Goal: Task Accomplishment & Management: Use online tool/utility

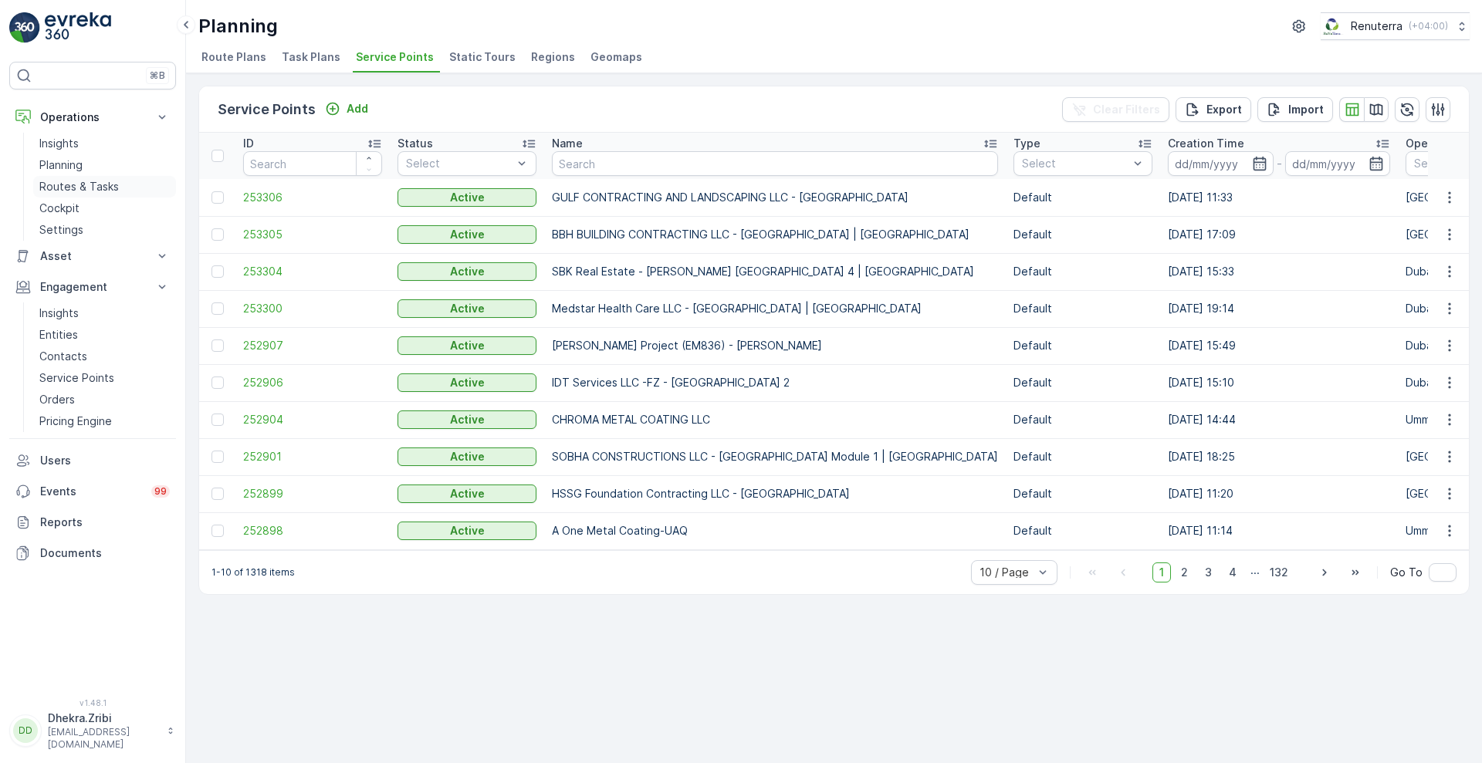
click at [85, 184] on p "Routes & Tasks" at bounding box center [79, 186] width 80 height 15
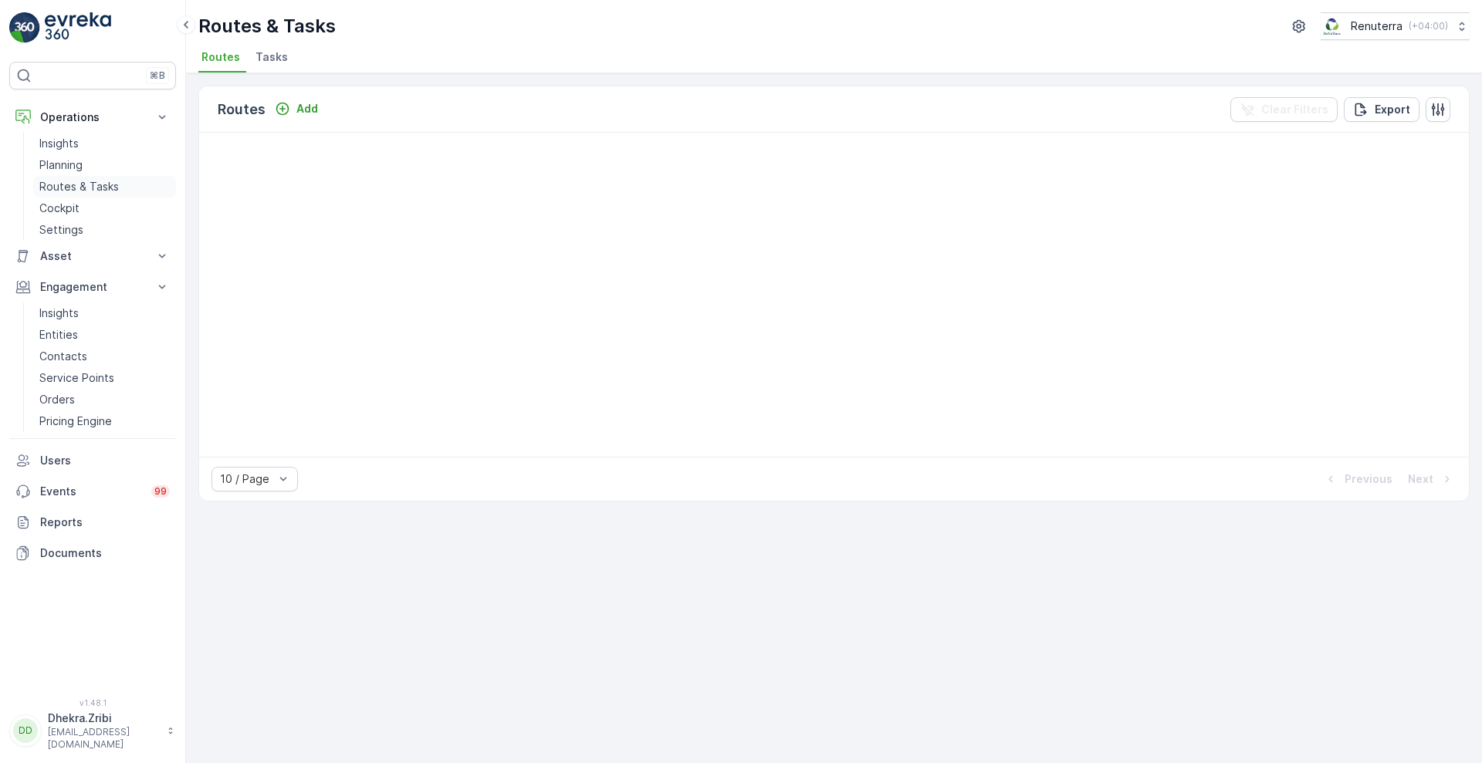
click at [85, 184] on p "Routes & Tasks" at bounding box center [79, 186] width 80 height 15
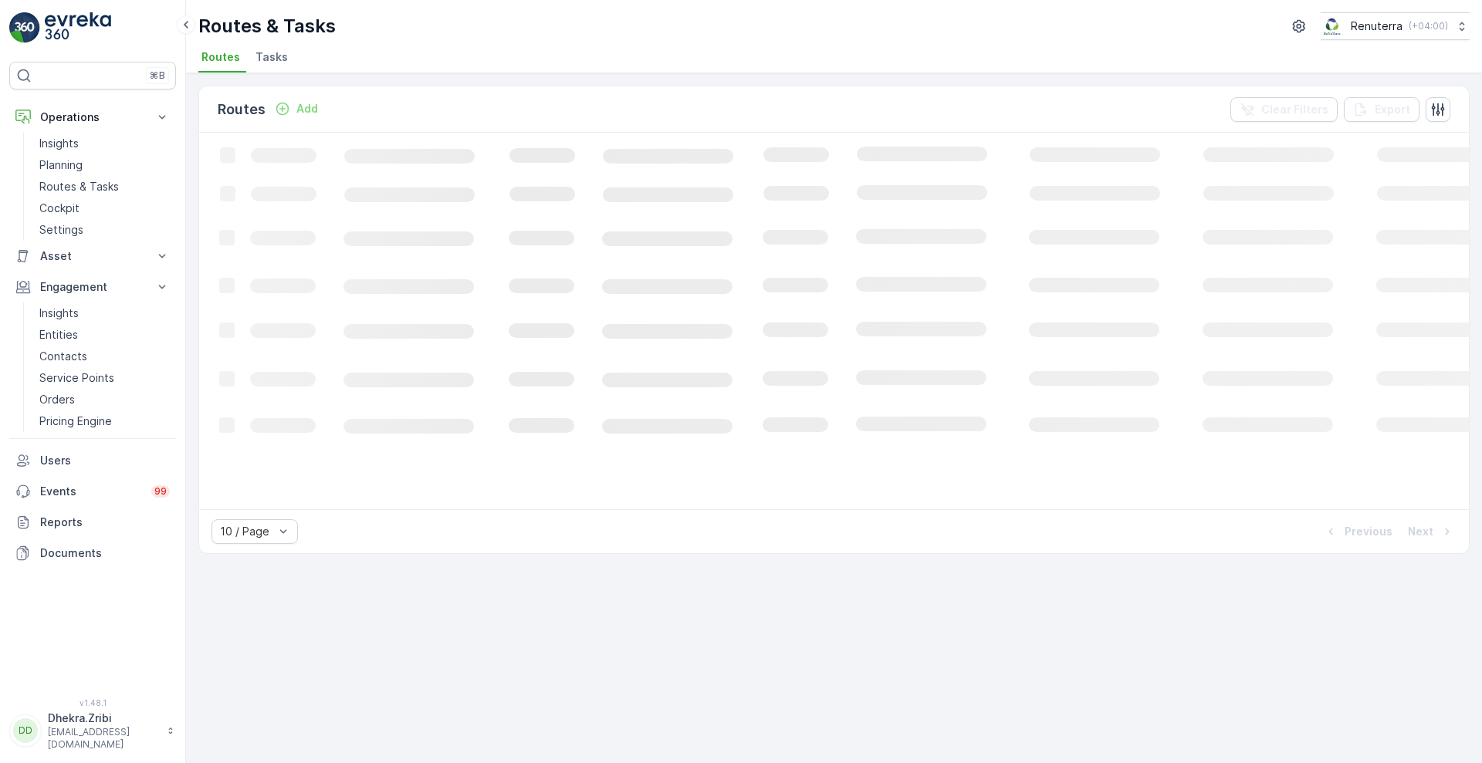
click at [902, 718] on div "Routes Add Clear Filters Export Loading... 10 / Page Previous Next" at bounding box center [834, 418] width 1296 height 690
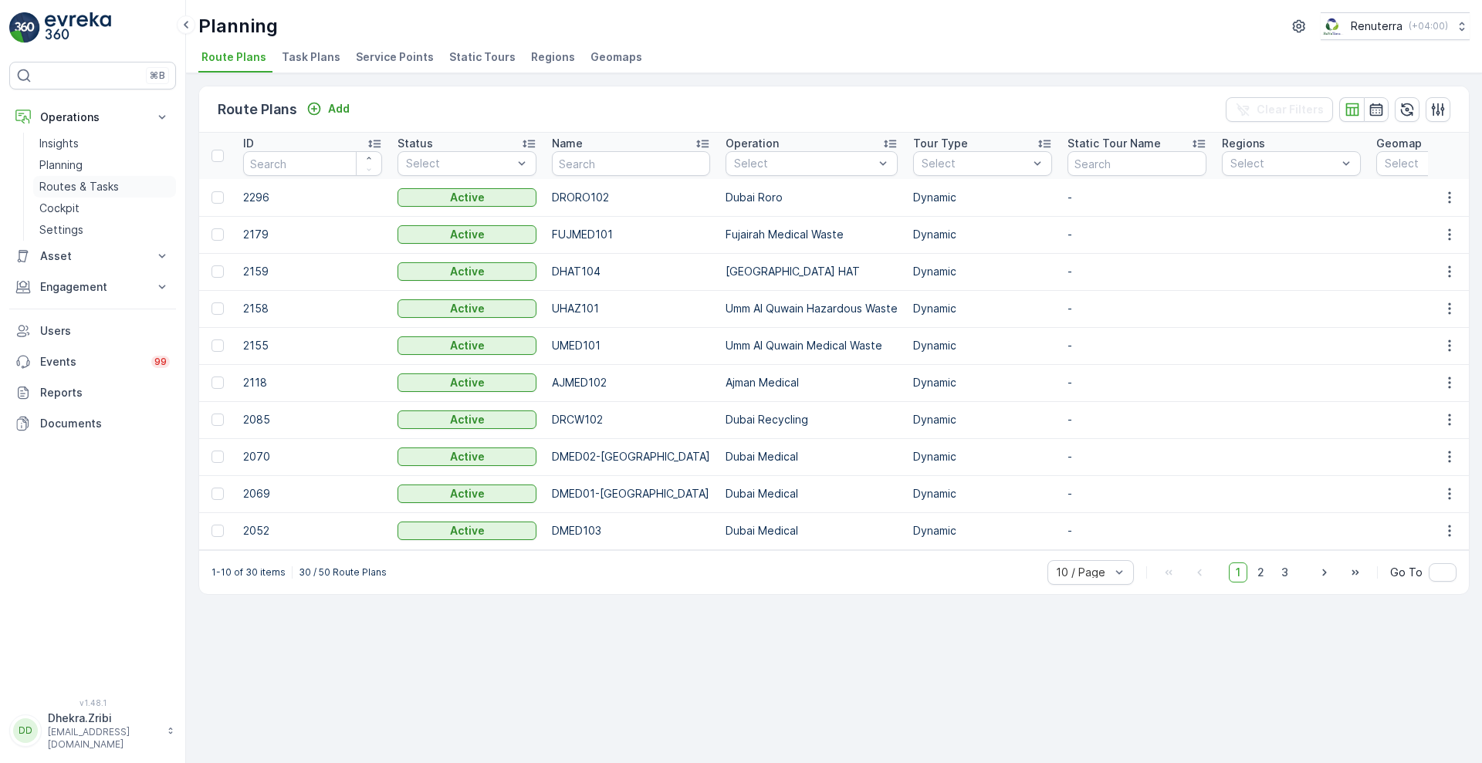
click at [105, 189] on p "Routes & Tasks" at bounding box center [79, 186] width 80 height 15
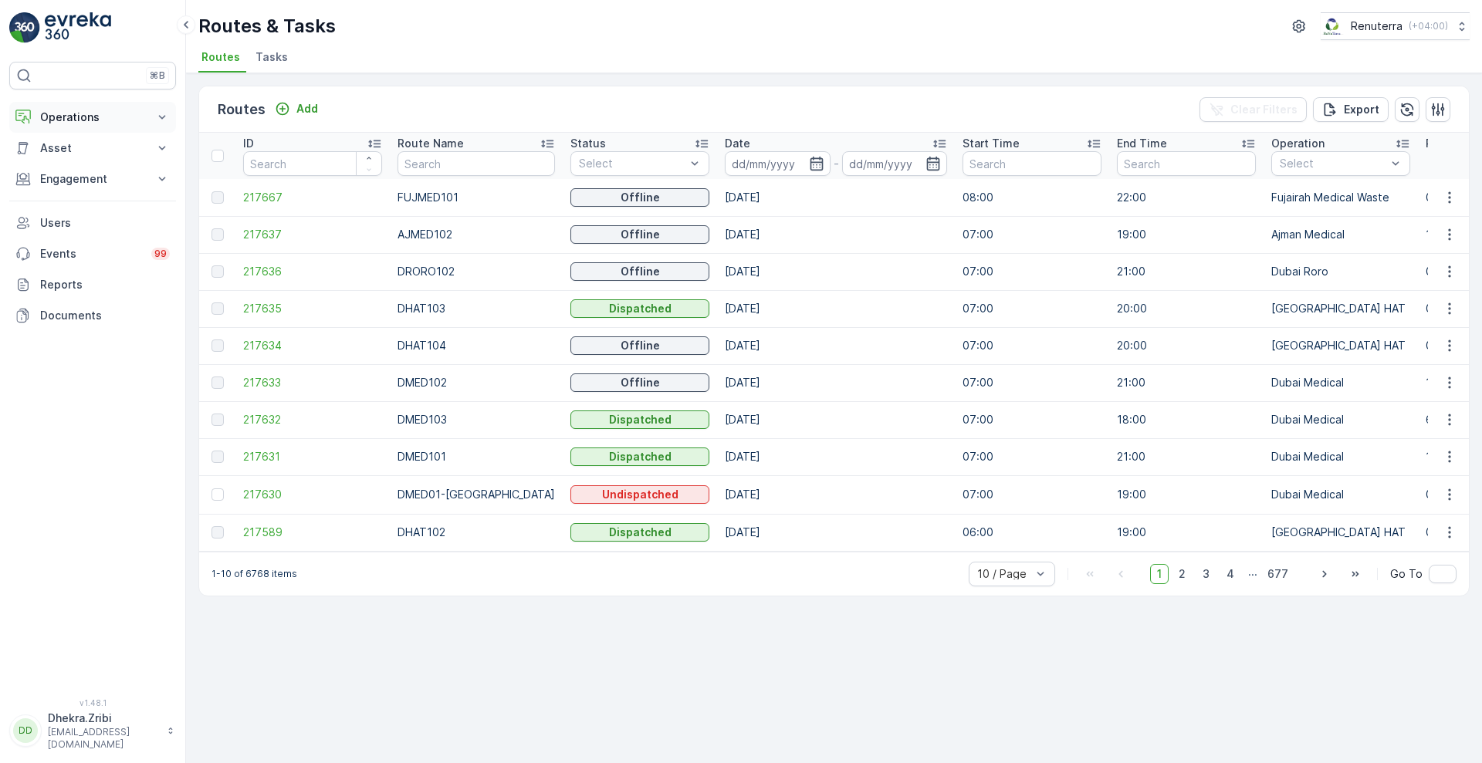
click at [163, 113] on icon at bounding box center [161, 117] width 15 height 15
click at [84, 178] on link "Routes & Tasks" at bounding box center [104, 187] width 143 height 22
click at [810, 164] on icon "button" at bounding box center [816, 164] width 13 height 14
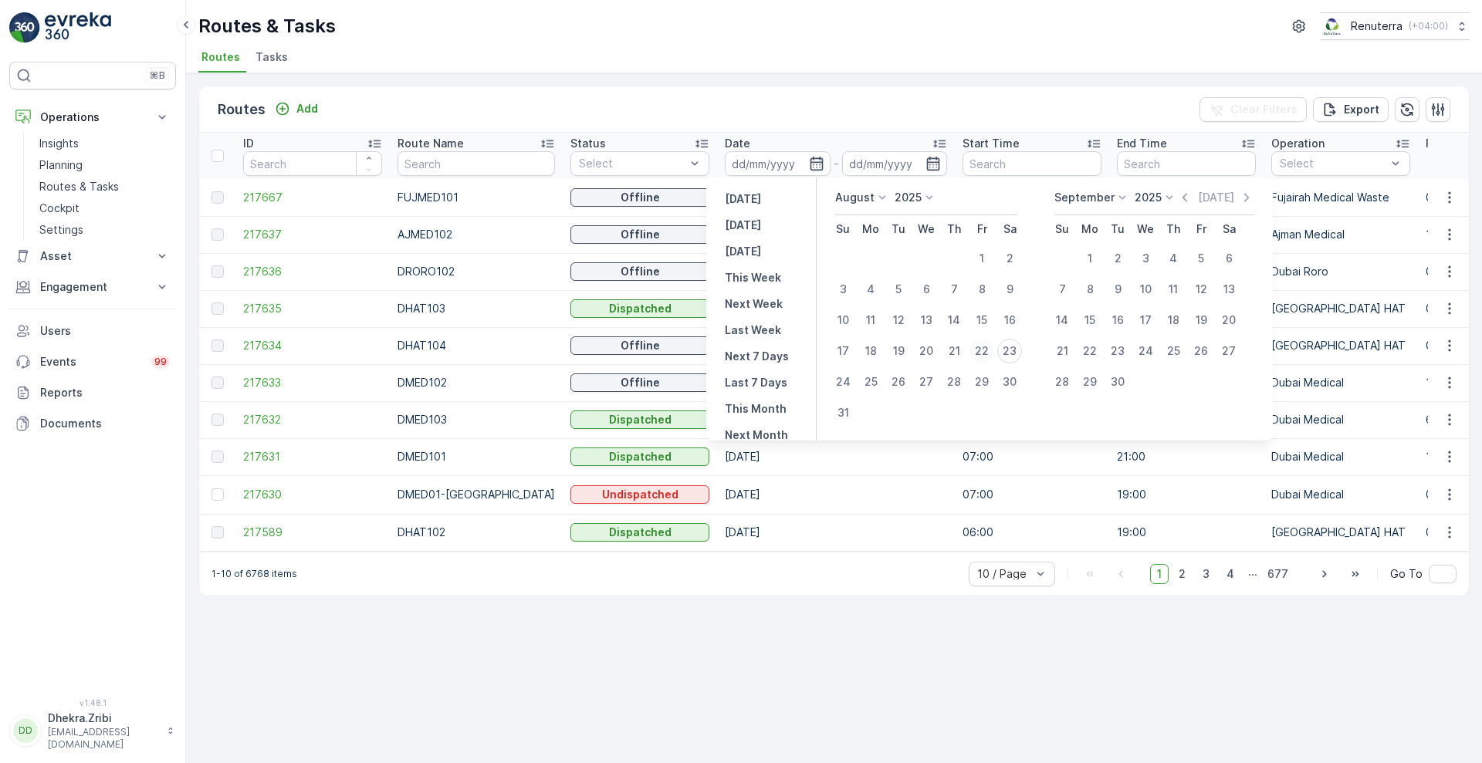
click at [980, 351] on div "22" at bounding box center [982, 351] width 25 height 25
type input "22.08.2025"
click at [980, 351] on div "22" at bounding box center [982, 351] width 25 height 25
type input "22.08.2025"
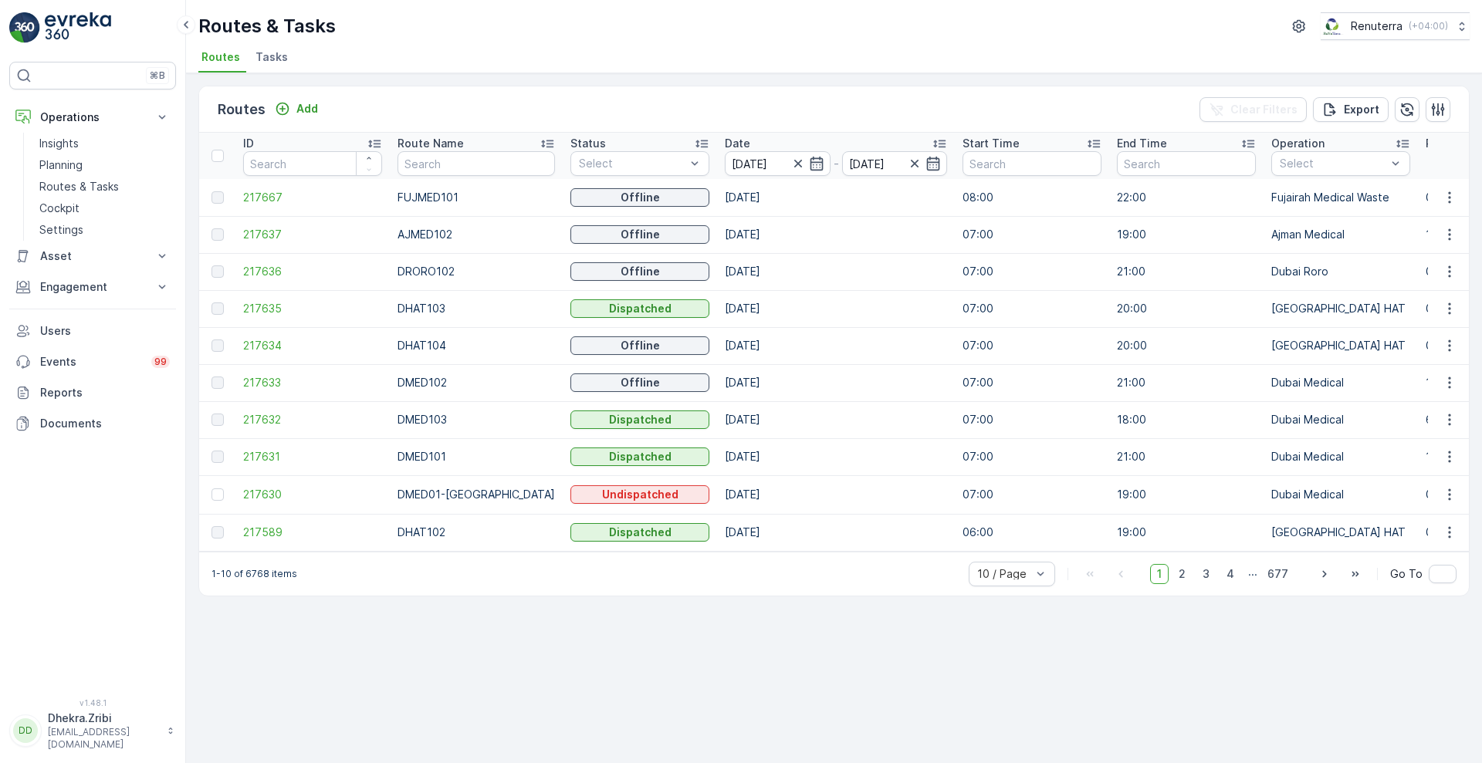
click at [850, 125] on div "Routes Add Clear Filters Export" at bounding box center [834, 109] width 1270 height 46
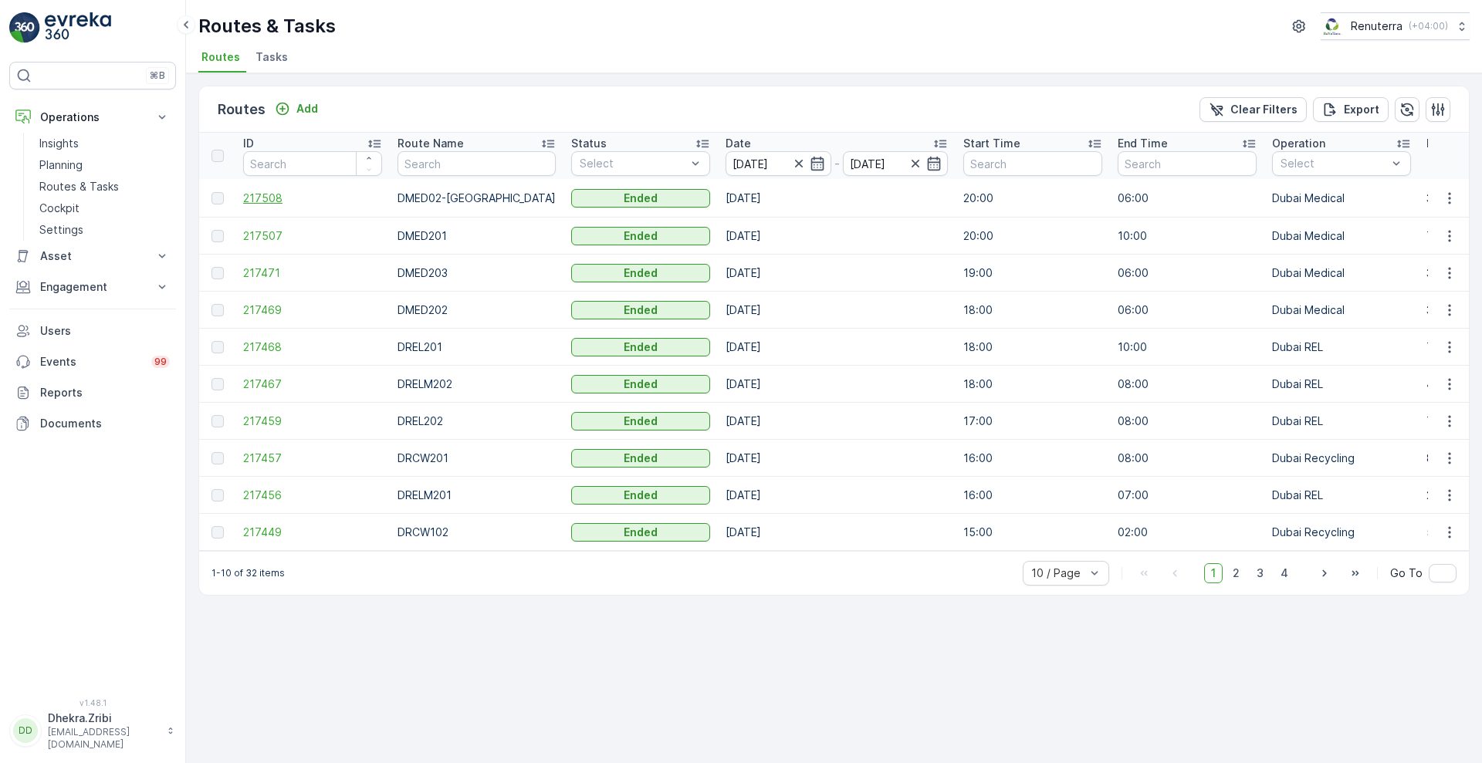
click at [279, 201] on span "217508" at bounding box center [312, 198] width 139 height 15
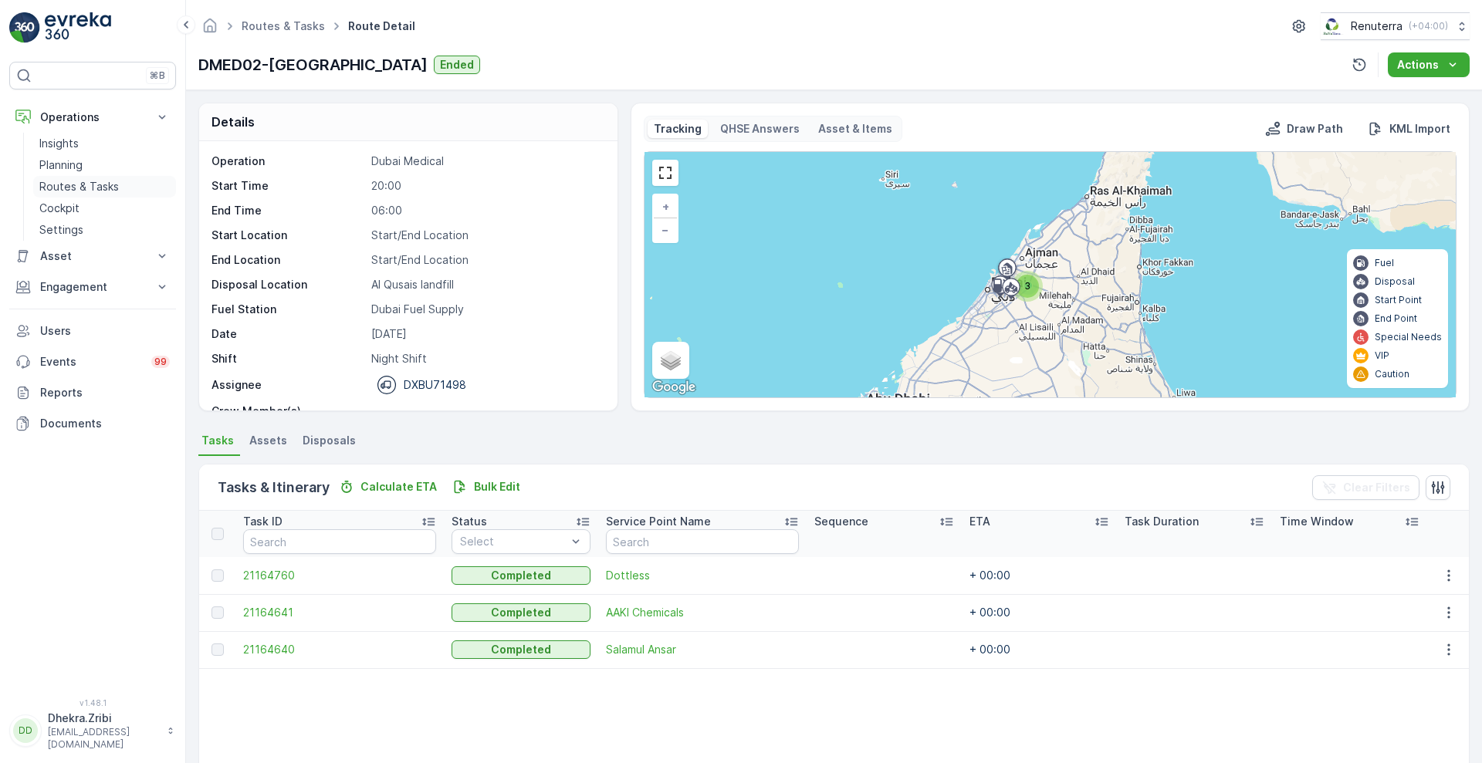
click at [92, 178] on link "Routes & Tasks" at bounding box center [104, 187] width 143 height 22
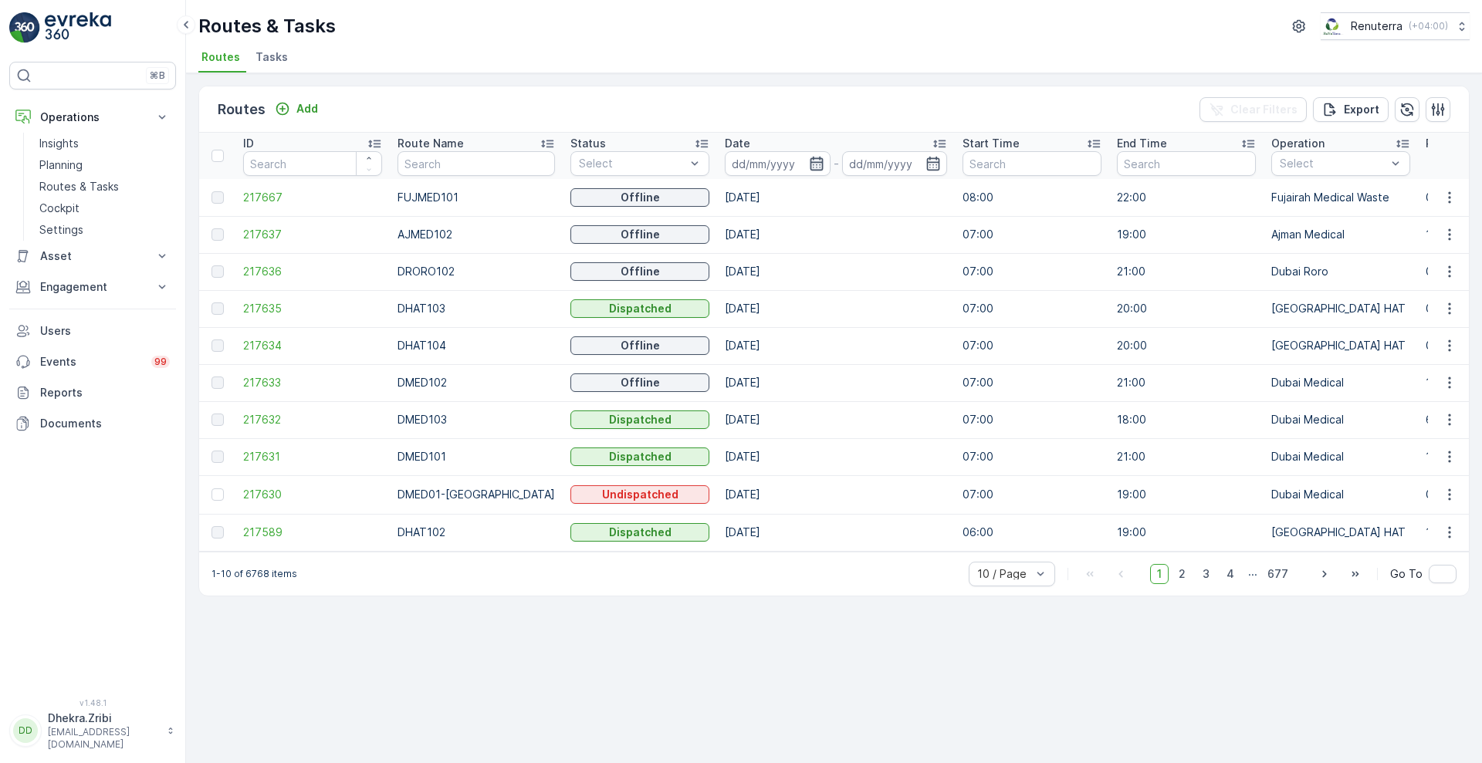
click at [809, 164] on icon "button" at bounding box center [816, 163] width 15 height 15
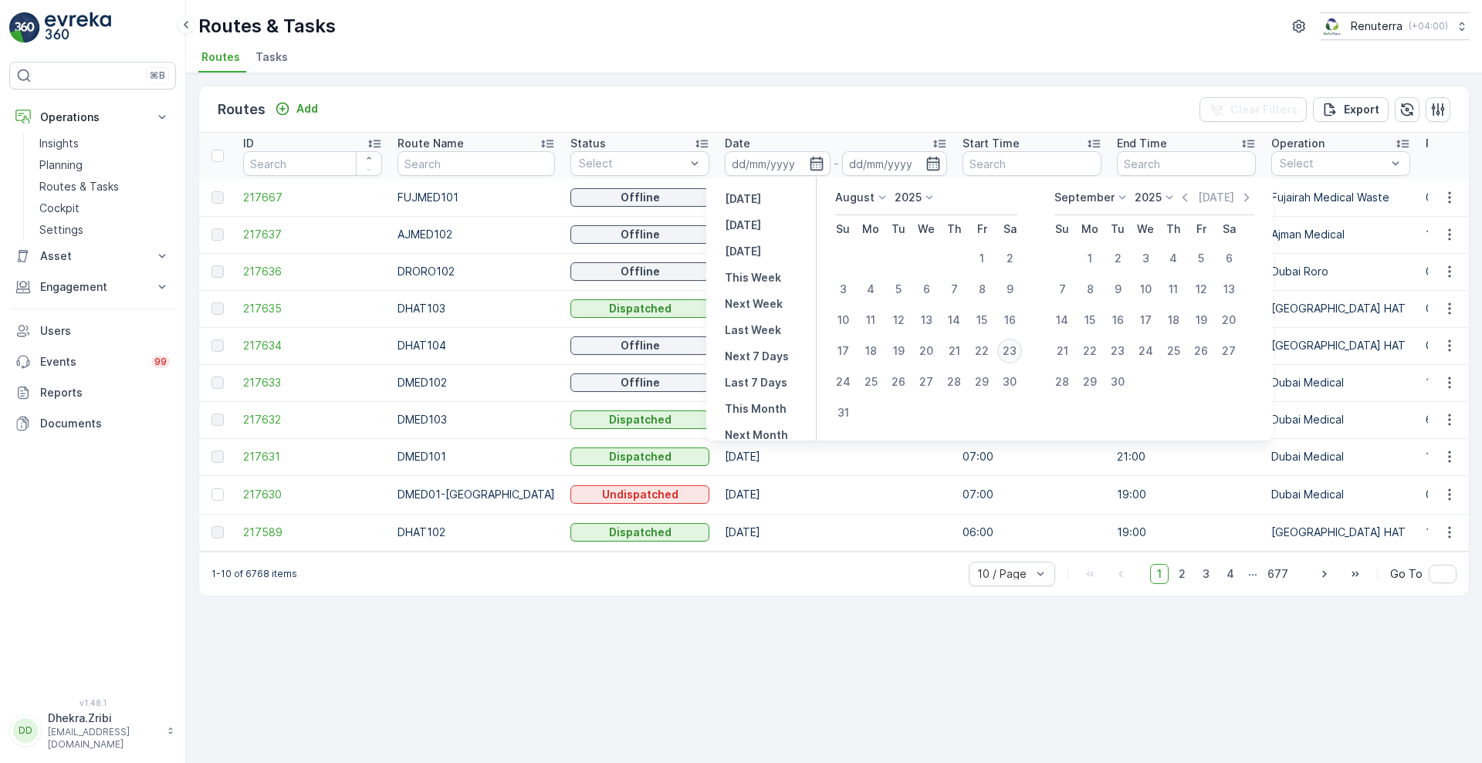
click at [1009, 345] on div "23" at bounding box center [1009, 351] width 25 height 25
type input "[DATE]"
click at [1009, 345] on div "23" at bounding box center [1009, 351] width 25 height 25
type input "[DATE]"
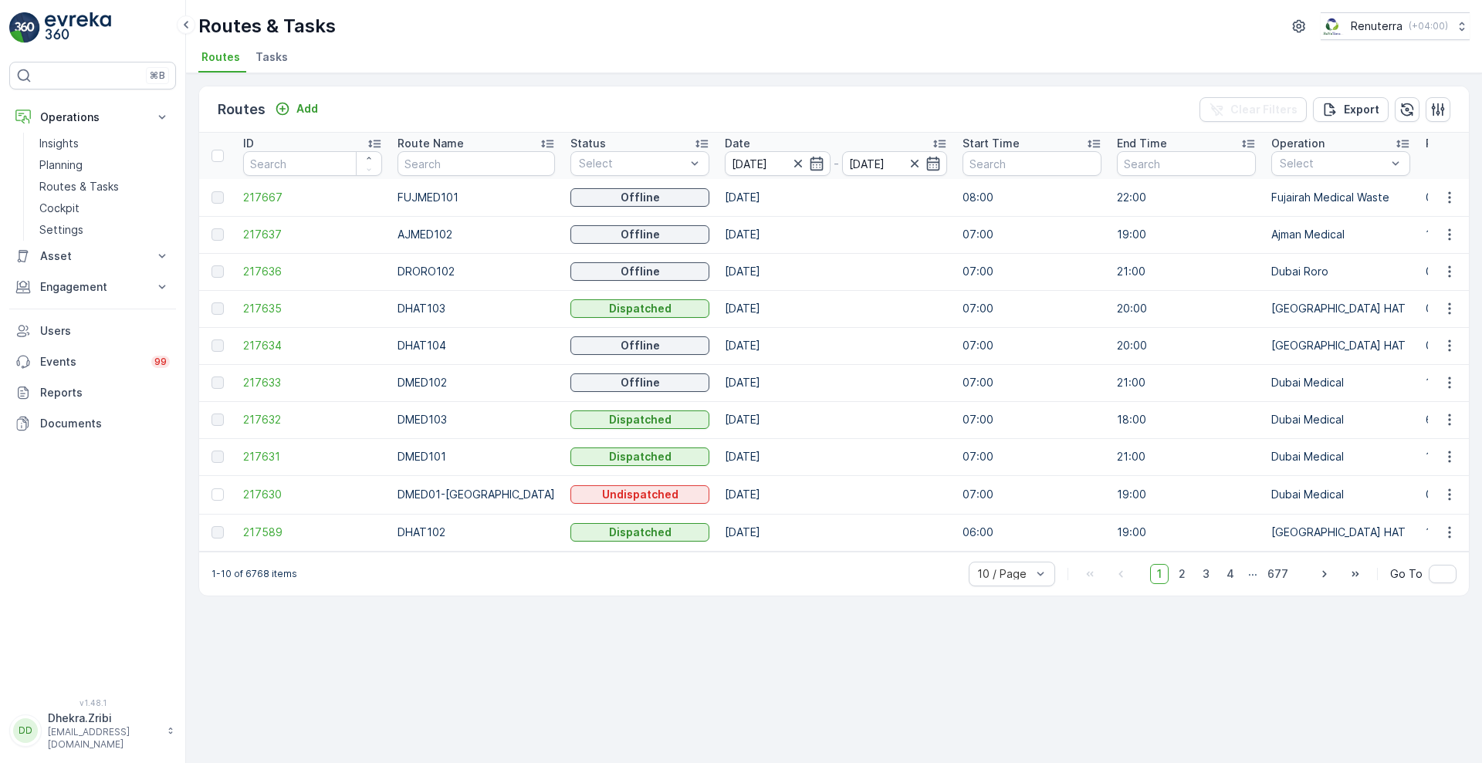
click at [760, 116] on div "Routes Add Clear Filters Export" at bounding box center [834, 109] width 1270 height 46
click at [266, 499] on span "217630" at bounding box center [312, 494] width 139 height 15
click at [450, 153] on input "text" at bounding box center [476, 163] width 157 height 25
type input "REL"
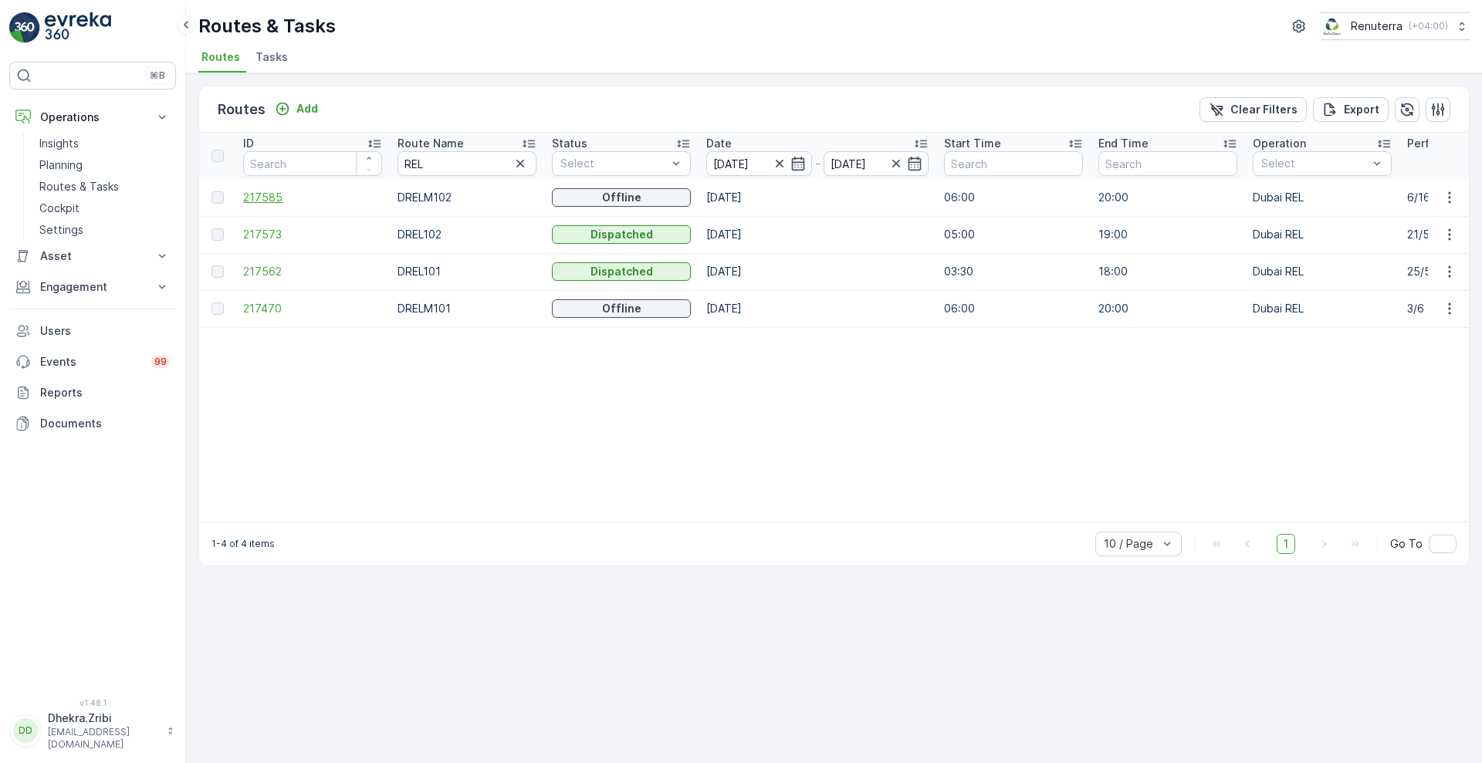
click at [249, 201] on span "217585" at bounding box center [312, 197] width 139 height 15
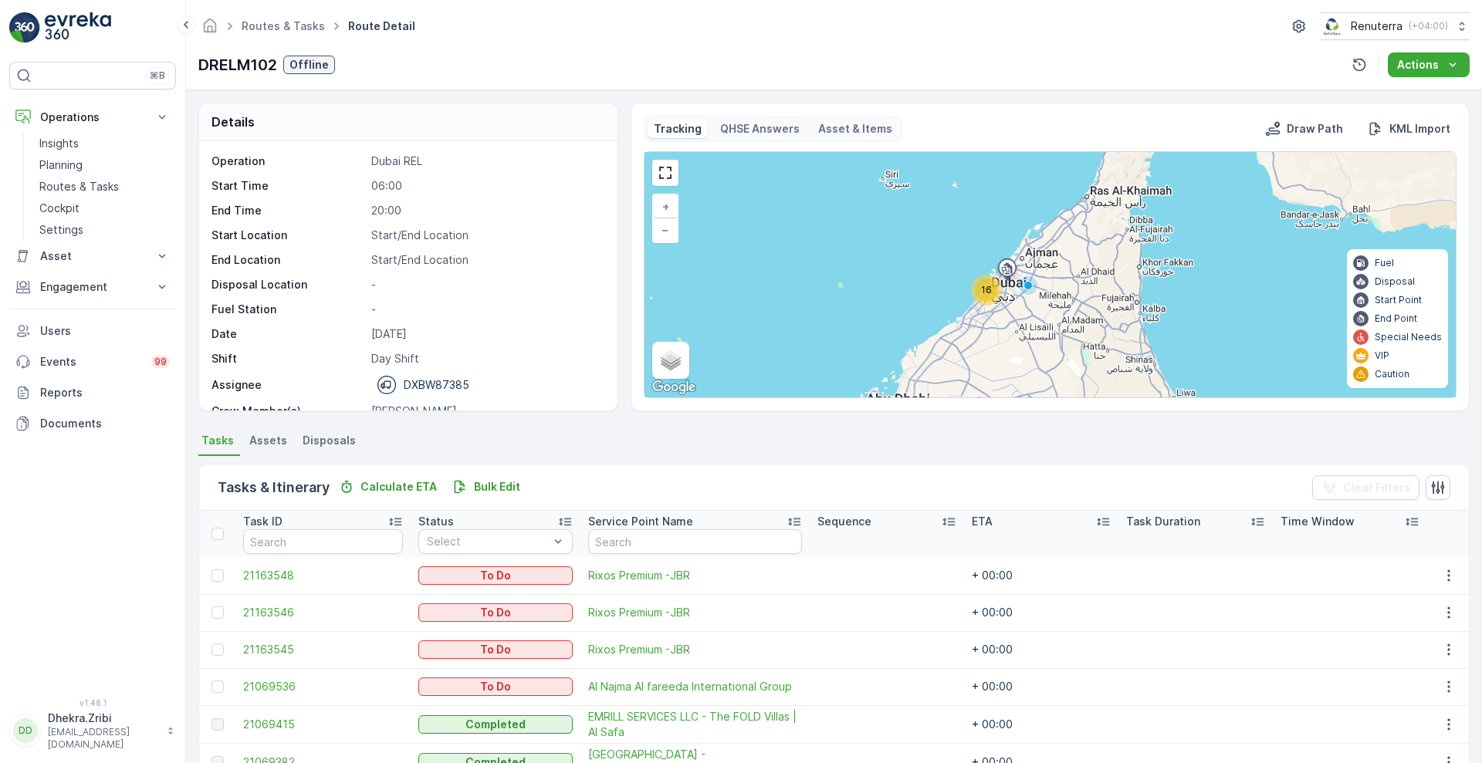
scroll to position [233, 0]
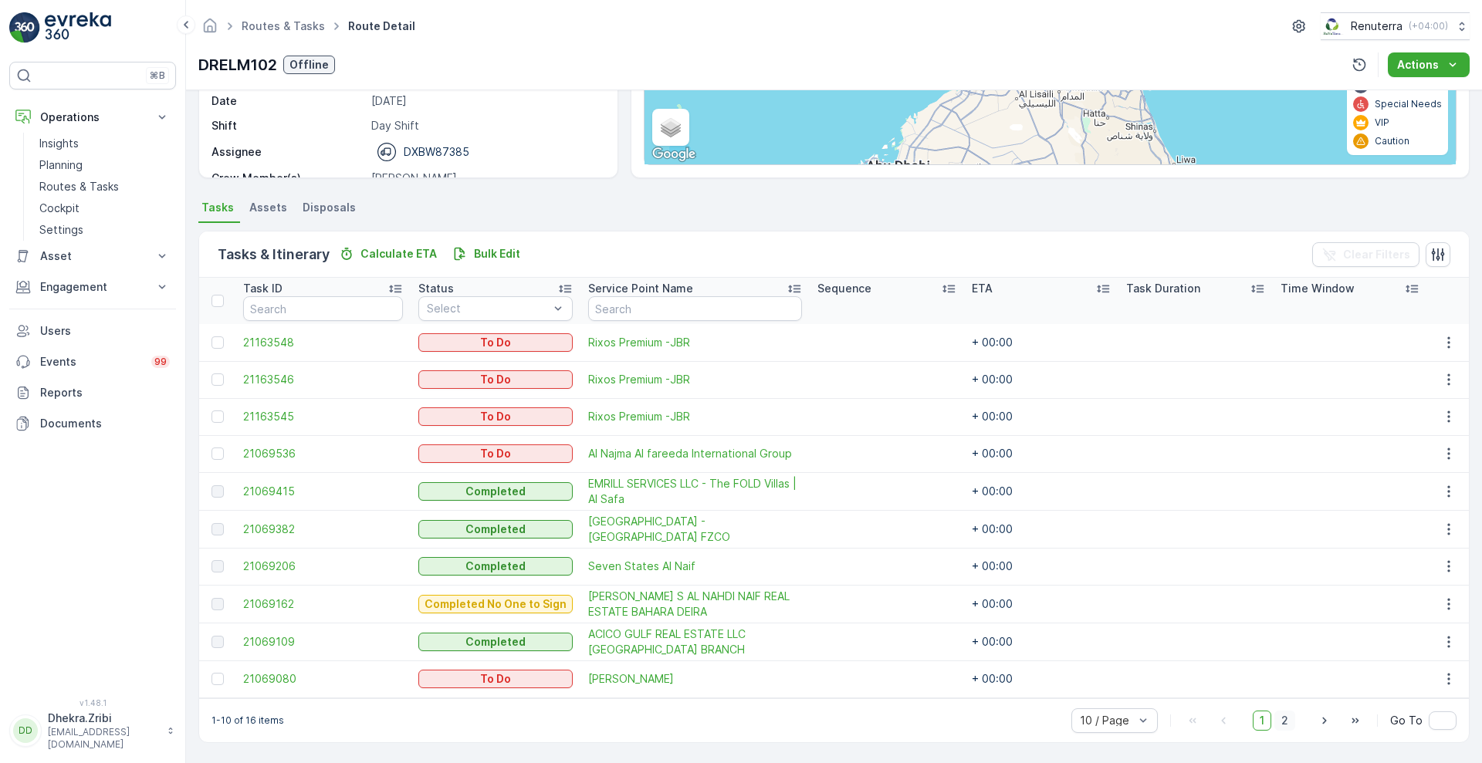
click at [1281, 726] on span "2" at bounding box center [1284, 721] width 21 height 20
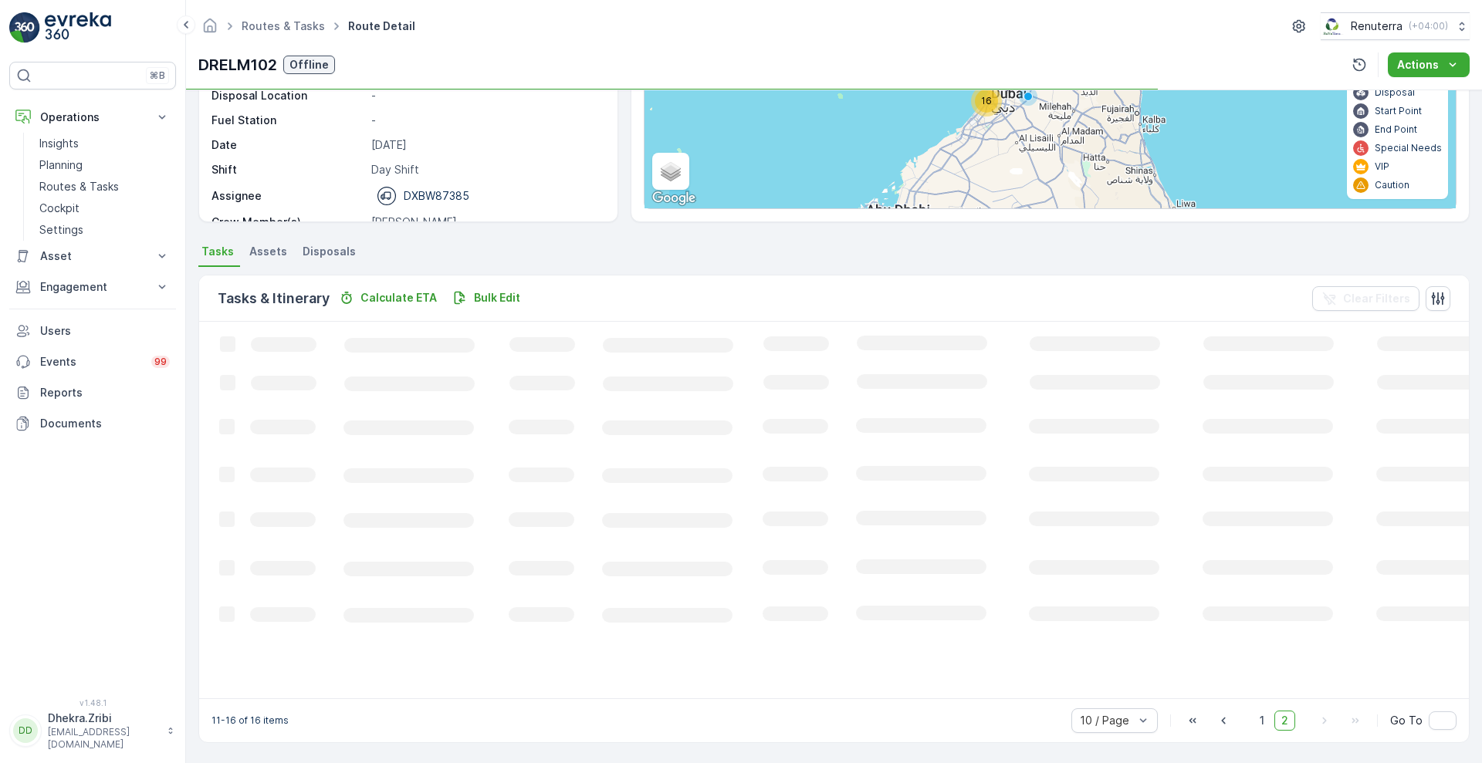
scroll to position [212, 0]
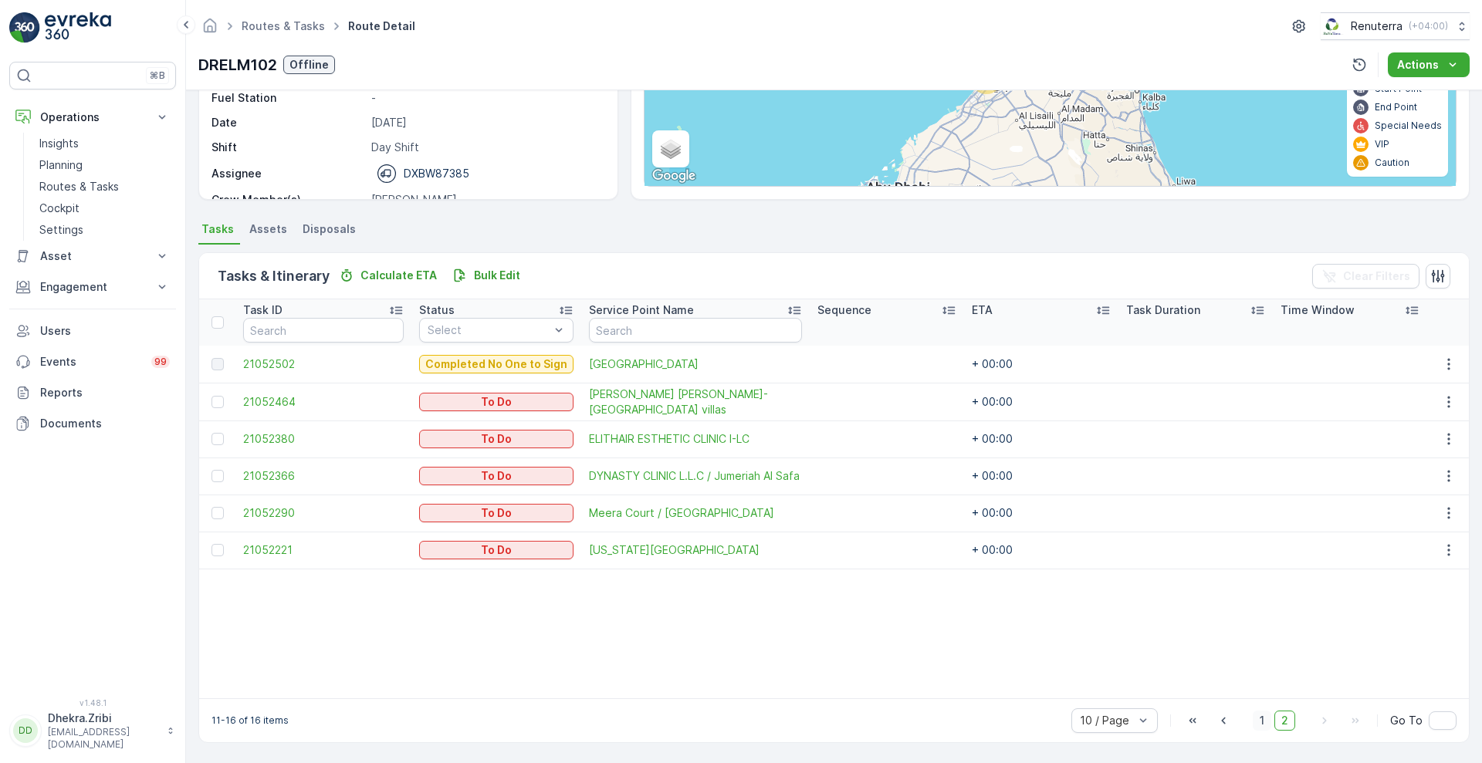
click at [1258, 726] on span "1" at bounding box center [1262, 721] width 19 height 20
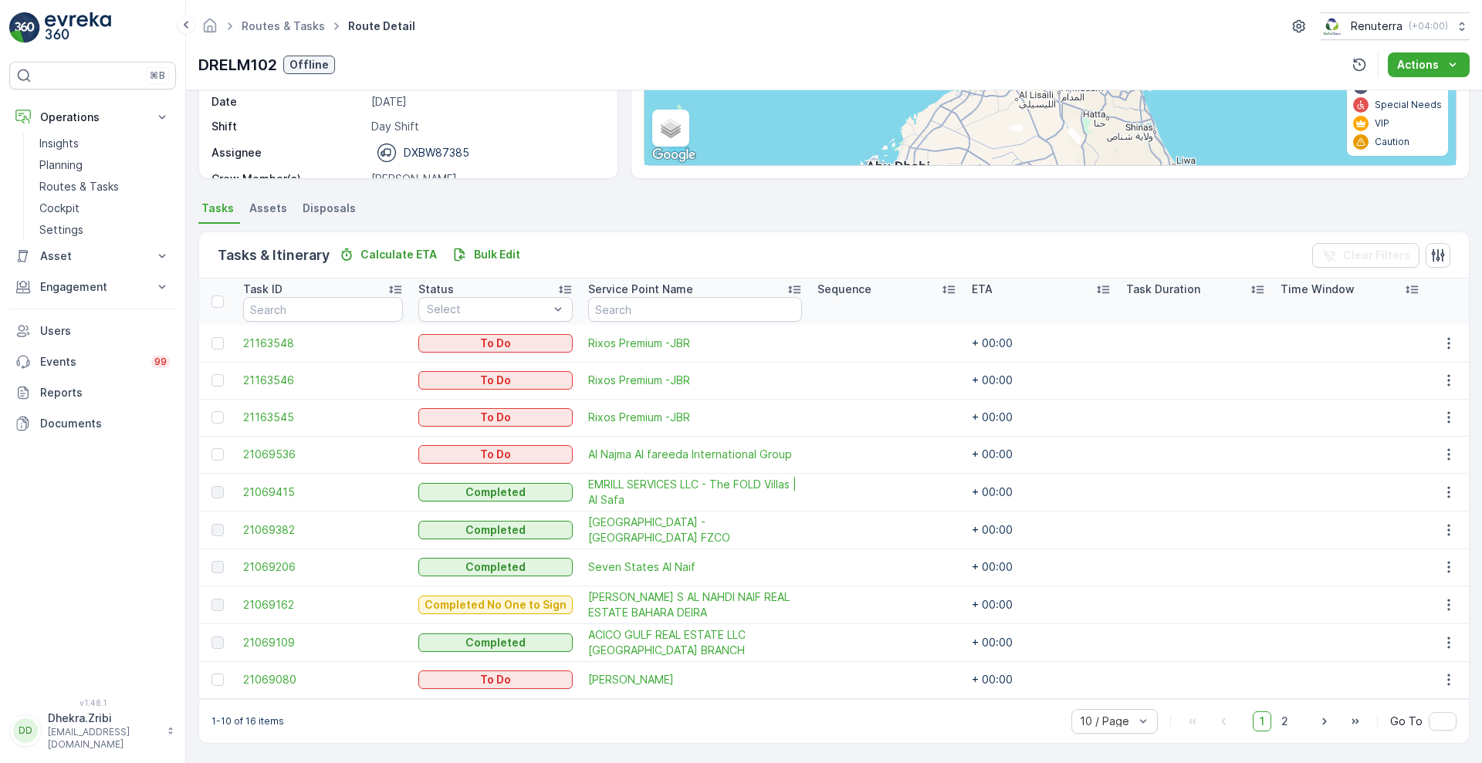
scroll to position [233, 0]
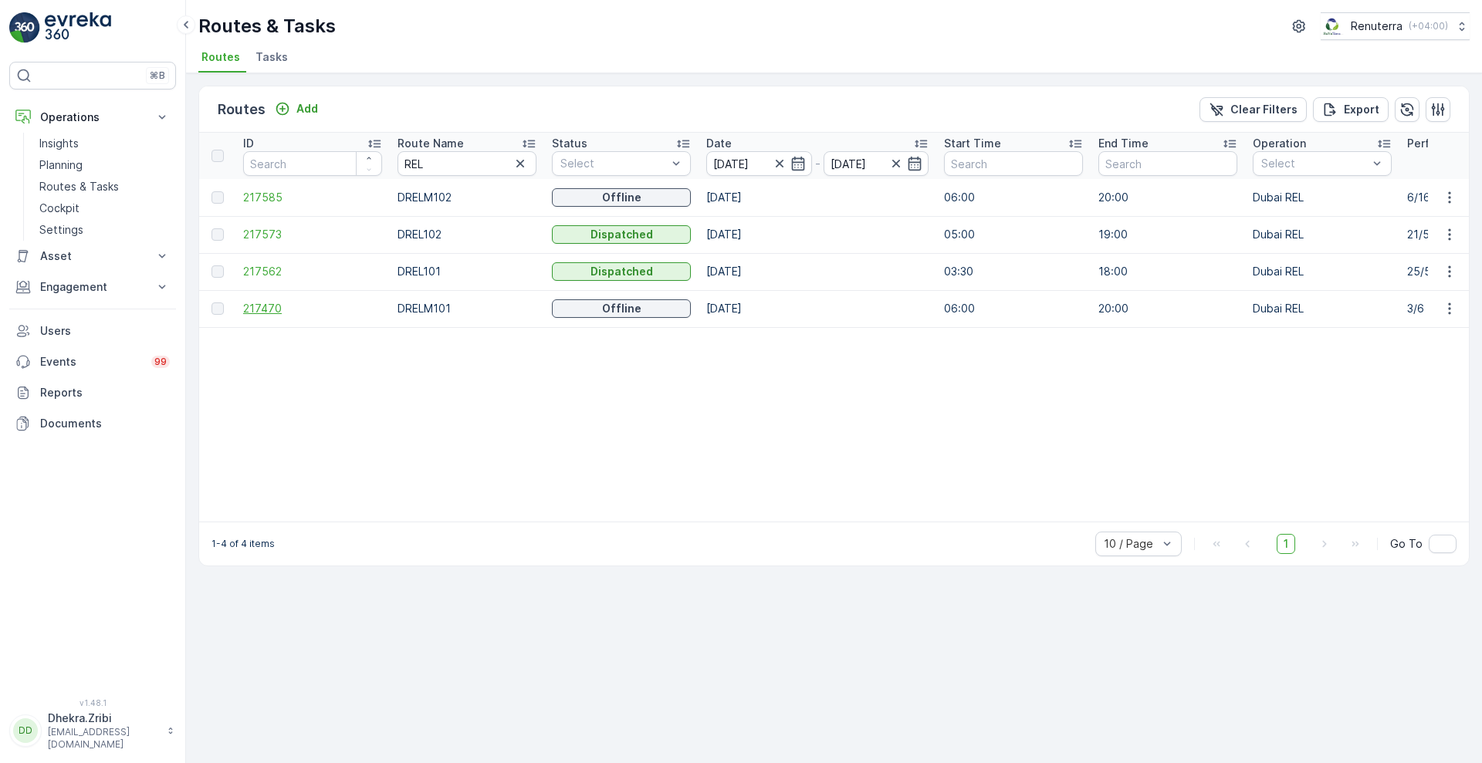
click at [266, 311] on span "217470" at bounding box center [312, 308] width 139 height 15
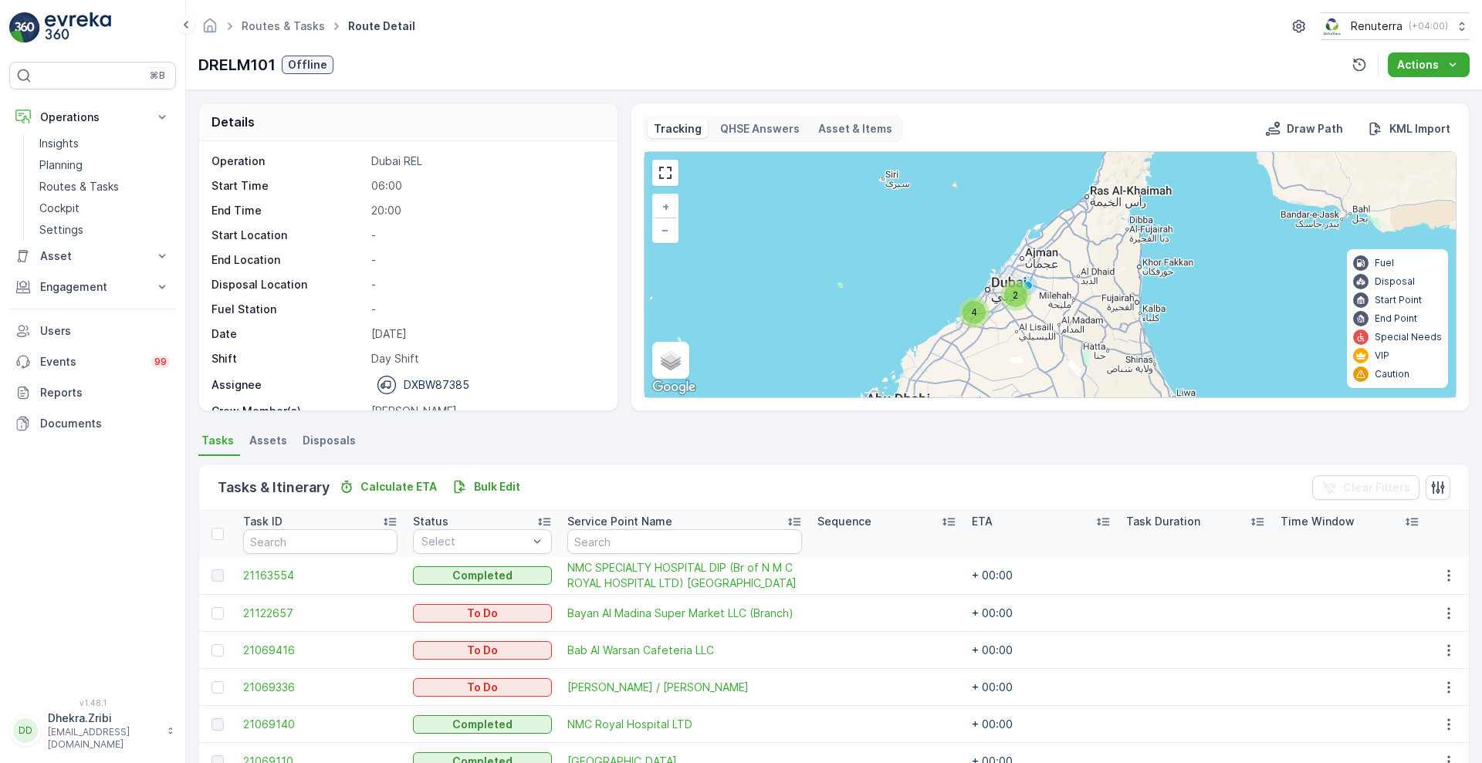
scroll to position [212, 0]
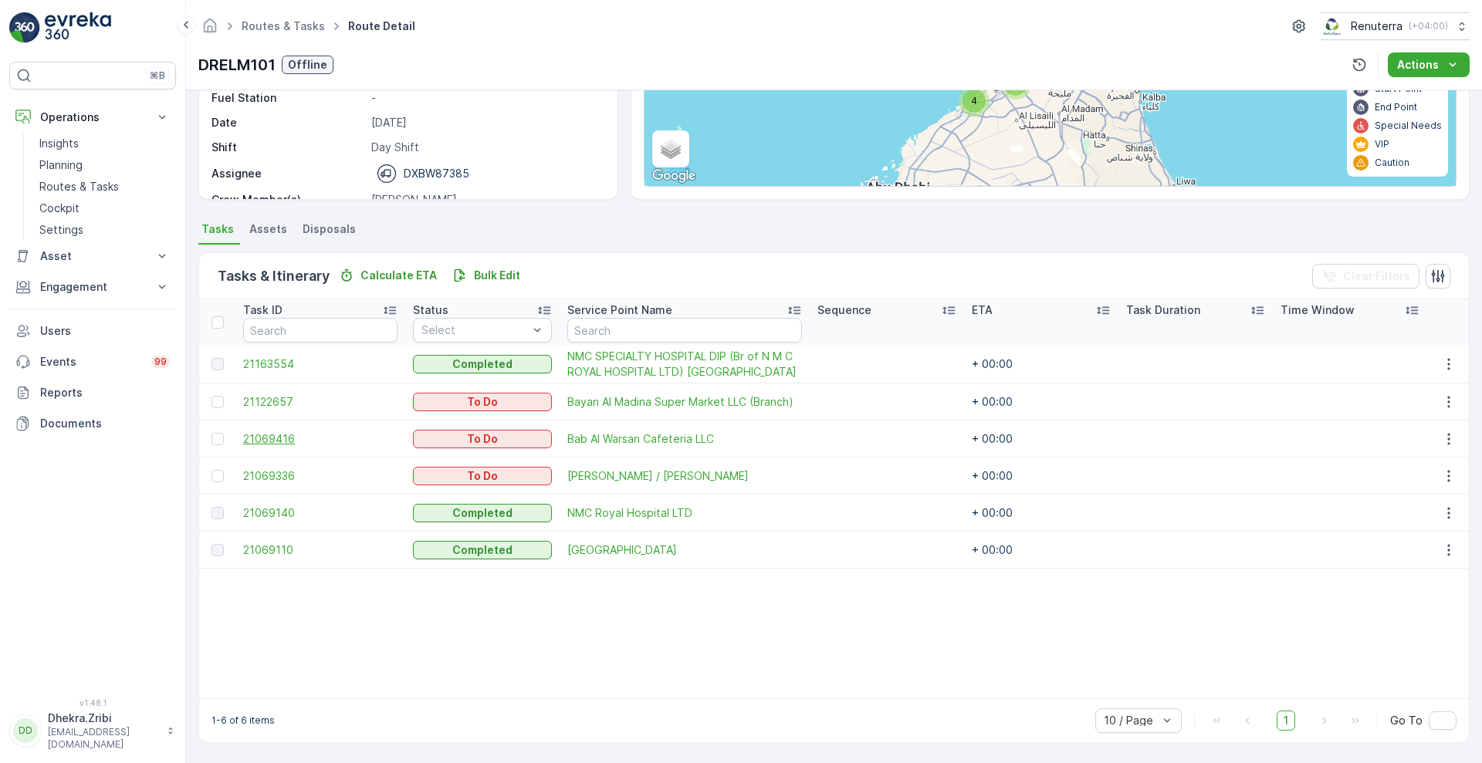
click at [279, 437] on span "21069416" at bounding box center [320, 439] width 154 height 15
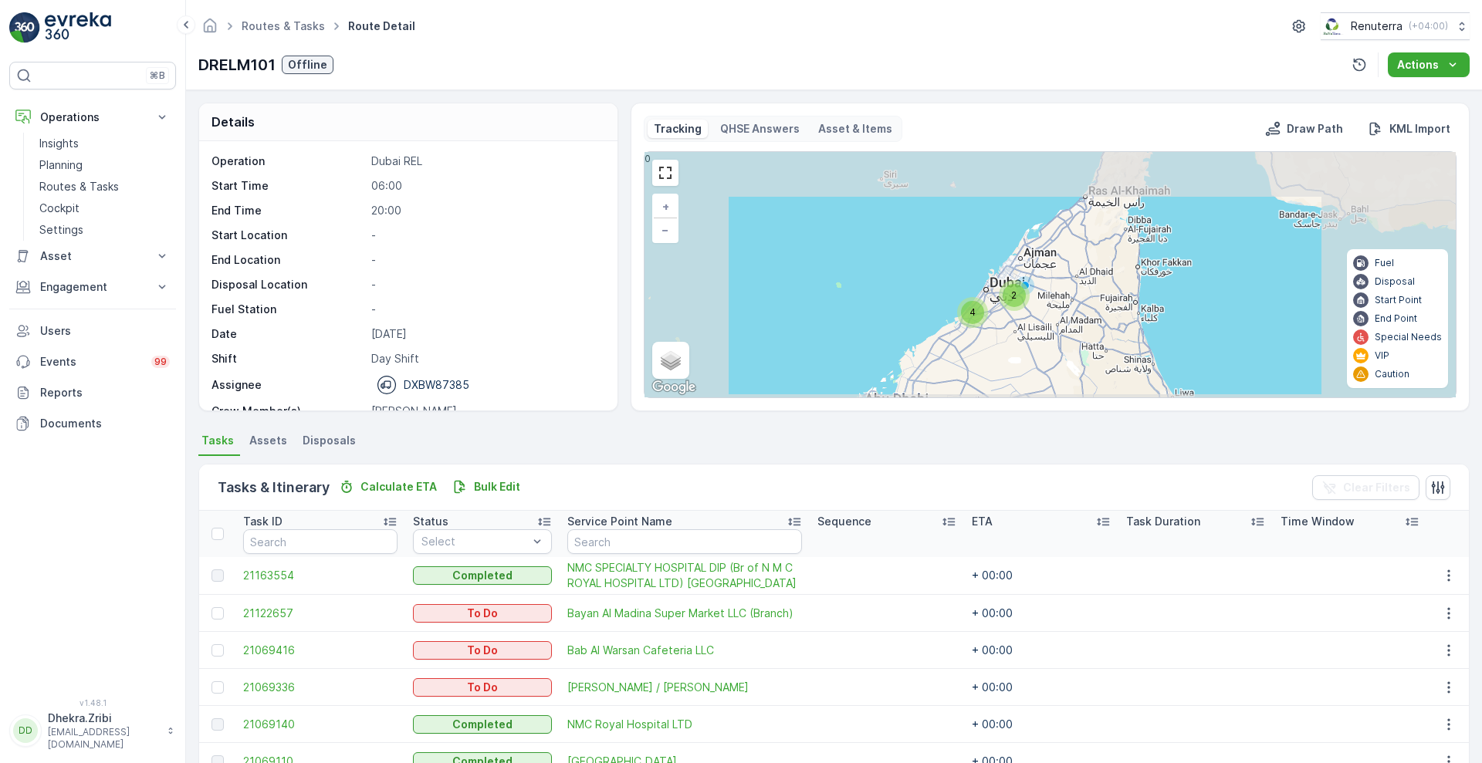
click at [1041, 281] on div "2 2 2 4 + − Satellite Roadmap Terrain Hybrid Leaflet Keyboard shortcuts Map Dat…" at bounding box center [1050, 274] width 811 height 245
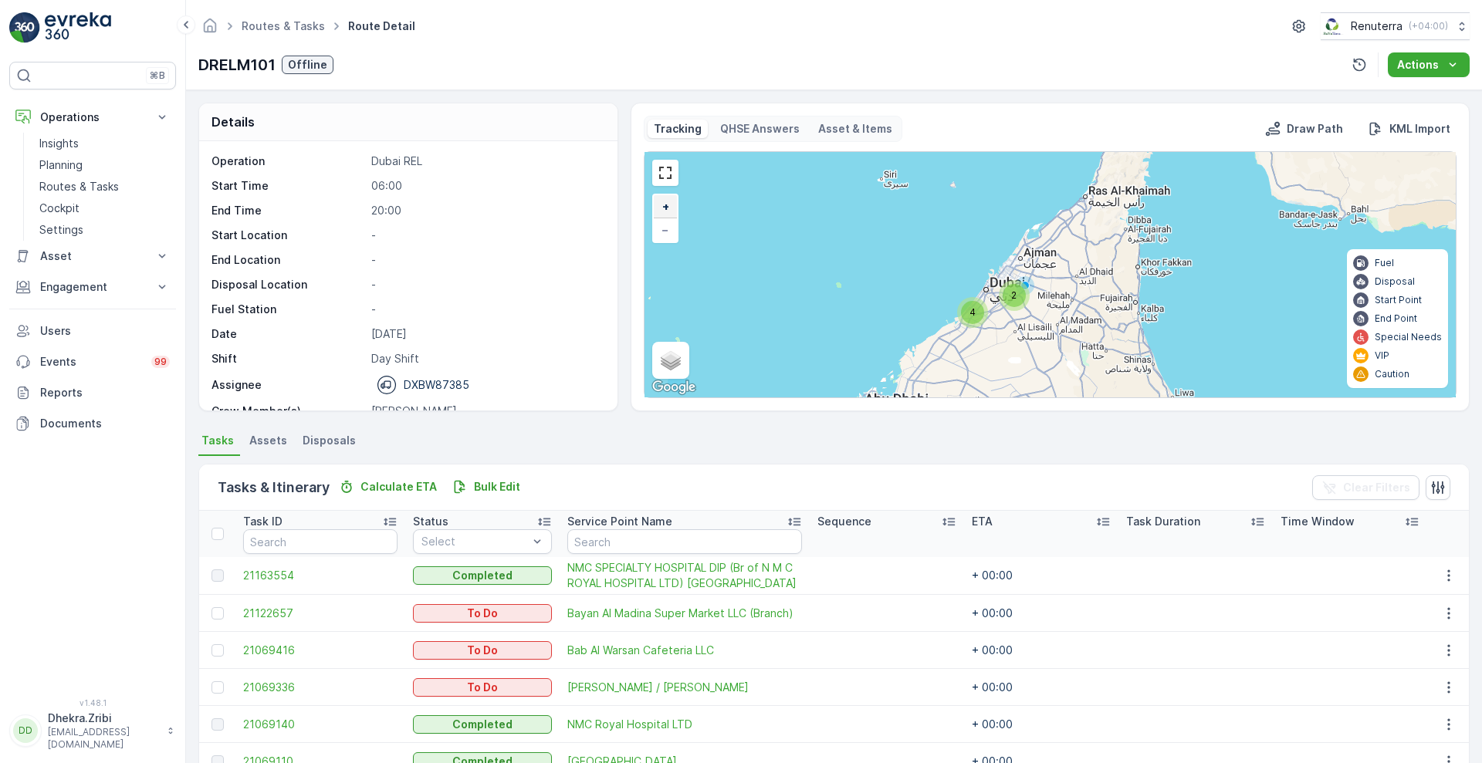
click at [662, 205] on span "+" at bounding box center [665, 206] width 7 height 13
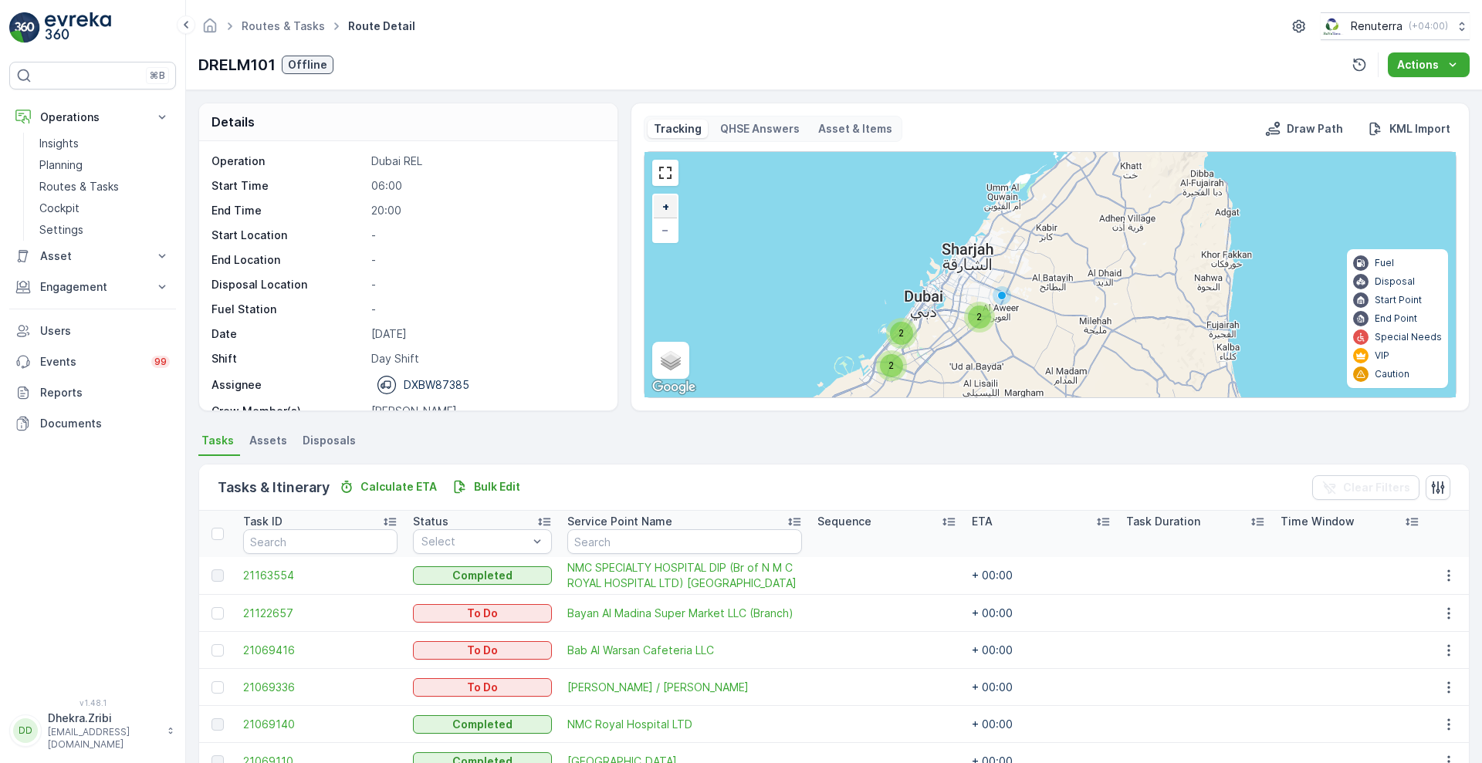
click at [662, 205] on span "+" at bounding box center [665, 206] width 7 height 13
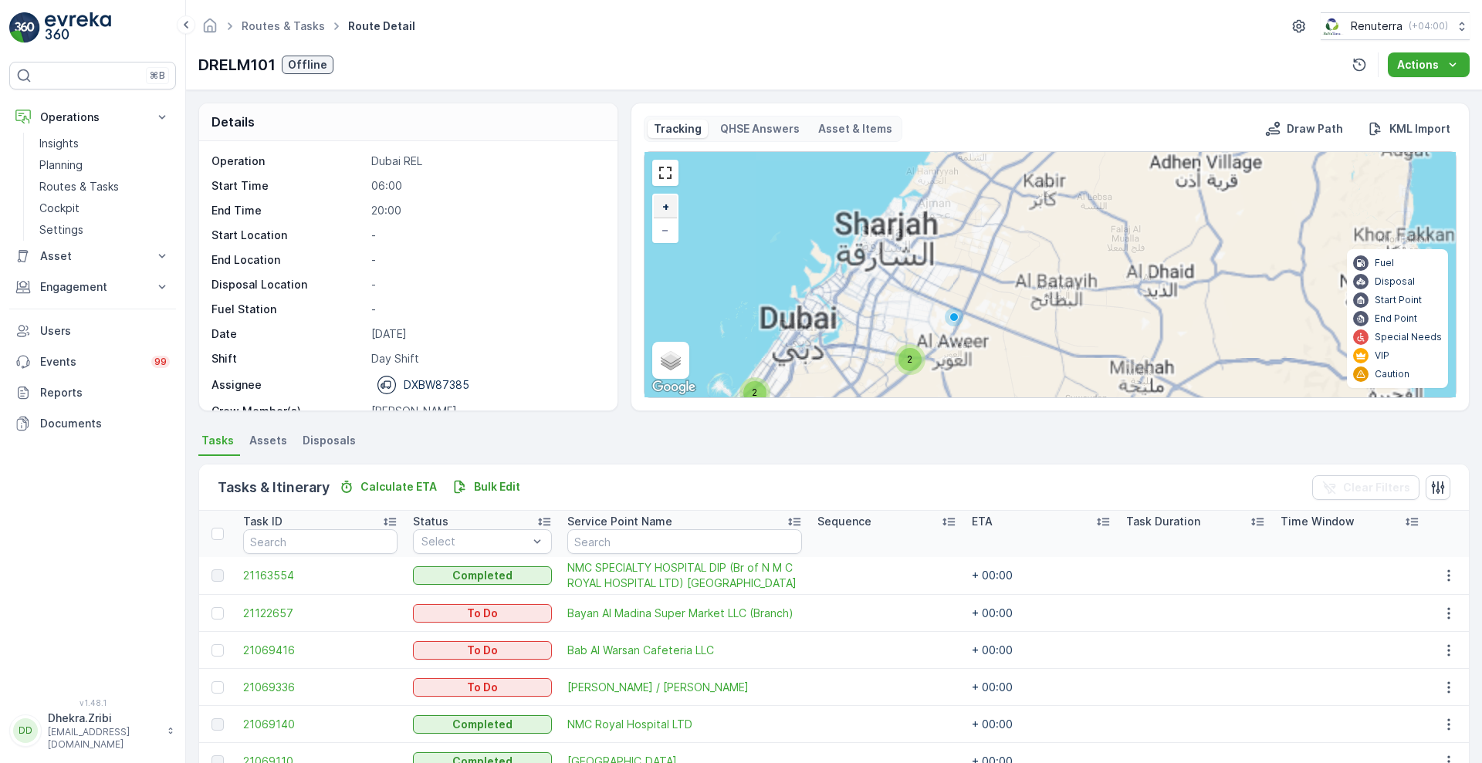
click at [662, 205] on span "+" at bounding box center [665, 206] width 7 height 13
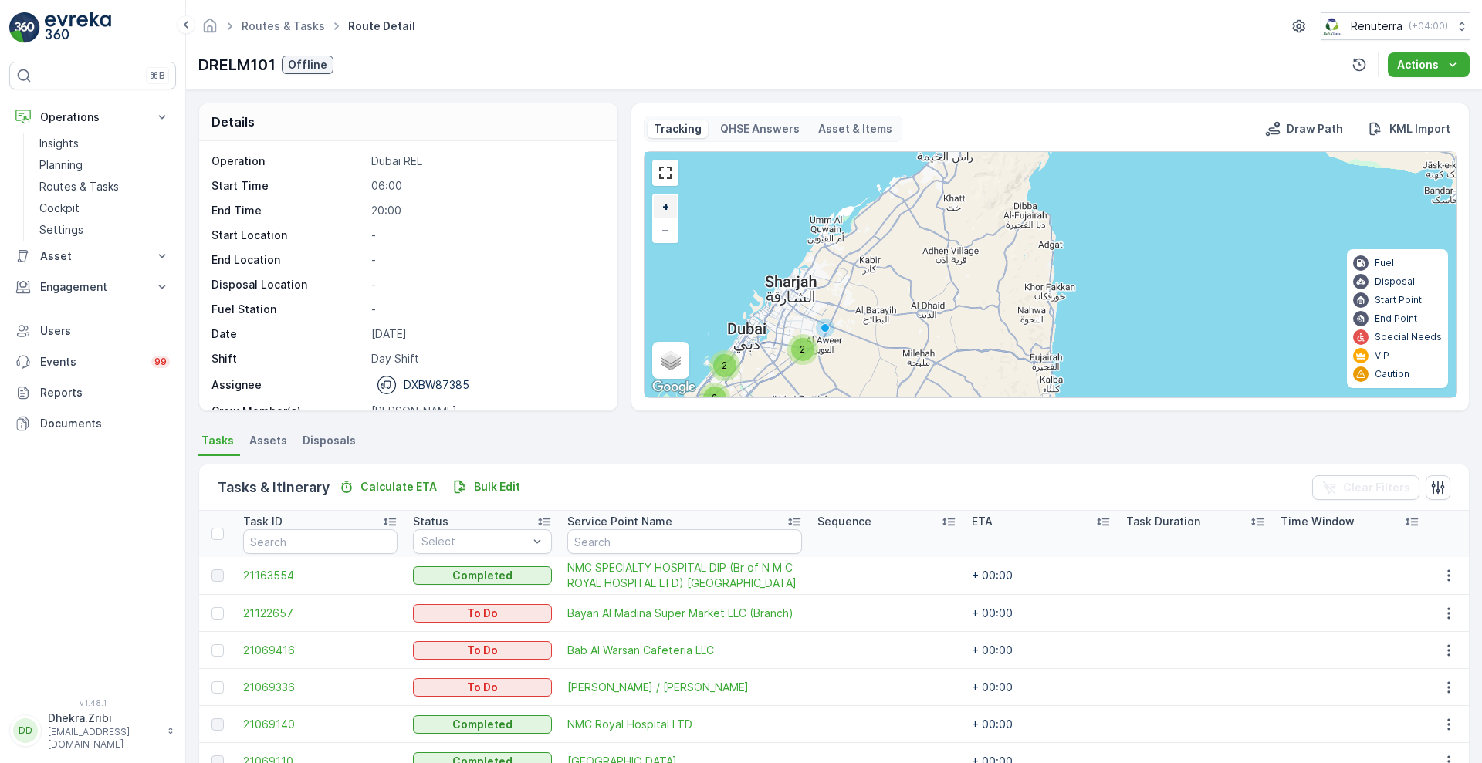
click at [662, 201] on span "+" at bounding box center [665, 206] width 7 height 13
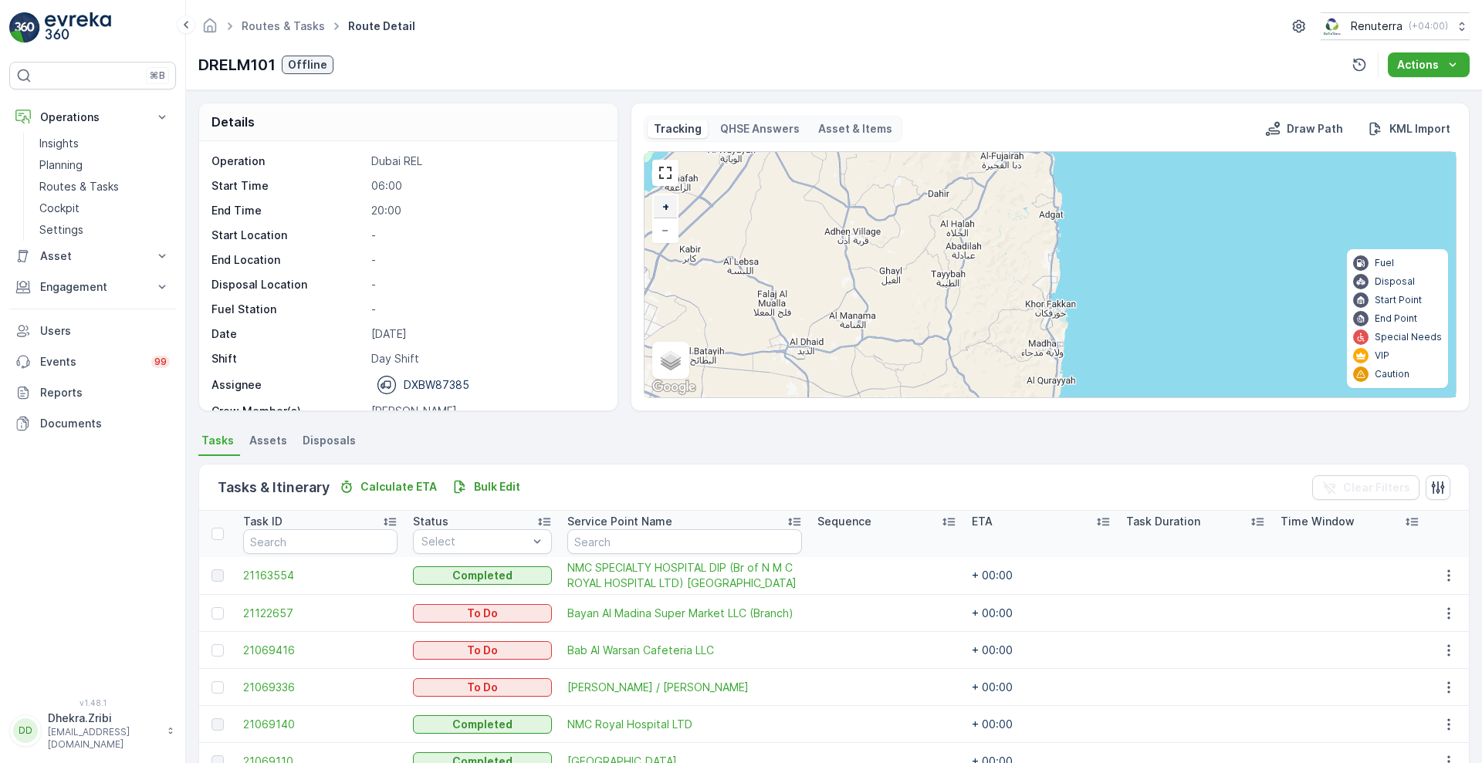
click at [662, 201] on span "+" at bounding box center [665, 206] width 7 height 13
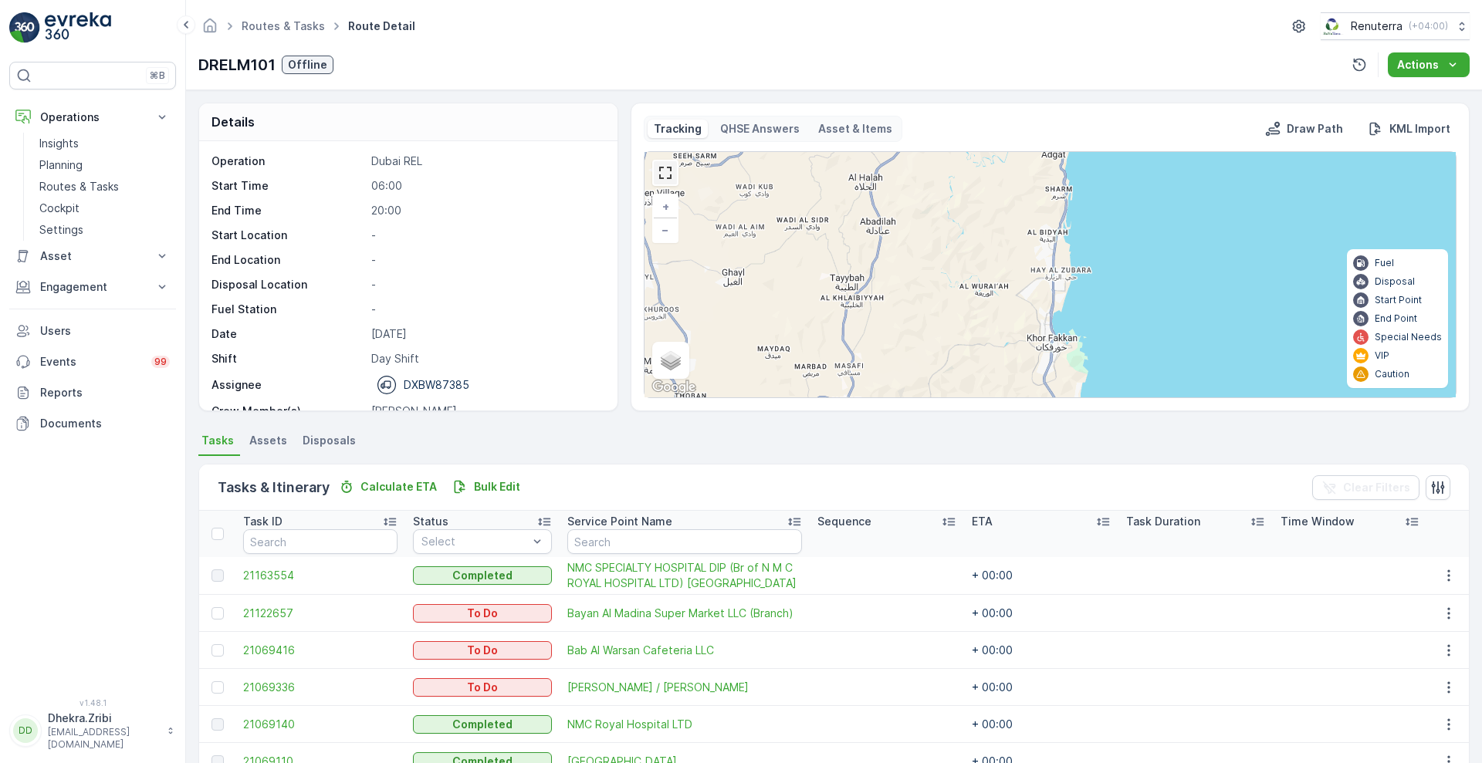
click at [662, 171] on link at bounding box center [665, 172] width 23 height 23
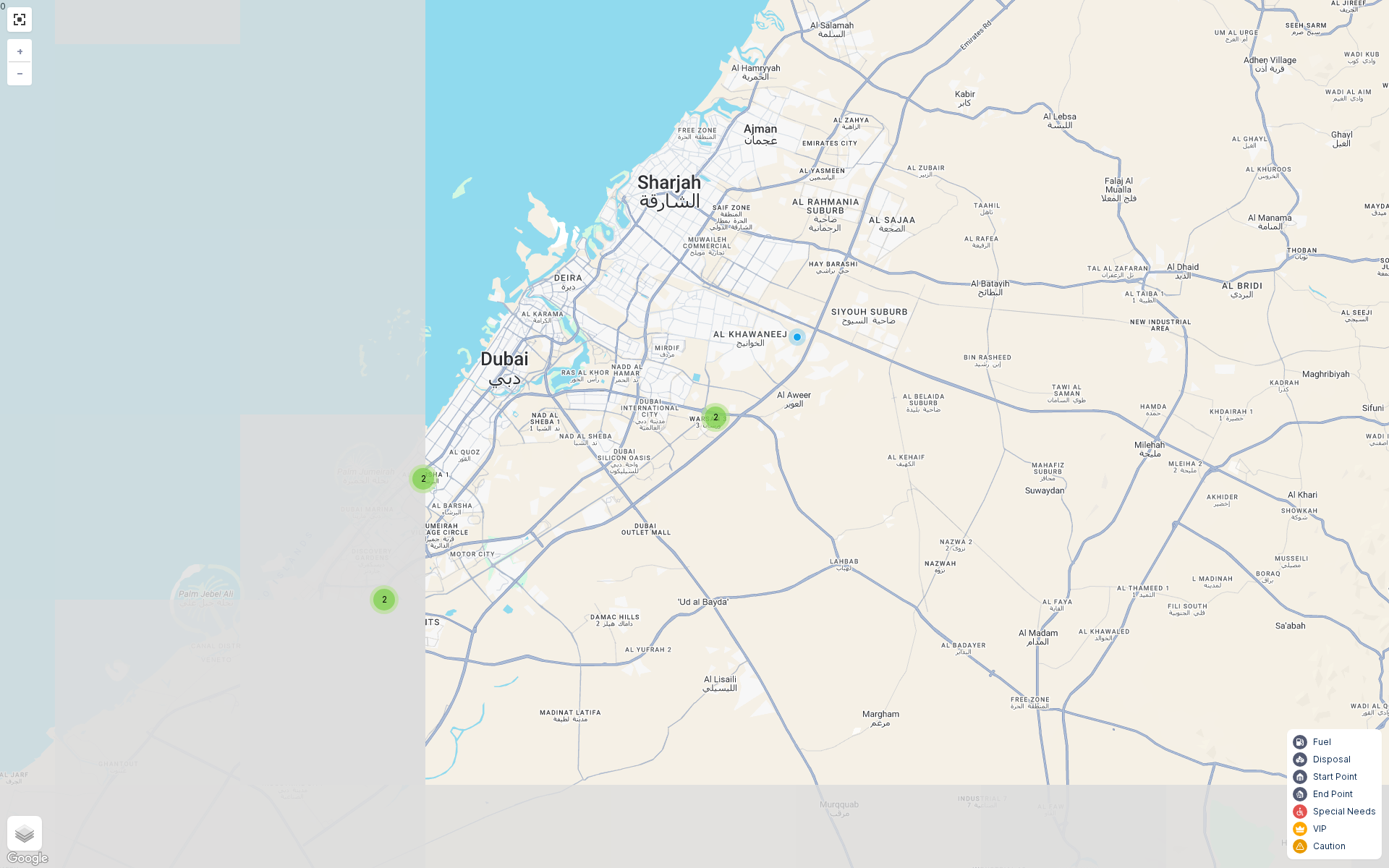
drag, startPoint x: 200, startPoint y: 340, endPoint x: 1143, endPoint y: 43, distance: 988.7
click at [1143, 43] on div "2 2 2 + − Satellite Roadmap Terrain Hybrid Leaflet Keyboard shortcuts Map Data …" at bounding box center [694, 434] width 1389 height 868
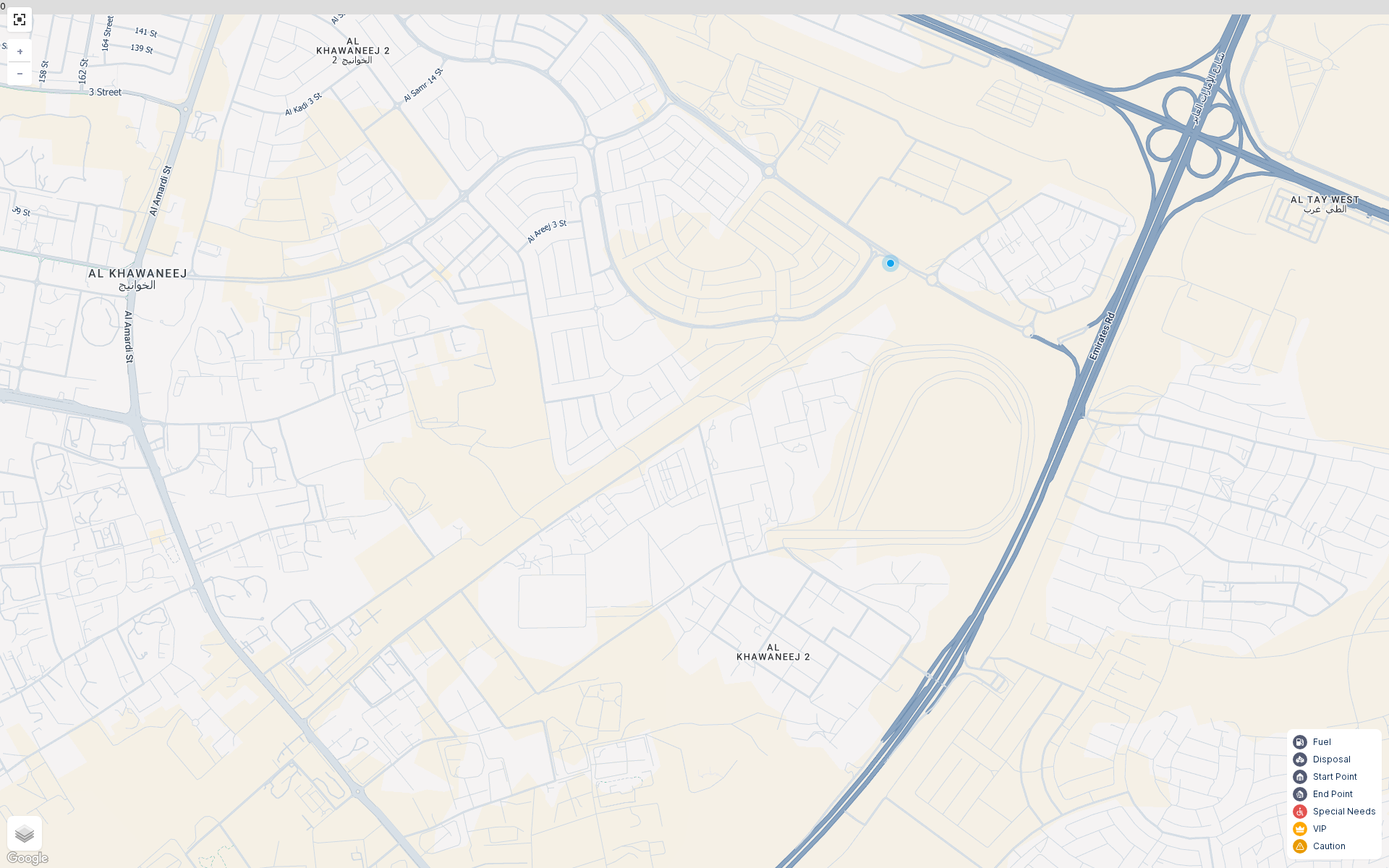
drag, startPoint x: 930, startPoint y: 98, endPoint x: 880, endPoint y: 301, distance: 209.1
click at [880, 301] on div "2 + − Satellite Roadmap Terrain Hybrid Leaflet Keyboard shortcuts Map Data Map …" at bounding box center [694, 434] width 1389 height 868
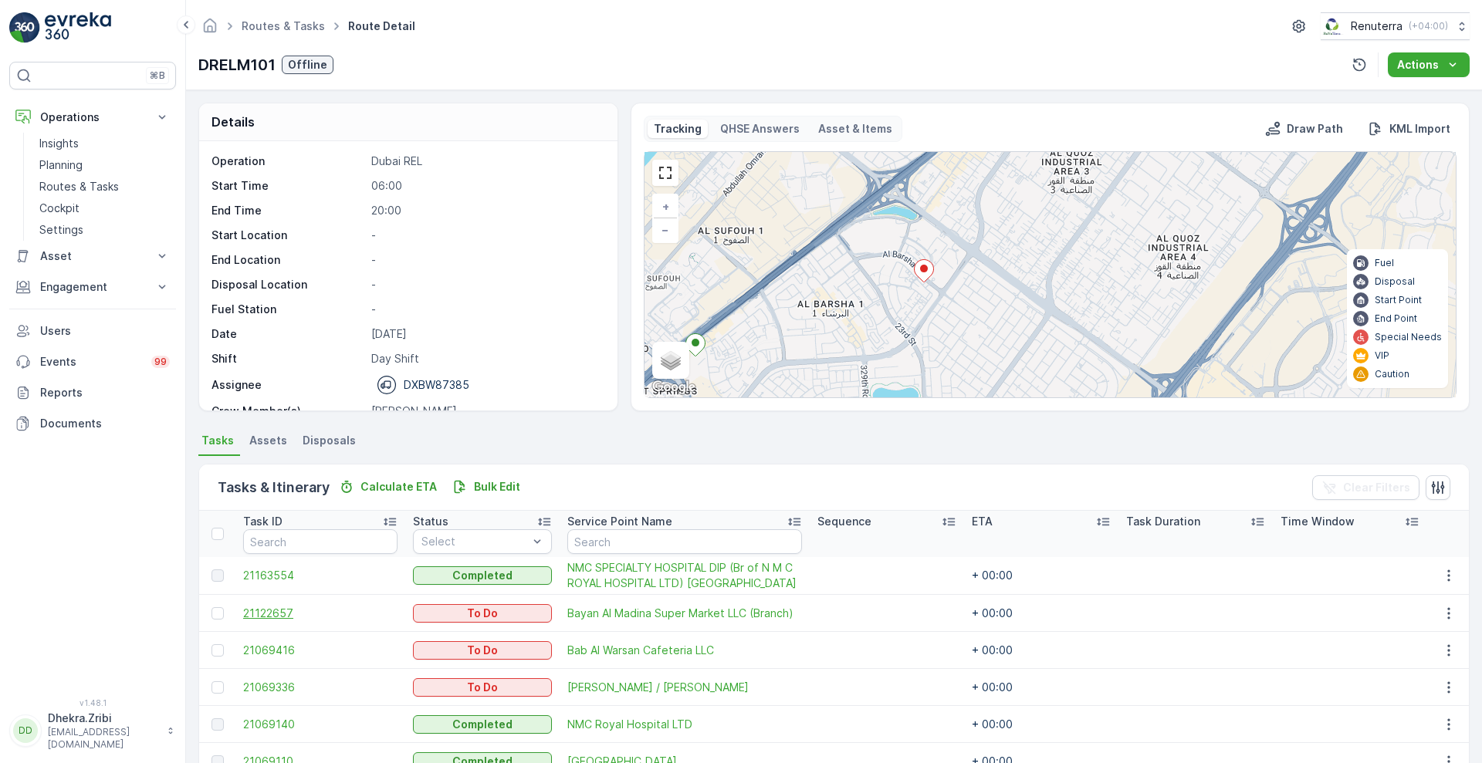
click at [259, 608] on span "21122657" at bounding box center [320, 613] width 154 height 15
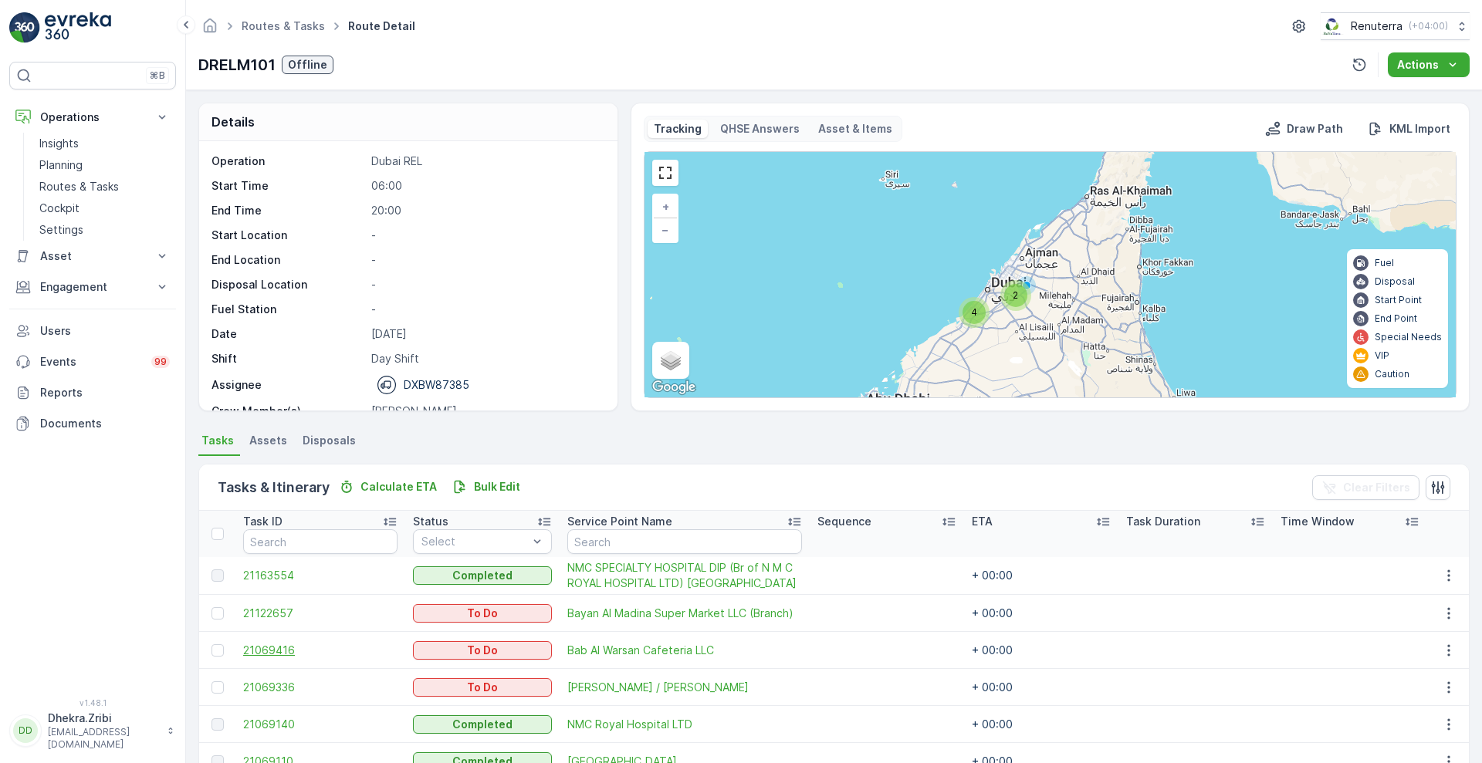
click at [262, 653] on span "21069416" at bounding box center [320, 650] width 154 height 15
click at [262, 689] on span "21069336" at bounding box center [320, 687] width 154 height 15
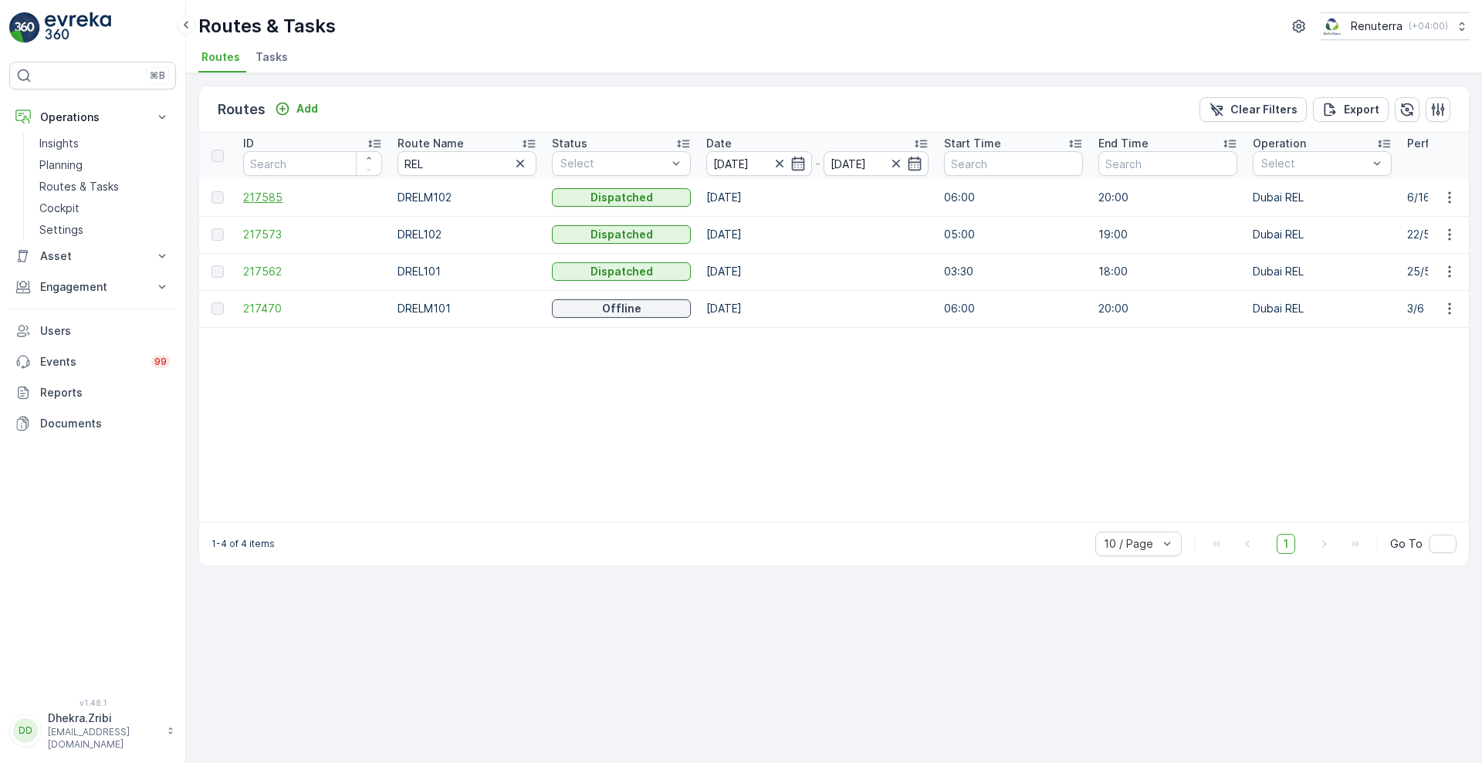
click at [258, 200] on span "217585" at bounding box center [312, 197] width 139 height 15
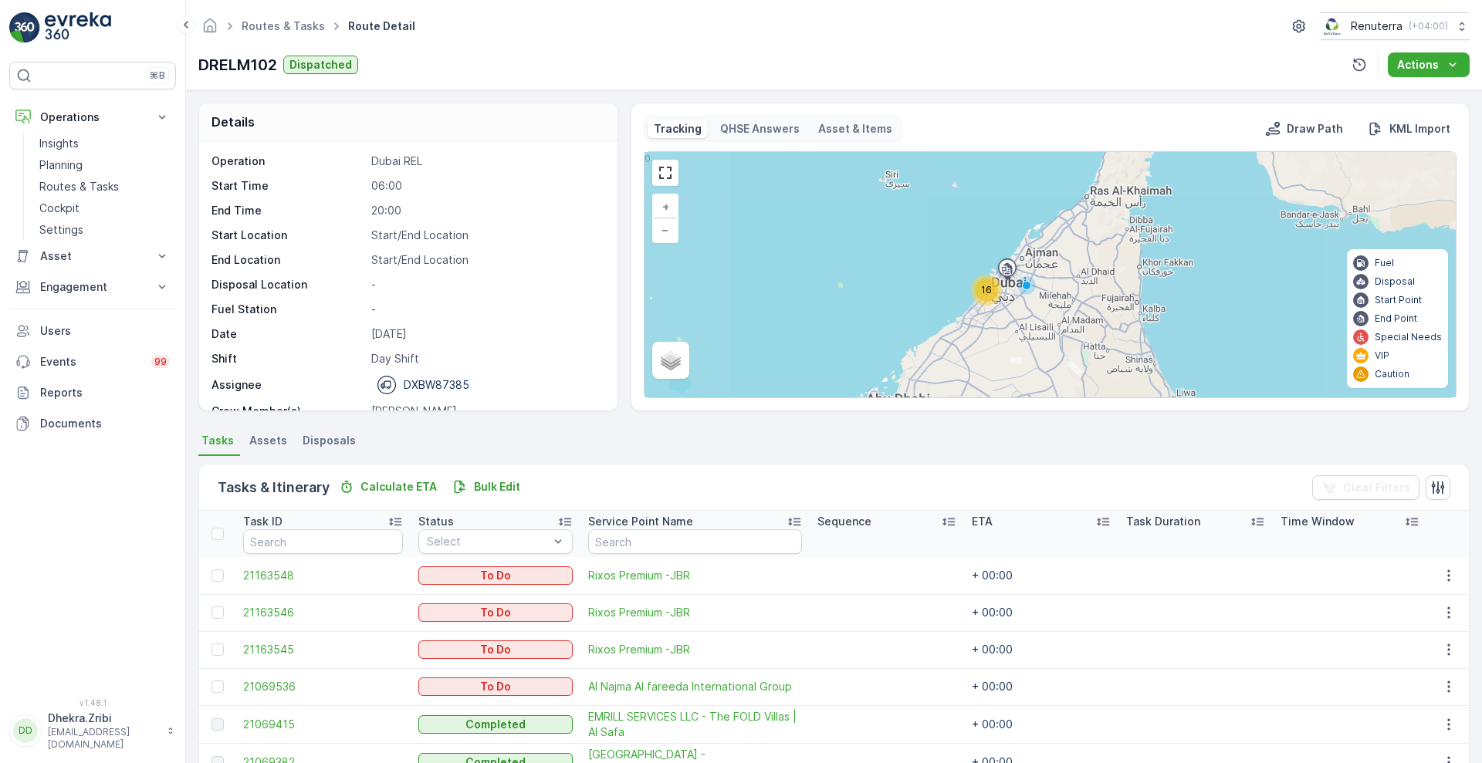
scroll to position [233, 0]
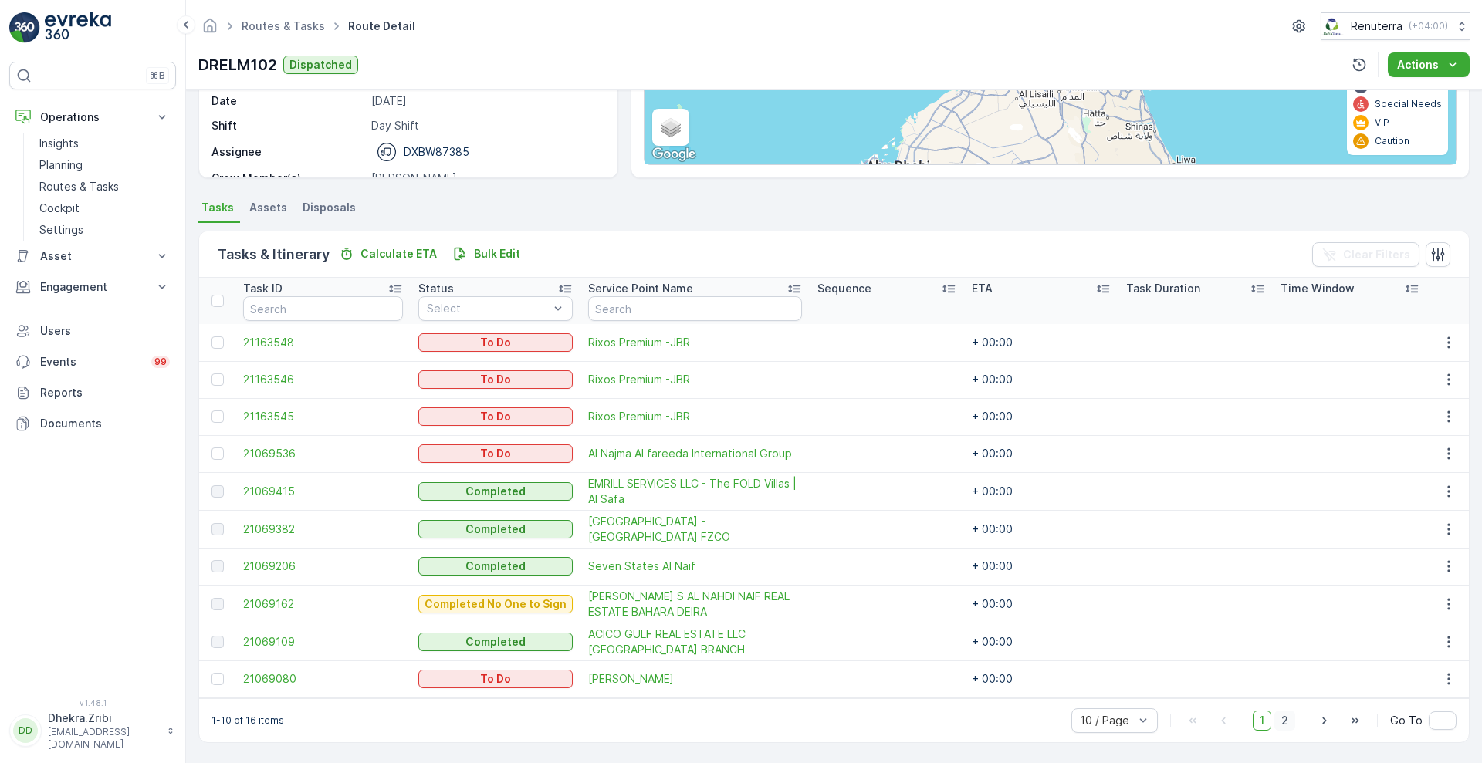
click at [1290, 723] on span "2" at bounding box center [1284, 721] width 21 height 20
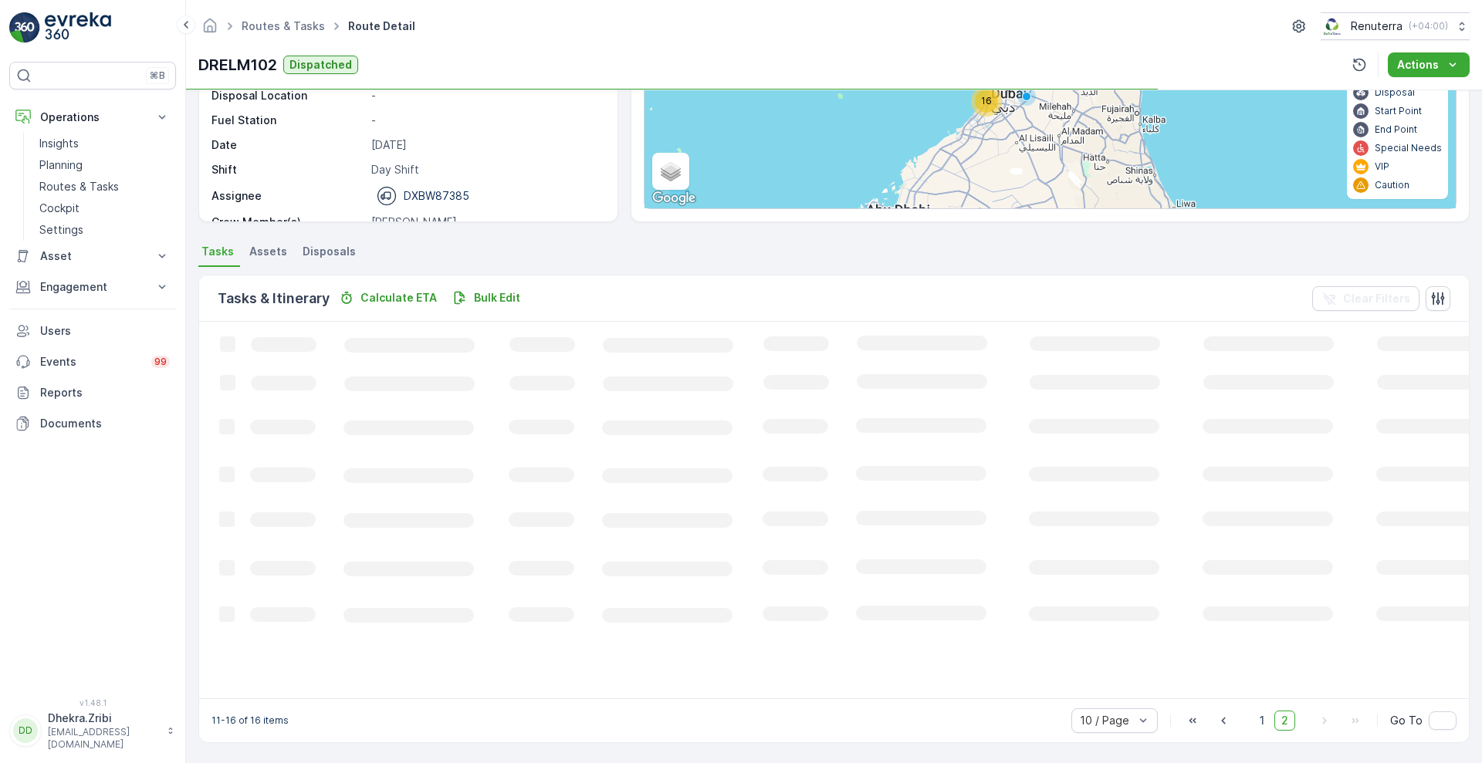
scroll to position [212, 0]
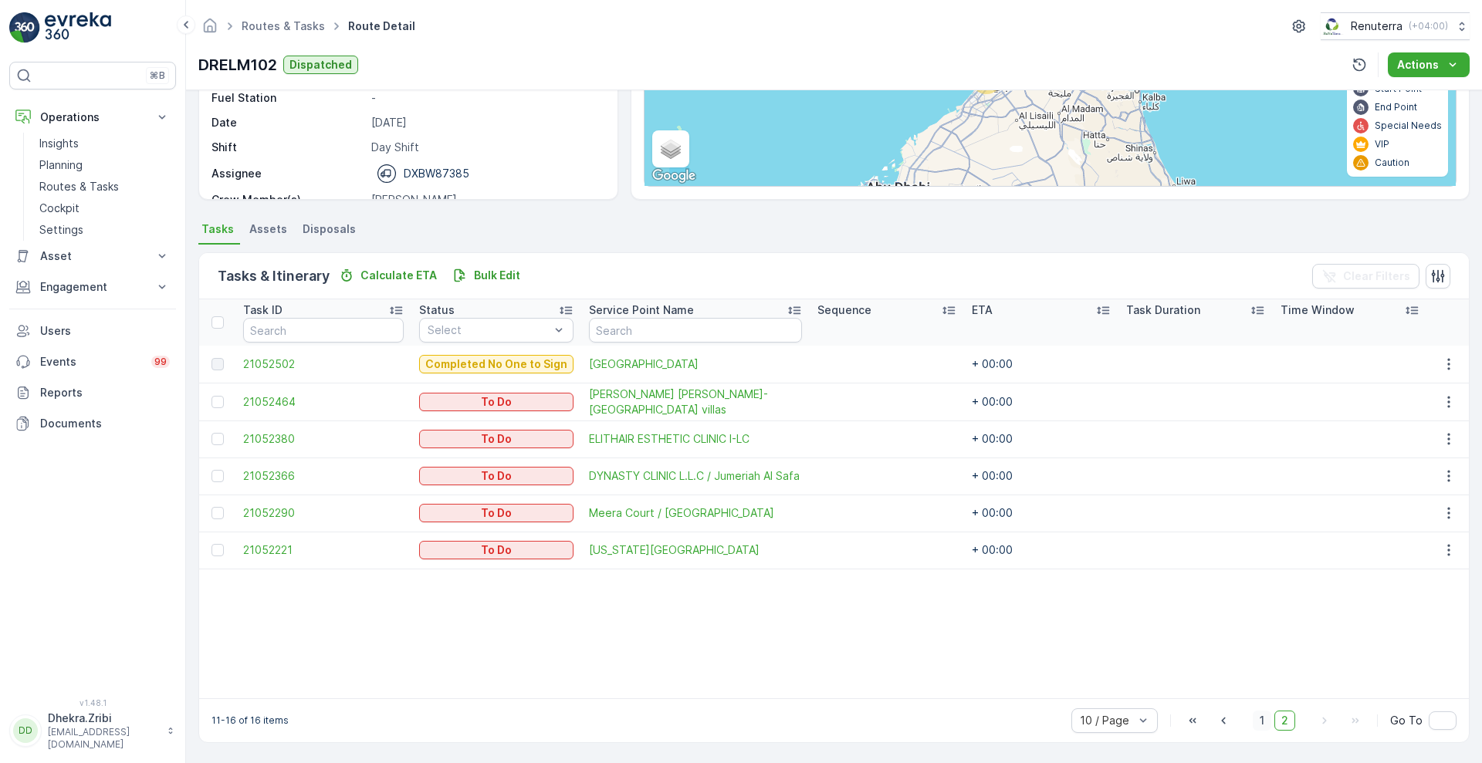
click at [1258, 722] on span "1" at bounding box center [1262, 721] width 19 height 20
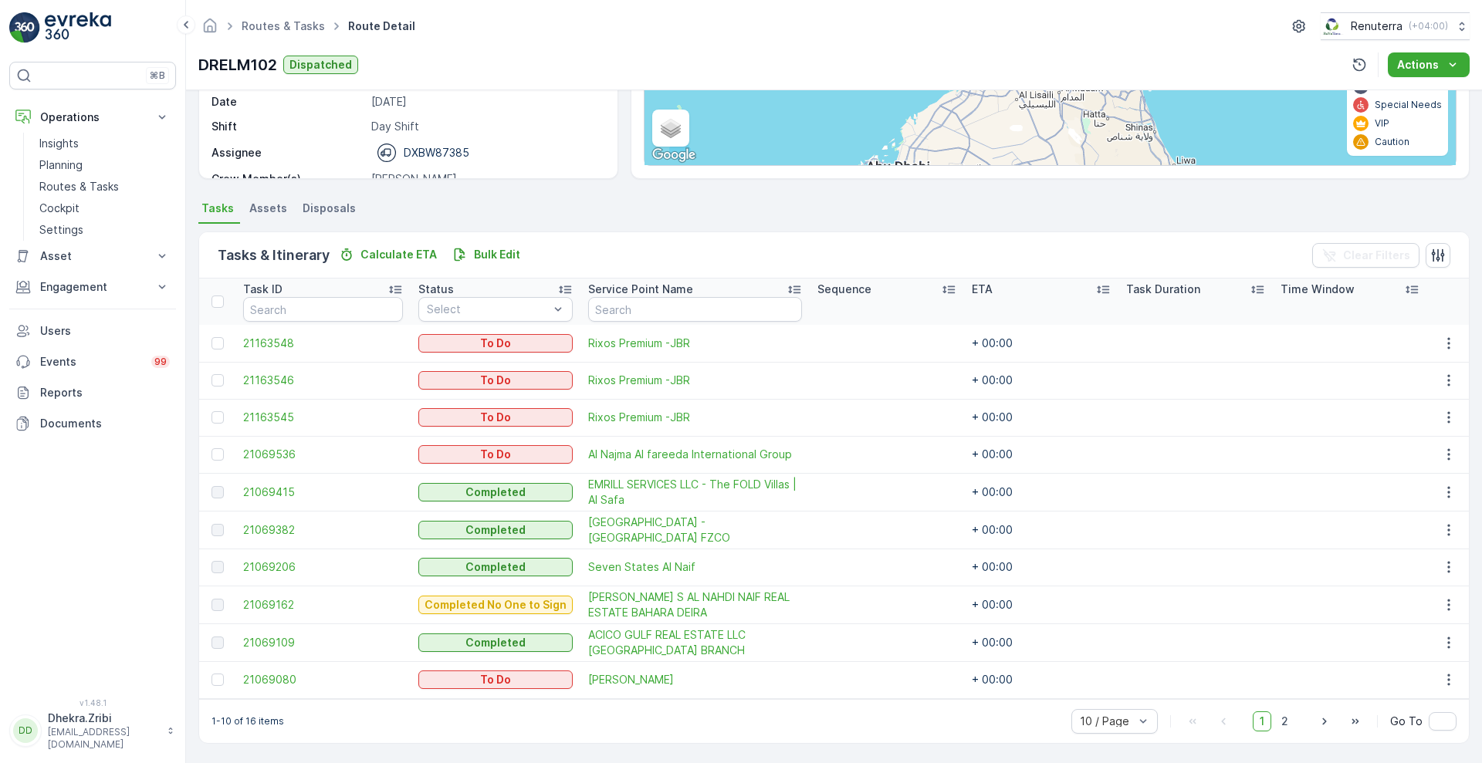
scroll to position [233, 0]
click at [1288, 725] on span "2" at bounding box center [1284, 721] width 21 height 20
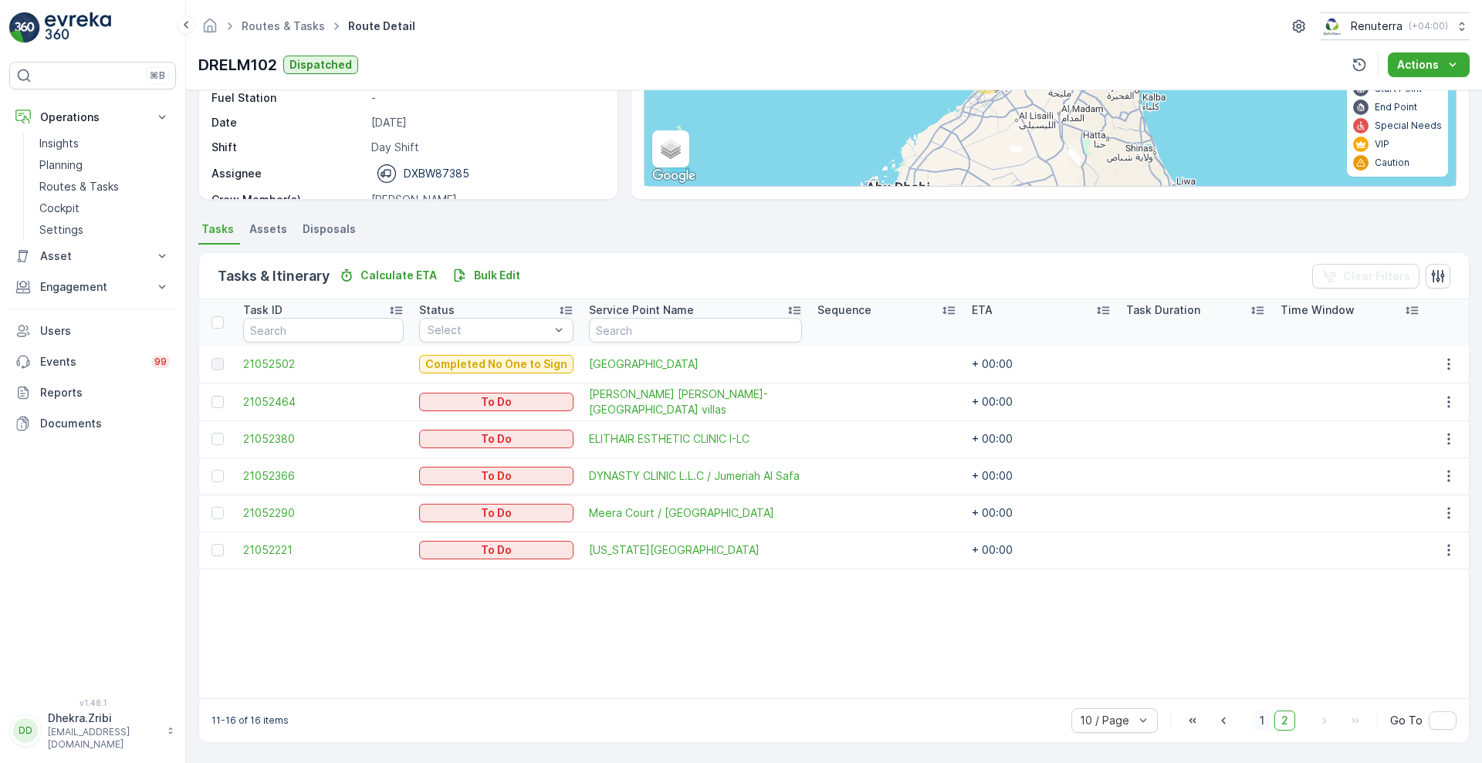
click at [1262, 724] on span "1" at bounding box center [1262, 721] width 19 height 20
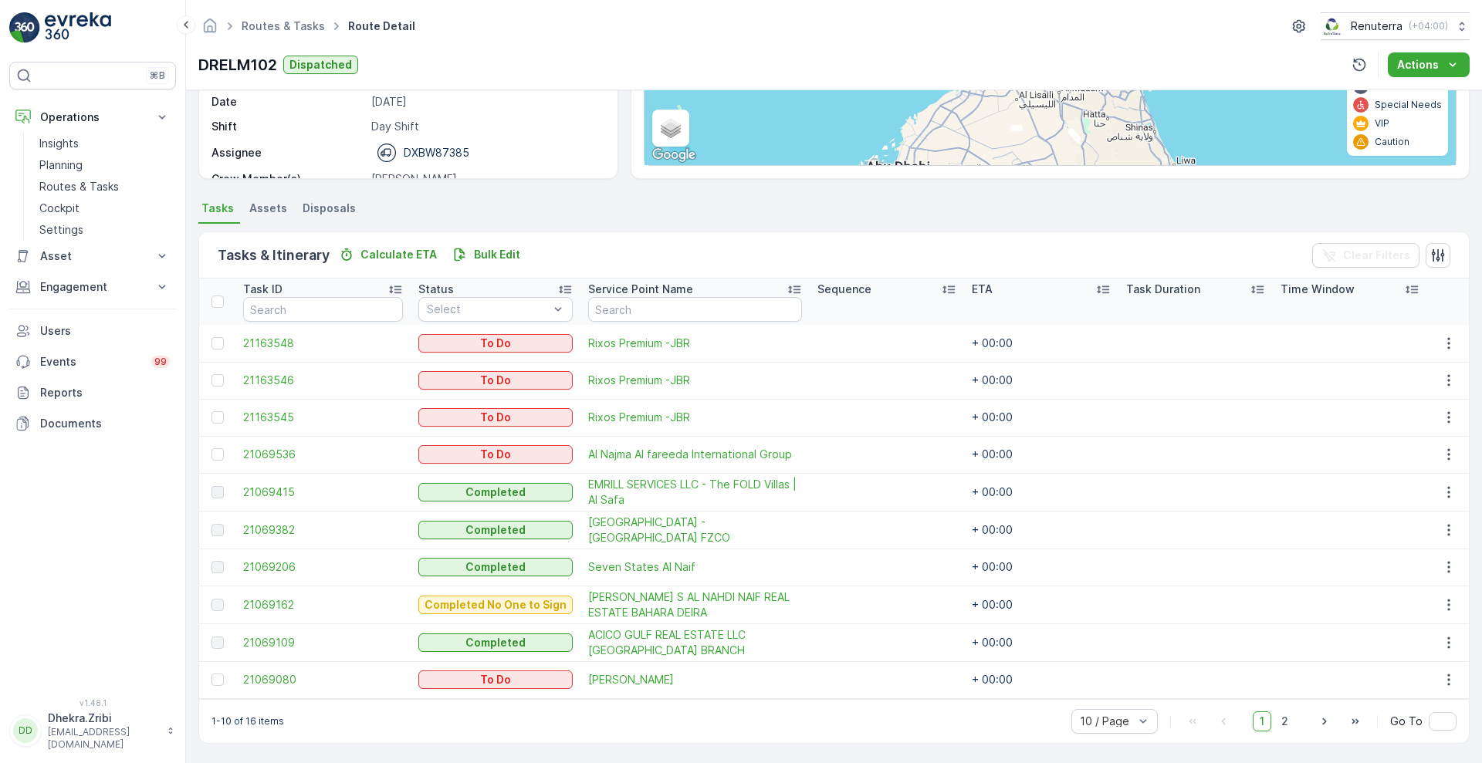
scroll to position [233, 0]
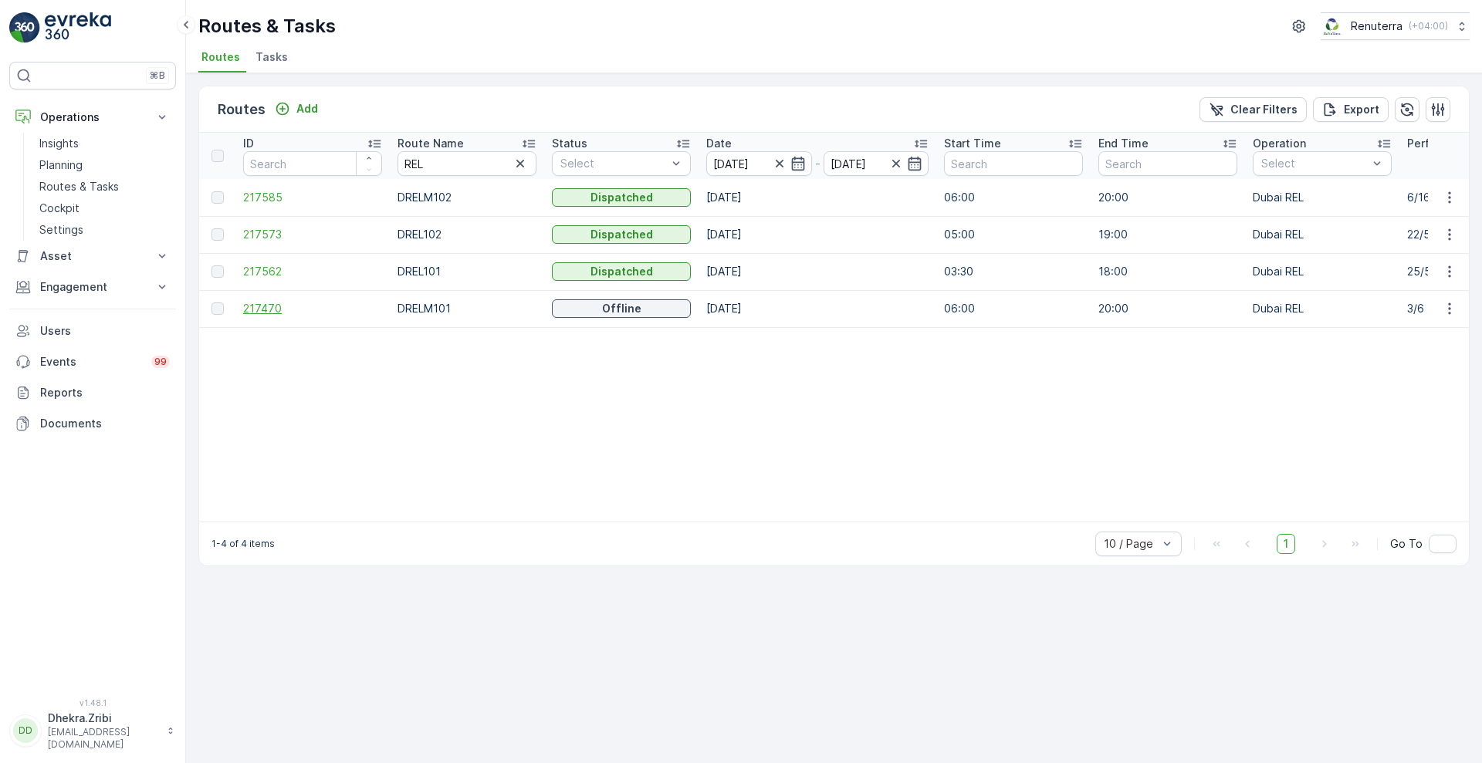
click at [259, 309] on span "217470" at bounding box center [312, 308] width 139 height 15
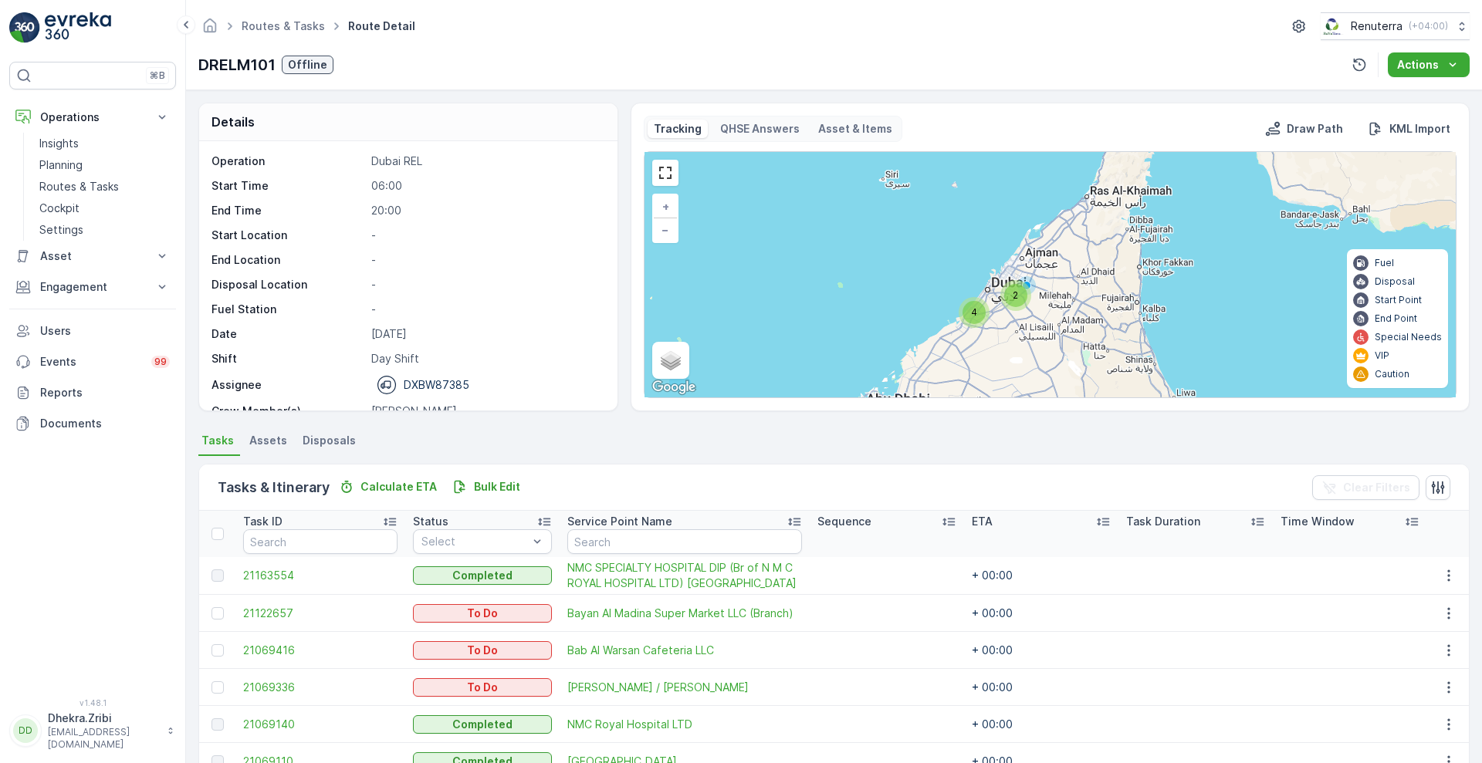
scroll to position [212, 0]
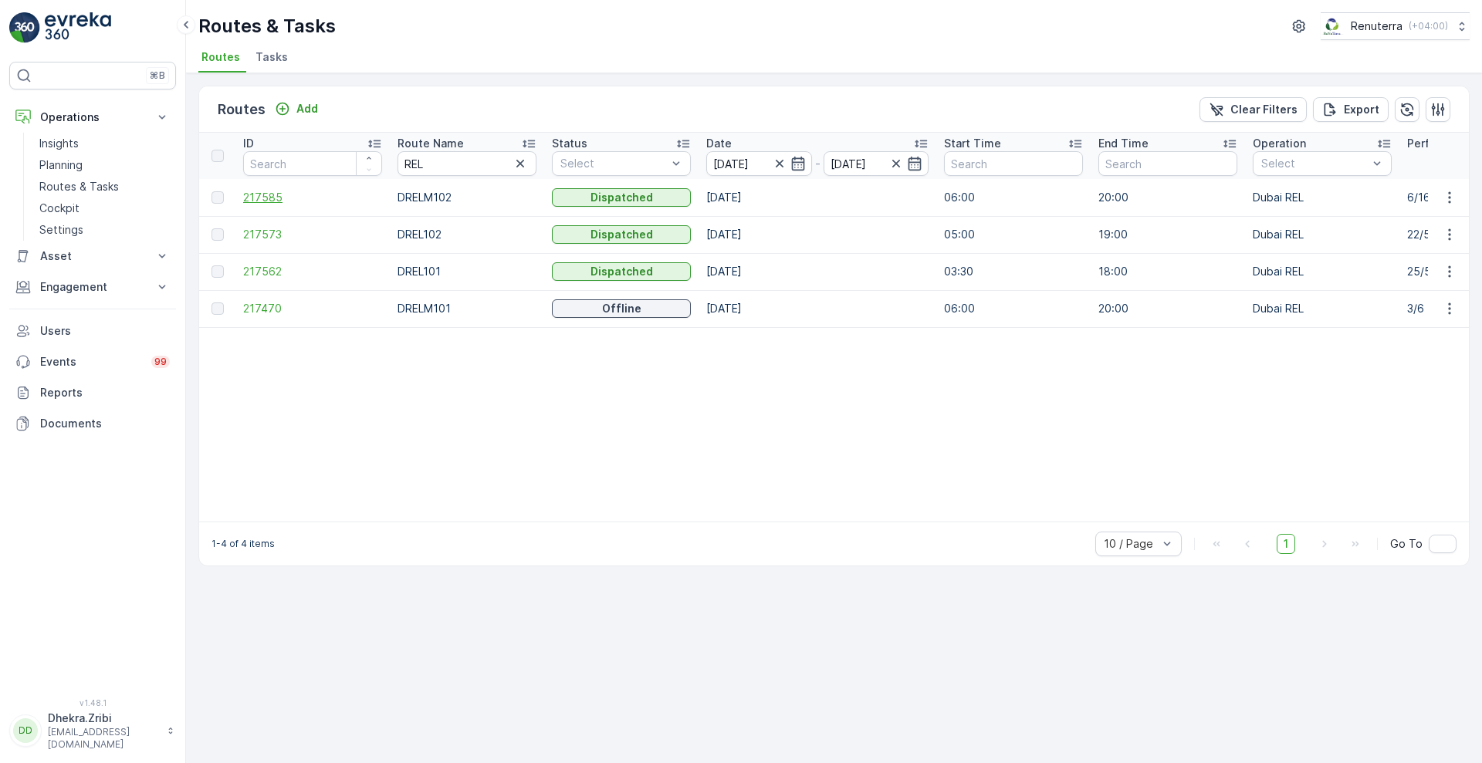
click at [273, 195] on span "217585" at bounding box center [312, 197] width 139 height 15
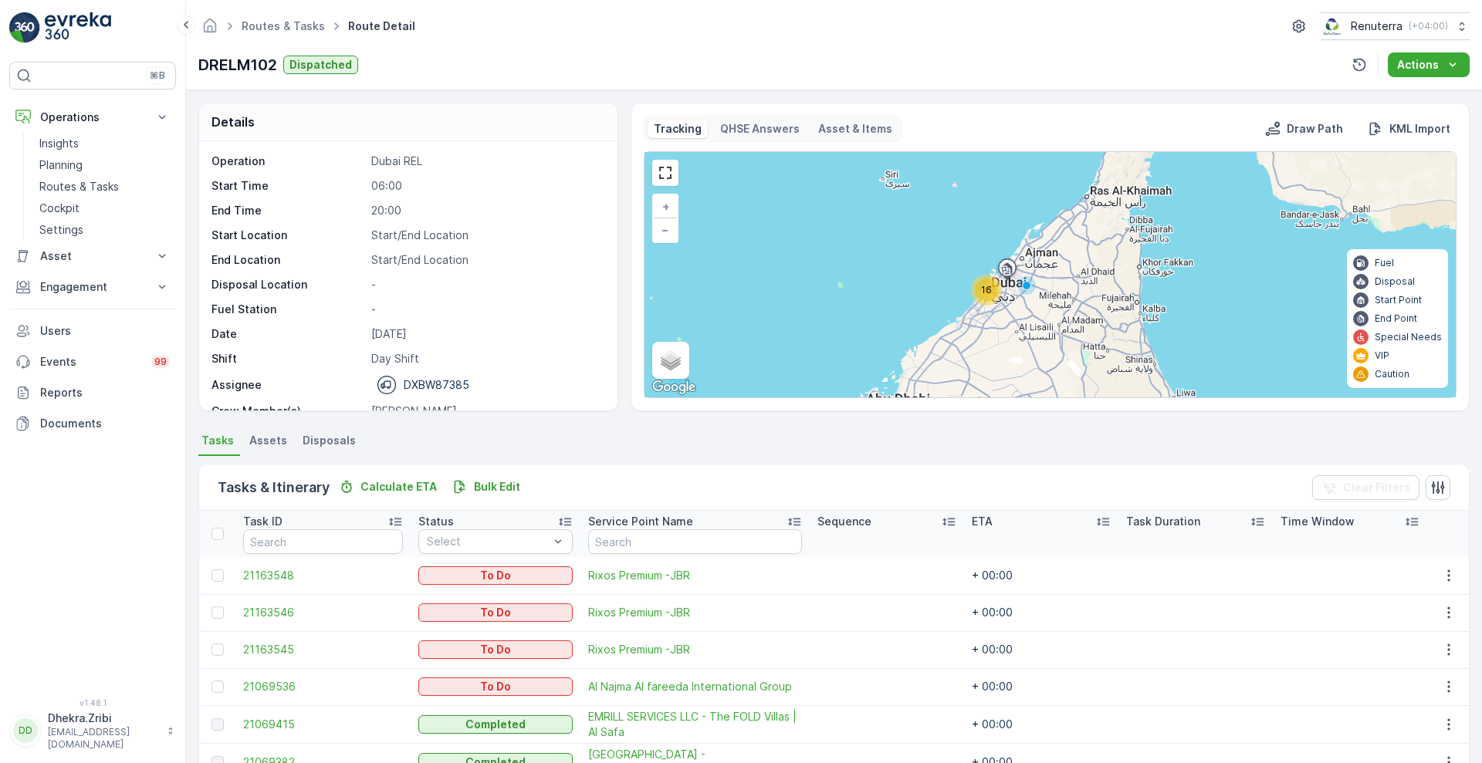
scroll to position [233, 0]
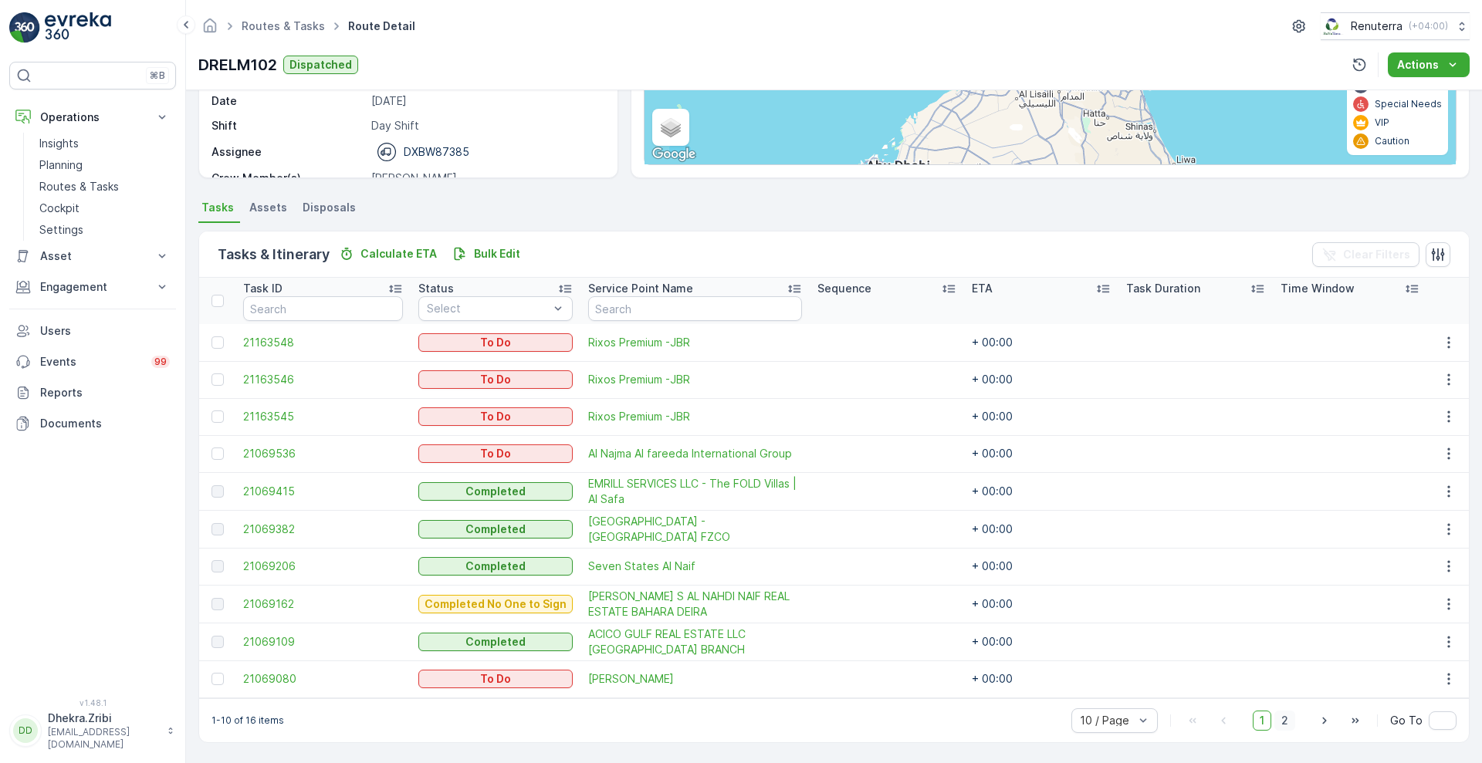
click at [1285, 723] on span "2" at bounding box center [1284, 721] width 21 height 20
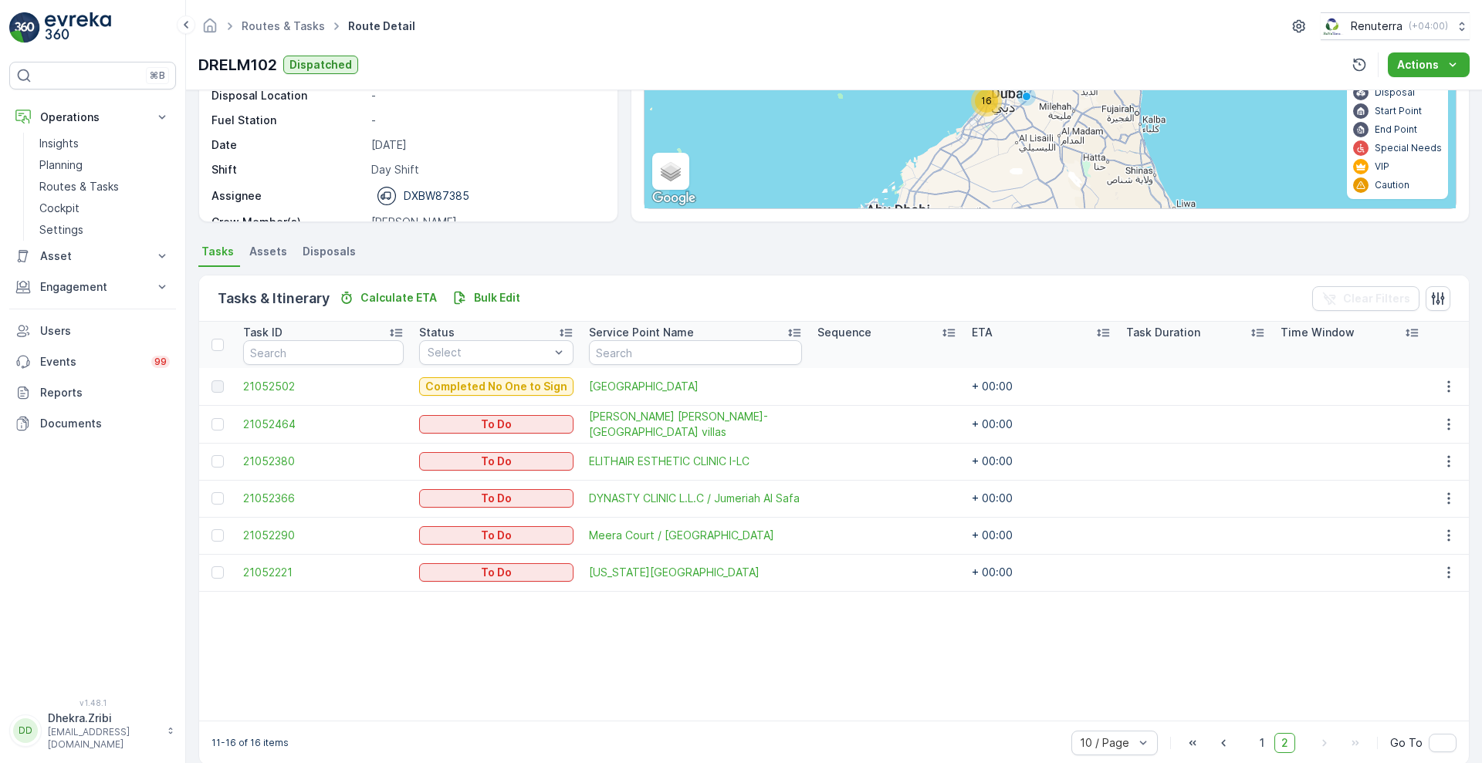
scroll to position [212, 0]
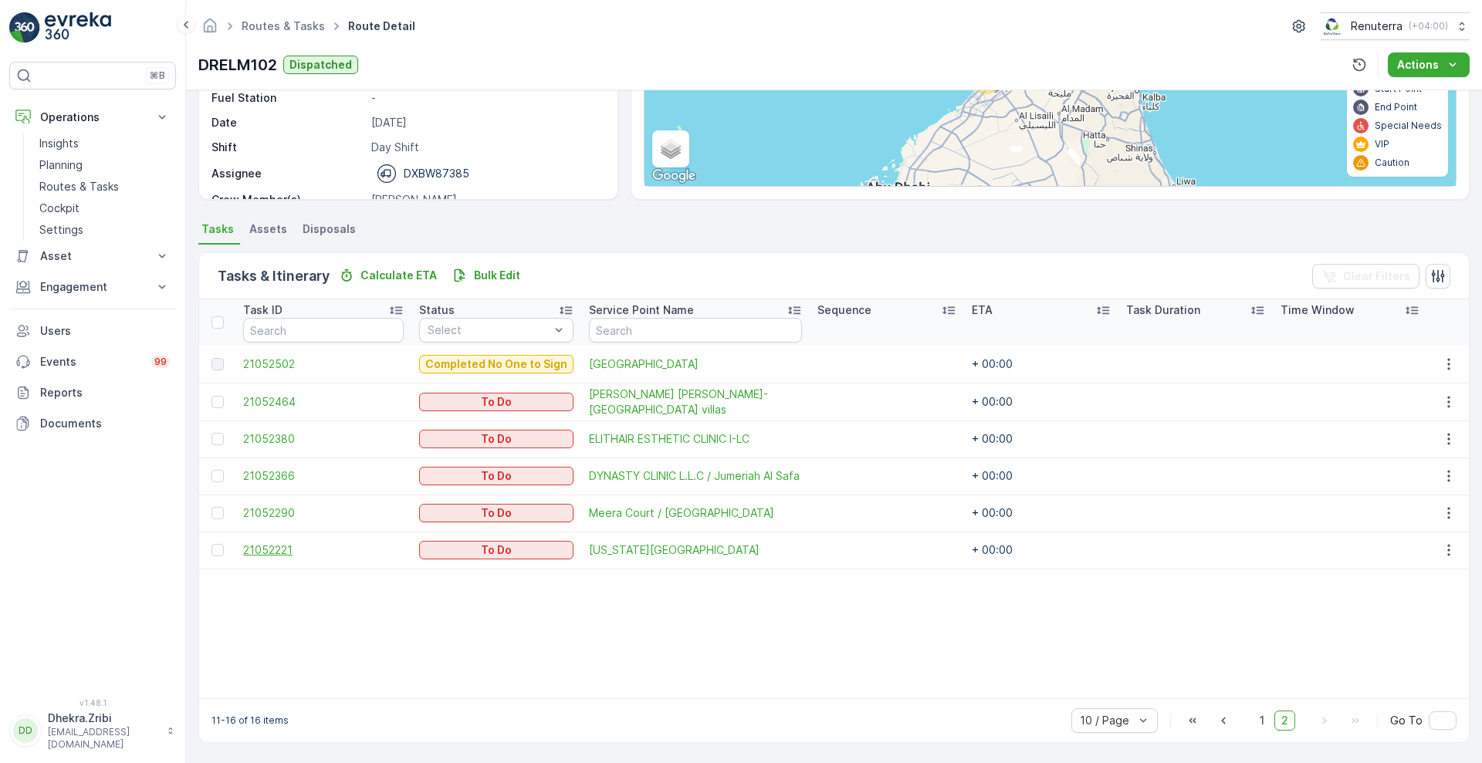
click at [272, 549] on span "21052221" at bounding box center [323, 550] width 161 height 15
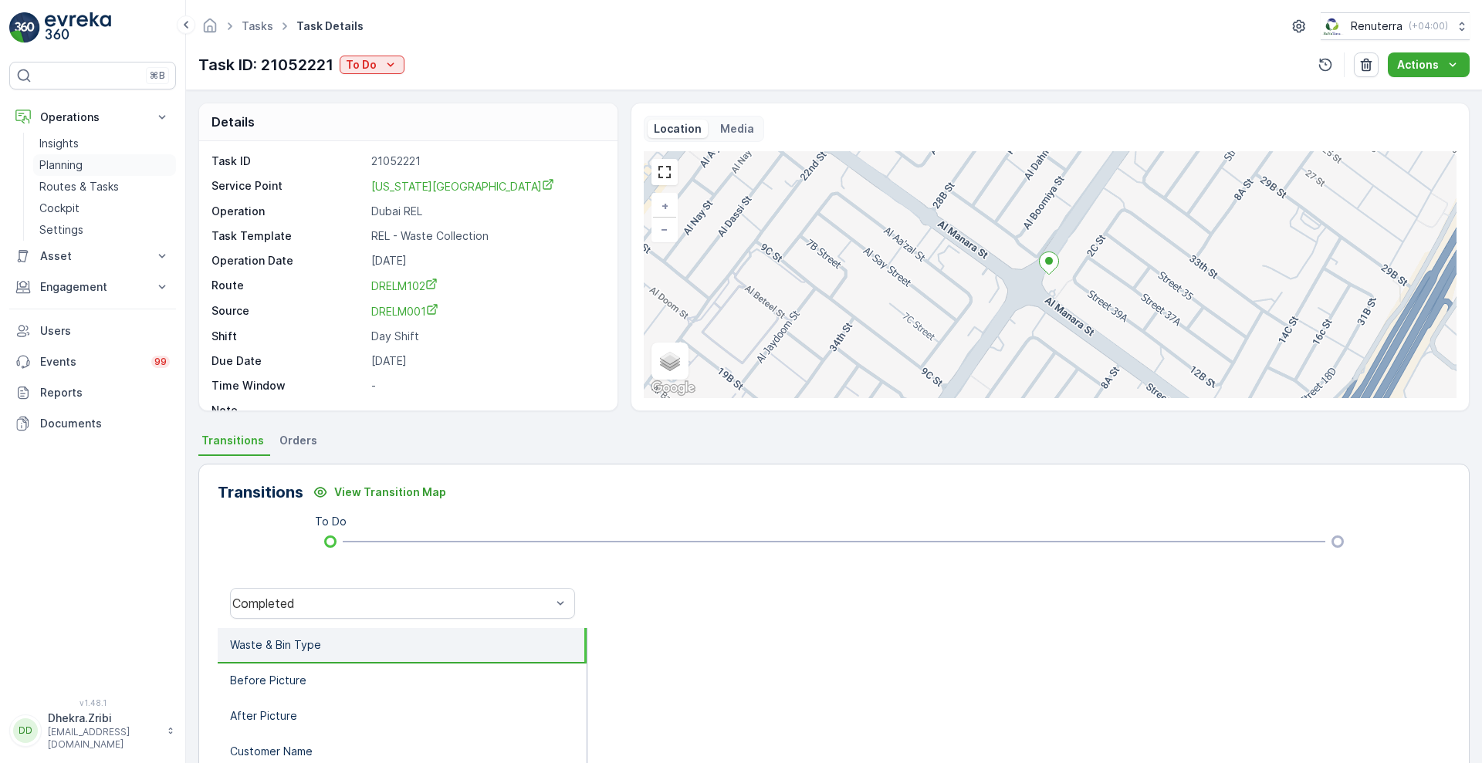
click at [56, 165] on p "Planning" at bounding box center [60, 164] width 43 height 15
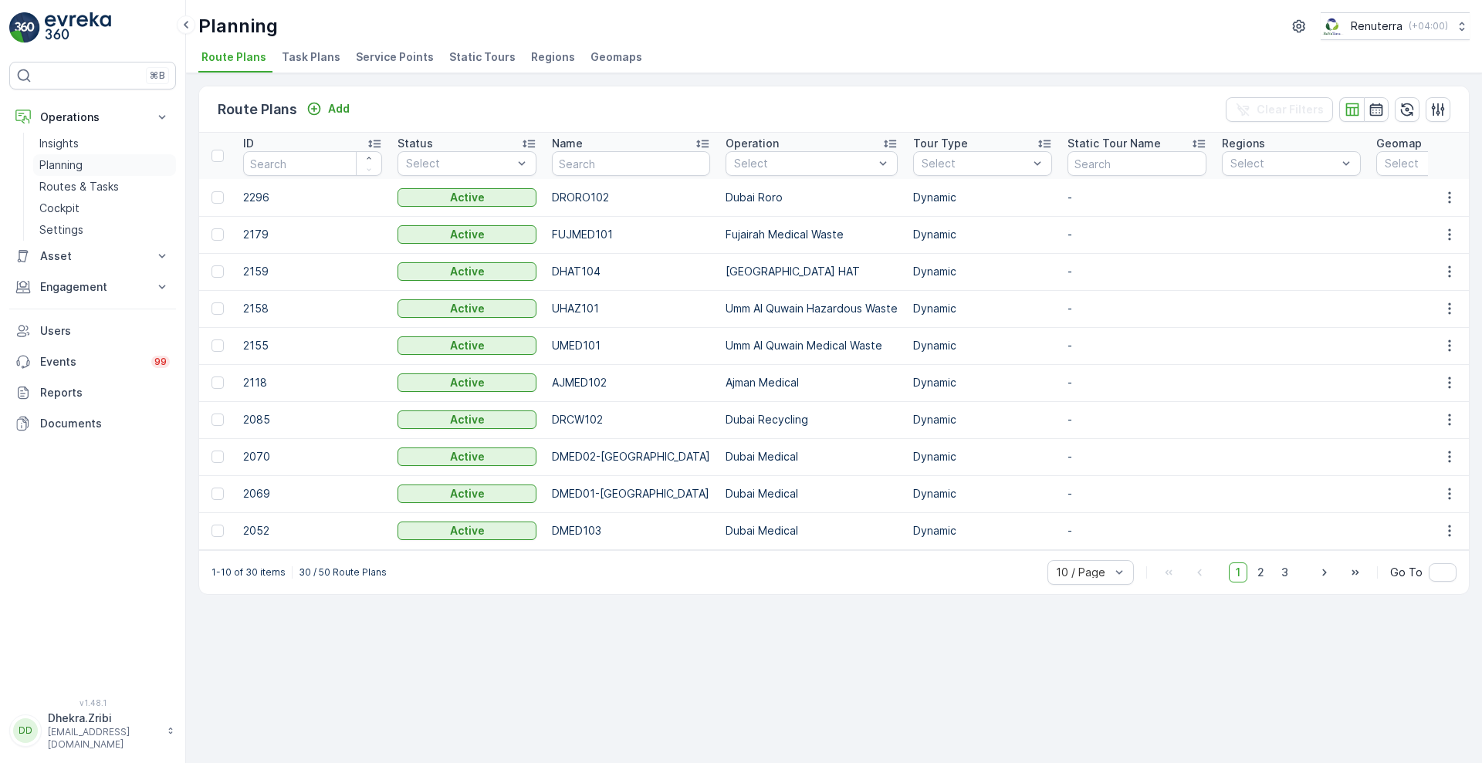
click at [62, 172] on p "Planning" at bounding box center [60, 164] width 43 height 15
click at [393, 58] on span "Service Points" at bounding box center [395, 56] width 78 height 15
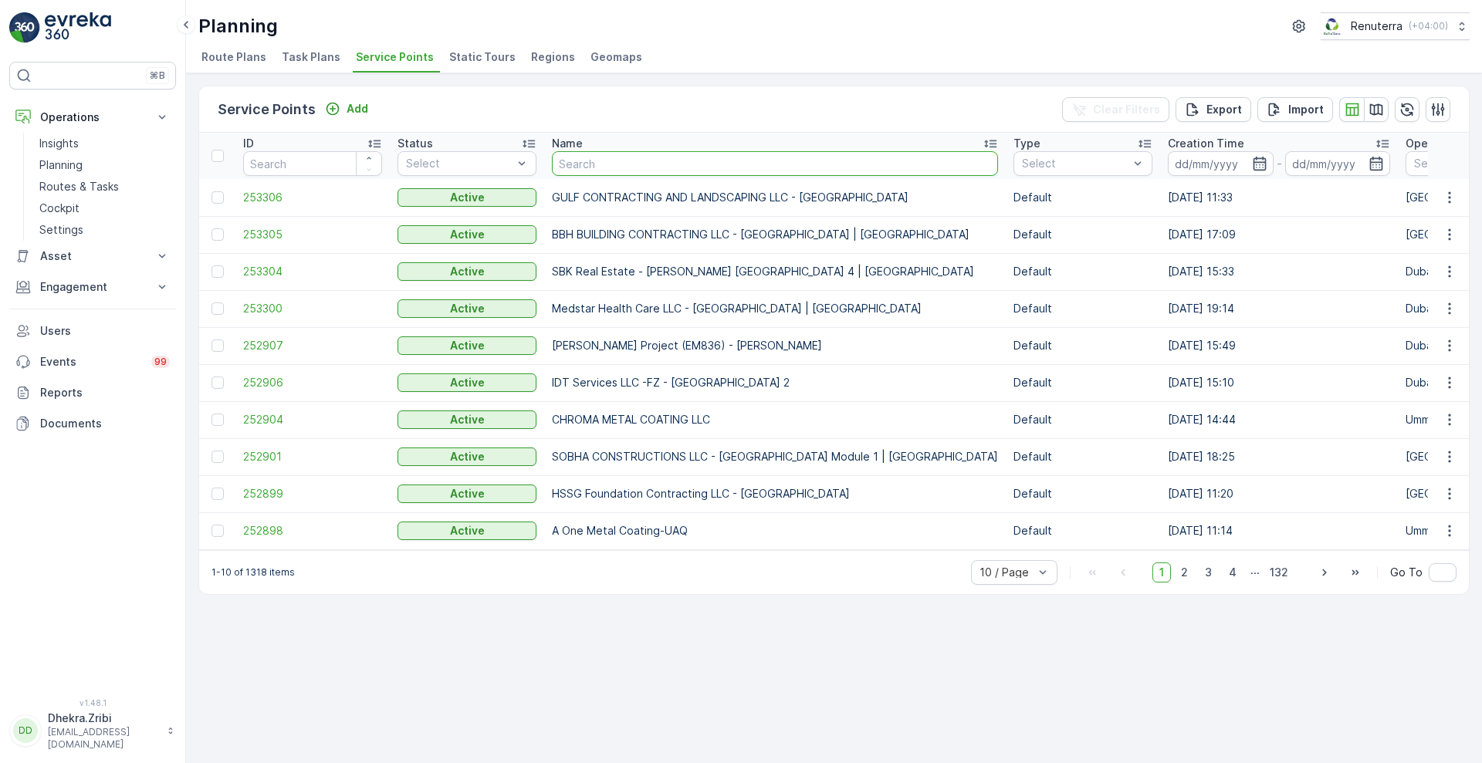
click at [690, 165] on input "text" at bounding box center [775, 163] width 446 height 25
type input "AL AB"
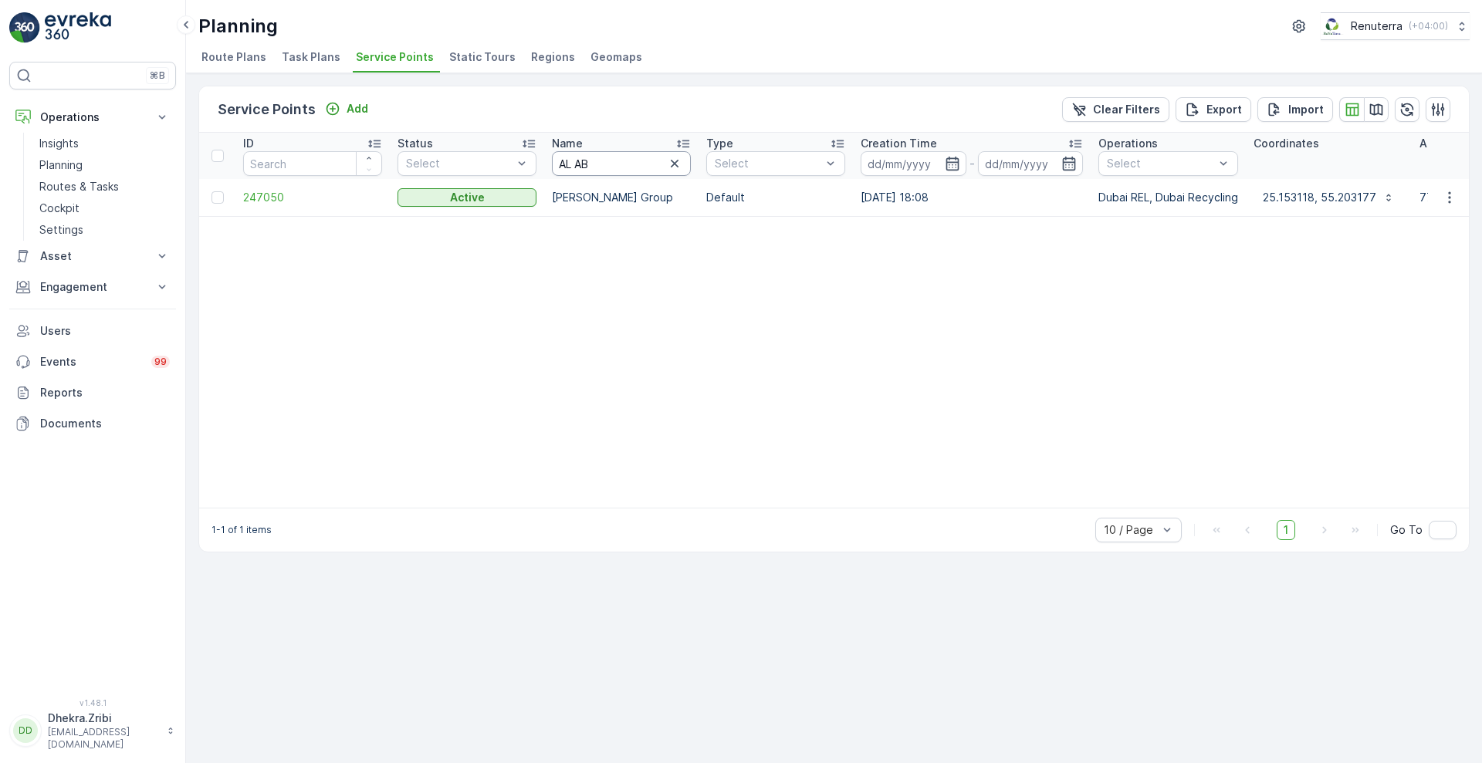
click at [607, 154] on input "AL AB" at bounding box center [621, 163] width 139 height 25
type input "AL ABAMA"
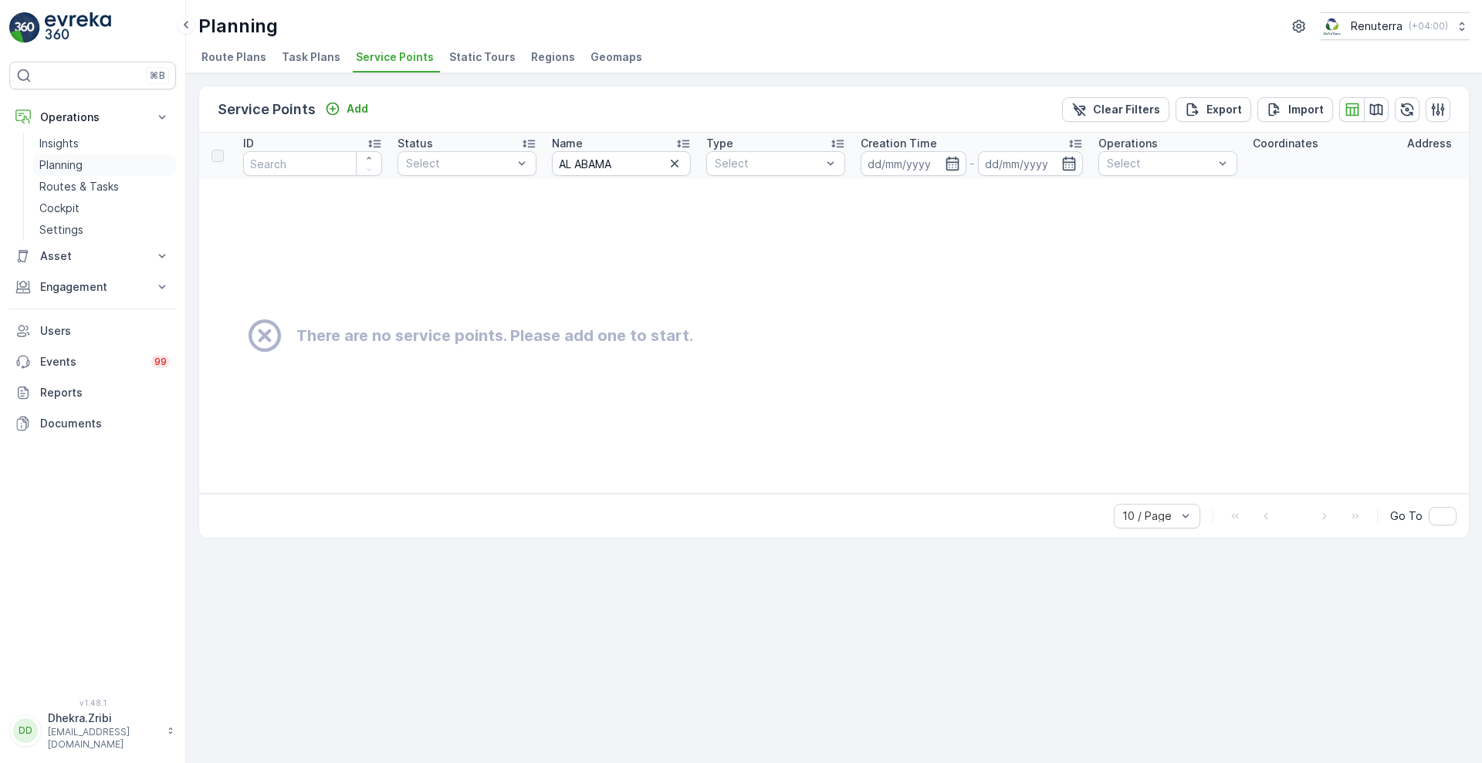
click at [57, 164] on p "Planning" at bounding box center [60, 164] width 43 height 15
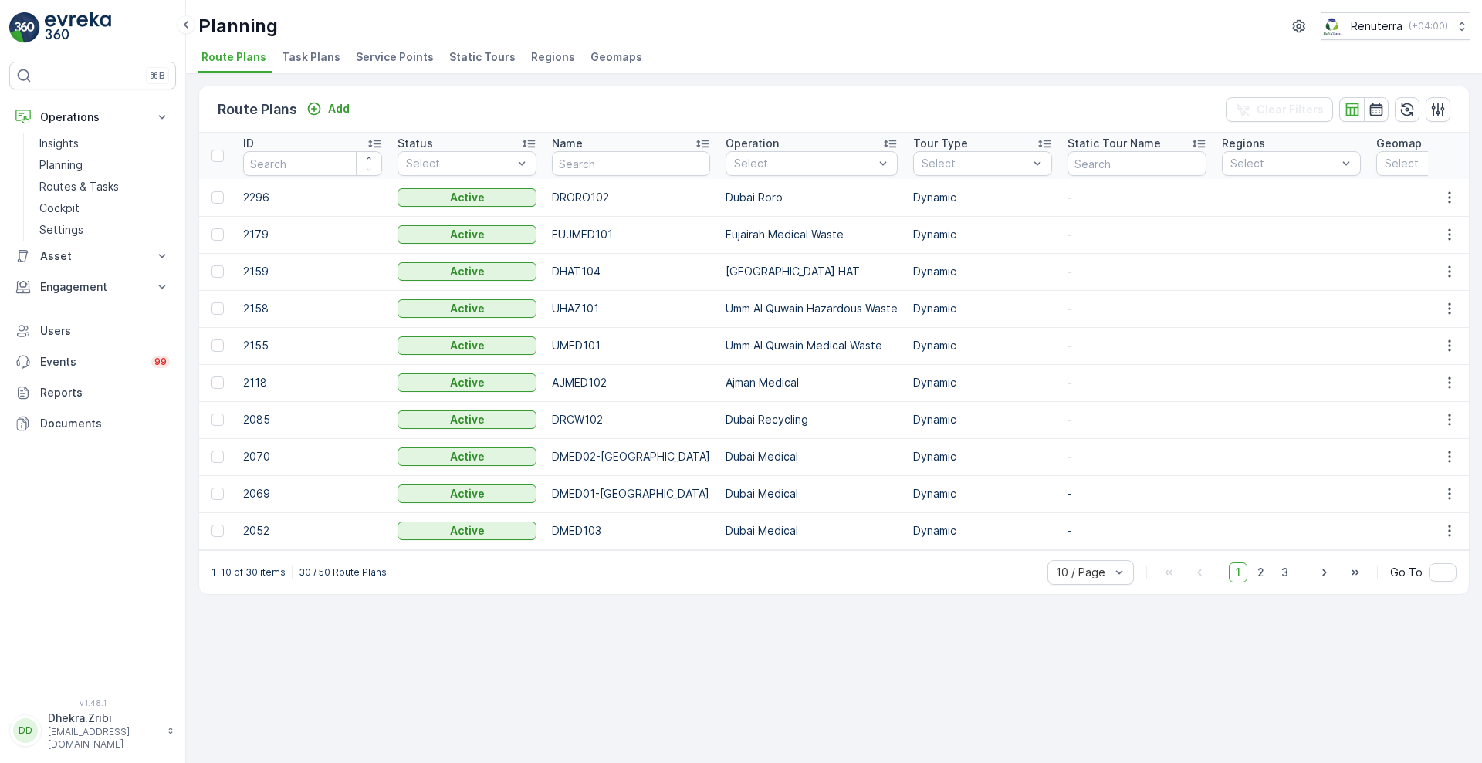
click at [391, 57] on span "Service Points" at bounding box center [395, 56] width 78 height 15
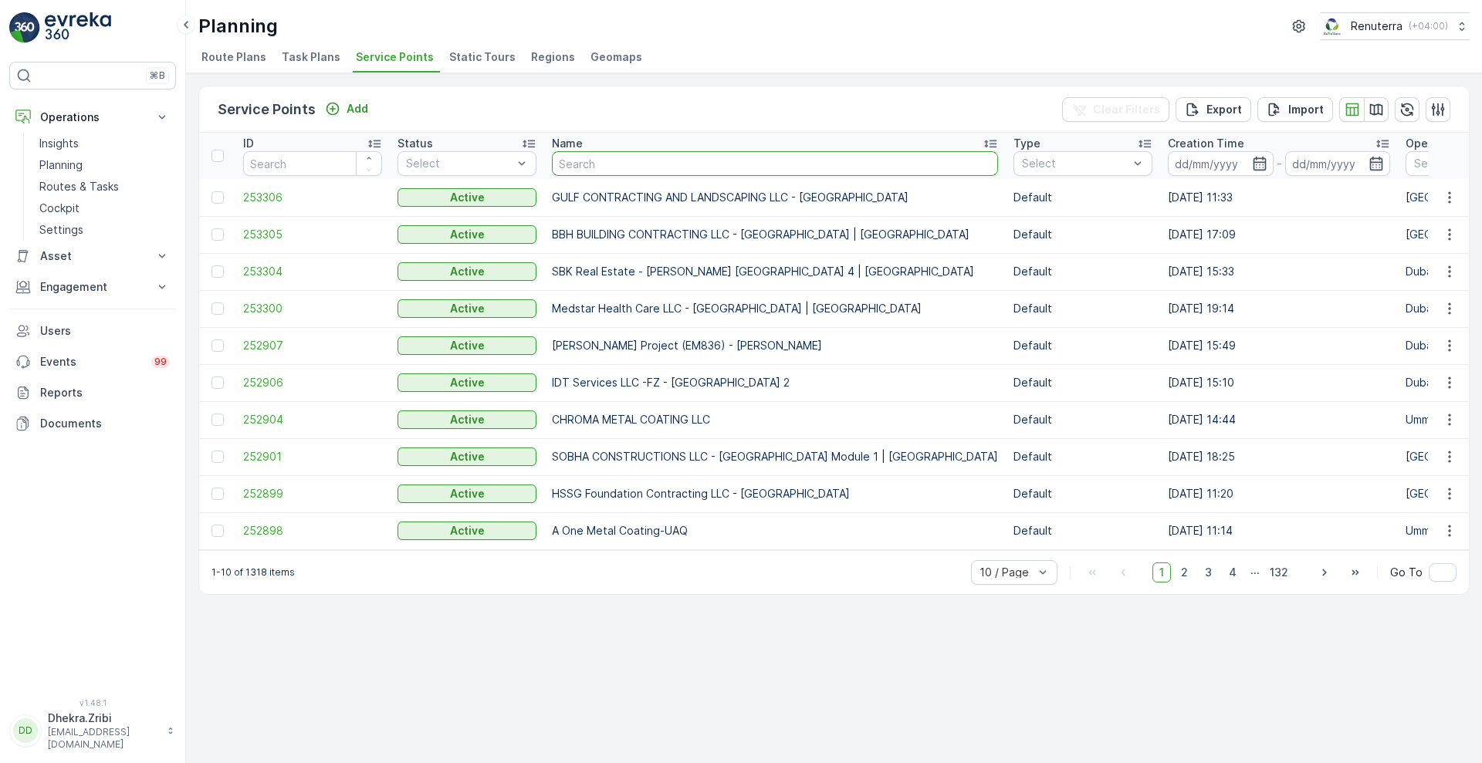
click at [596, 160] on input "text" at bounding box center [775, 163] width 446 height 25
type input "ALABA"
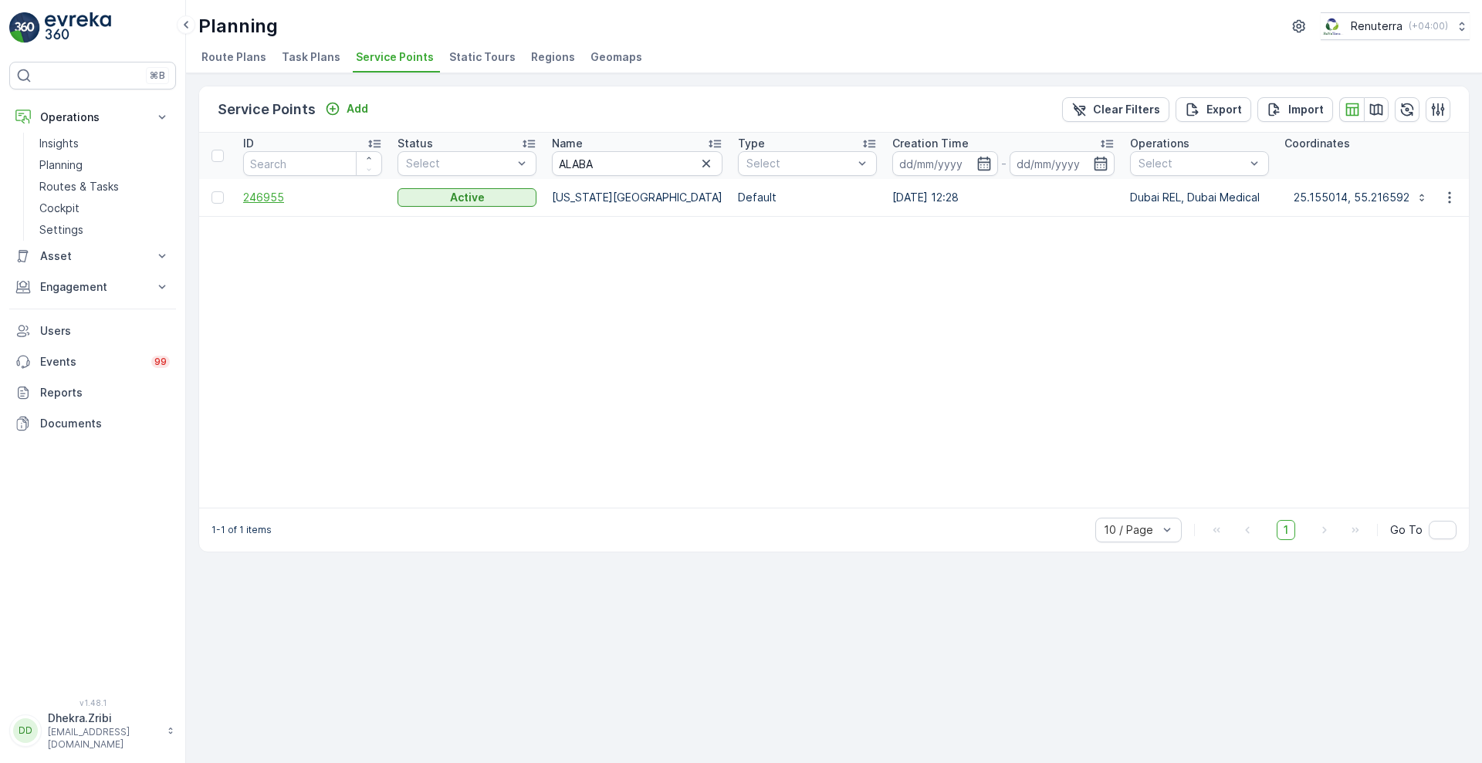
click at [259, 197] on span "246955" at bounding box center [312, 197] width 139 height 15
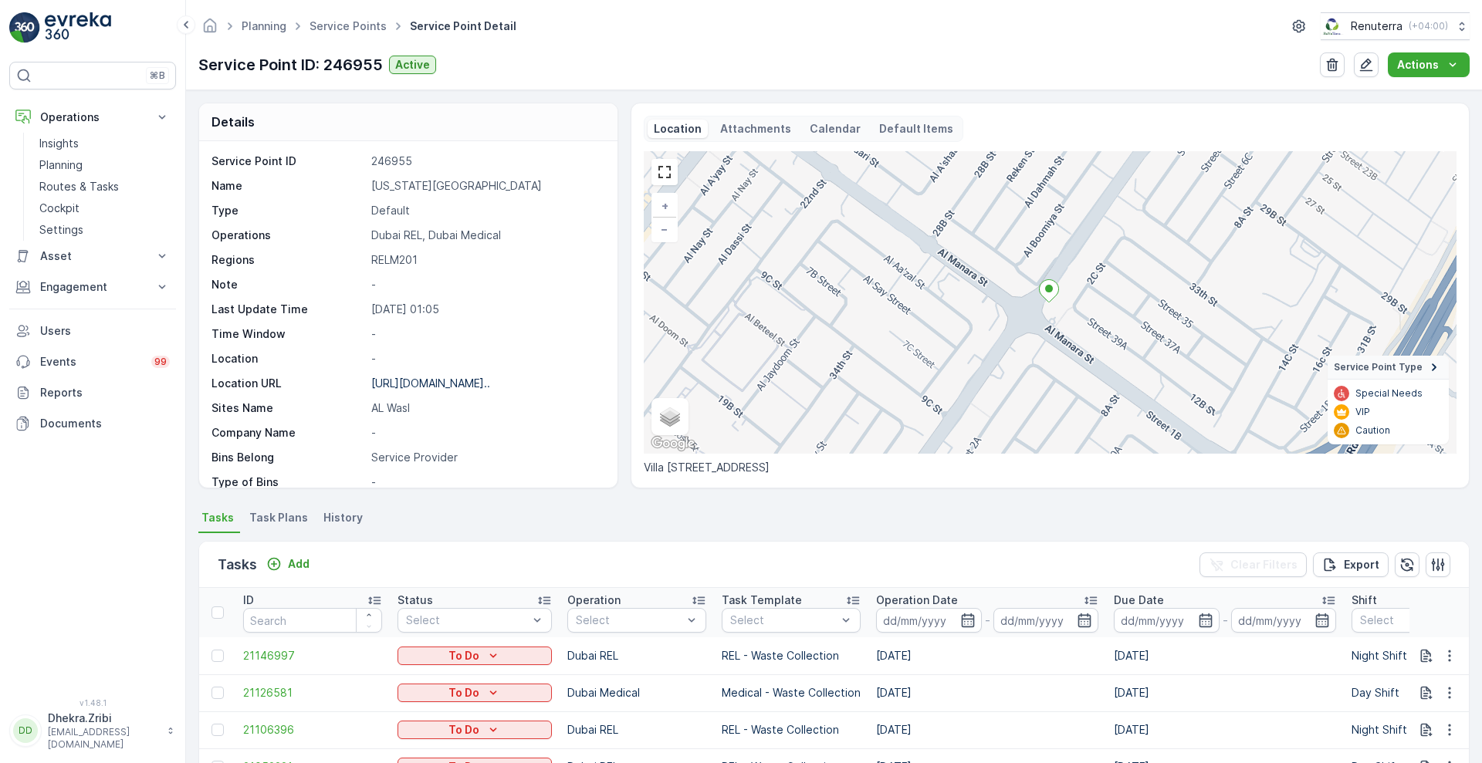
click at [368, 381] on div "Location URL https://maps.app.goo.gl/TP72sA..." at bounding box center [407, 383] width 390 height 15
click at [1369, 65] on icon "button" at bounding box center [1366, 65] width 13 height 13
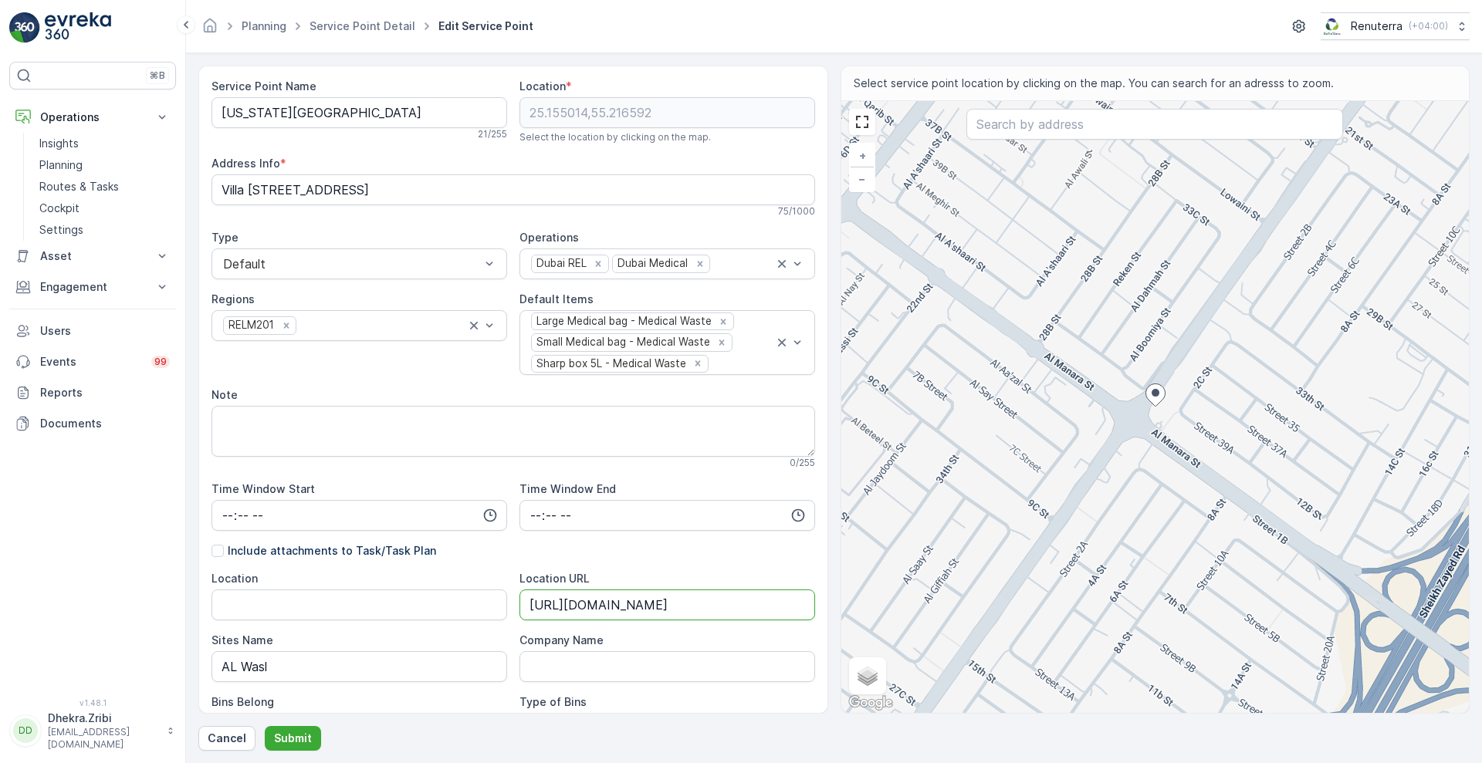
click at [524, 609] on URL "https://maps.app.goo.gl/TP72sAB2bLVC29Zd6" at bounding box center [668, 605] width 296 height 31
click at [211, 739] on p "Cancel" at bounding box center [227, 738] width 39 height 15
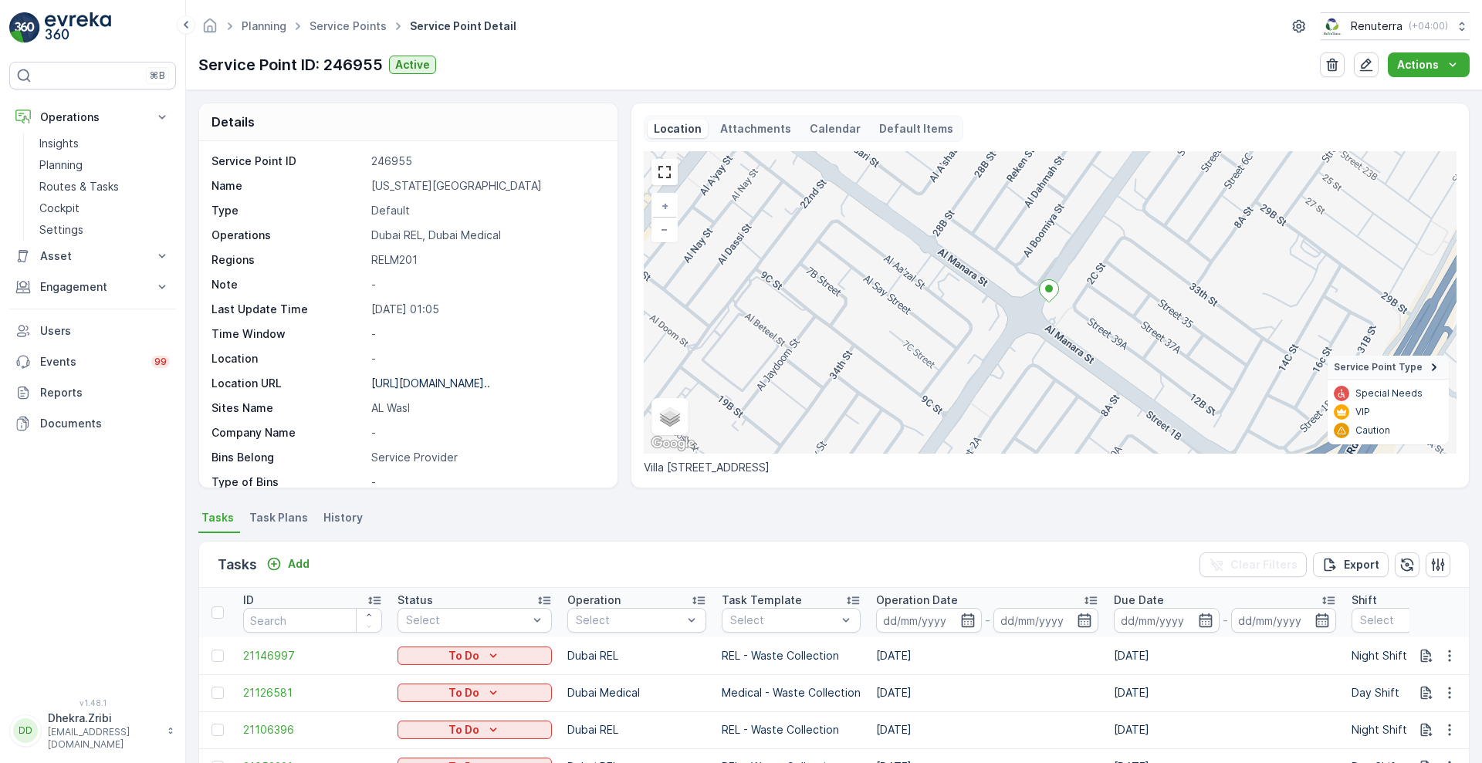
click at [372, 185] on p "ALABAMA DENTAL CENTER" at bounding box center [486, 185] width 230 height 15
copy p "ALABAMA DENTAL CENTER"
click at [67, 167] on p "Planning" at bounding box center [60, 164] width 43 height 15
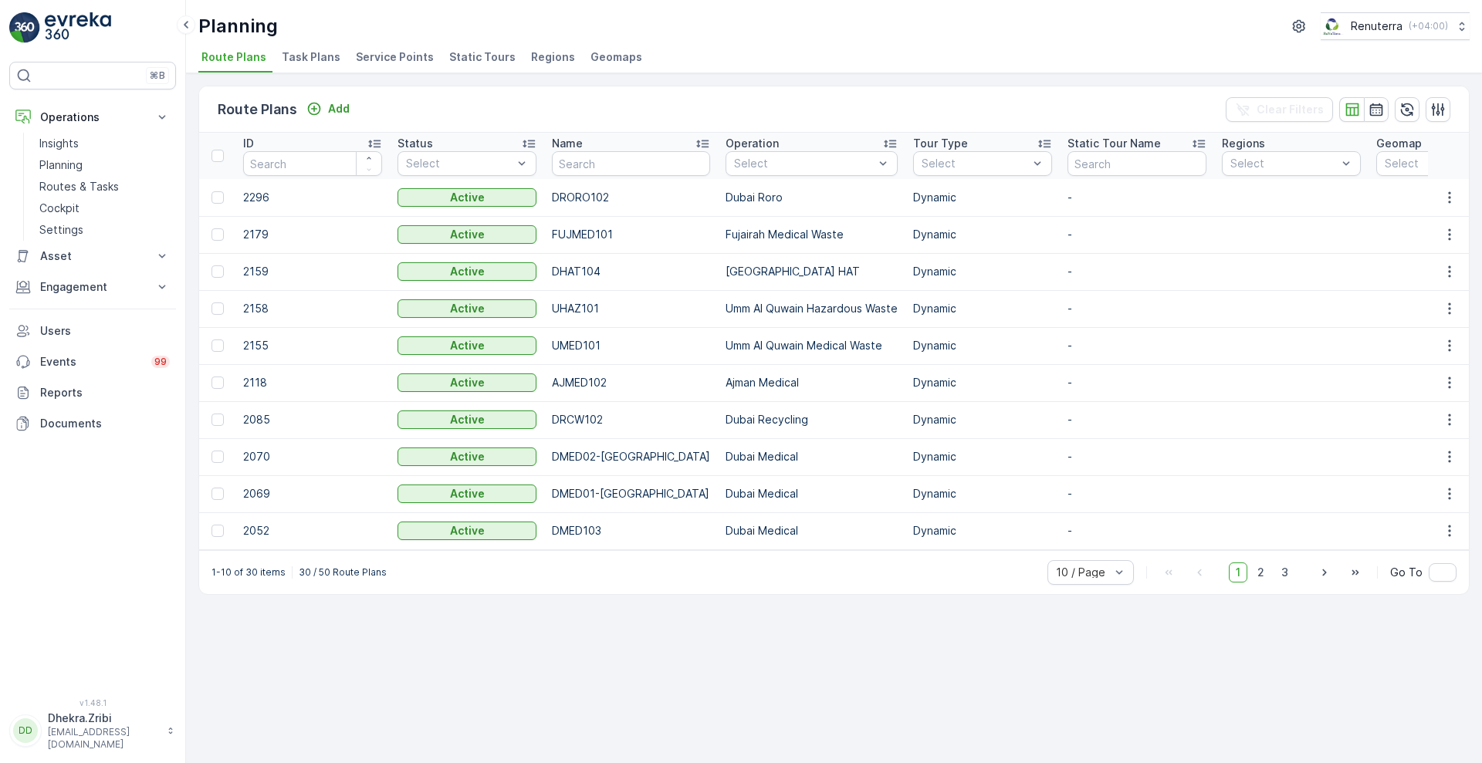
click at [400, 55] on span "Service Points" at bounding box center [395, 56] width 78 height 15
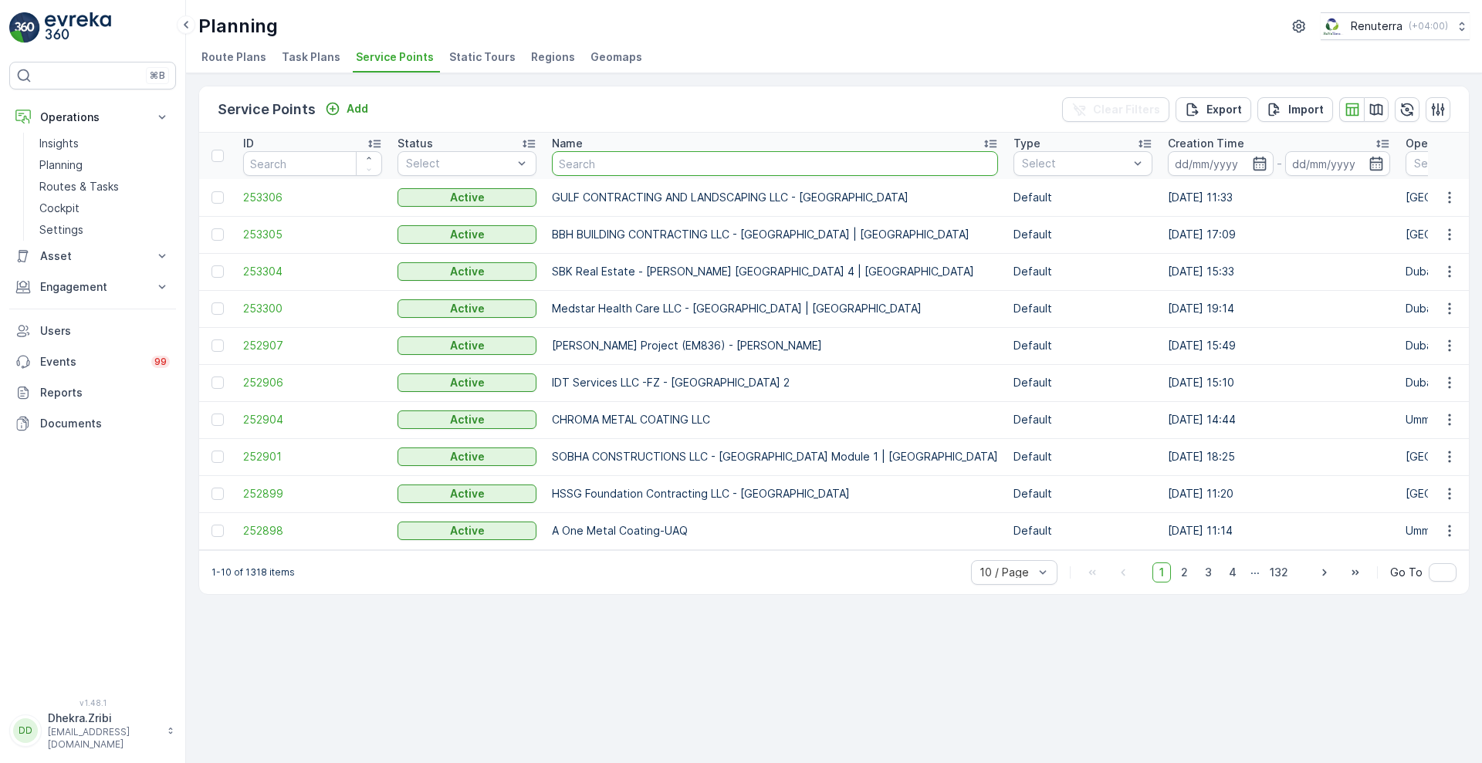
click at [611, 160] on input "text" at bounding box center [775, 163] width 446 height 25
type input "MEERA"
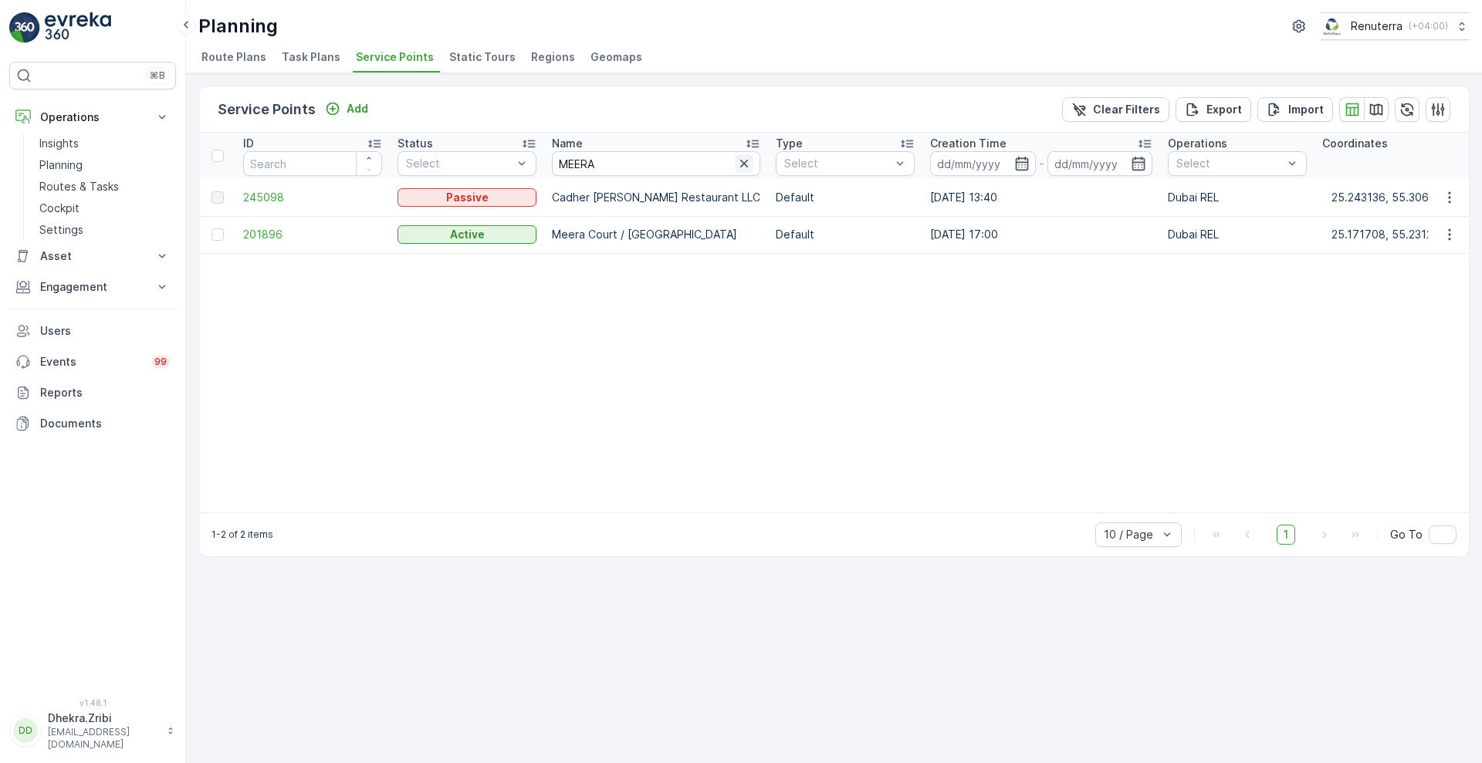
click at [735, 171] on button "button" at bounding box center [744, 163] width 19 height 19
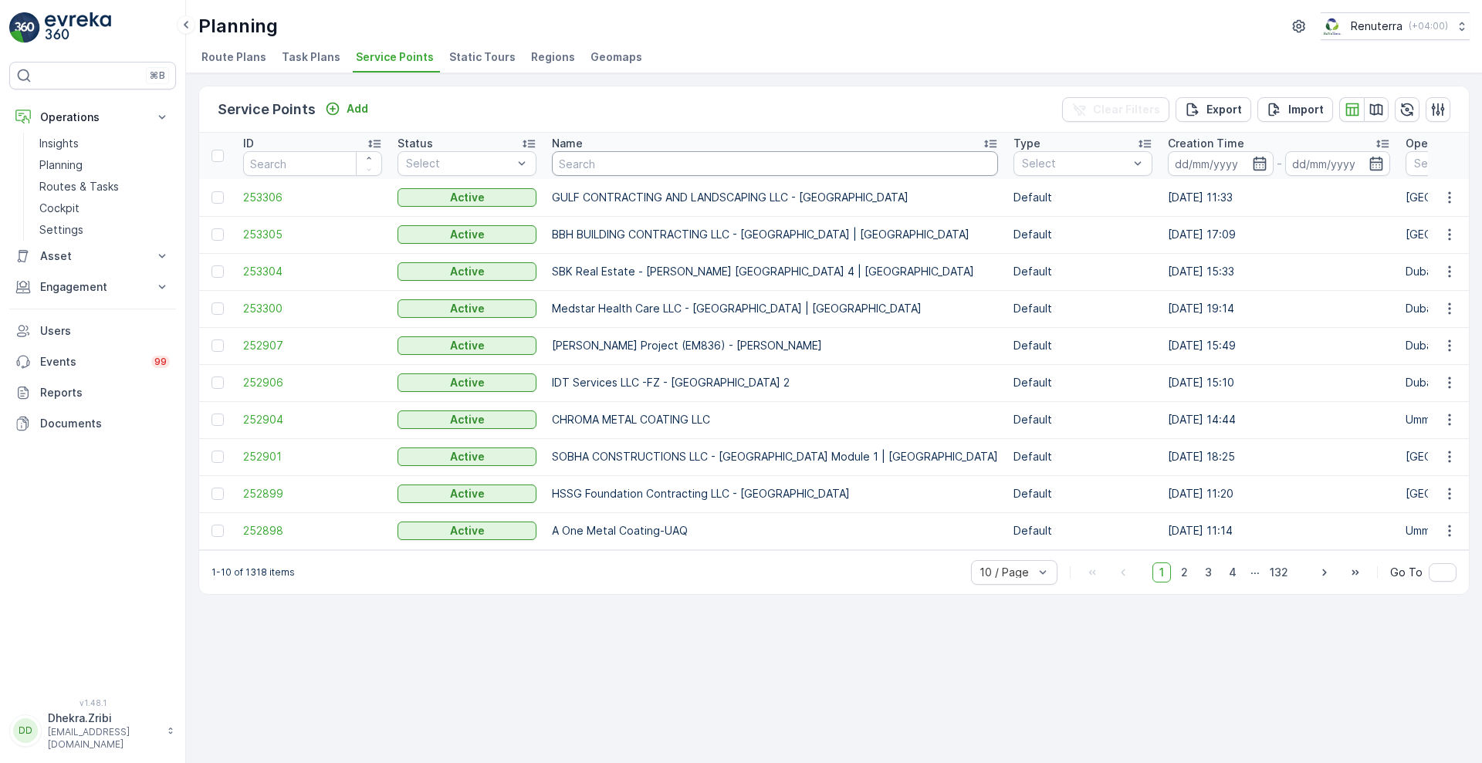
click at [650, 164] on input "text" at bounding box center [775, 163] width 446 height 25
type input "DYNAS"
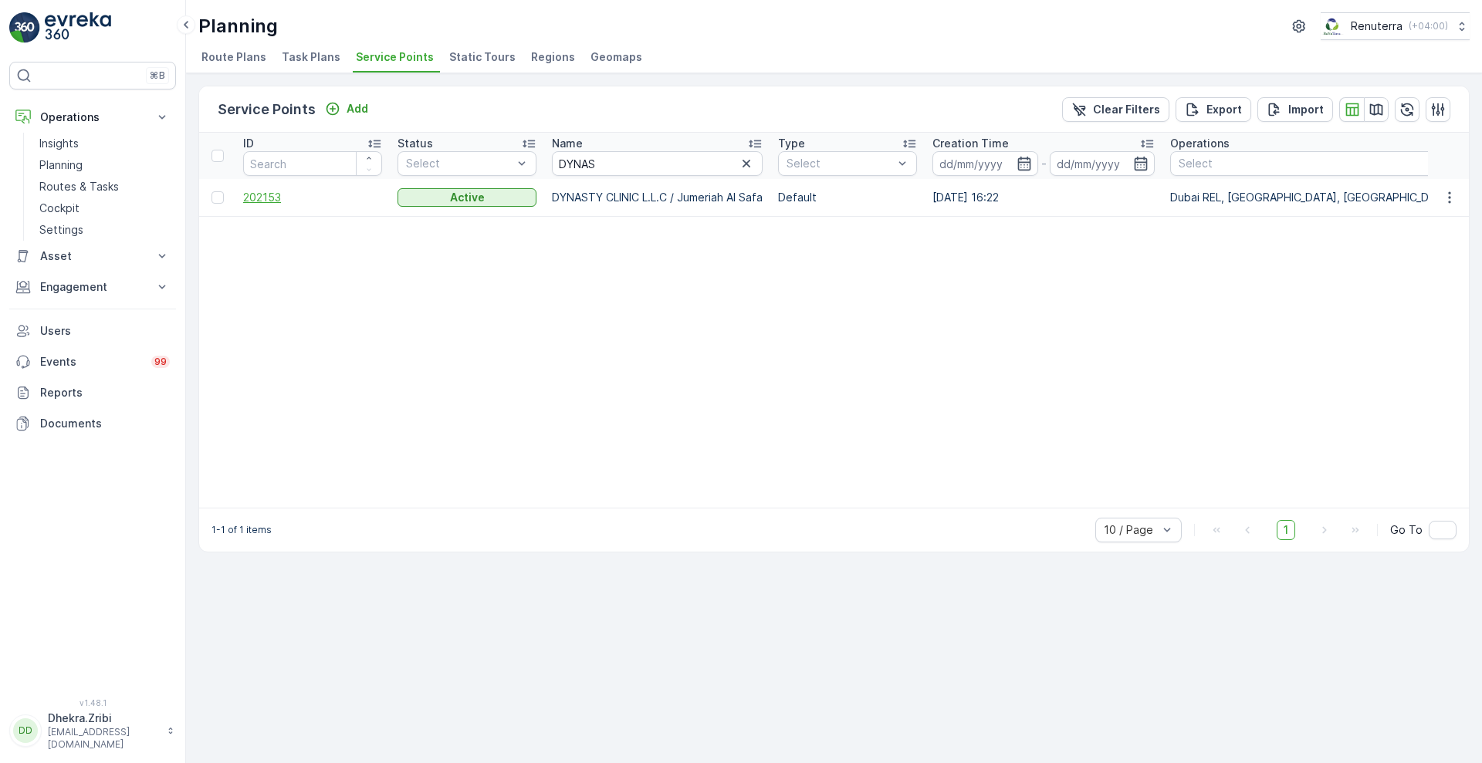
click at [253, 199] on span "202153" at bounding box center [312, 197] width 139 height 15
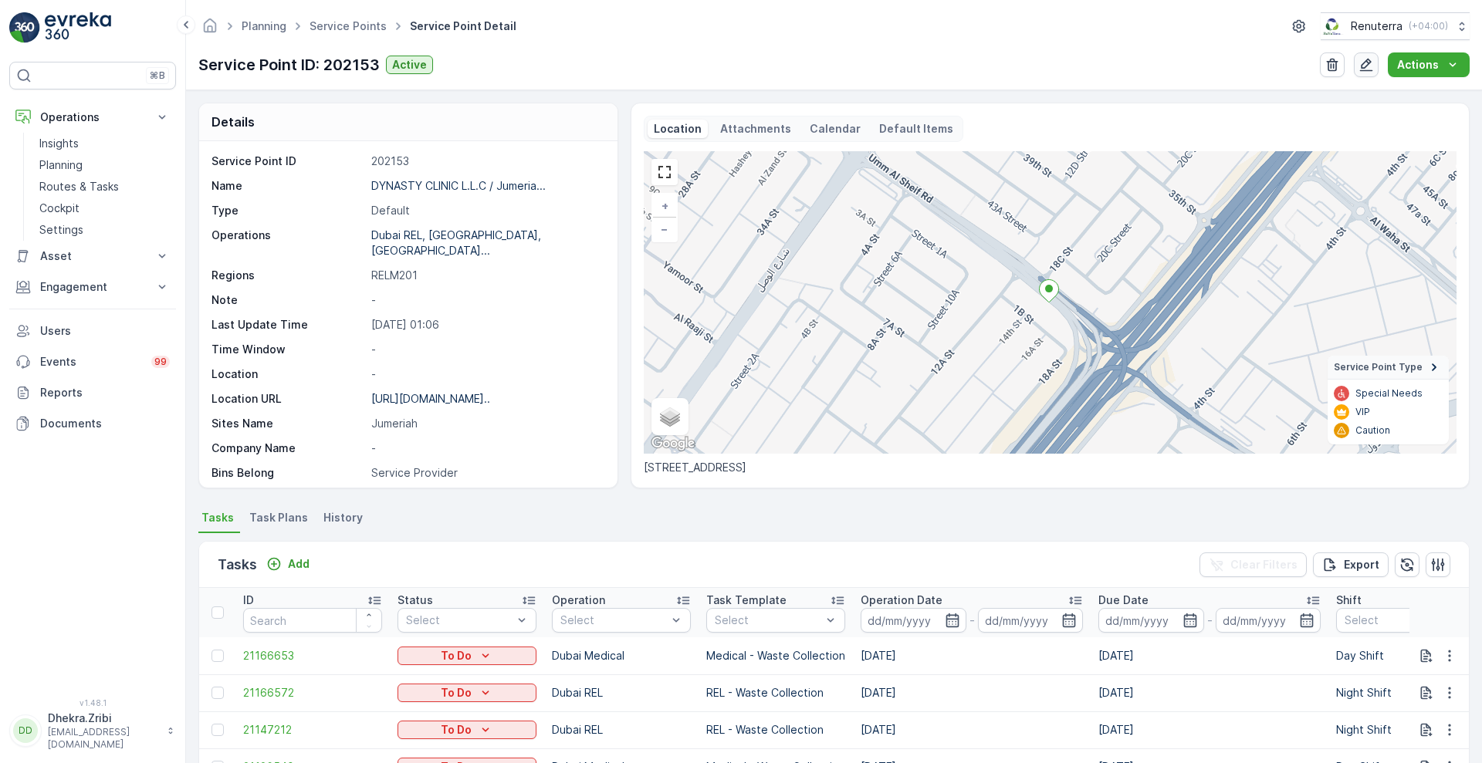
click at [1366, 63] on icon "button" at bounding box center [1366, 65] width 13 height 13
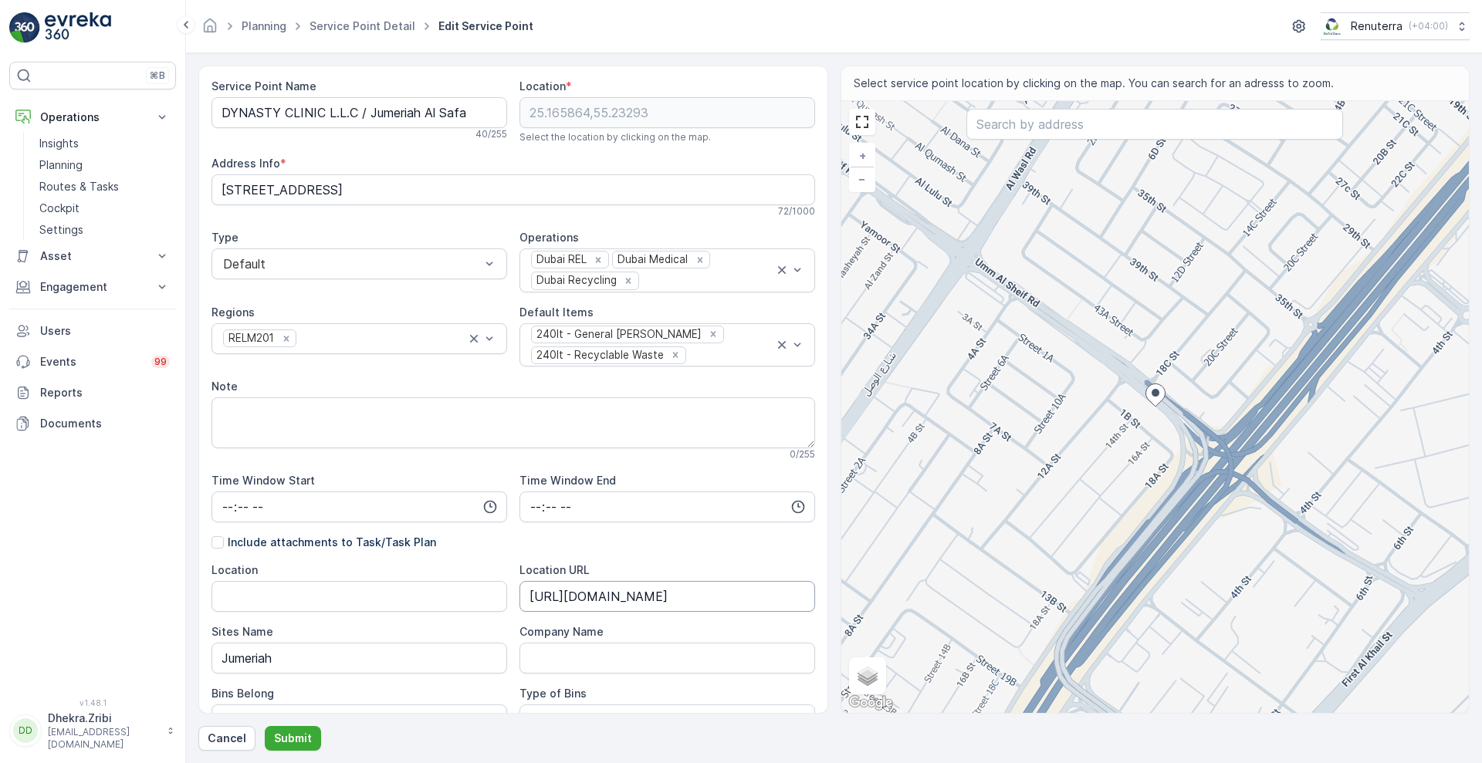
click at [527, 597] on URL "https://maps.app.goo.gl/Re23vWfQBZarDvwF8" at bounding box center [668, 596] width 296 height 31
click at [222, 103] on Name "DYNASTY CLINIC L.L.C / Jumeriah Al Safa" at bounding box center [360, 112] width 296 height 31
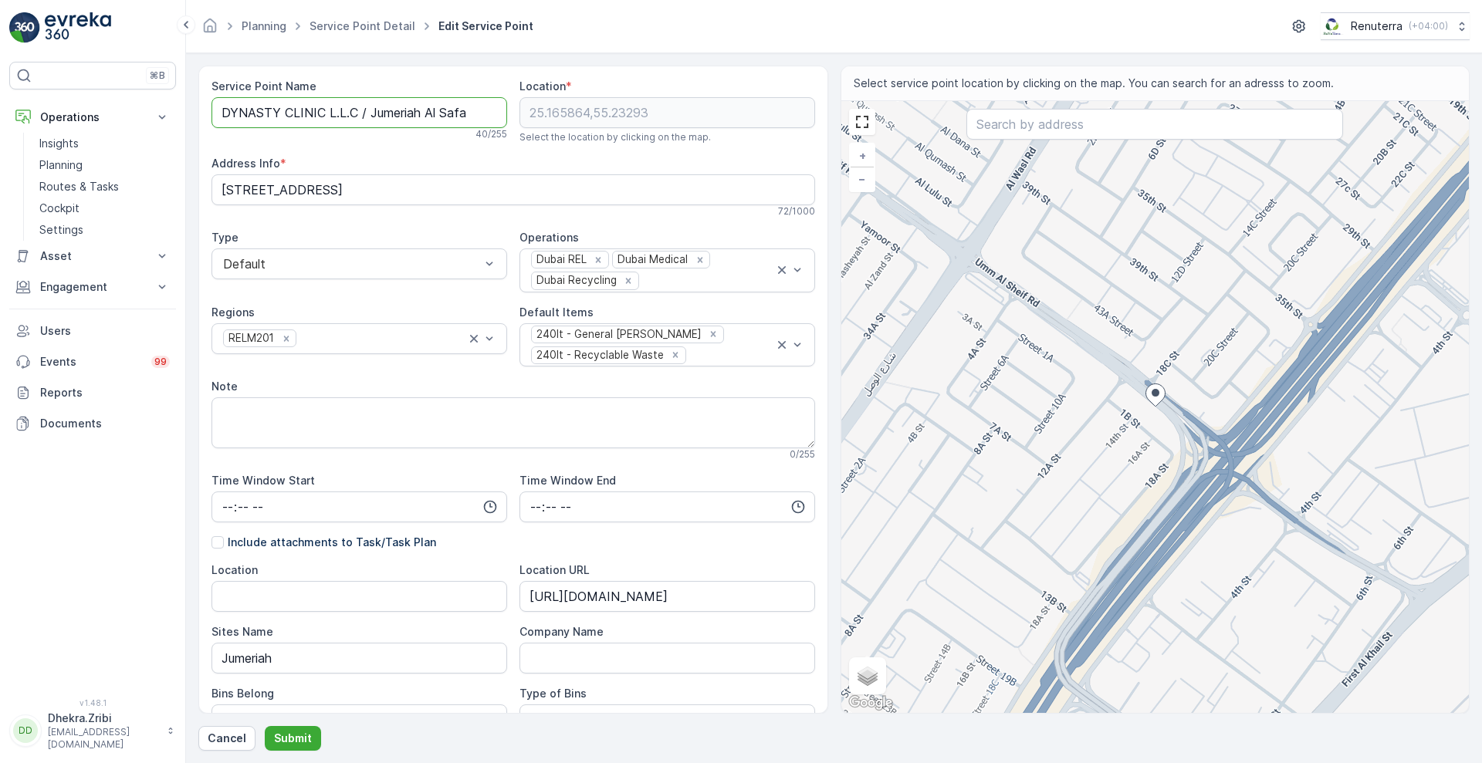
click at [222, 103] on Name "DYNASTY CLINIC L.L.C / Jumeriah Al Safa" at bounding box center [360, 112] width 296 height 31
click at [213, 740] on p "Cancel" at bounding box center [227, 738] width 39 height 15
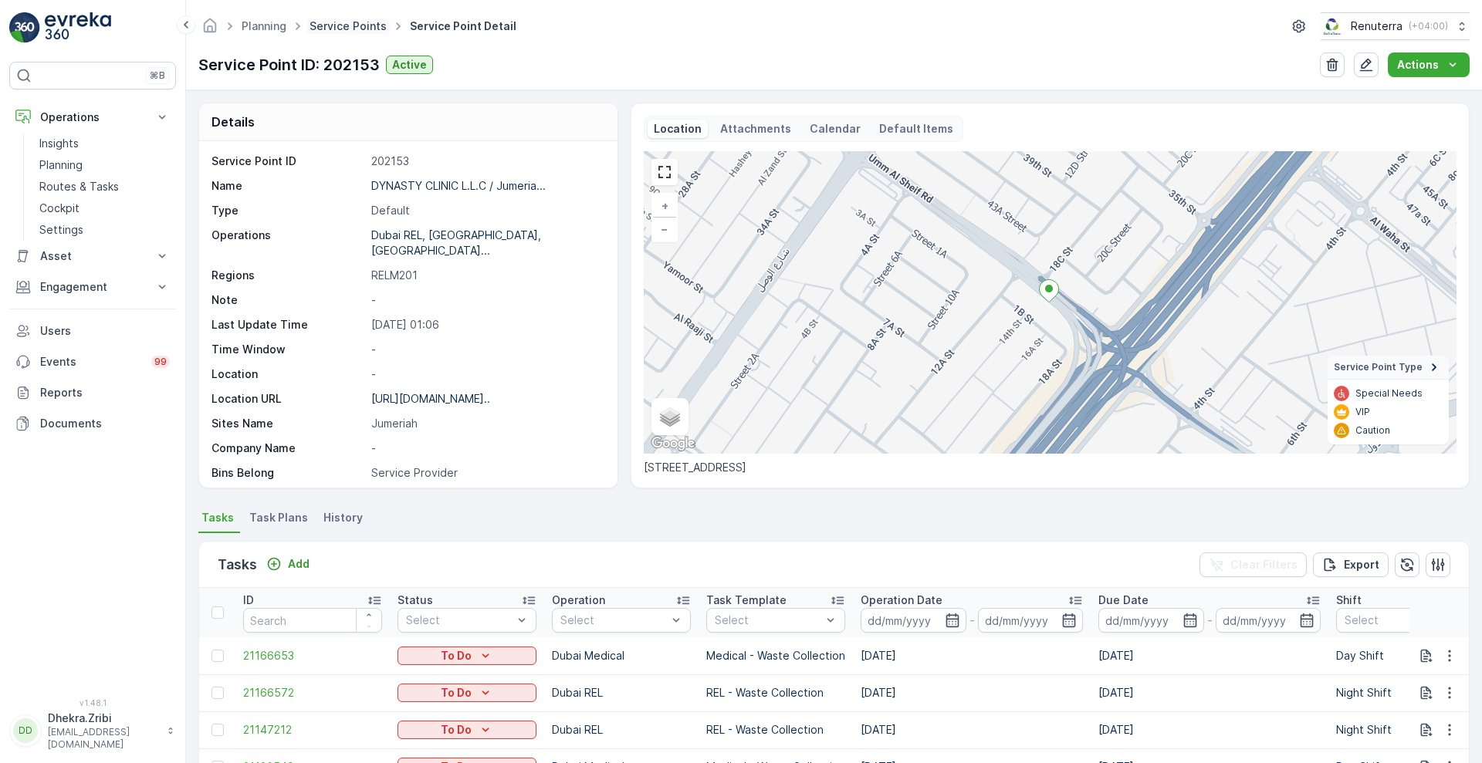
click at [343, 19] on link "Service Points" at bounding box center [348, 25] width 77 height 13
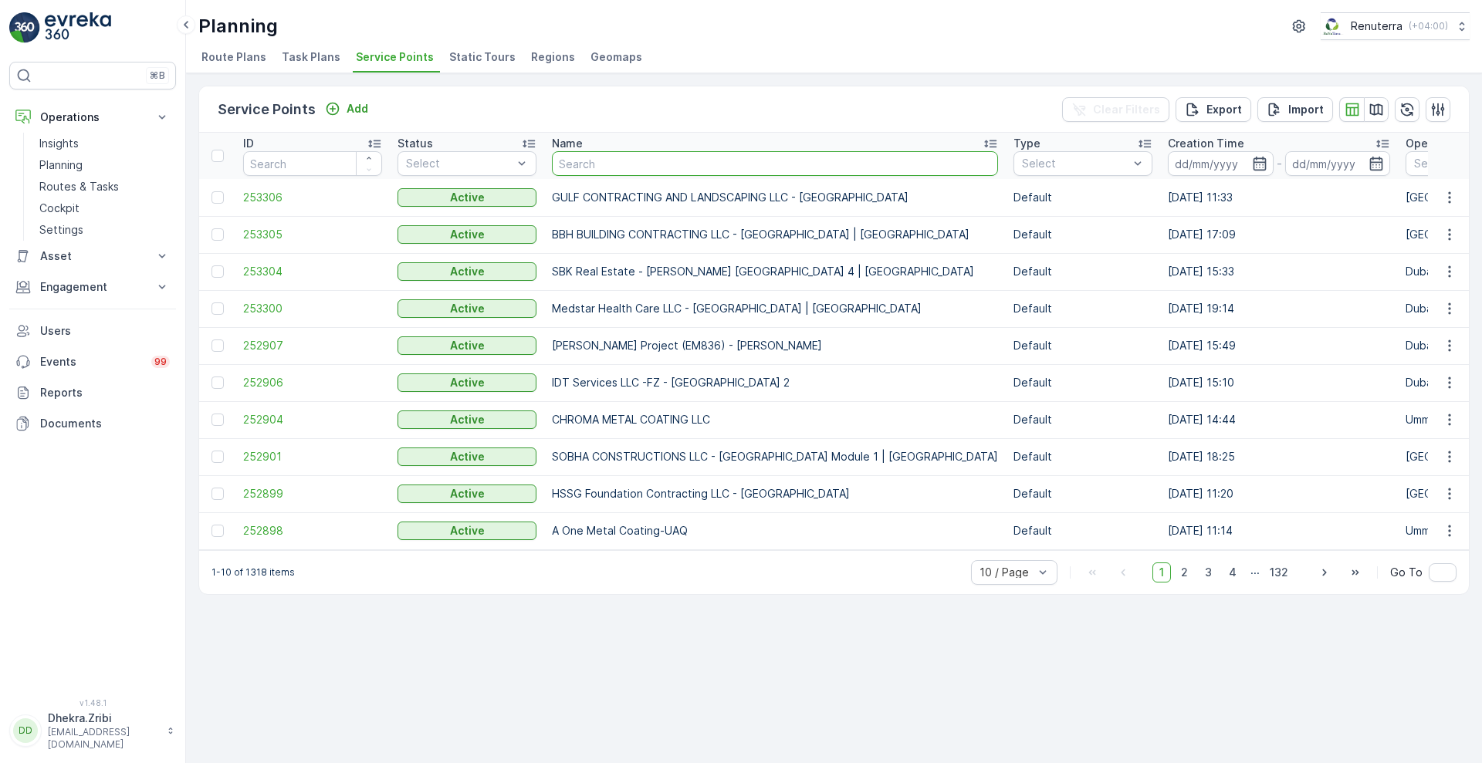
click at [643, 165] on input "text" at bounding box center [775, 163] width 446 height 25
type input "ELI"
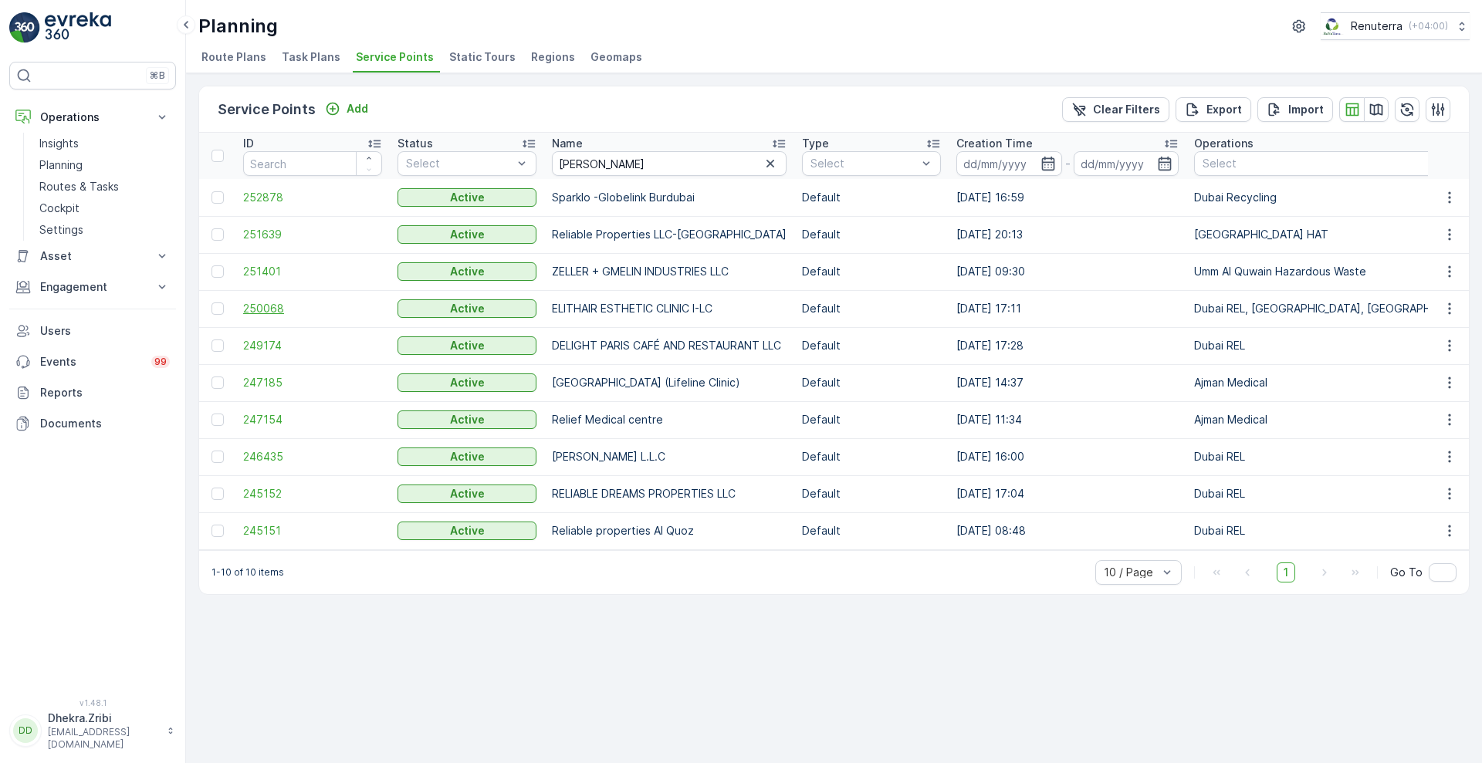
click at [254, 313] on span "250068" at bounding box center [312, 308] width 139 height 15
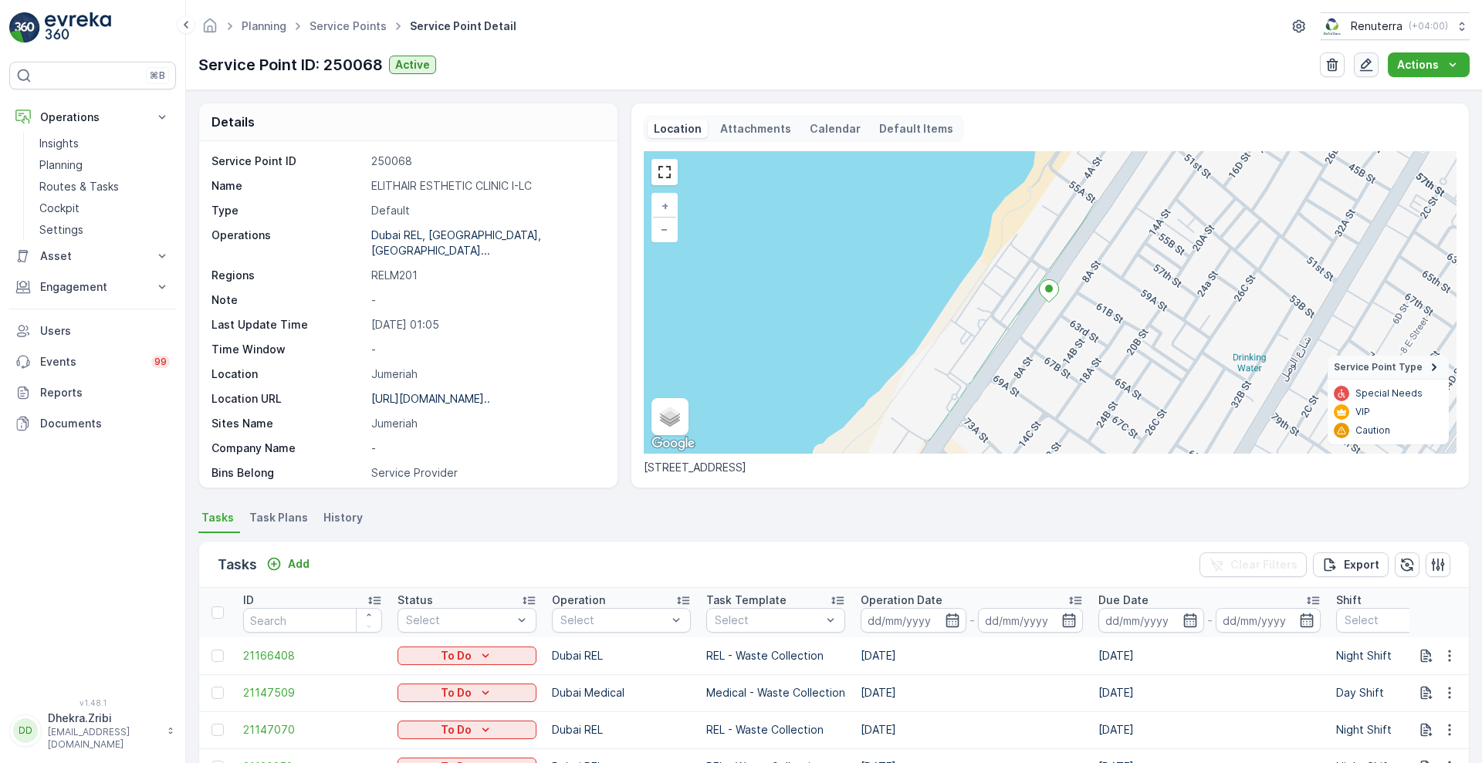
click at [1369, 59] on icon "button" at bounding box center [1366, 65] width 13 height 13
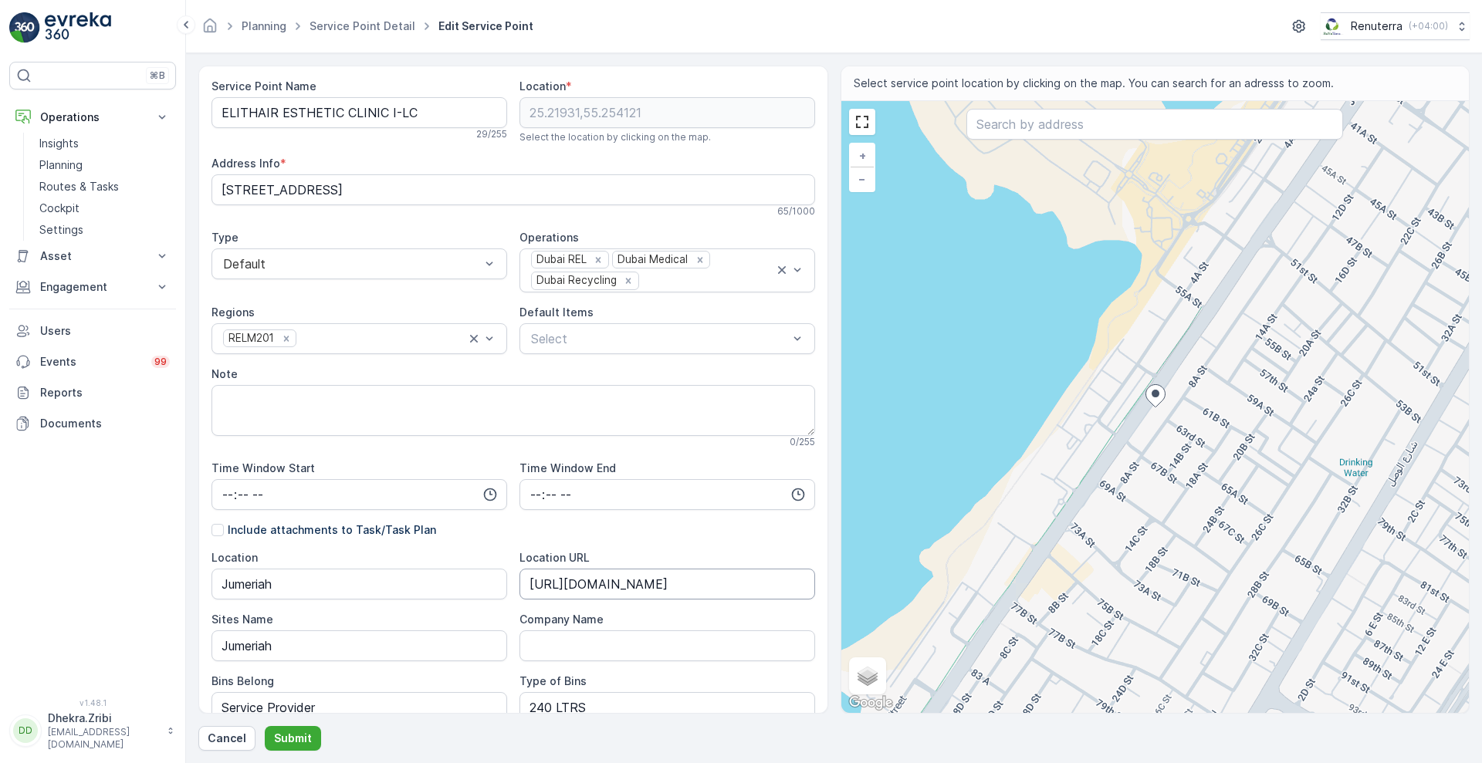
click at [531, 586] on URL "https://maps.app.goo.gl/BXB1u2D3PPYBrLLb6" at bounding box center [668, 584] width 296 height 31
click at [214, 107] on Name "ELITHAIR ESTHETIC CLINIC I-LC" at bounding box center [360, 112] width 296 height 31
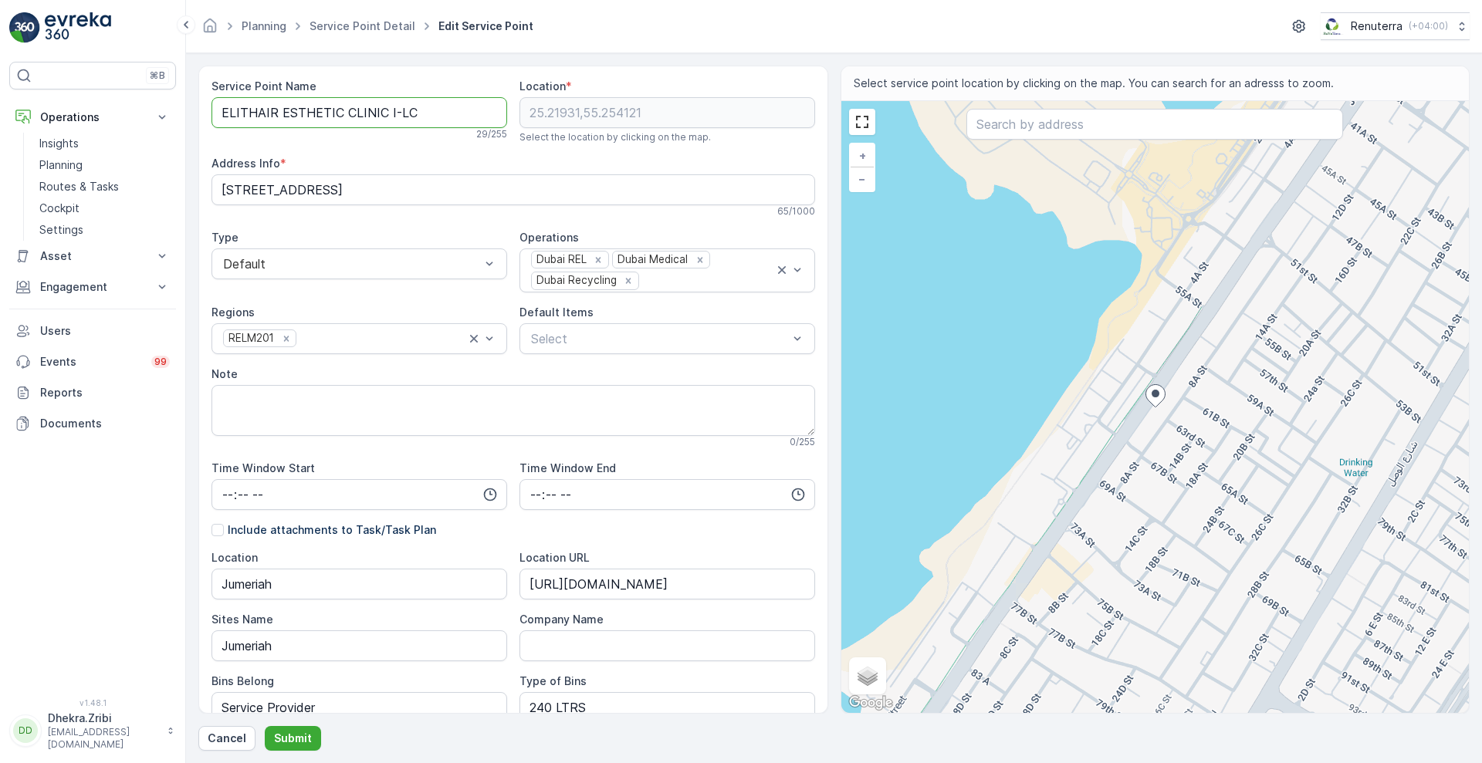
click at [214, 107] on Name "ELITHAIR ESTHETIC CLINIC I-LC" at bounding box center [360, 112] width 296 height 31
click at [230, 741] on p "Cancel" at bounding box center [227, 738] width 39 height 15
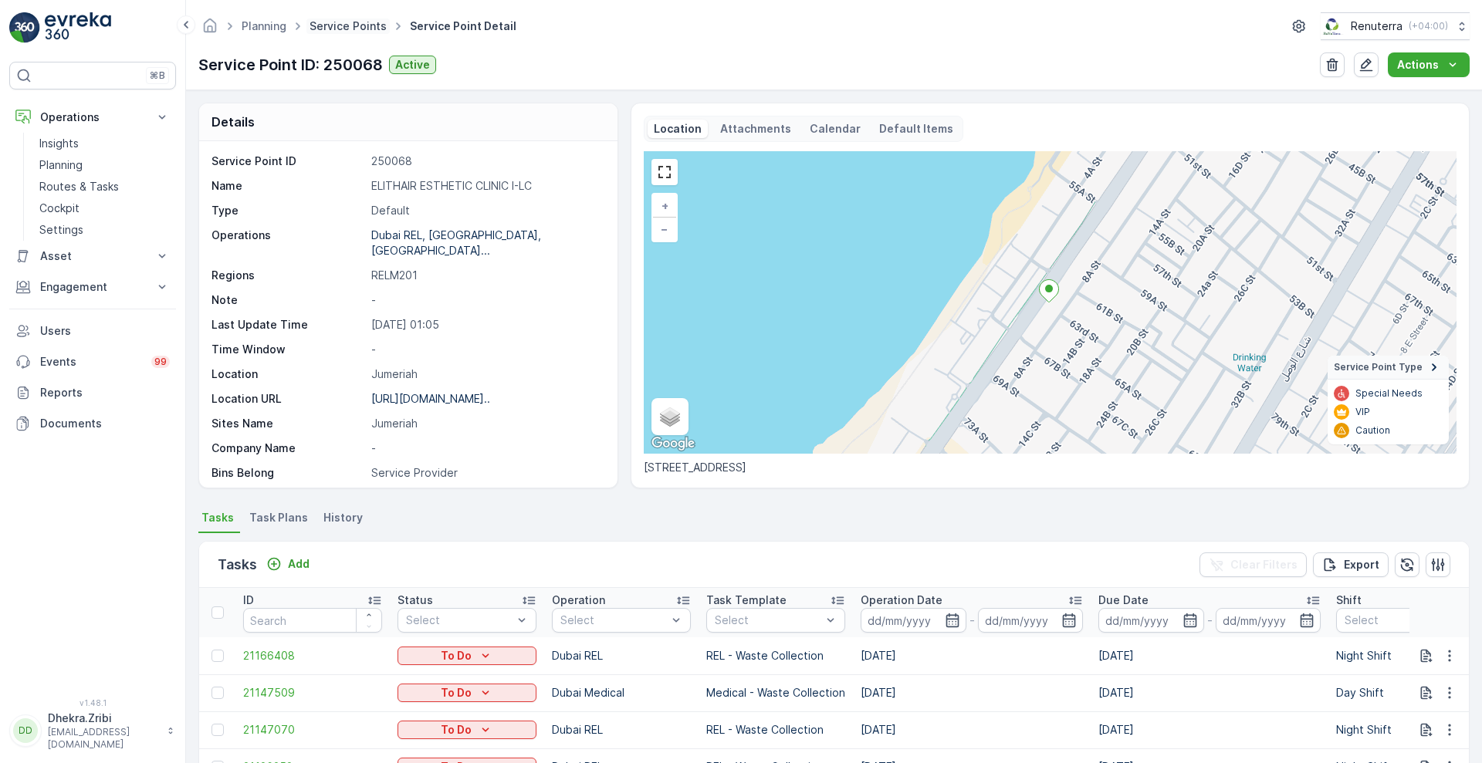
click at [335, 23] on link "Service Points" at bounding box center [348, 25] width 77 height 13
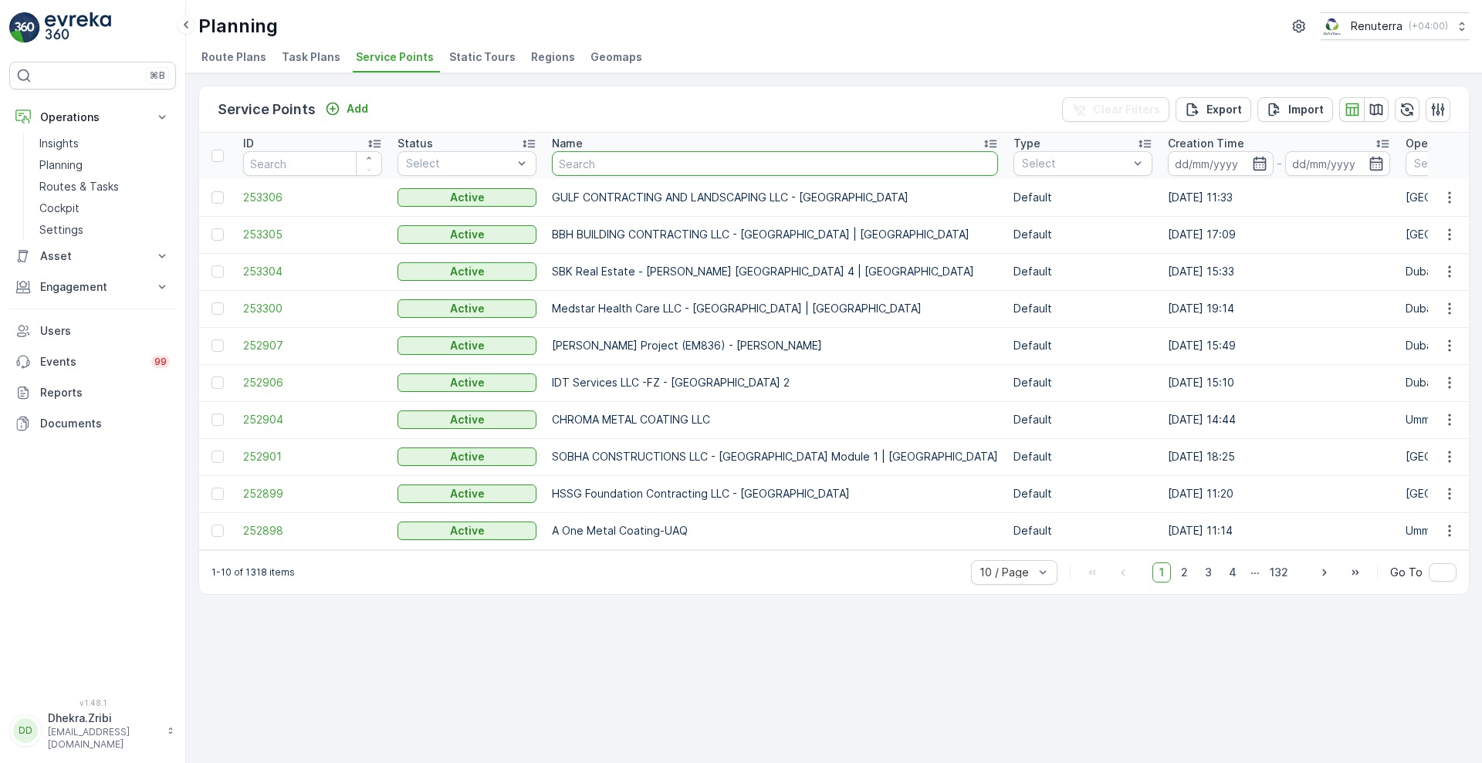
click at [665, 164] on input "text" at bounding box center [775, 163] width 446 height 25
type input "SAADI"
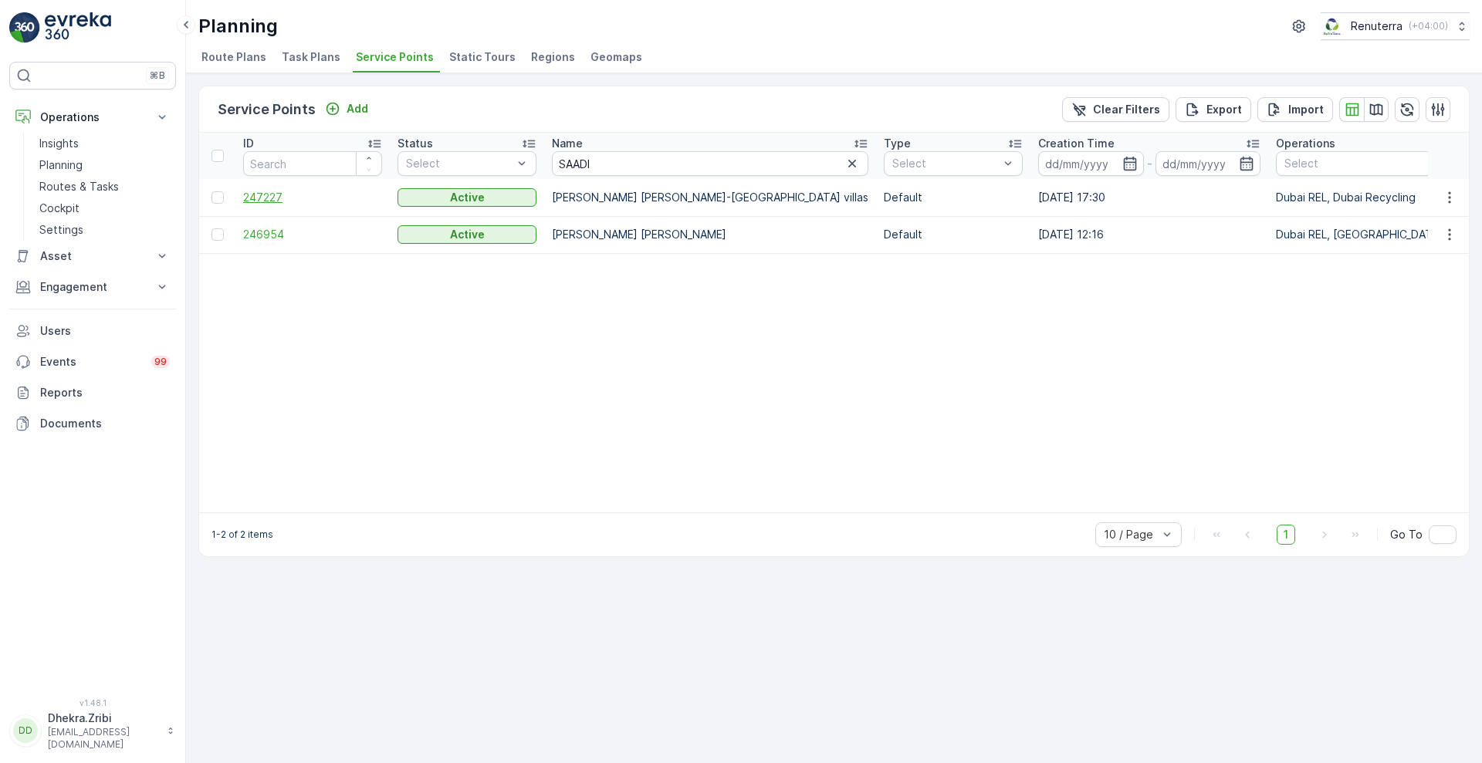
click at [280, 200] on span "247227" at bounding box center [312, 197] width 139 height 15
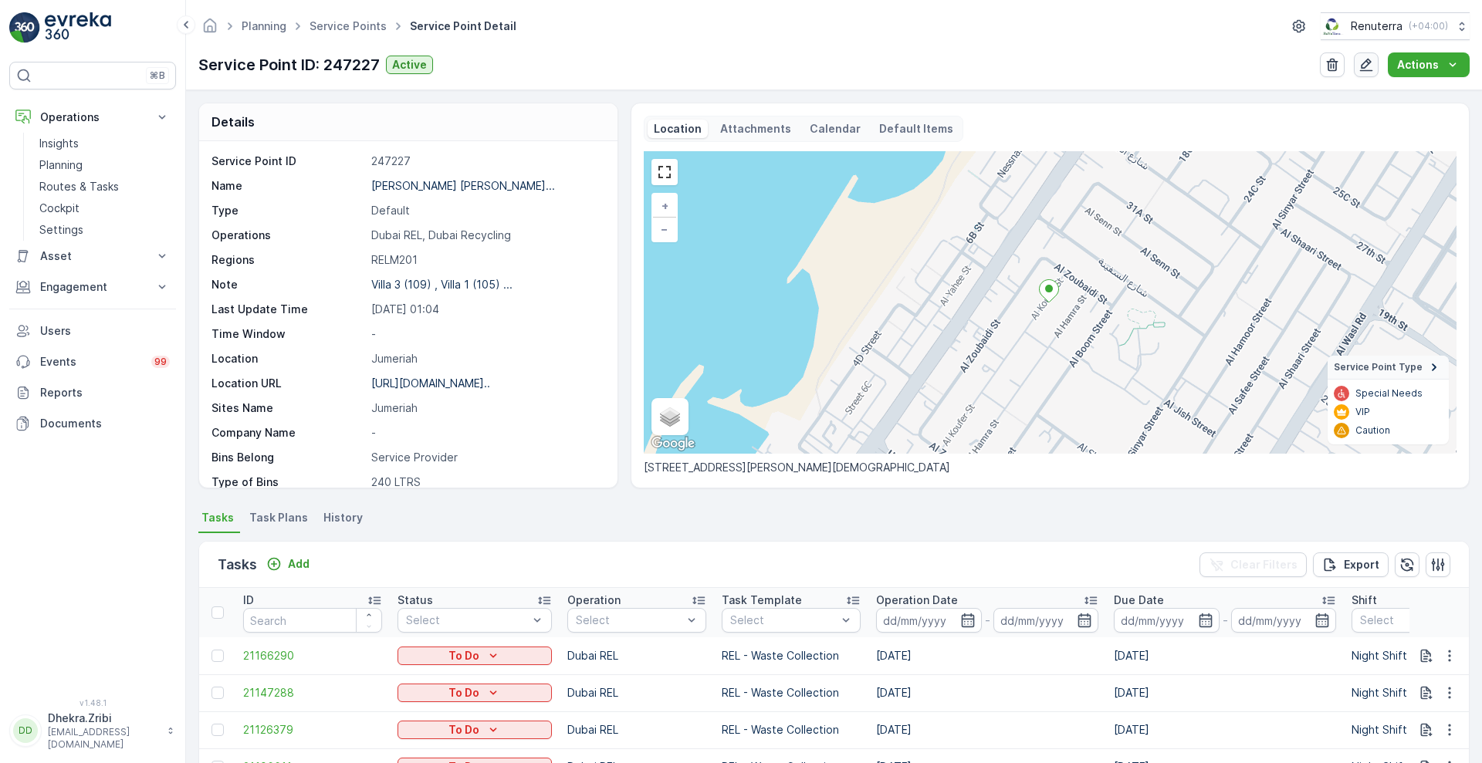
click at [1366, 69] on icon "button" at bounding box center [1366, 64] width 15 height 15
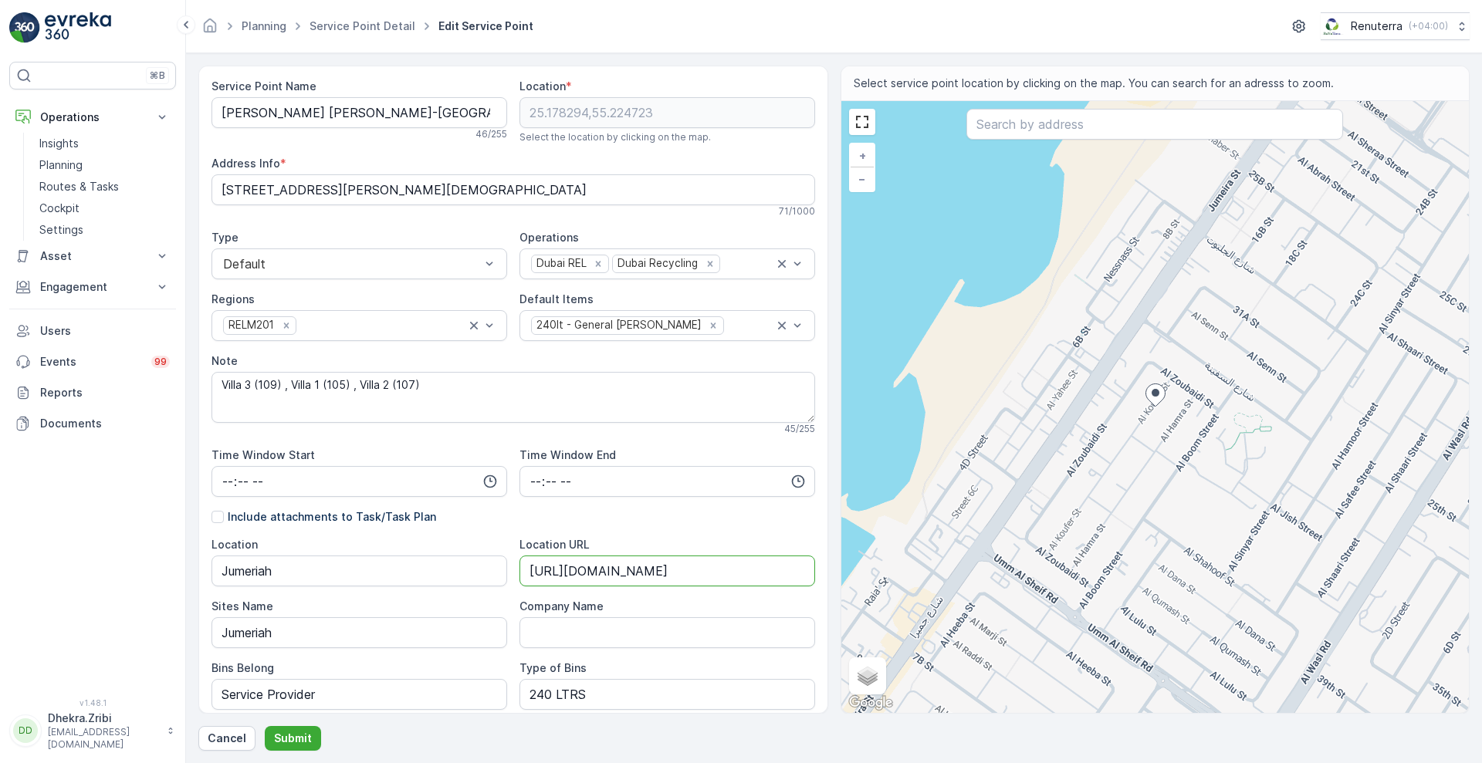
click at [523, 570] on URL "https://maps.app.goo.gl/yxAQRhQ9iKEukKeh7" at bounding box center [668, 571] width 296 height 31
click at [224, 107] on Name "[PERSON_NAME] [PERSON_NAME]-[GEOGRAPHIC_DATA] villas" at bounding box center [360, 112] width 296 height 31
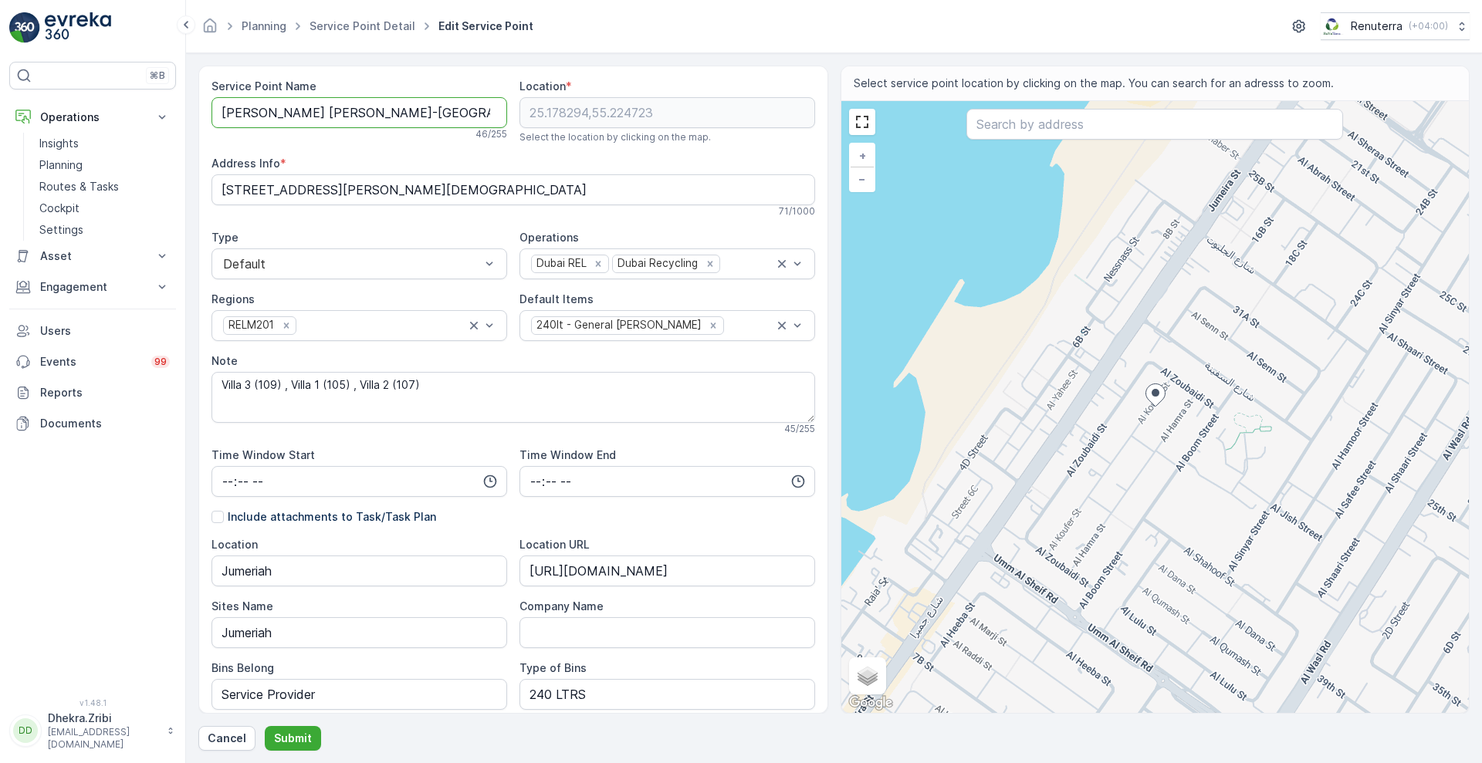
click at [224, 107] on Name "[PERSON_NAME] [PERSON_NAME]-[GEOGRAPHIC_DATA] villas" at bounding box center [360, 112] width 296 height 31
click at [215, 743] on p "Cancel" at bounding box center [227, 738] width 39 height 15
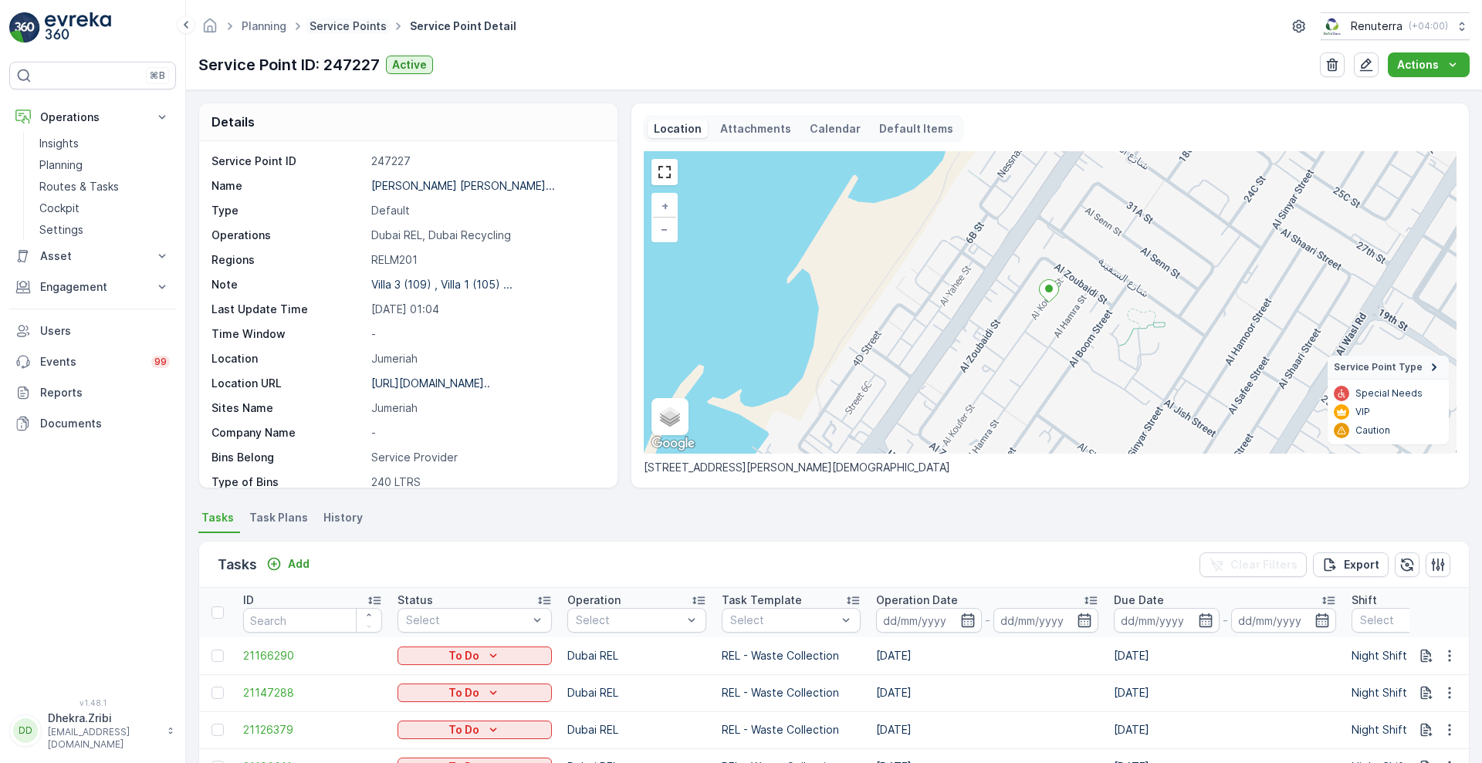
click at [333, 23] on link "Service Points" at bounding box center [348, 25] width 77 height 13
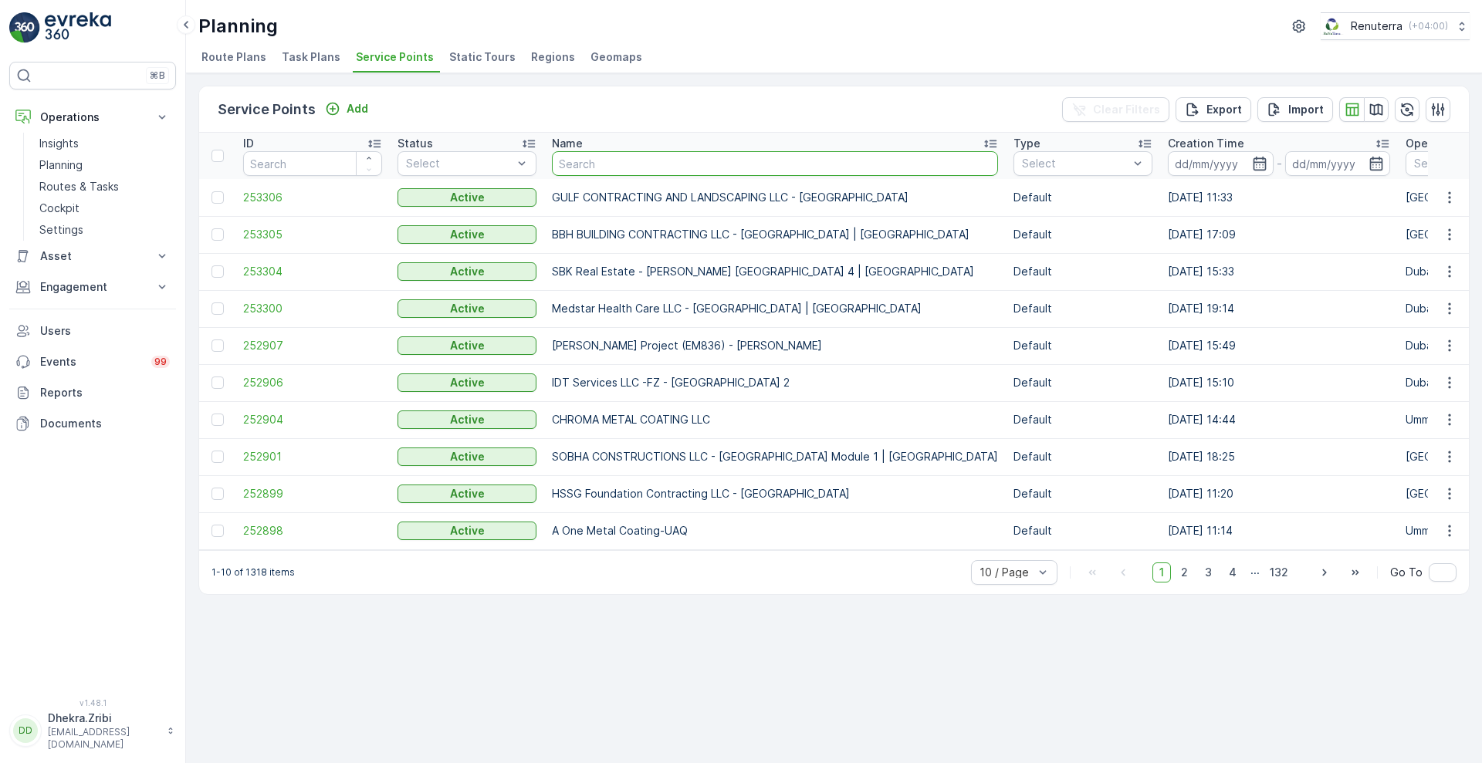
click at [670, 172] on input "text" at bounding box center [775, 163] width 446 height 25
type input "AMIR BEL"
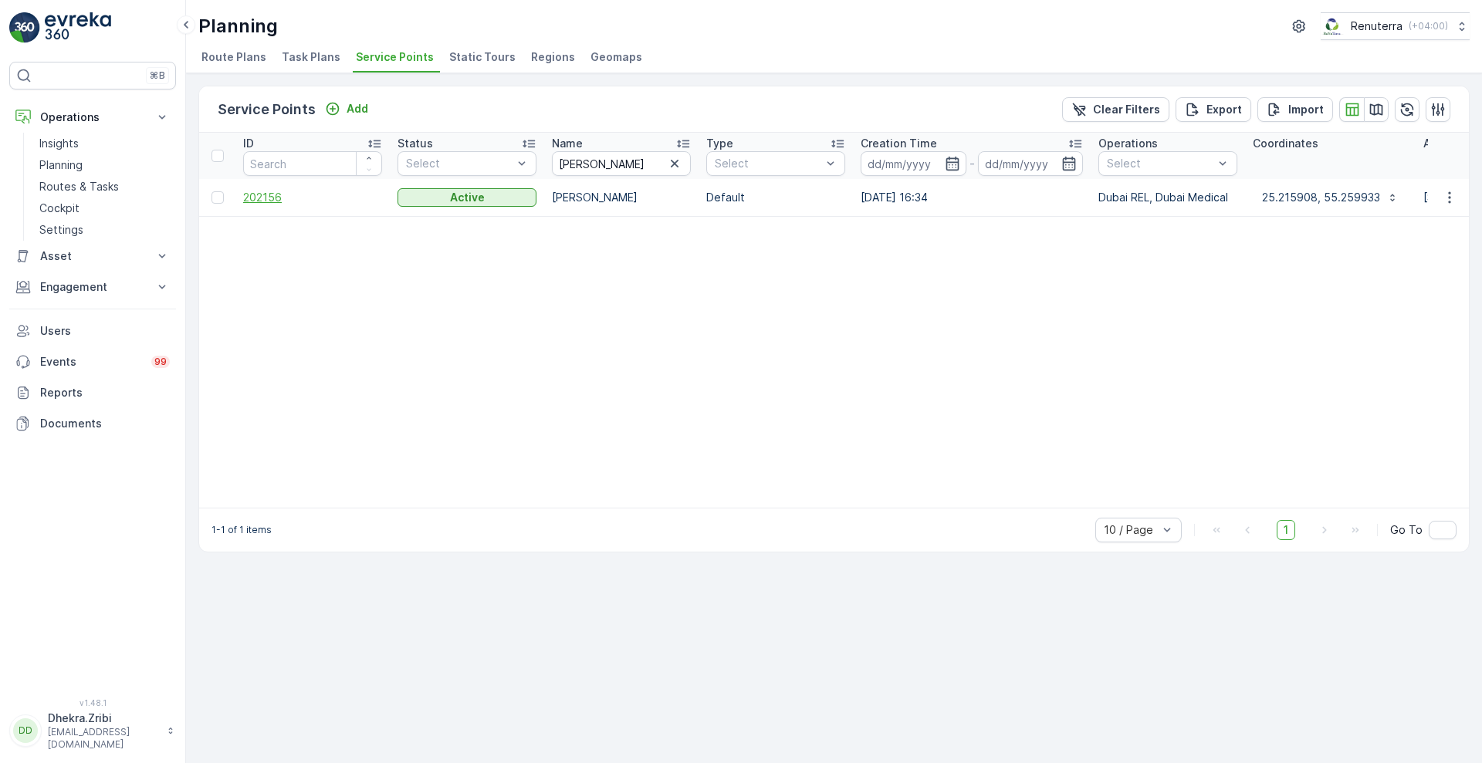
click at [270, 204] on span "202156" at bounding box center [312, 197] width 139 height 15
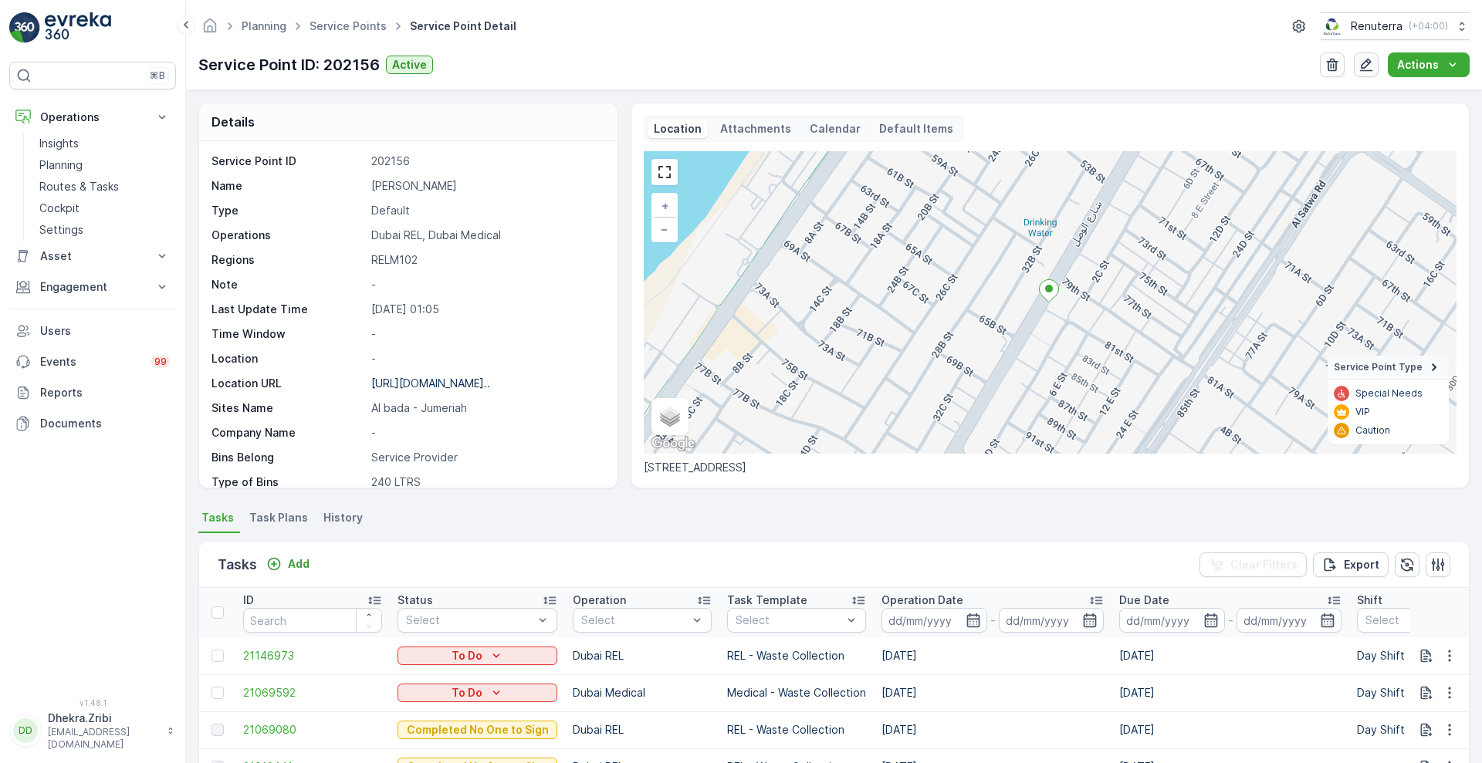
click at [1372, 68] on icon "button" at bounding box center [1366, 64] width 15 height 15
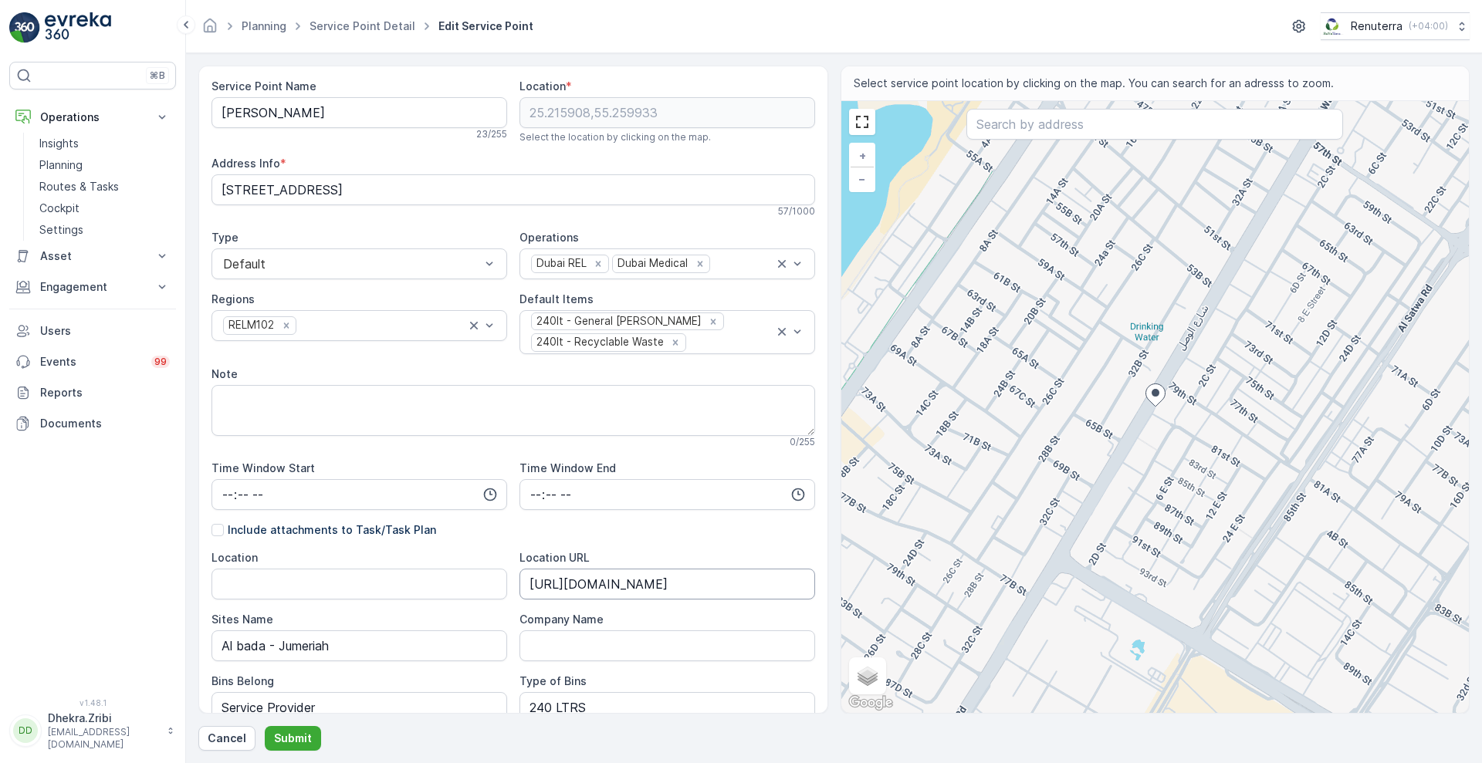
click at [527, 591] on URL "https://maps.app.goo.gl/vMZUhtAw8pRHmDUt6" at bounding box center [668, 584] width 296 height 31
click at [220, 113] on Name "[PERSON_NAME]" at bounding box center [360, 112] width 296 height 31
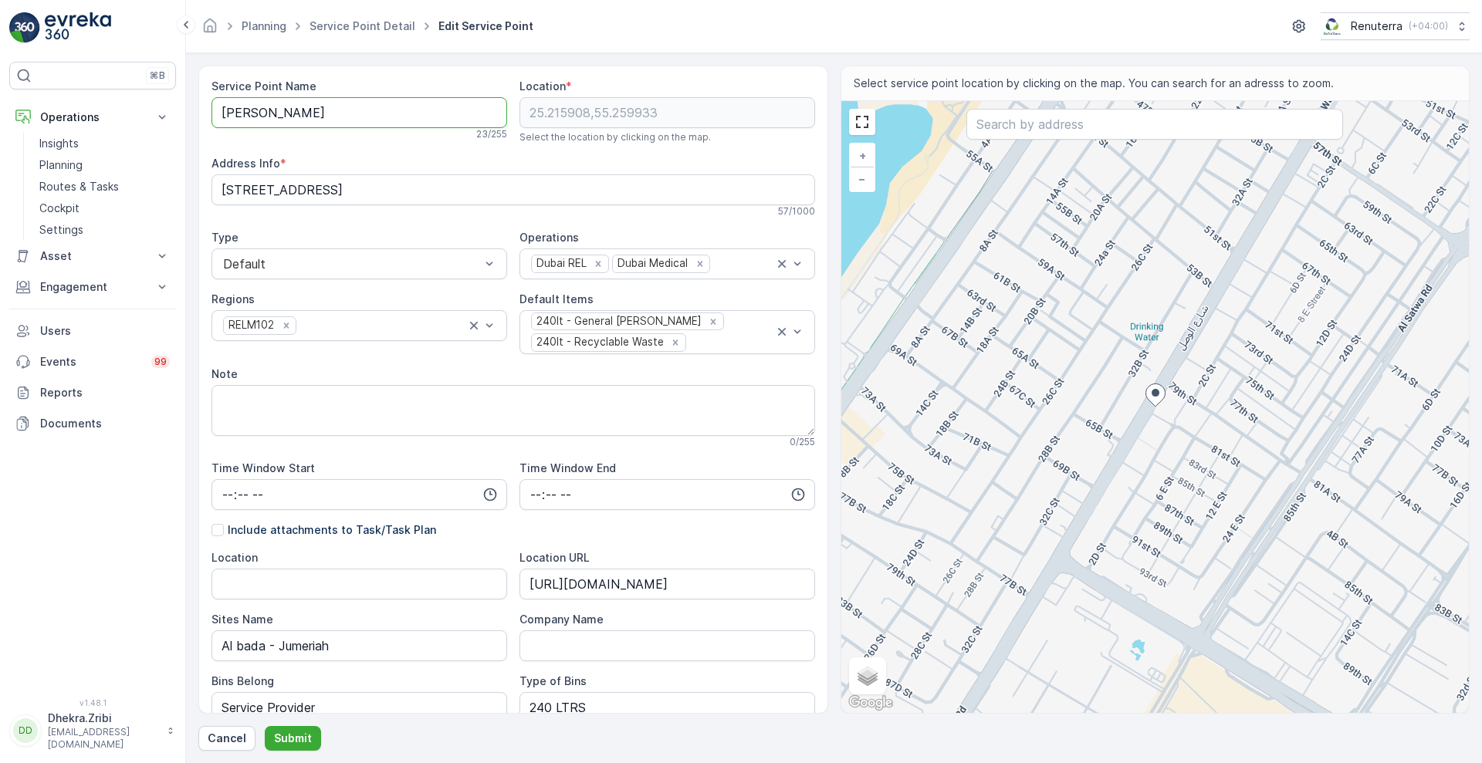
click at [220, 113] on Name "[PERSON_NAME]" at bounding box center [360, 112] width 296 height 31
click at [235, 736] on p "Cancel" at bounding box center [227, 738] width 39 height 15
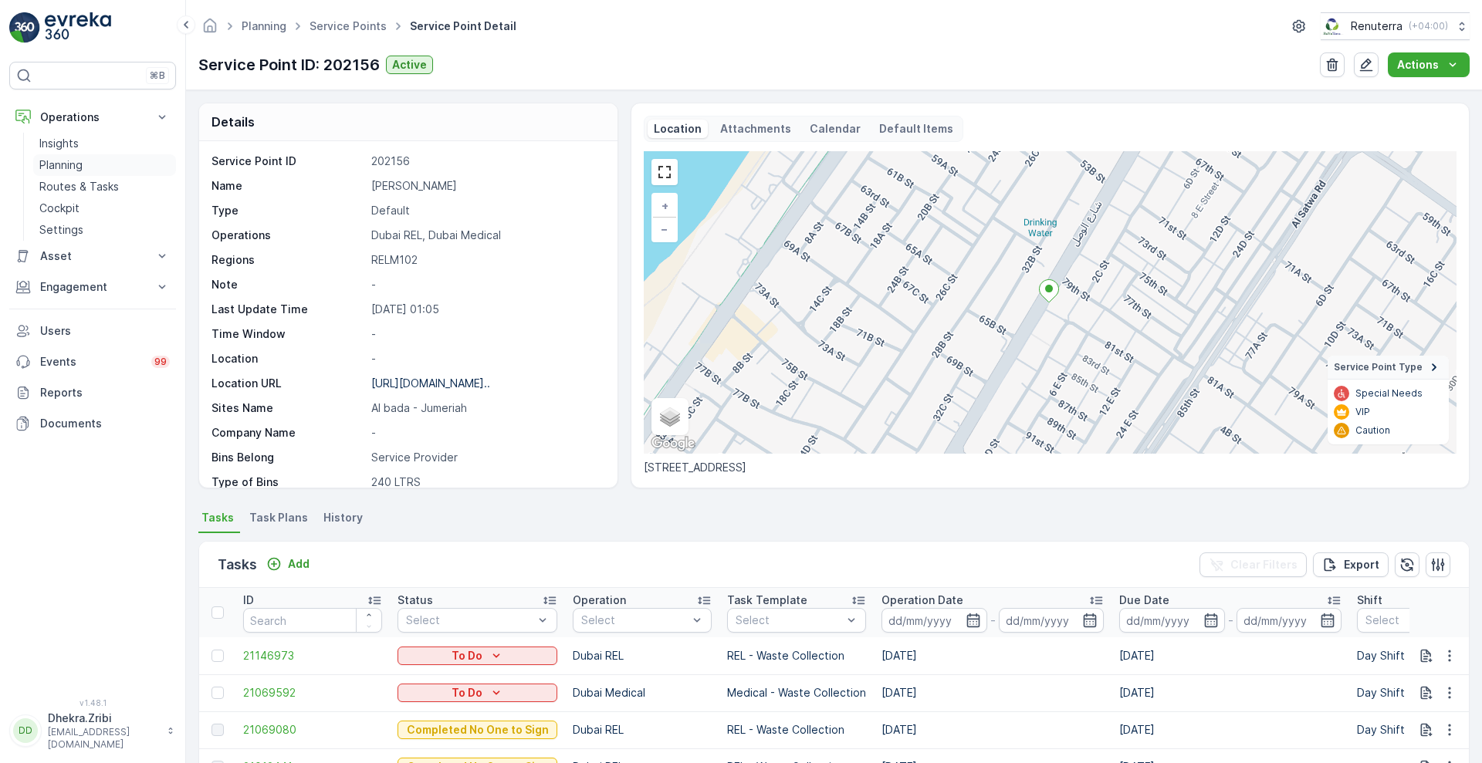
click at [59, 157] on p "Planning" at bounding box center [60, 164] width 43 height 15
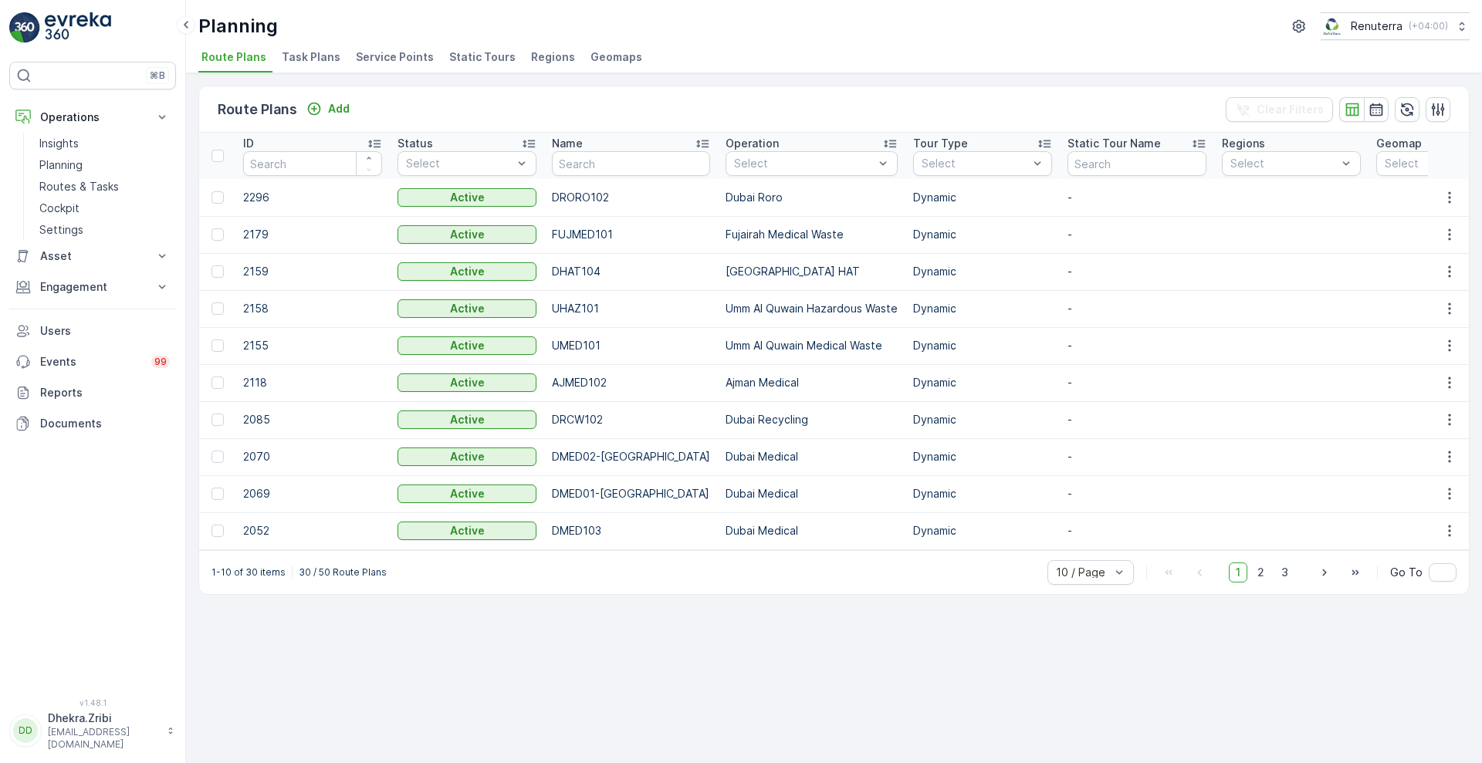
click at [388, 59] on span "Service Points" at bounding box center [395, 56] width 78 height 15
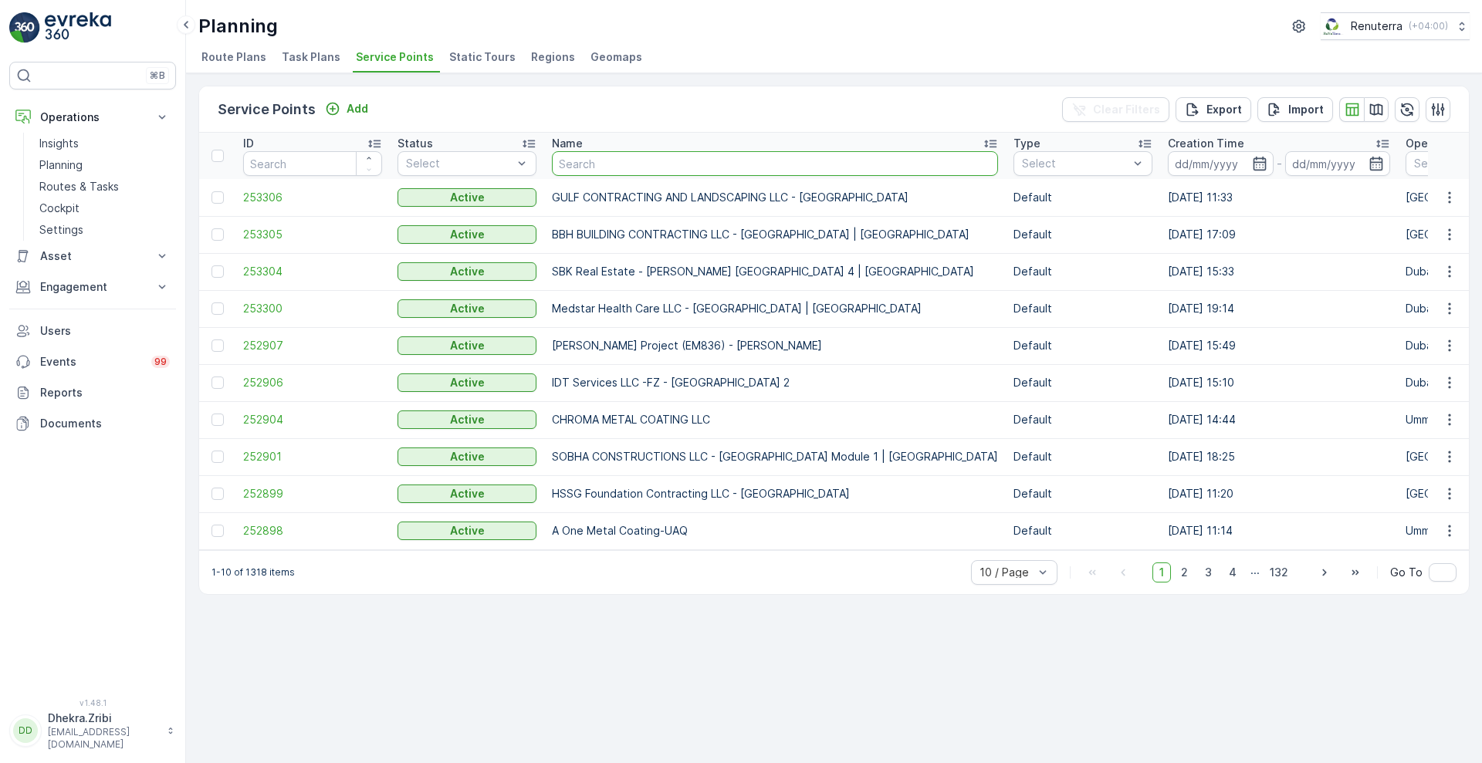
click at [646, 162] on input "text" at bounding box center [775, 163] width 446 height 25
type input "RIXOS"
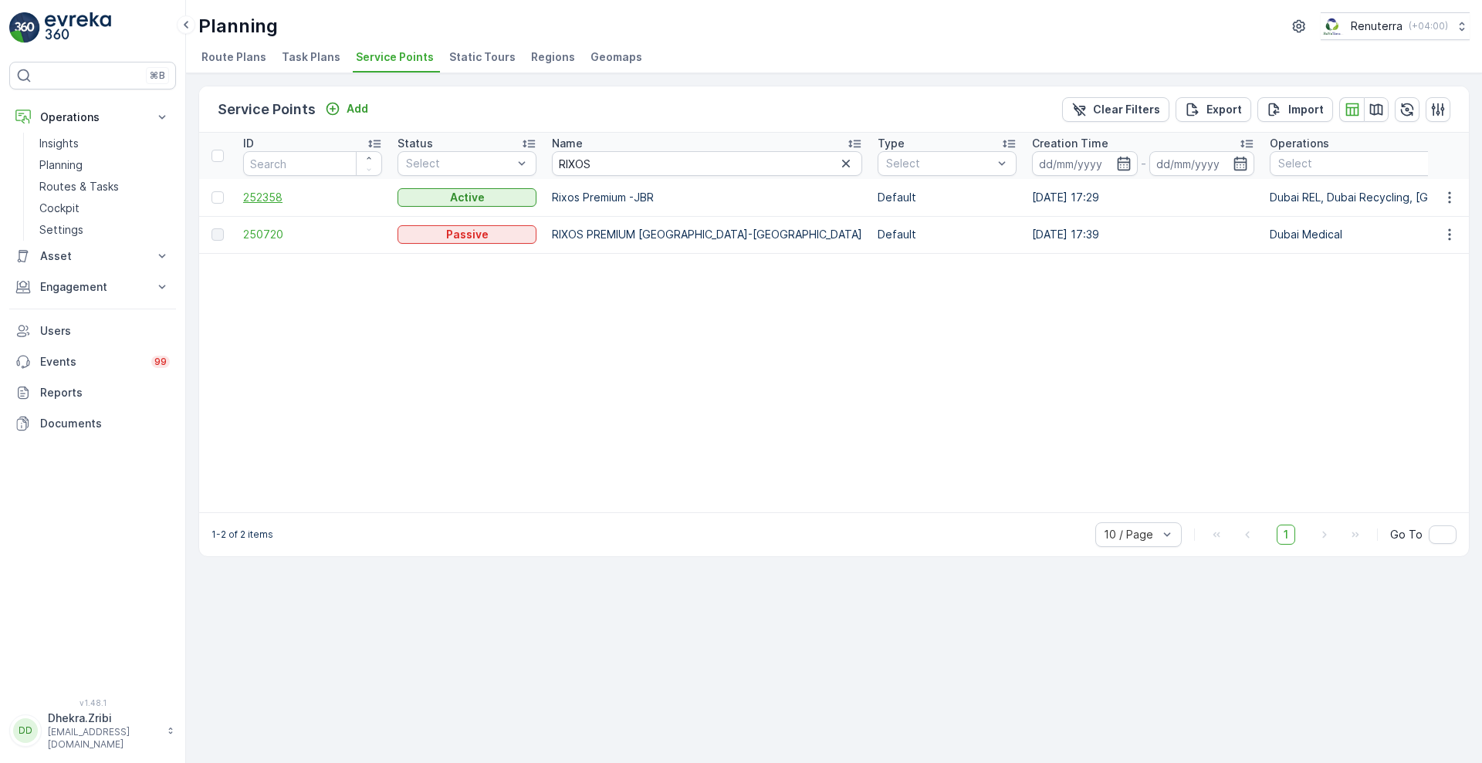
click at [267, 201] on span "252358" at bounding box center [312, 197] width 139 height 15
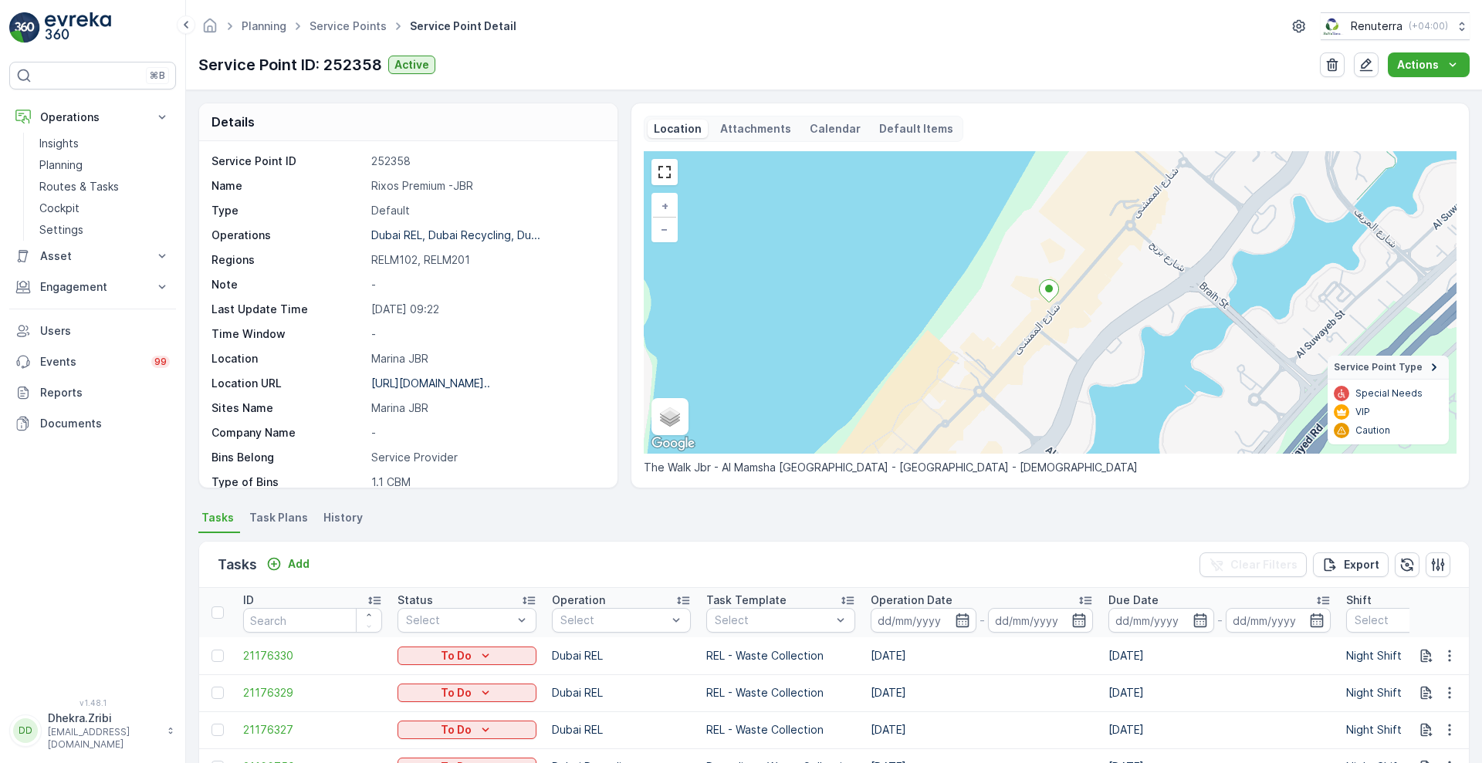
click at [286, 516] on span "Task Plans" at bounding box center [278, 517] width 59 height 15
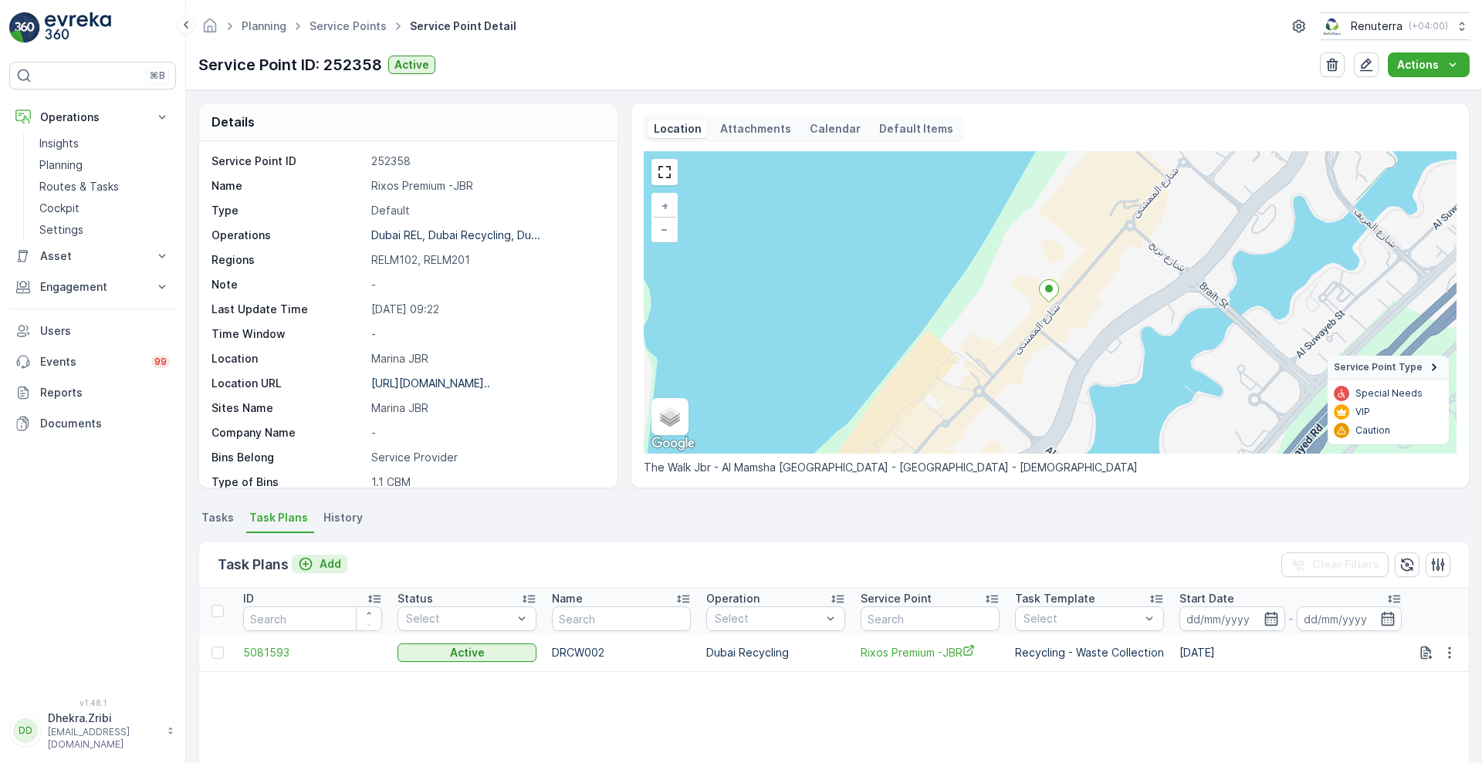
click at [332, 560] on p "Add" at bounding box center [331, 564] width 22 height 15
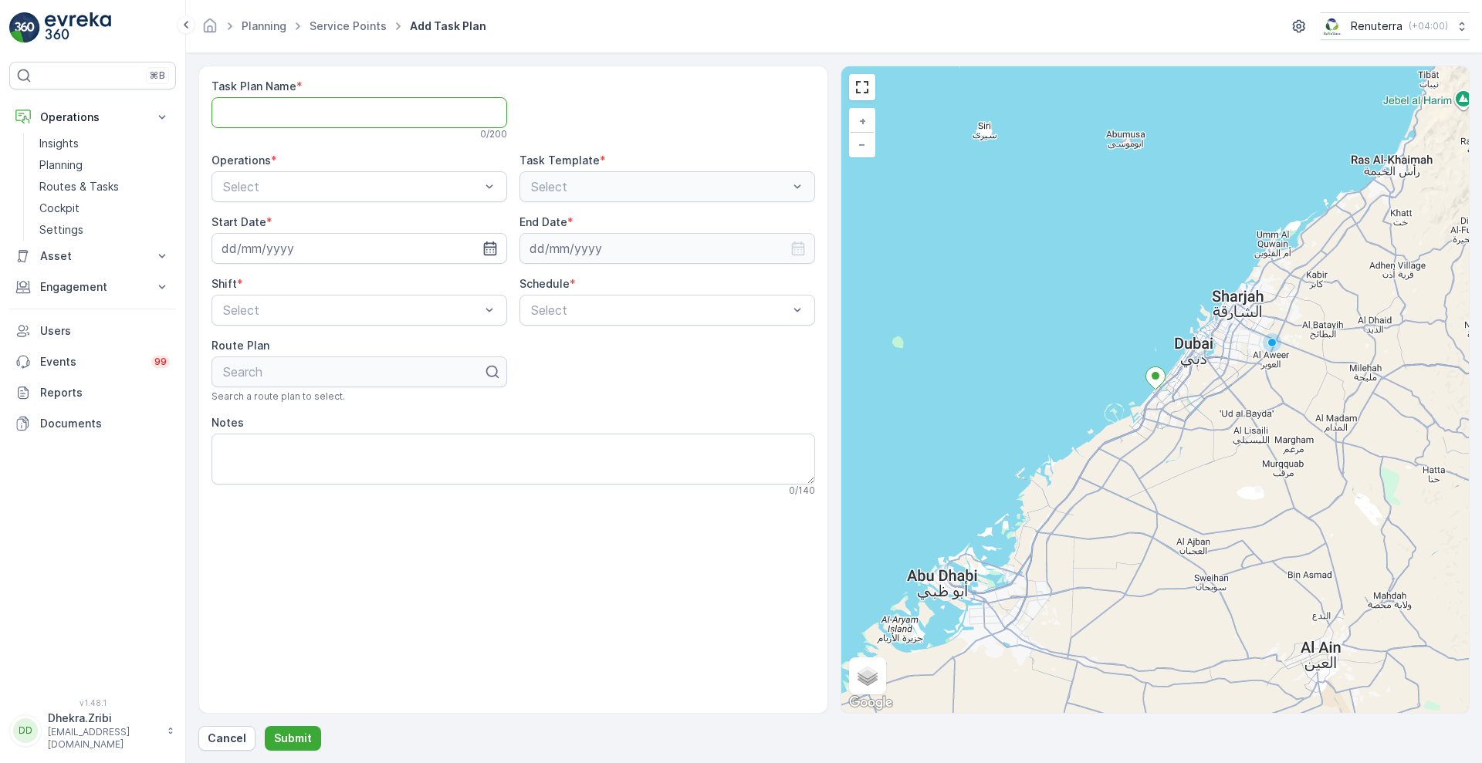
click at [388, 116] on Name "Task Plan Name" at bounding box center [360, 112] width 296 height 31
type Name "RELM003"
click at [375, 197] on div "Select" at bounding box center [360, 186] width 296 height 31
click at [325, 223] on div "Dubai REL" at bounding box center [359, 225] width 277 height 14
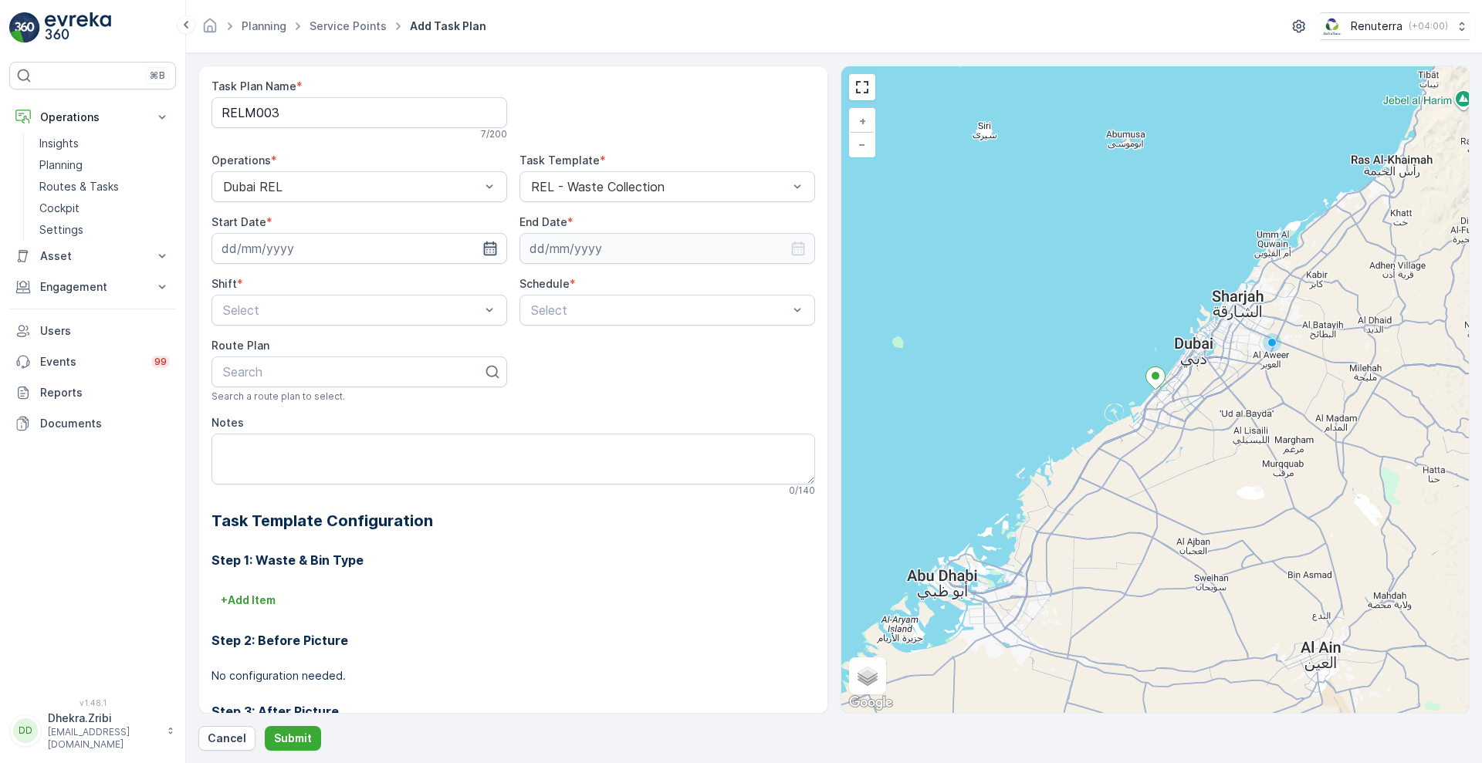
click at [487, 247] on icon "button" at bounding box center [489, 249] width 13 height 14
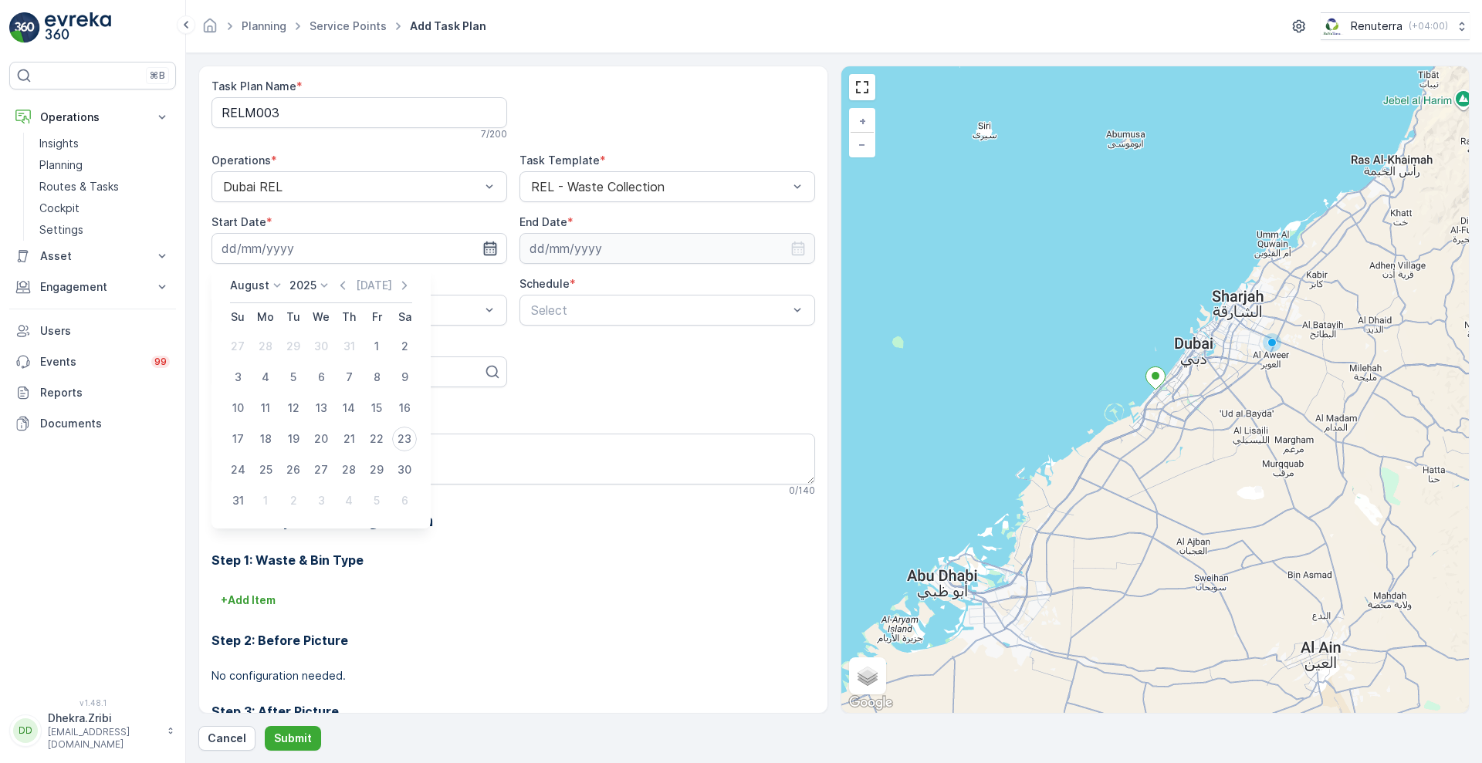
click at [487, 247] on icon "button" at bounding box center [489, 249] width 13 height 14
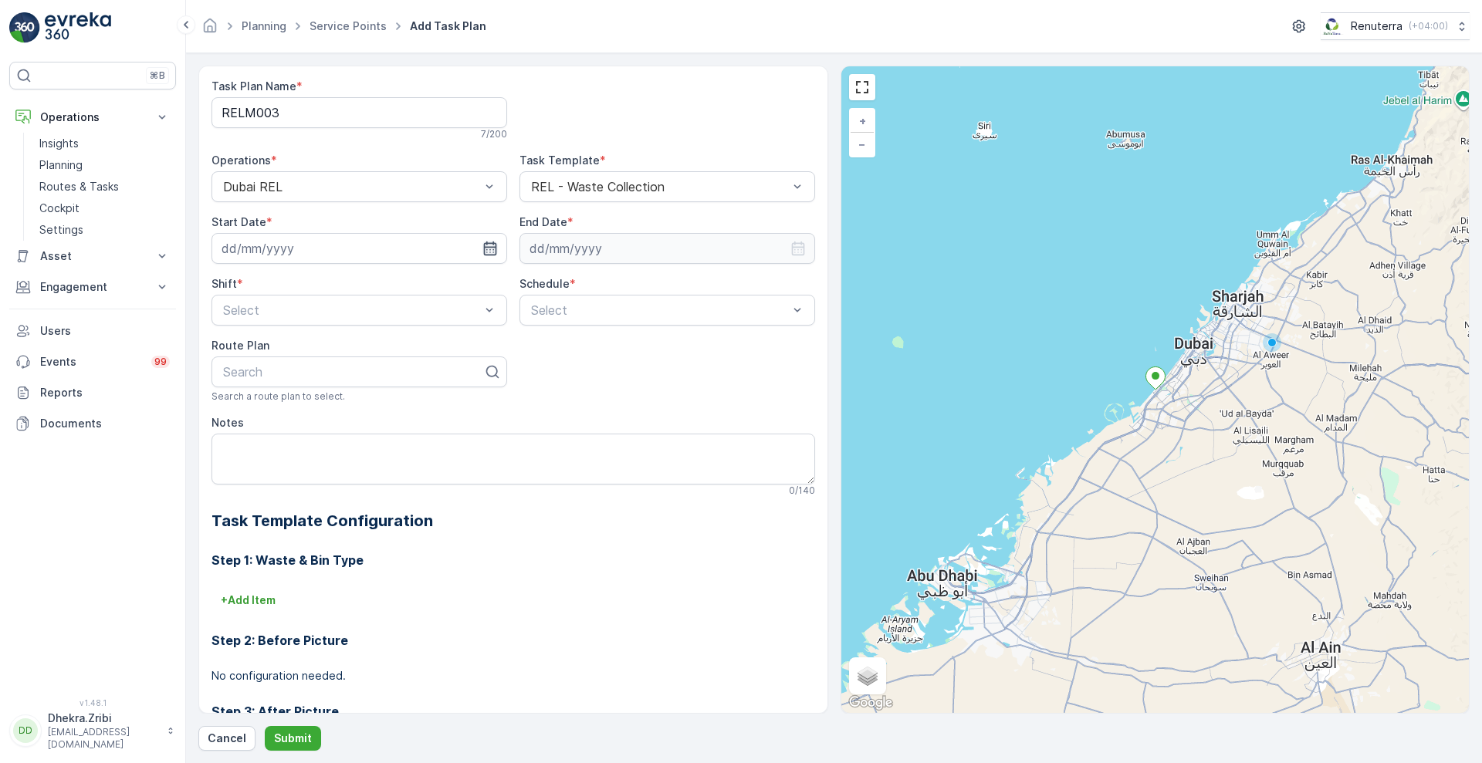
click at [487, 247] on icon "button" at bounding box center [489, 249] width 13 height 14
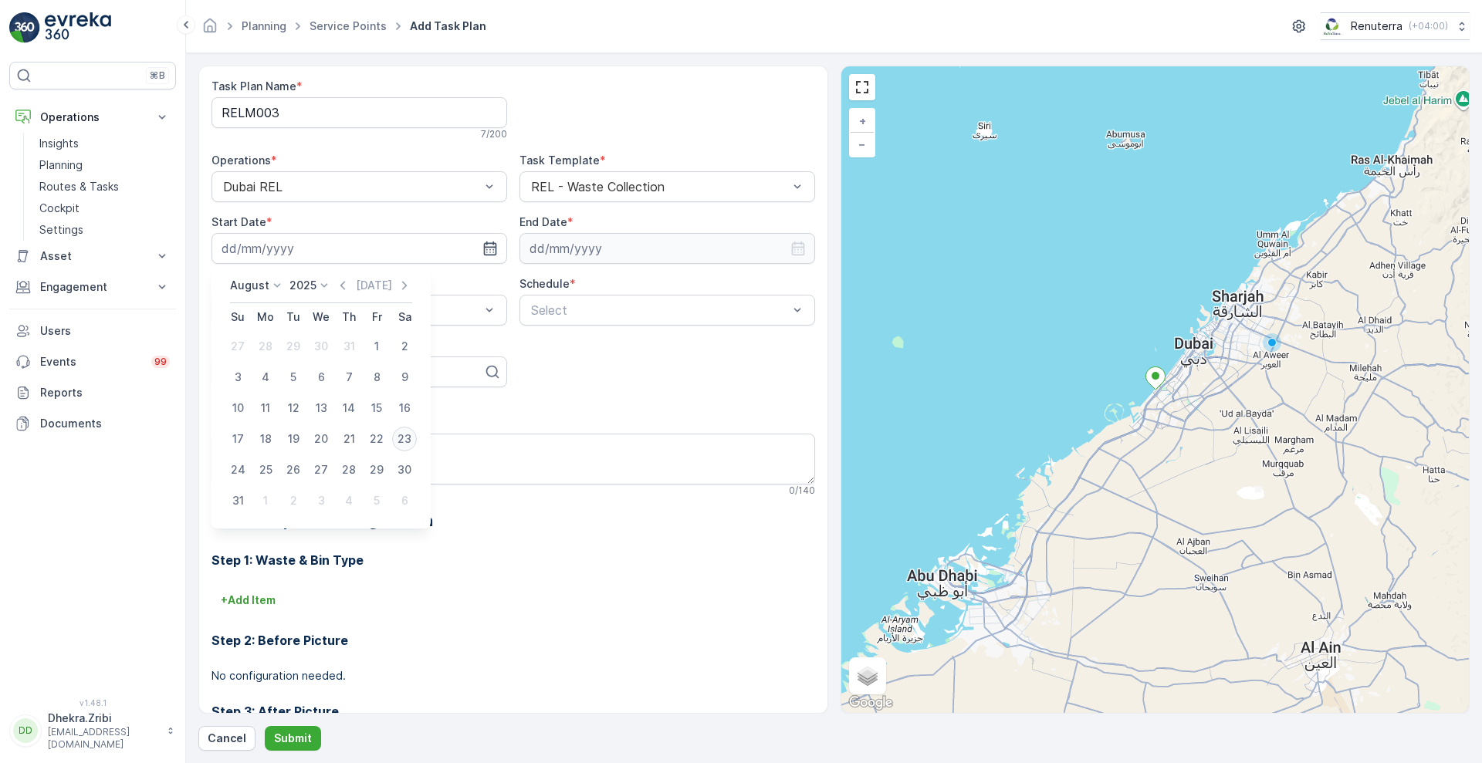
click at [398, 446] on div "23" at bounding box center [404, 439] width 25 height 25
type input "[DATE]"
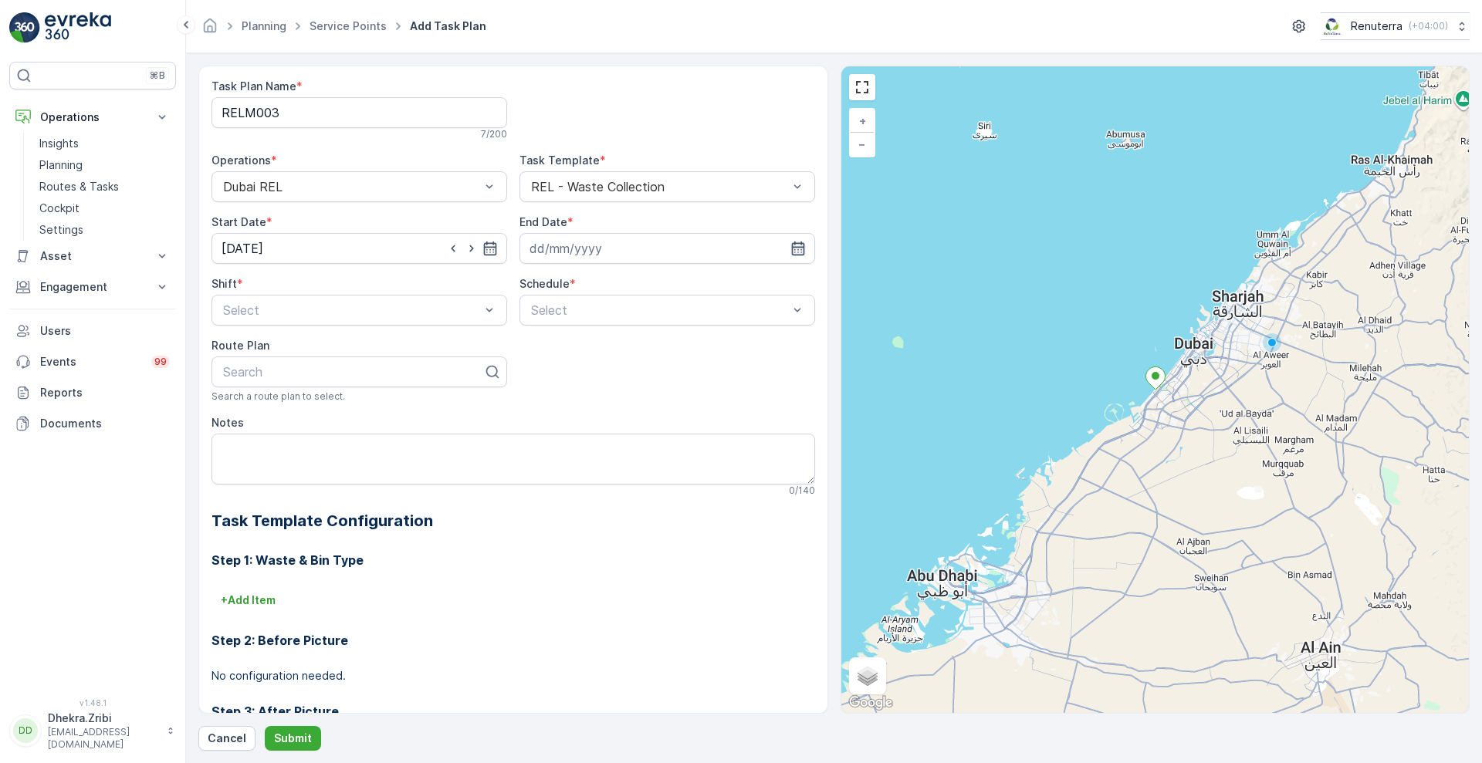
click at [794, 244] on icon "button" at bounding box center [797, 248] width 15 height 15
click at [629, 283] on icon at bounding box center [629, 285] width 15 height 15
click at [608, 431] on span "2026" at bounding box center [617, 430] width 26 height 15
click at [586, 286] on icon at bounding box center [582, 285] width 15 height 15
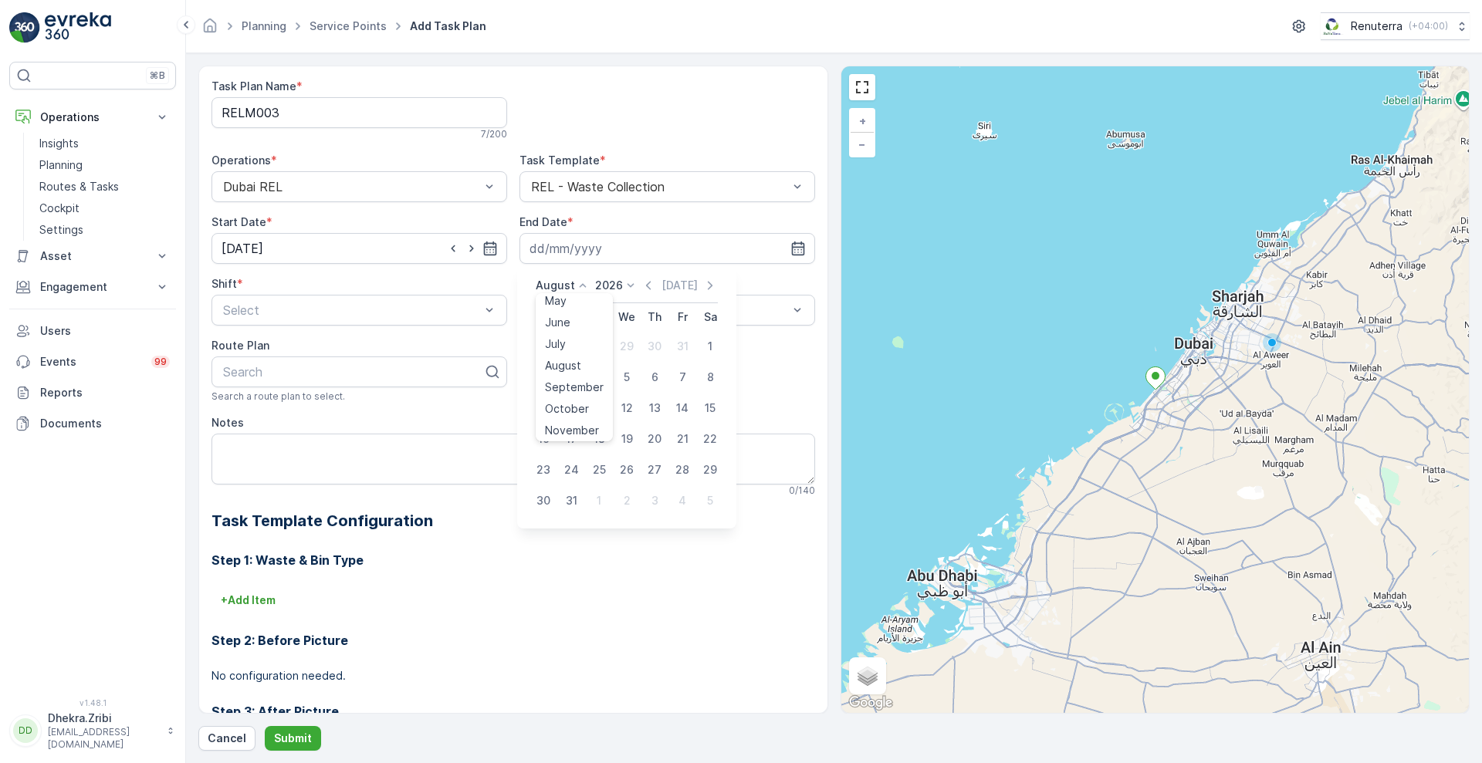
scroll to position [117, 0]
click at [584, 420] on span "December" at bounding box center [572, 427] width 54 height 15
click at [648, 466] on div "31" at bounding box center [654, 470] width 25 height 25
type input "31.12.2026"
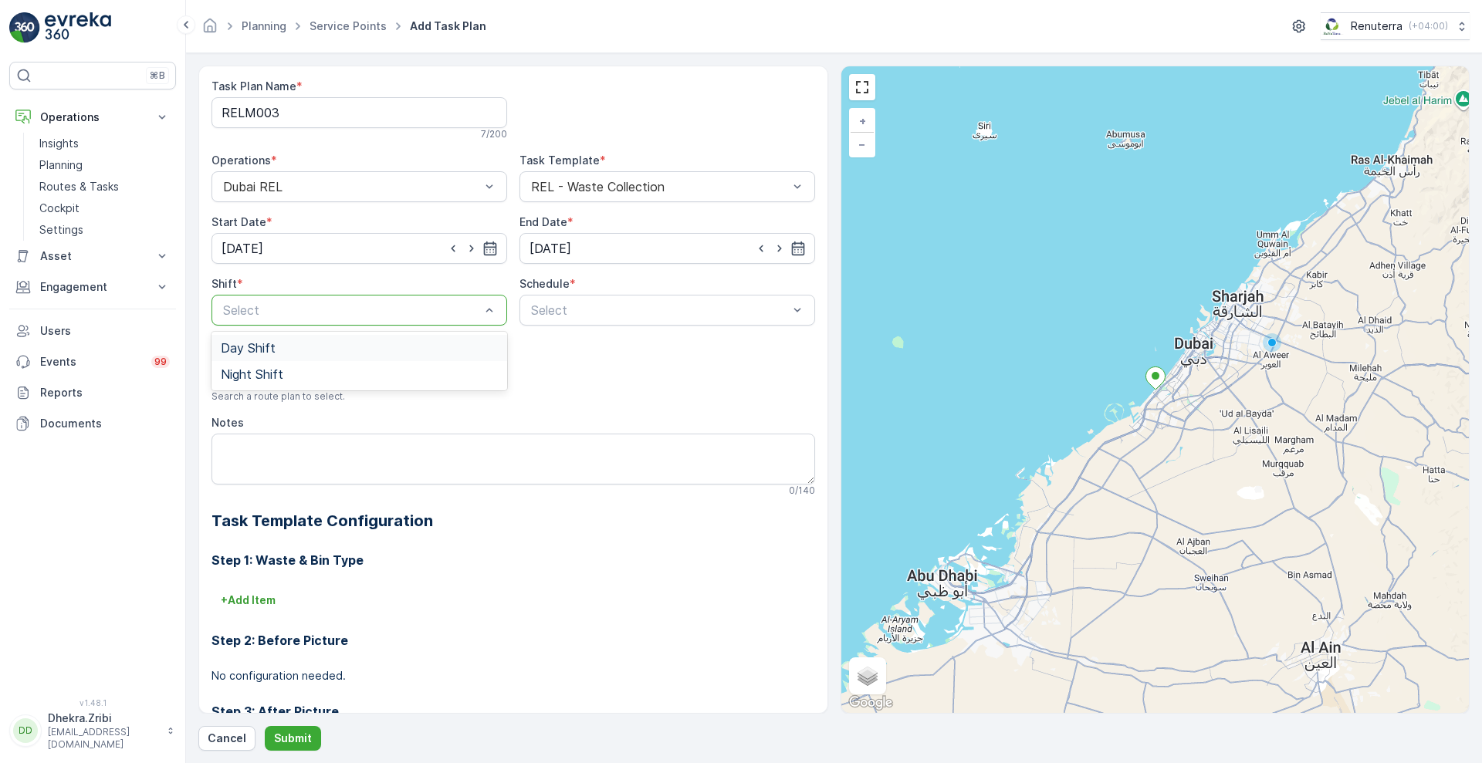
click at [467, 310] on div at bounding box center [352, 310] width 260 height 14
click at [380, 347] on div "Day Shift" at bounding box center [359, 348] width 277 height 14
click at [616, 320] on div "Select" at bounding box center [668, 310] width 296 height 31
click at [576, 344] on div "Daily" at bounding box center [667, 348] width 277 height 14
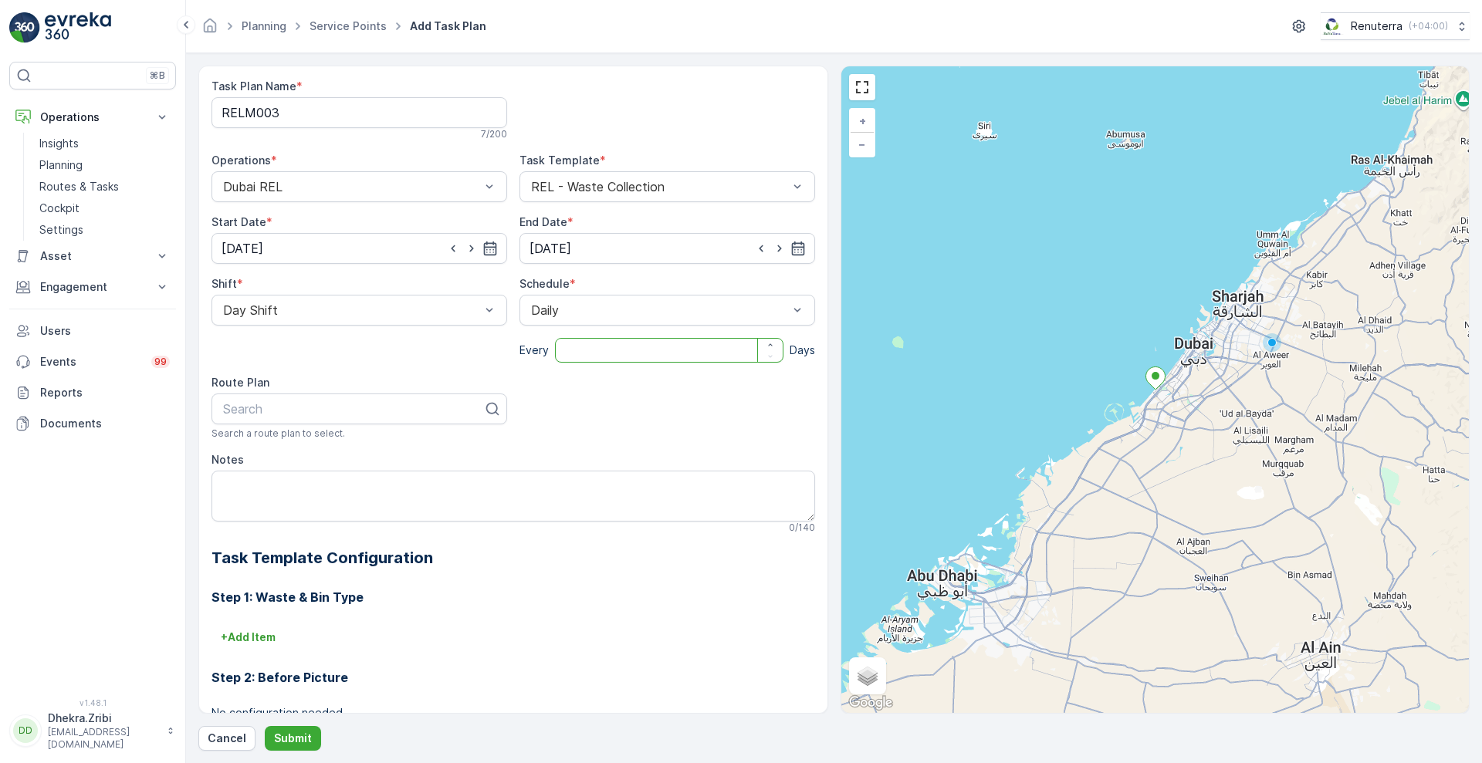
click at [679, 347] on input "number" at bounding box center [669, 350] width 228 height 25
type input "1"
click at [463, 408] on div at bounding box center [353, 409] width 263 height 14
type input "REL"
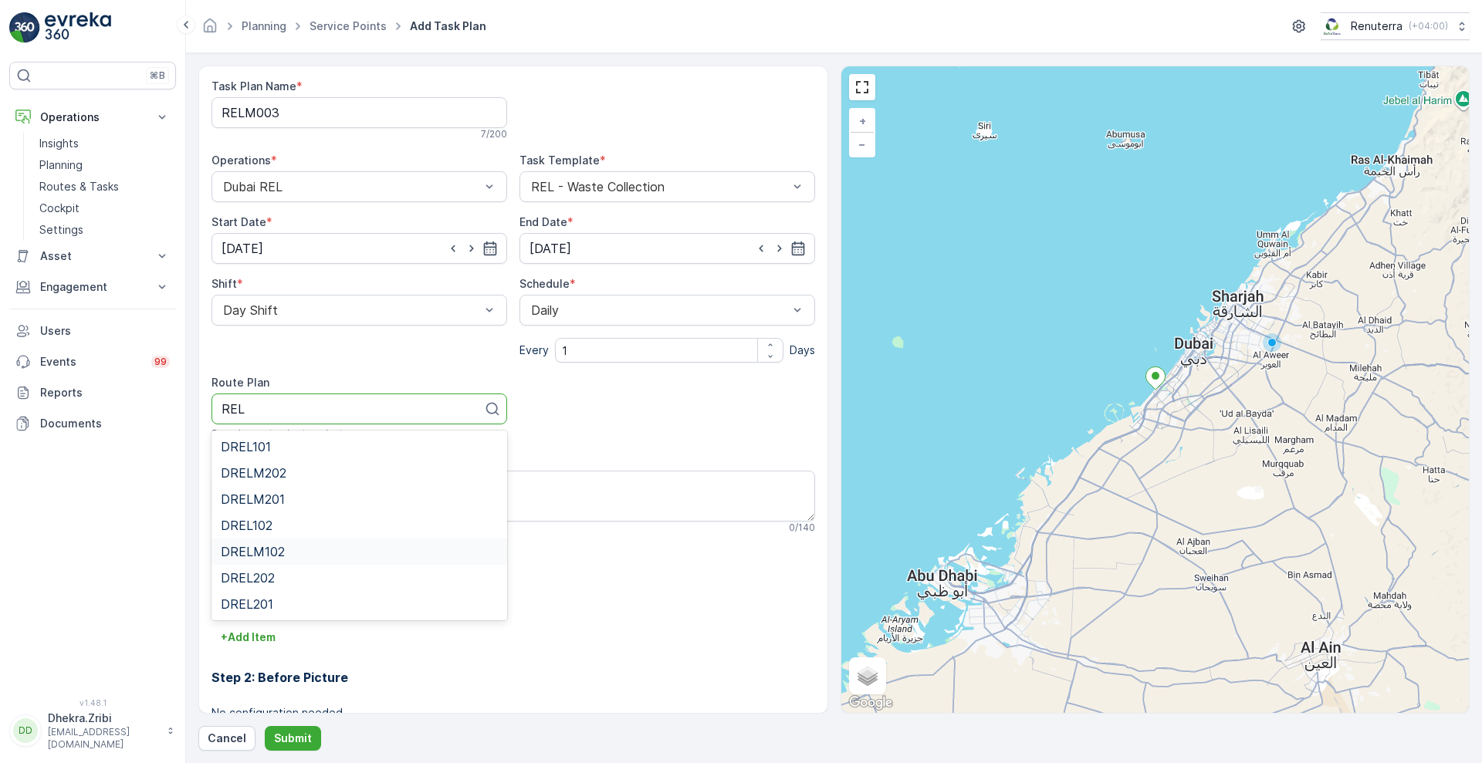
click at [280, 553] on span "DRELM102" at bounding box center [253, 552] width 64 height 14
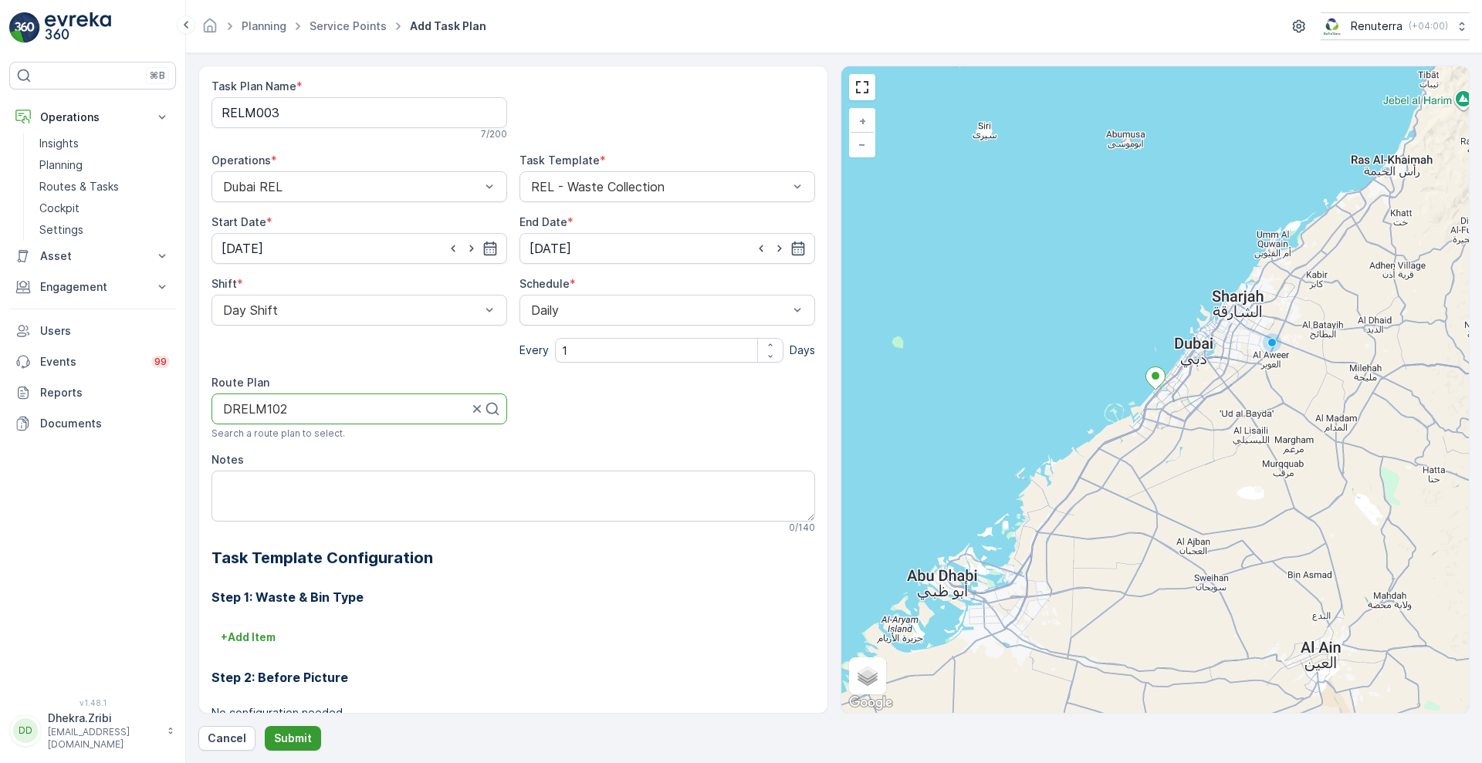
click at [289, 731] on p "Submit" at bounding box center [293, 738] width 38 height 15
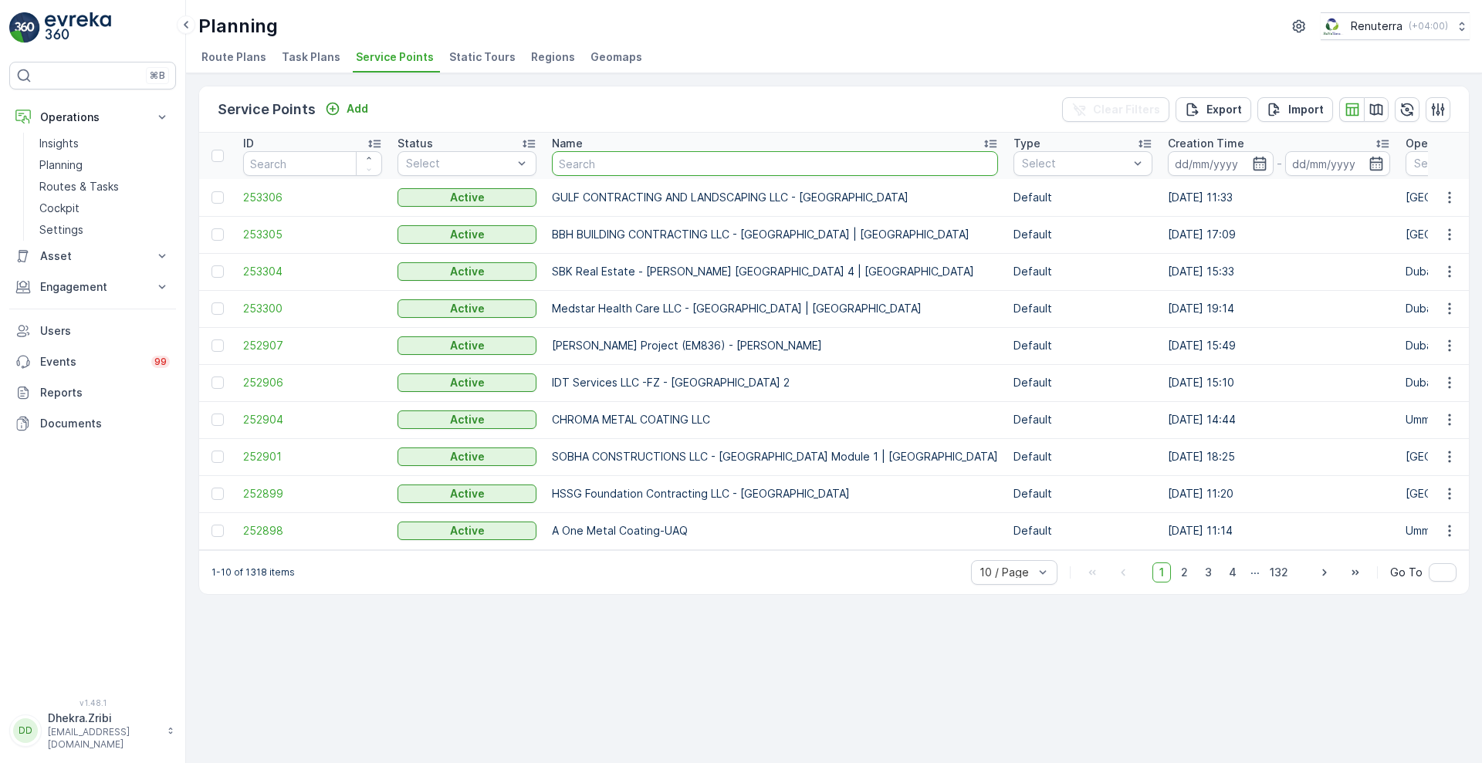
click at [638, 172] on input "text" at bounding box center [775, 163] width 446 height 25
type input "RIXOS"
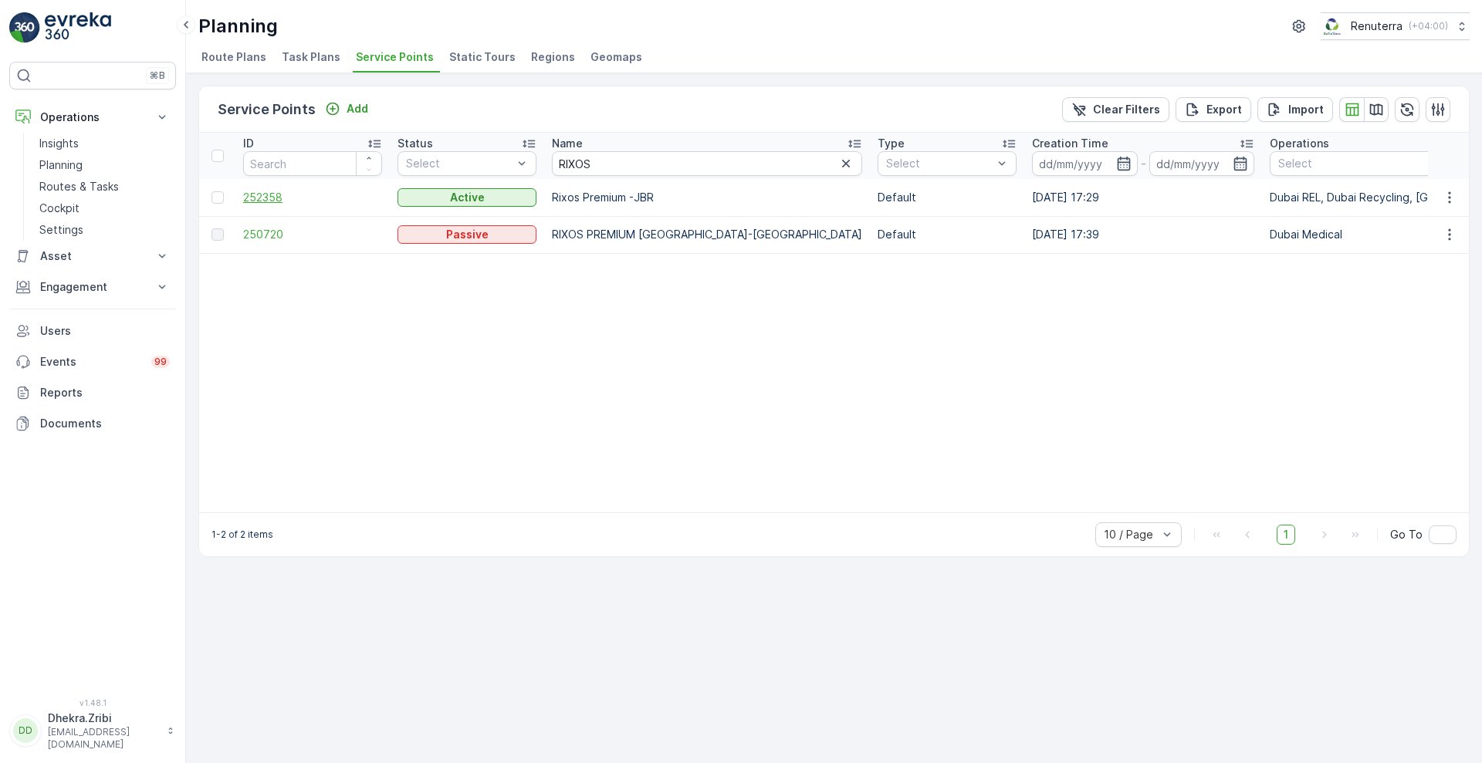
click at [272, 199] on span "252358" at bounding box center [312, 197] width 139 height 15
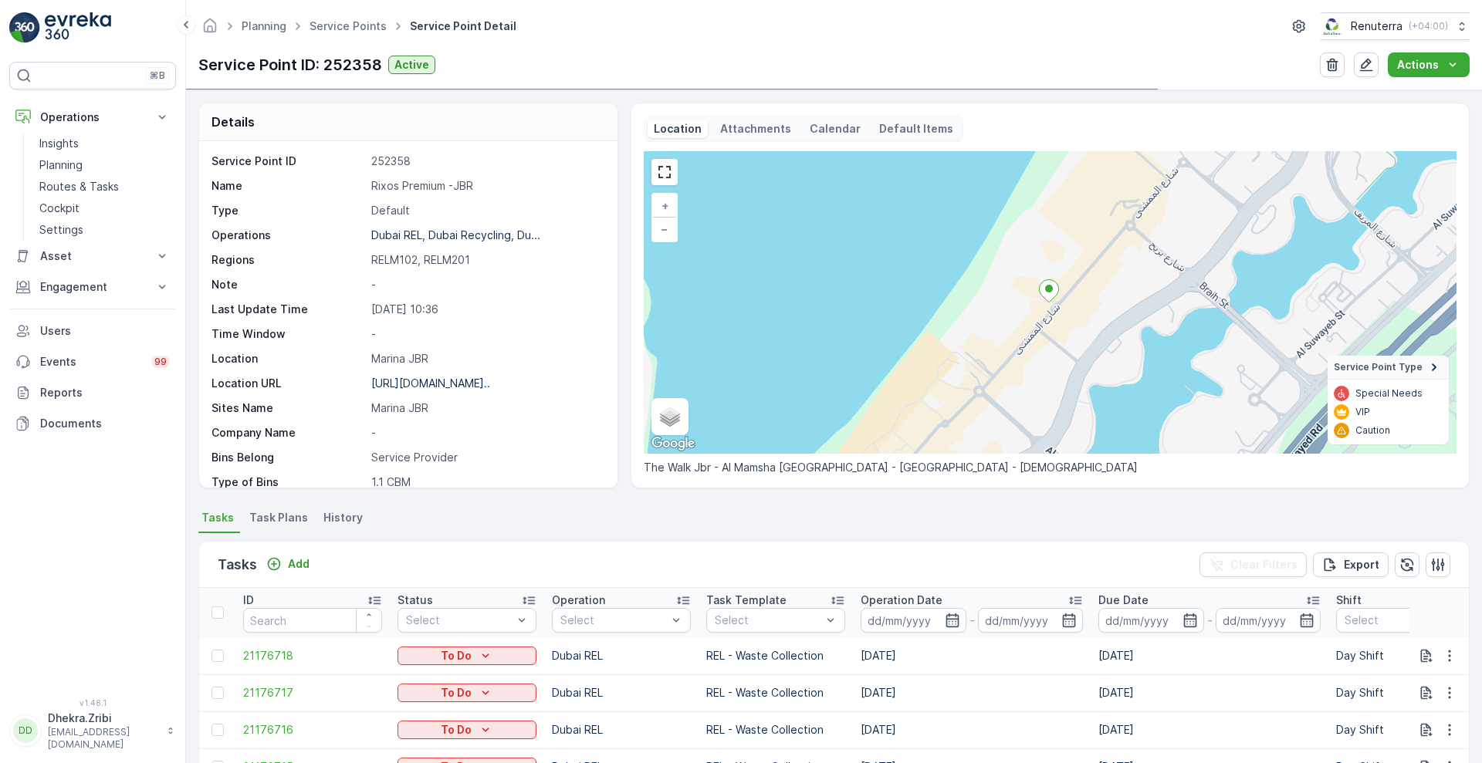
click at [291, 516] on span "Task Plans" at bounding box center [278, 517] width 59 height 15
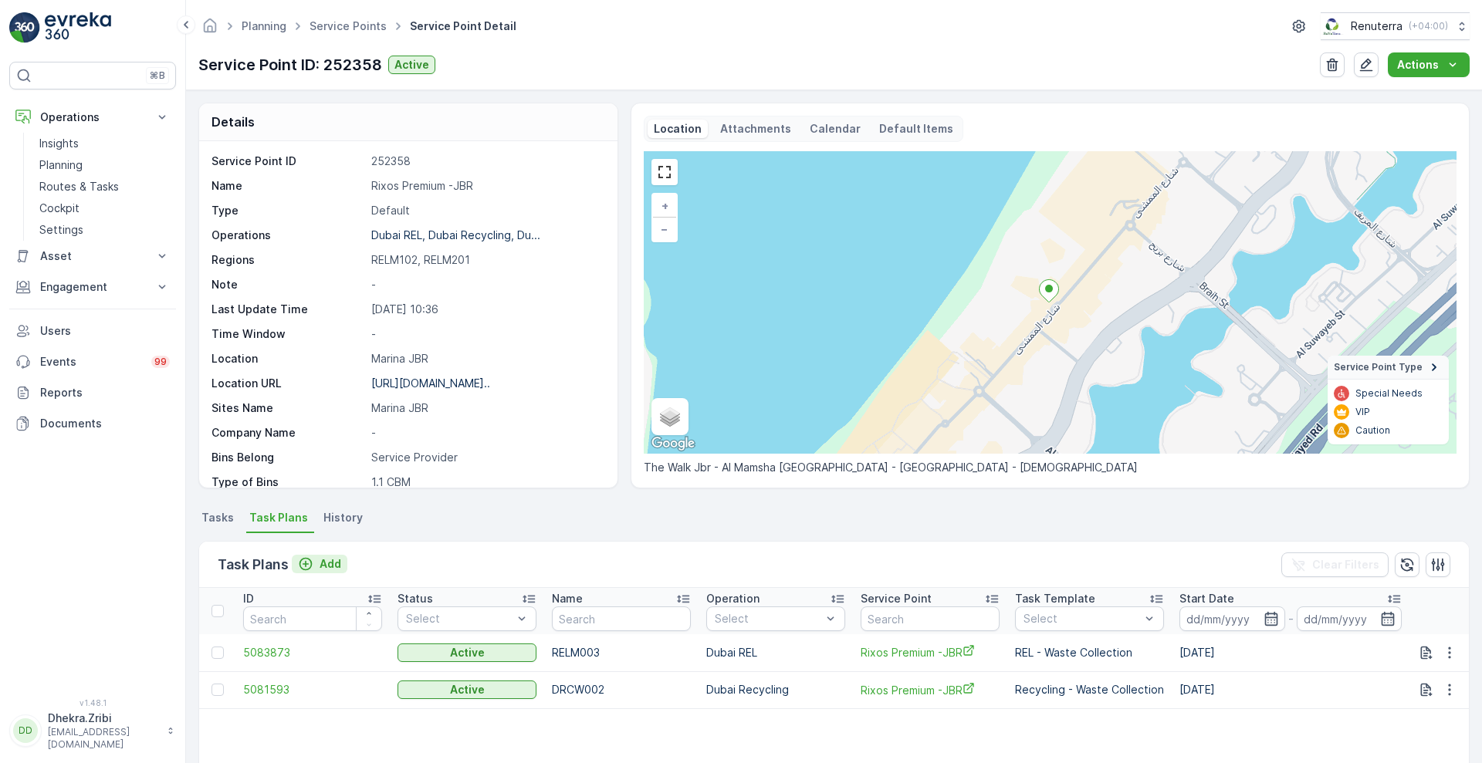
click at [327, 557] on p "Add" at bounding box center [331, 564] width 22 height 15
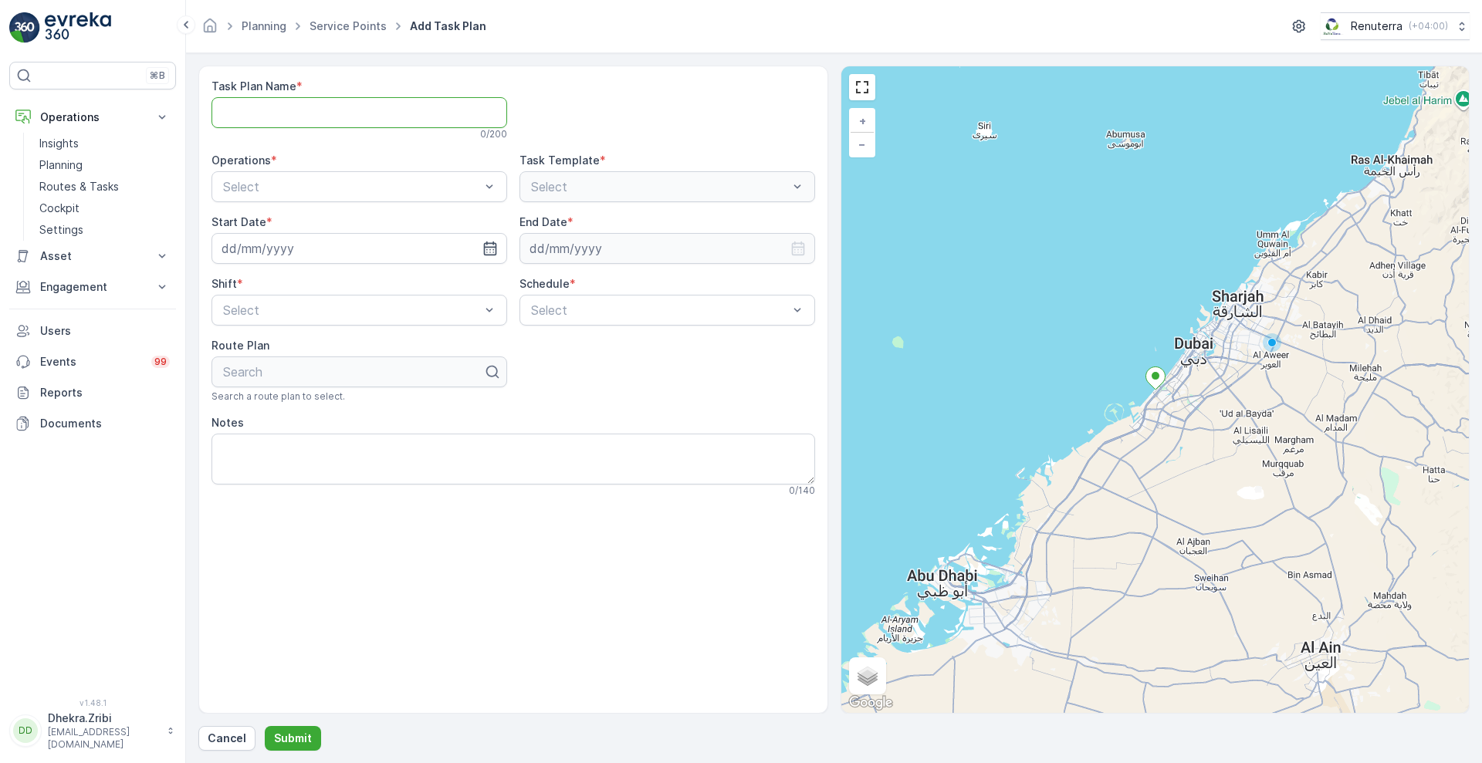
click at [351, 121] on Name "Task Plan Name" at bounding box center [360, 112] width 296 height 31
type Name "DRELM003"
click at [387, 185] on div at bounding box center [352, 187] width 260 height 14
click at [331, 219] on div "Dubai REL" at bounding box center [359, 225] width 277 height 14
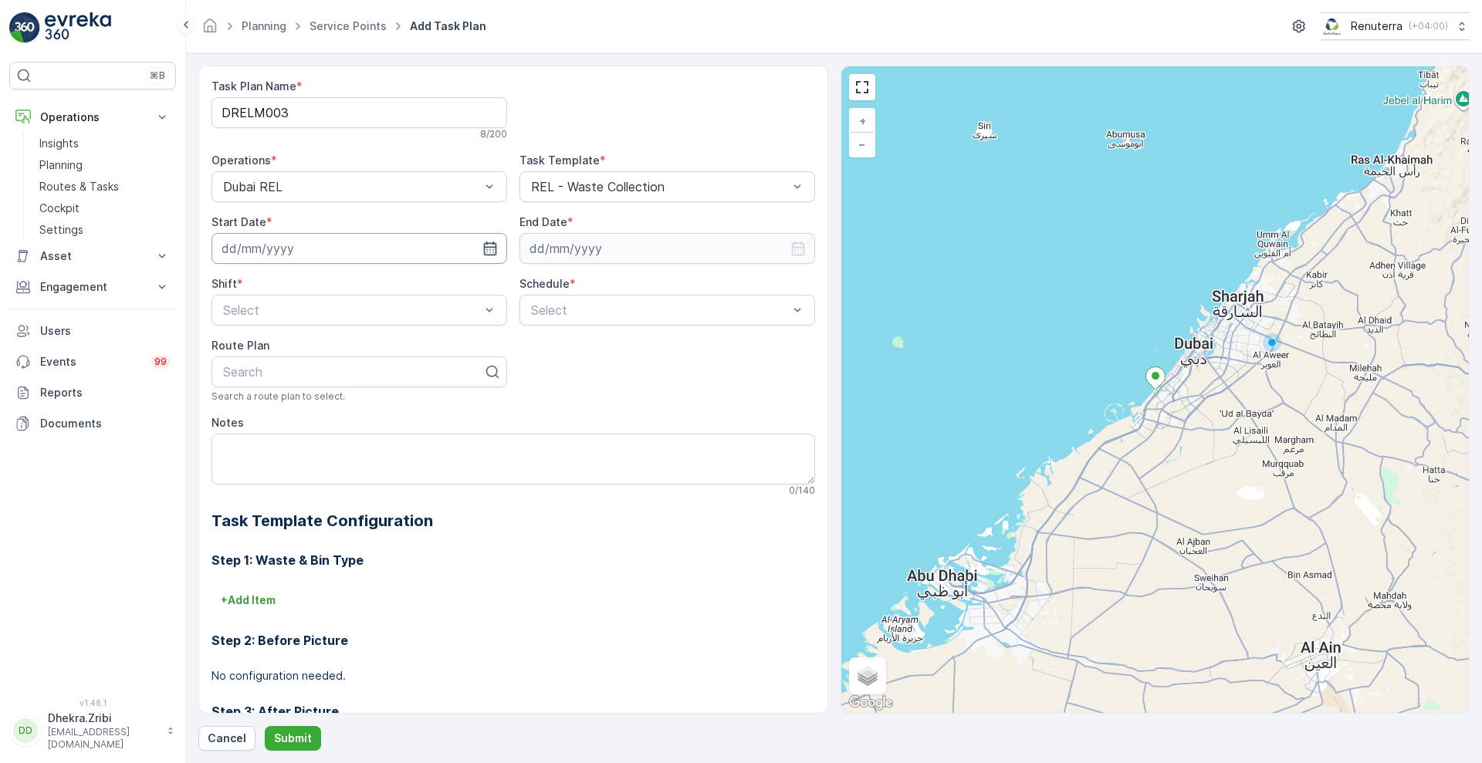
click at [477, 238] on input at bounding box center [360, 248] width 296 height 31
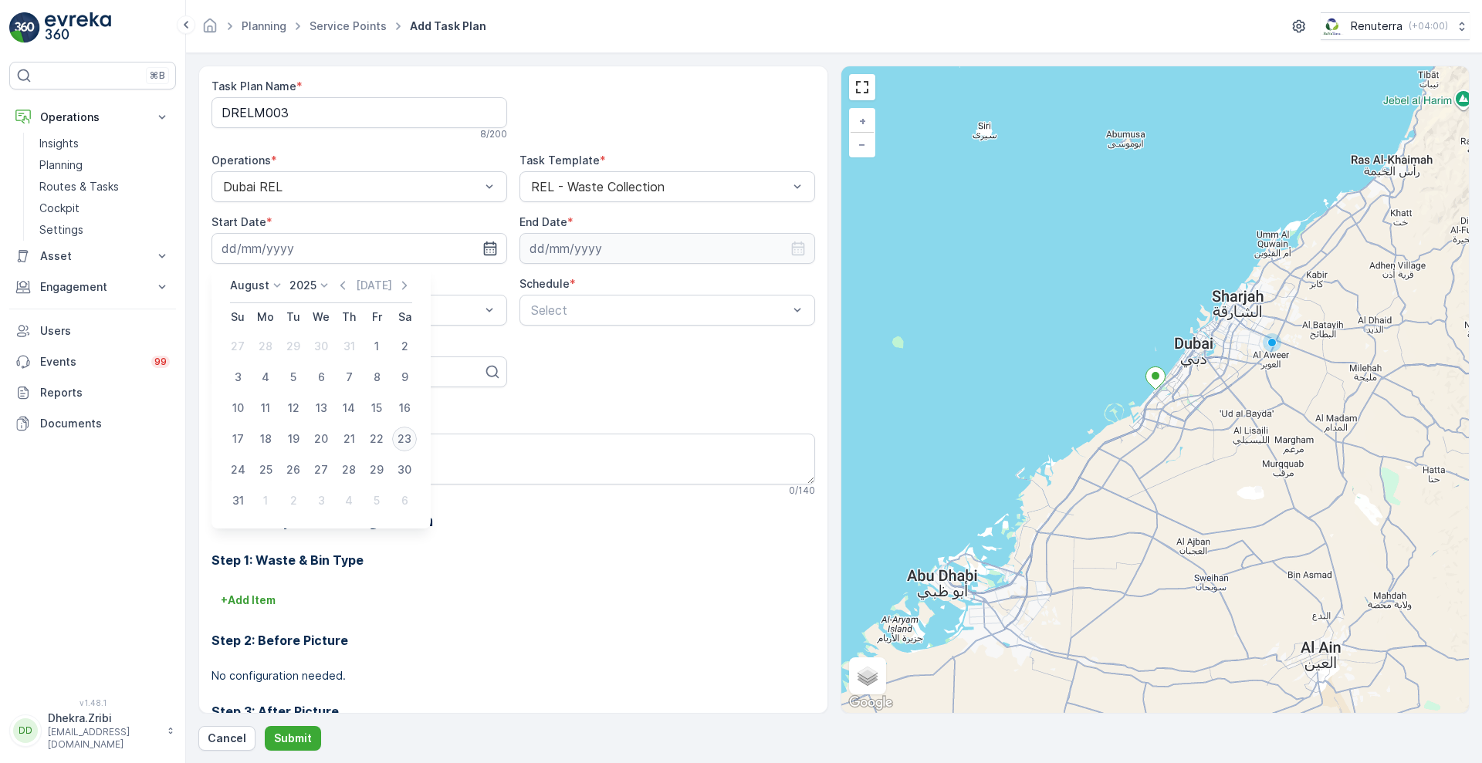
click at [405, 442] on div "23" at bounding box center [404, 439] width 25 height 25
type input "[DATE]"
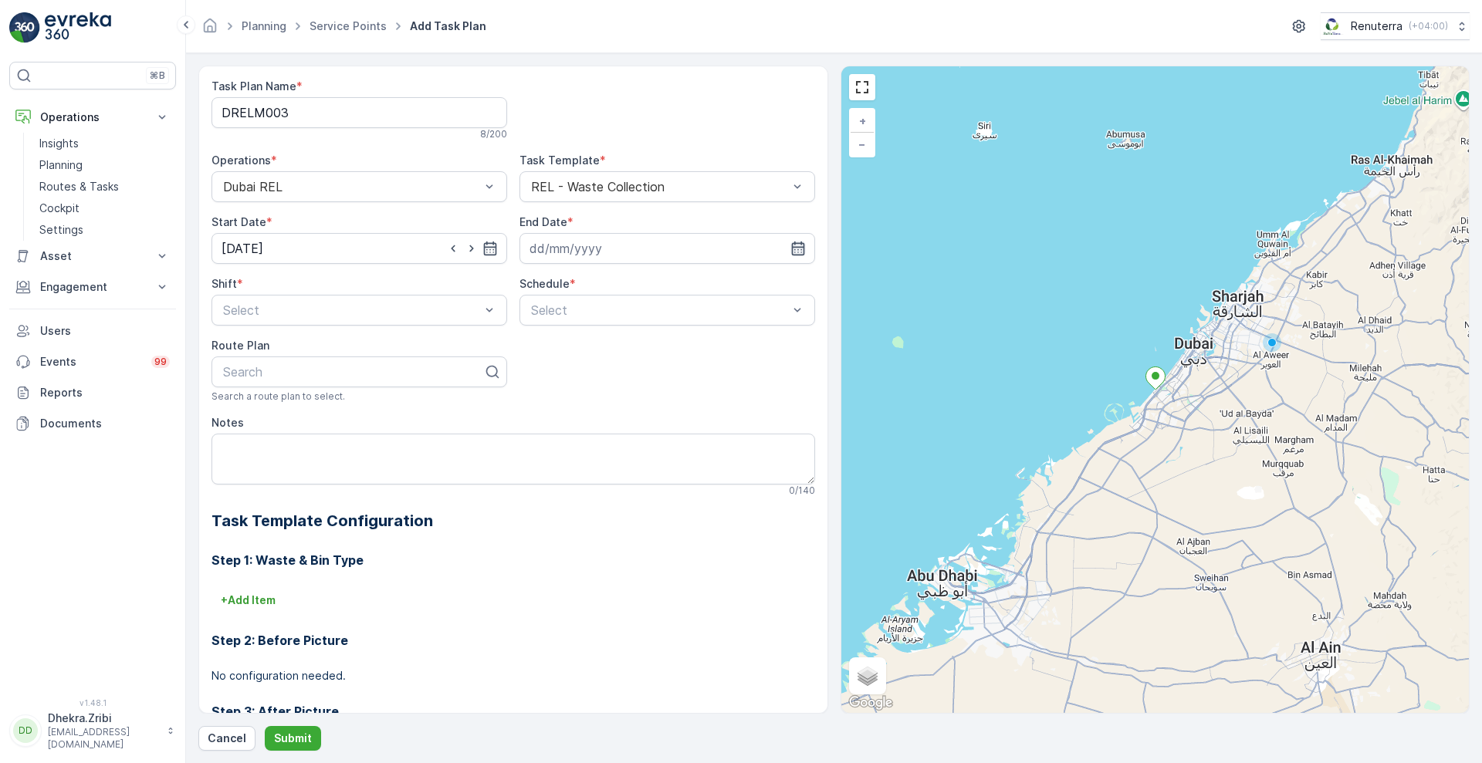
click at [790, 246] on icon "button" at bounding box center [797, 248] width 15 height 15
click at [614, 279] on p "2025" at bounding box center [608, 285] width 27 height 15
click at [618, 427] on span "2026" at bounding box center [617, 430] width 26 height 15
click at [581, 276] on div "August 2026 Today Su Mo Tu We Th Fr Sa 26 27 28 29 30 31 1 2 3 4 5 6 7 8 9 10 1…" at bounding box center [626, 397] width 219 height 263
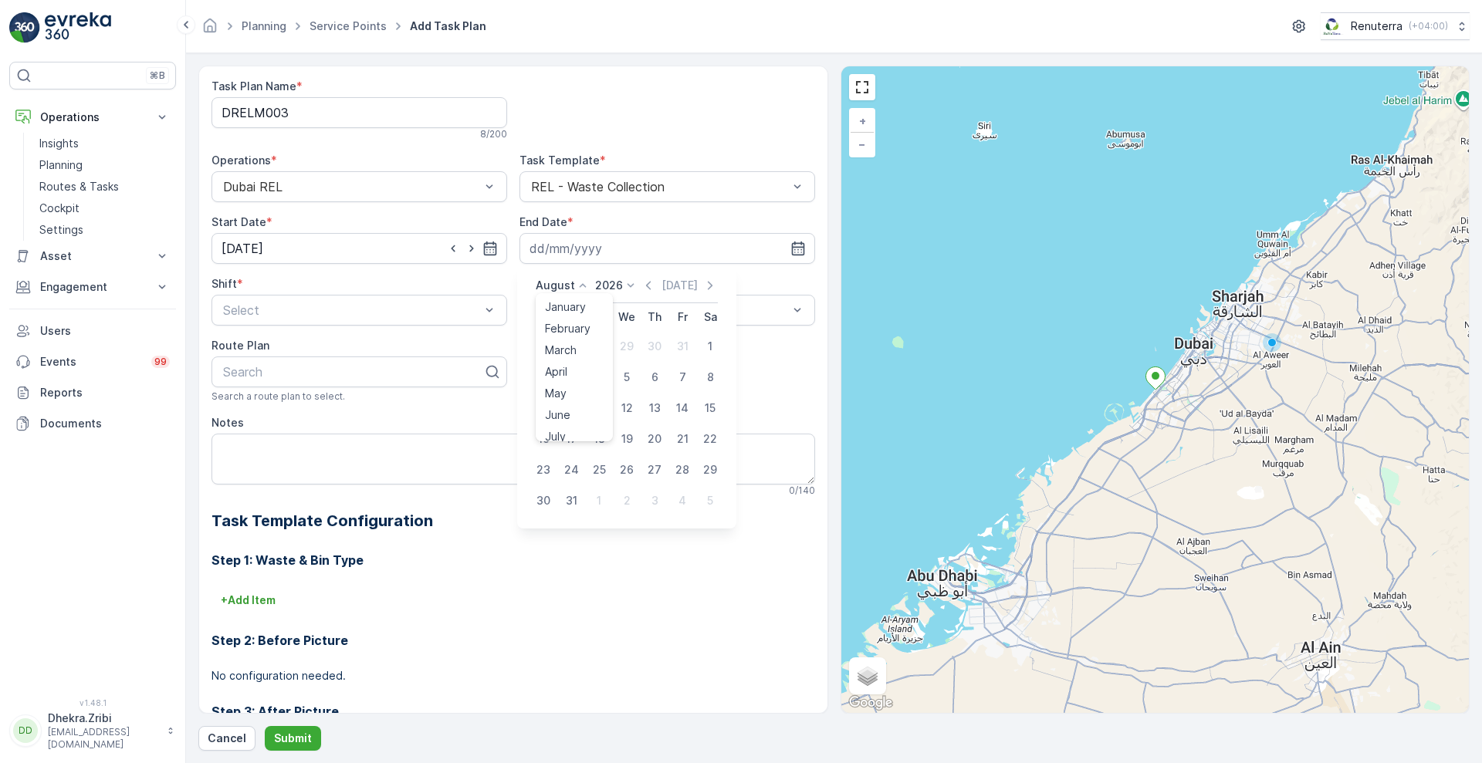
click at [580, 286] on icon at bounding box center [582, 285] width 15 height 15
click at [575, 435] on div "December" at bounding box center [572, 428] width 66 height 22
click at [654, 473] on div "31" at bounding box center [654, 470] width 25 height 25
type input "31.12.2026"
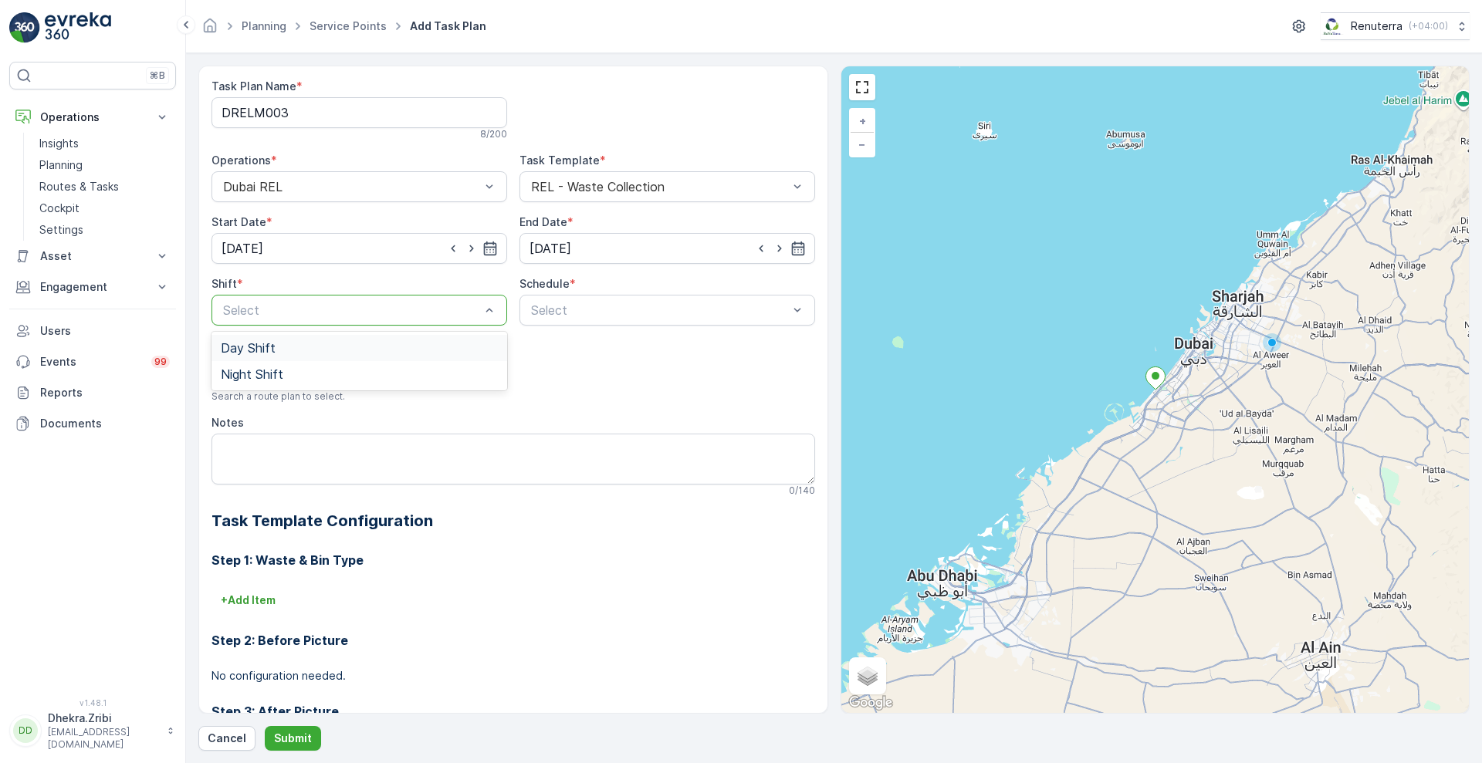
click at [437, 306] on div at bounding box center [352, 310] width 260 height 14
click at [299, 347] on div "Day Shift" at bounding box center [359, 348] width 277 height 14
click at [554, 347] on span "Daily" at bounding box center [543, 348] width 28 height 14
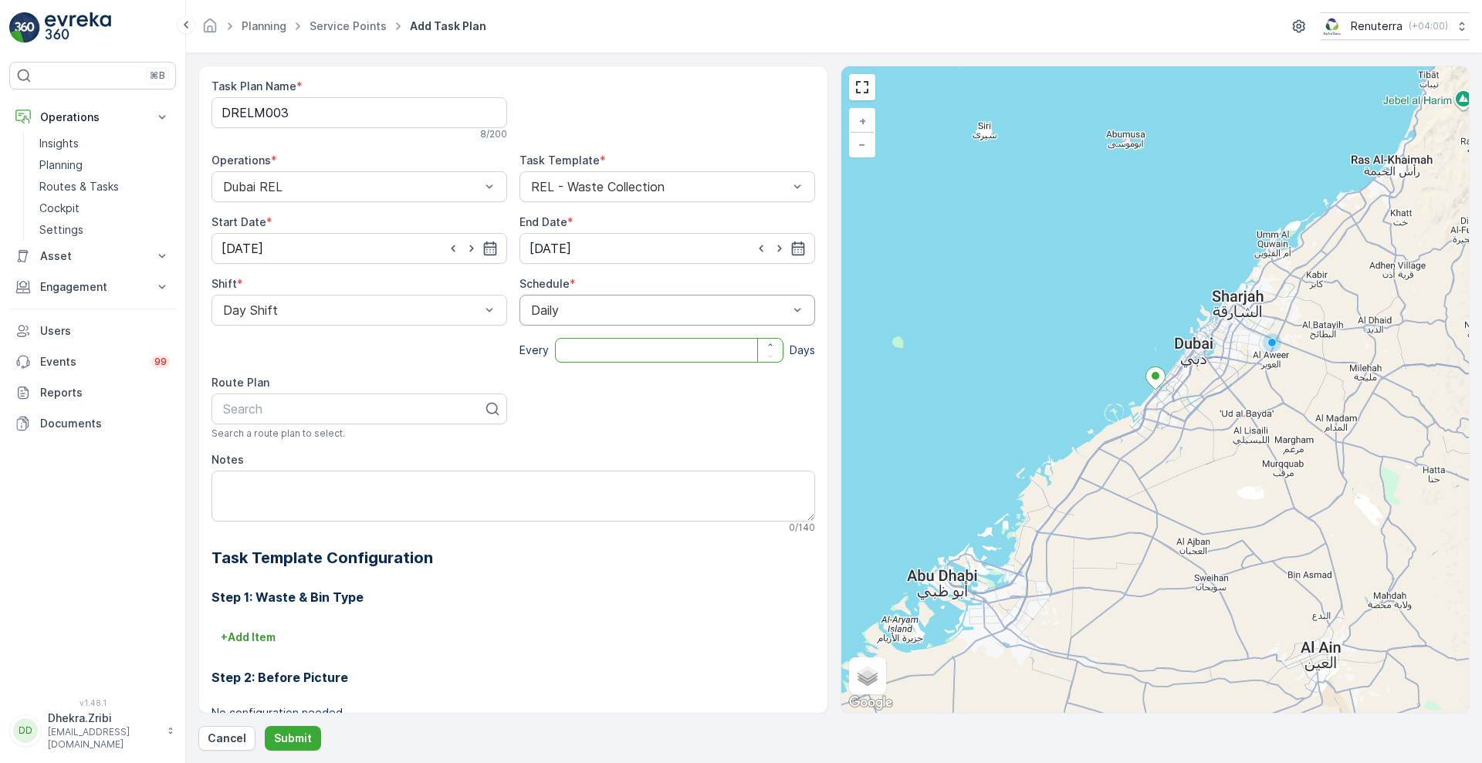
click at [585, 357] on input "number" at bounding box center [669, 350] width 228 height 25
type input "1"
click at [435, 413] on div at bounding box center [353, 409] width 263 height 14
click at [491, 401] on icon at bounding box center [492, 408] width 15 height 15
type input "DREL"
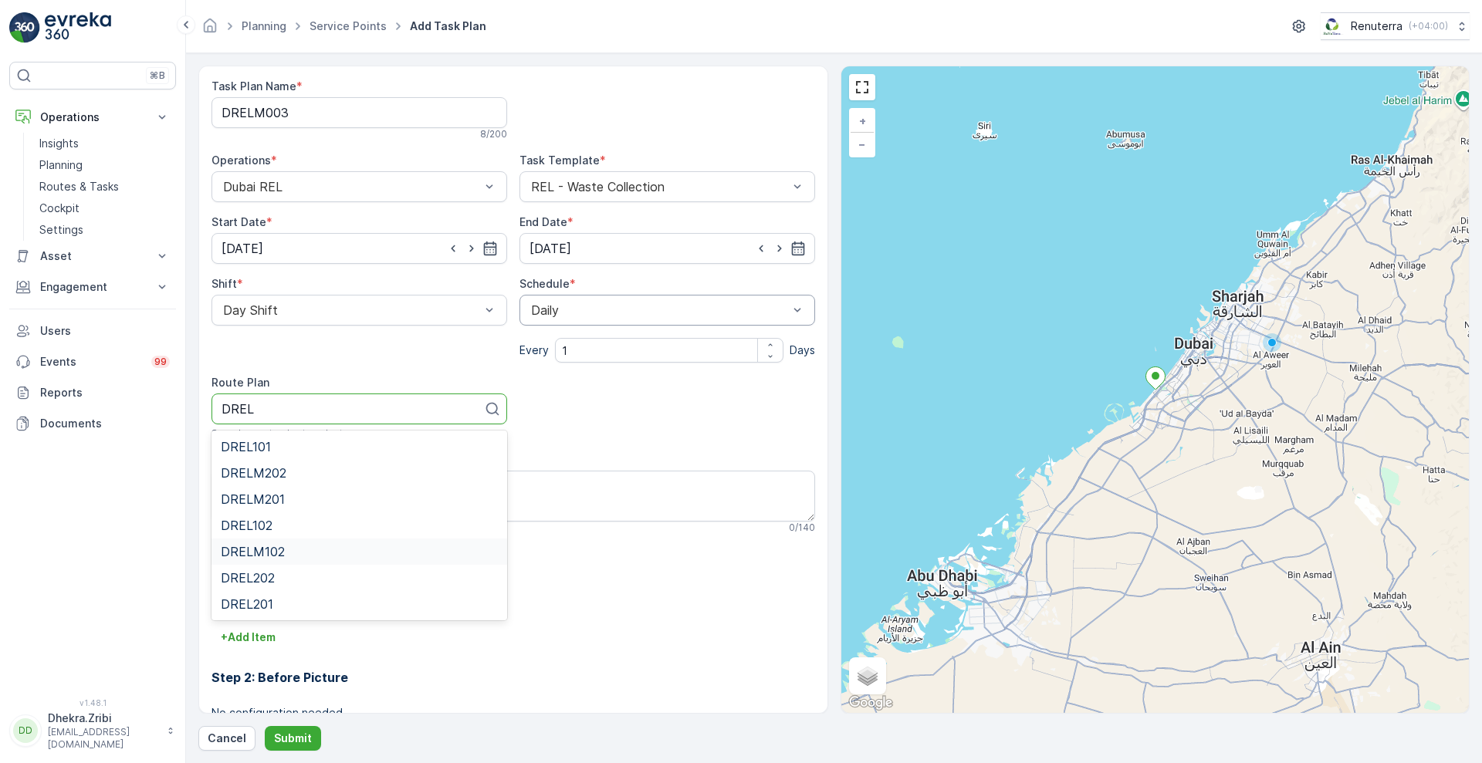
click at [261, 555] on span "DRELM102" at bounding box center [253, 552] width 64 height 14
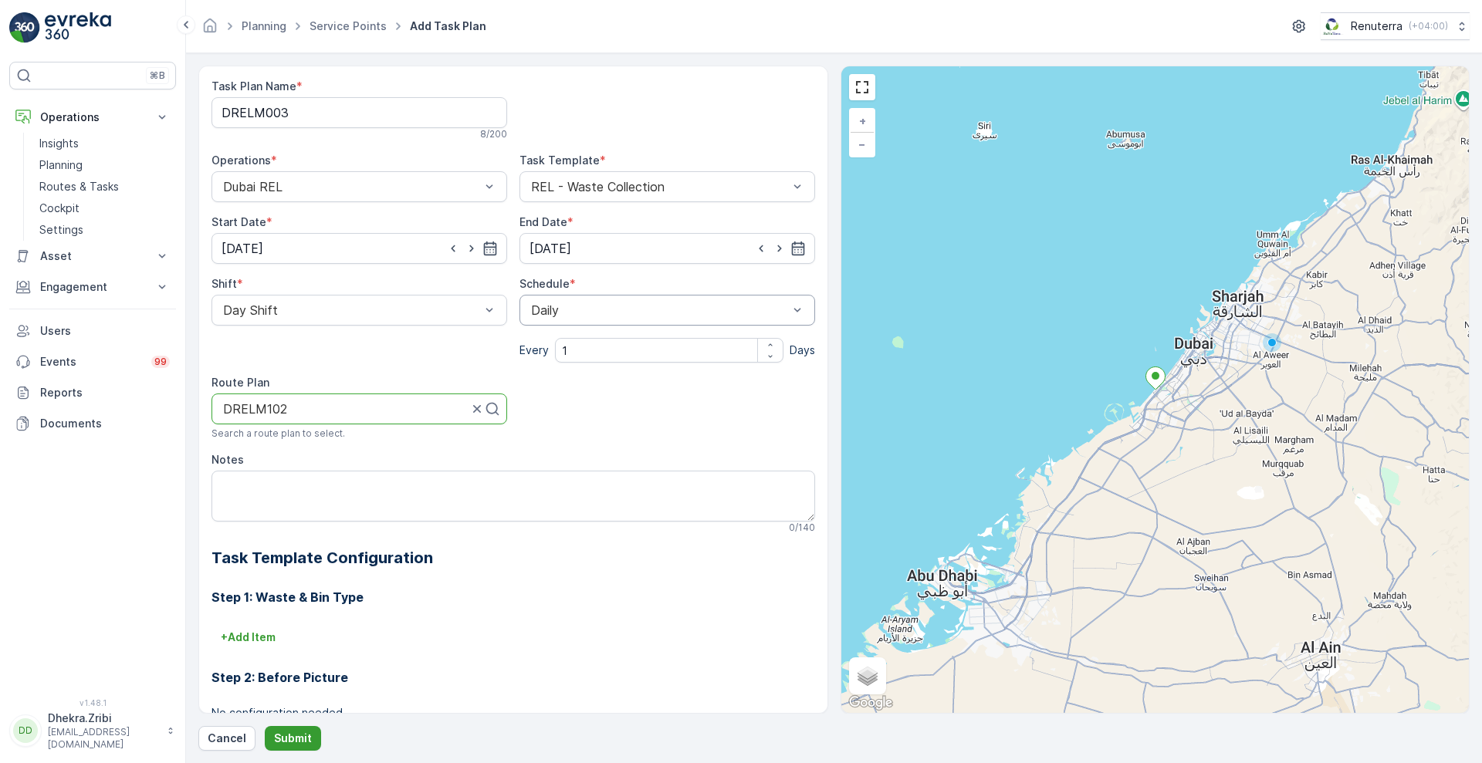
click at [291, 734] on p "Submit" at bounding box center [293, 738] width 38 height 15
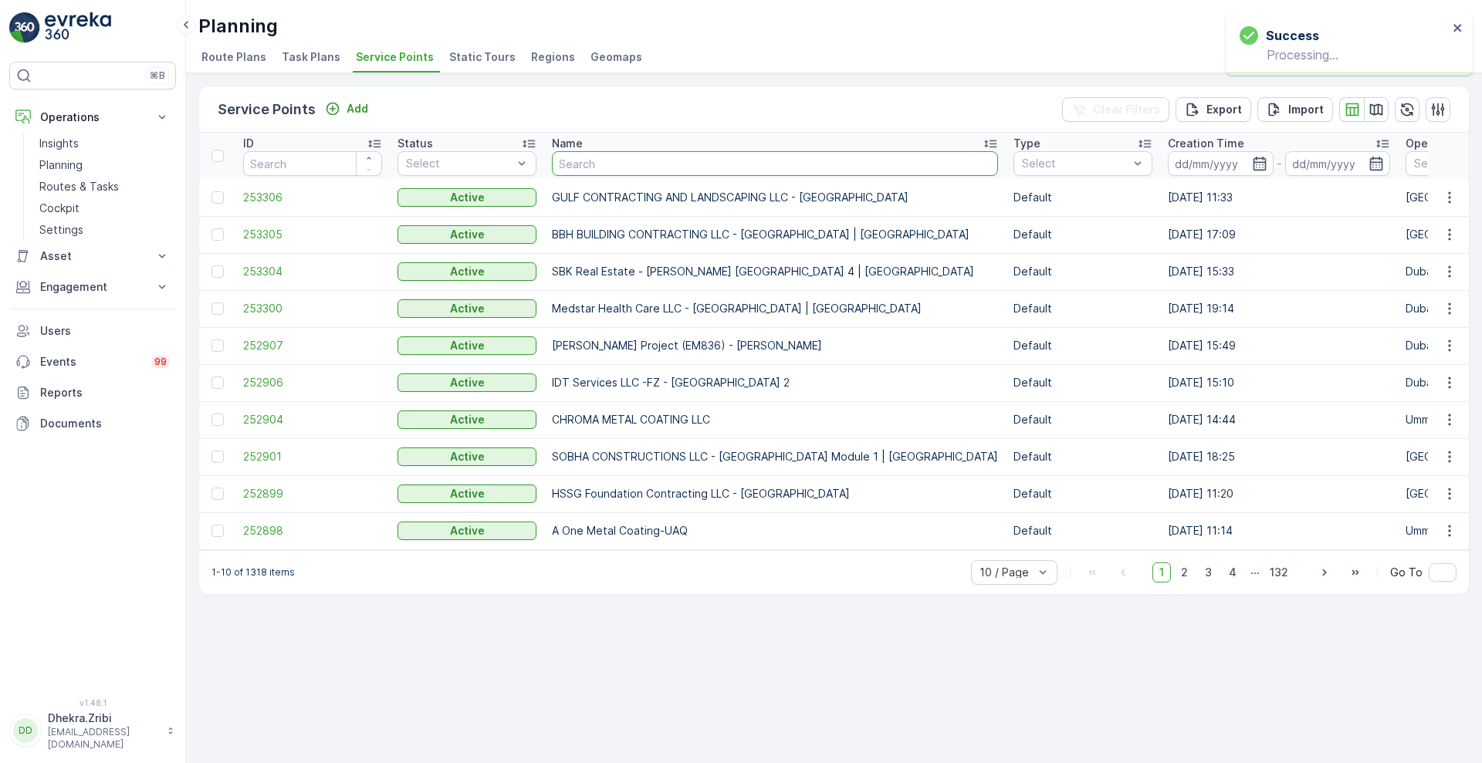
click at [632, 168] on input "text" at bounding box center [775, 163] width 446 height 25
type input "RIXOS"
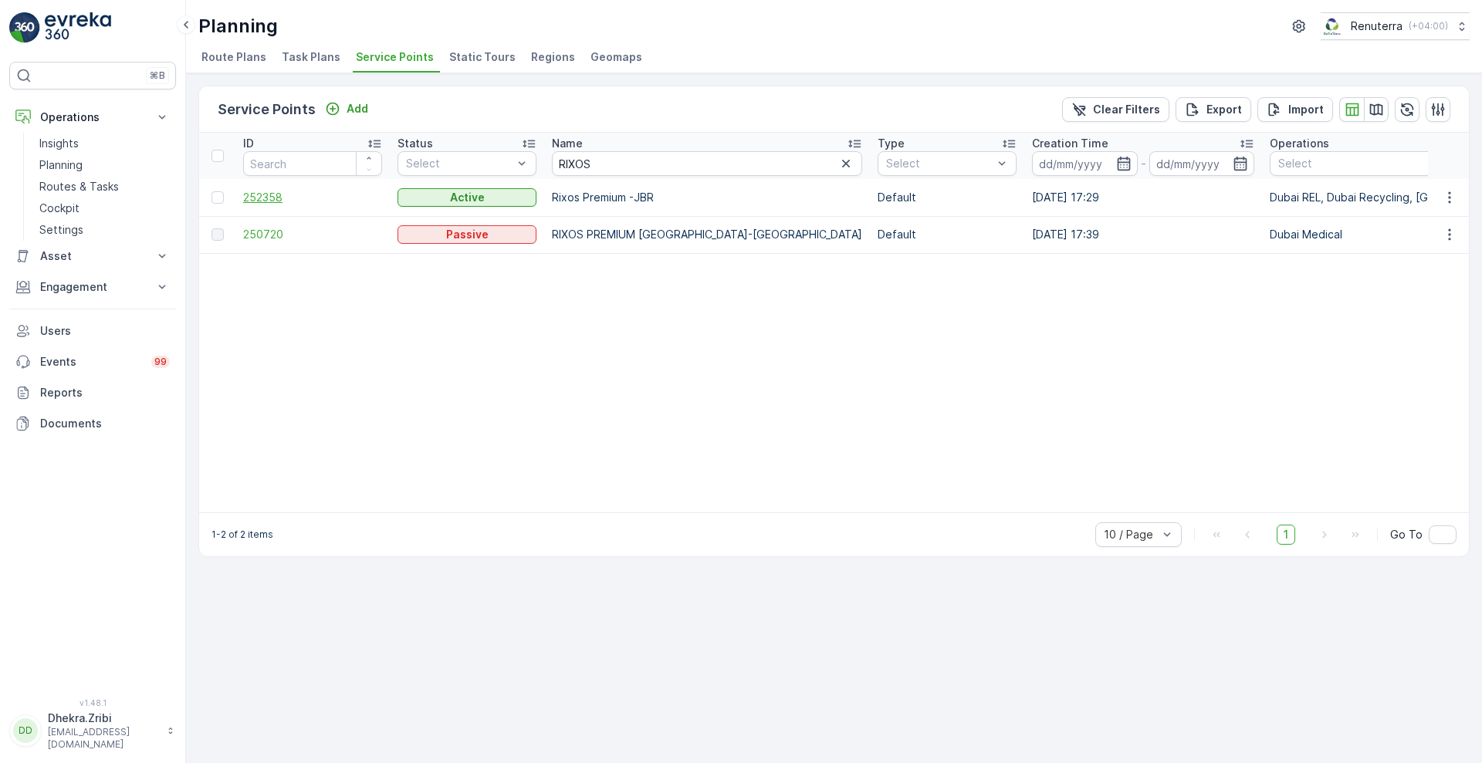
click at [256, 190] on span "252358" at bounding box center [312, 197] width 139 height 15
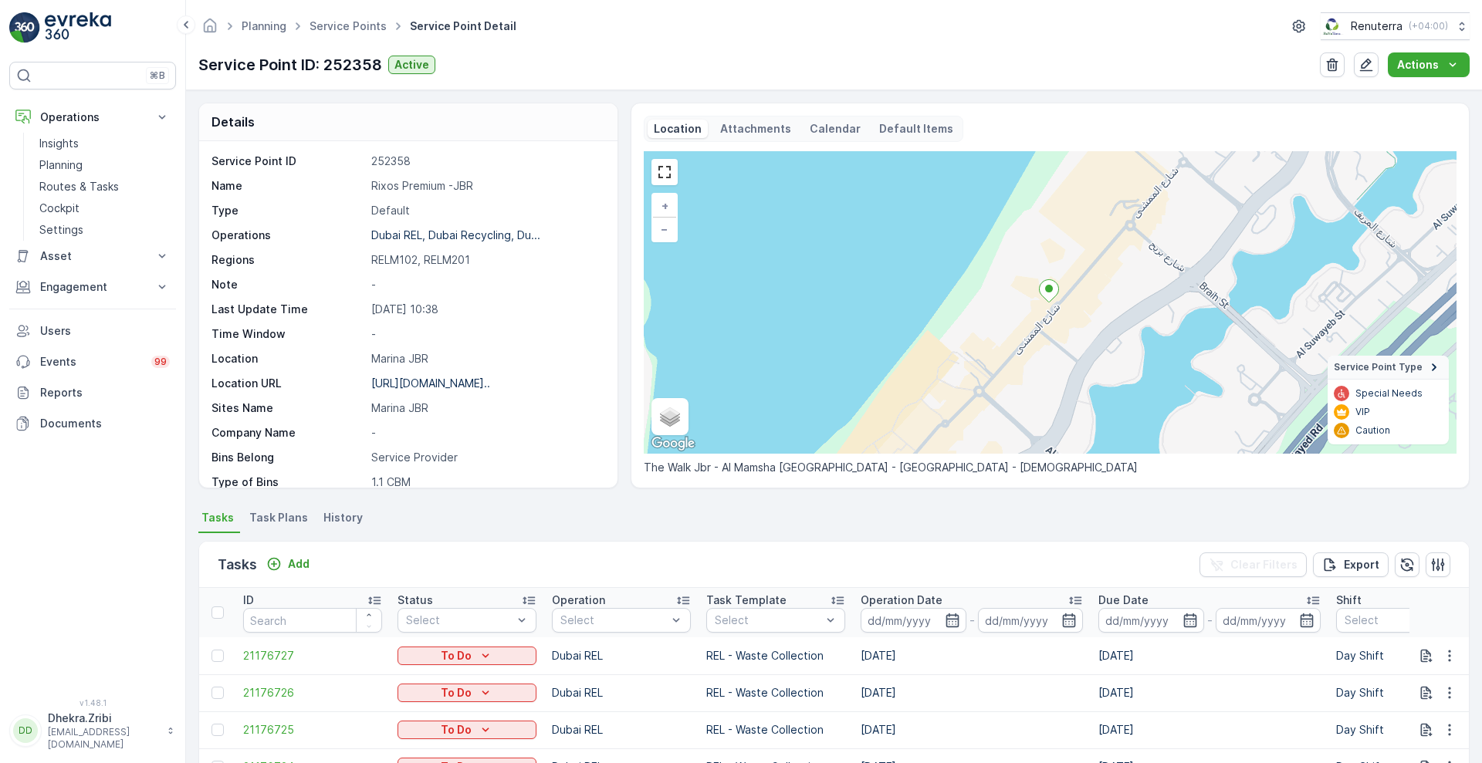
click at [289, 519] on span "Task Plans" at bounding box center [278, 517] width 59 height 15
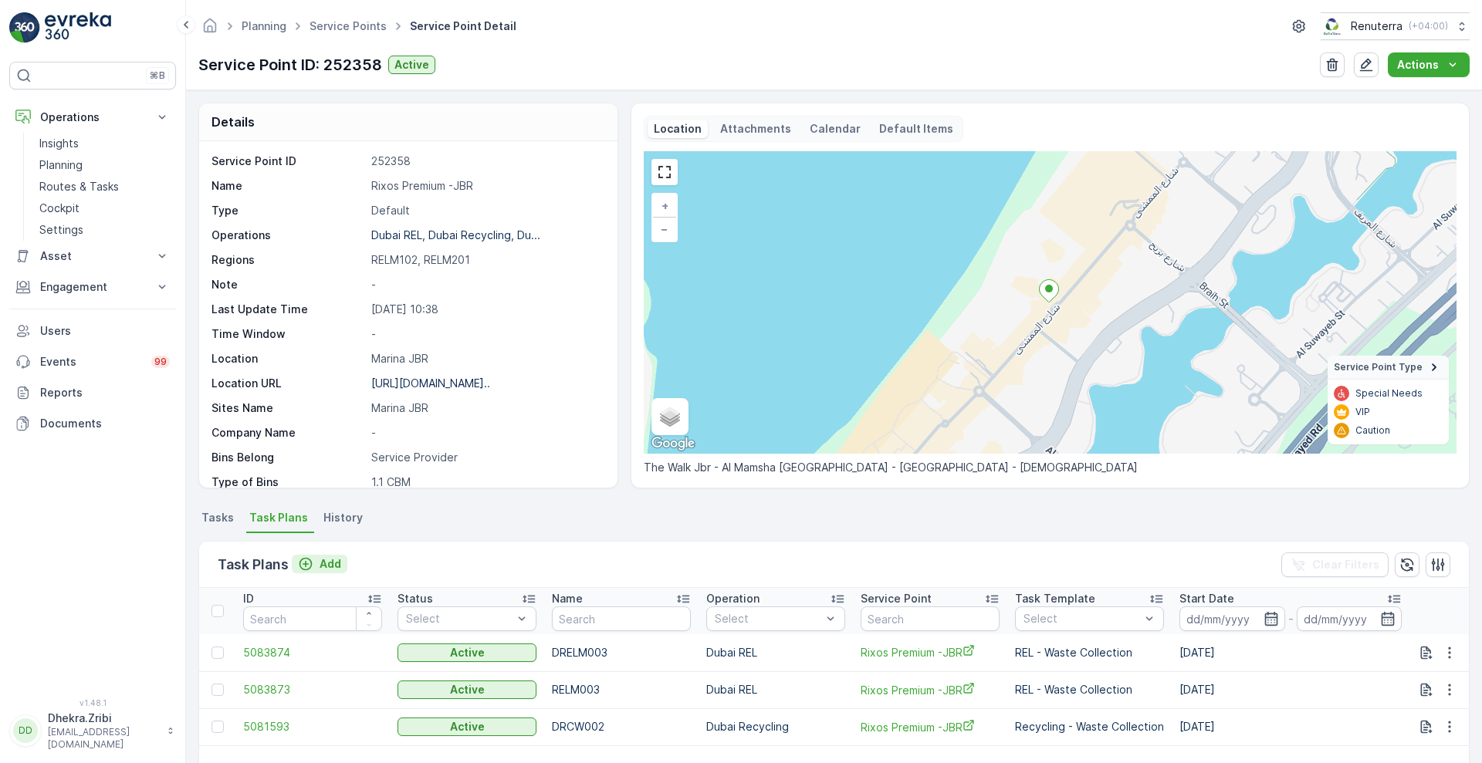
click at [333, 567] on p "Add" at bounding box center [331, 564] width 22 height 15
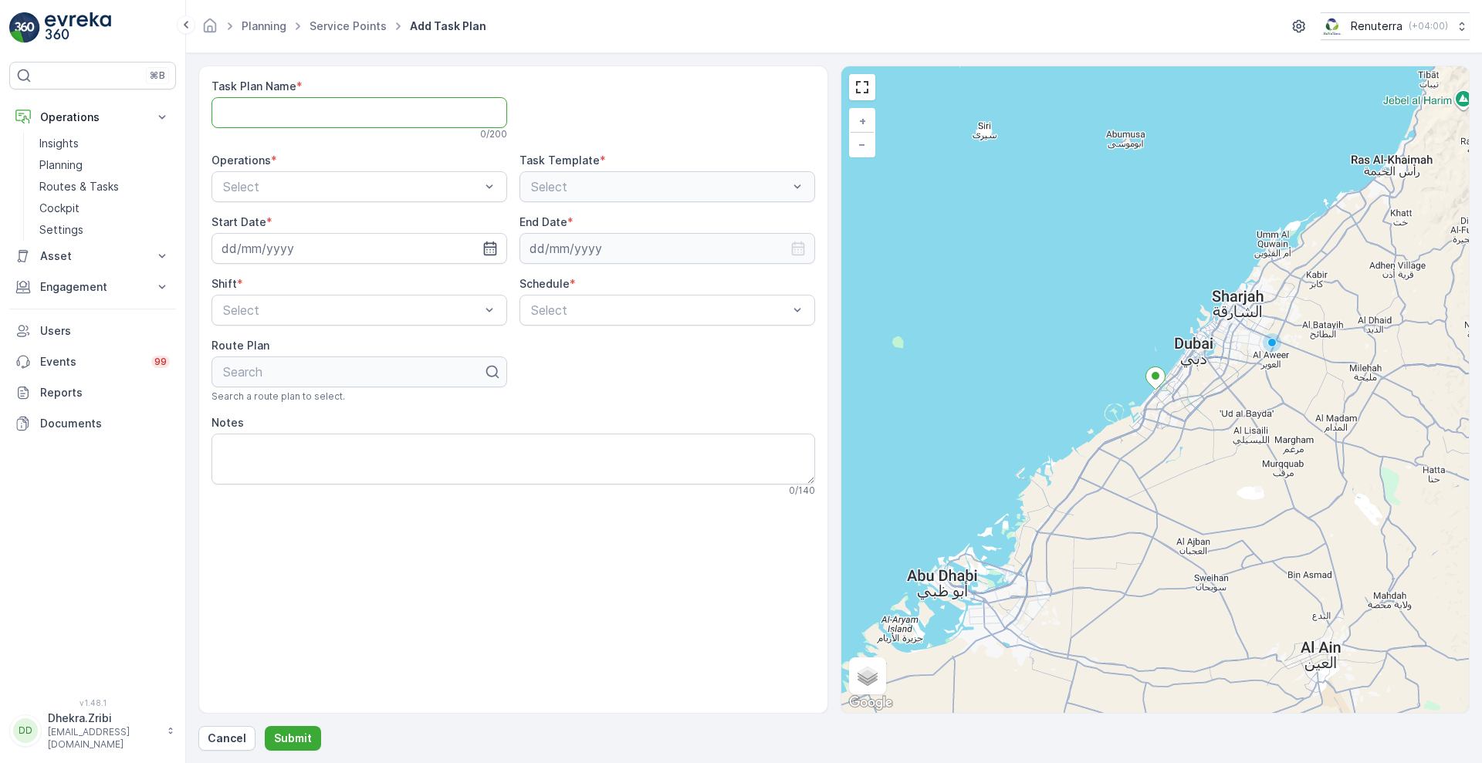
click at [360, 125] on Name "Task Plan Name" at bounding box center [360, 112] width 296 height 31
type Name "DRELM003"
click at [374, 185] on div at bounding box center [352, 187] width 260 height 14
click at [323, 225] on div "Dubai REL" at bounding box center [359, 225] width 277 height 14
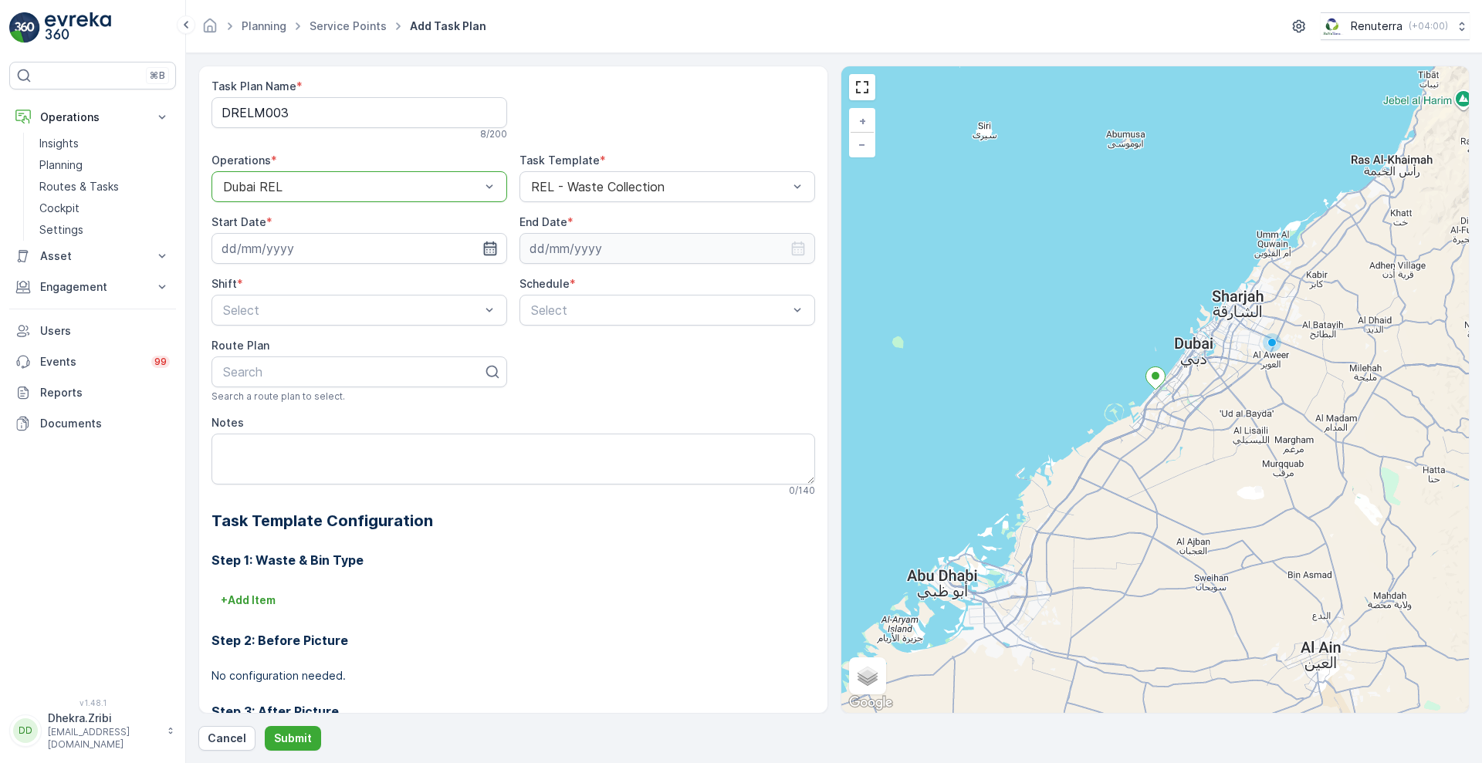
click at [490, 246] on icon "button" at bounding box center [489, 249] width 13 height 14
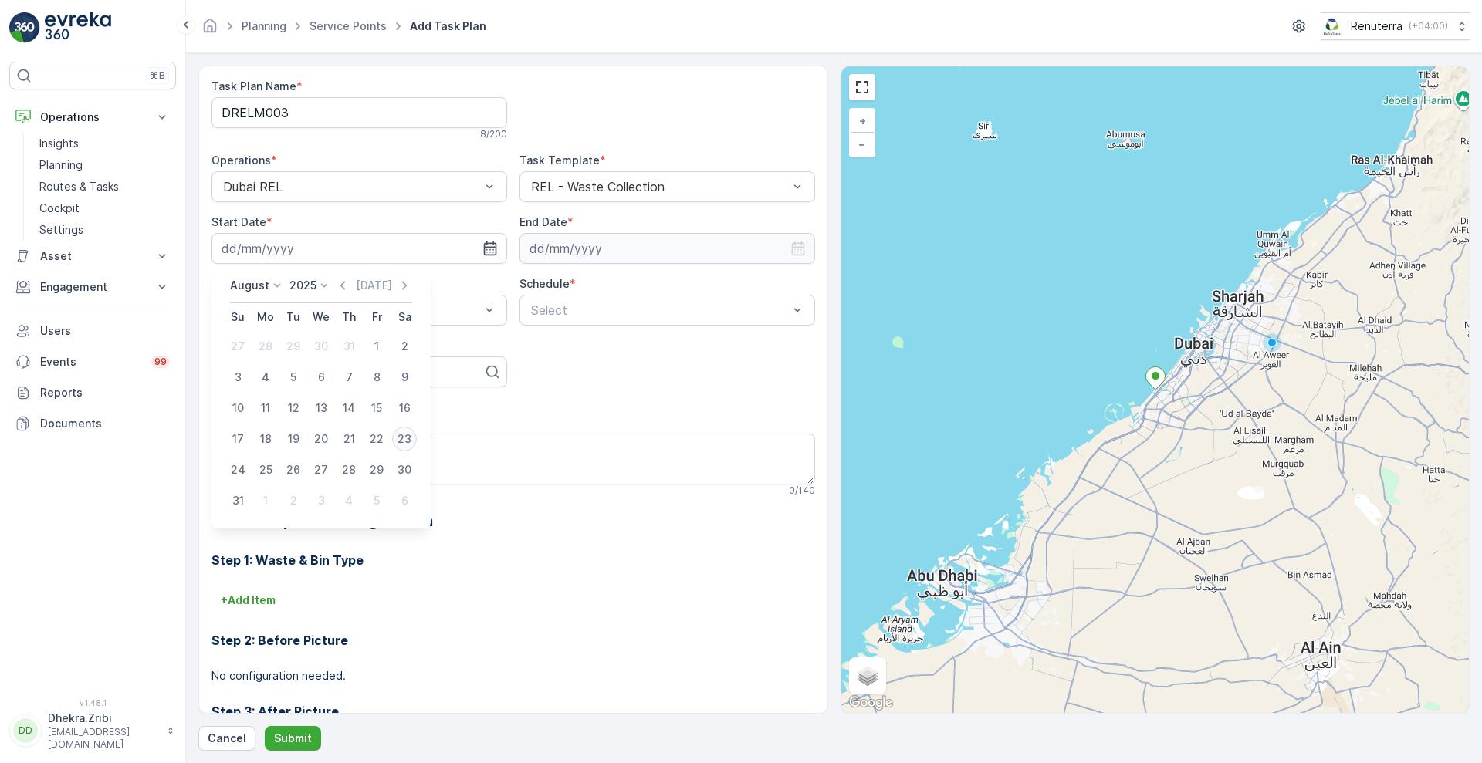
click at [404, 442] on div "23" at bounding box center [404, 439] width 25 height 25
type input "[DATE]"
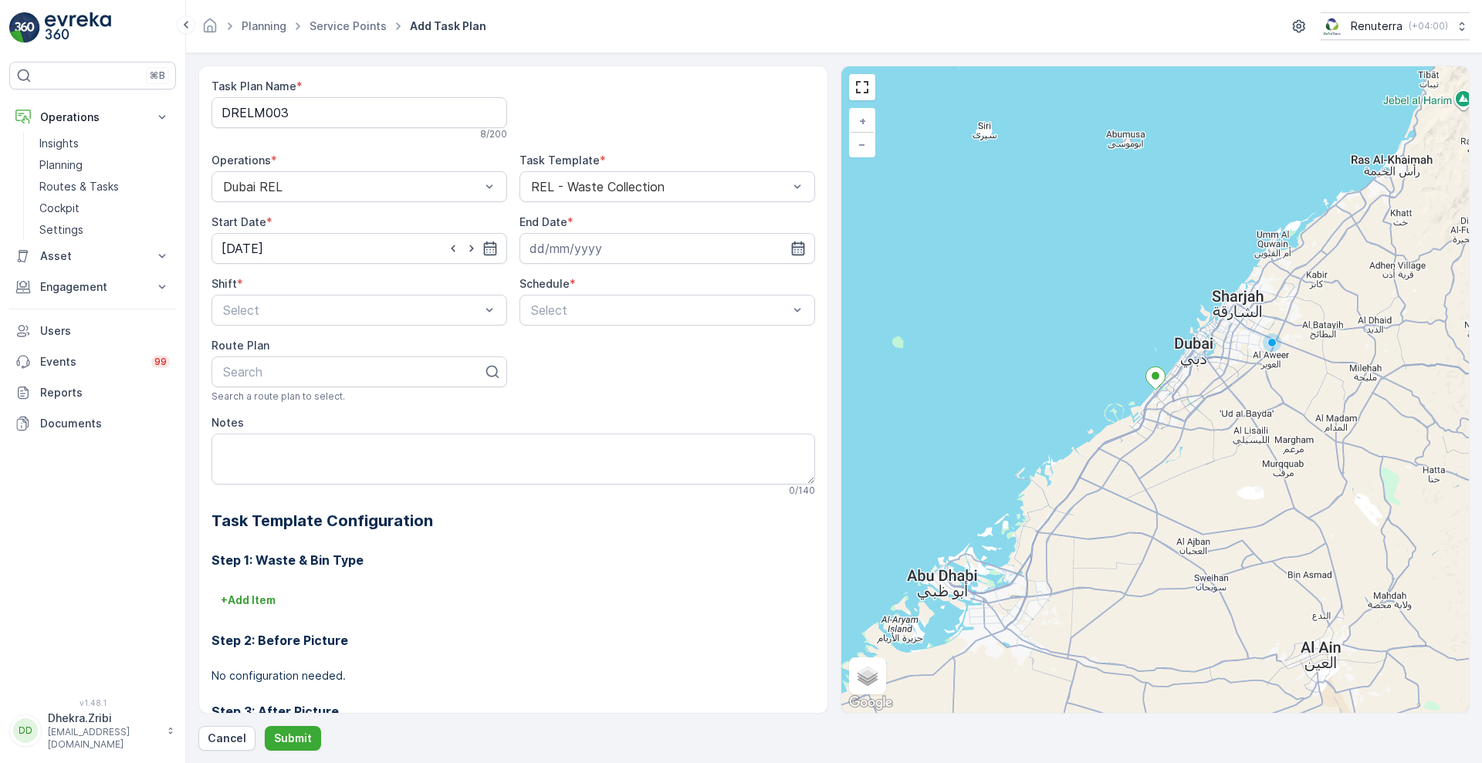
click at [798, 246] on icon "button" at bounding box center [797, 249] width 13 height 14
click at [619, 285] on div "2025 2020 2021 2022 2023 2024 2025 2026 2027 2028 2029 2030" at bounding box center [616, 285] width 42 height 15
click at [618, 423] on span "2026" at bounding box center [617, 430] width 26 height 15
click at [575, 286] on icon at bounding box center [582, 285] width 15 height 15
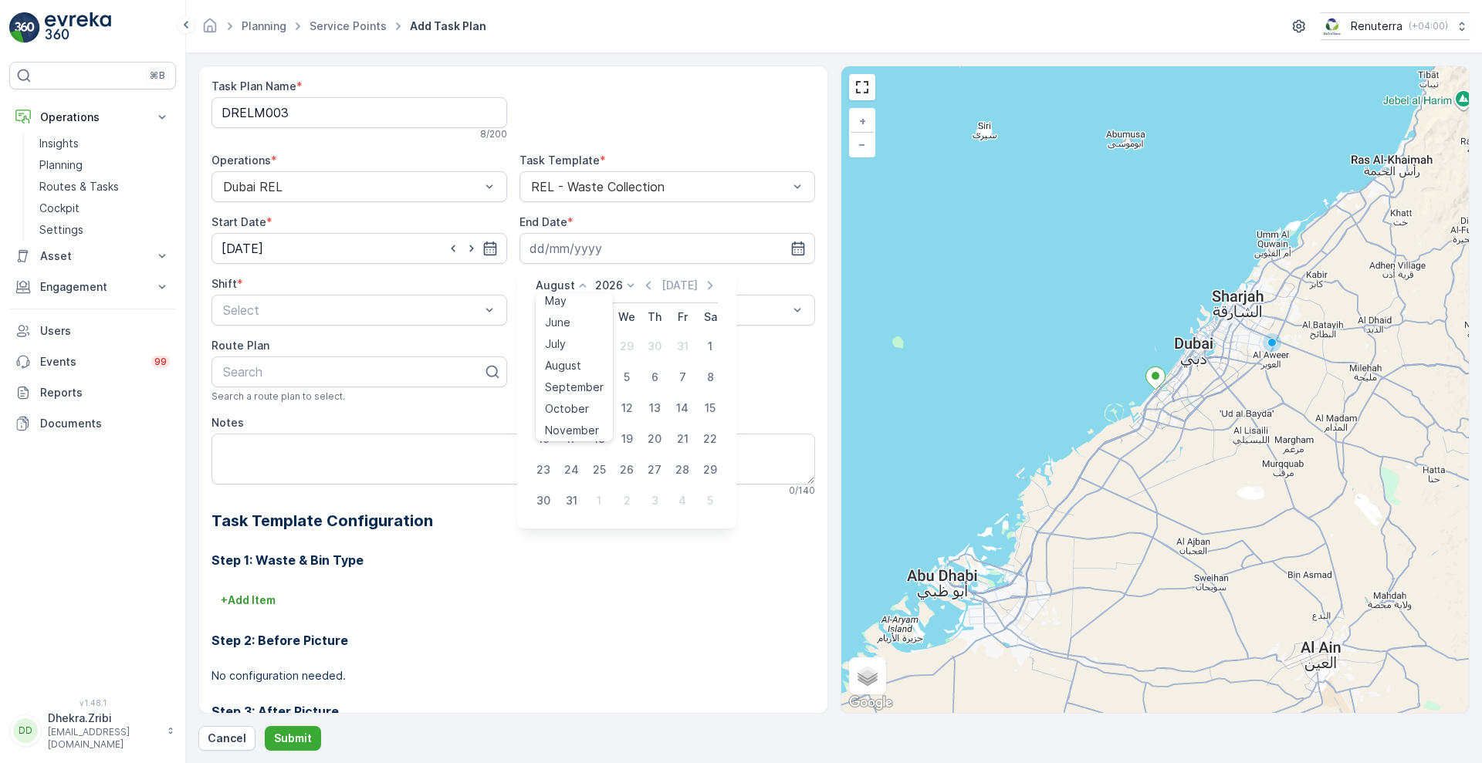
scroll to position [117, 0]
click at [579, 431] on span "December" at bounding box center [572, 427] width 54 height 15
click at [654, 466] on div "31" at bounding box center [654, 470] width 25 height 25
type input "31.12.2026"
click at [444, 311] on div at bounding box center [352, 310] width 260 height 14
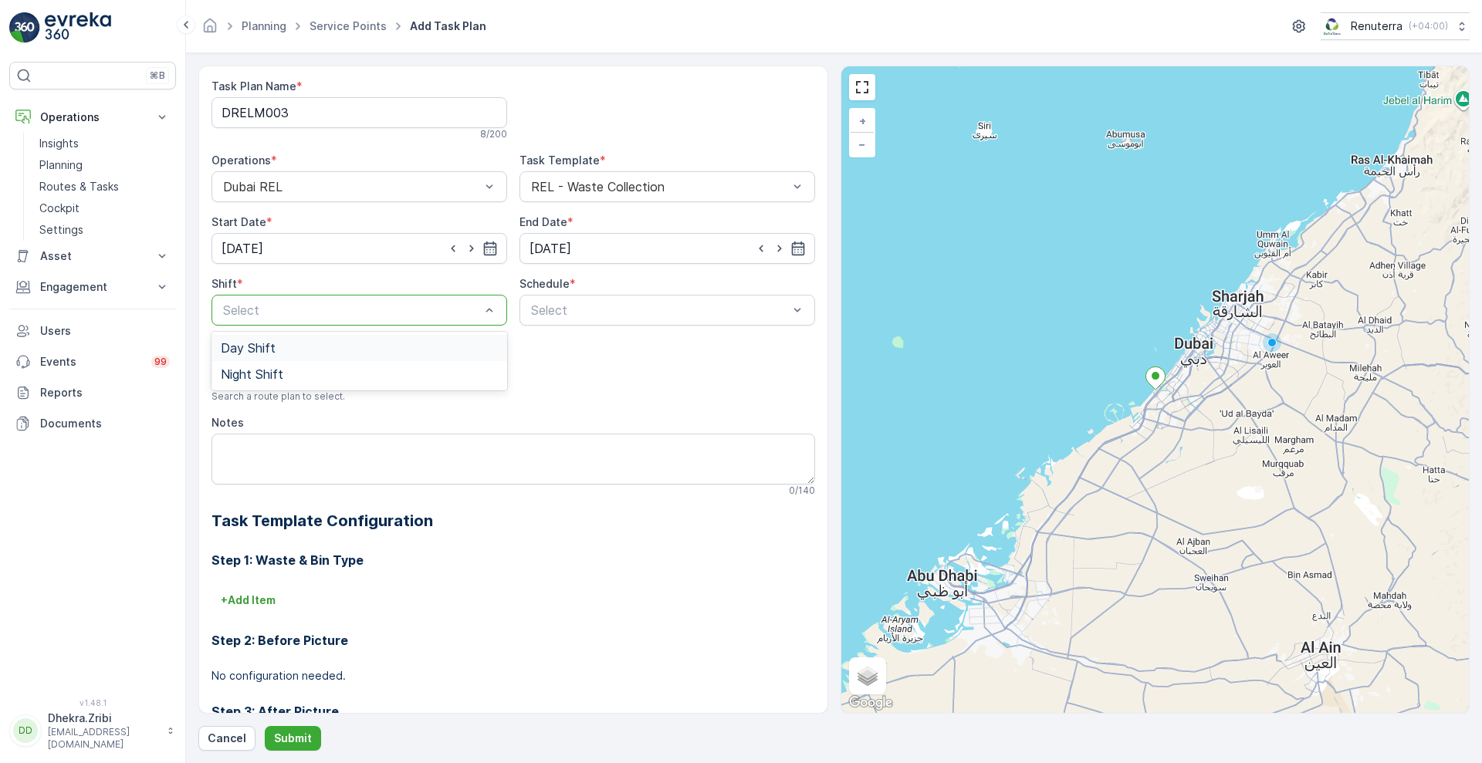
click at [346, 345] on div "Day Shift" at bounding box center [359, 348] width 277 height 14
click at [574, 313] on div at bounding box center [660, 310] width 260 height 14
click at [561, 341] on div "Daily" at bounding box center [667, 348] width 277 height 14
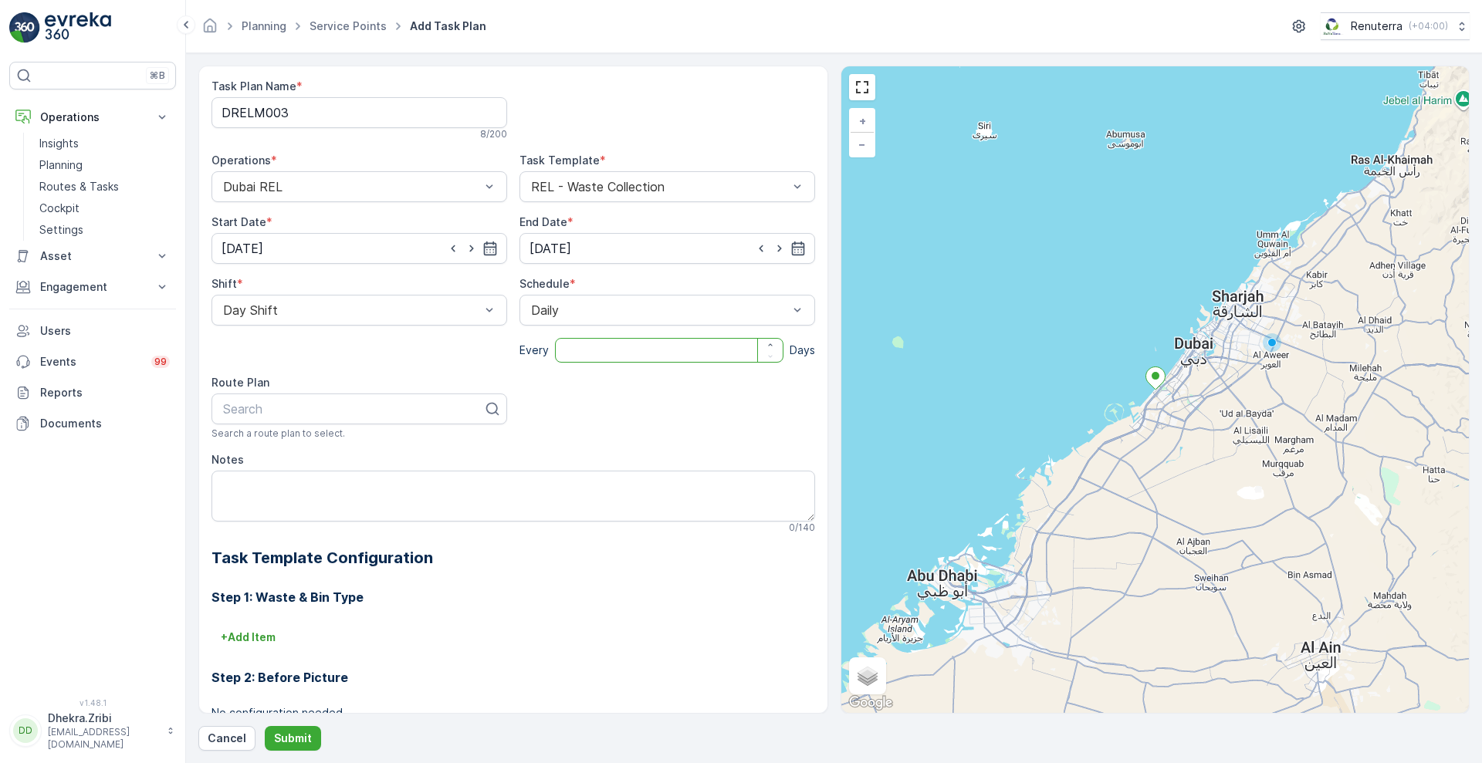
click at [577, 350] on input "number" at bounding box center [669, 350] width 228 height 25
type input "1"
type input "DRE"
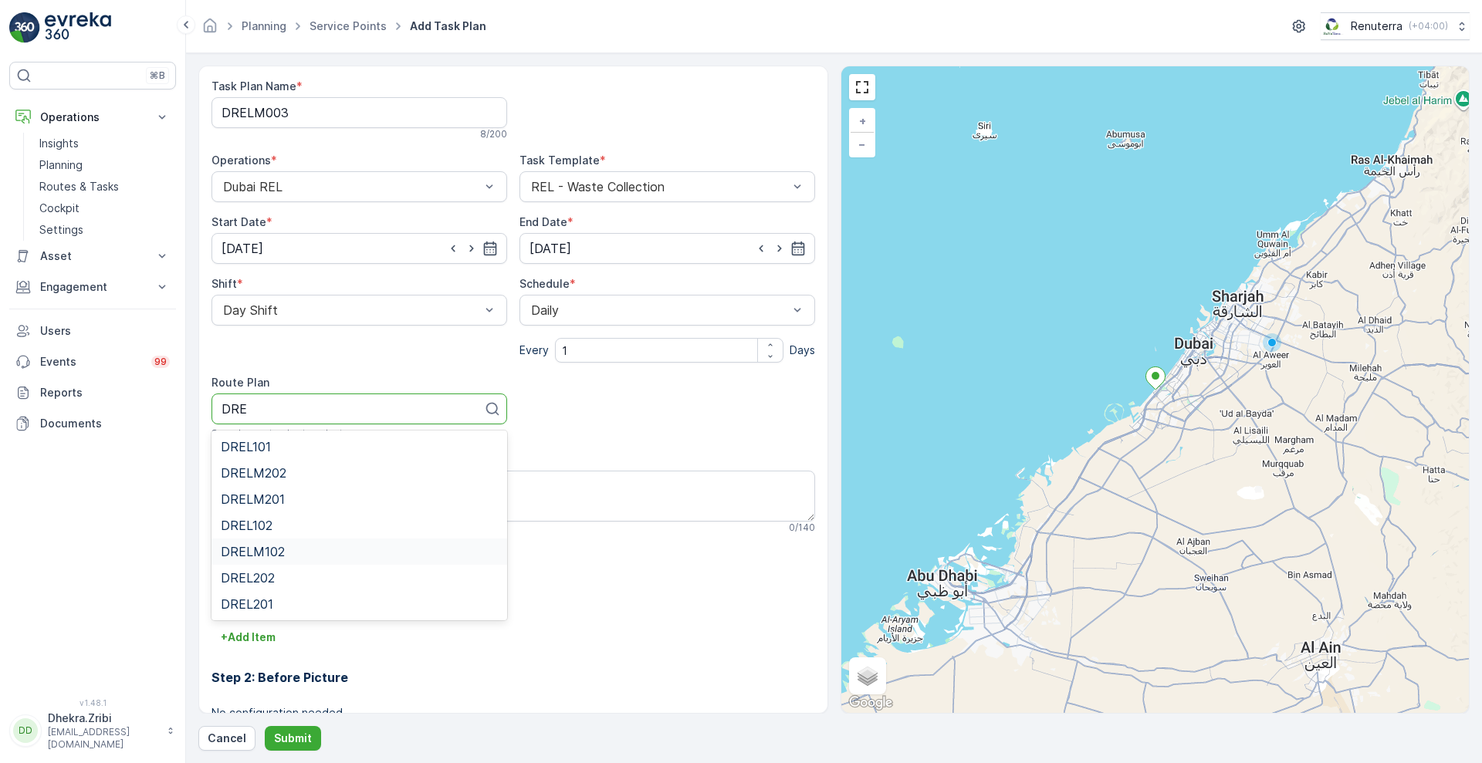
click at [279, 551] on span "DRELM102" at bounding box center [253, 552] width 64 height 14
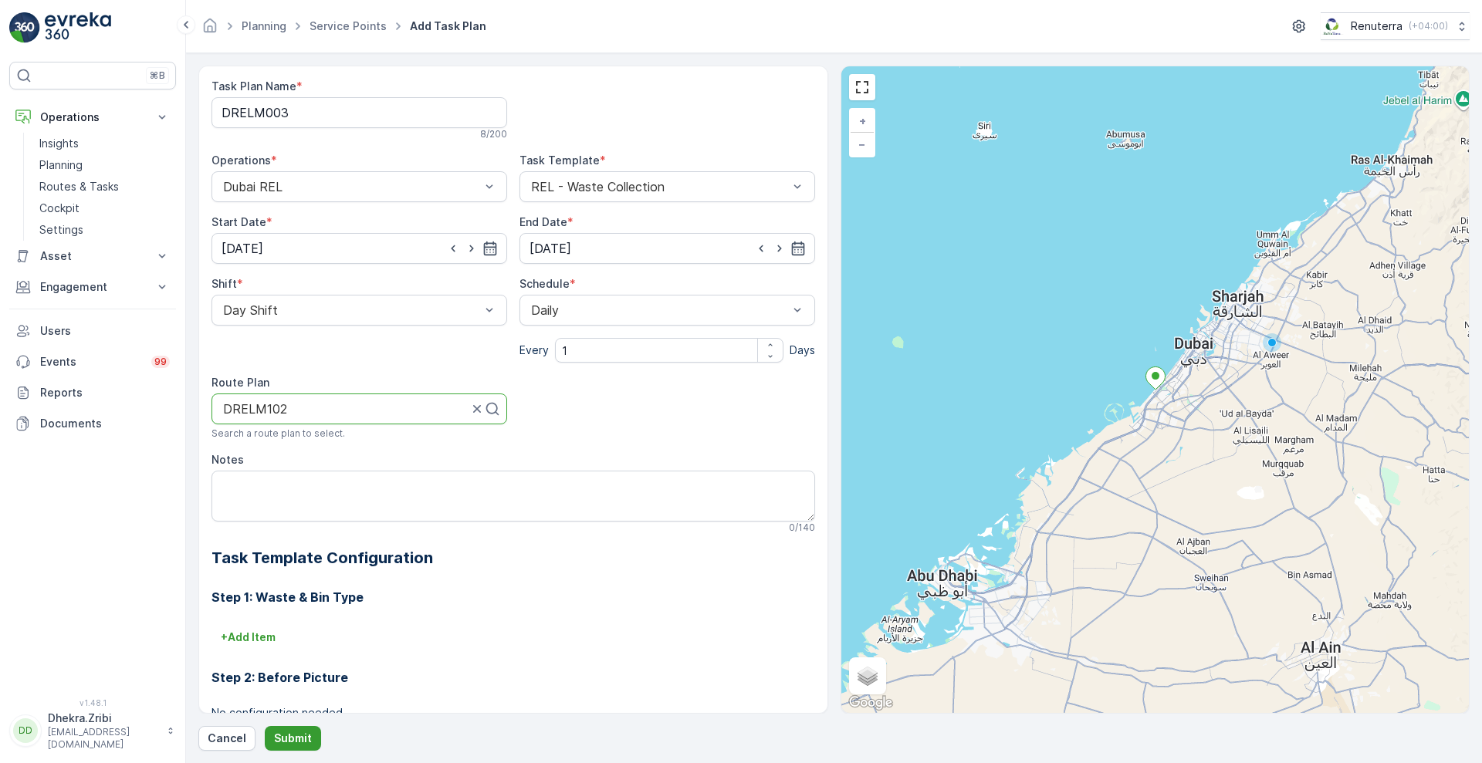
click at [289, 731] on p "Submit" at bounding box center [293, 738] width 38 height 15
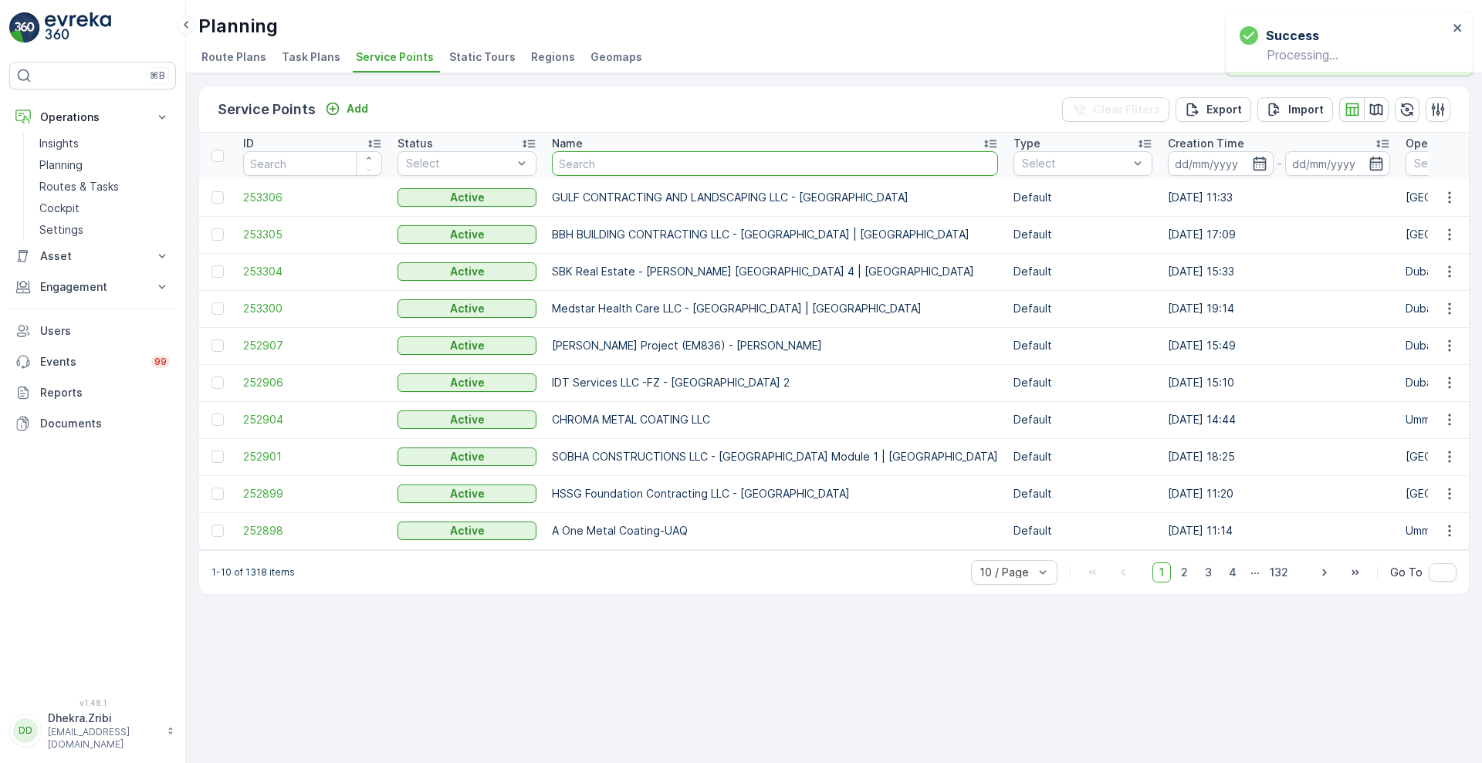
click at [657, 161] on input "text" at bounding box center [775, 163] width 446 height 25
type input "RIXOS"
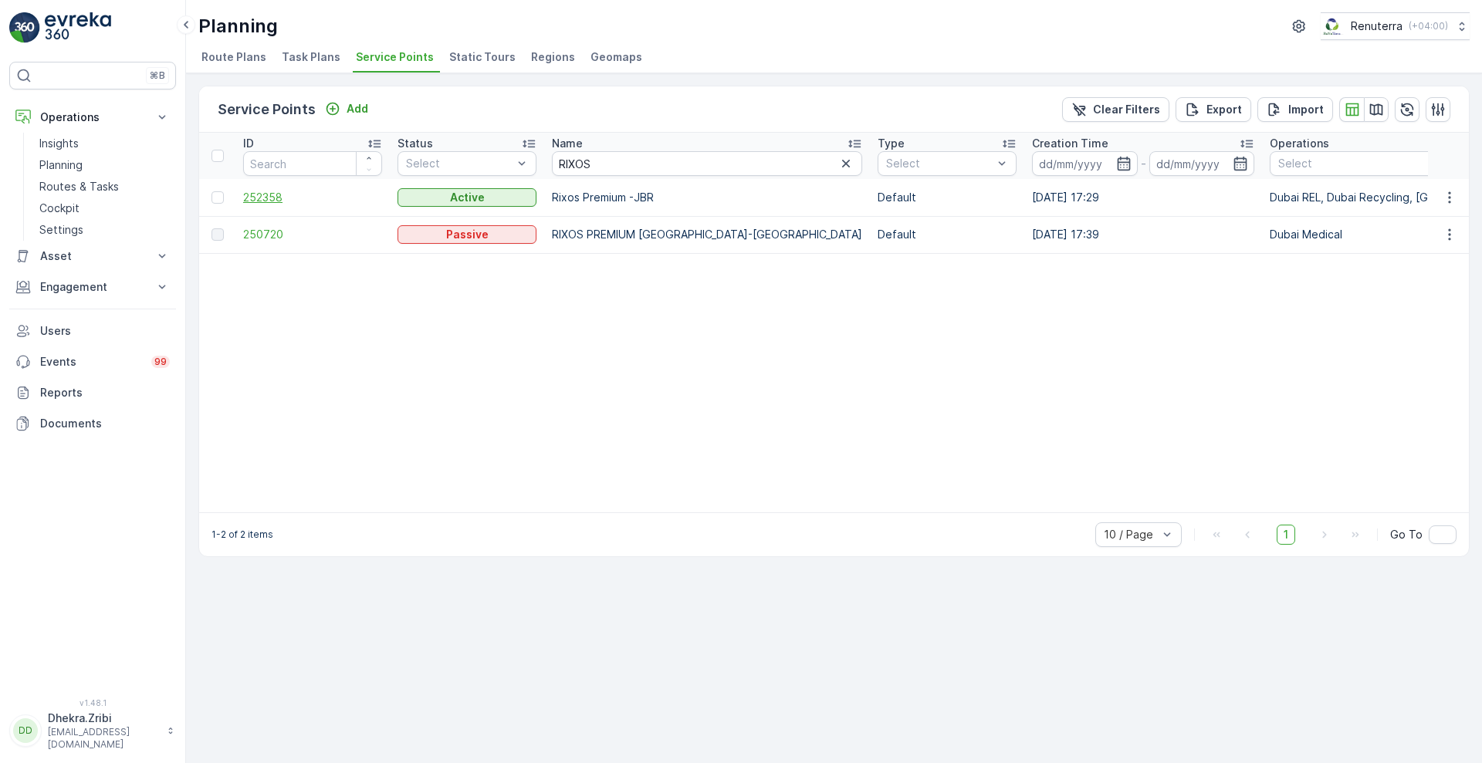
click at [271, 199] on span "252358" at bounding box center [312, 197] width 139 height 15
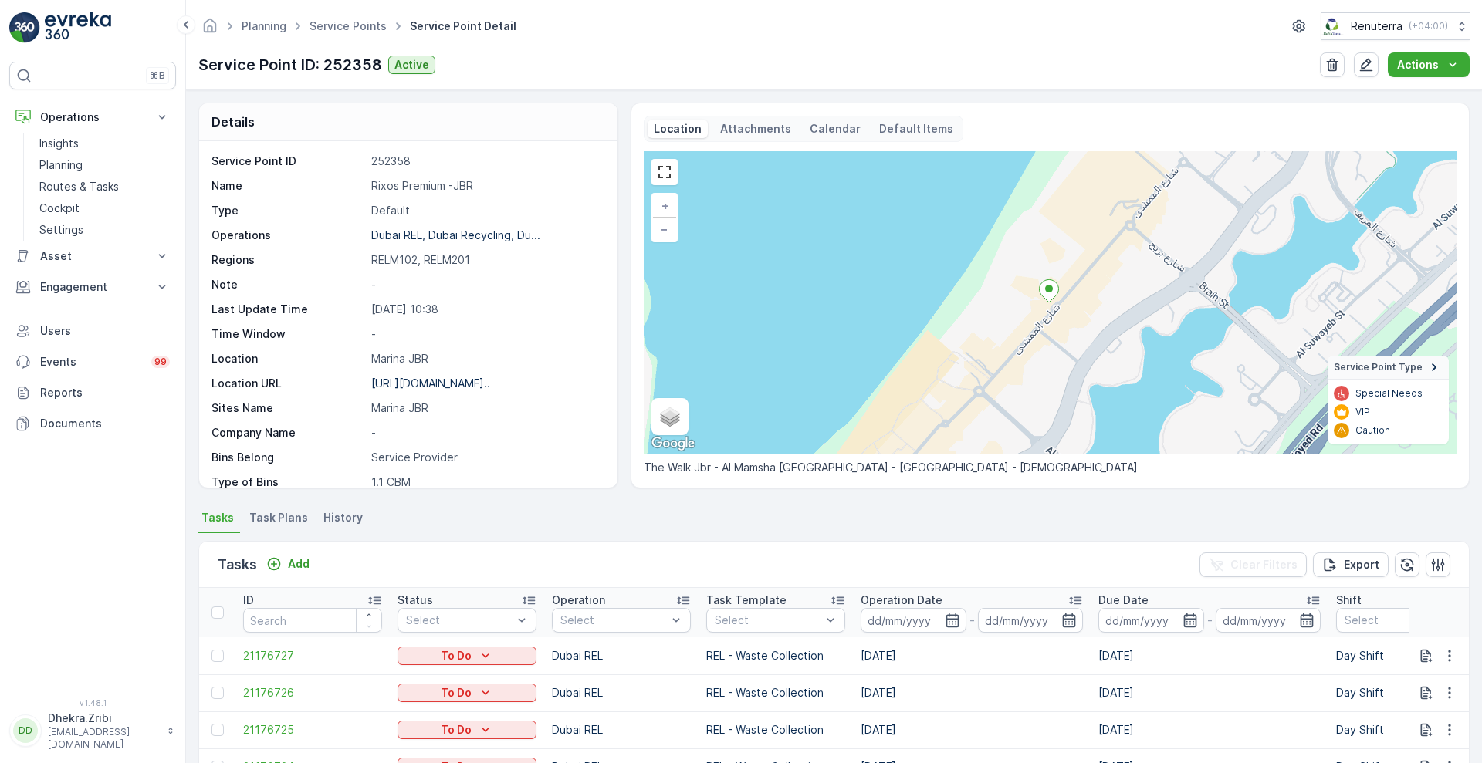
scroll to position [318, 0]
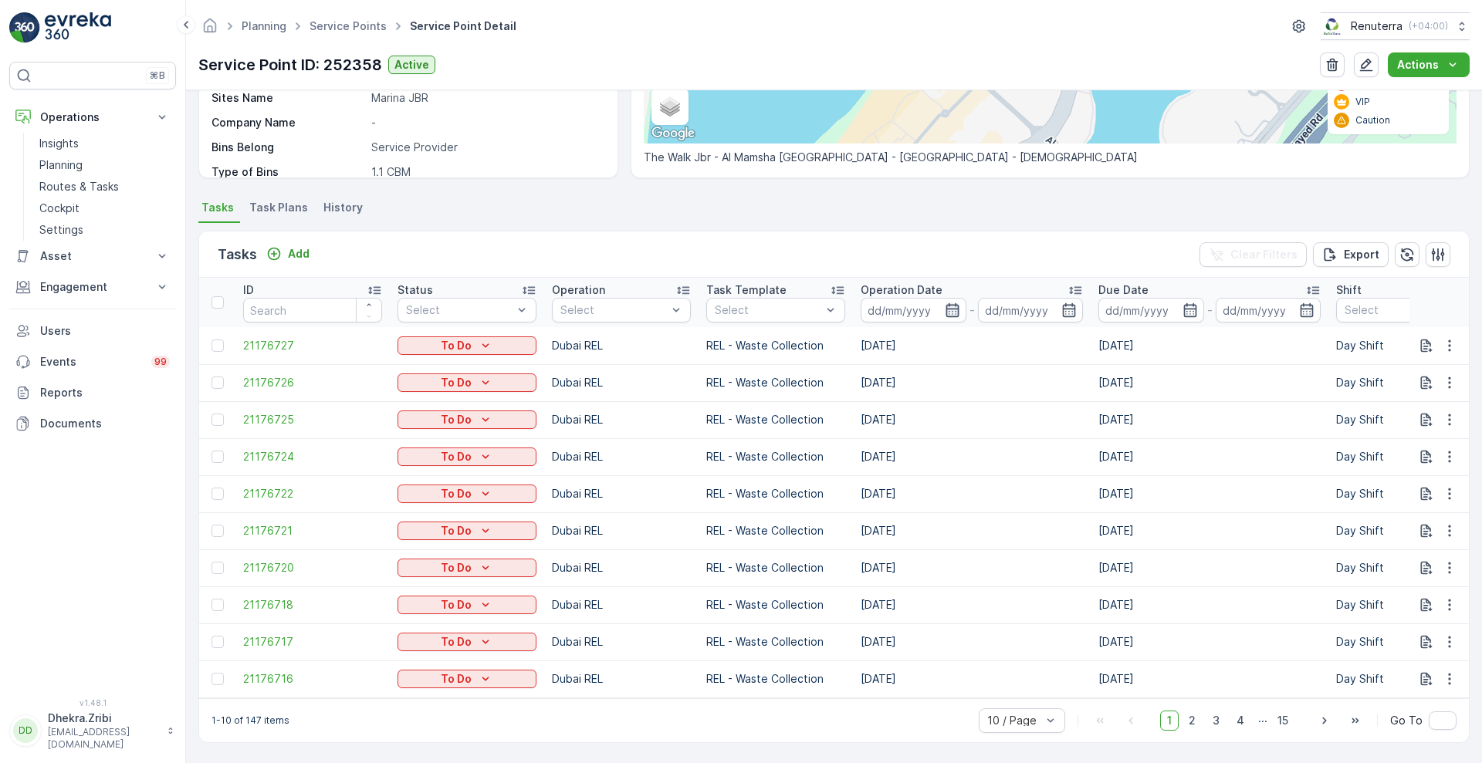
click at [950, 305] on icon "button" at bounding box center [952, 310] width 15 height 15
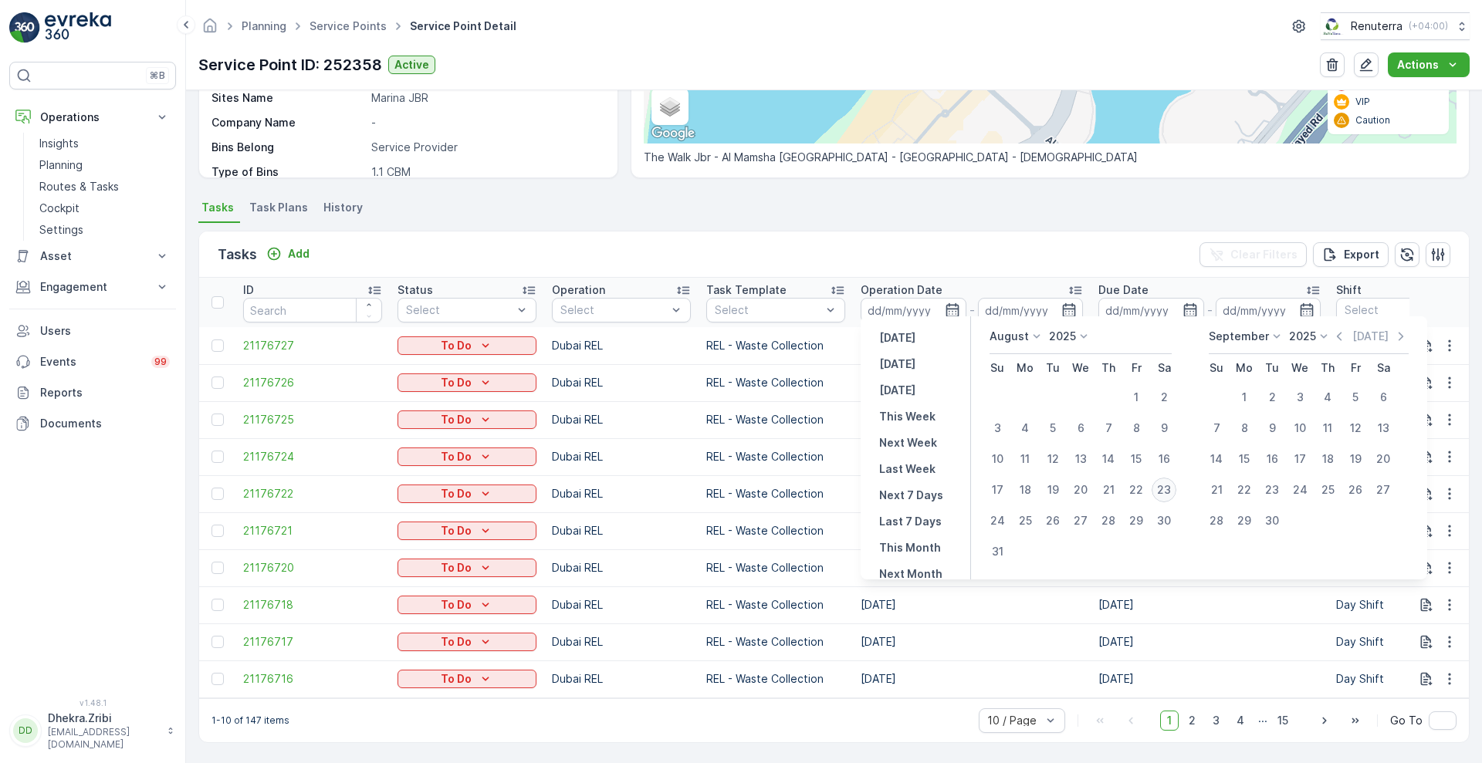
click at [1173, 496] on div "23" at bounding box center [1164, 490] width 25 height 25
type input "[DATE]"
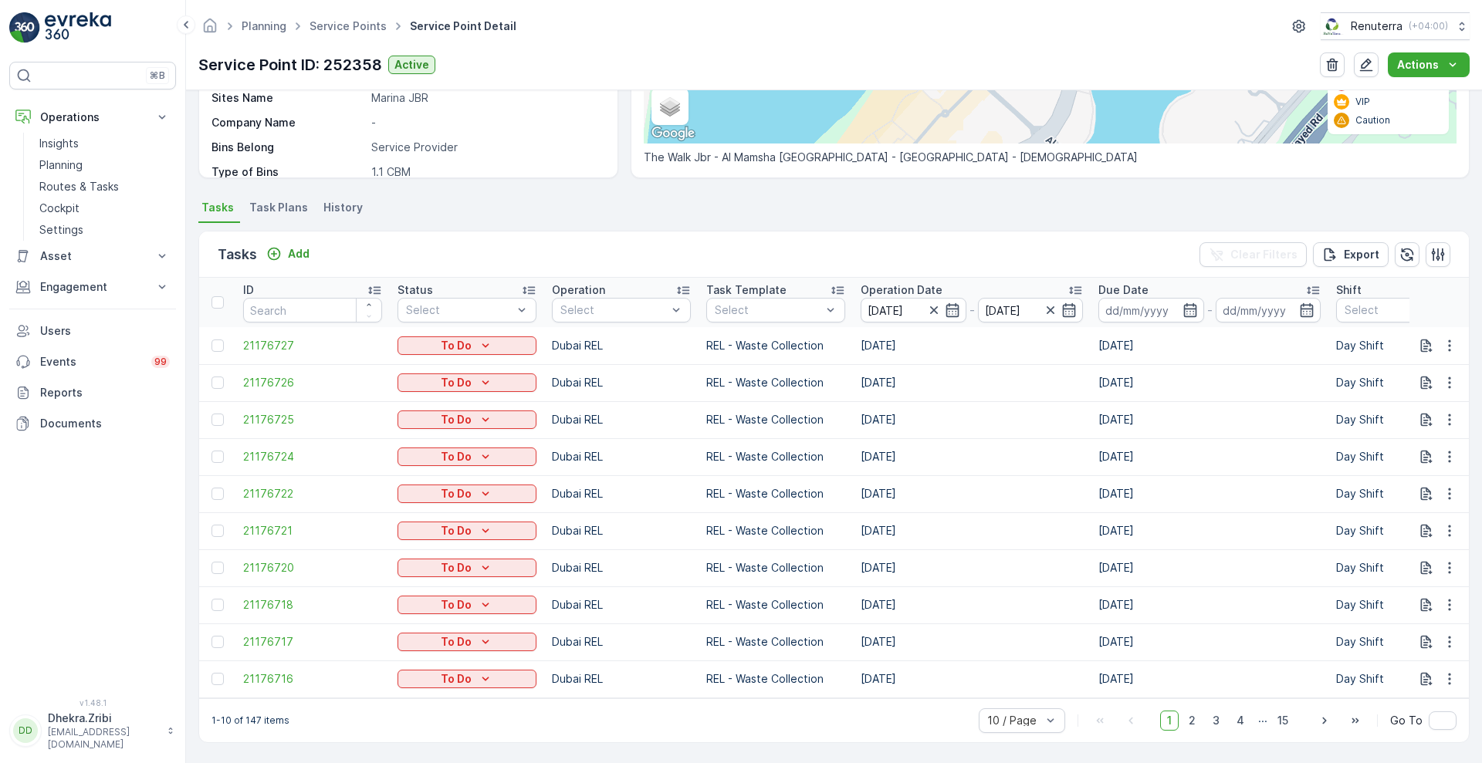
click at [1006, 232] on div "Tasks Add Clear Filters Export" at bounding box center [834, 255] width 1270 height 46
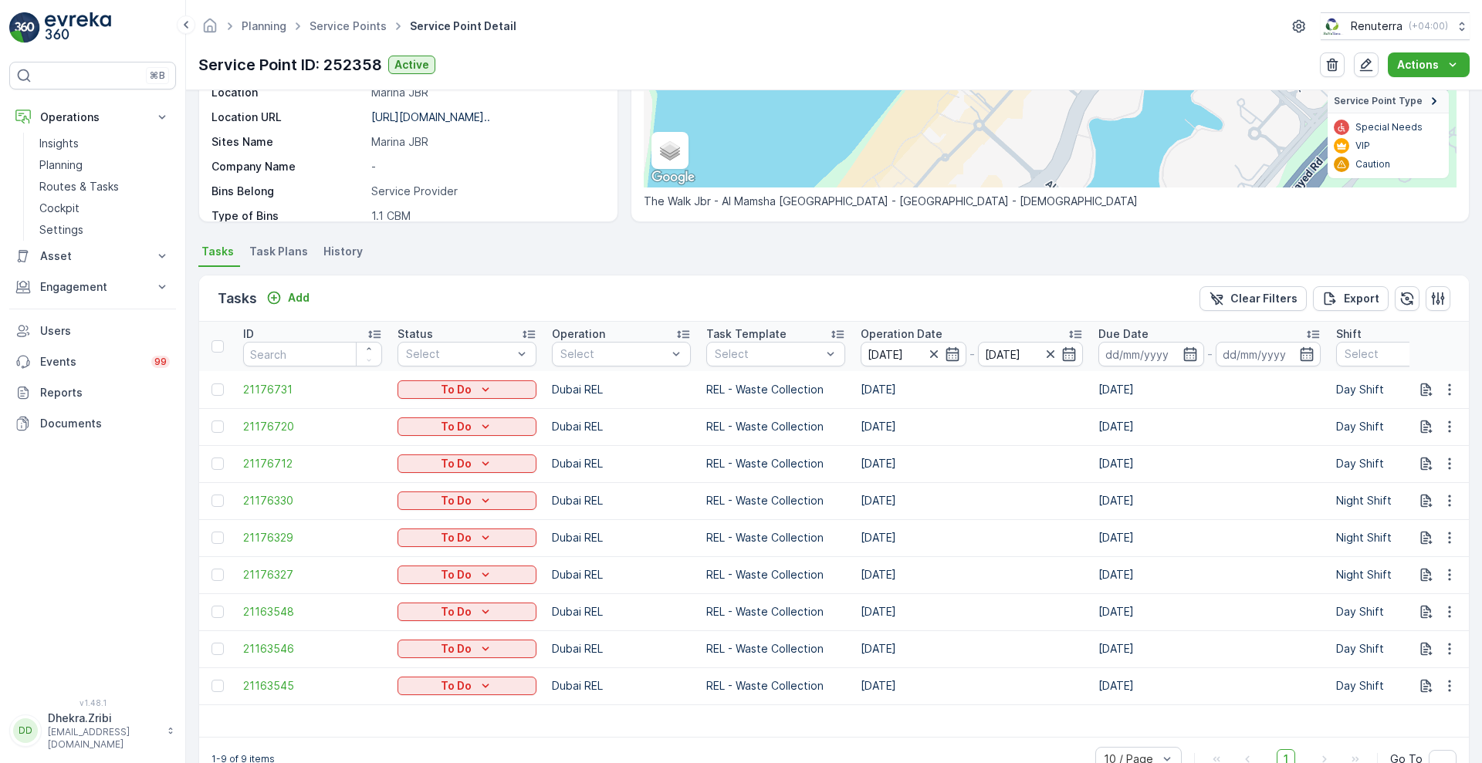
scroll to position [313, 0]
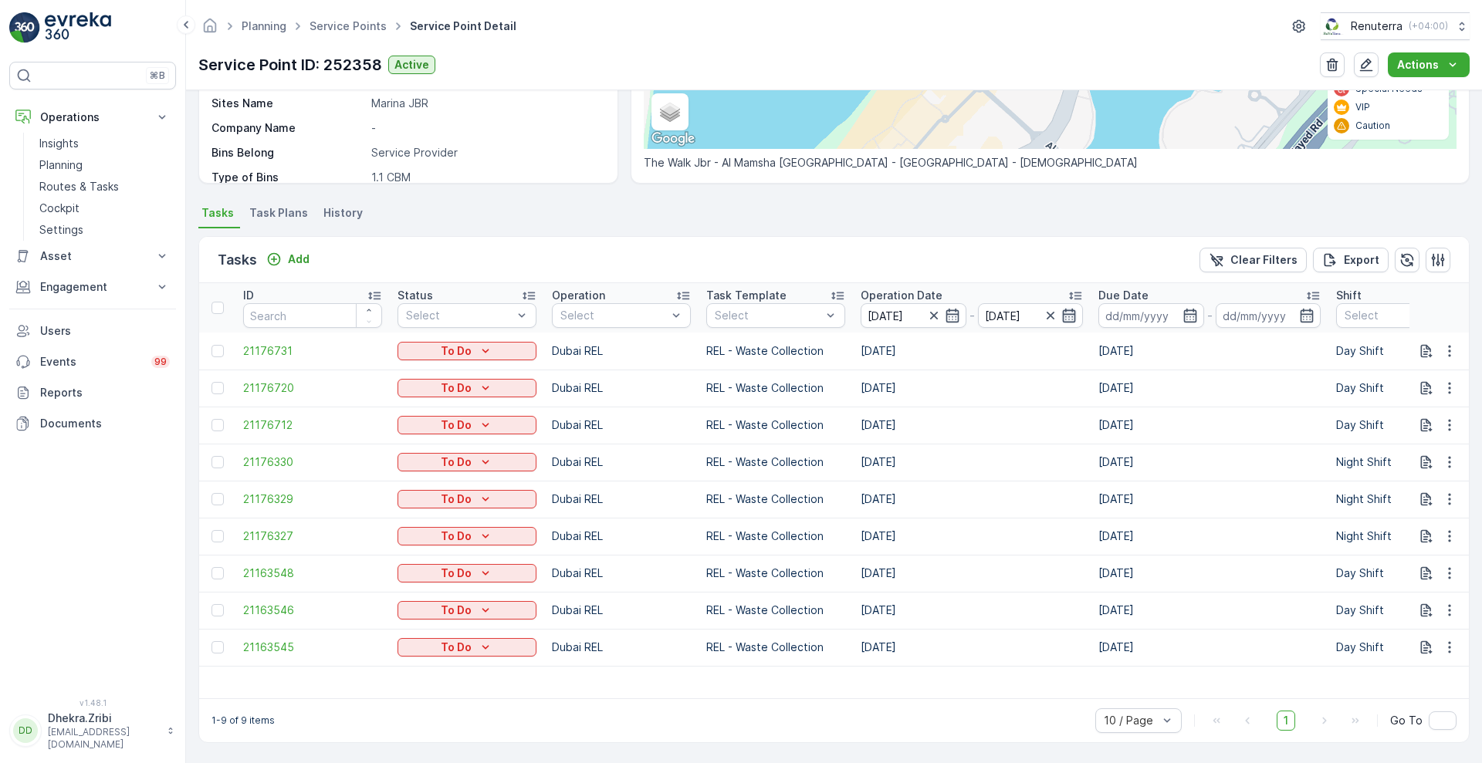
click at [1071, 309] on icon "button" at bounding box center [1069, 316] width 13 height 14
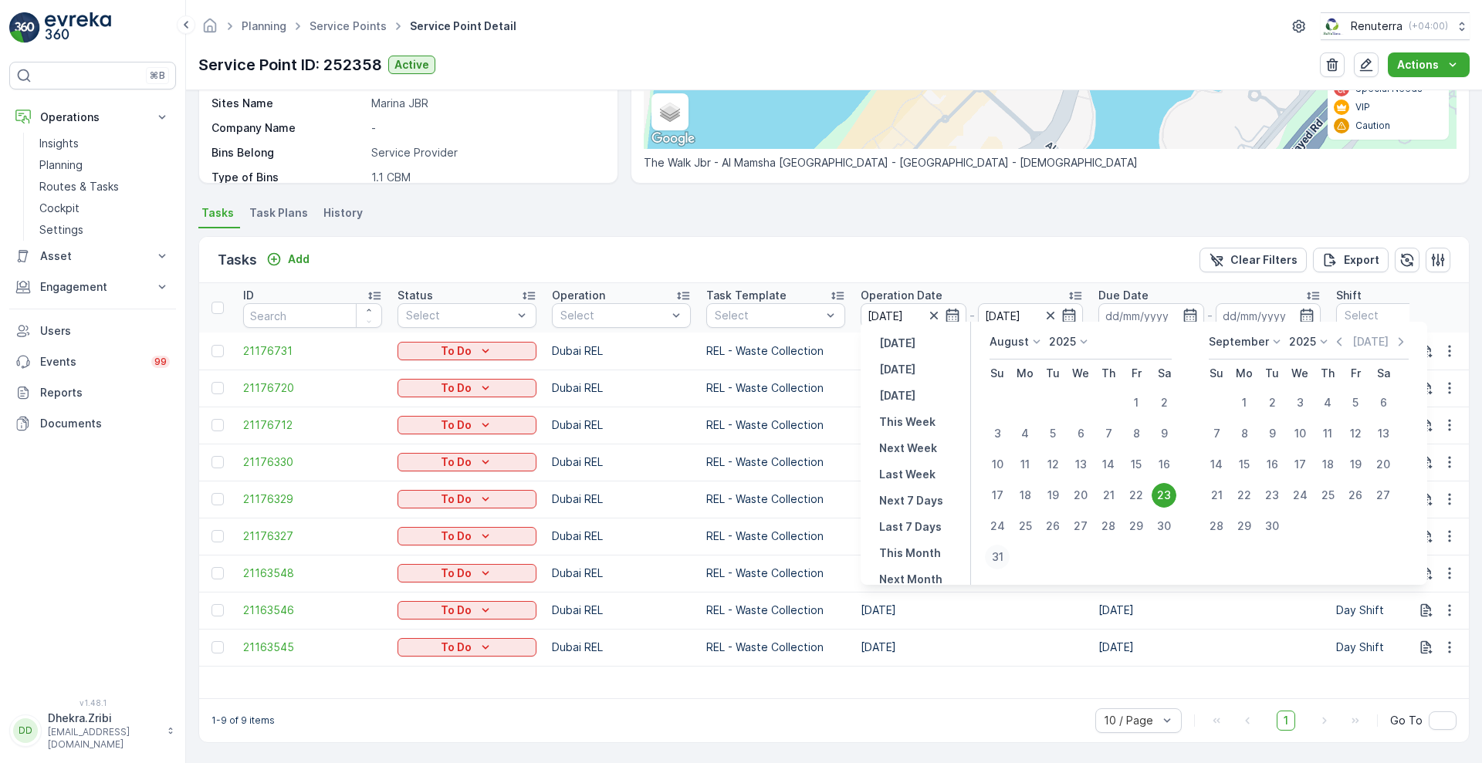
click at [998, 551] on div "31" at bounding box center [997, 557] width 25 height 25
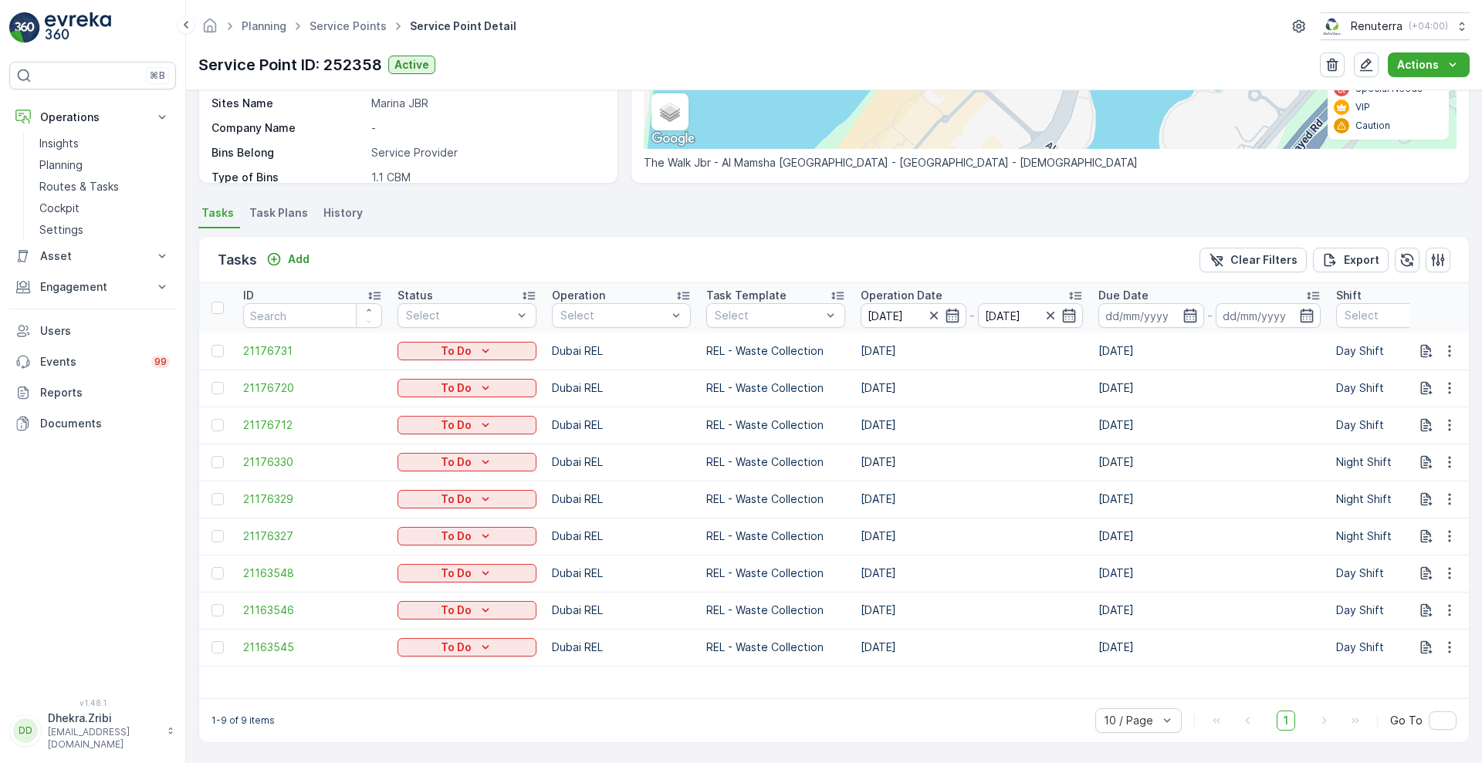
type input "31.08.2025"
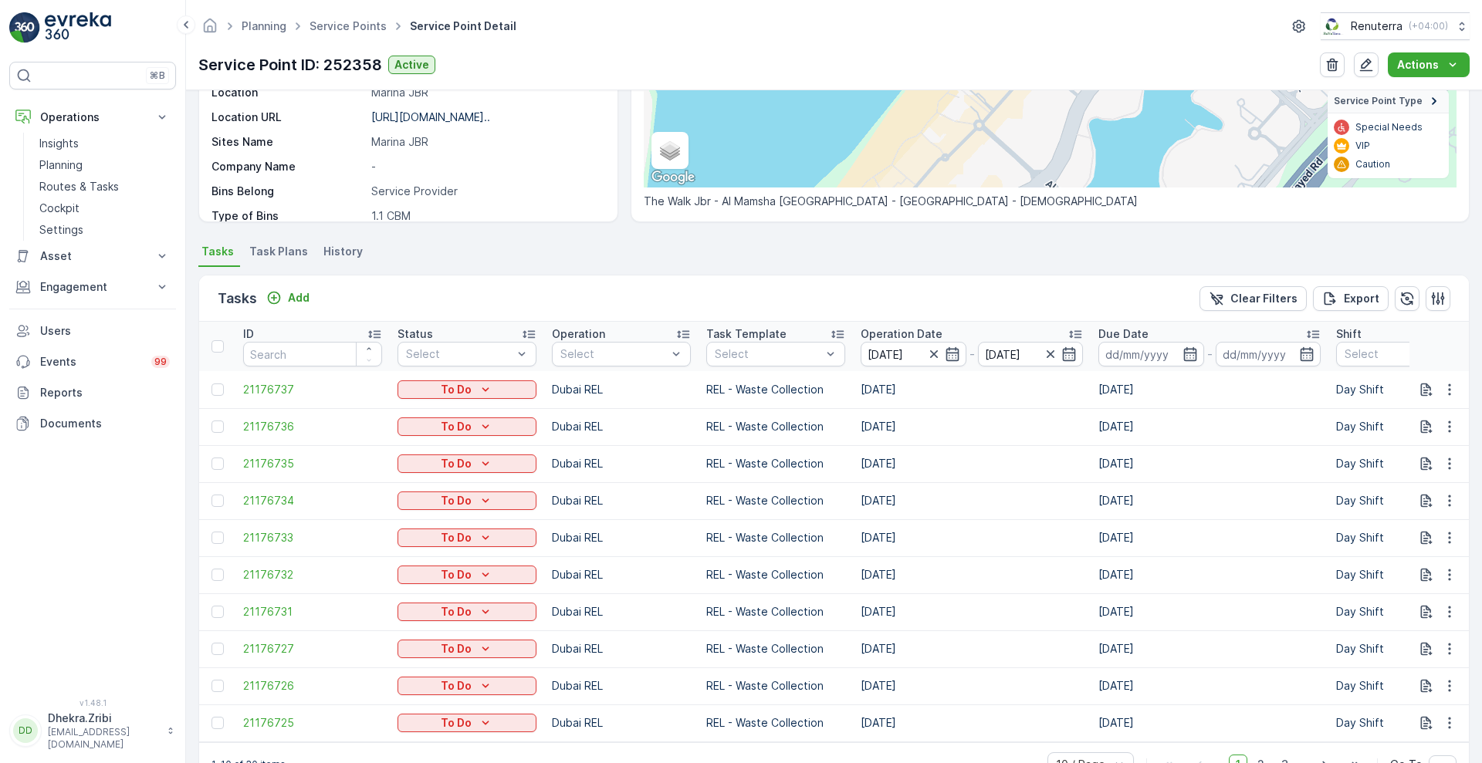
scroll to position [313, 0]
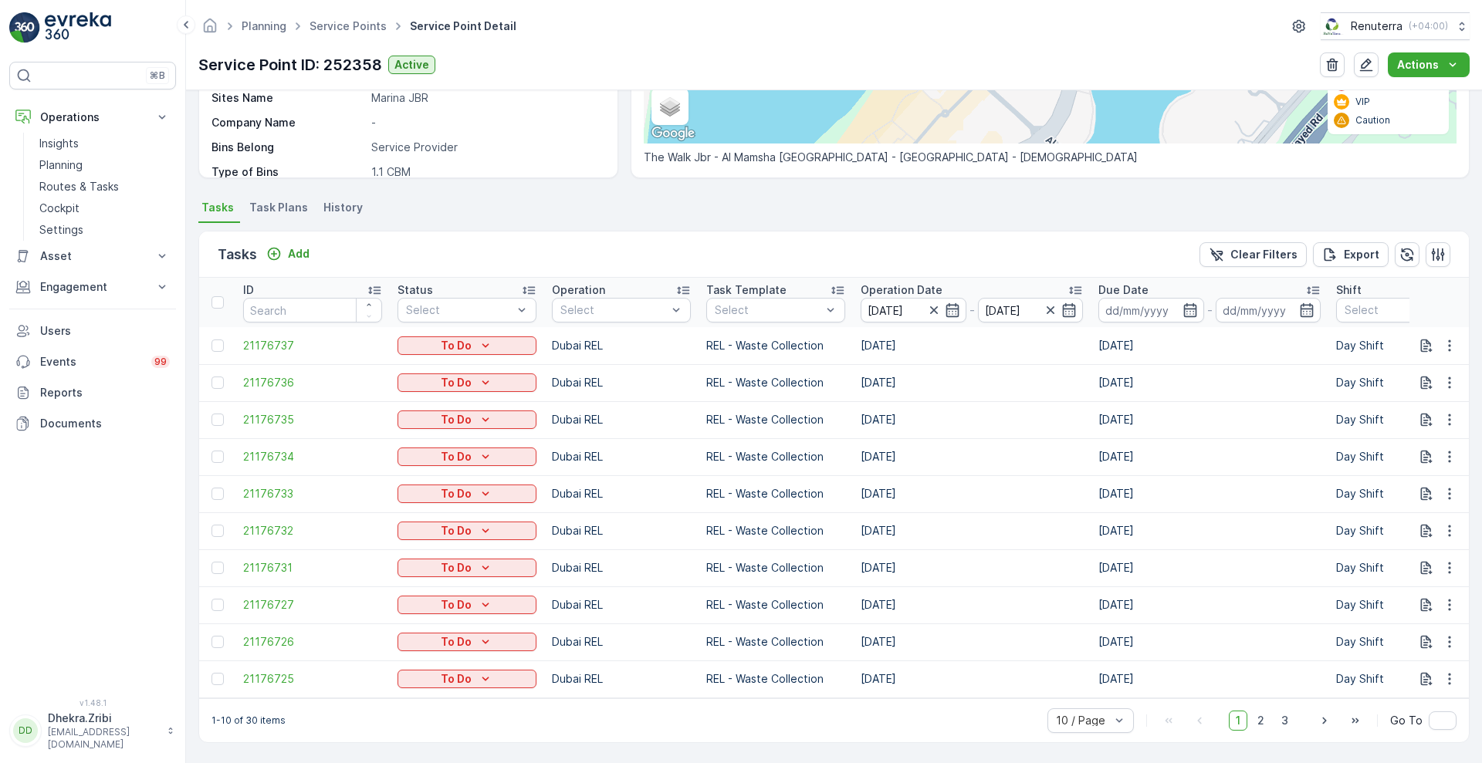
click at [1122, 283] on p "Due Date" at bounding box center [1123, 290] width 50 height 15
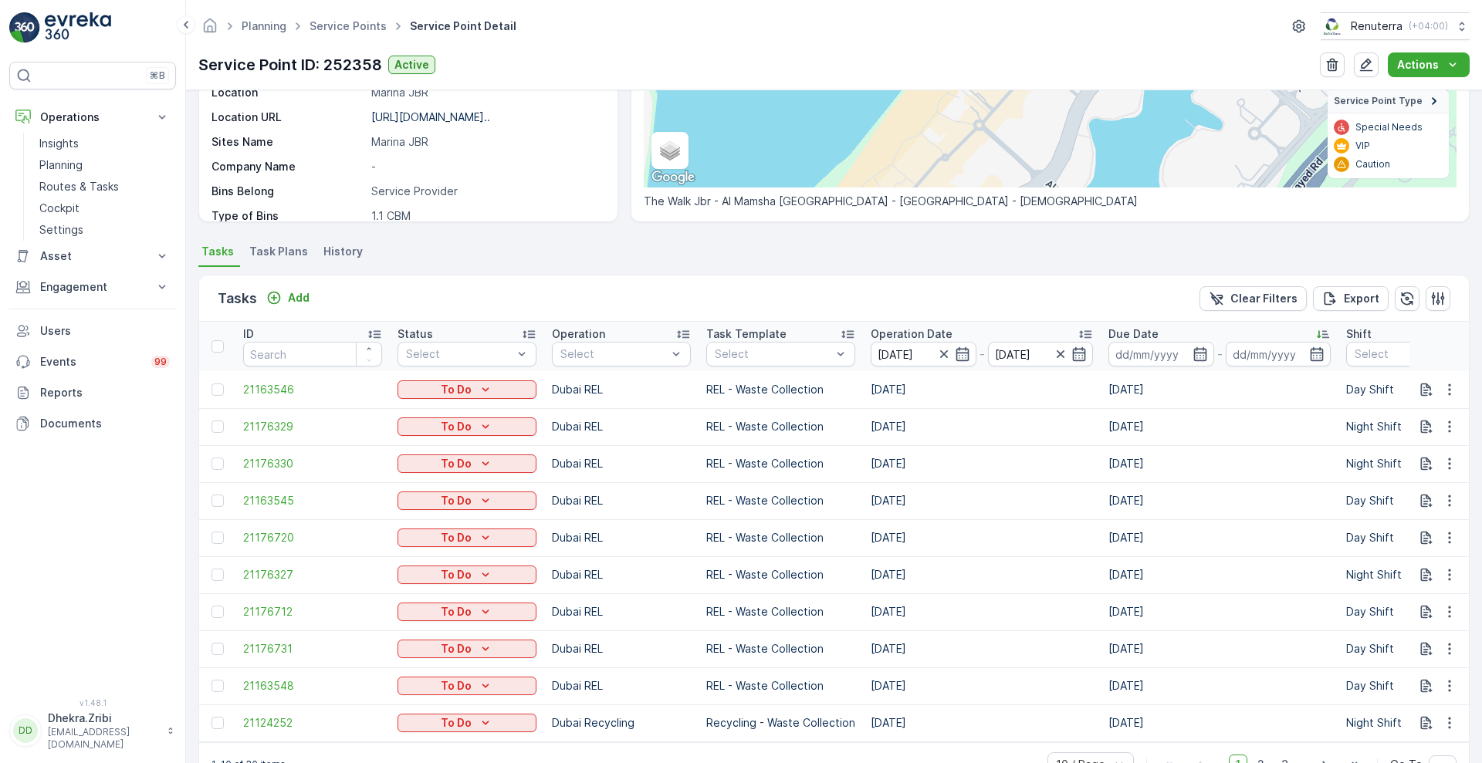
scroll to position [313, 0]
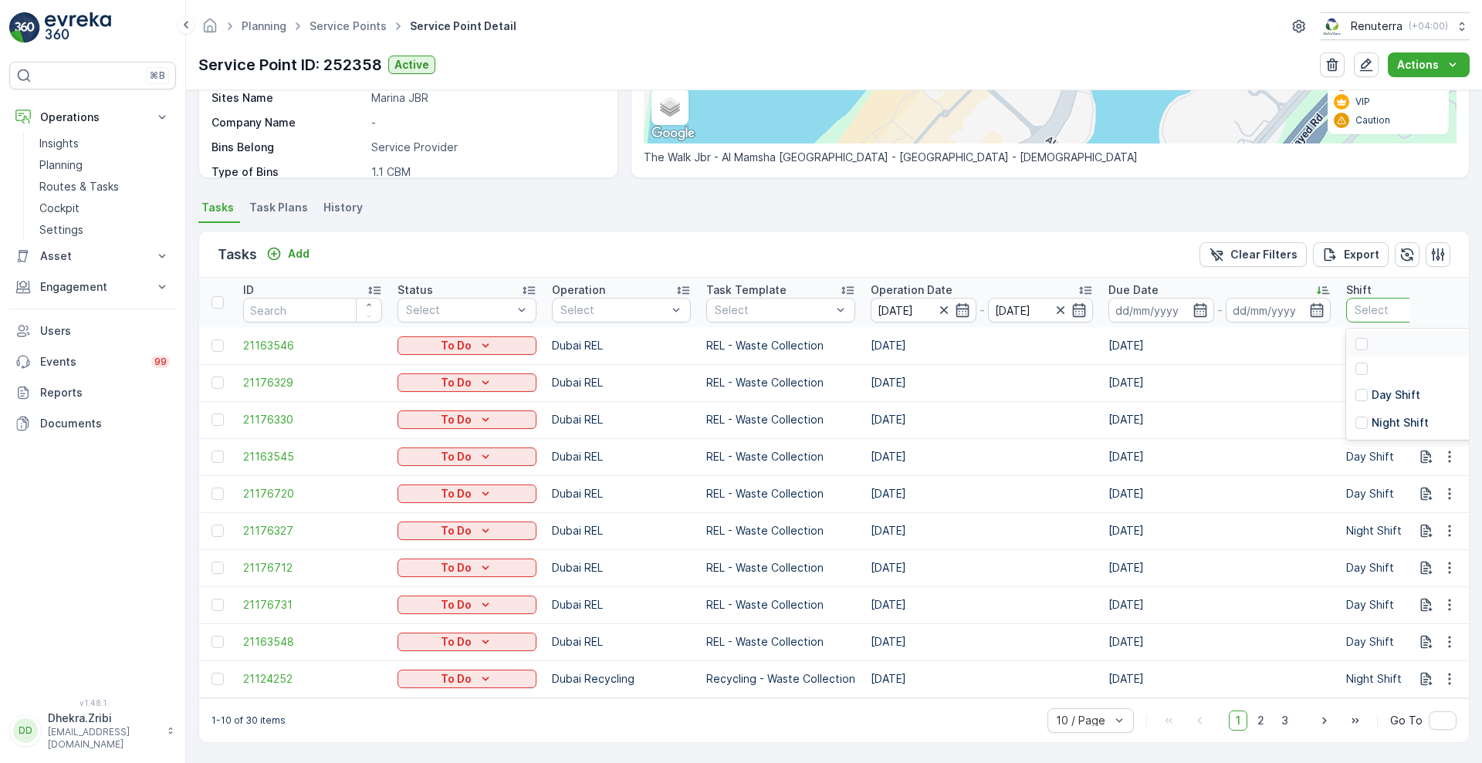
click at [1383, 308] on div at bounding box center [1408, 310] width 110 height 12
click at [1375, 398] on p "Day Shift" at bounding box center [1396, 395] width 49 height 15
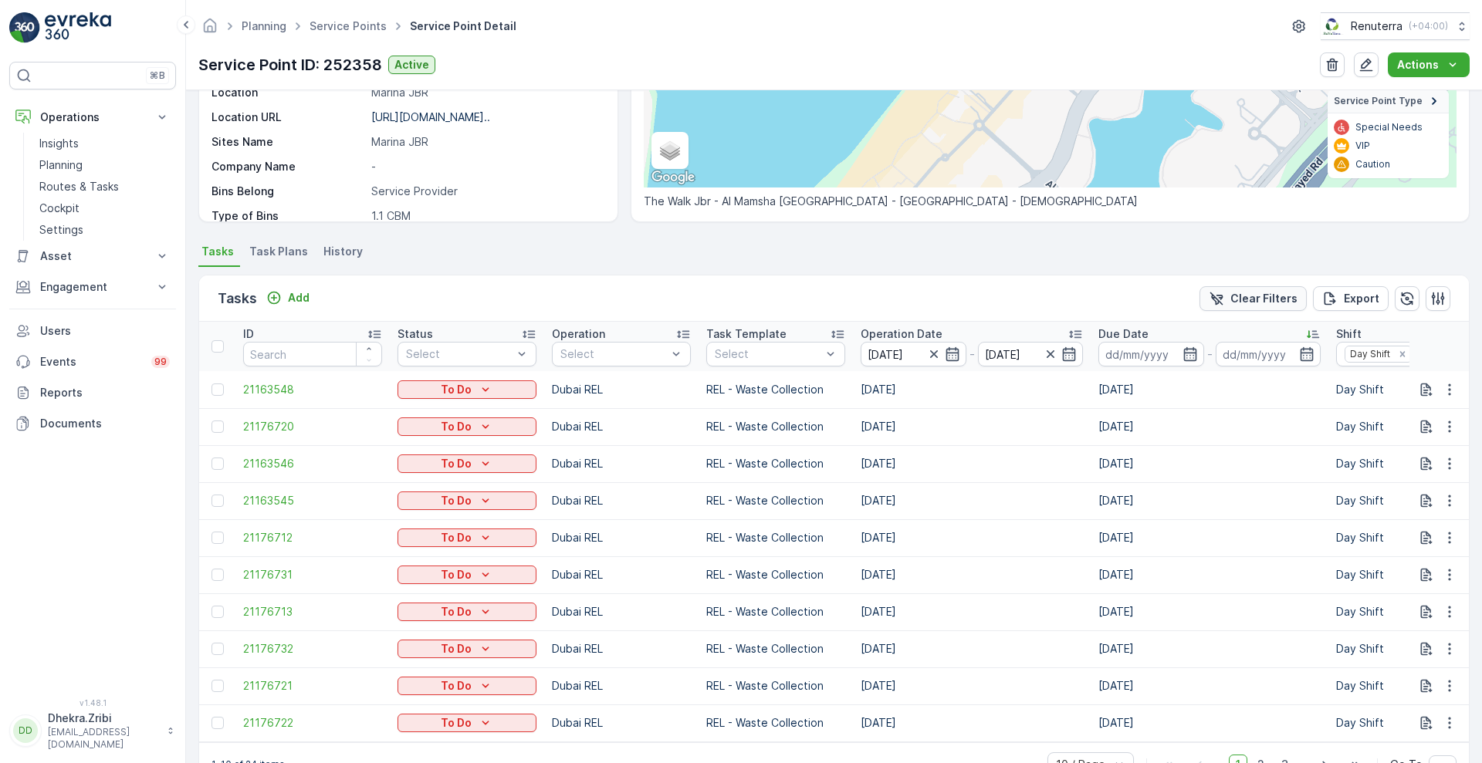
scroll to position [313, 0]
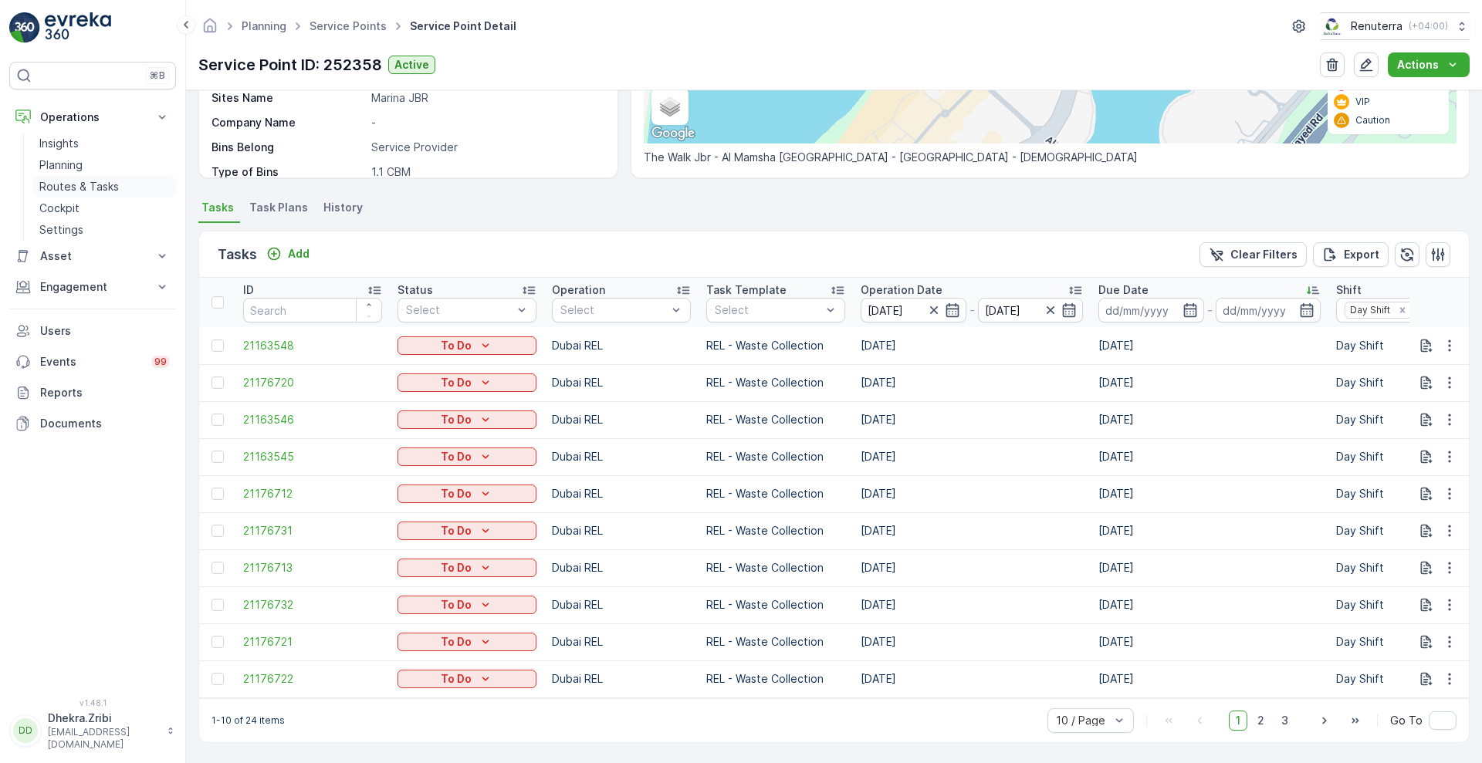
click at [76, 177] on link "Routes & Tasks" at bounding box center [104, 187] width 143 height 22
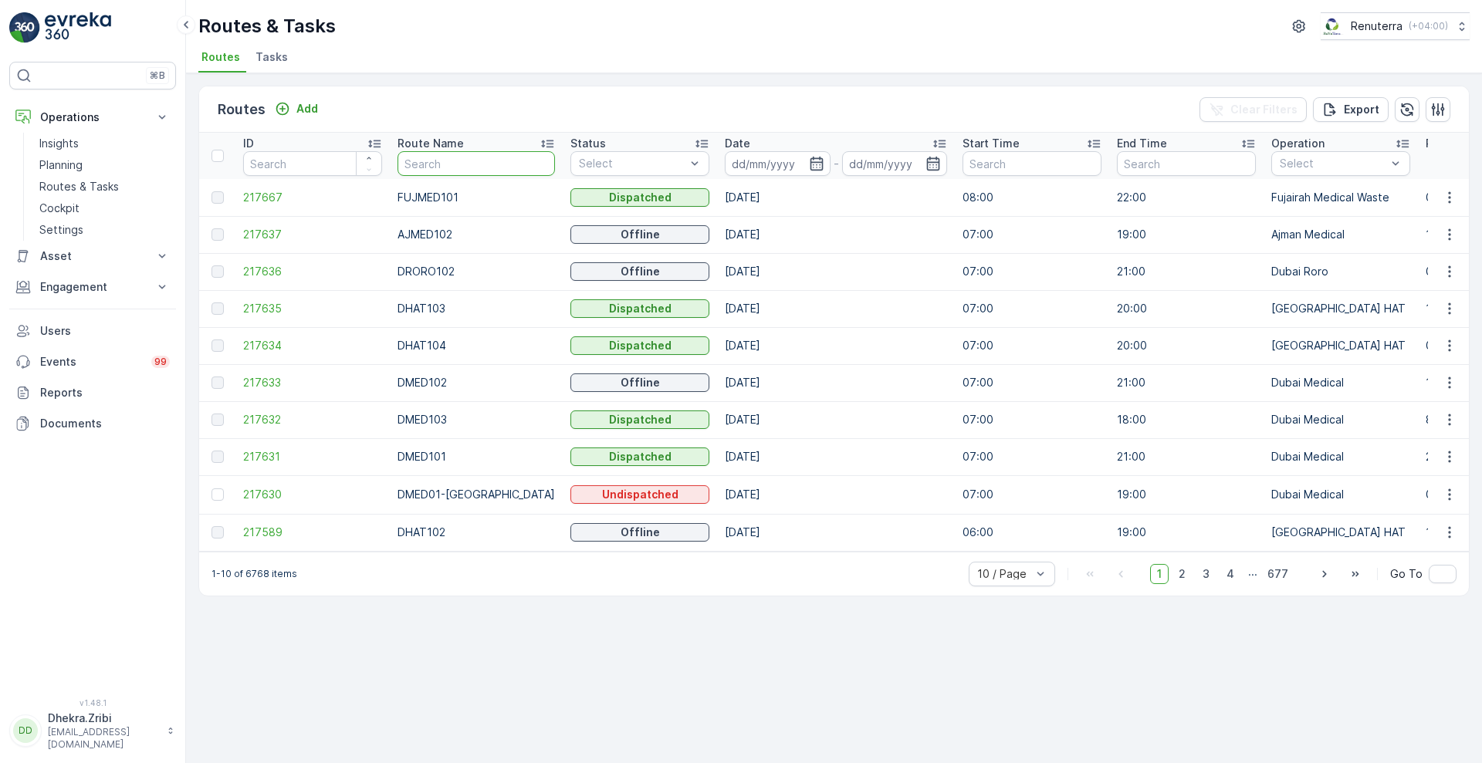
click at [420, 167] on input "text" at bounding box center [476, 163] width 157 height 25
type input "DRE"
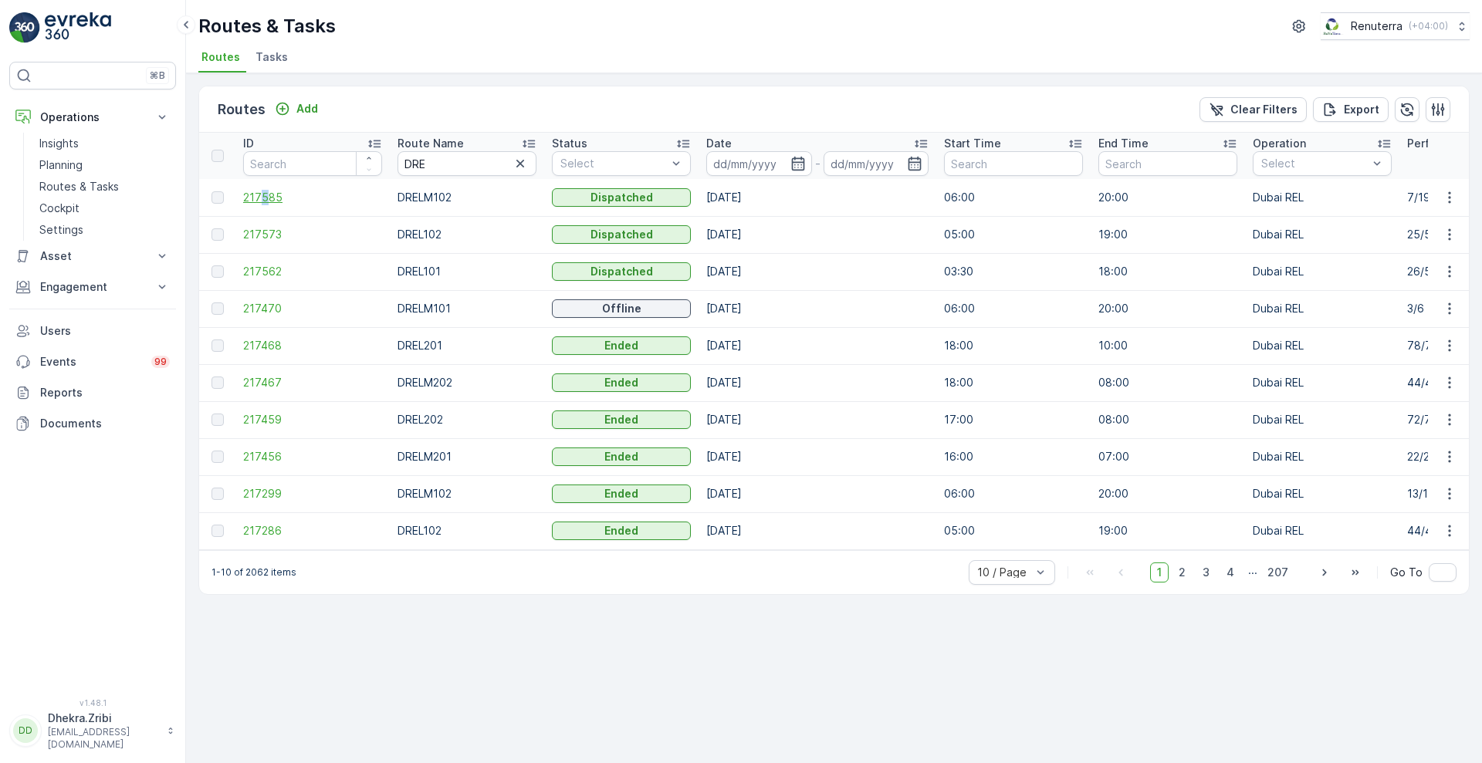
click at [262, 195] on td "217585" at bounding box center [312, 197] width 154 height 37
click at [262, 195] on span "217585" at bounding box center [312, 197] width 139 height 15
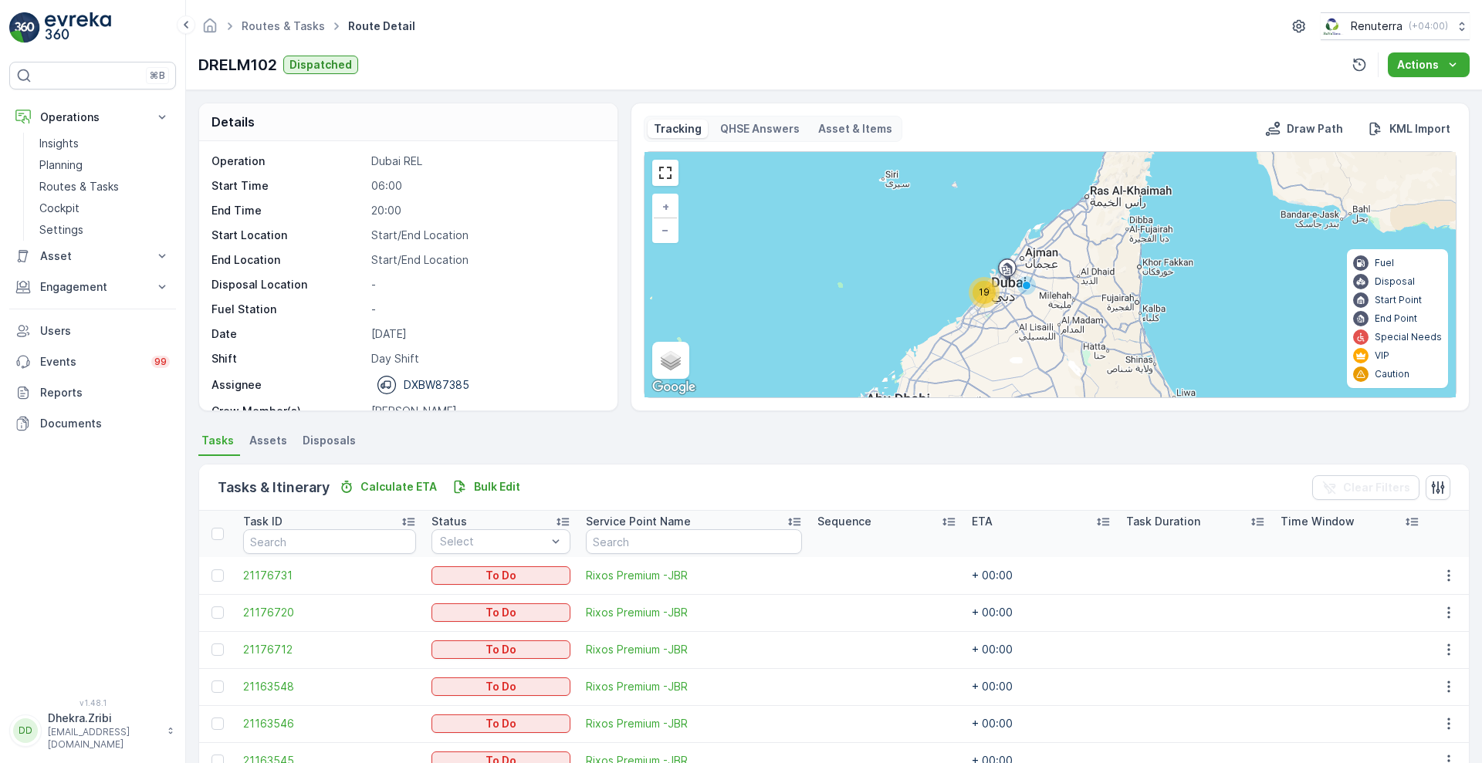
scroll to position [231, 0]
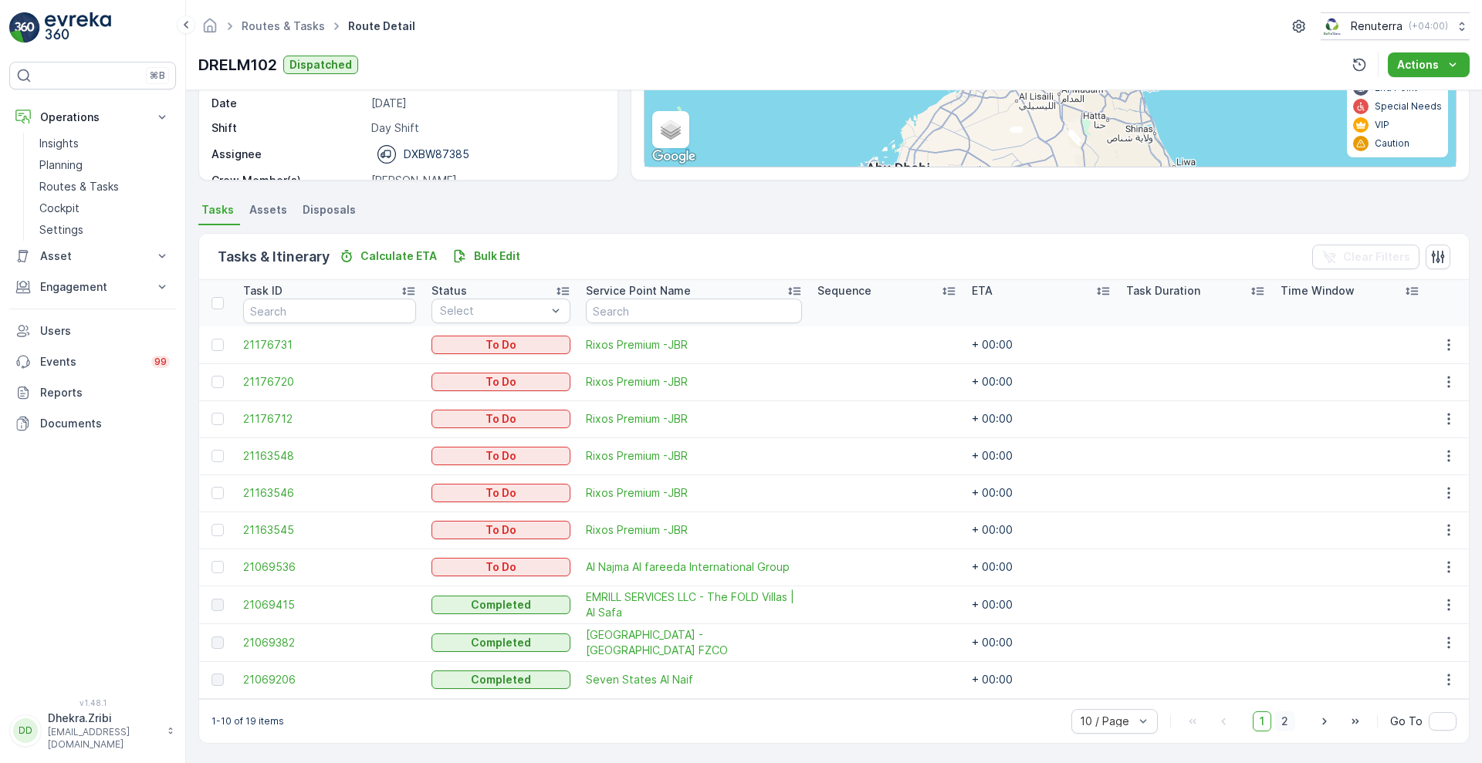
click at [1284, 729] on span "2" at bounding box center [1284, 722] width 21 height 20
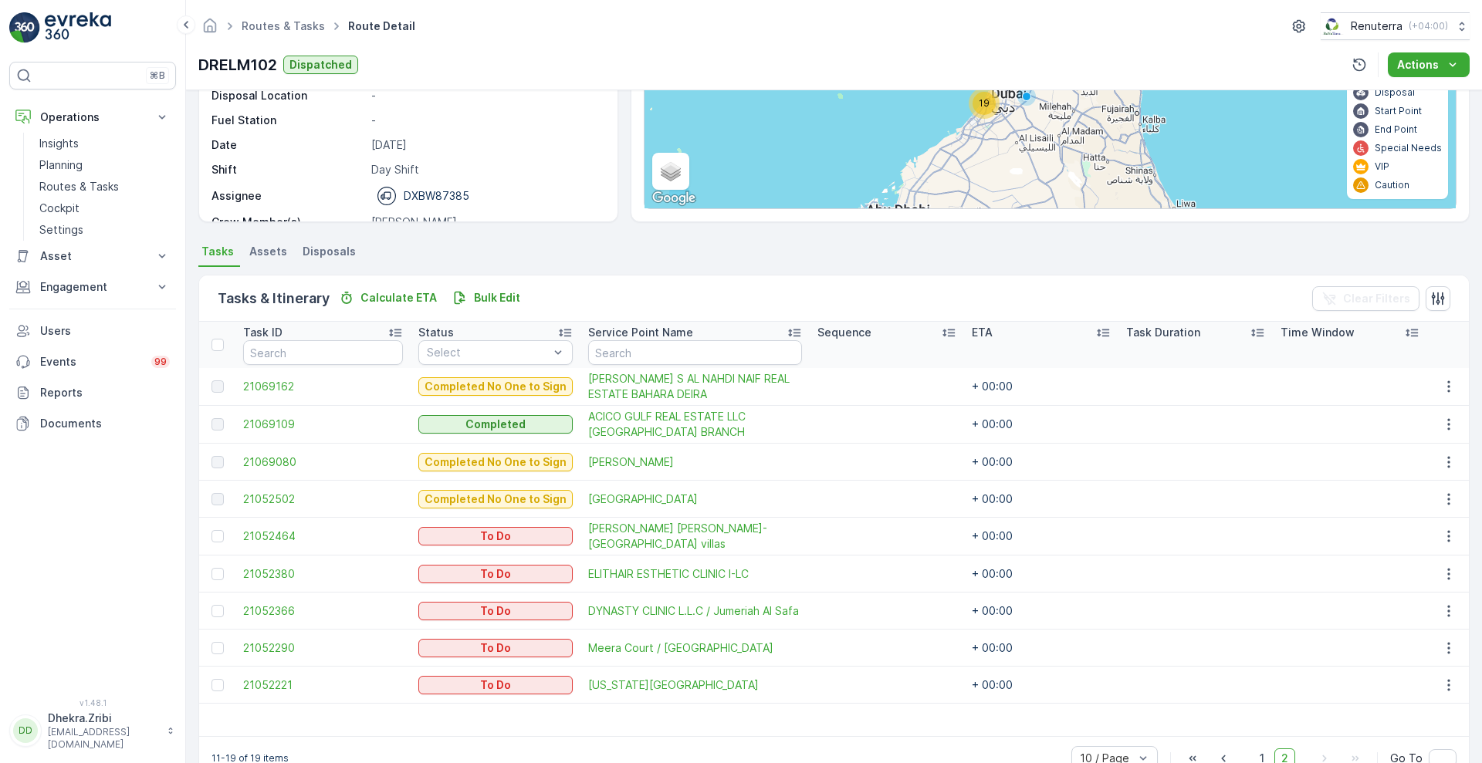
scroll to position [227, 0]
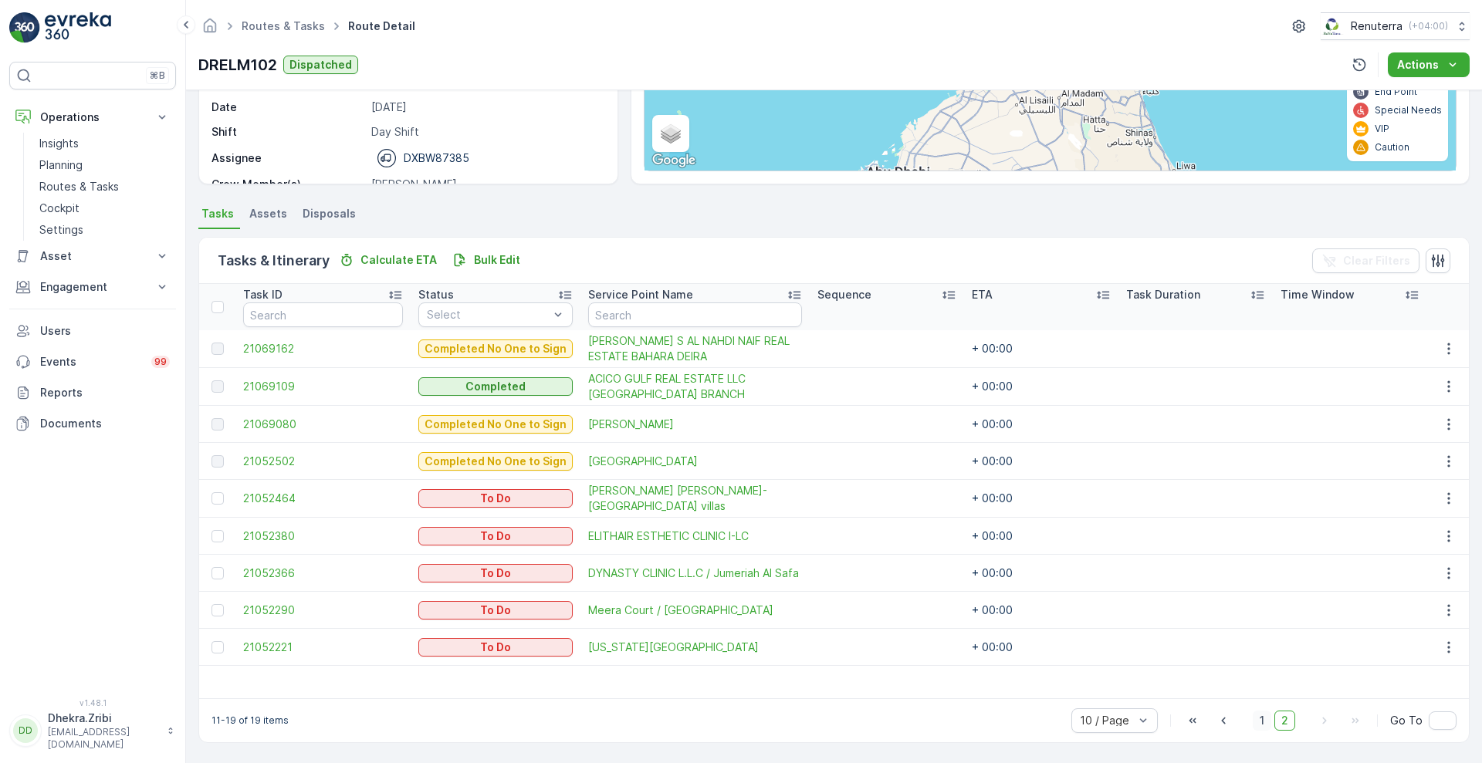
click at [1264, 719] on span "1" at bounding box center [1262, 721] width 19 height 20
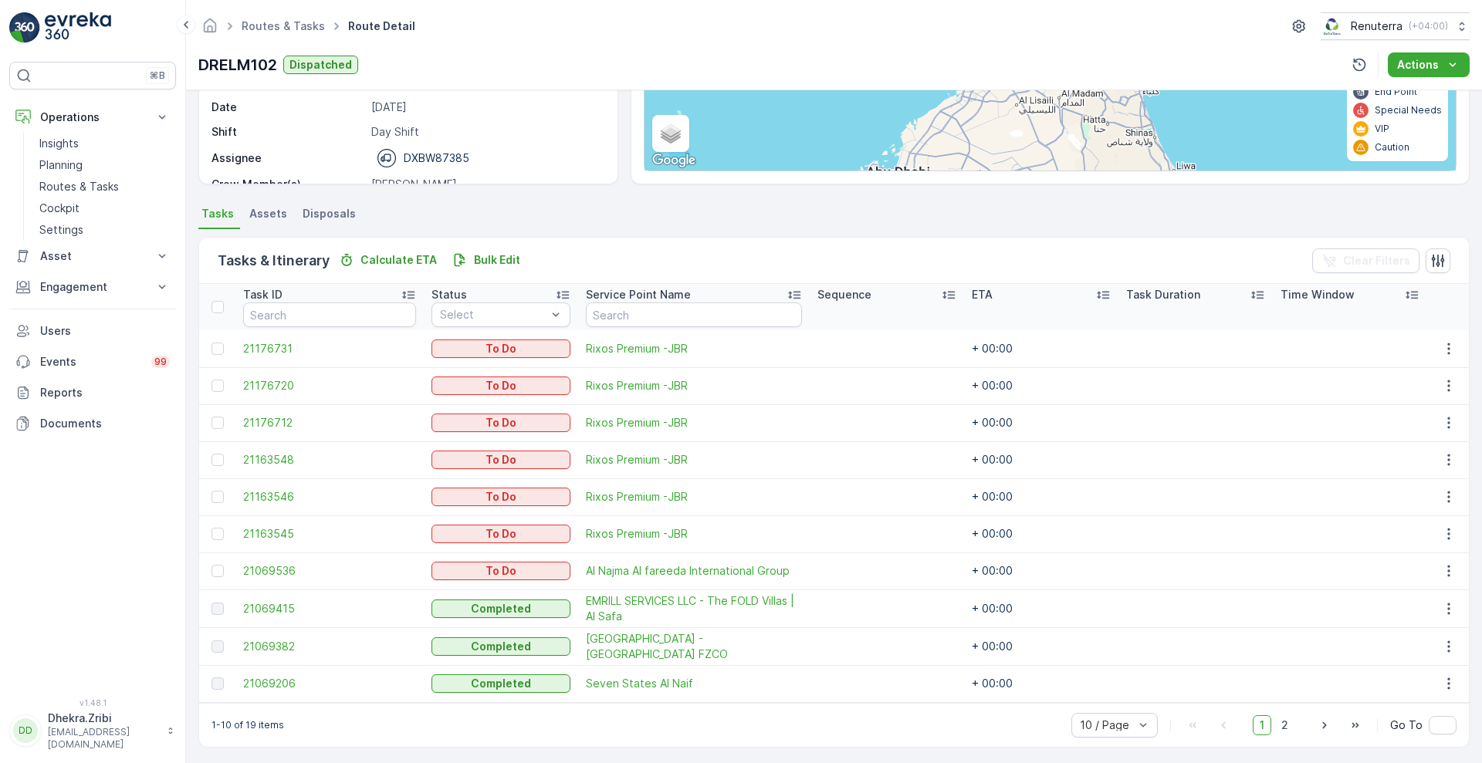
scroll to position [231, 0]
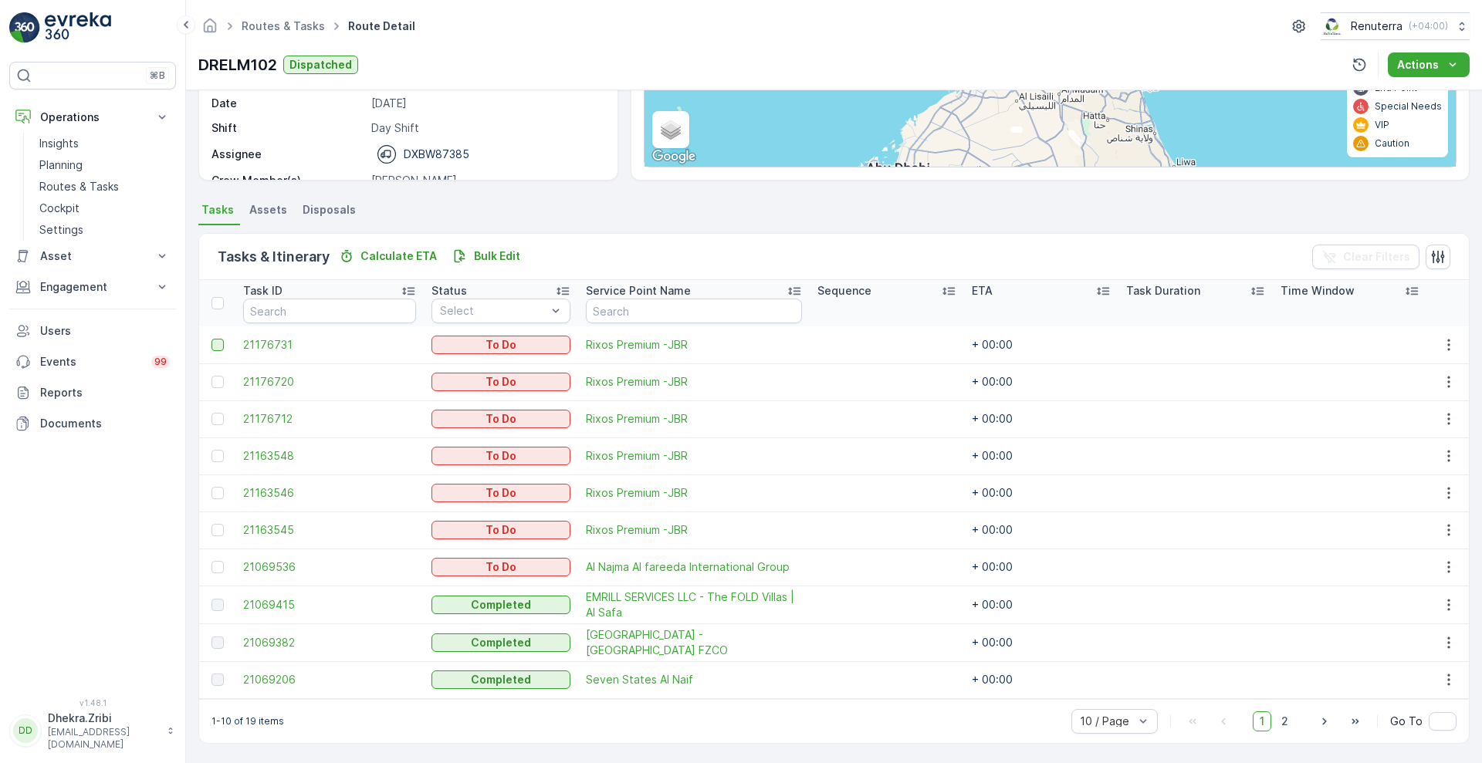
click at [222, 349] on div at bounding box center [218, 345] width 12 height 12
click at [212, 339] on input "checkbox" at bounding box center [212, 339] width 0 height 0
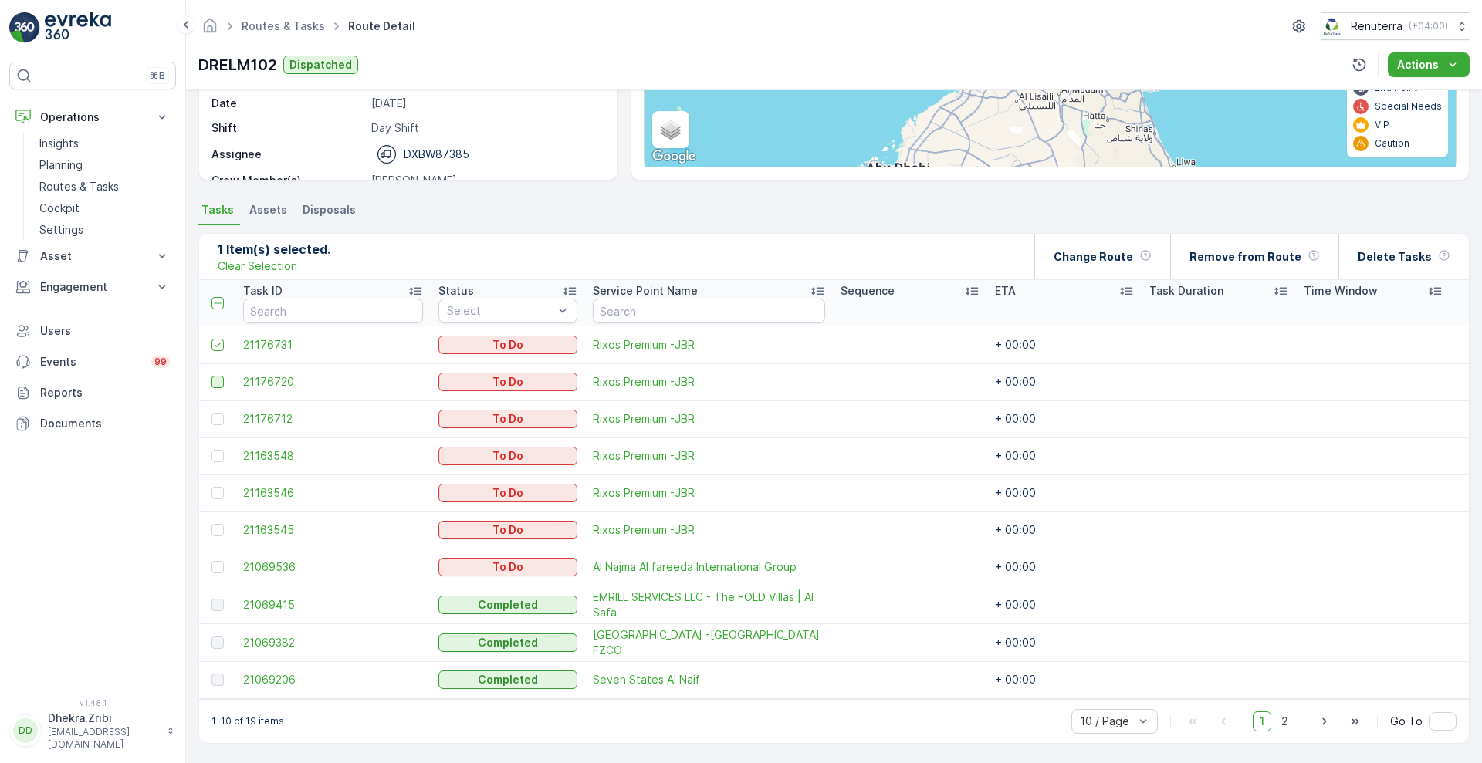
click at [219, 384] on div at bounding box center [218, 382] width 12 height 12
click at [212, 376] on input "checkbox" at bounding box center [212, 376] width 0 height 0
click at [215, 423] on div at bounding box center [218, 419] width 12 height 12
click at [212, 413] on input "checkbox" at bounding box center [212, 413] width 0 height 0
click at [1375, 260] on p "Delete Tasks" at bounding box center [1395, 256] width 74 height 15
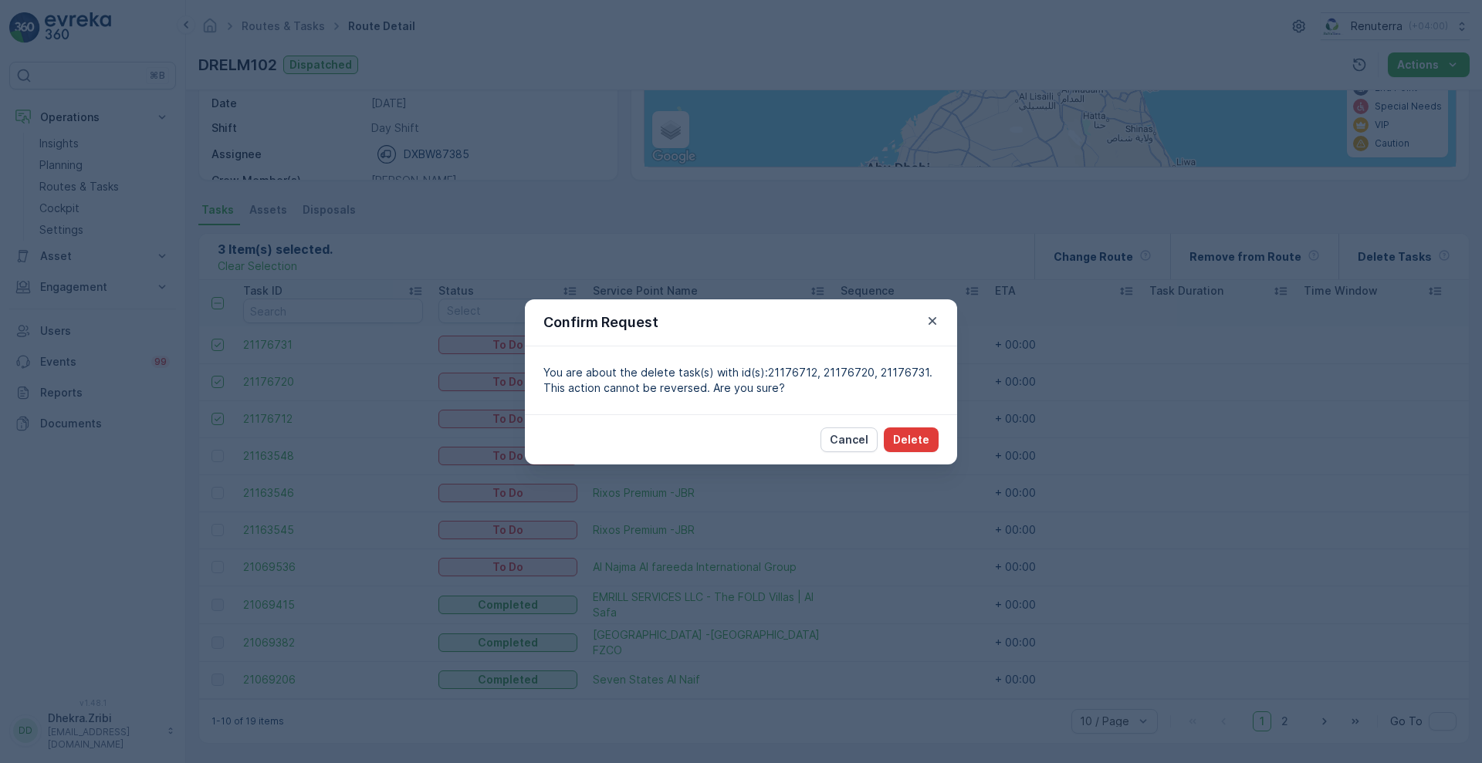
click at [919, 438] on p "Delete" at bounding box center [911, 439] width 36 height 15
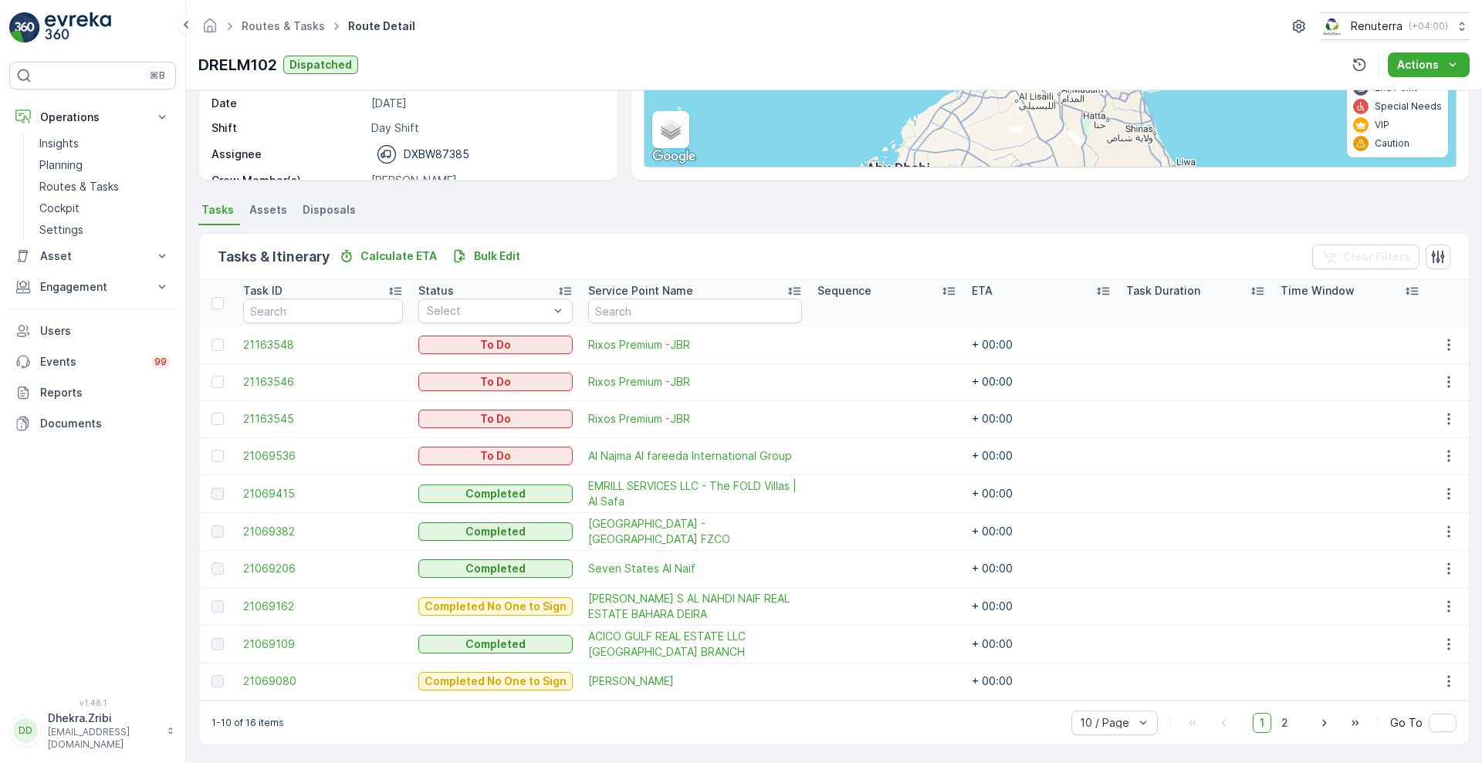
scroll to position [0, 0]
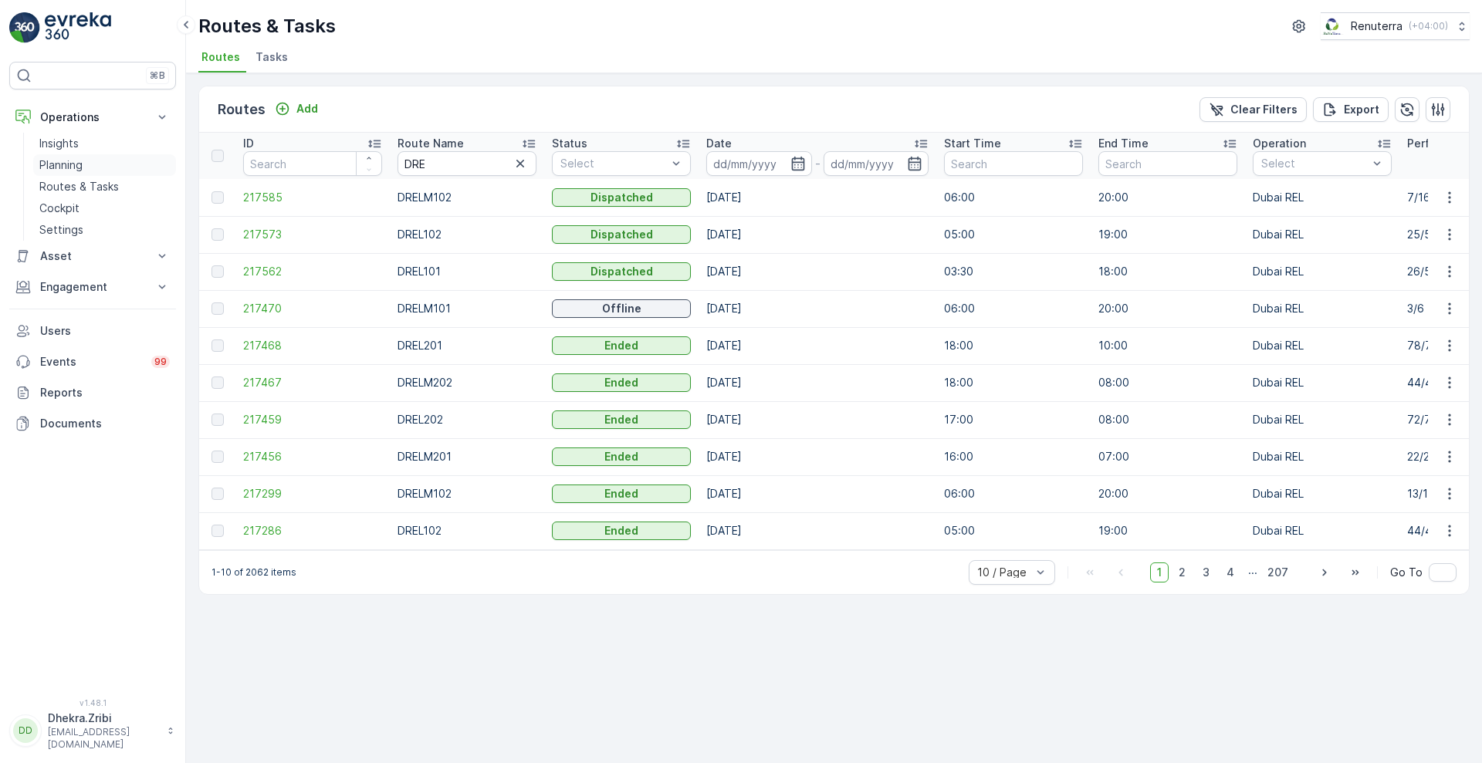
click at [61, 163] on p "Planning" at bounding box center [60, 164] width 43 height 15
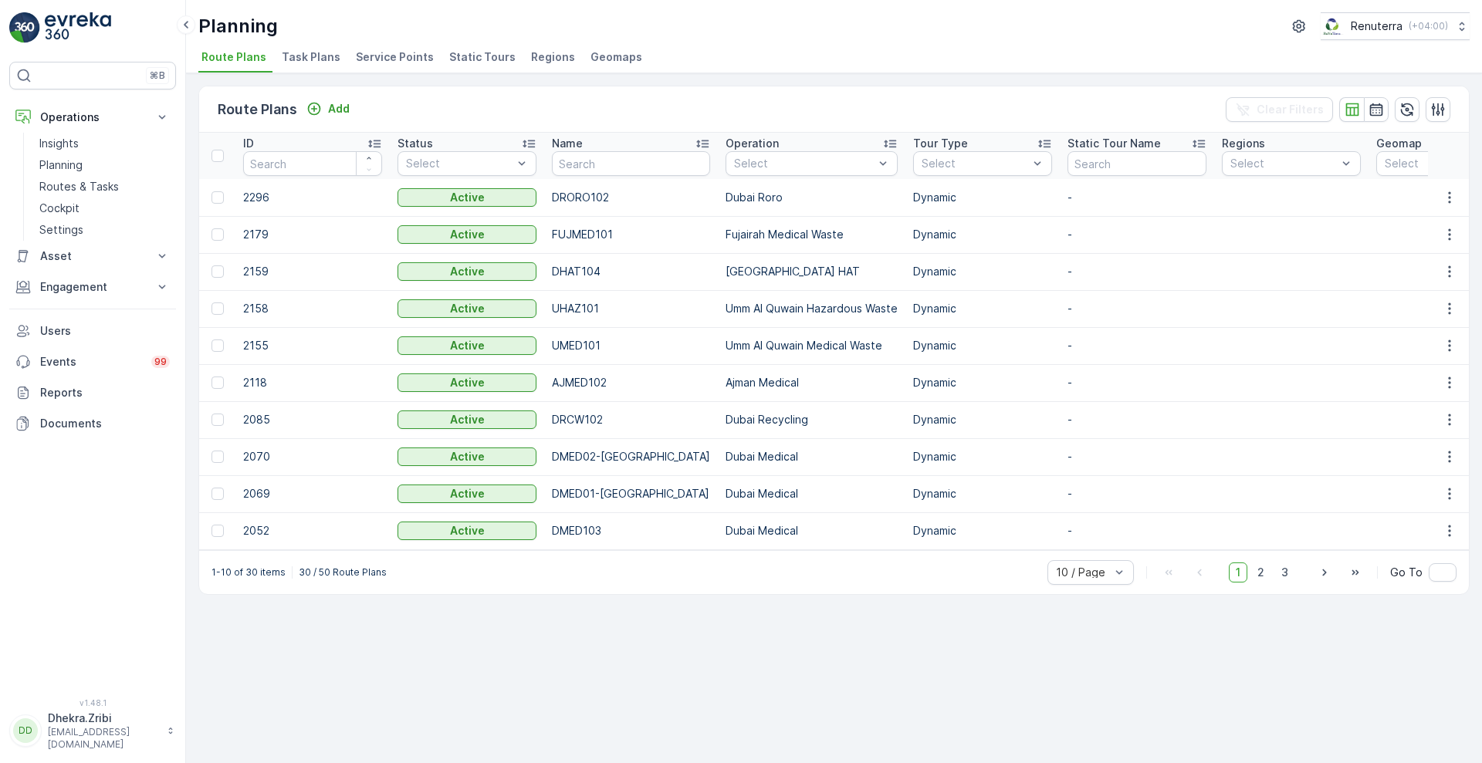
click at [388, 52] on span "Service Points" at bounding box center [395, 56] width 78 height 15
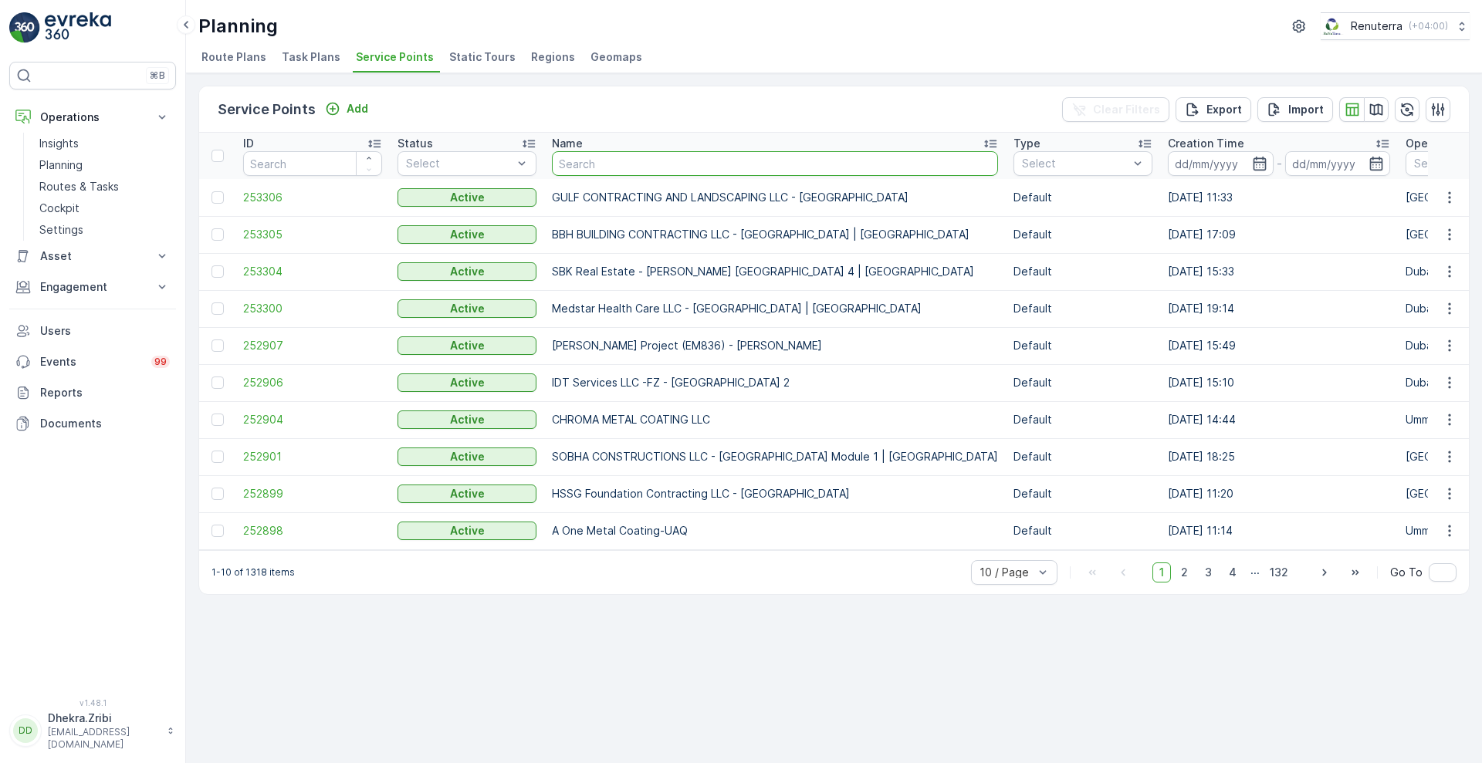
click at [618, 161] on input "text" at bounding box center [775, 163] width 446 height 25
type input "RIXOS"
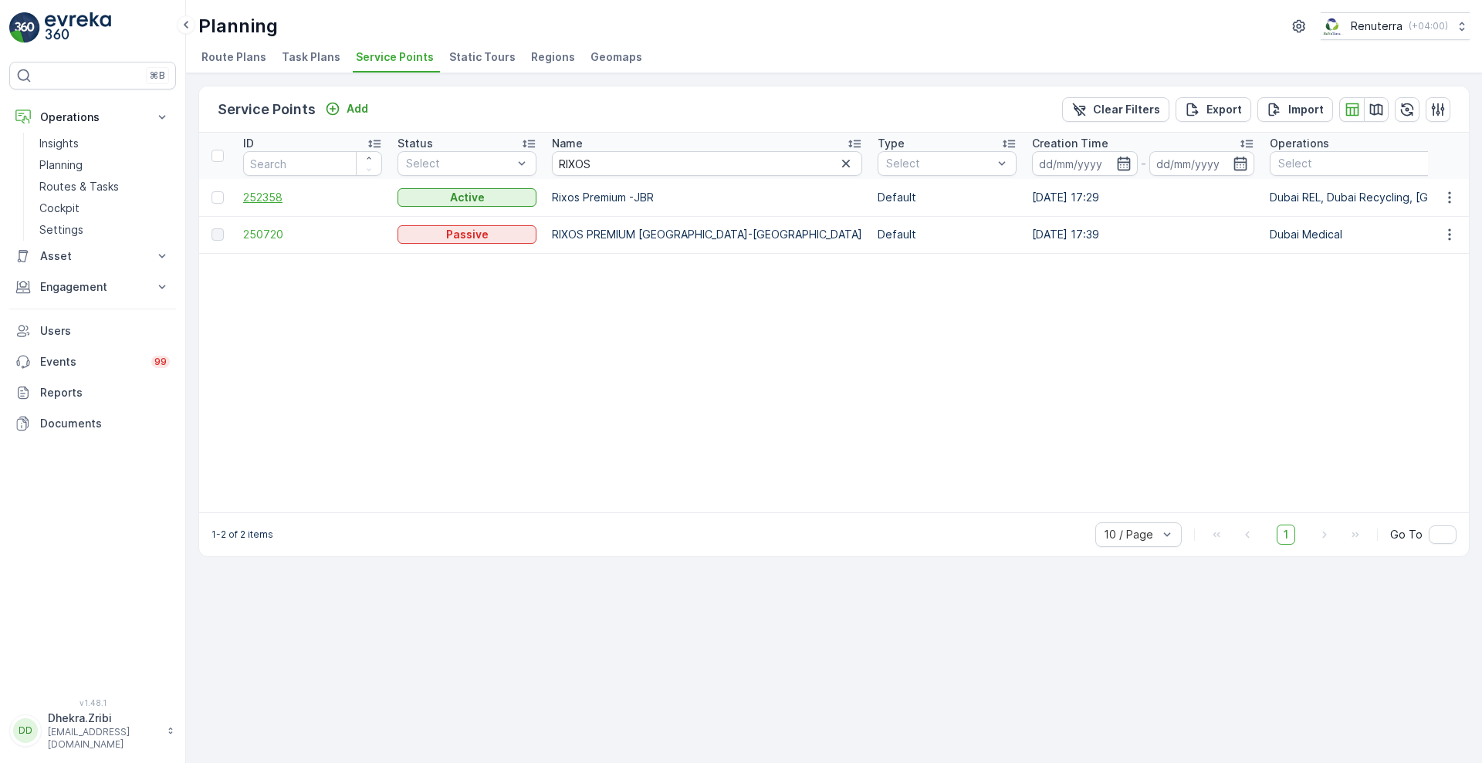
click at [266, 203] on span "252358" at bounding box center [312, 197] width 139 height 15
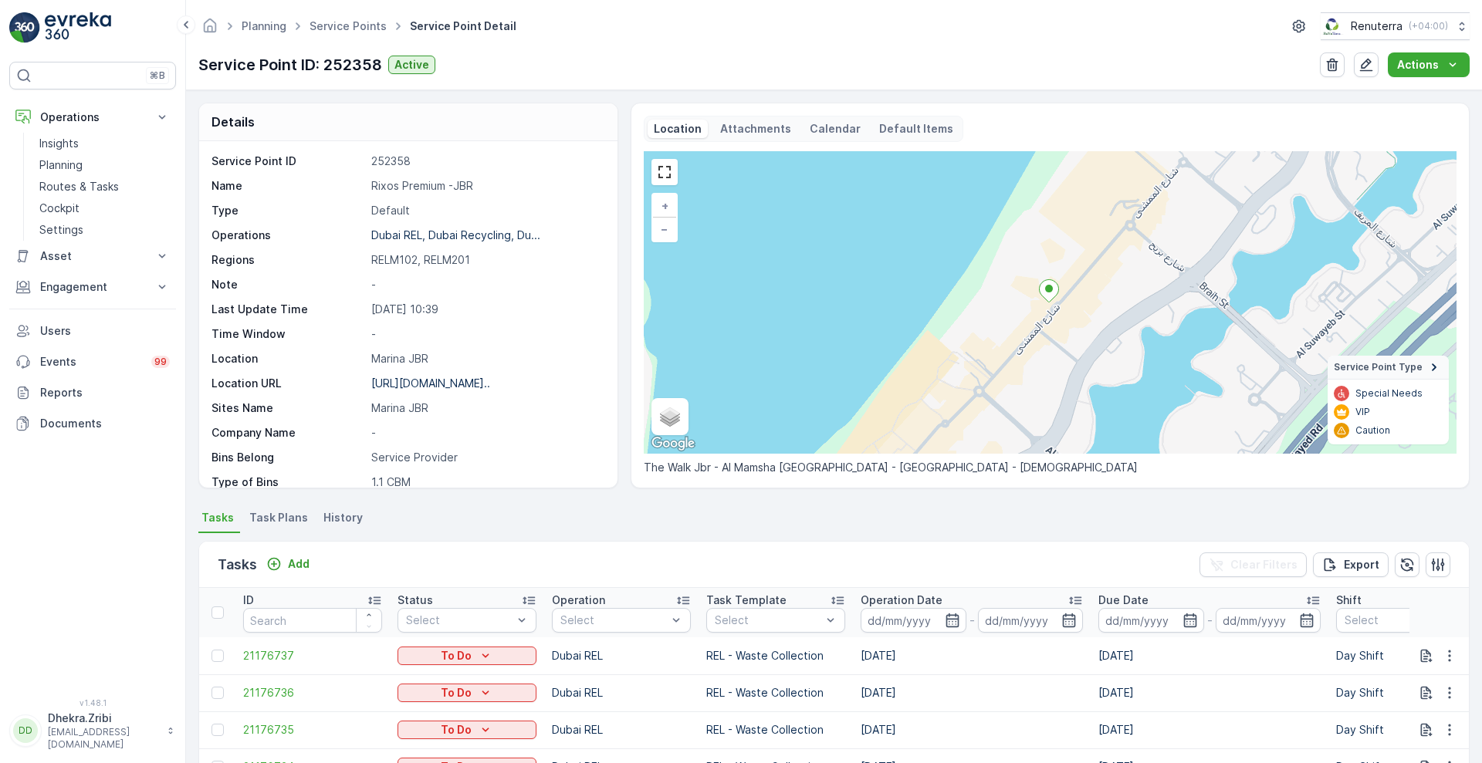
click at [289, 519] on span "Task Plans" at bounding box center [278, 517] width 59 height 15
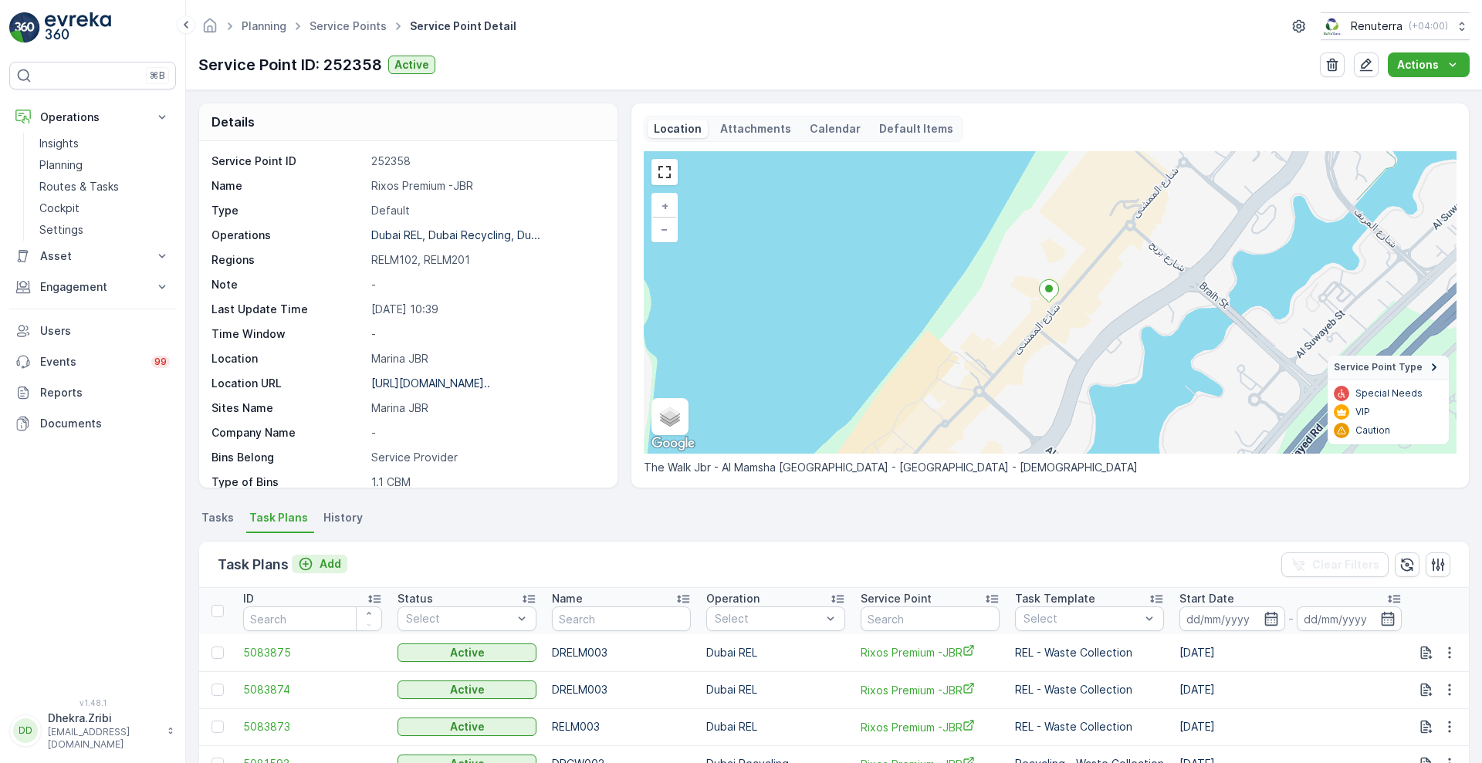
click at [330, 563] on p "Add" at bounding box center [331, 564] width 22 height 15
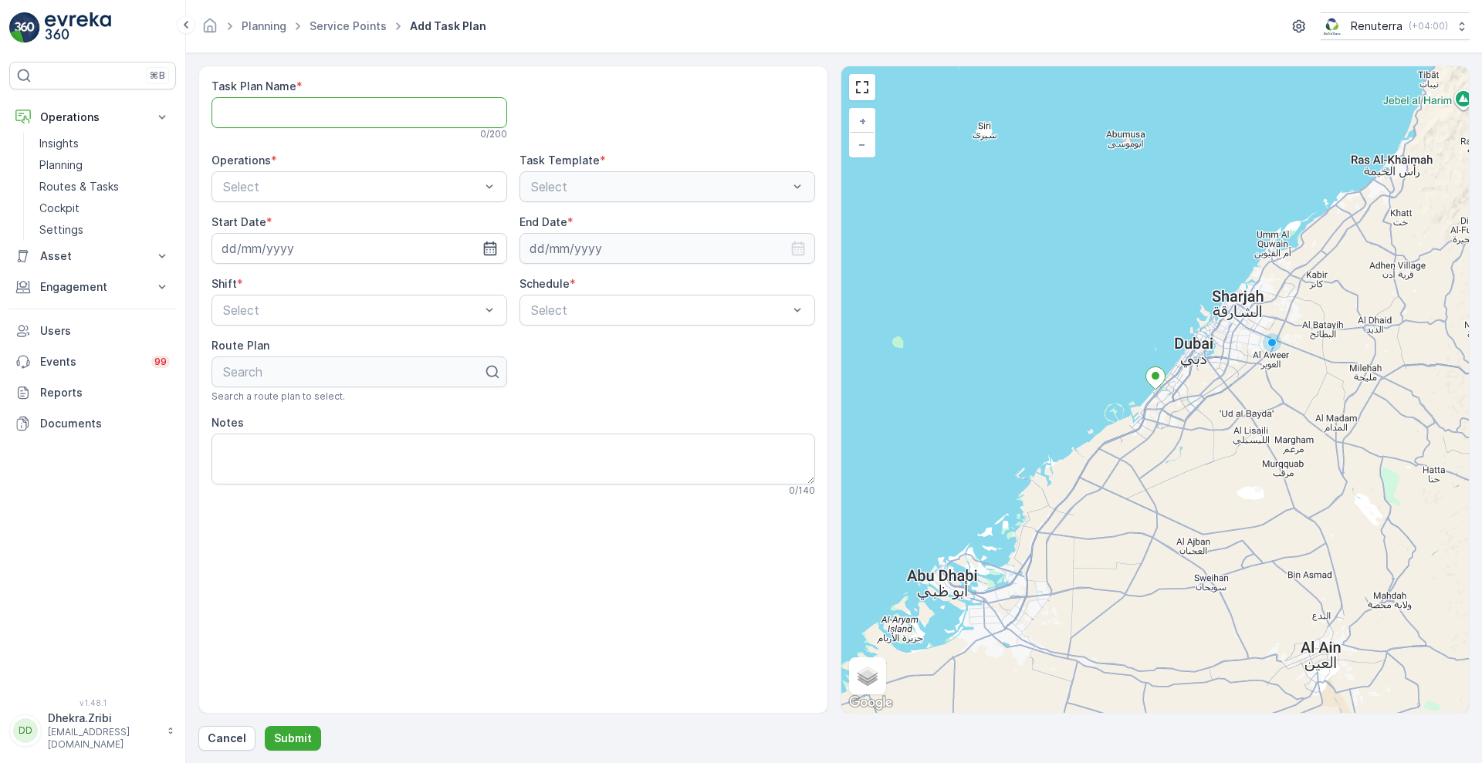
click at [383, 110] on Name "Task Plan Name" at bounding box center [360, 112] width 296 height 31
type Name "DRELM001"
click at [425, 184] on div at bounding box center [352, 187] width 260 height 14
click at [345, 228] on div "Dubai REL" at bounding box center [359, 225] width 277 height 14
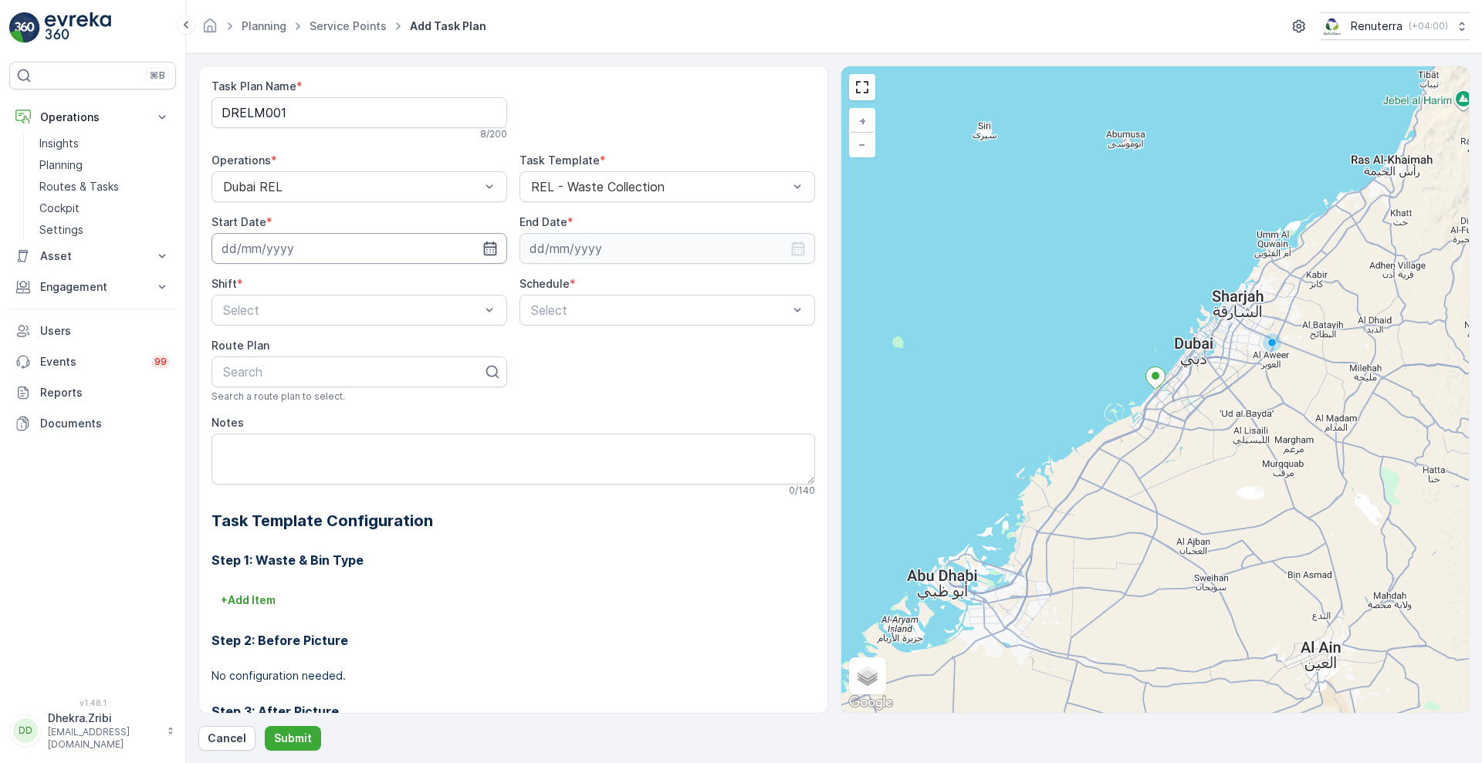
click at [457, 241] on input at bounding box center [360, 248] width 296 height 31
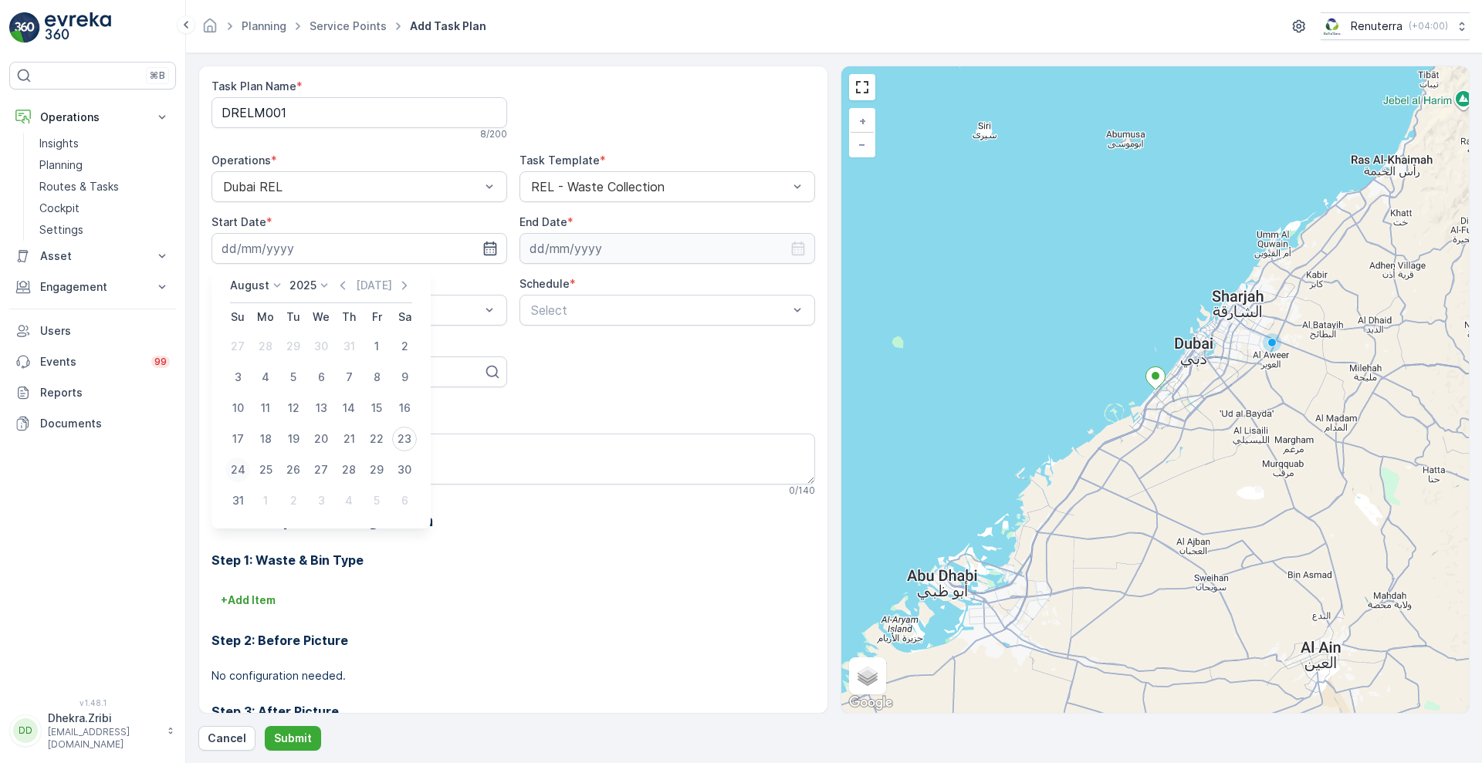
click at [232, 474] on div "24" at bounding box center [237, 470] width 25 height 25
type input "24.08.2025"
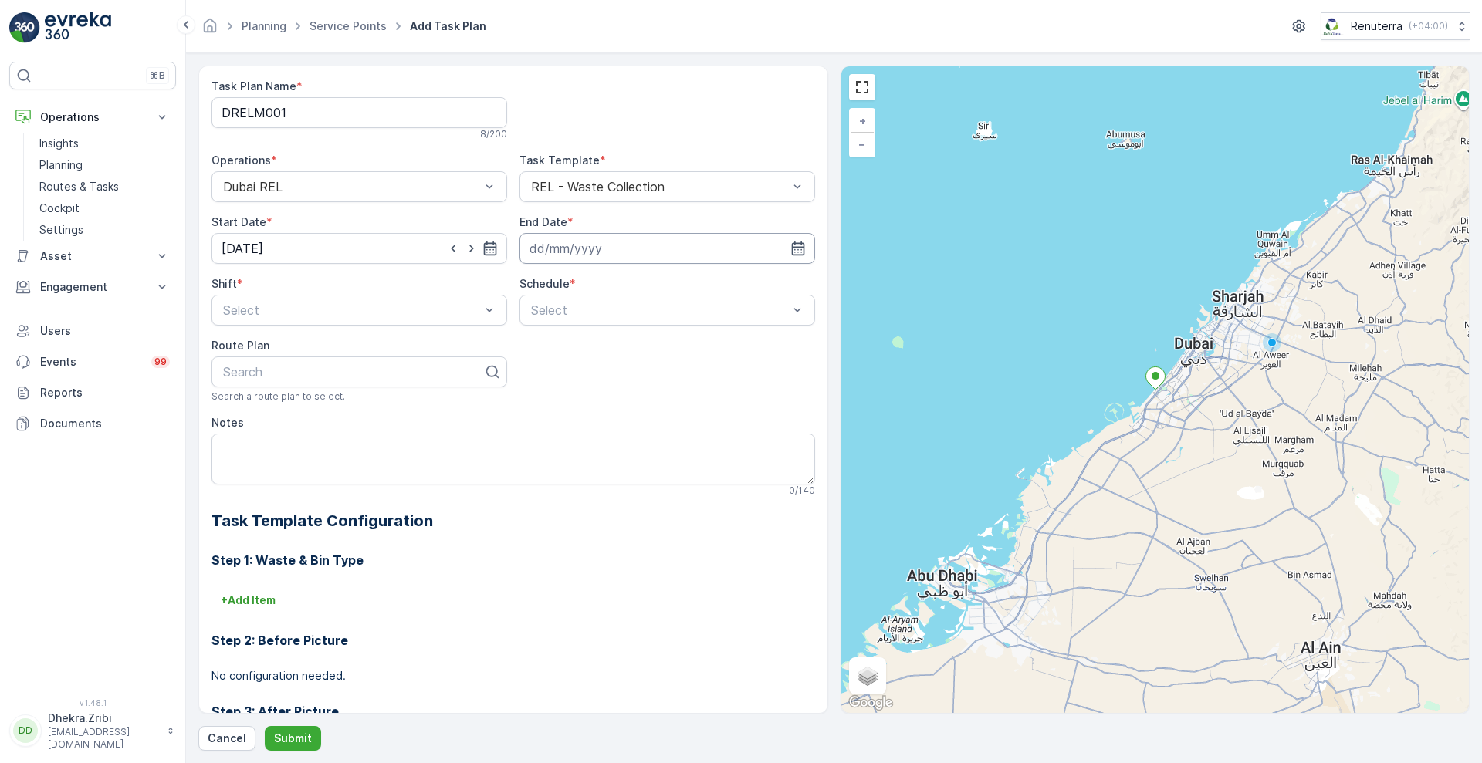
click at [735, 256] on input at bounding box center [668, 248] width 296 height 31
click at [626, 286] on icon at bounding box center [629, 285] width 15 height 15
click at [613, 432] on span "2026" at bounding box center [617, 430] width 26 height 15
click at [577, 286] on icon at bounding box center [582, 285] width 15 height 15
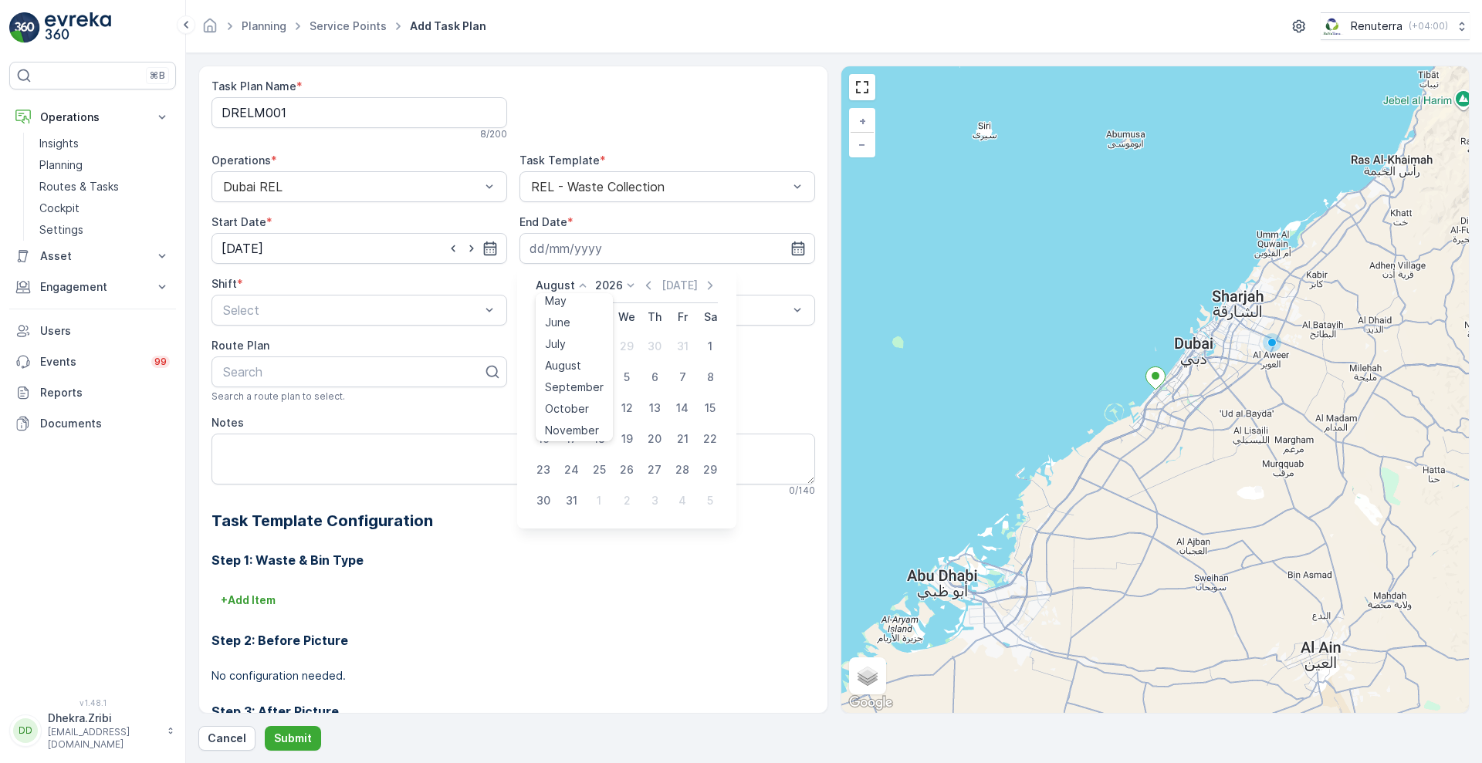
scroll to position [117, 0]
click at [567, 425] on span "December" at bounding box center [572, 427] width 54 height 15
click at [651, 469] on div "31" at bounding box center [654, 470] width 25 height 25
type input "31.12.2026"
click at [319, 369] on div "Night Shift" at bounding box center [359, 374] width 277 height 14
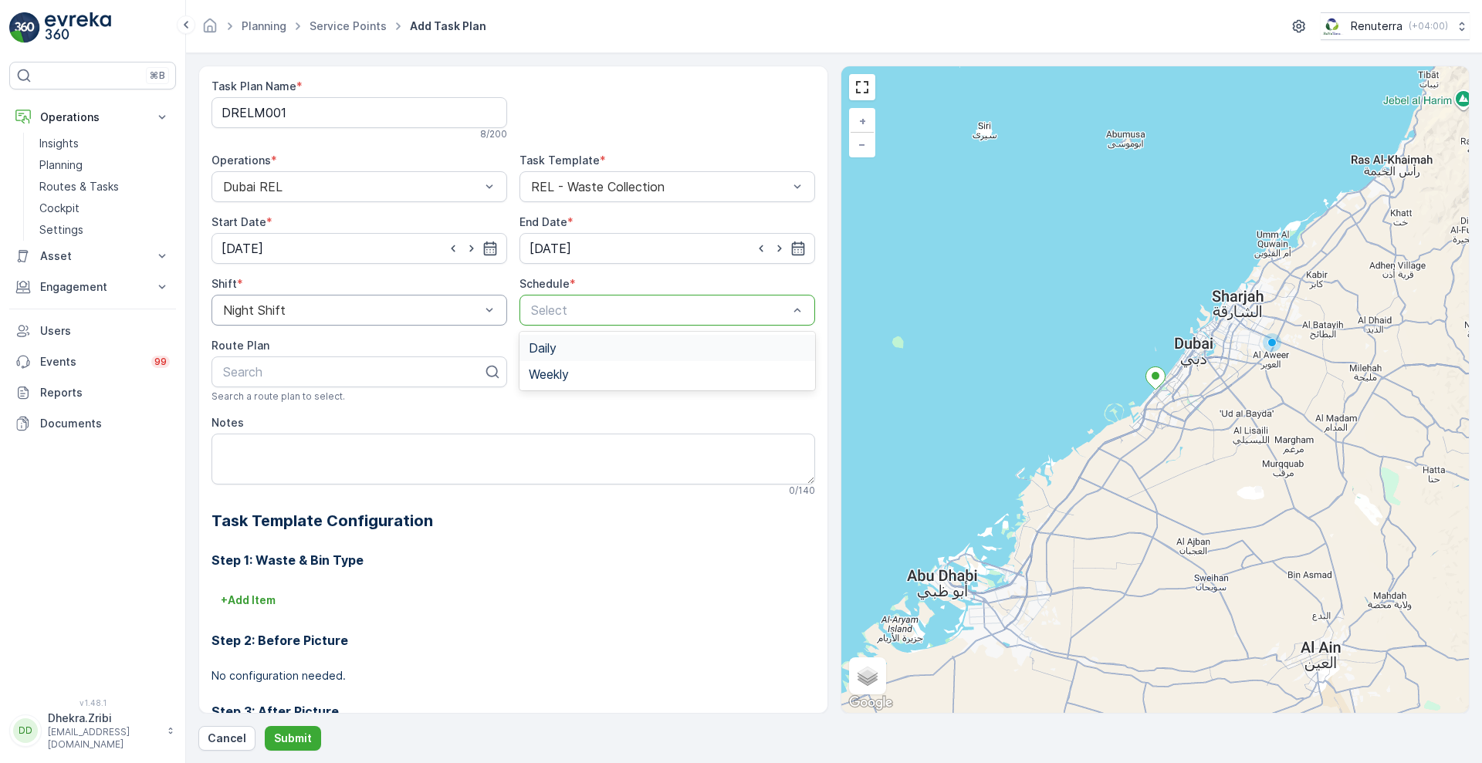
click at [572, 313] on div at bounding box center [660, 310] width 260 height 14
click at [548, 348] on span "Daily" at bounding box center [543, 348] width 28 height 14
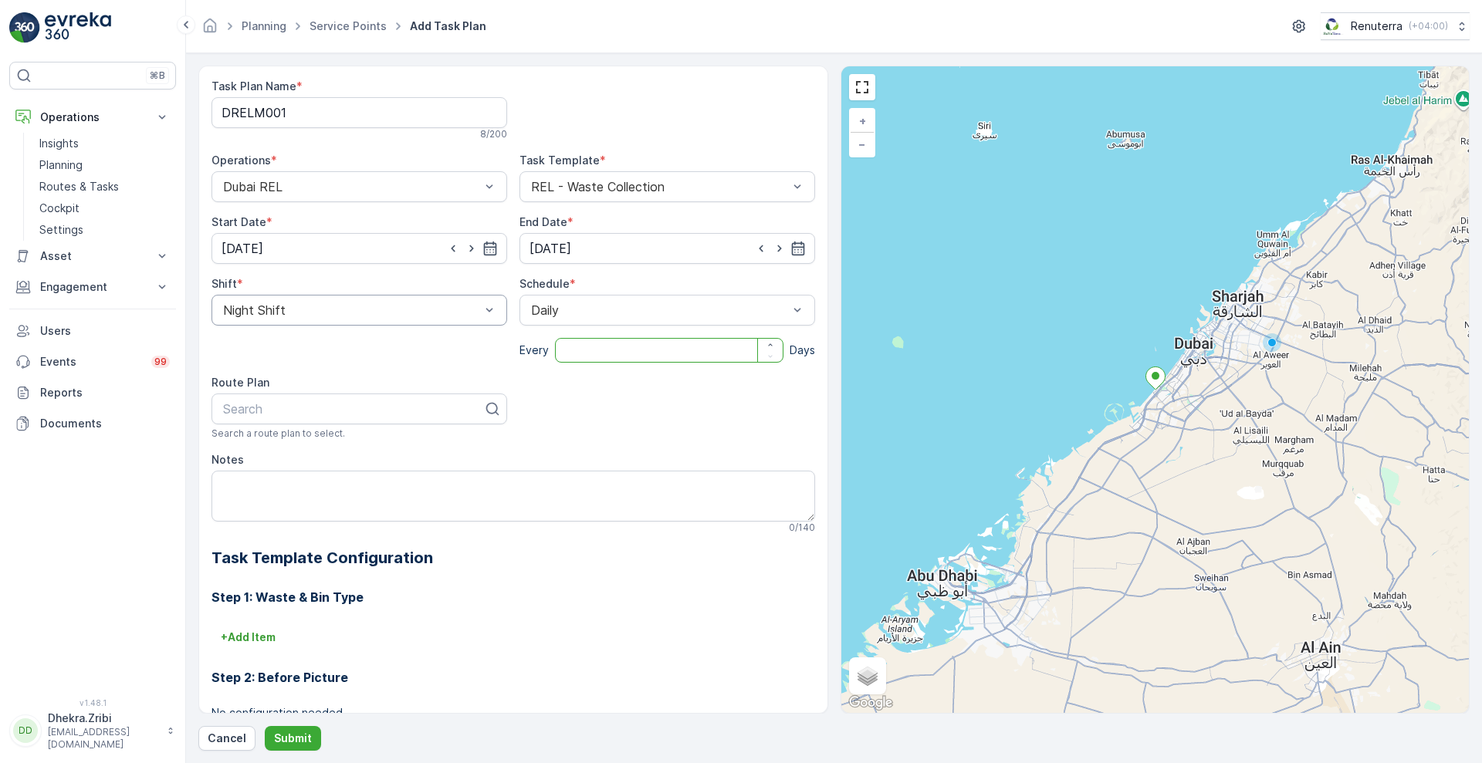
click at [587, 344] on input "number" at bounding box center [669, 350] width 228 height 25
type input "1"
click at [432, 417] on p "Search" at bounding box center [353, 409] width 260 height 19
type input "RELM"
click at [286, 474] on div "DRELM201" at bounding box center [359, 473] width 277 height 14
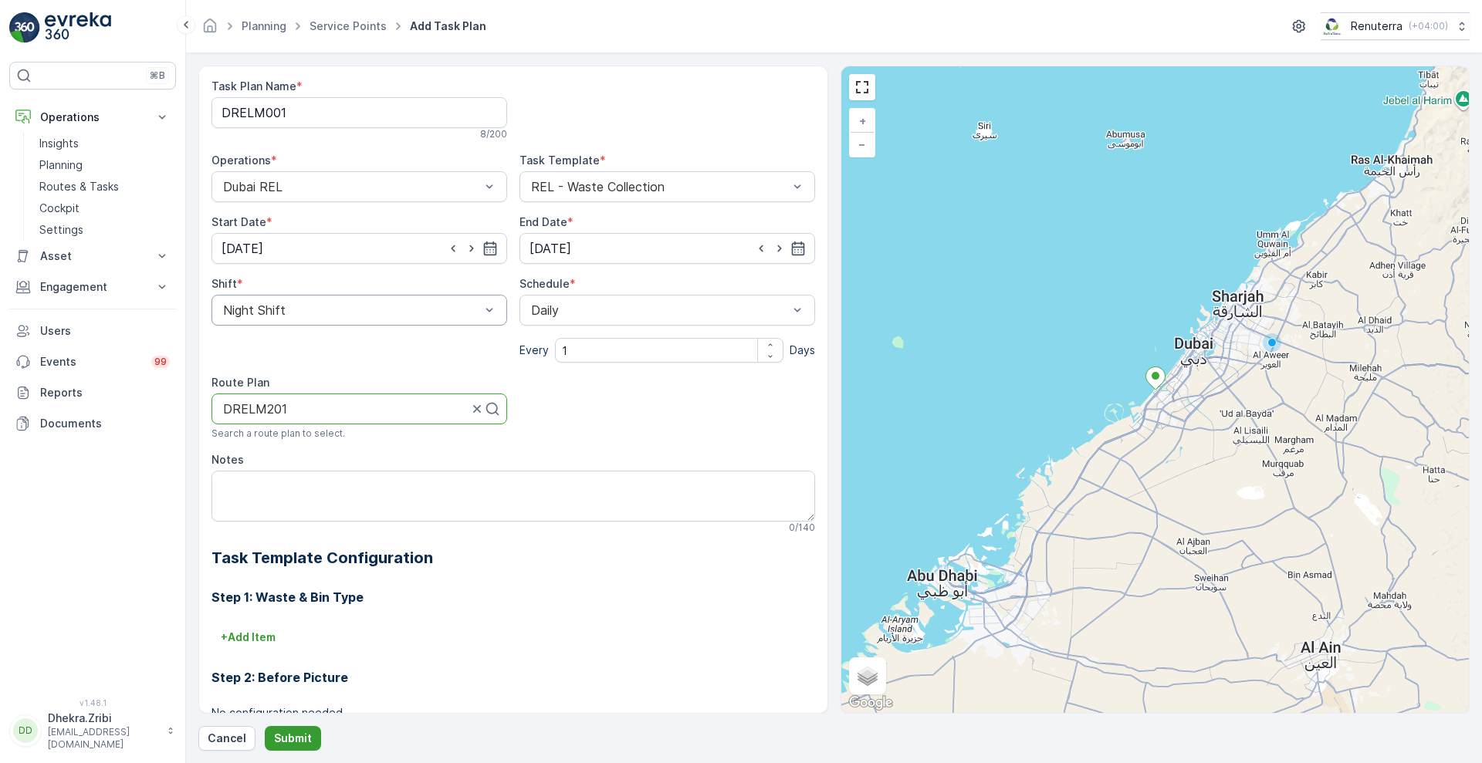
click at [287, 738] on p "Submit" at bounding box center [293, 738] width 38 height 15
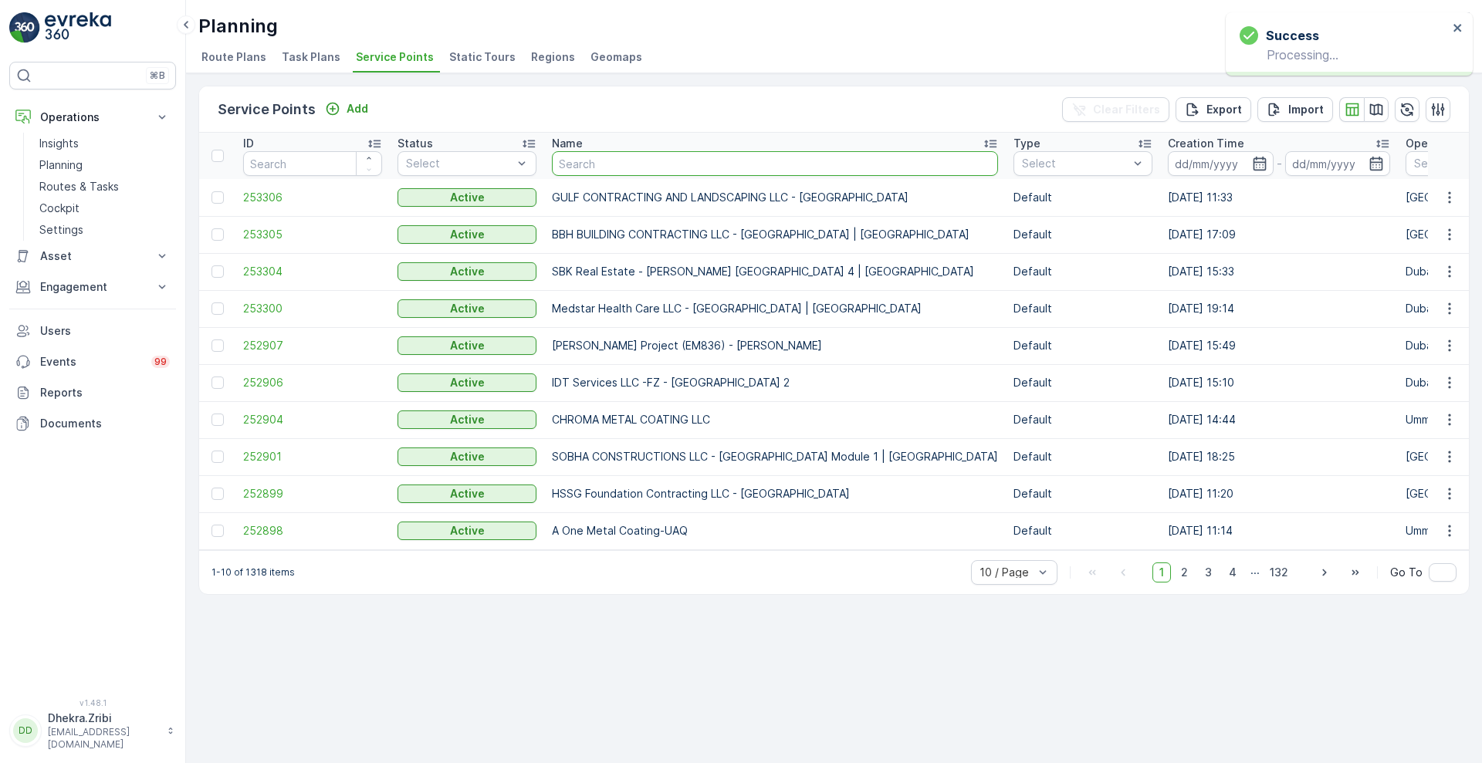
click at [662, 168] on input "text" at bounding box center [775, 163] width 446 height 25
type input "RIXOS"
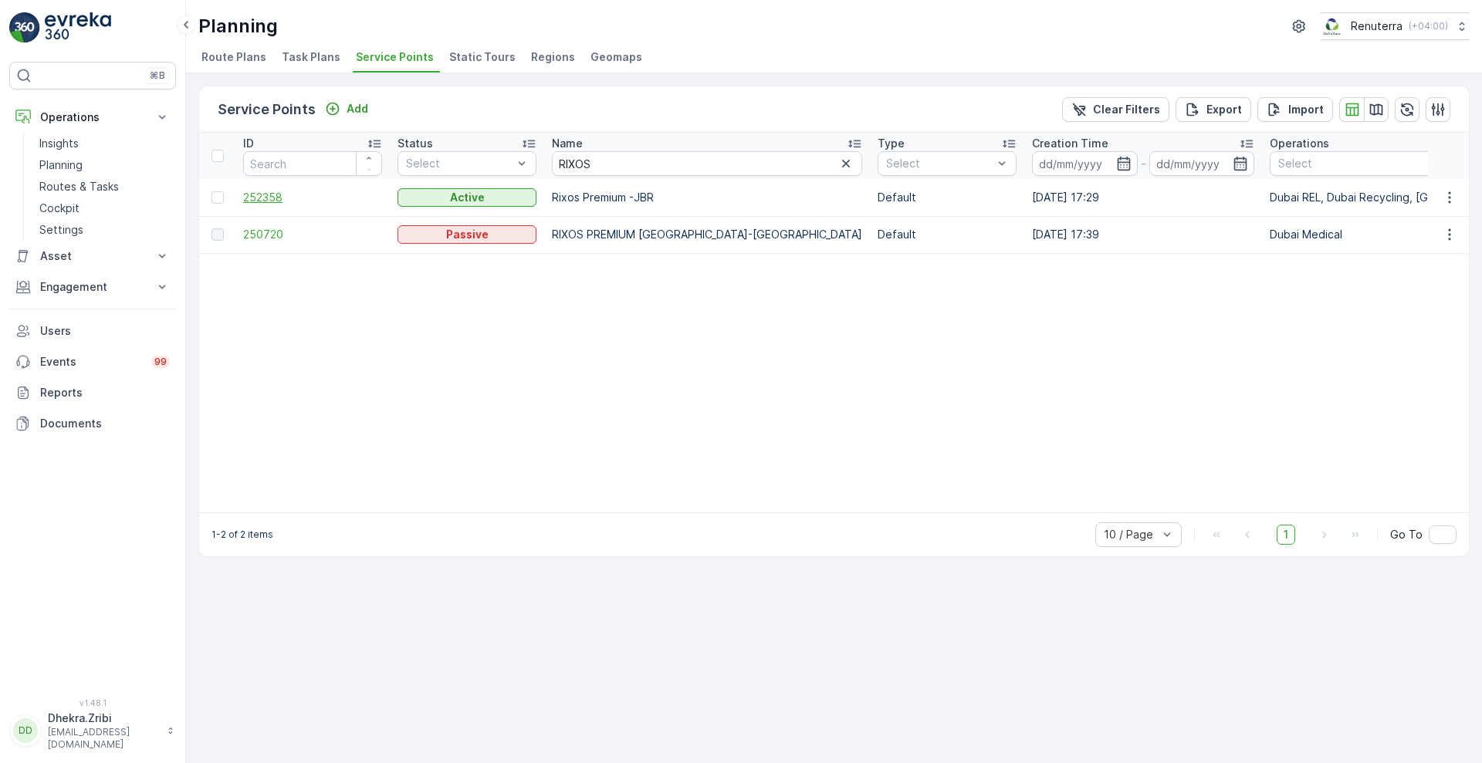
click at [266, 196] on span "252358" at bounding box center [312, 197] width 139 height 15
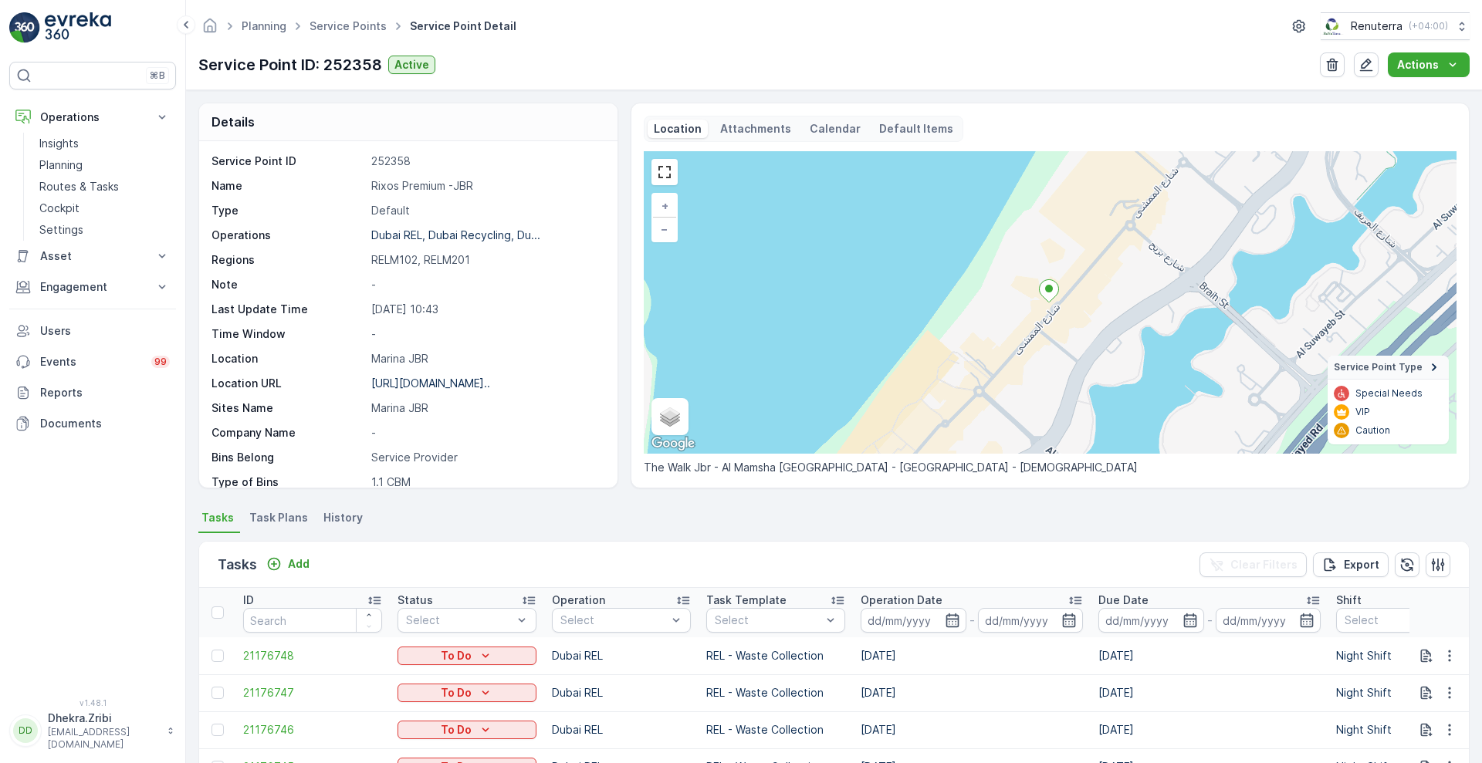
click at [281, 516] on span "Task Plans" at bounding box center [278, 517] width 59 height 15
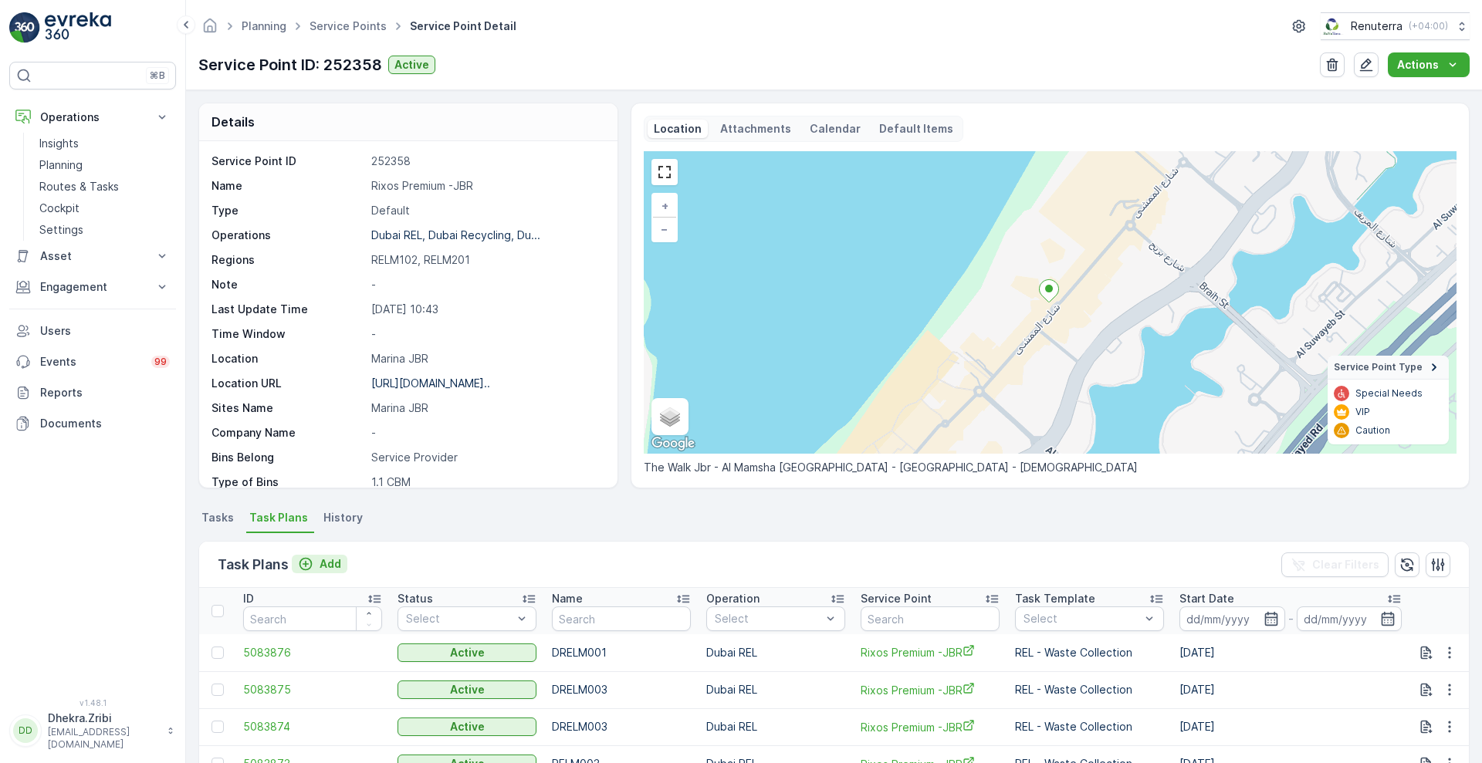
click at [332, 563] on p "Add" at bounding box center [331, 564] width 22 height 15
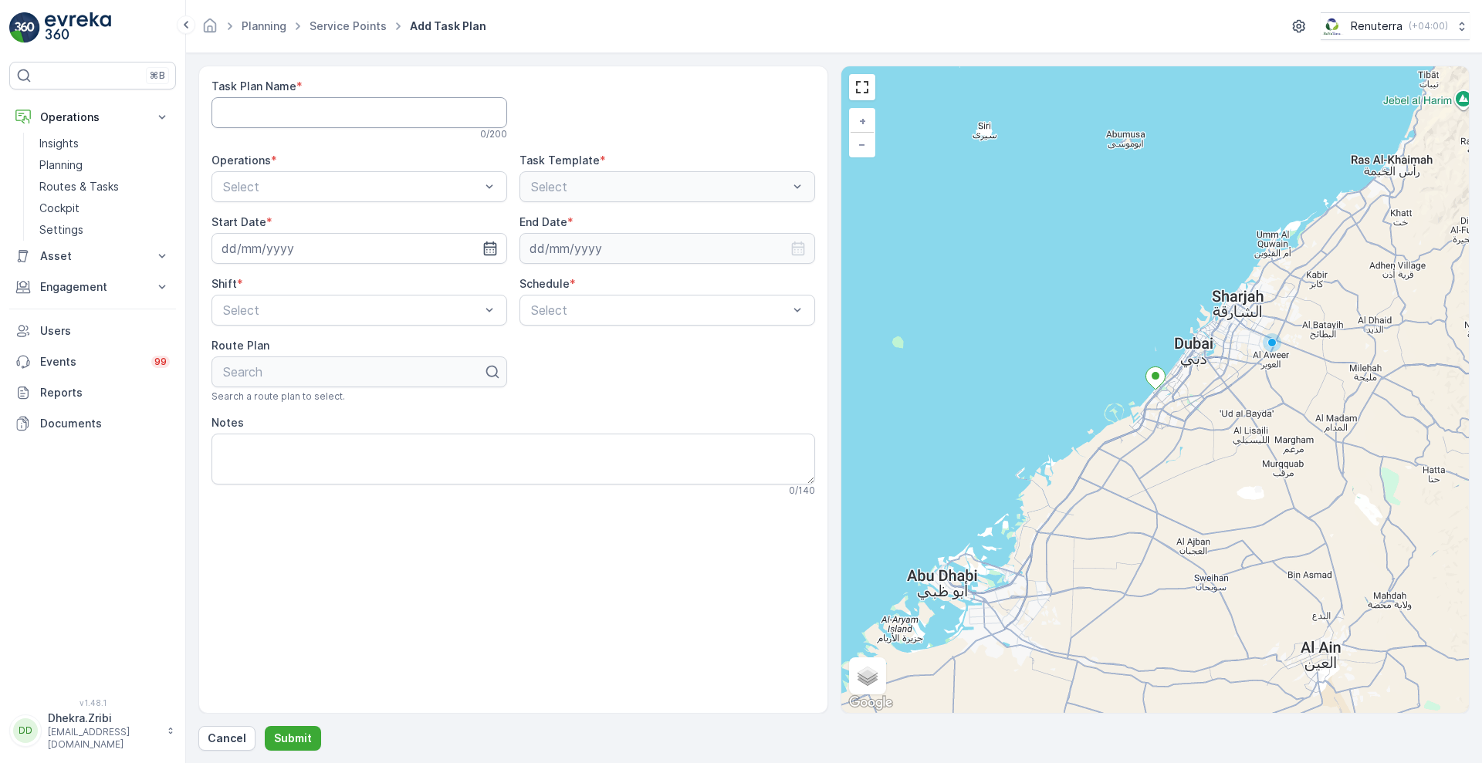
click at [385, 113] on Name "Task Plan Name" at bounding box center [360, 112] width 296 height 31
type Name "DRELM001"
click at [369, 198] on div "Select" at bounding box center [360, 186] width 296 height 31
click at [334, 232] on div "Dubai REL" at bounding box center [360, 225] width 296 height 26
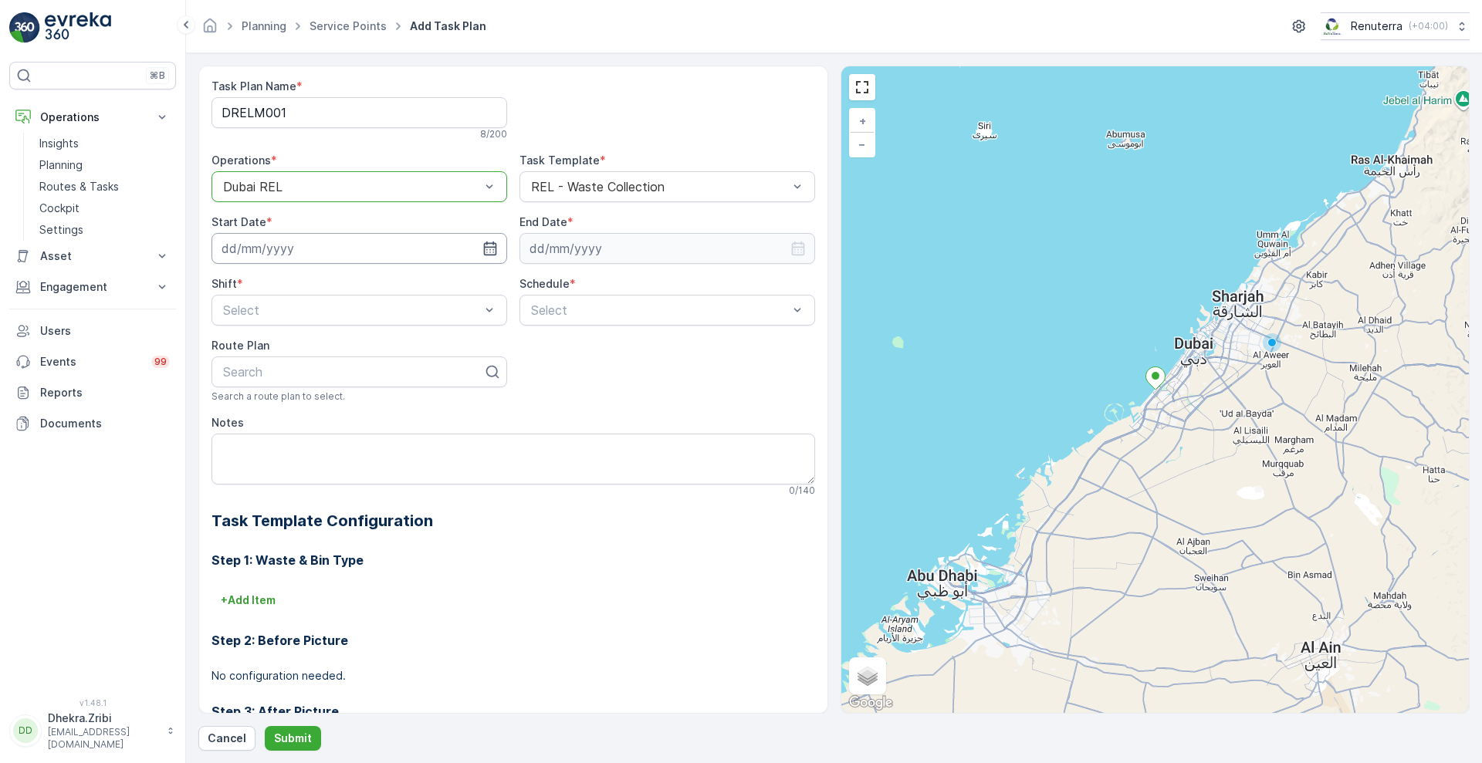
click at [428, 239] on input at bounding box center [360, 248] width 296 height 31
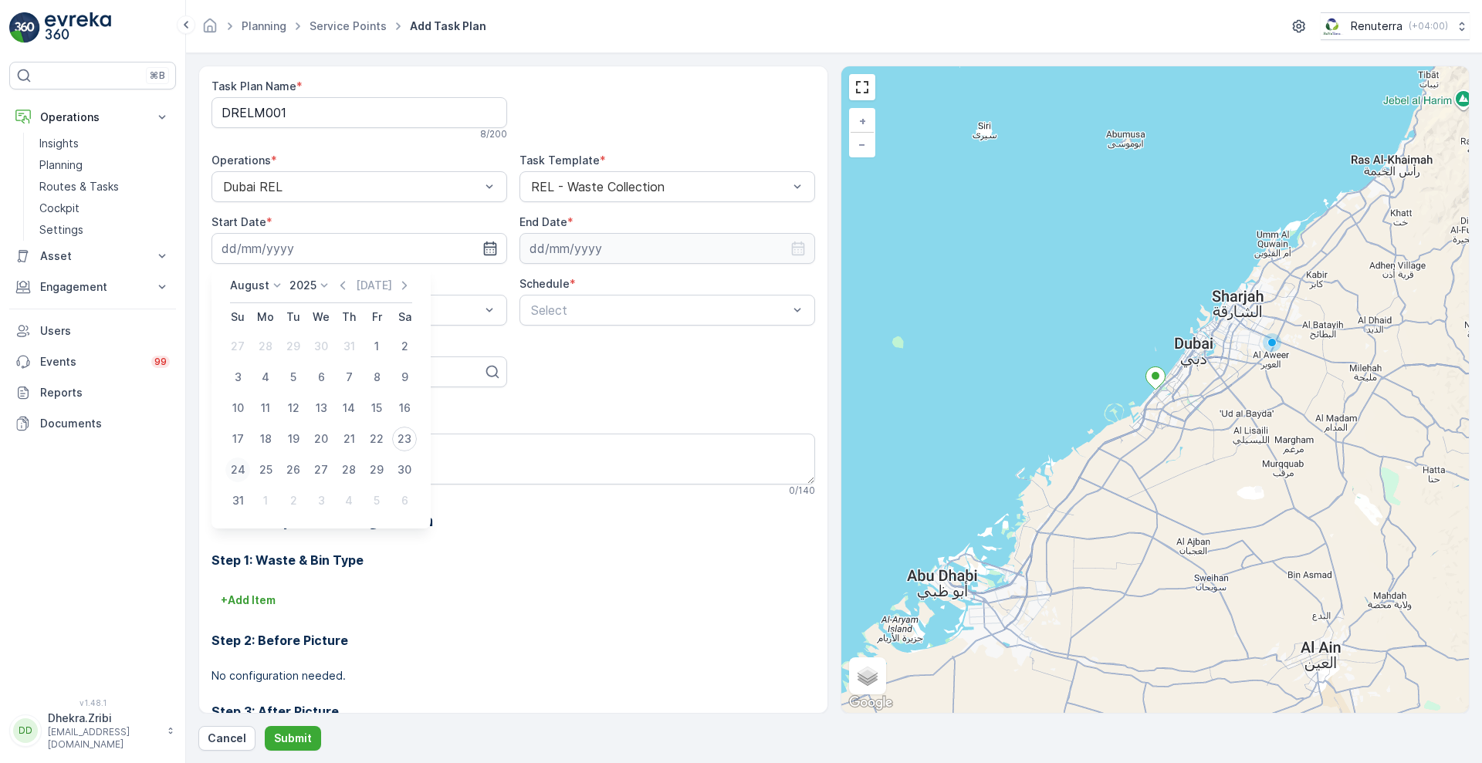
click at [241, 477] on div "24" at bounding box center [237, 470] width 25 height 25
type input "24.08.2025"
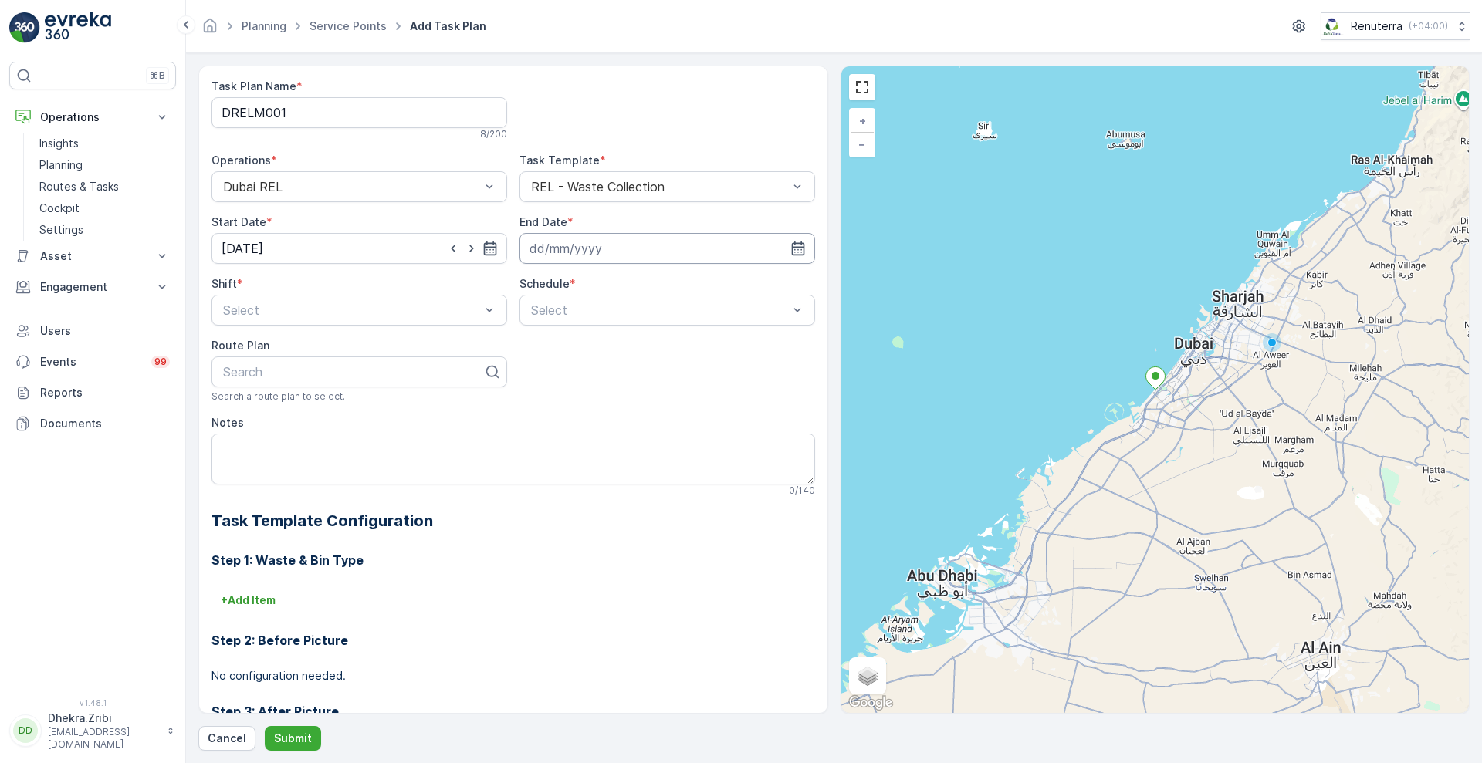
click at [633, 241] on input at bounding box center [668, 248] width 296 height 31
click at [622, 279] on icon at bounding box center [629, 285] width 15 height 15
click at [616, 425] on span "2026" at bounding box center [617, 430] width 26 height 15
click at [576, 292] on icon at bounding box center [582, 285] width 15 height 15
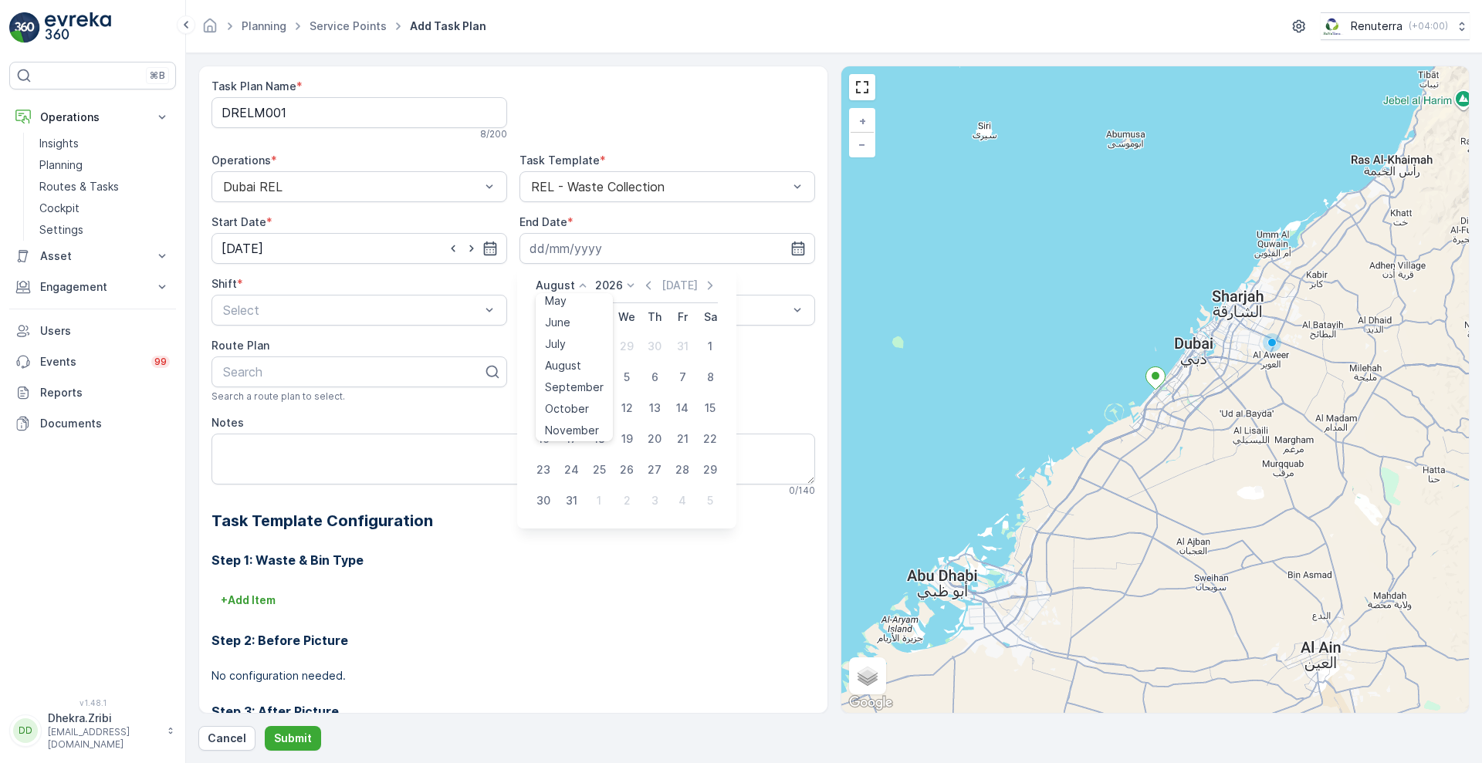
scroll to position [117, 0]
click at [597, 421] on span "December" at bounding box center [572, 427] width 54 height 15
click at [648, 467] on div "31" at bounding box center [654, 470] width 25 height 25
type input "31.12.2026"
click at [403, 310] on div at bounding box center [352, 310] width 260 height 14
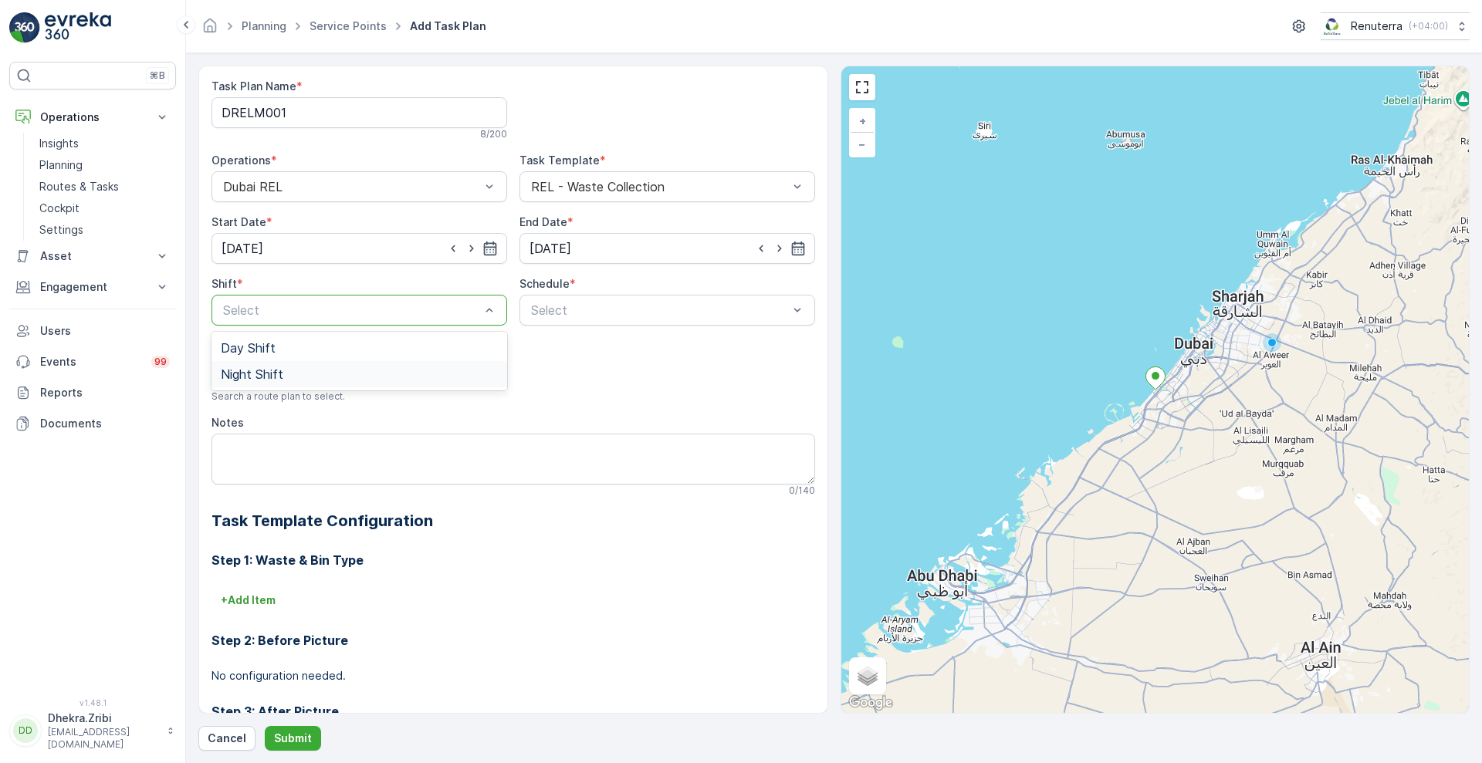
click at [328, 375] on div "Night Shift" at bounding box center [359, 374] width 277 height 14
click at [575, 297] on div "Select" at bounding box center [668, 310] width 296 height 31
click at [546, 345] on span "Daily" at bounding box center [543, 348] width 28 height 14
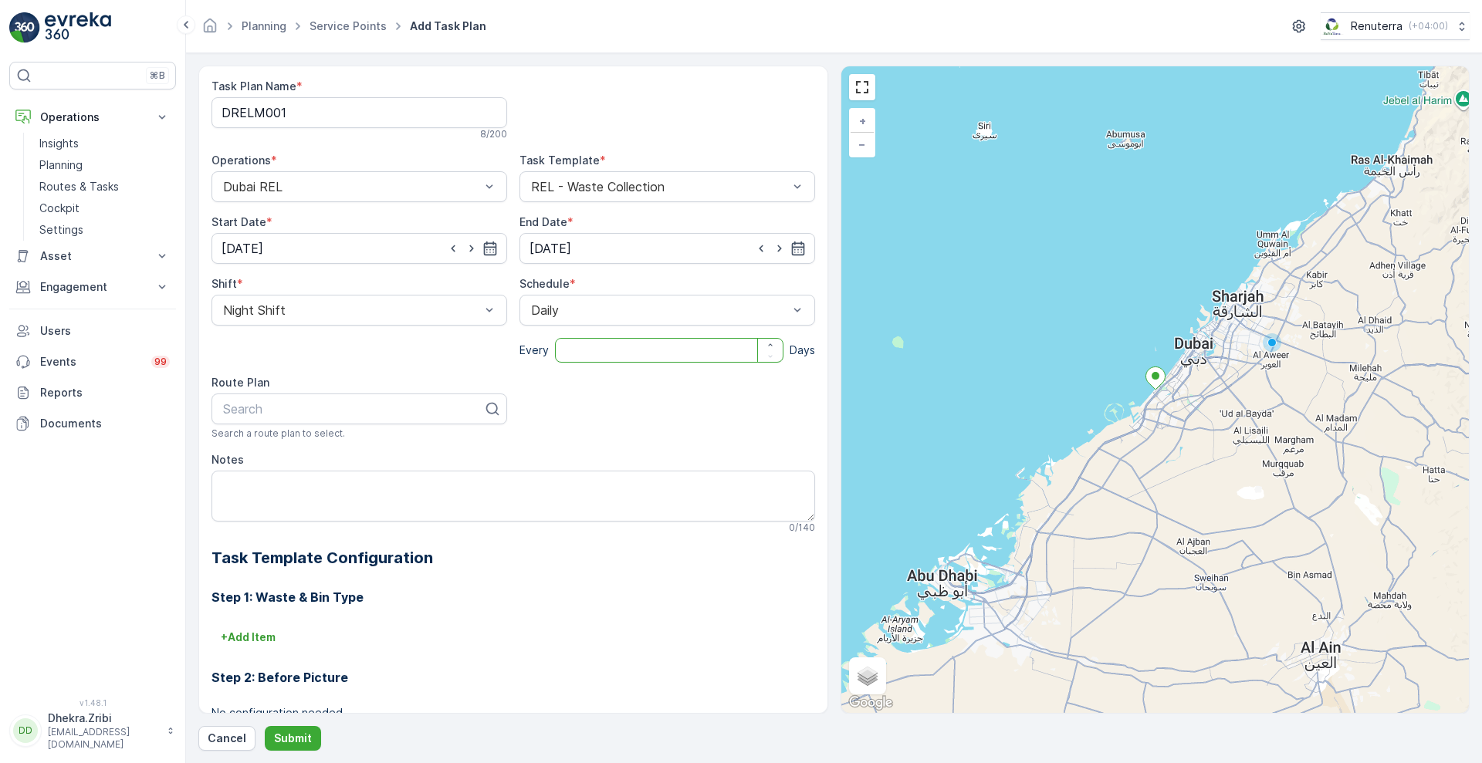
click at [577, 359] on input "number" at bounding box center [669, 350] width 228 height 25
type input "1"
type input "DREL"
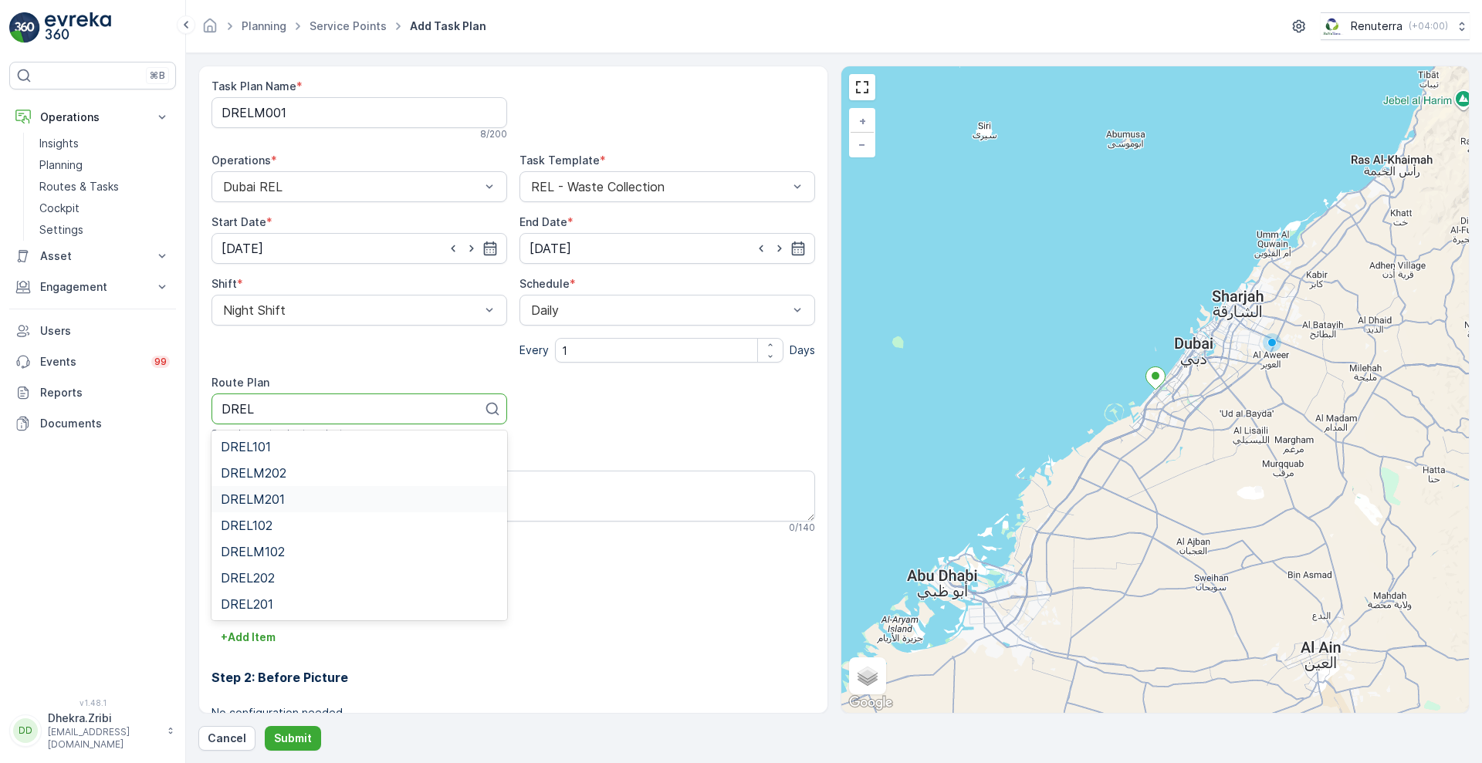
click at [311, 500] on div "DRELM201" at bounding box center [359, 499] width 277 height 14
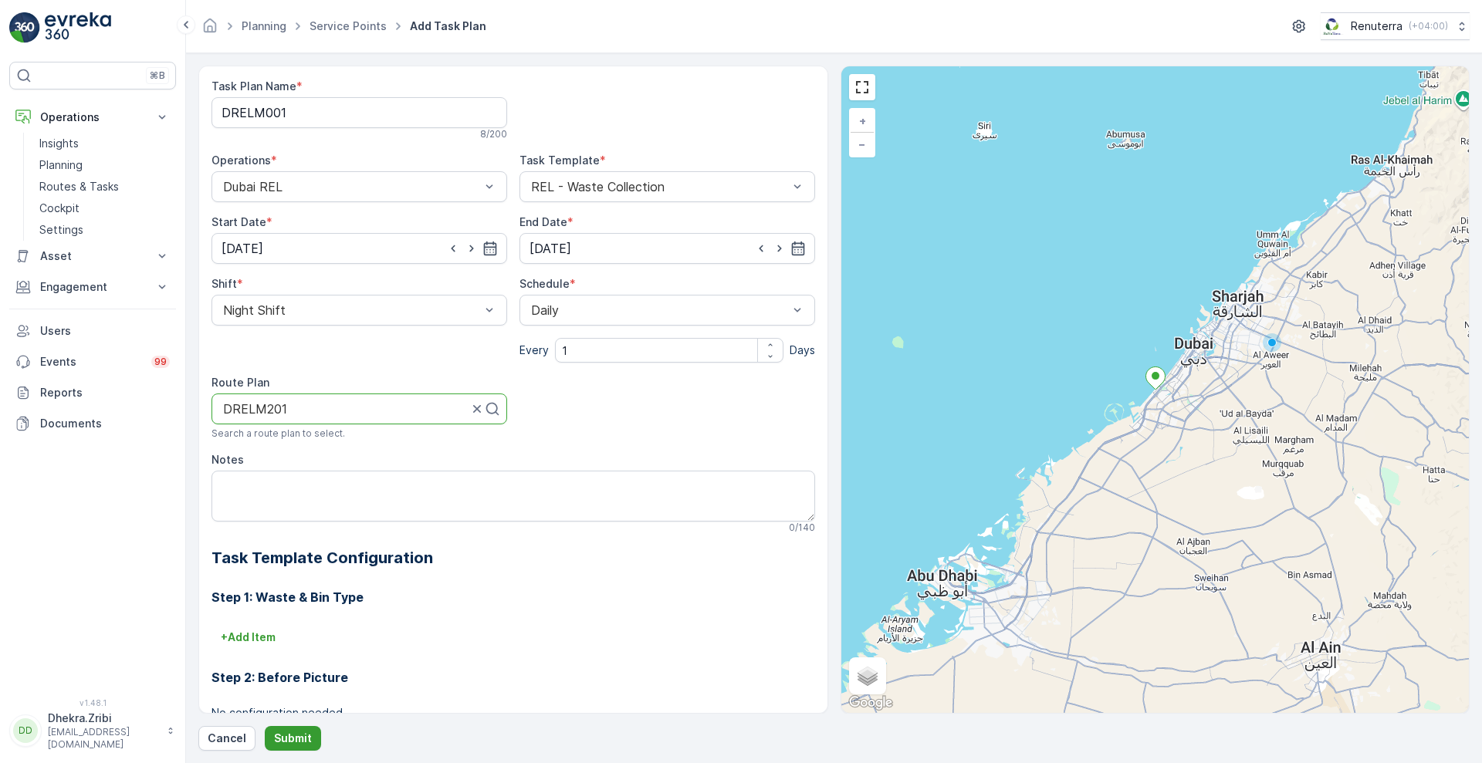
click at [285, 740] on p "Submit" at bounding box center [293, 738] width 38 height 15
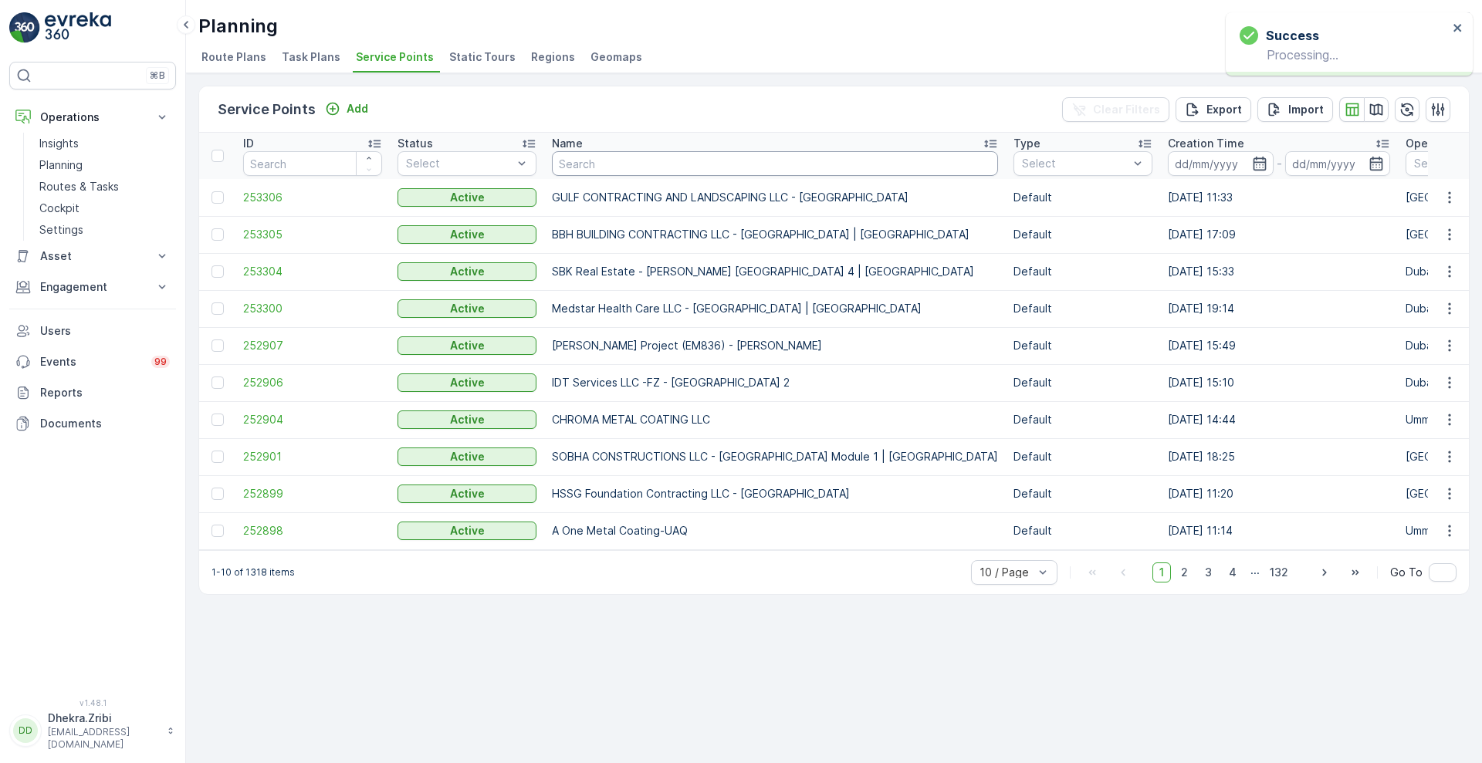
click at [626, 161] on input "text" at bounding box center [775, 163] width 446 height 25
type input "RIXOS"
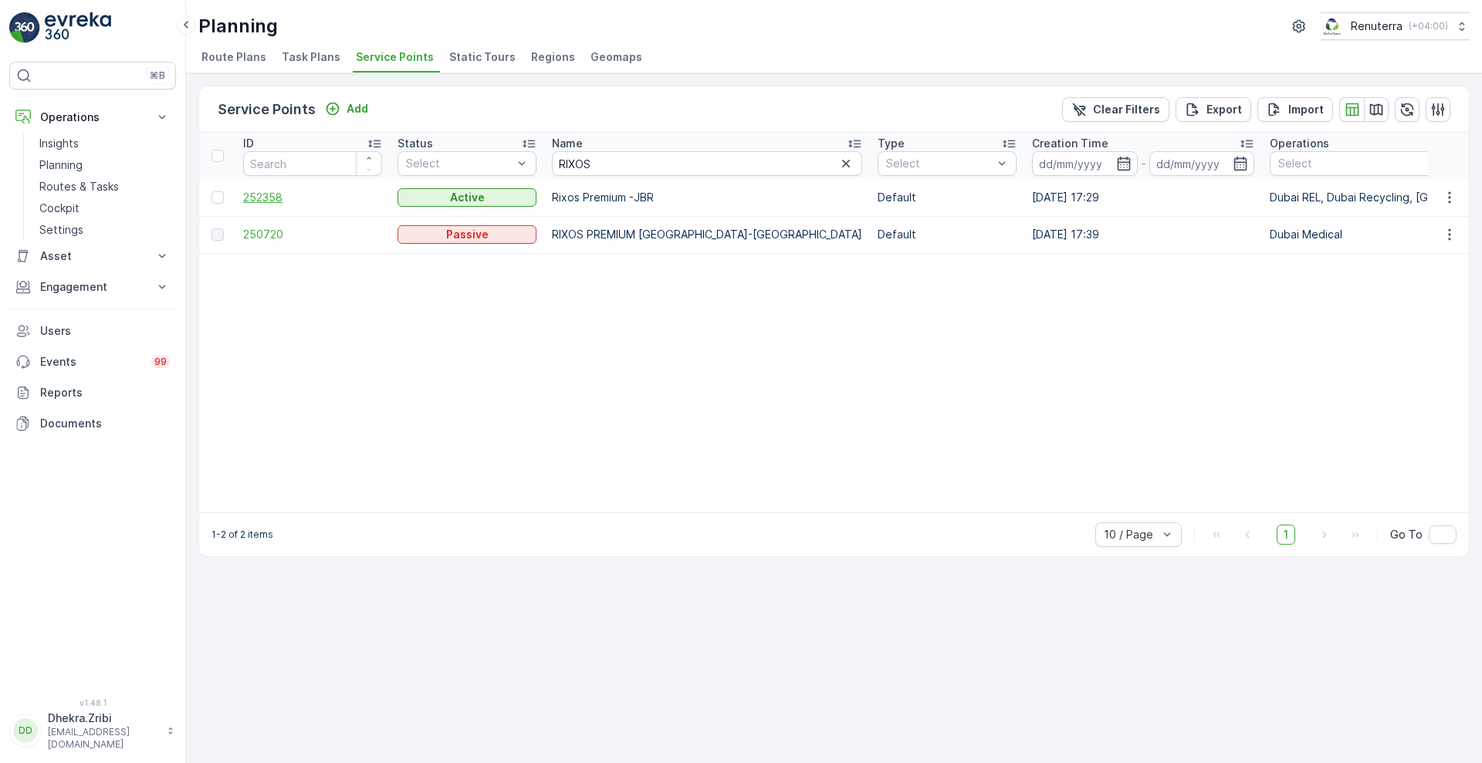
click at [265, 203] on span "252358" at bounding box center [312, 197] width 139 height 15
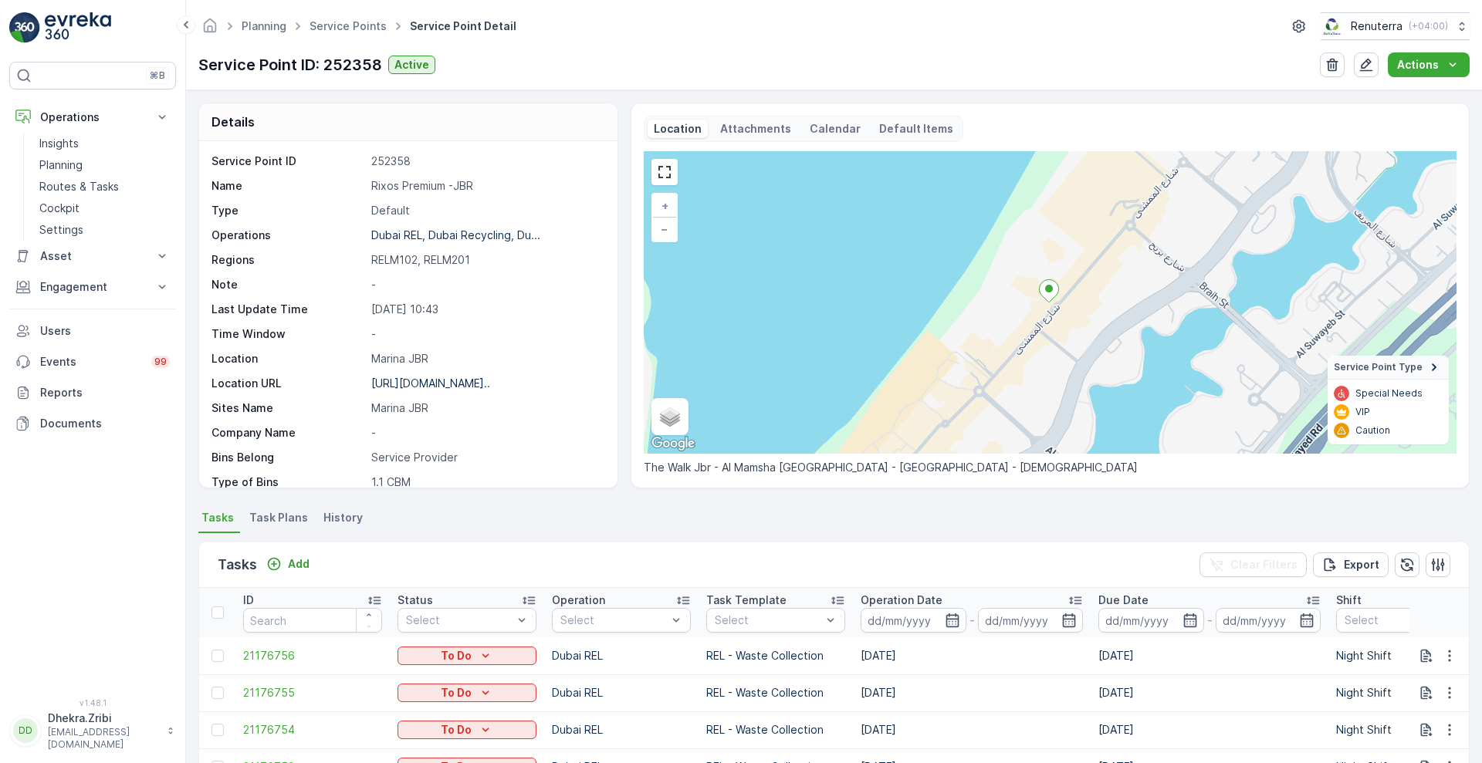
click at [295, 511] on span "Task Plans" at bounding box center [278, 517] width 59 height 15
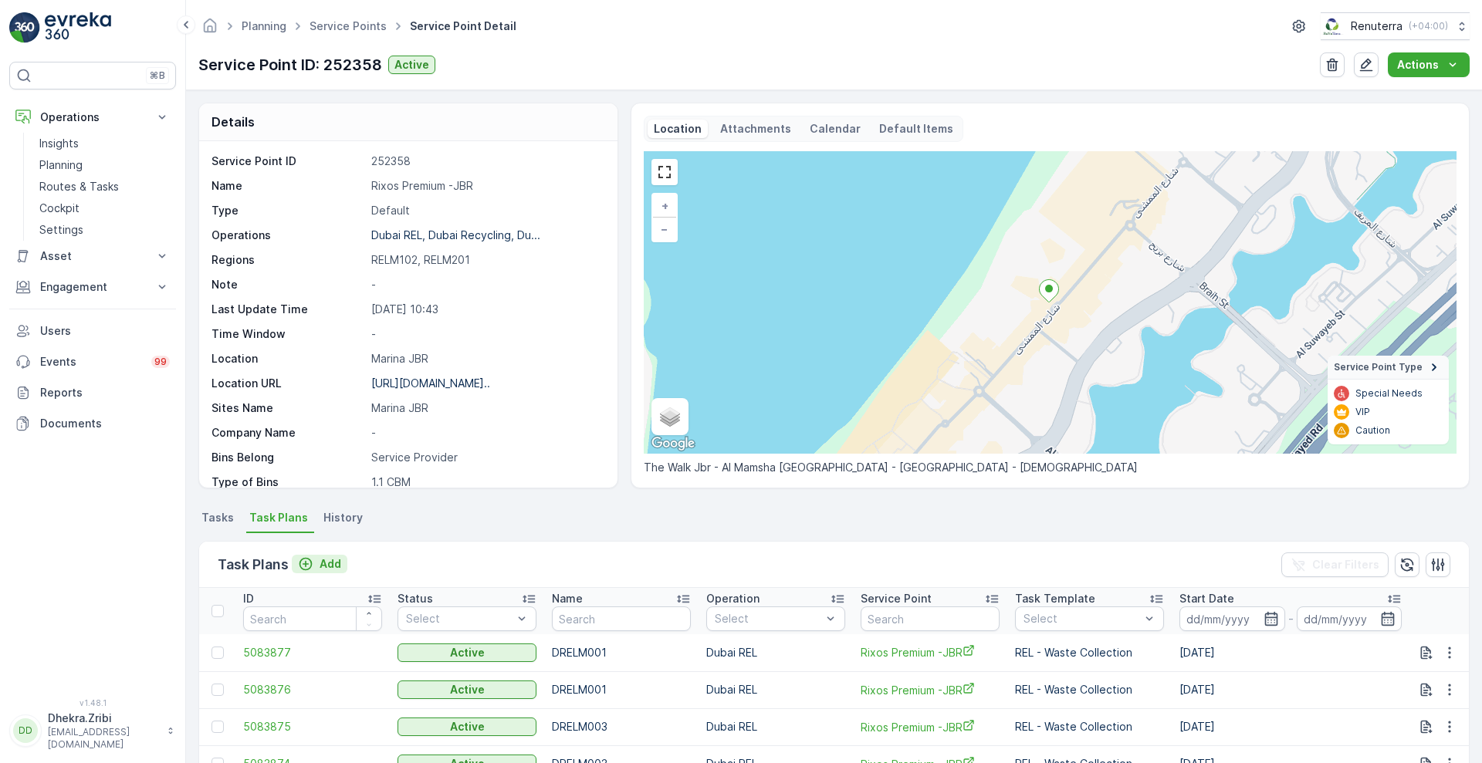
click at [323, 570] on p "Add" at bounding box center [331, 564] width 22 height 15
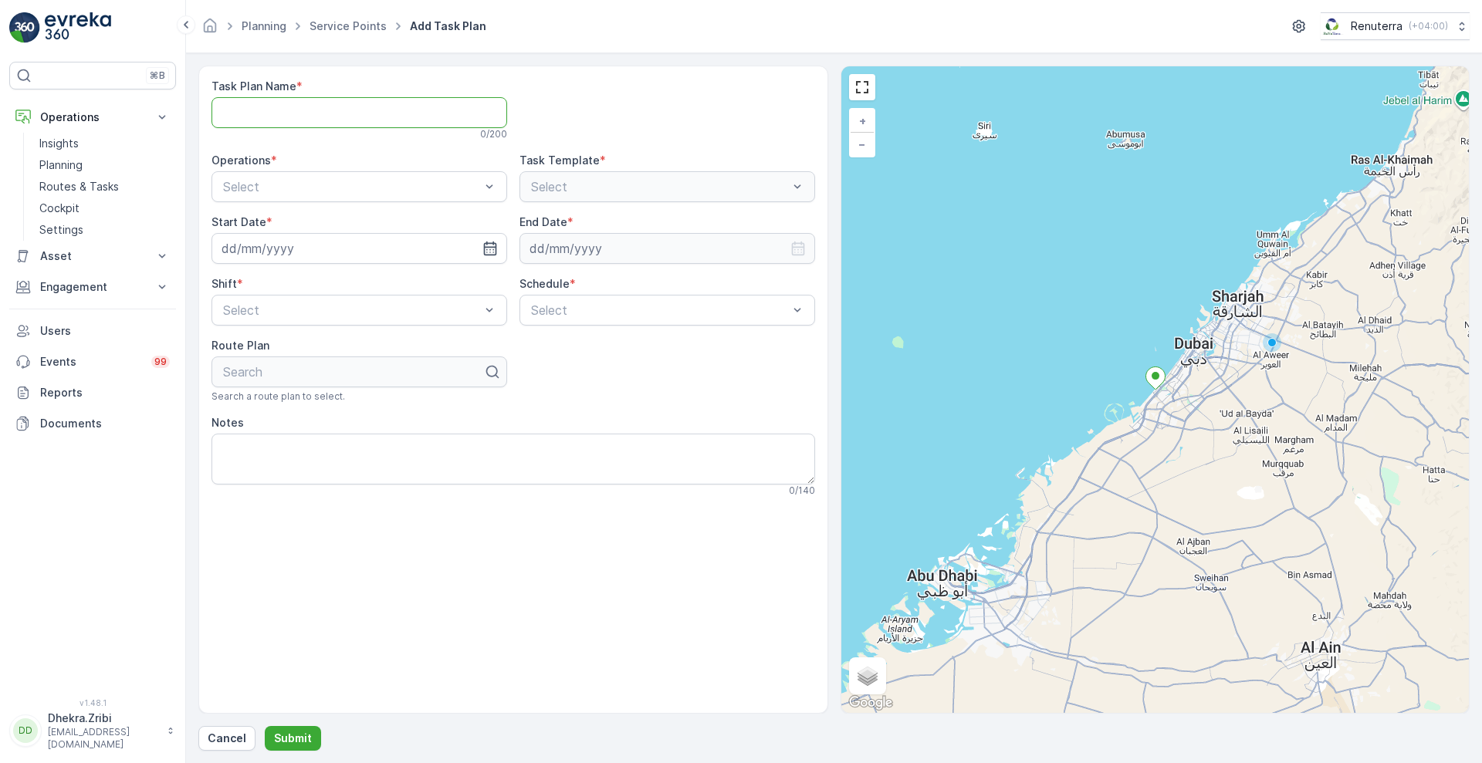
click at [408, 120] on Name "Task Plan Name" at bounding box center [360, 112] width 296 height 31
type Name "DRELM001"
click at [388, 182] on div at bounding box center [352, 187] width 260 height 14
click at [336, 229] on div "Dubai REL" at bounding box center [359, 225] width 277 height 14
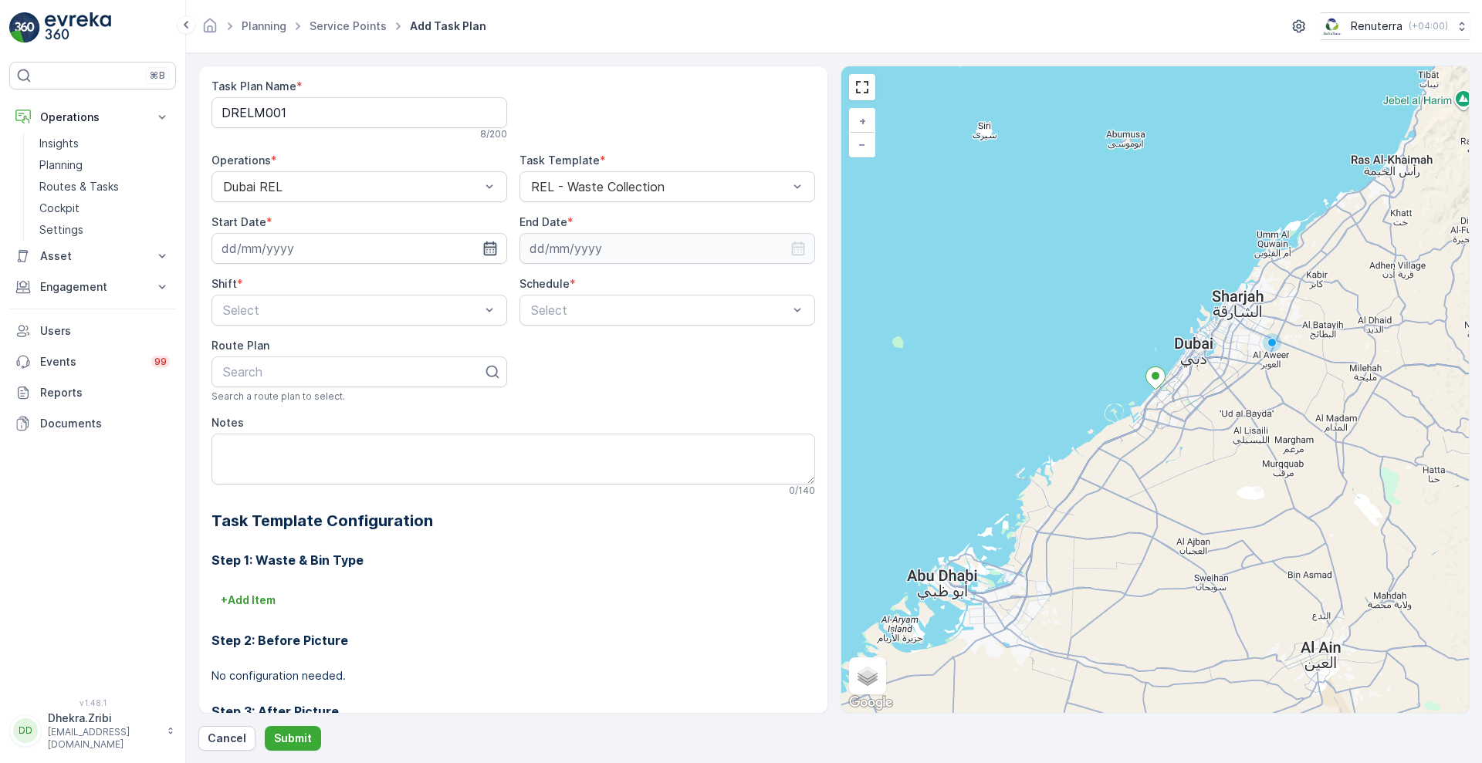
click at [492, 252] on icon "button" at bounding box center [489, 248] width 15 height 15
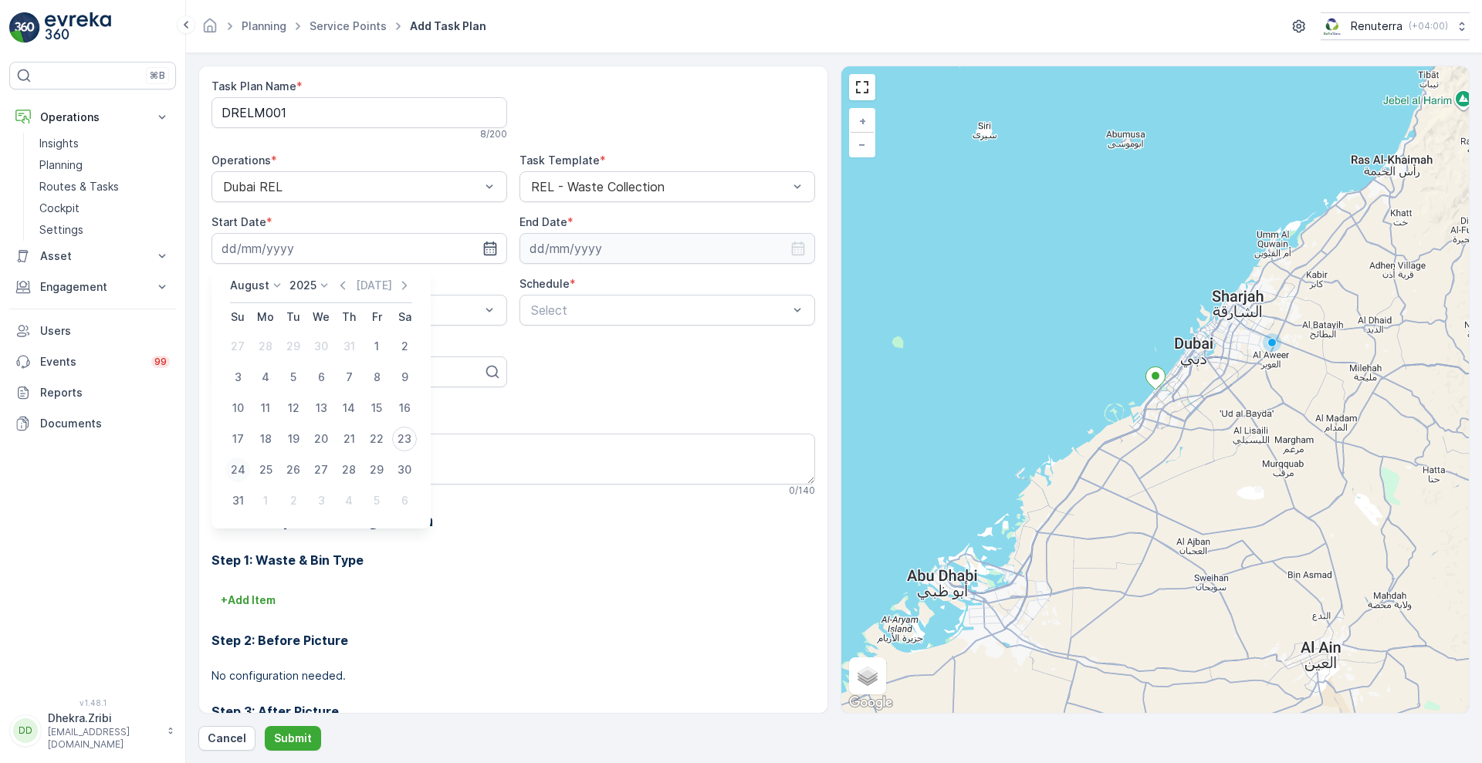
click at [244, 474] on div "24" at bounding box center [237, 470] width 25 height 25
type input "24.08.2025"
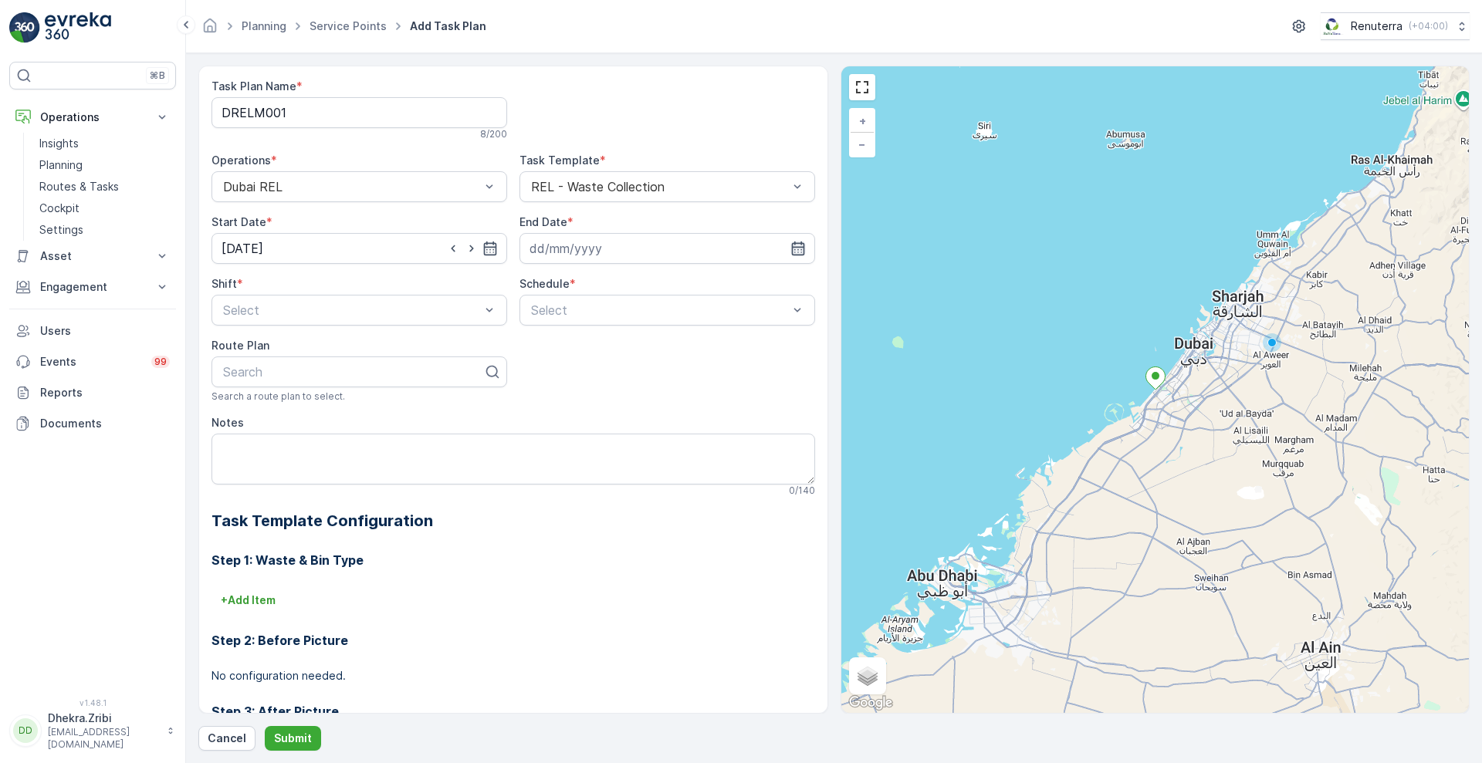
click at [794, 248] on icon "button" at bounding box center [797, 248] width 15 height 15
click at [625, 283] on icon at bounding box center [629, 285] width 15 height 15
click at [614, 428] on span "2026" at bounding box center [617, 430] width 26 height 15
click at [580, 284] on icon at bounding box center [582, 285] width 15 height 15
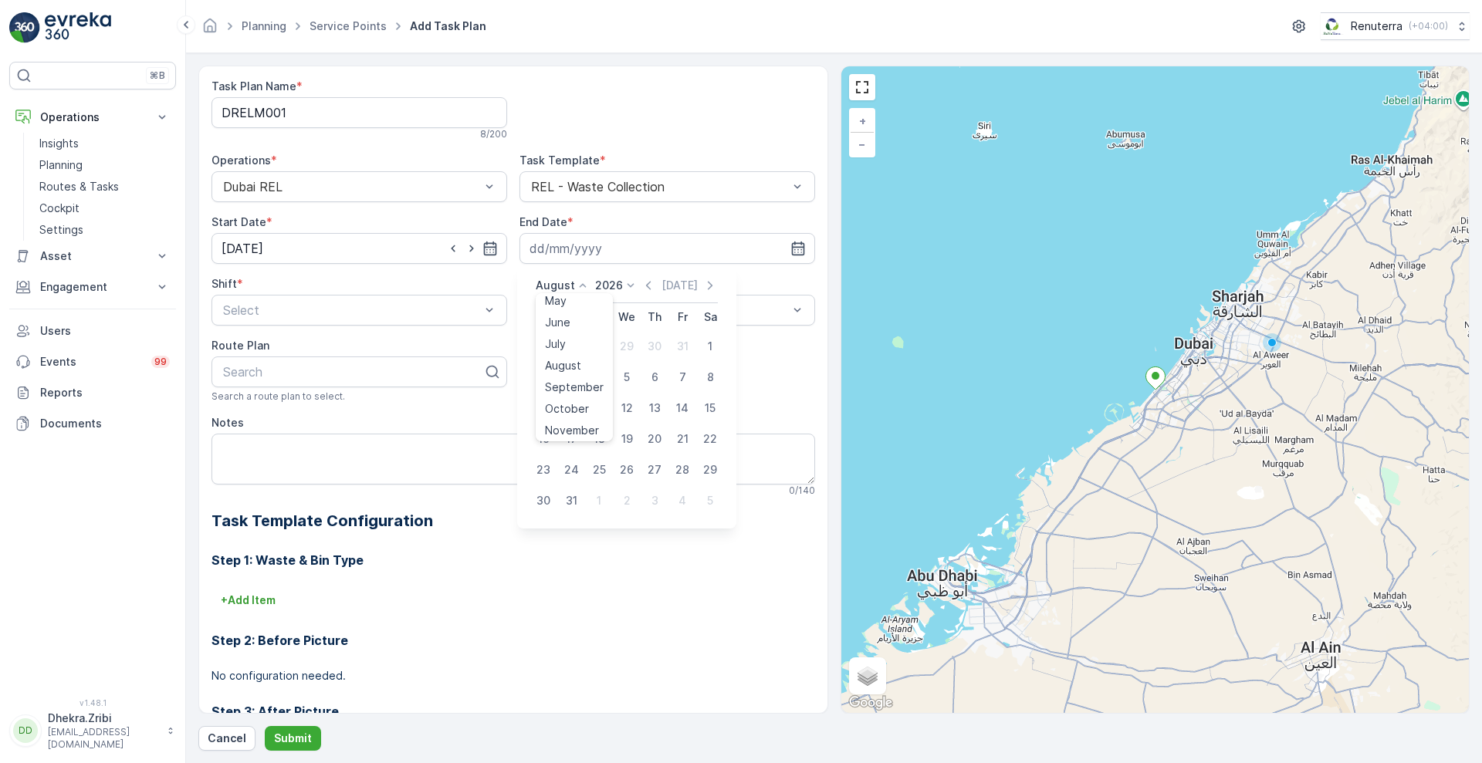
scroll to position [117, 0]
click at [587, 421] on span "December" at bounding box center [572, 427] width 54 height 15
click at [656, 469] on div "31" at bounding box center [654, 470] width 25 height 25
type input "31.12.2026"
click at [447, 314] on div at bounding box center [352, 310] width 260 height 14
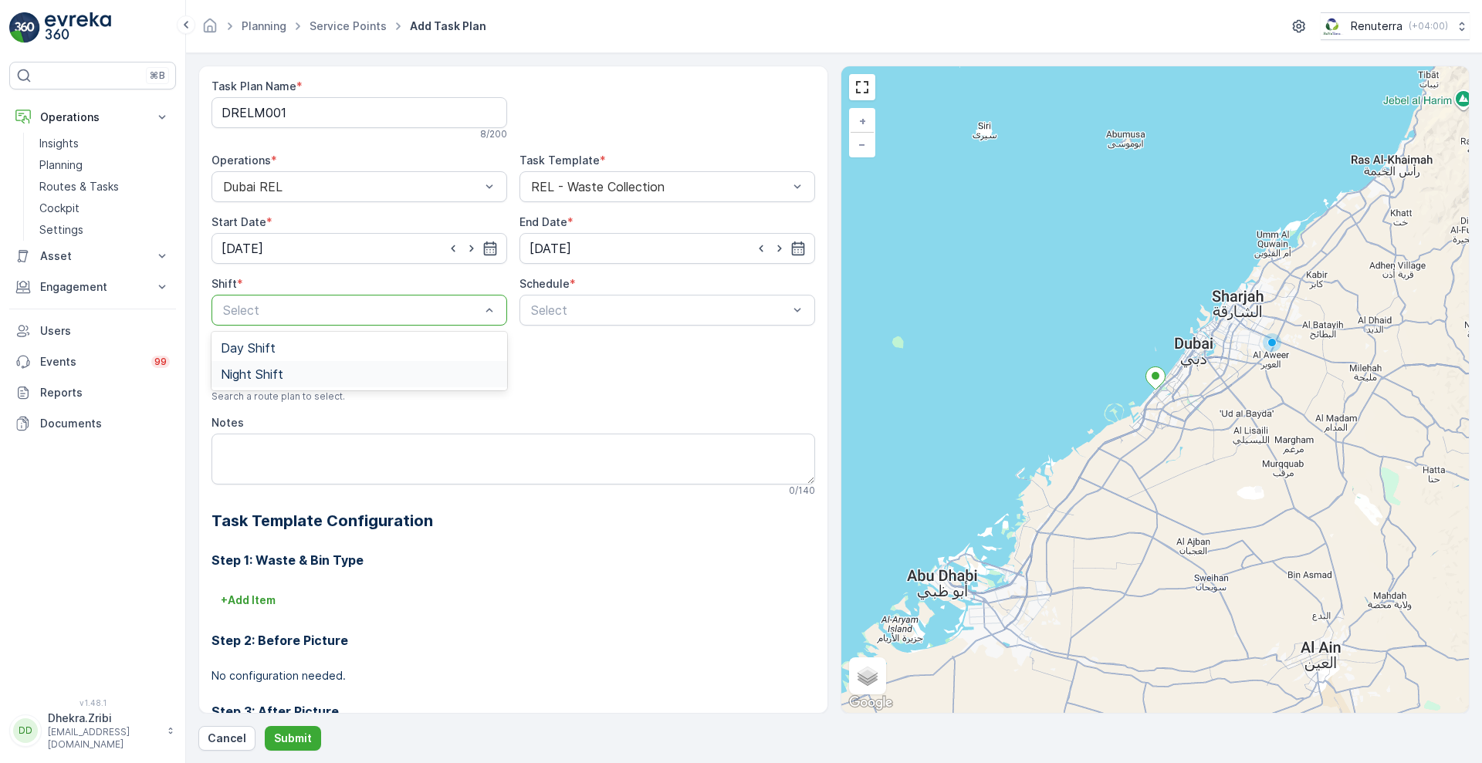
click at [363, 367] on div "Night Shift" at bounding box center [359, 374] width 277 height 14
click at [562, 346] on div "Daily" at bounding box center [667, 348] width 277 height 14
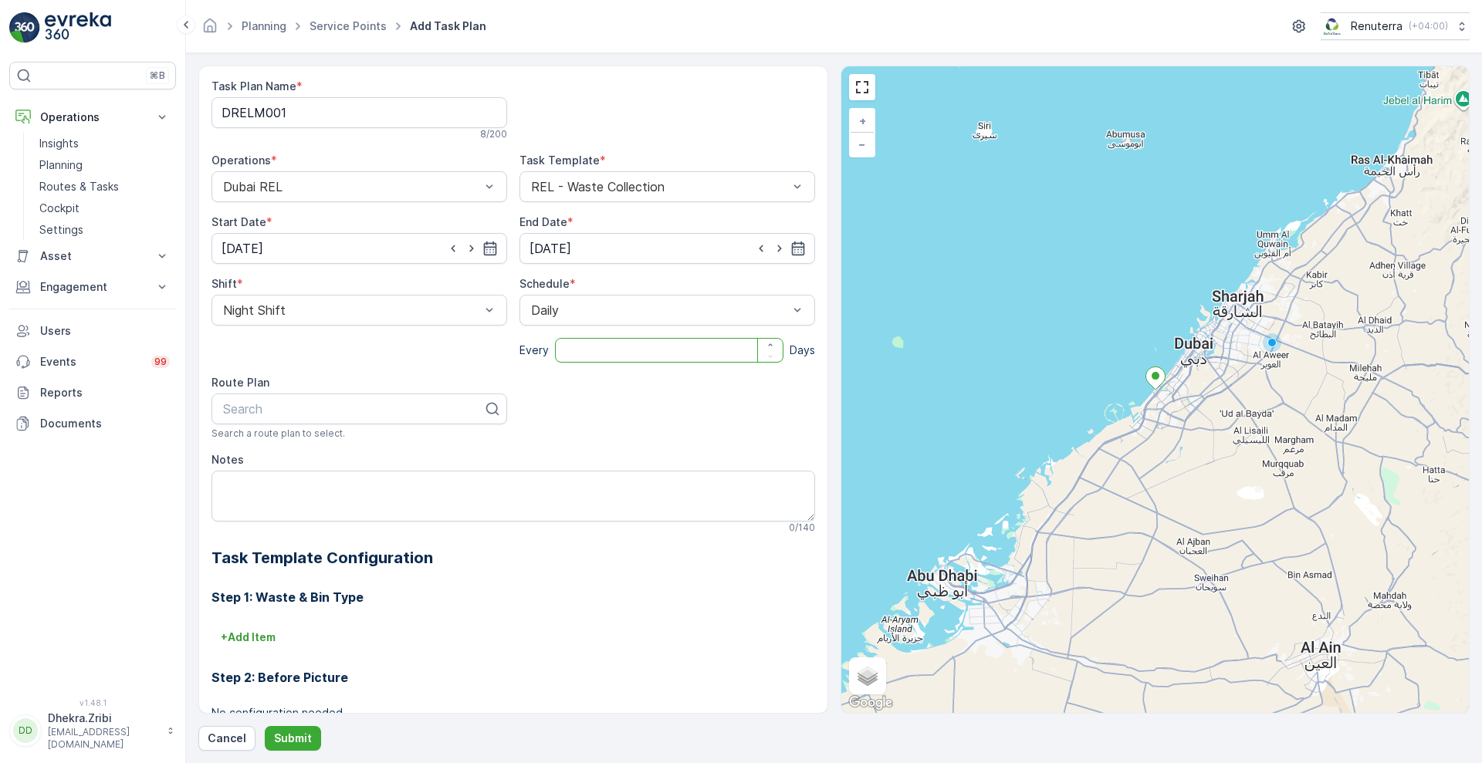
click at [603, 354] on input "number" at bounding box center [669, 350] width 228 height 25
type input "1"
click at [422, 415] on div at bounding box center [353, 409] width 263 height 14
type input "DRELM2"
click at [308, 485] on div "DRELM201" at bounding box center [360, 473] width 296 height 26
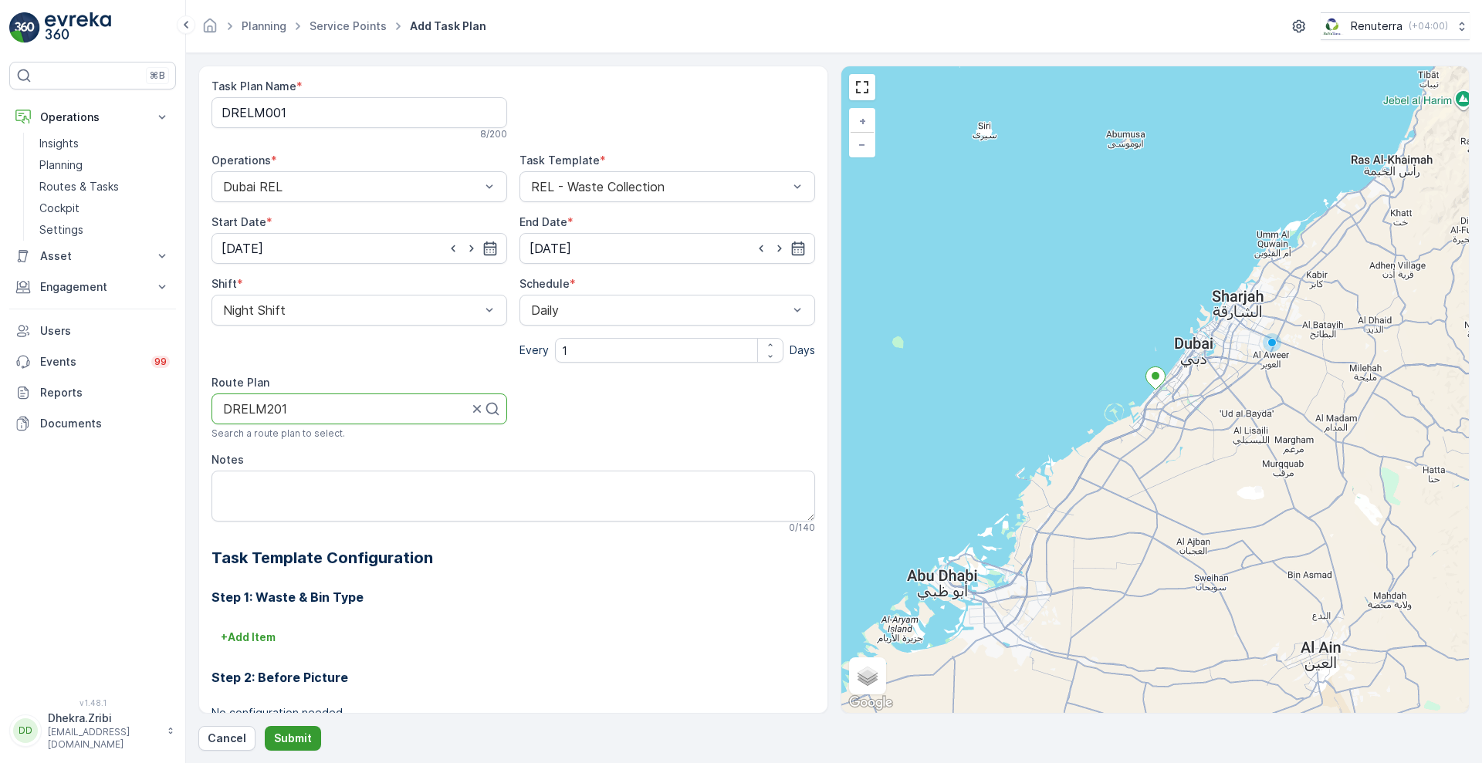
click at [296, 731] on p "Submit" at bounding box center [293, 738] width 38 height 15
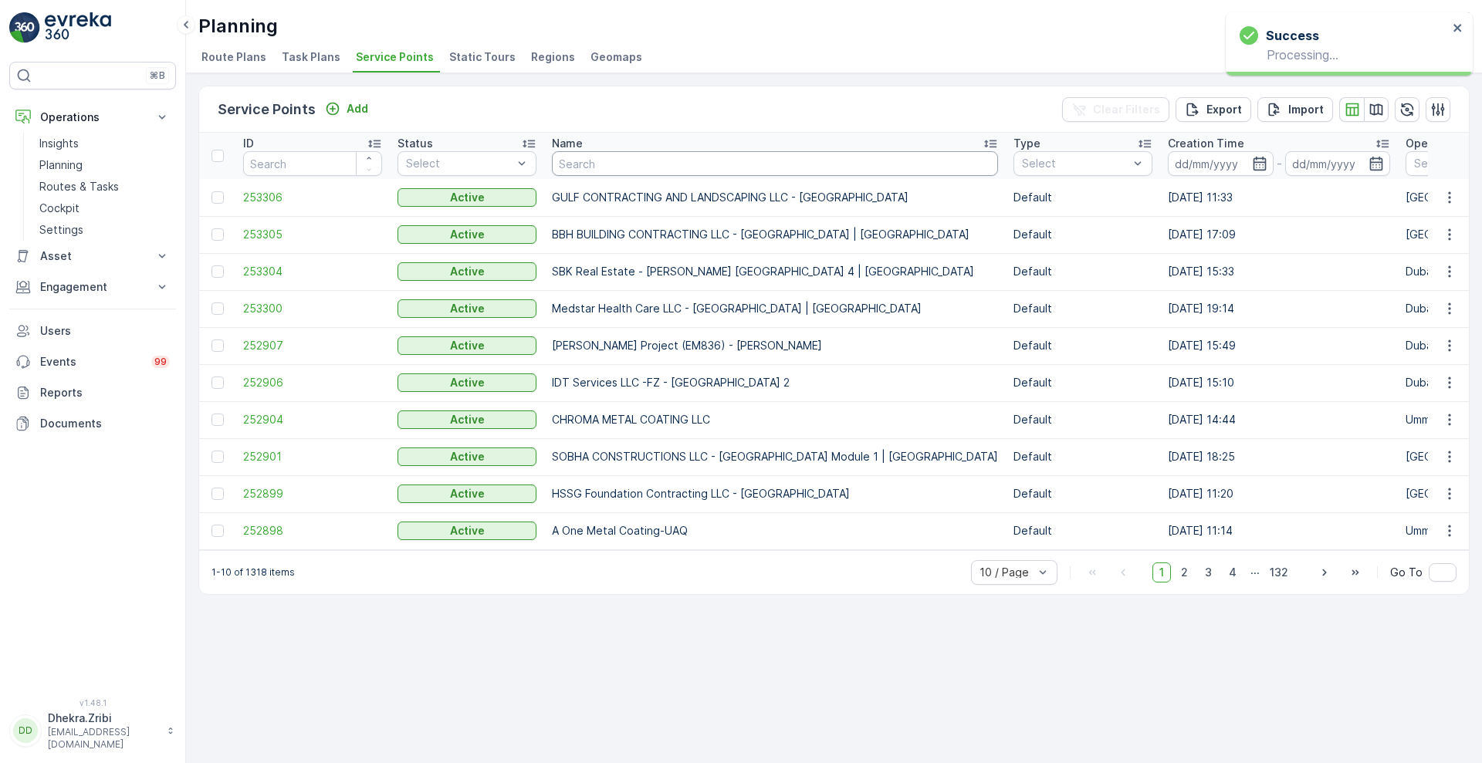
click at [635, 162] on input "text" at bounding box center [775, 163] width 446 height 25
type input "RIXOS"
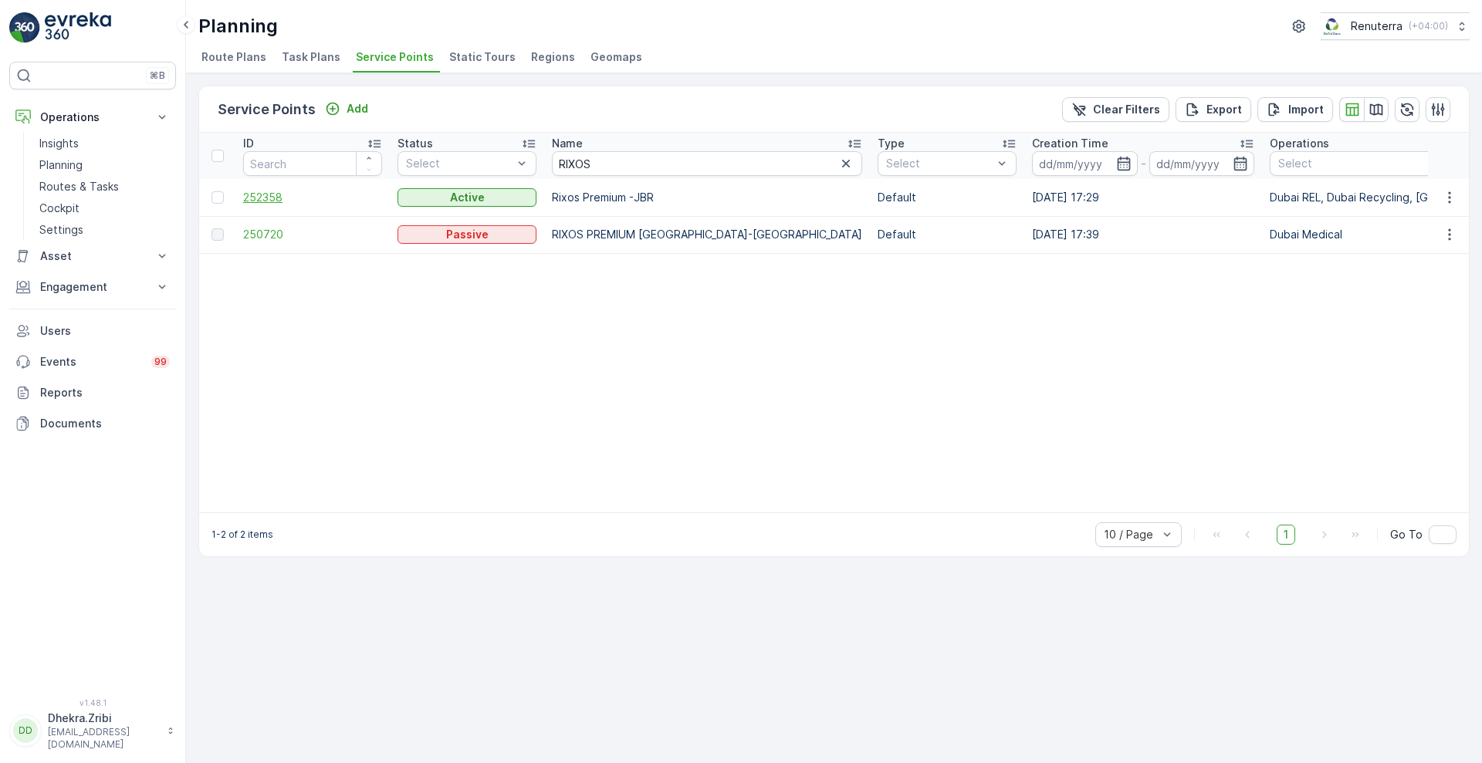
click at [271, 199] on span "252358" at bounding box center [312, 197] width 139 height 15
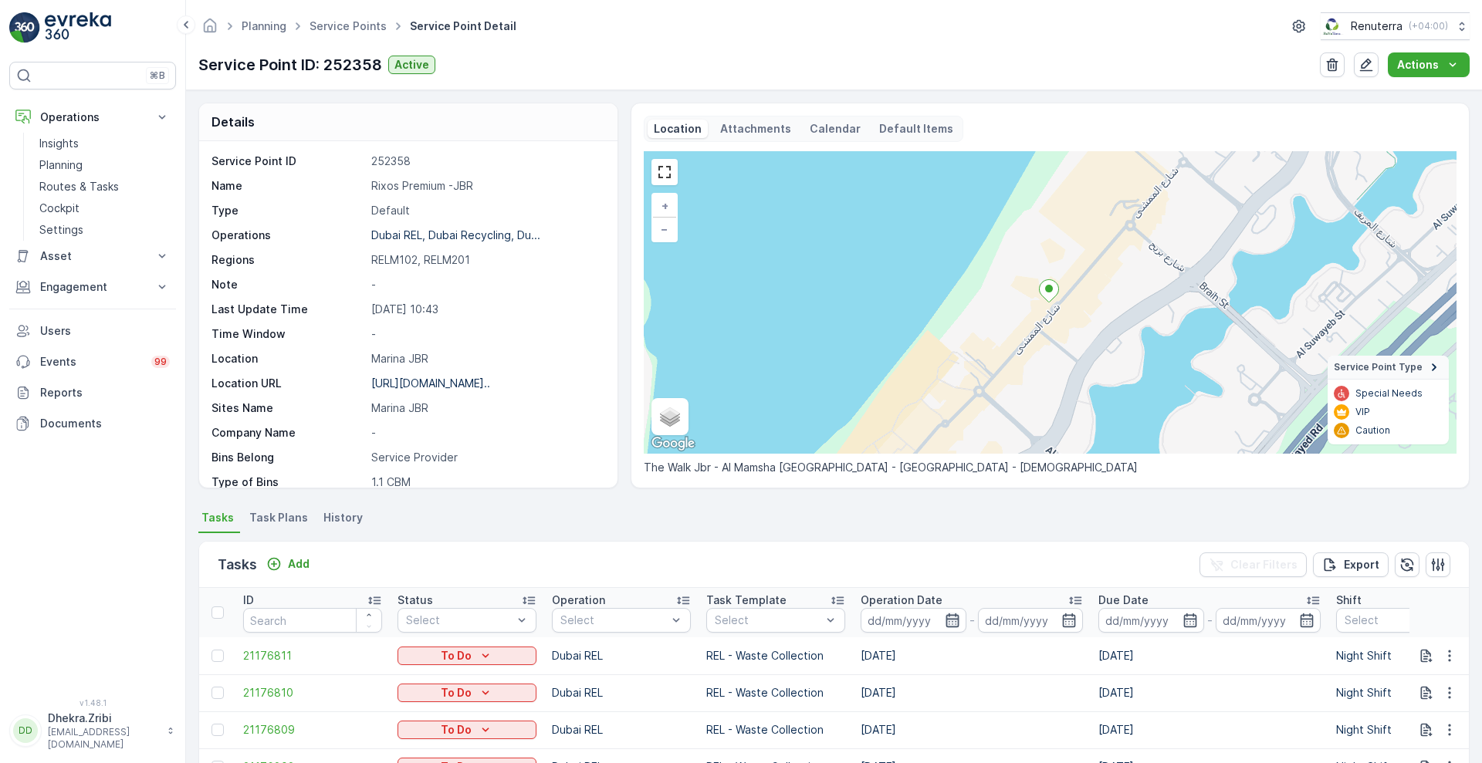
click at [959, 619] on icon "button" at bounding box center [952, 620] width 15 height 15
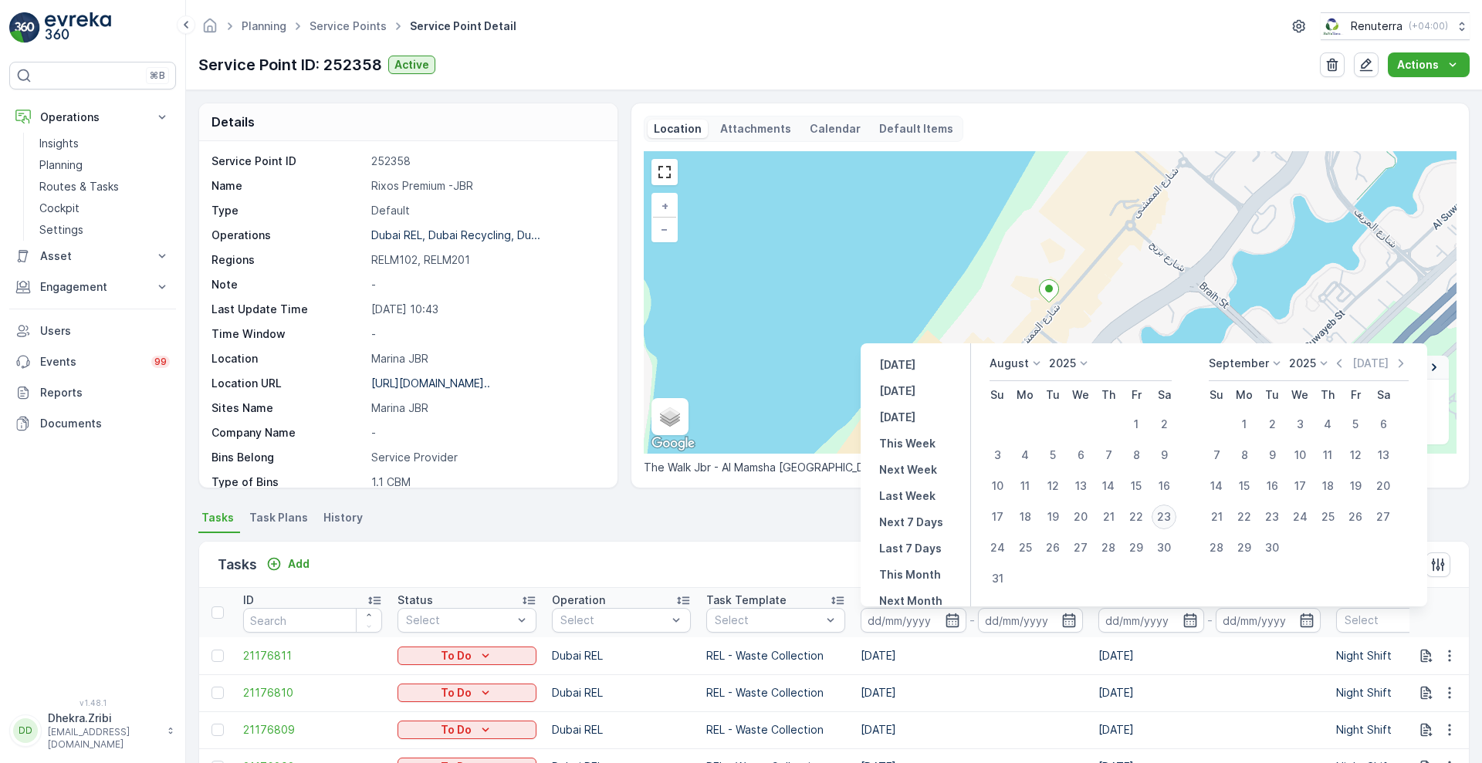
click at [1164, 510] on div "23" at bounding box center [1164, 517] width 25 height 25
type input "[DATE]"
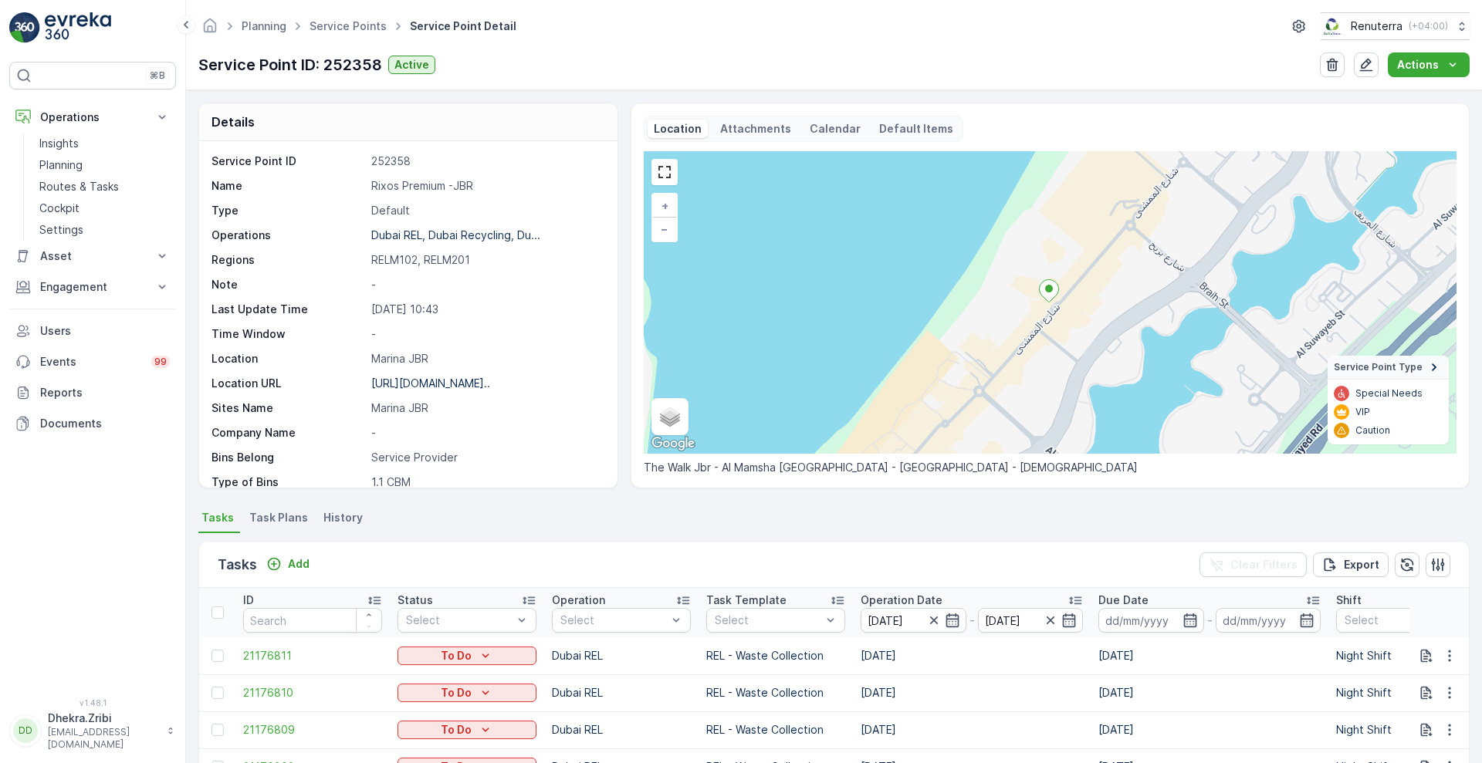
click at [784, 582] on div "Tasks Add Clear Filters Export" at bounding box center [834, 565] width 1270 height 46
click at [1068, 618] on icon "button" at bounding box center [1069, 621] width 13 height 14
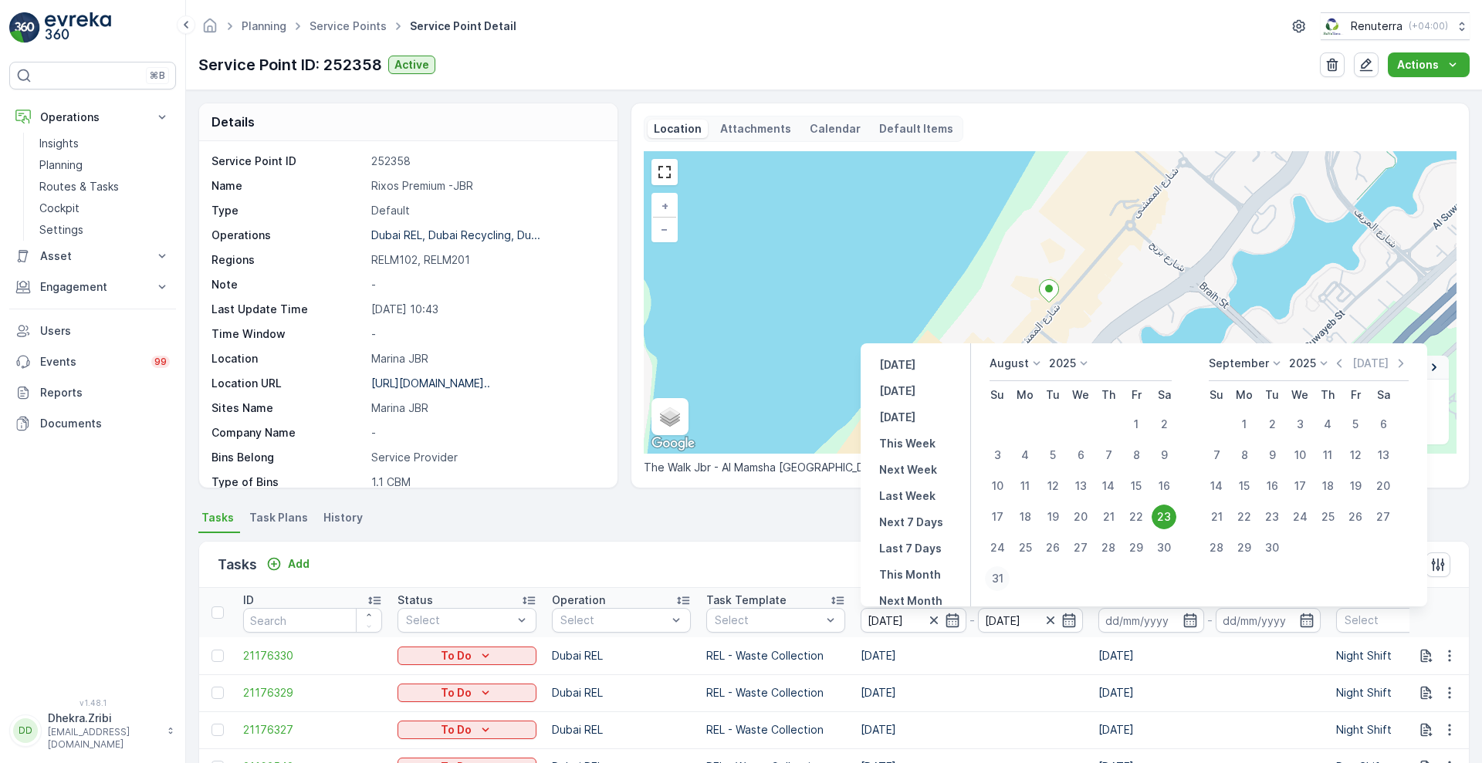
click at [1000, 581] on div "31" at bounding box center [997, 579] width 25 height 25
type input "31.08.2025"
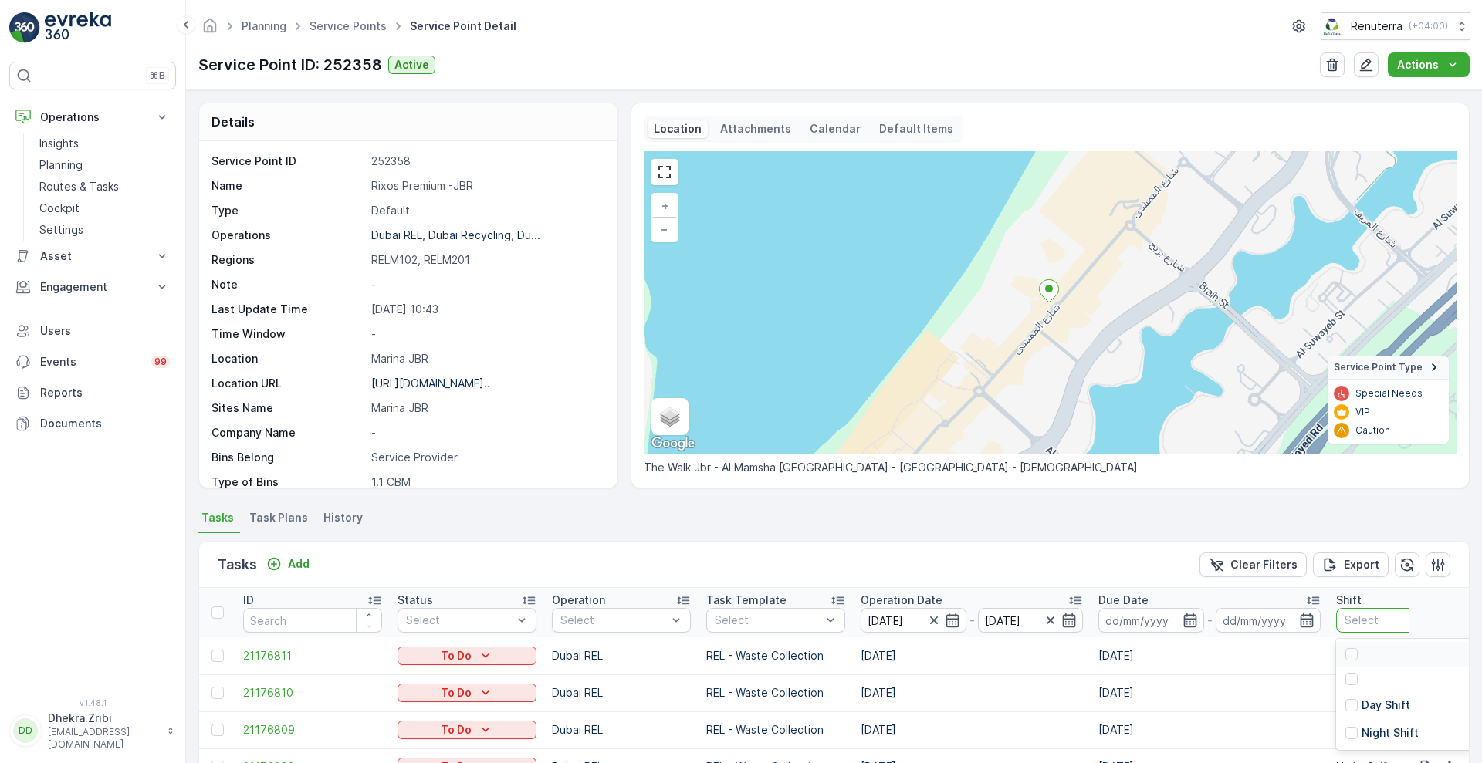
click at [1351, 623] on div at bounding box center [1398, 620] width 110 height 12
click at [1365, 732] on p "Night Shift" at bounding box center [1390, 733] width 57 height 15
click at [904, 599] on p "Operation Date" at bounding box center [902, 600] width 82 height 15
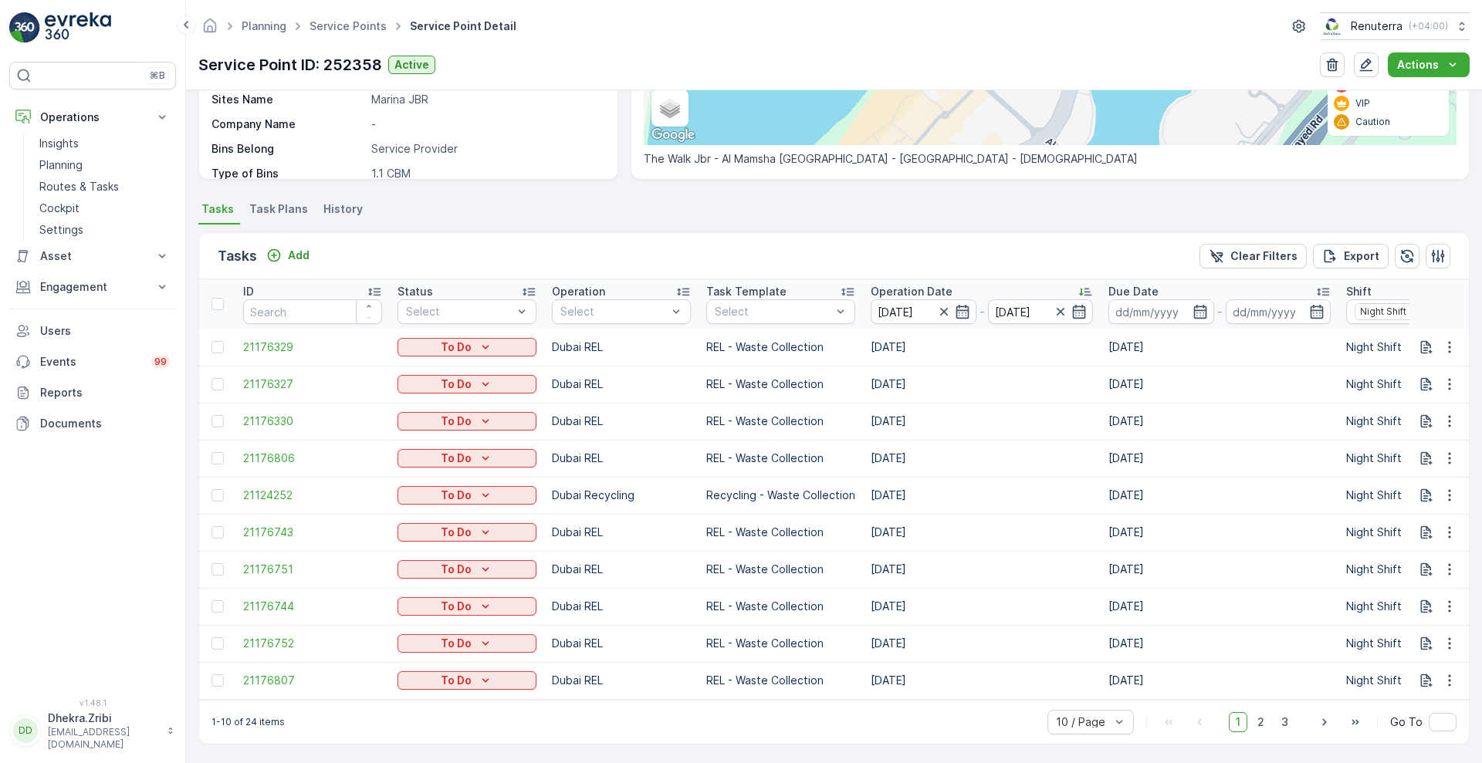
scroll to position [318, 0]
click at [1257, 724] on span "2" at bounding box center [1261, 721] width 21 height 20
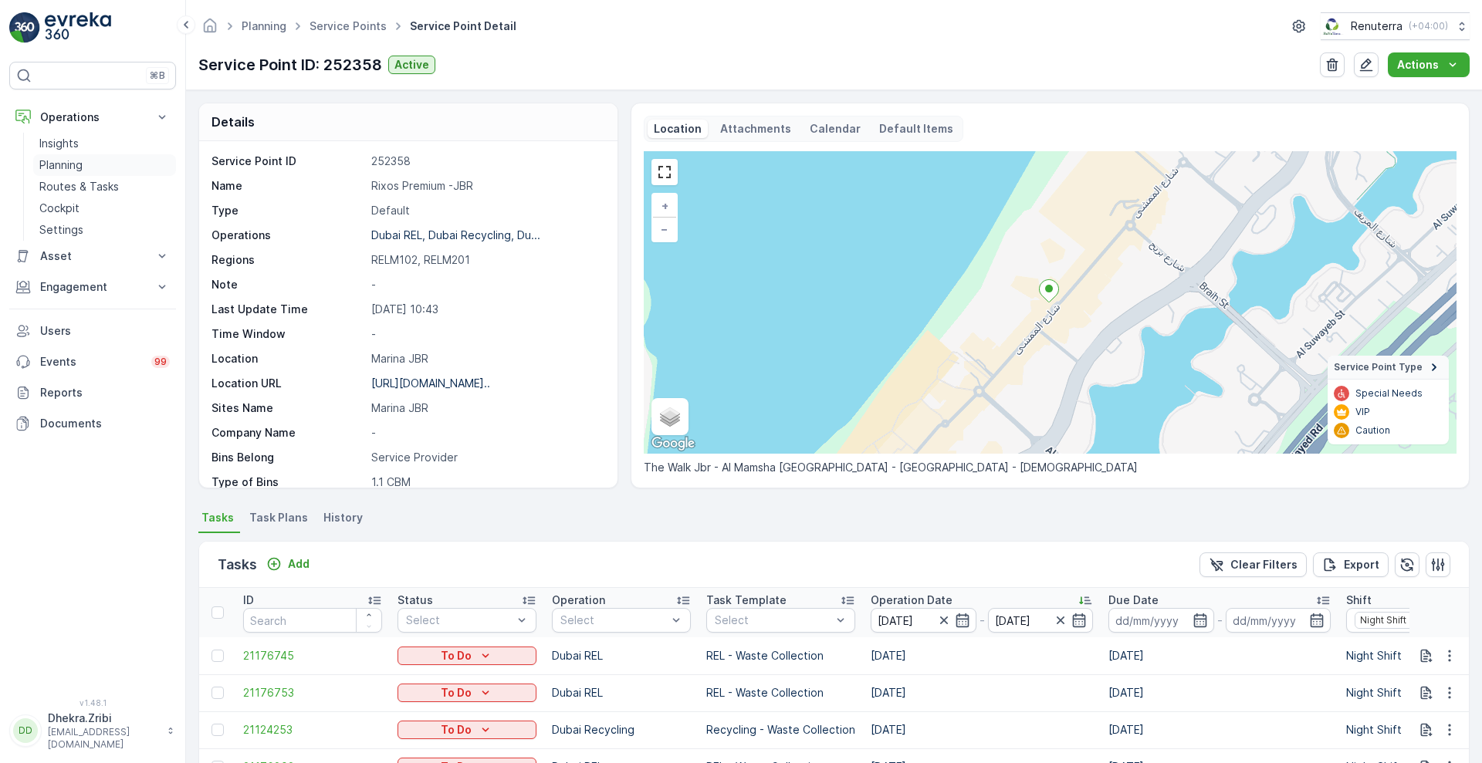
click at [52, 162] on p "Planning" at bounding box center [60, 164] width 43 height 15
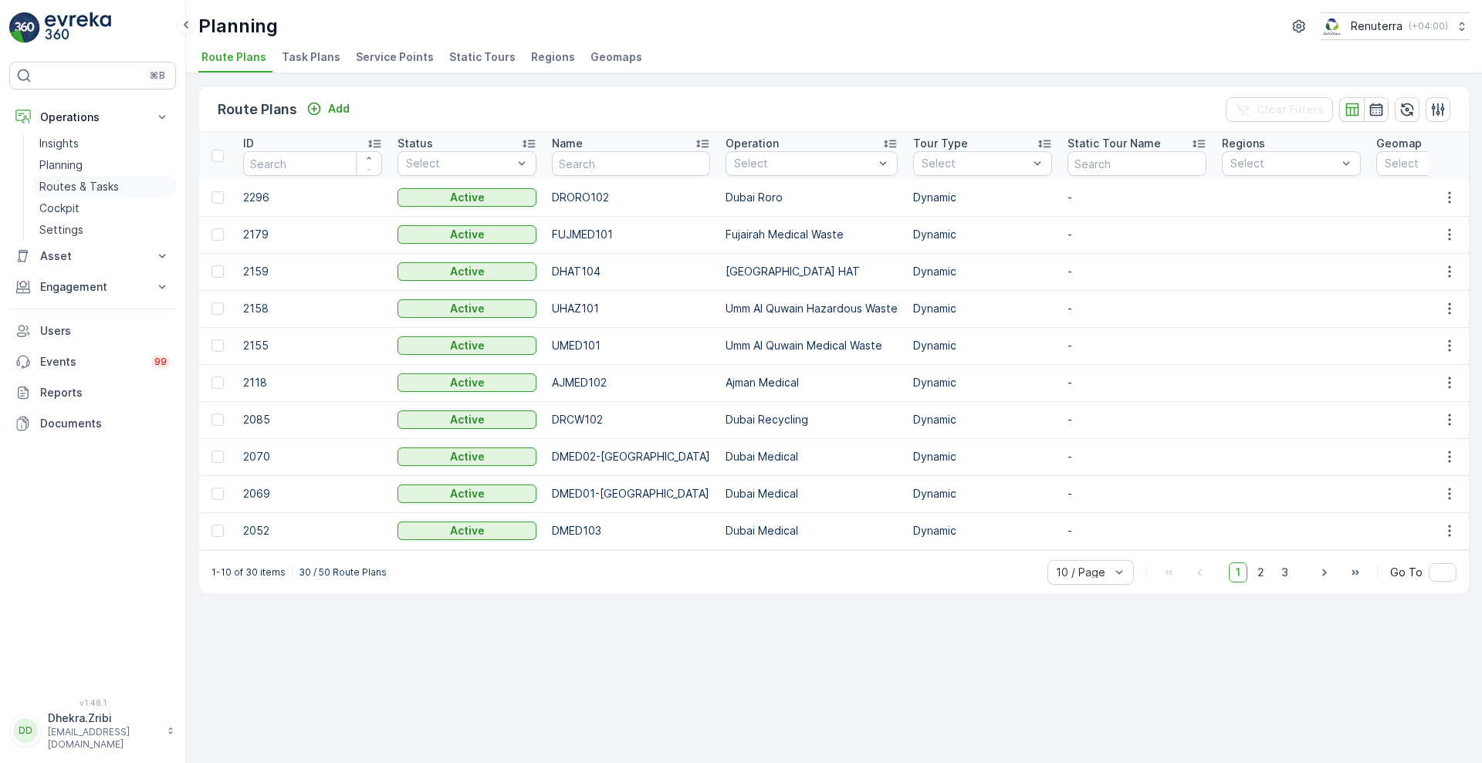
click at [107, 184] on p "Routes & Tasks" at bounding box center [79, 186] width 80 height 15
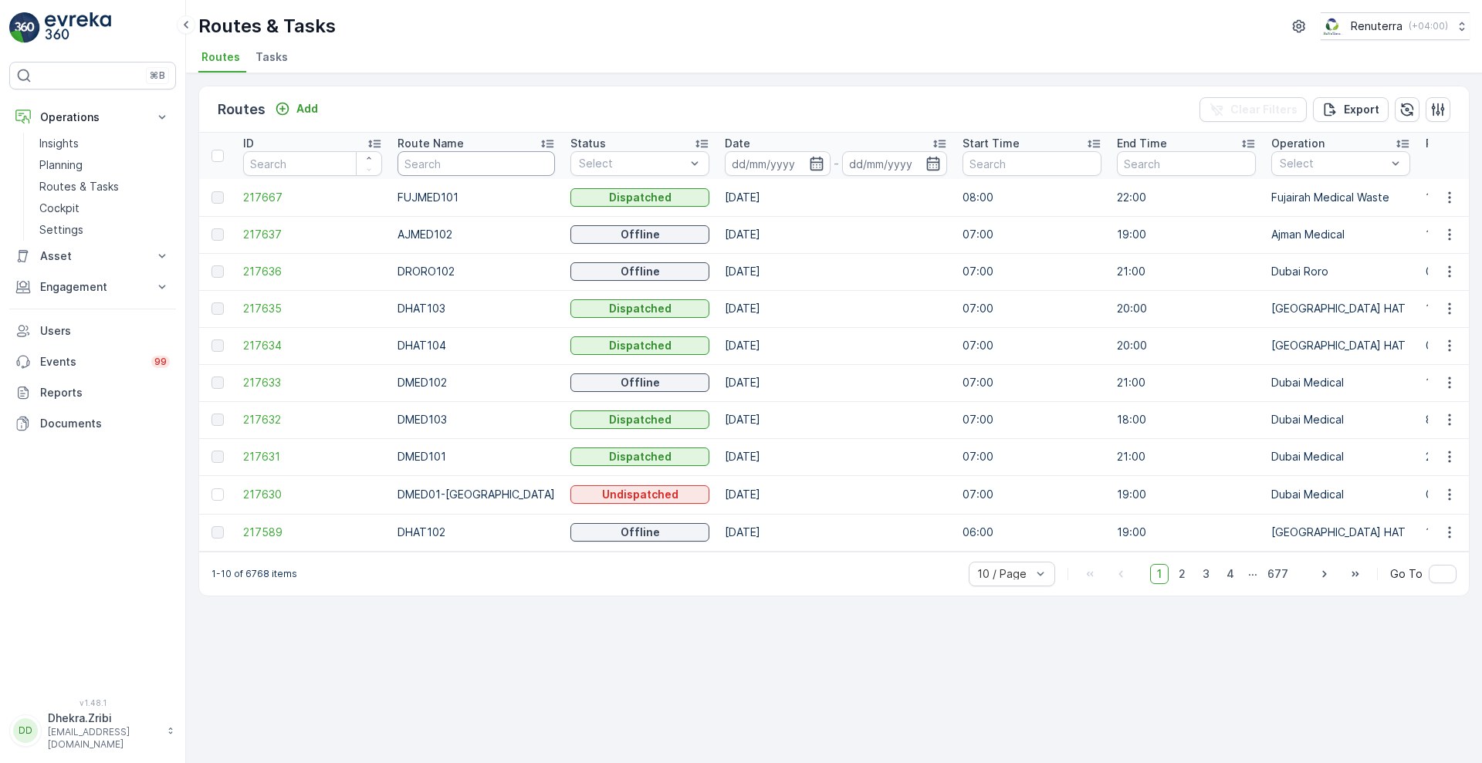
click at [426, 159] on input "text" at bounding box center [476, 163] width 157 height 25
type input "REL"
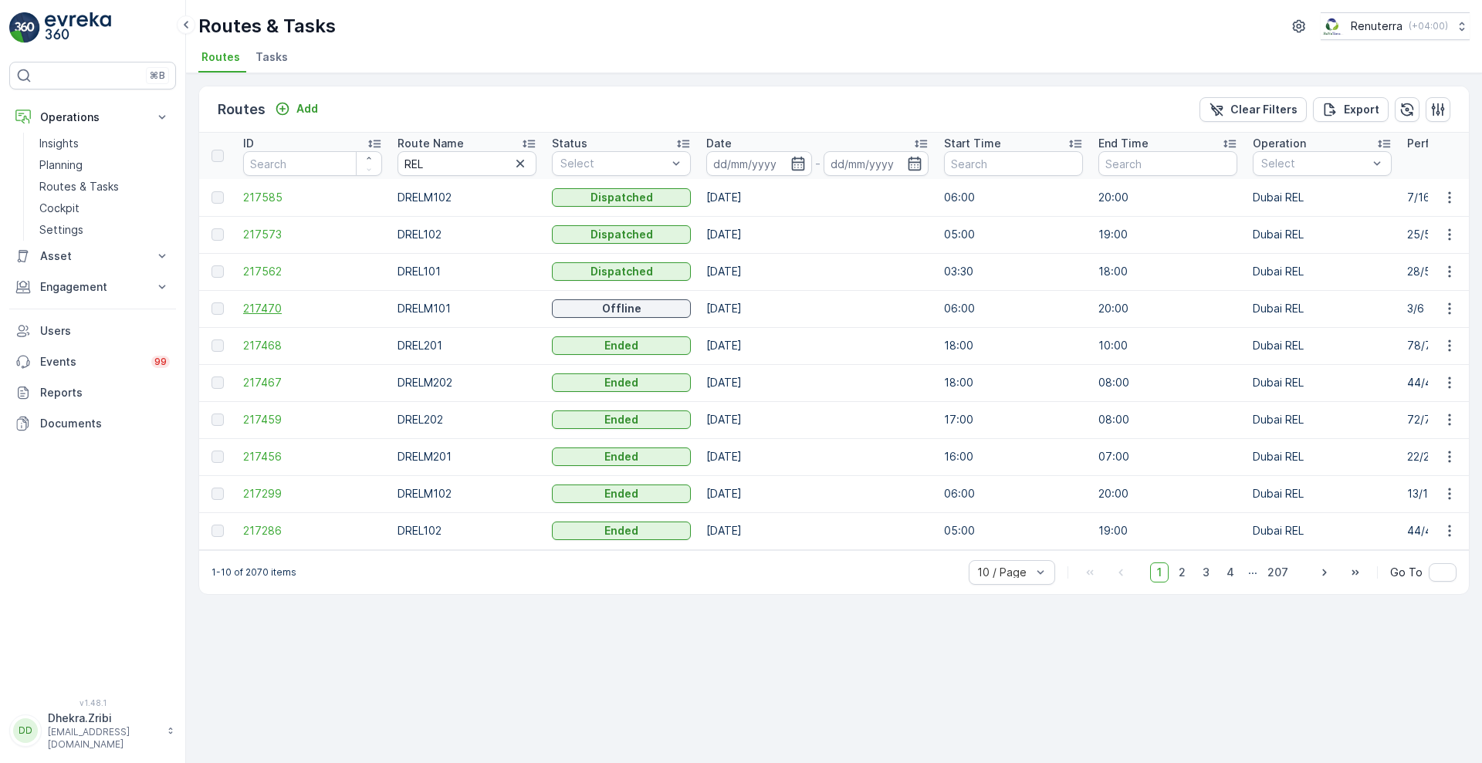
click at [261, 305] on span "217470" at bounding box center [312, 308] width 139 height 15
click at [272, 198] on span "217585" at bounding box center [312, 197] width 139 height 15
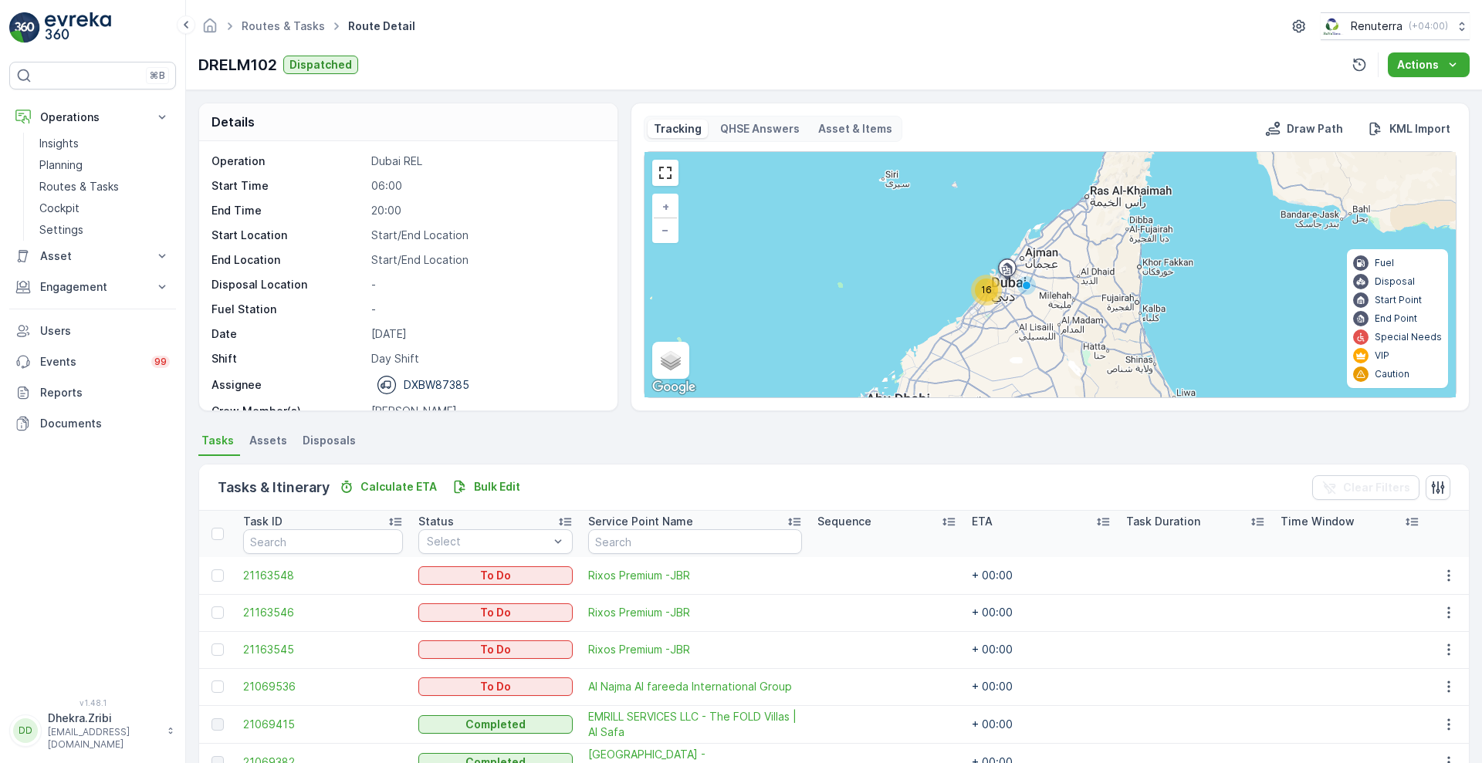
scroll to position [233, 0]
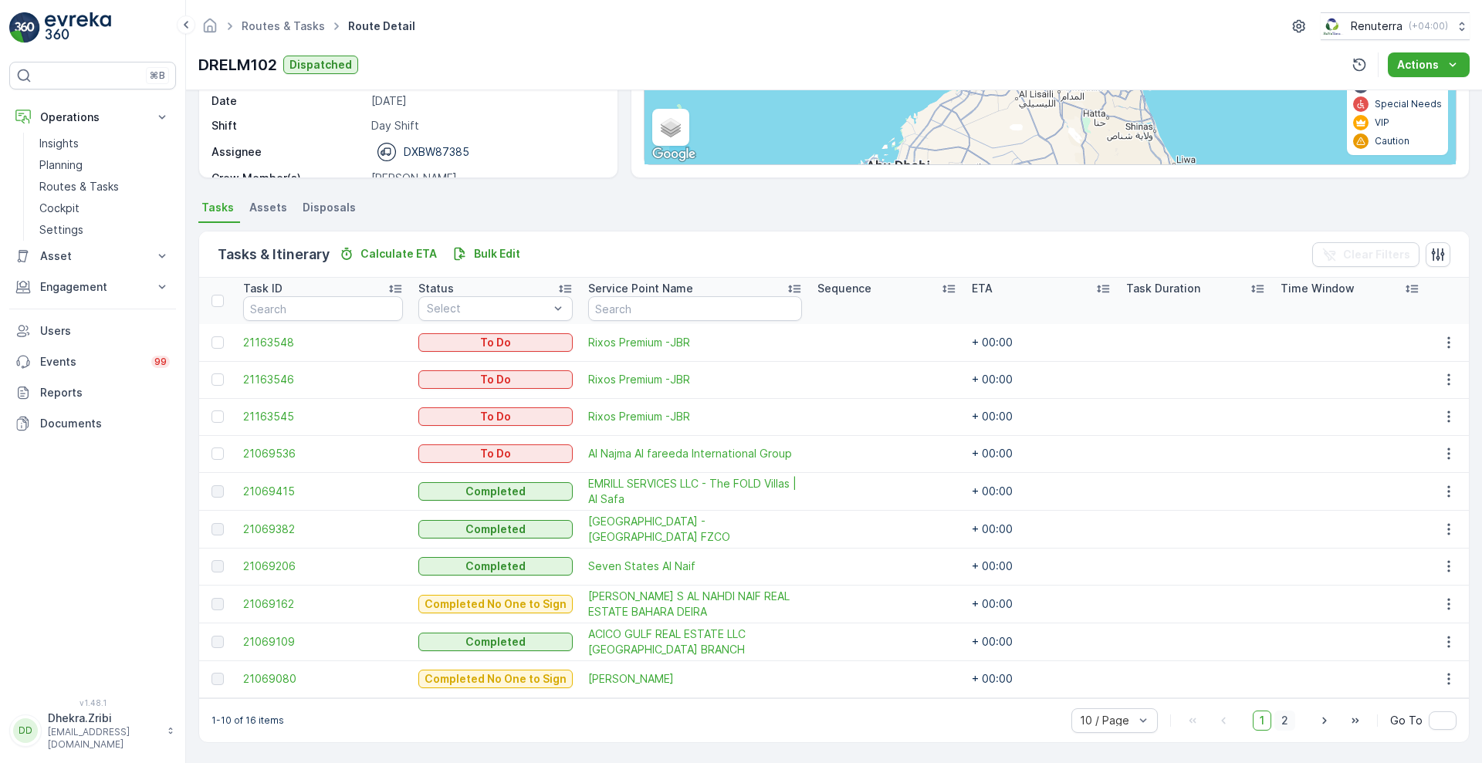
click at [1283, 719] on span "2" at bounding box center [1284, 721] width 21 height 20
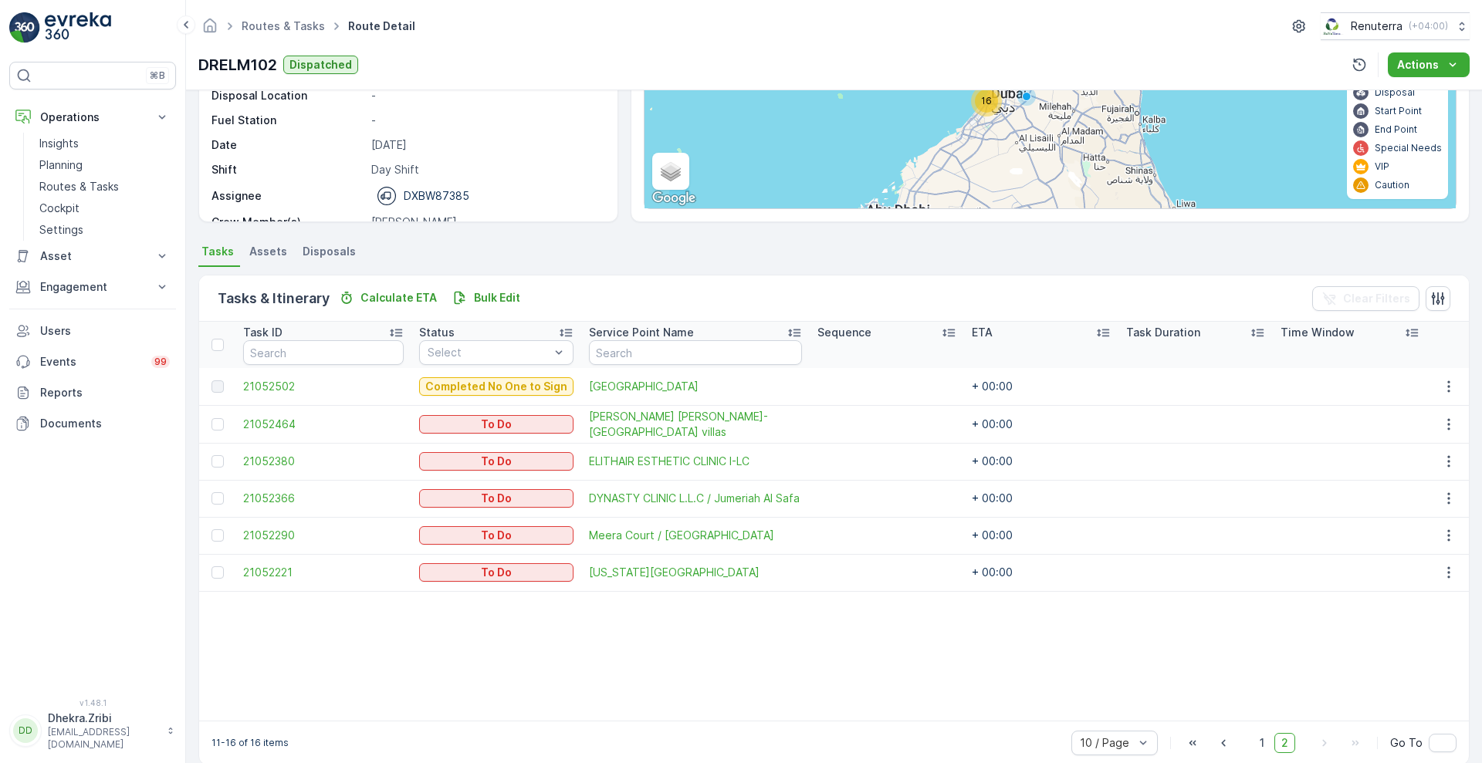
scroll to position [212, 0]
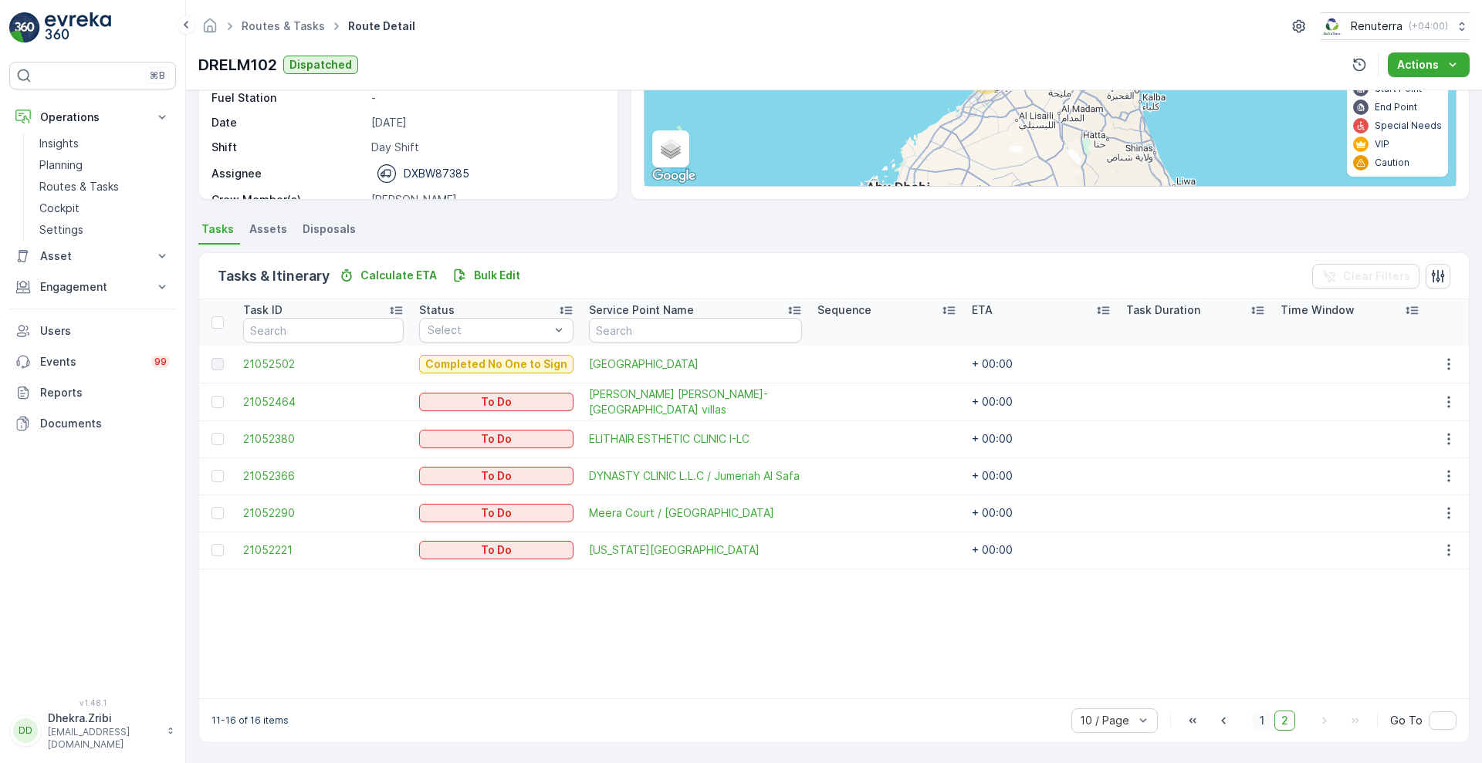
click at [1254, 725] on span "1" at bounding box center [1262, 721] width 19 height 20
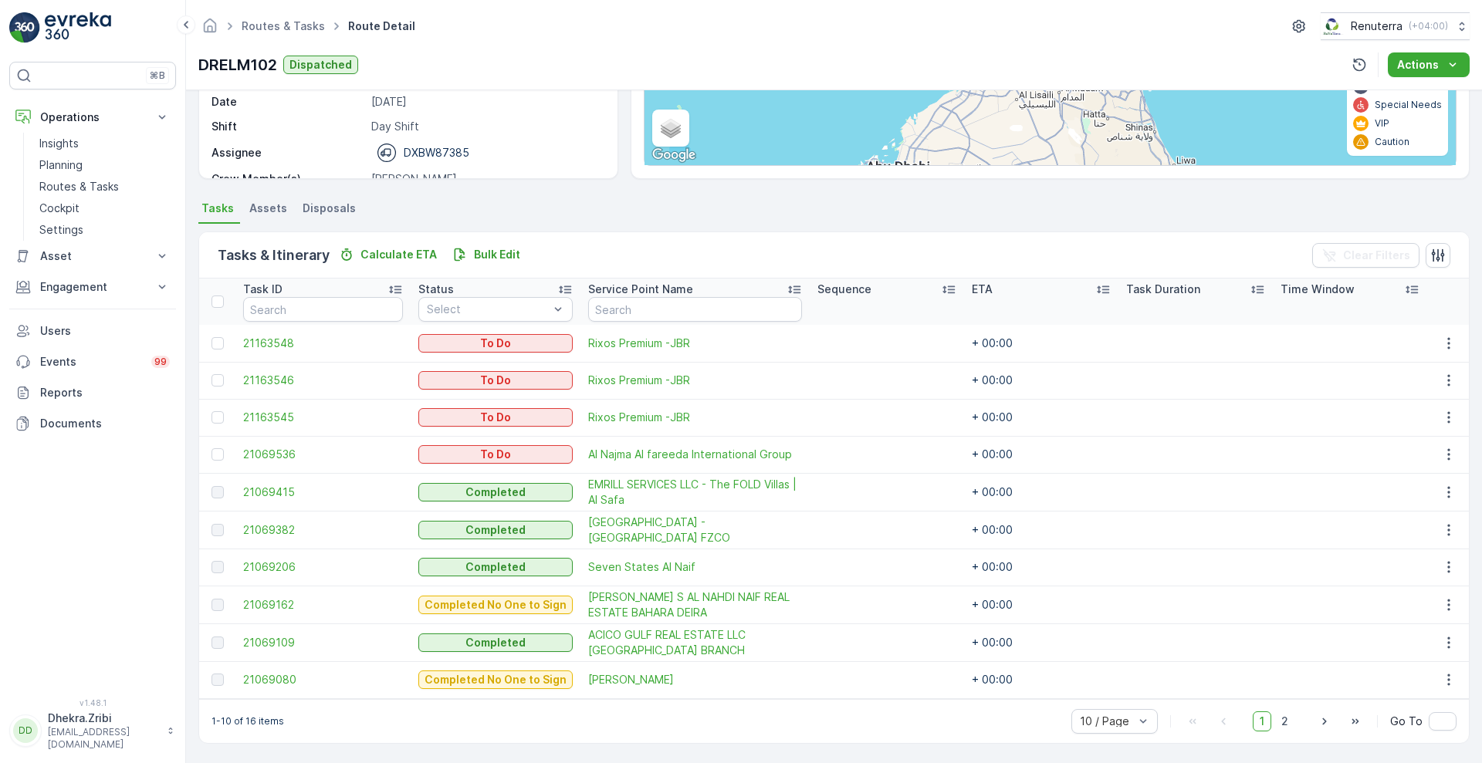
scroll to position [233, 0]
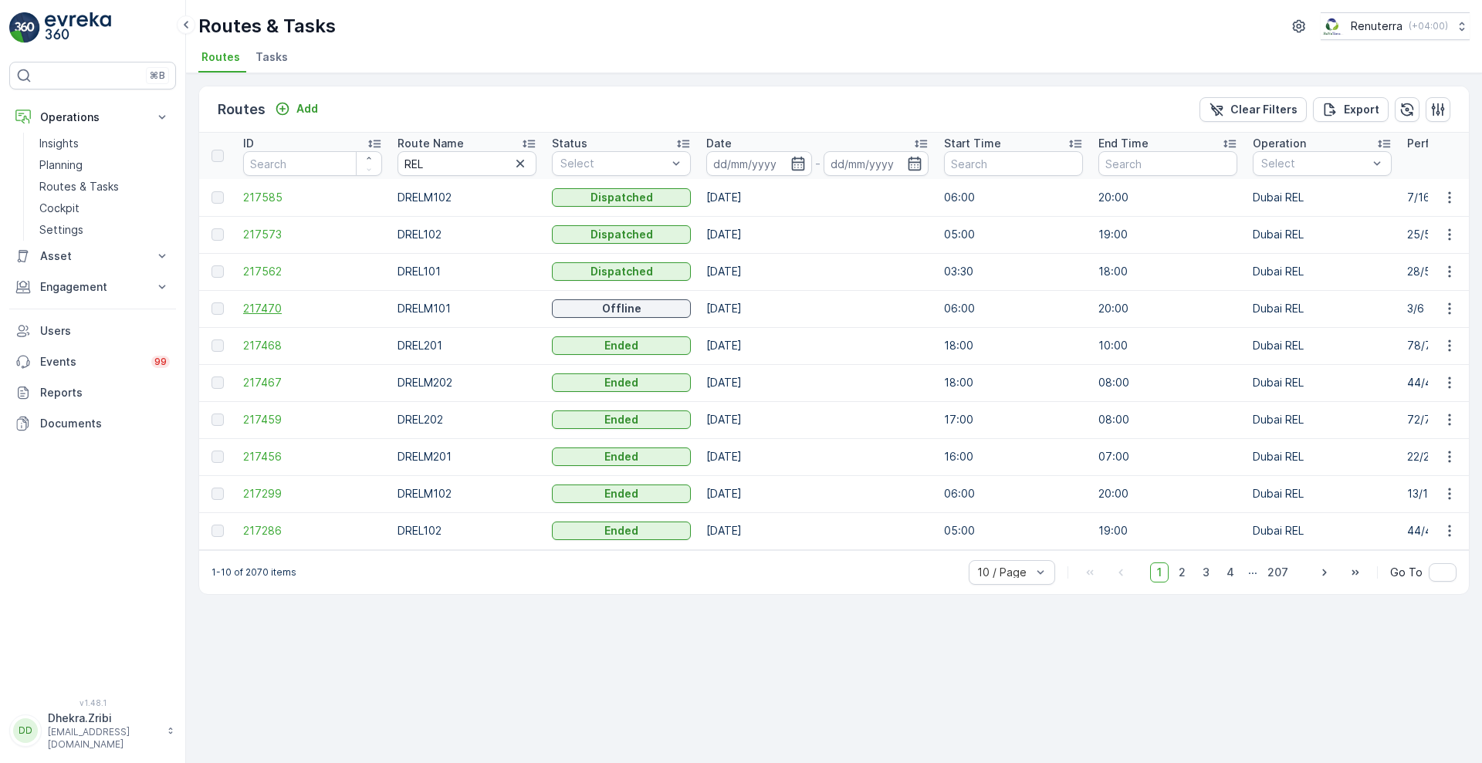
click at [270, 311] on span "217470" at bounding box center [312, 308] width 139 height 15
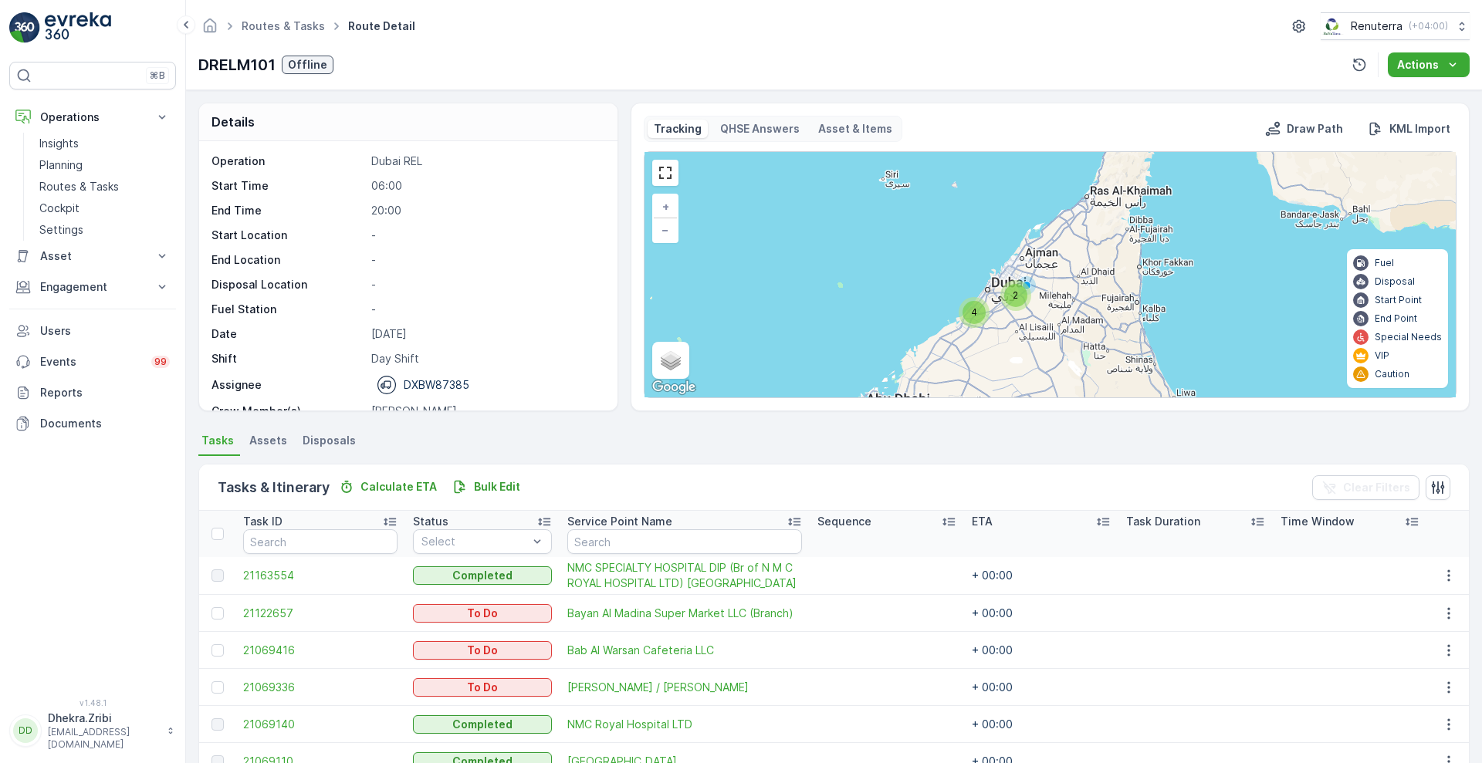
scroll to position [212, 0]
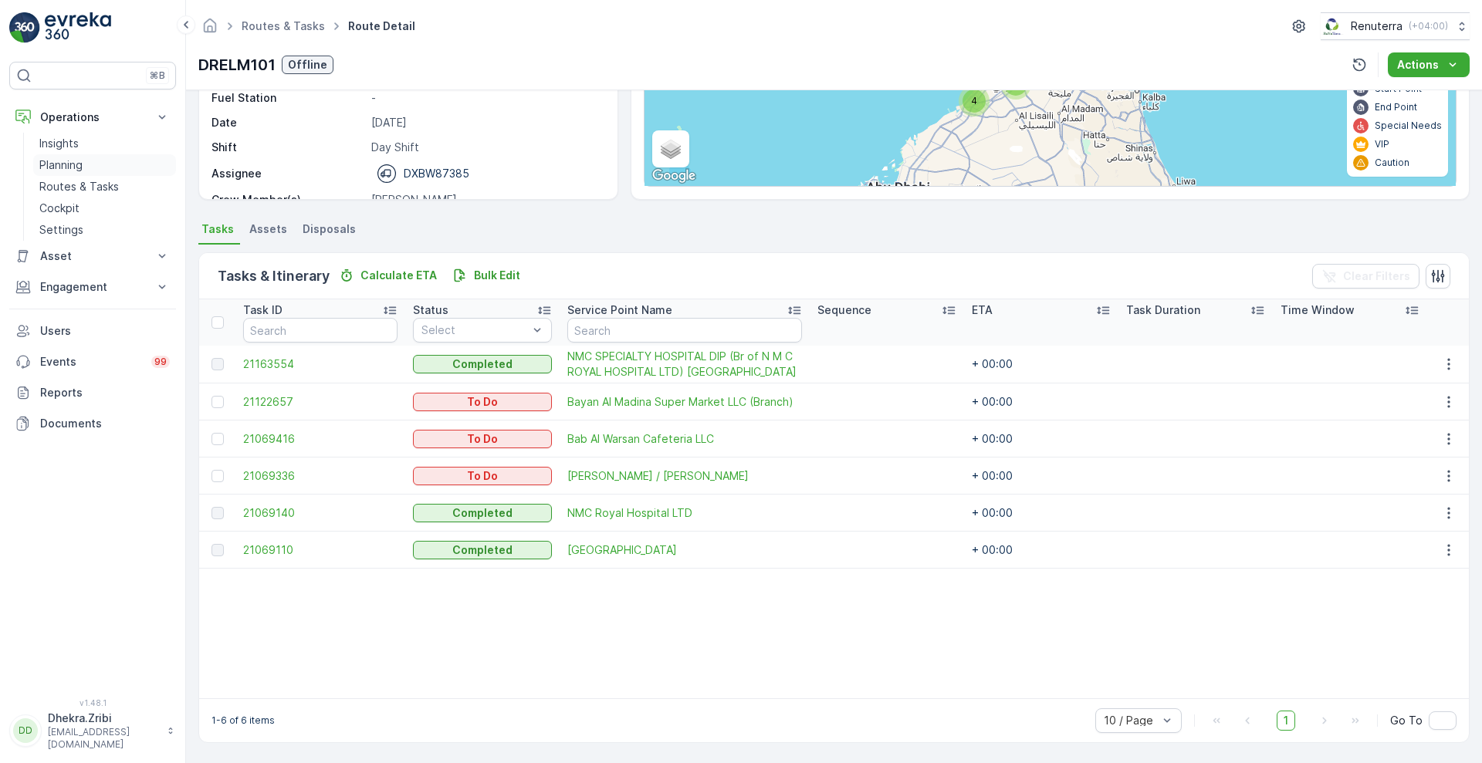
click at [72, 169] on p "Planning" at bounding box center [60, 164] width 43 height 15
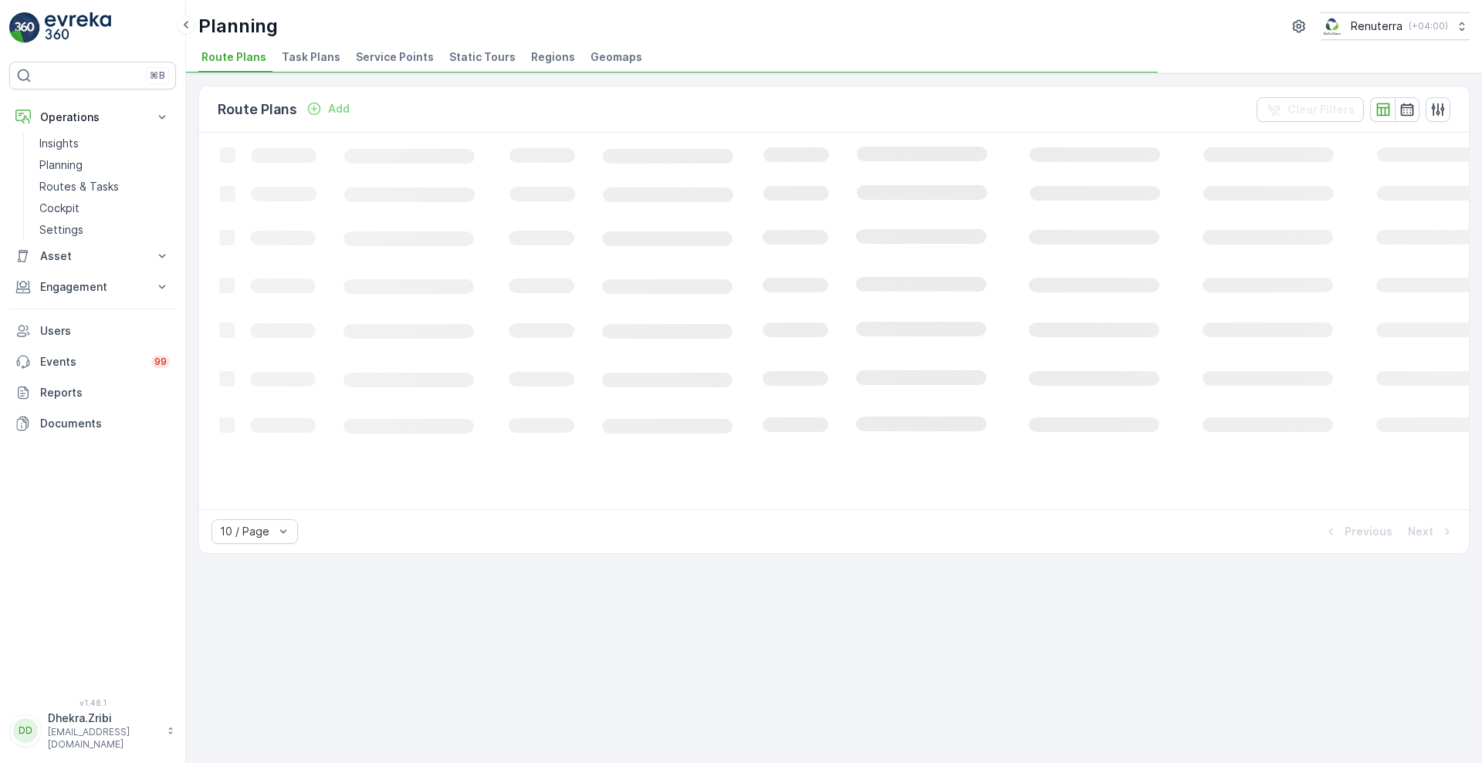
click at [389, 55] on span "Service Points" at bounding box center [395, 56] width 78 height 15
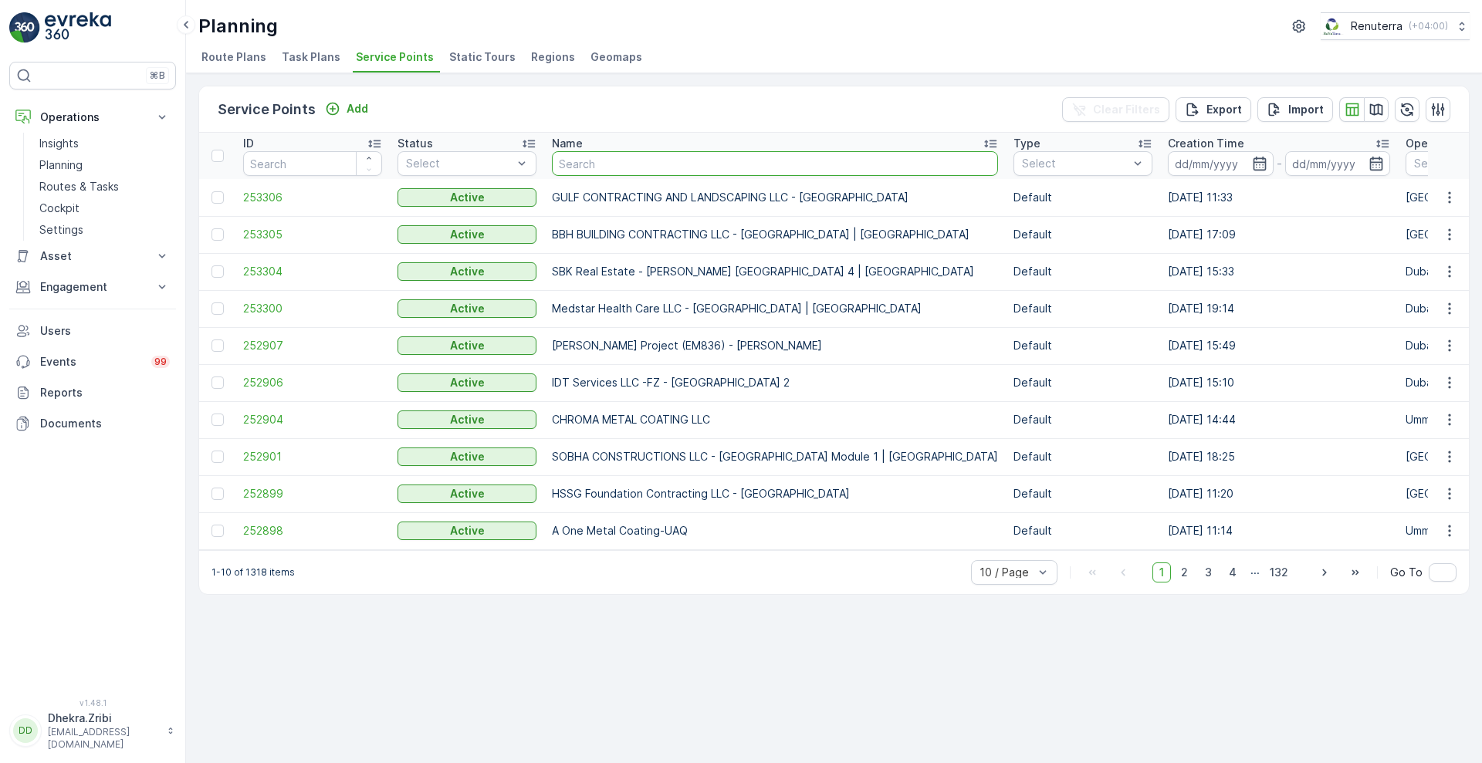
click at [679, 170] on input "text" at bounding box center [775, 163] width 446 height 25
type input "FI"
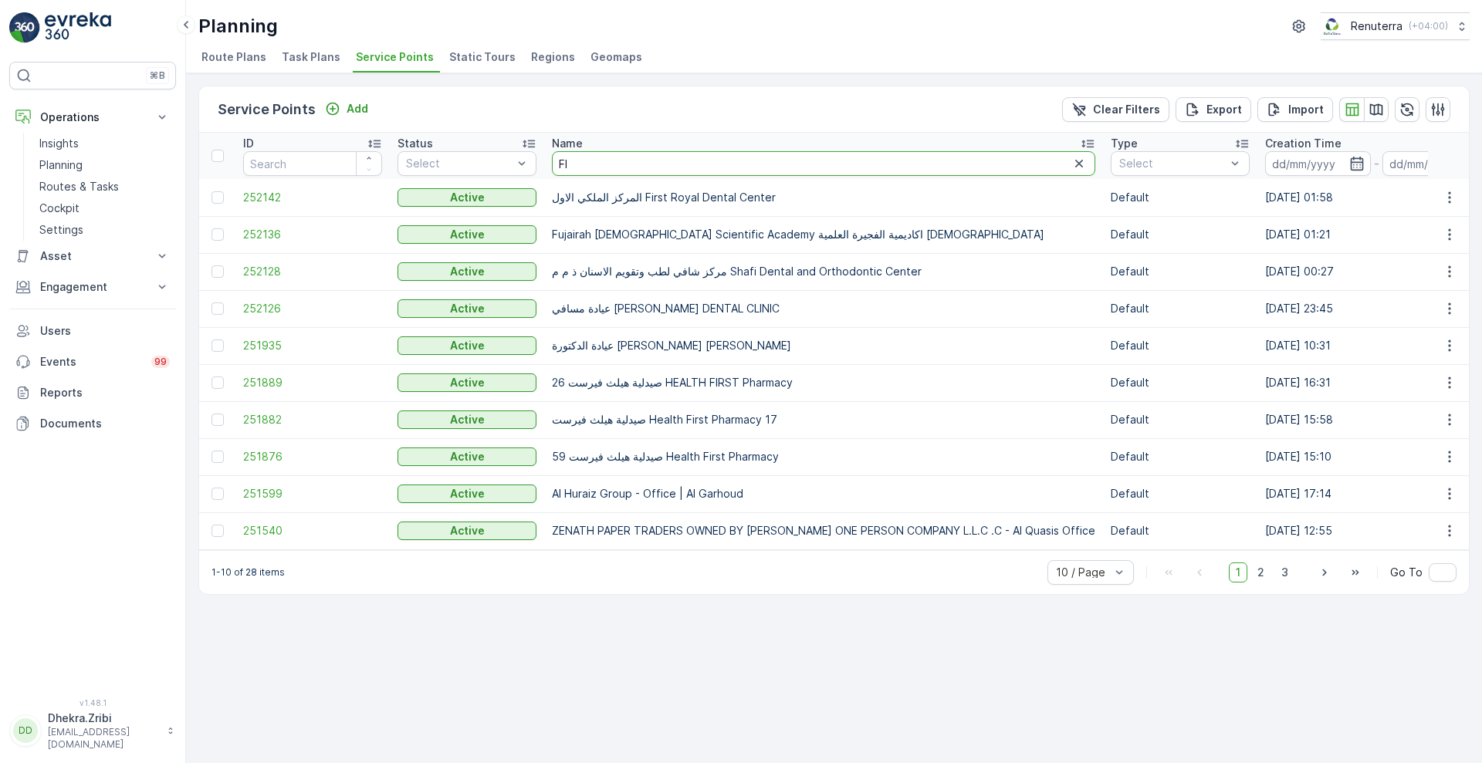
click at [679, 170] on input "FI" at bounding box center [823, 163] width 543 height 25
type input "FIRST"
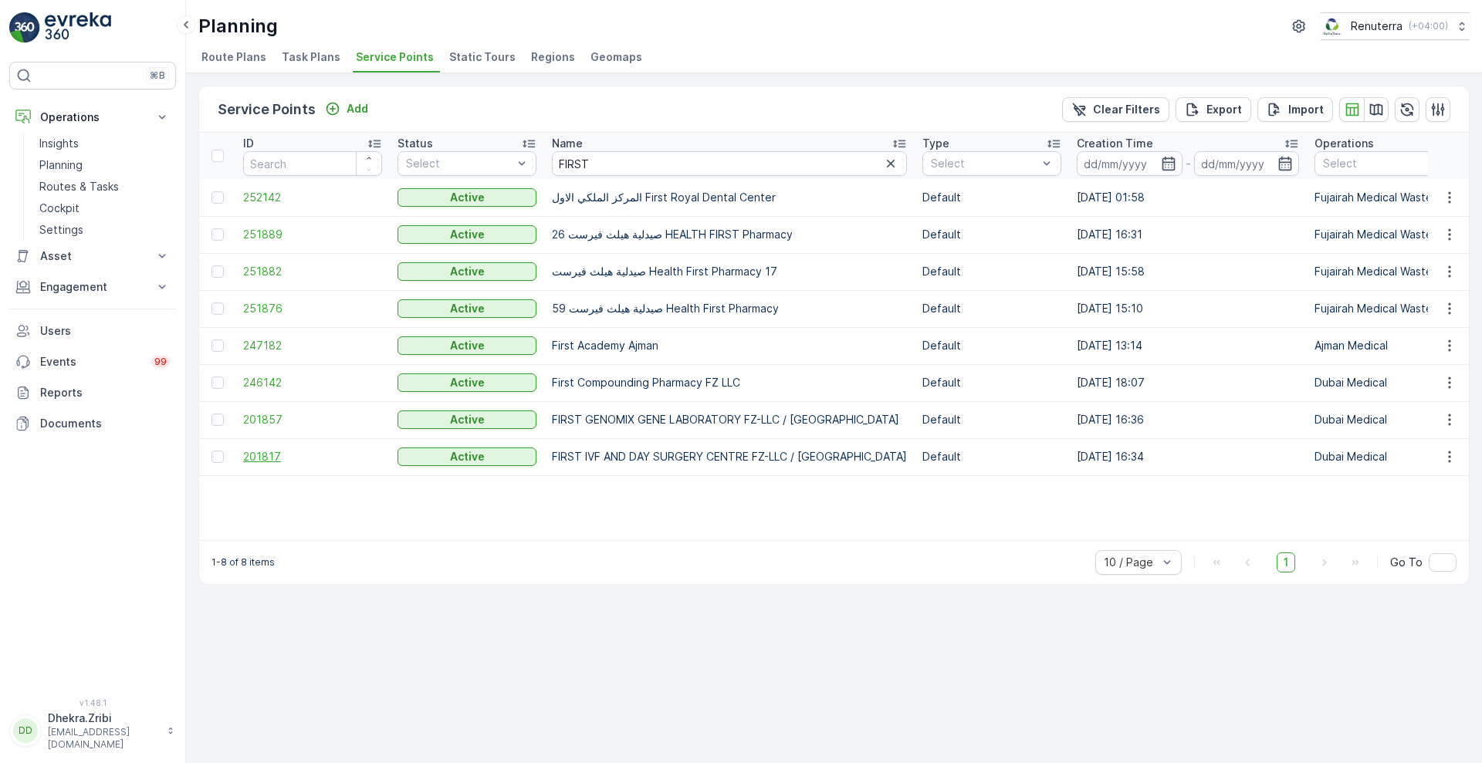
click at [264, 462] on span "201817" at bounding box center [312, 456] width 139 height 15
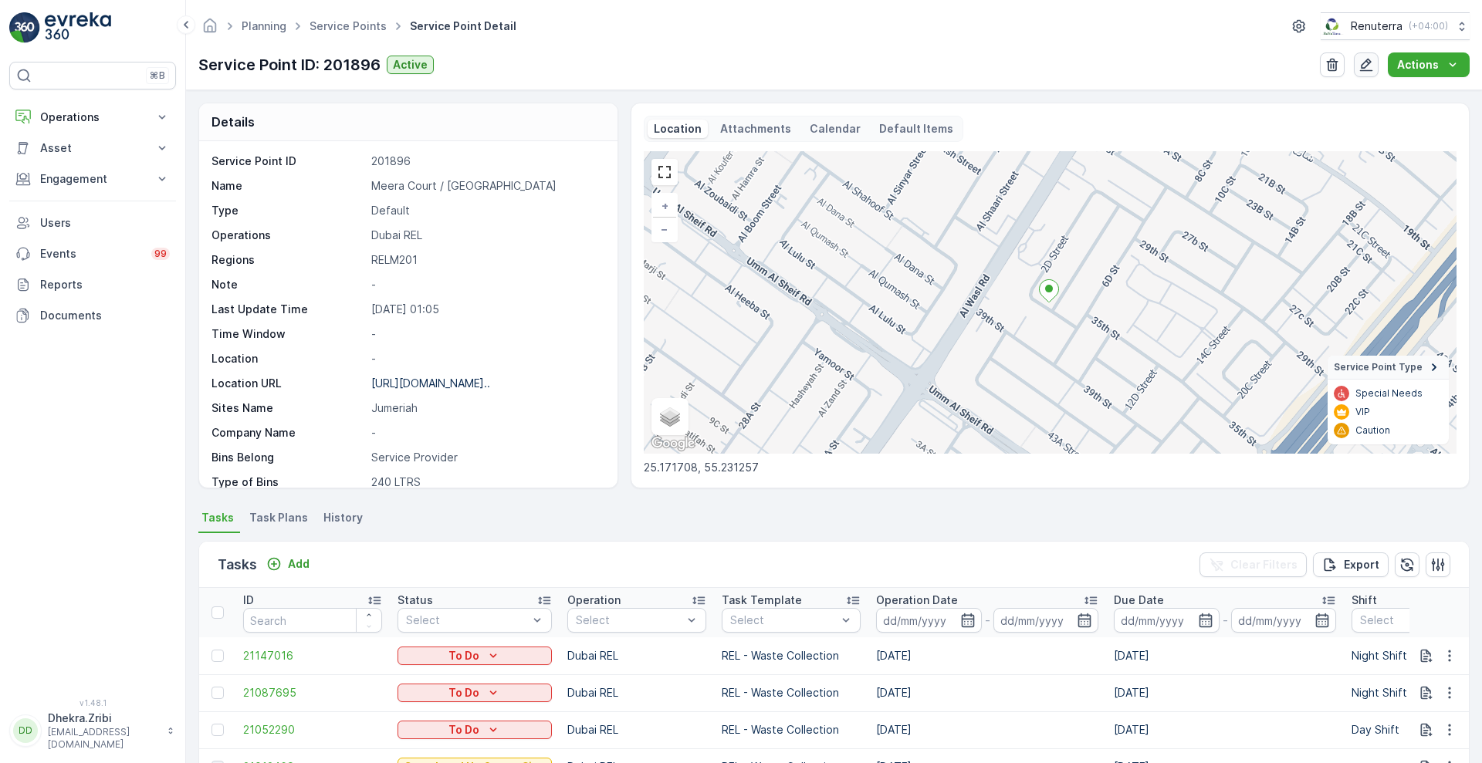
click at [1363, 63] on icon "button" at bounding box center [1366, 64] width 15 height 15
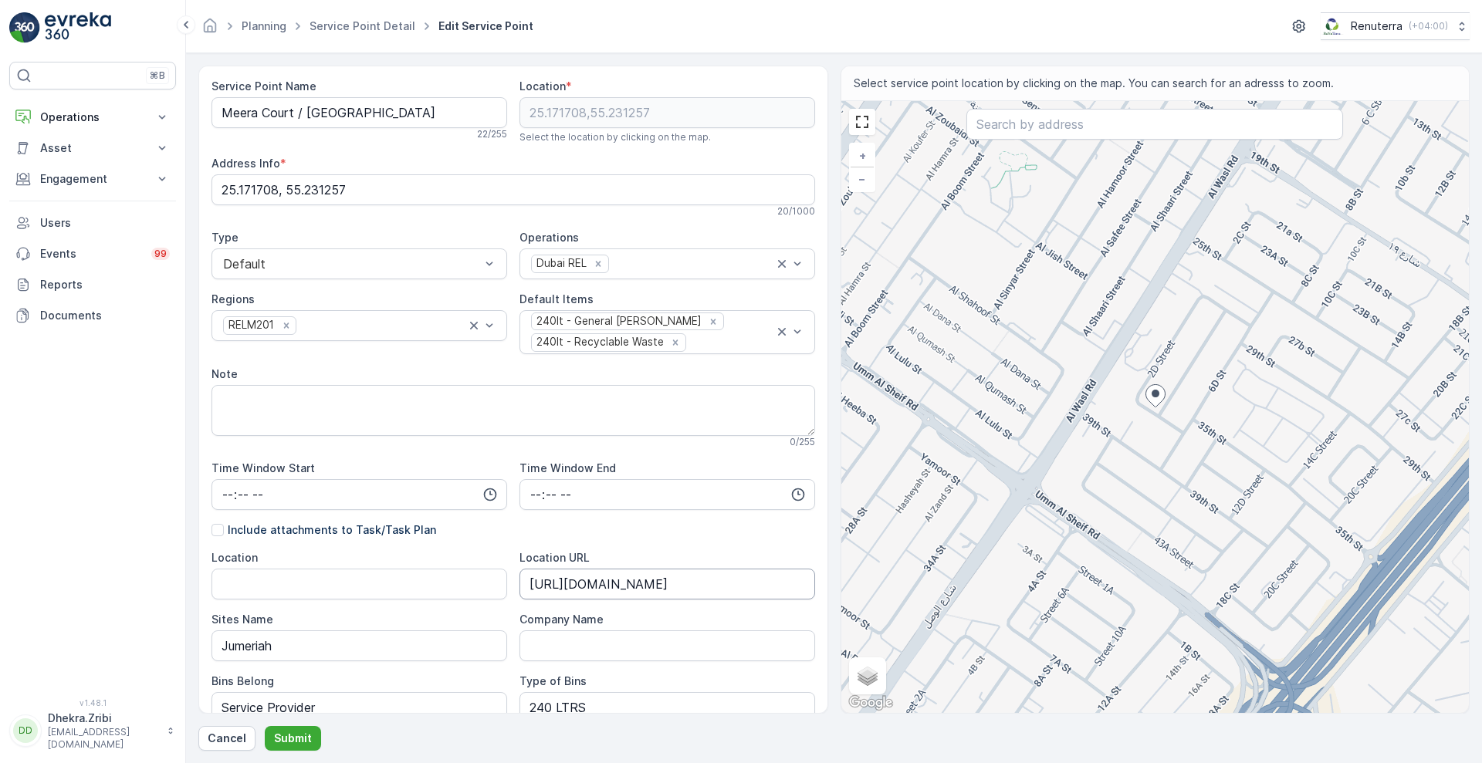
click at [526, 588] on URL "https://maps.app.goo.gl/P8sEwnU3h1ad8QV8A" at bounding box center [668, 584] width 296 height 31
click at [228, 112] on Name "Meera Court / Jumeirah" at bounding box center [360, 112] width 296 height 31
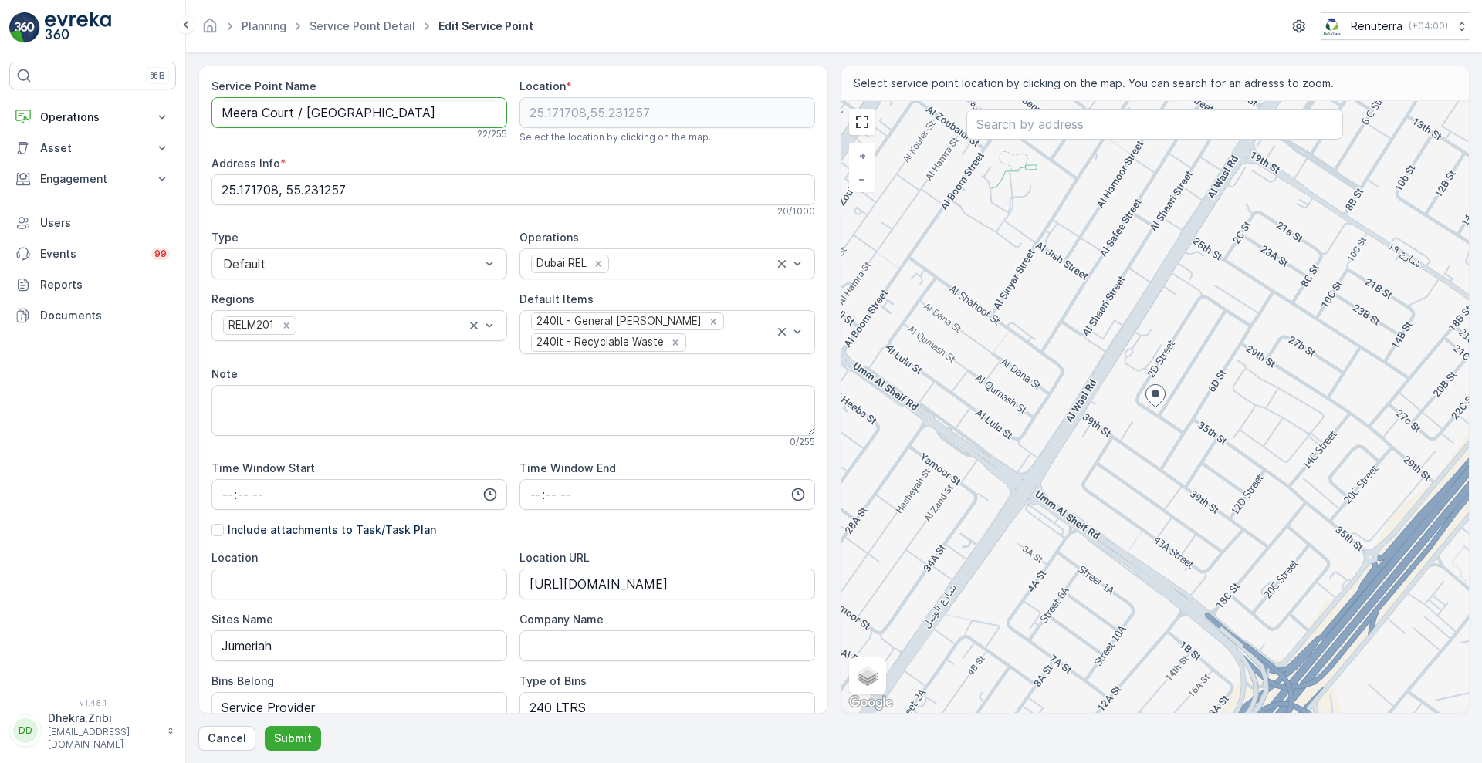
click at [228, 112] on Name "Meera Court / [GEOGRAPHIC_DATA]" at bounding box center [360, 112] width 296 height 31
click at [216, 733] on p "Cancel" at bounding box center [227, 738] width 39 height 15
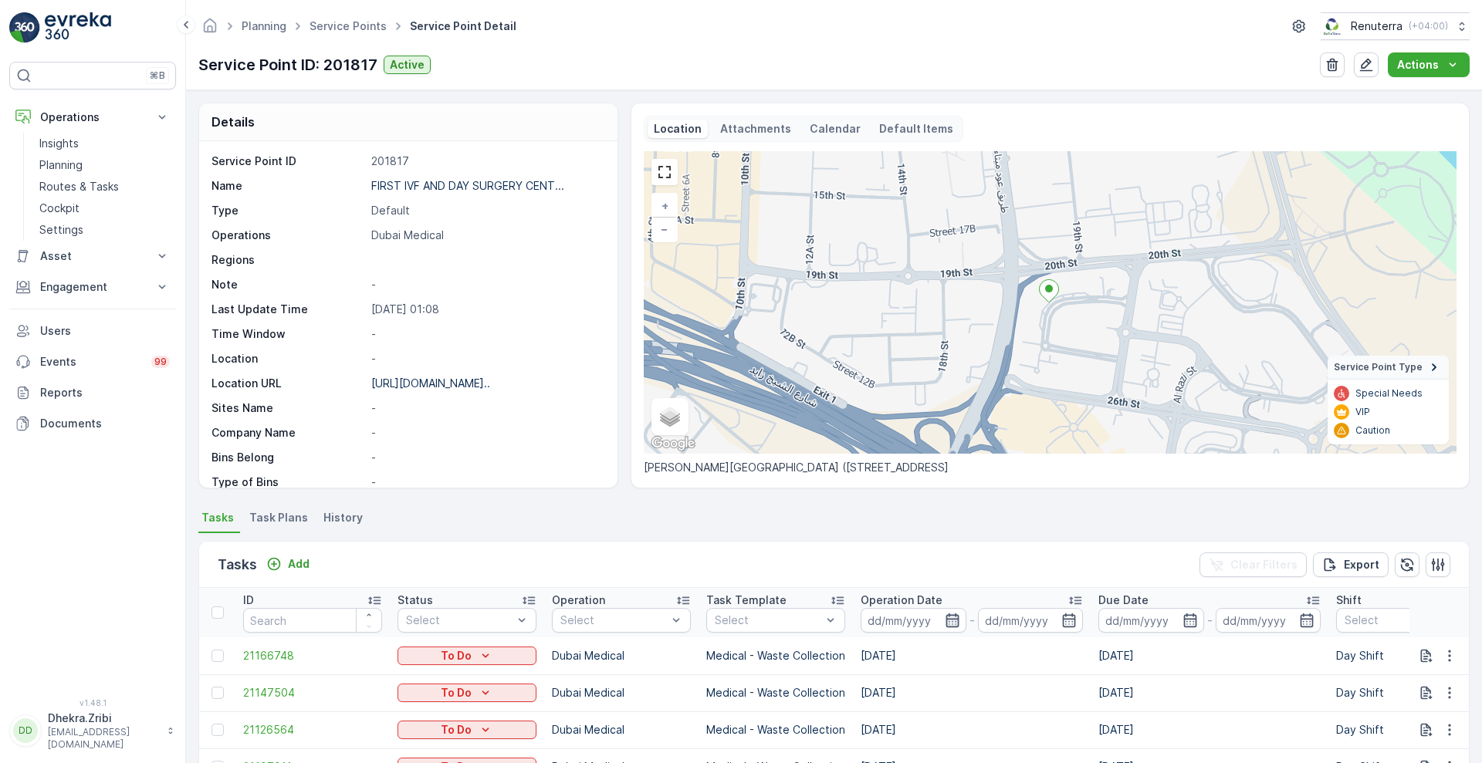
click at [959, 621] on icon "button" at bounding box center [952, 620] width 15 height 15
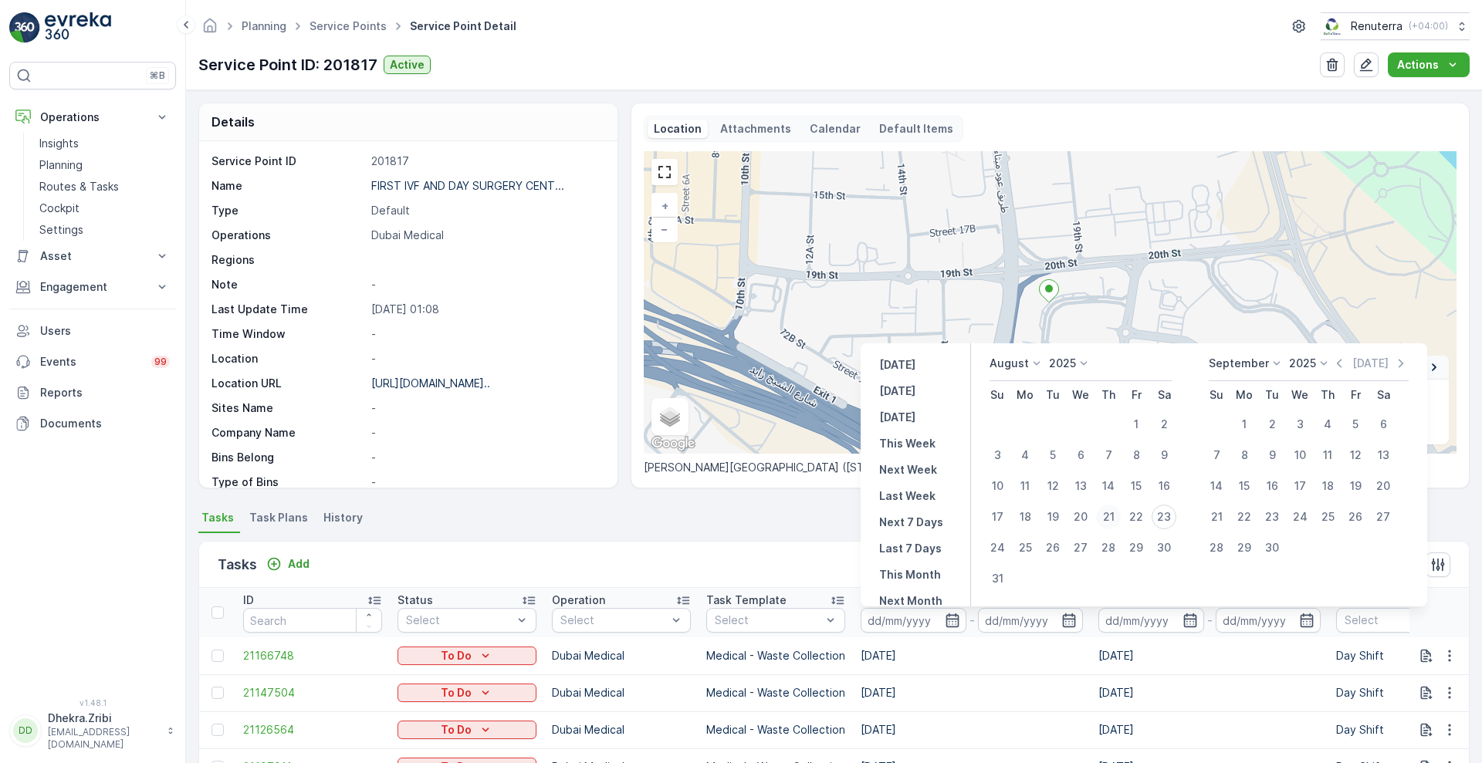
click at [1112, 516] on div "21" at bounding box center [1108, 517] width 25 height 25
type input "21.08.2025"
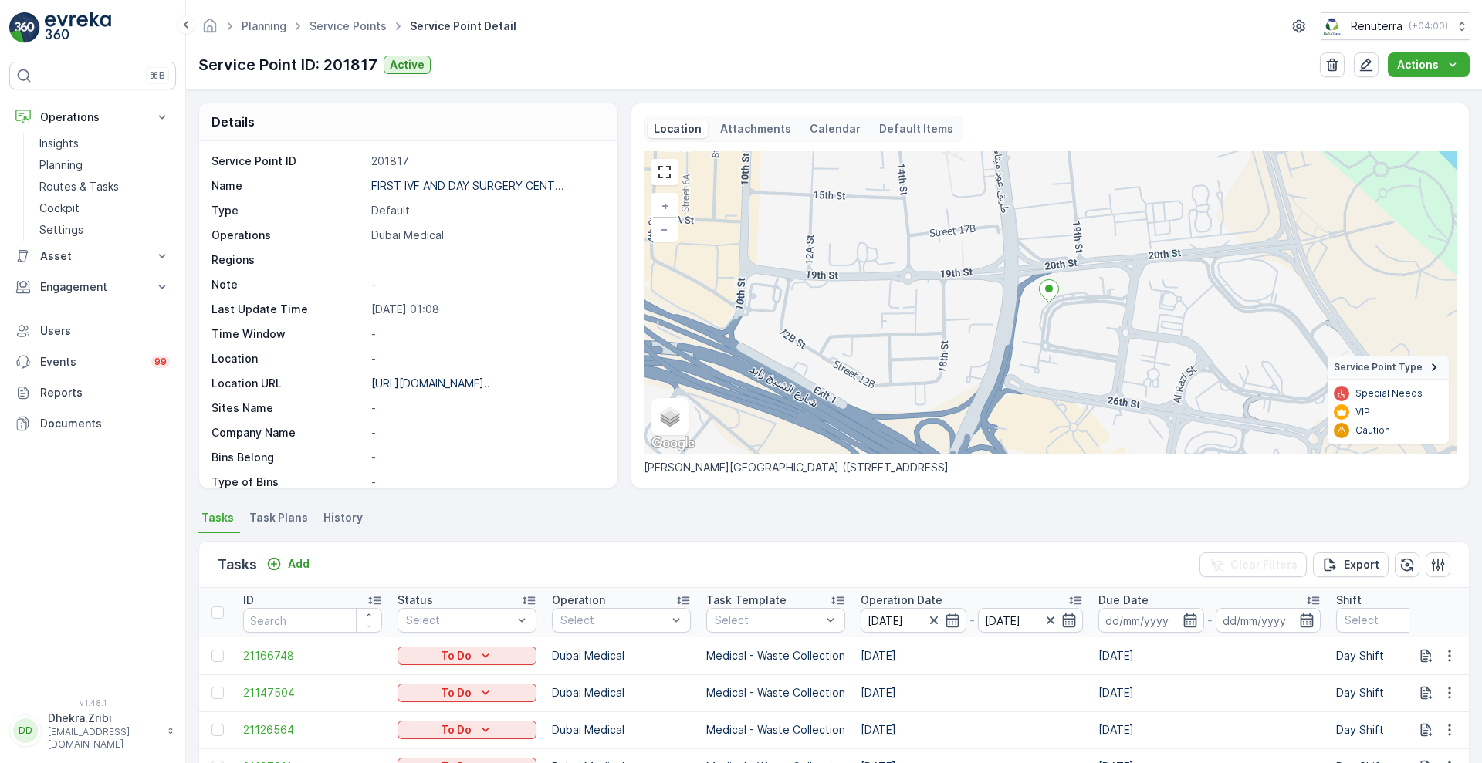
click at [811, 553] on div "Tasks Add Clear Filters Export" at bounding box center [834, 565] width 1270 height 46
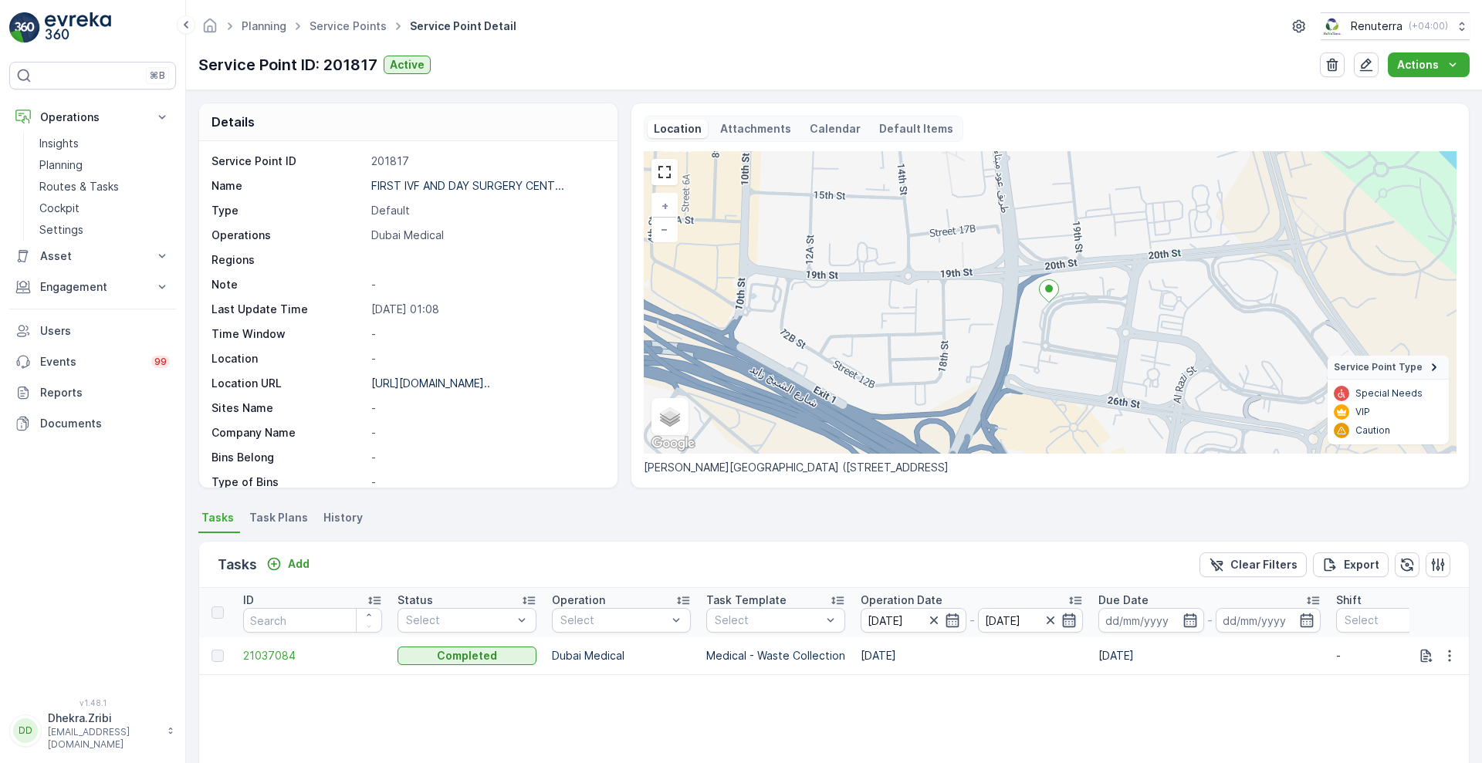
click at [1066, 618] on icon "button" at bounding box center [1069, 621] width 13 height 14
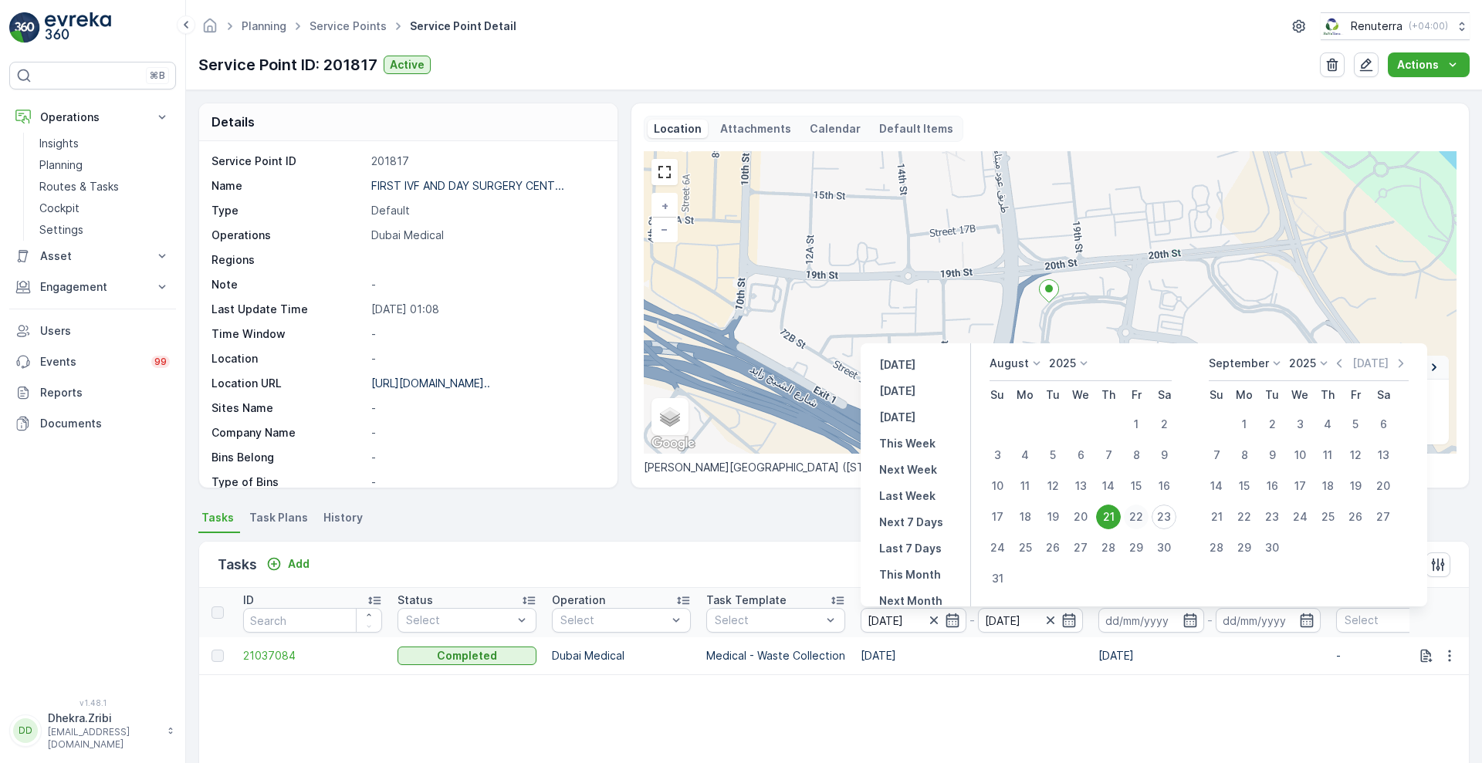
click at [1130, 516] on div "22" at bounding box center [1136, 517] width 25 height 25
type input "22.08.2025"
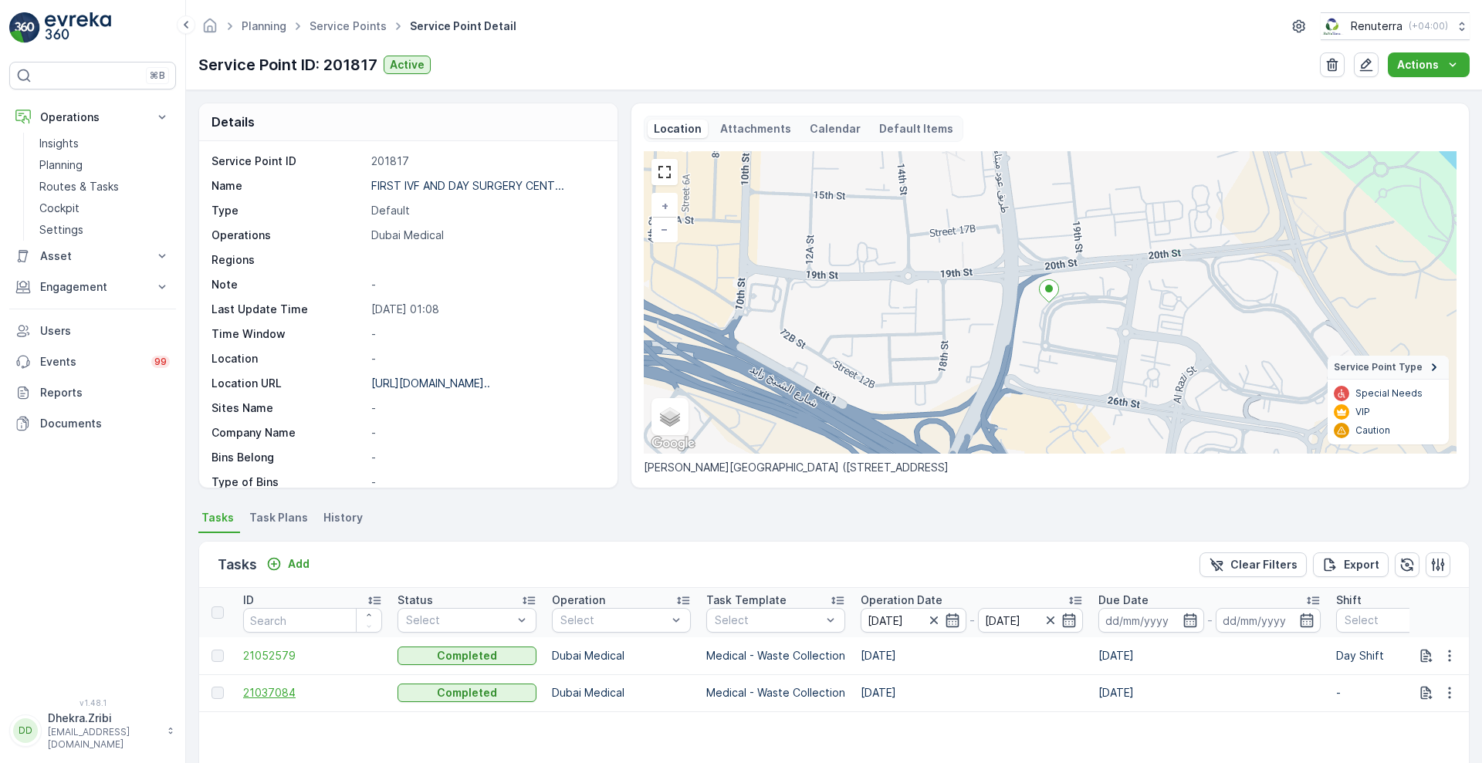
click at [261, 698] on span "21037084" at bounding box center [312, 692] width 139 height 15
click at [279, 662] on span "21052579" at bounding box center [312, 655] width 139 height 15
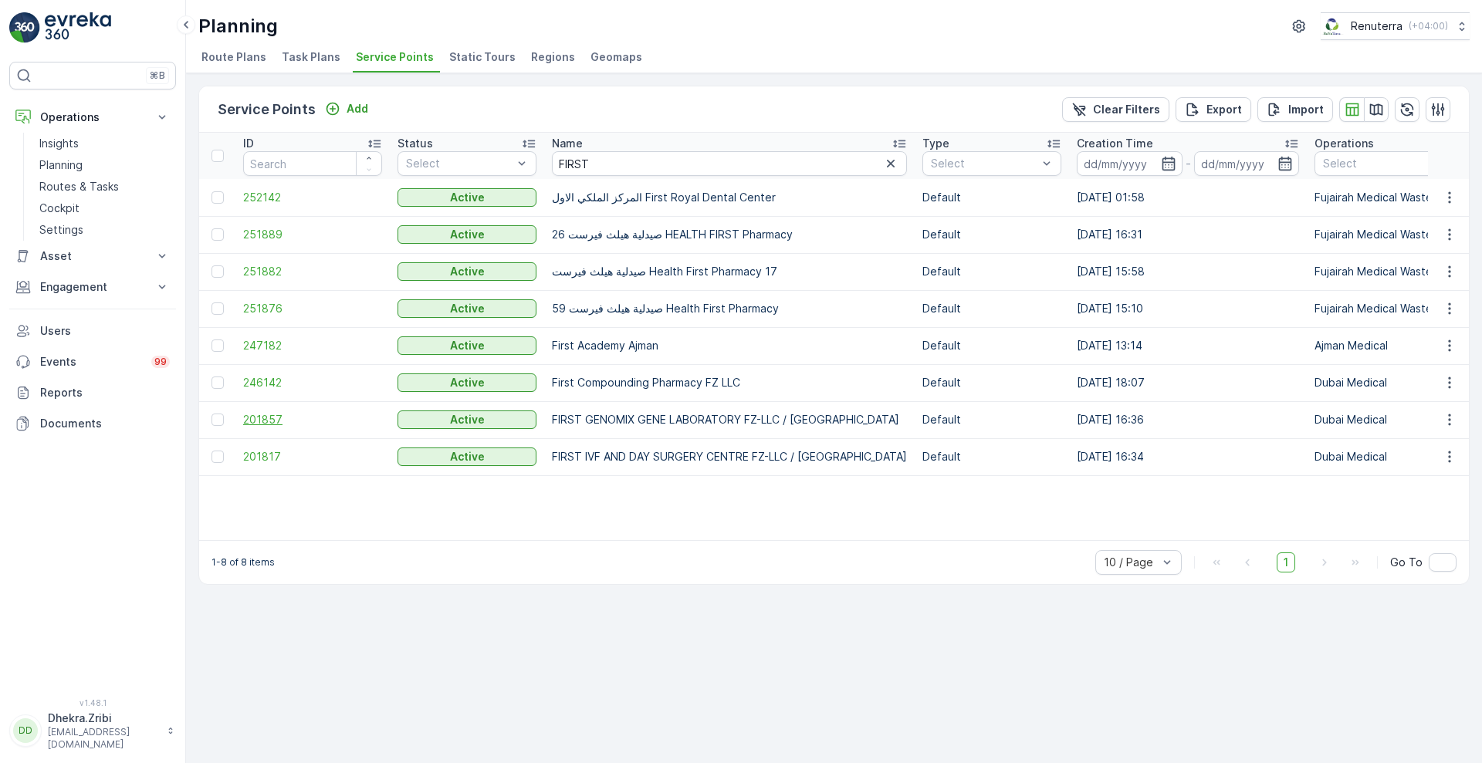
click at [272, 423] on span "201857" at bounding box center [312, 419] width 139 height 15
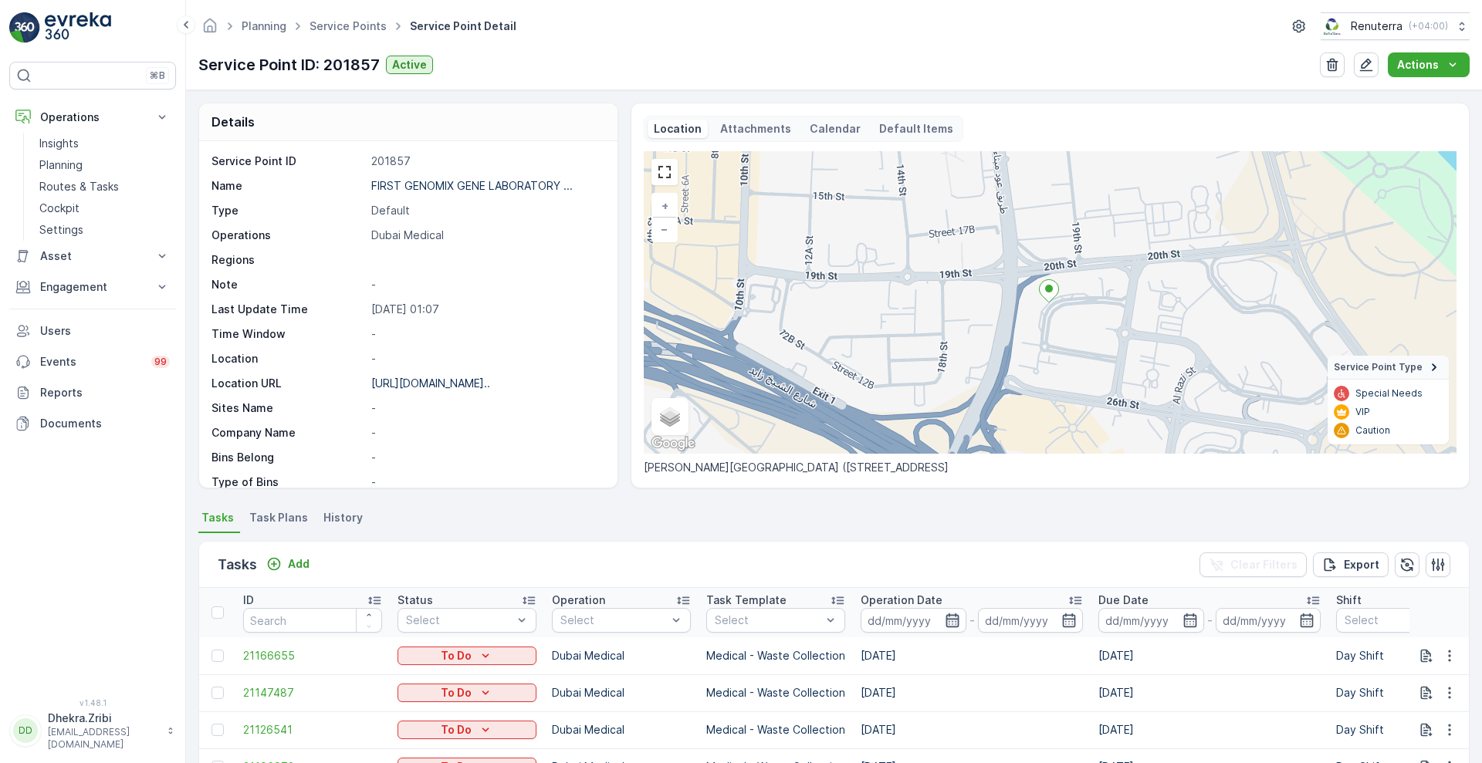
click at [960, 616] on icon "button" at bounding box center [952, 620] width 15 height 15
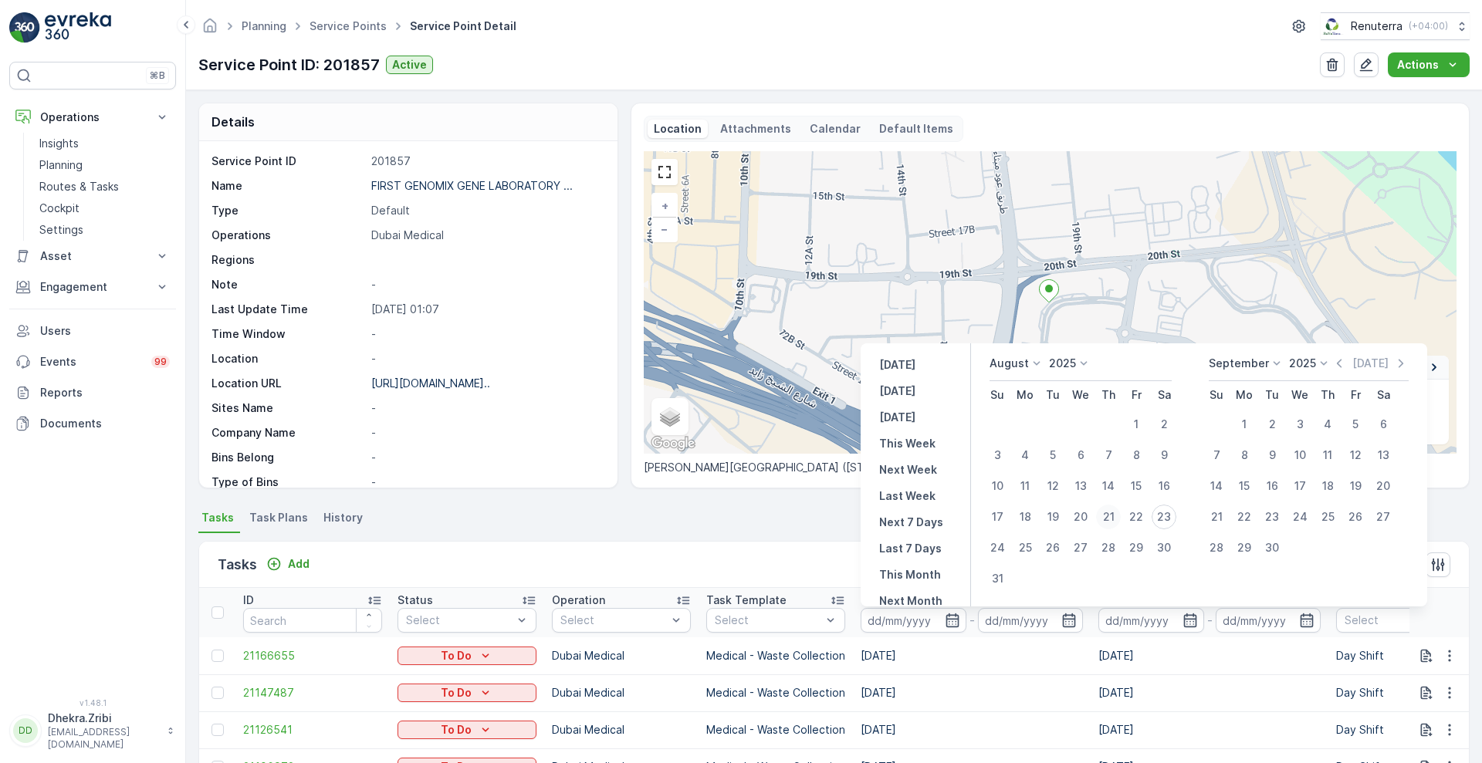
click at [1115, 526] on div "21" at bounding box center [1108, 517] width 25 height 25
type input "[DATE]"
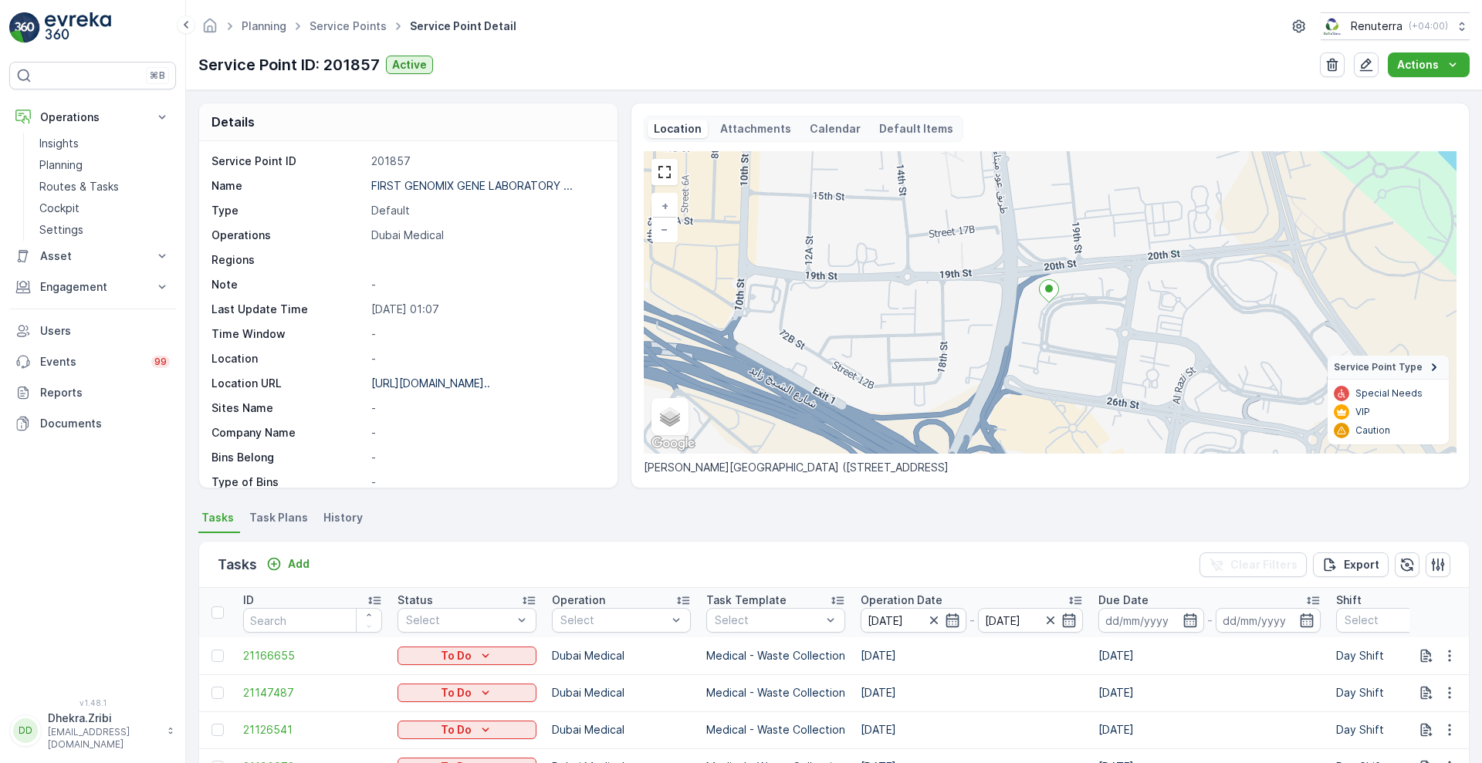
click at [824, 557] on div "Tasks Add Clear Filters Export" at bounding box center [834, 565] width 1270 height 46
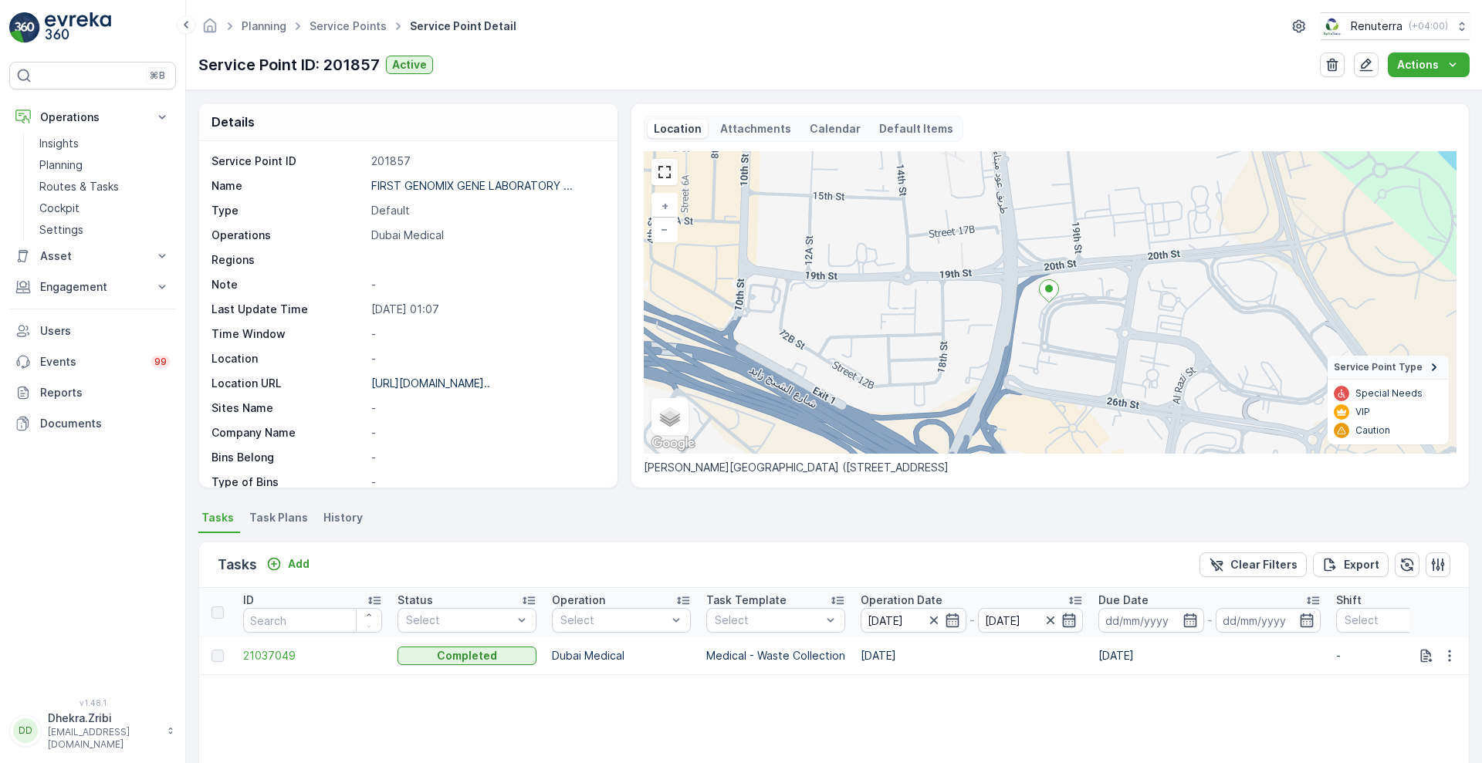
click at [1068, 620] on icon "button" at bounding box center [1068, 620] width 15 height 15
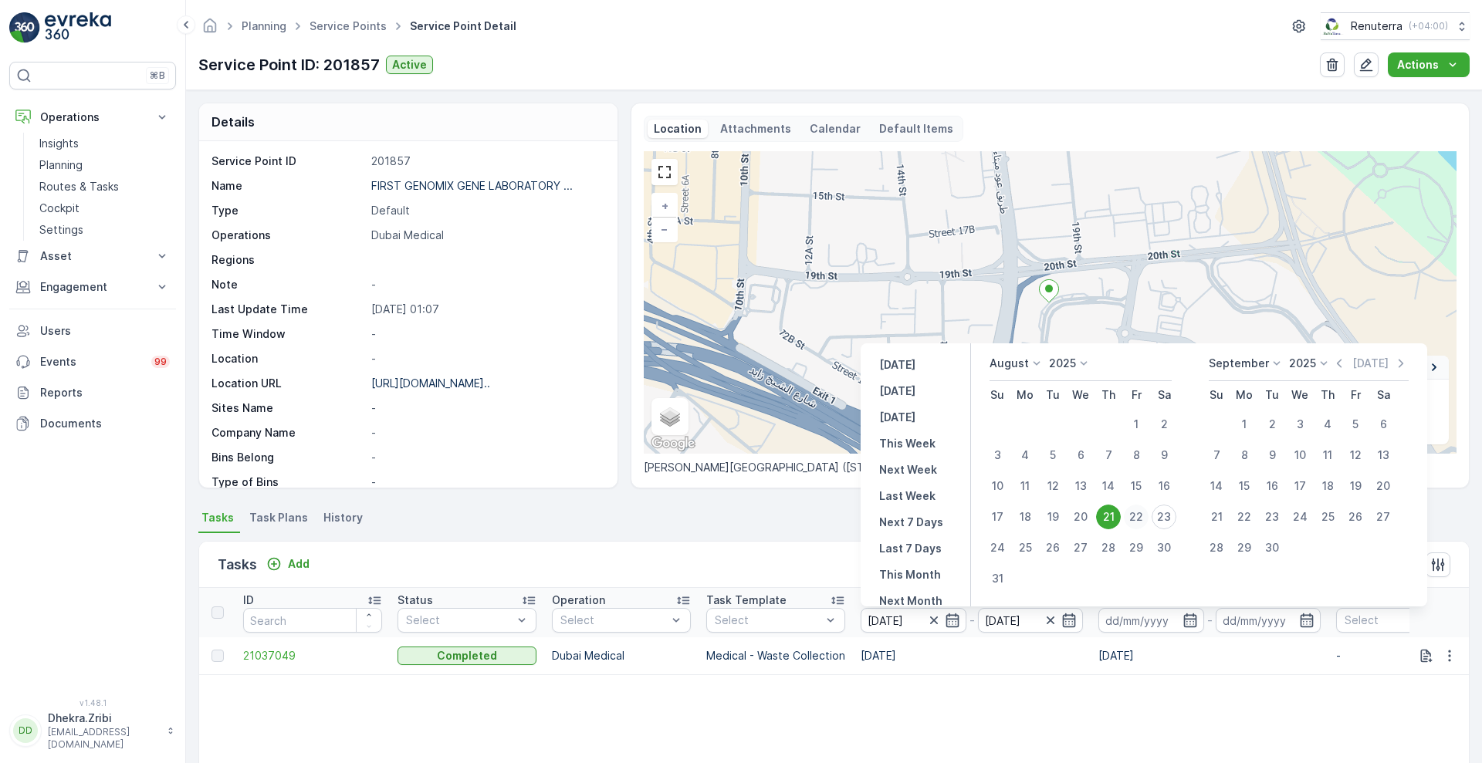
click at [1139, 510] on div "22" at bounding box center [1136, 517] width 25 height 25
type input "[DATE]"
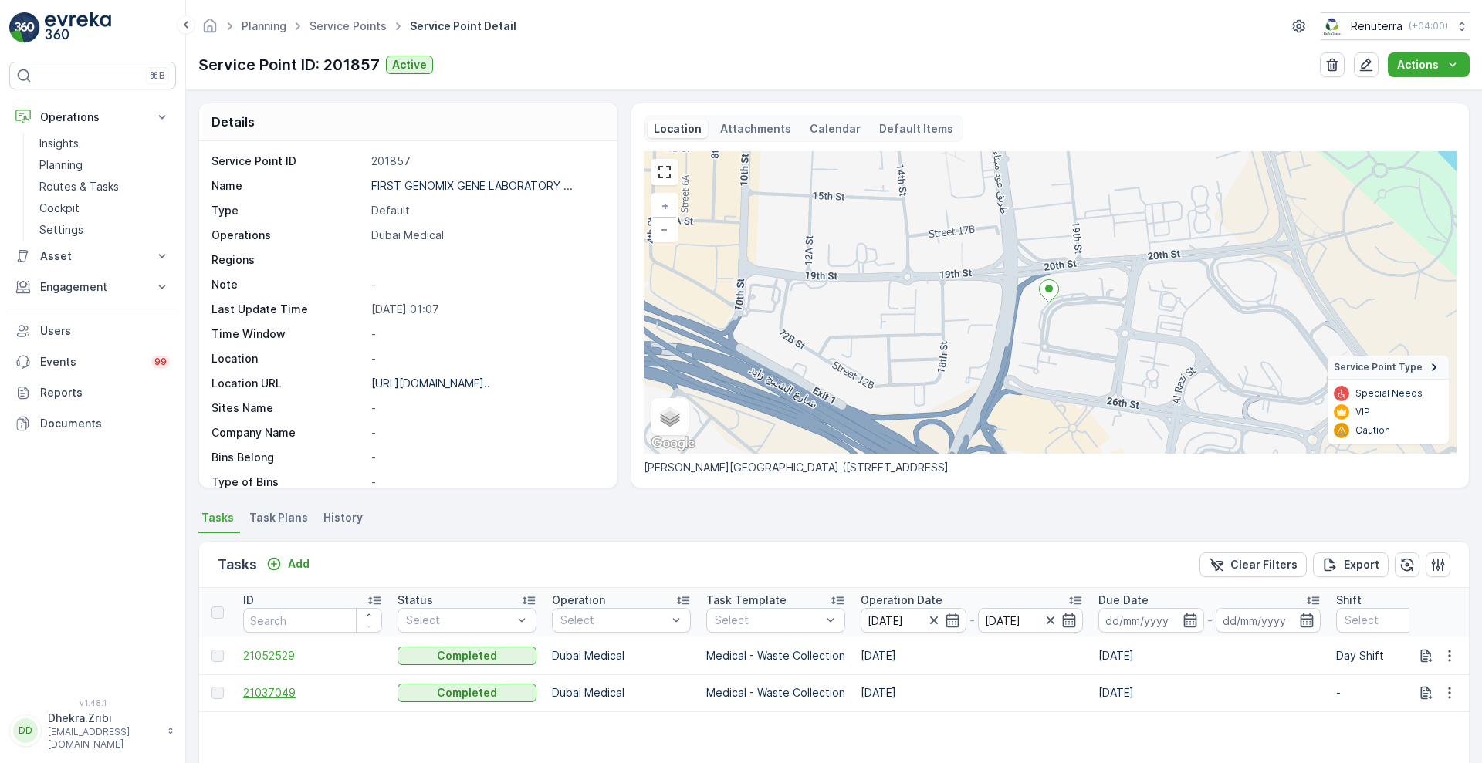
click at [279, 692] on span "21037049" at bounding box center [312, 692] width 139 height 15
click at [266, 654] on span "21052529" at bounding box center [312, 655] width 139 height 15
click at [84, 187] on p "Routes & Tasks" at bounding box center [79, 186] width 80 height 15
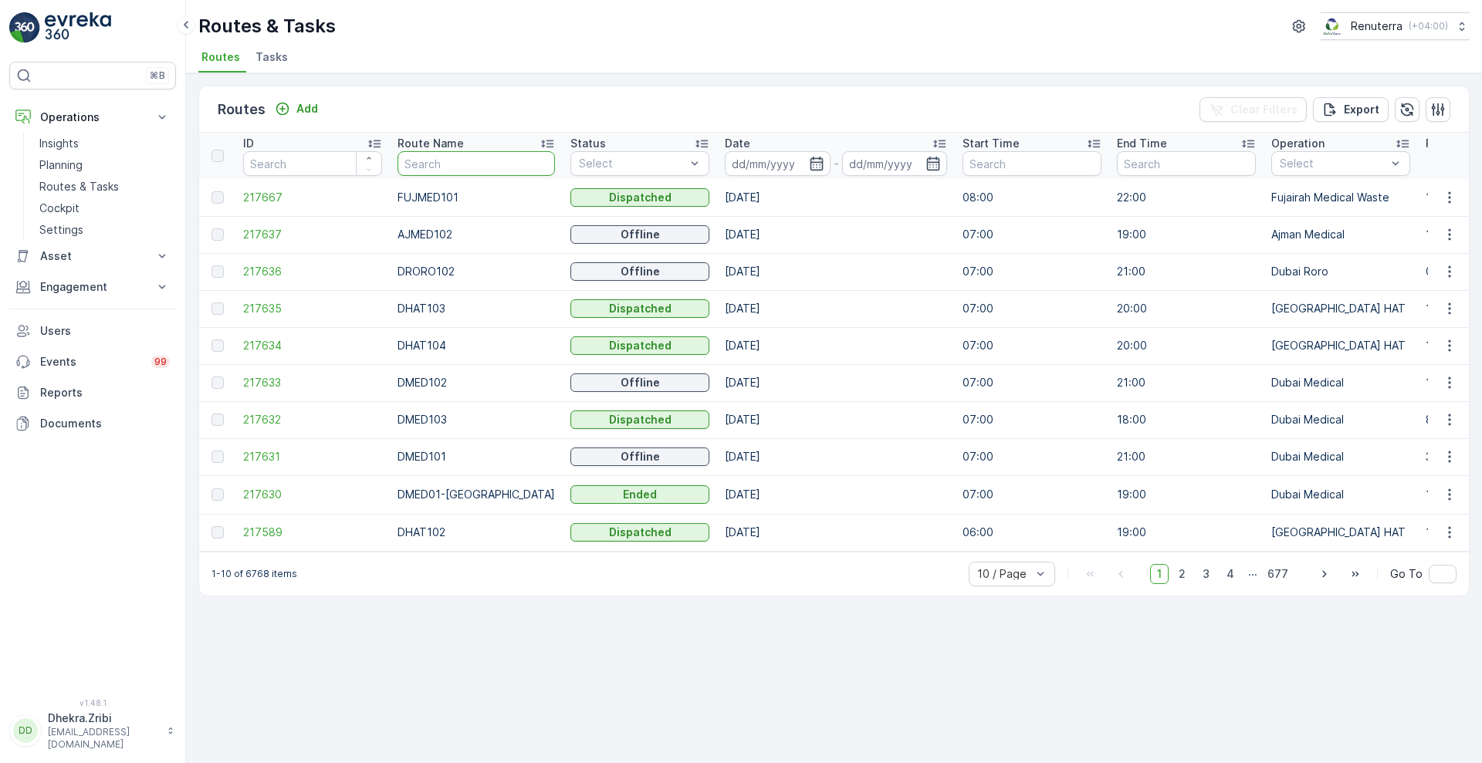
click at [449, 166] on input "text" at bounding box center [476, 163] width 157 height 25
type input "rel"
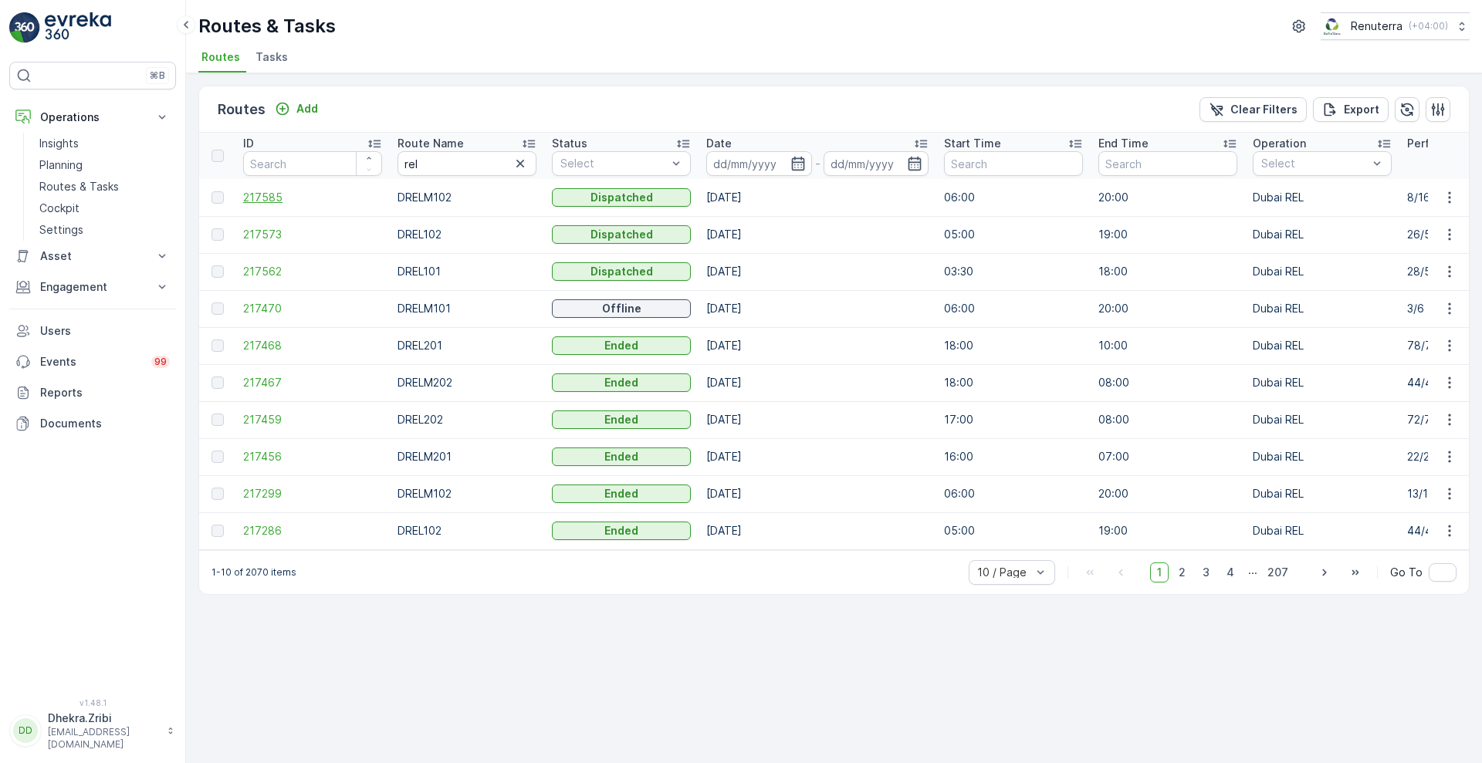
click at [262, 198] on span "217585" at bounding box center [312, 197] width 139 height 15
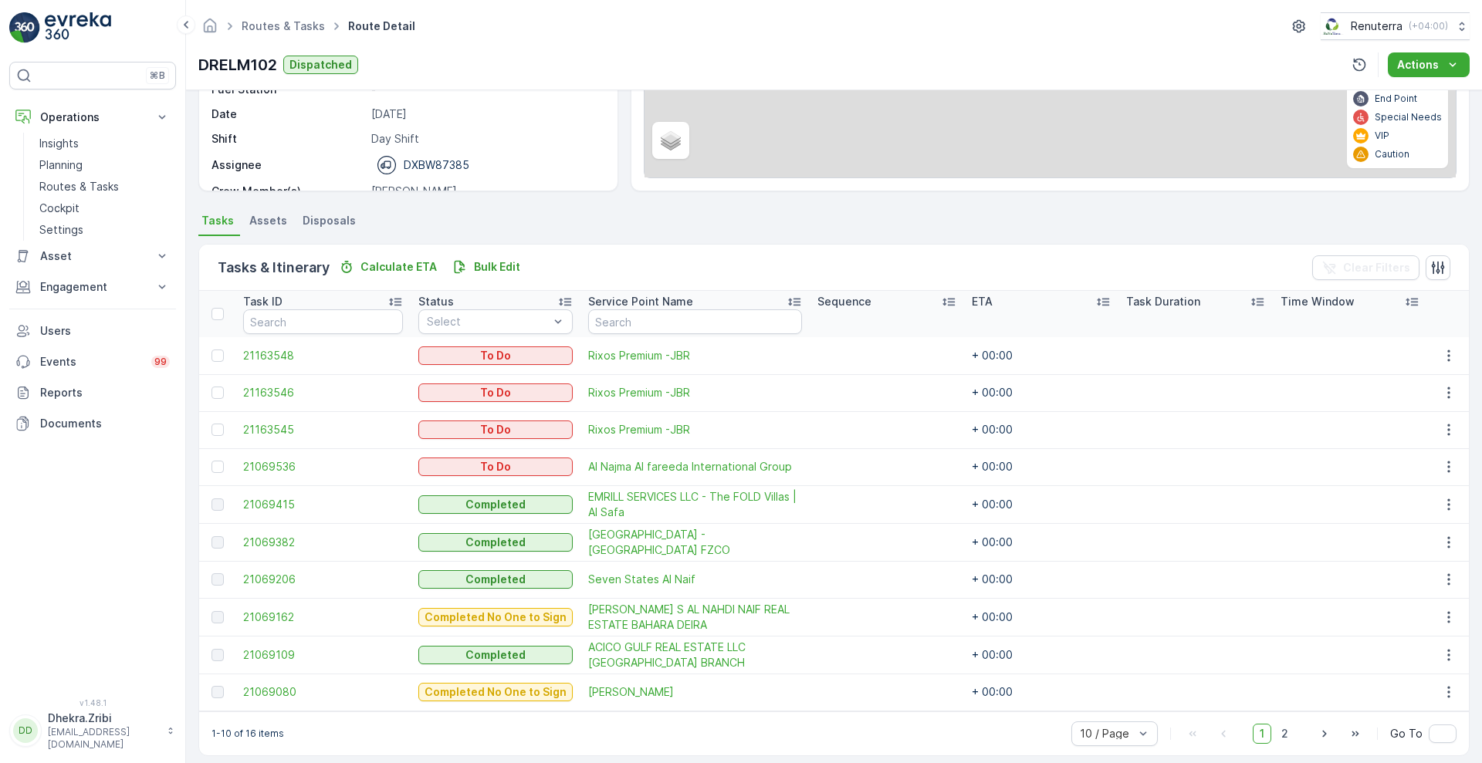
scroll to position [233, 0]
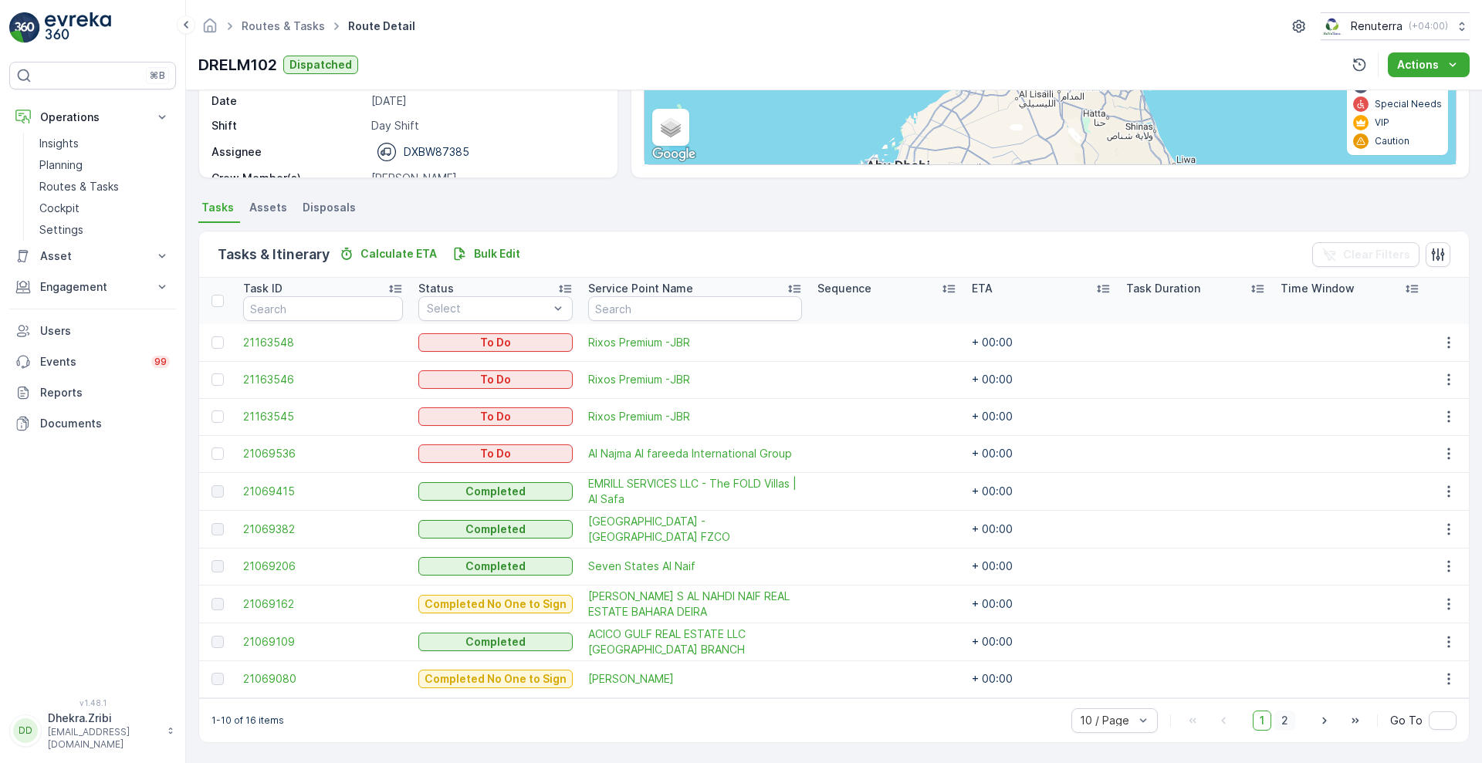
click at [1283, 720] on span "2" at bounding box center [1284, 721] width 21 height 20
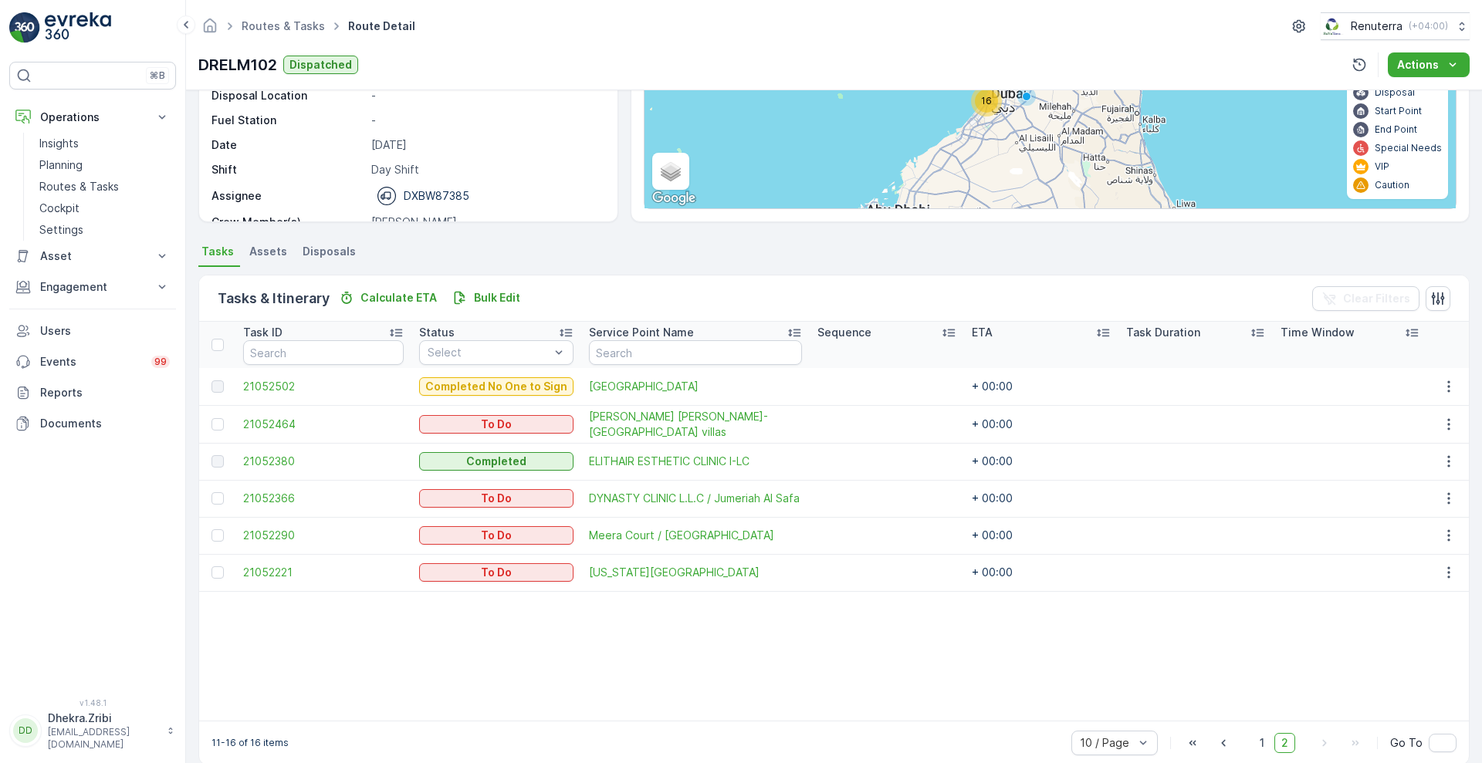
scroll to position [212, 0]
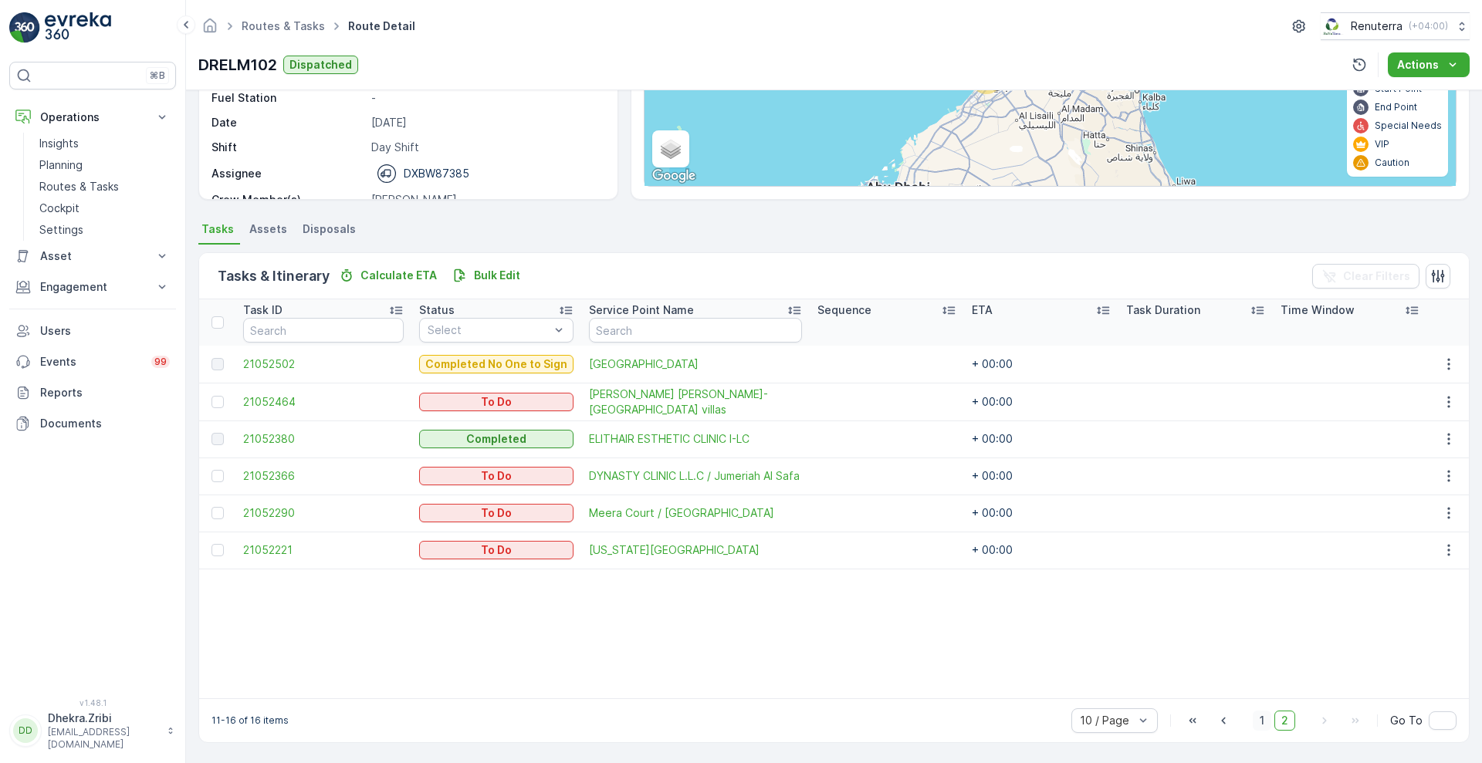
click at [1263, 722] on span "1" at bounding box center [1262, 721] width 19 height 20
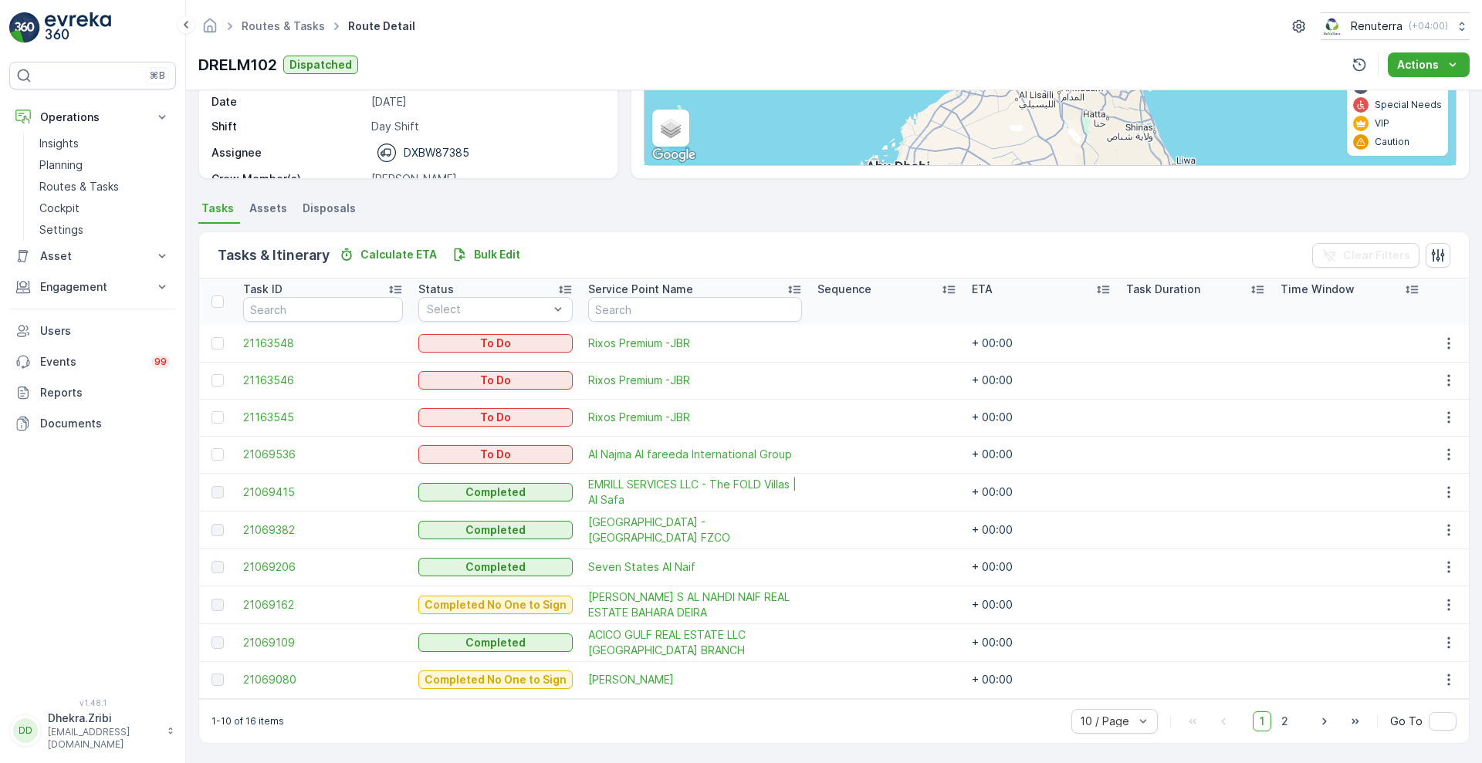
scroll to position [233, 0]
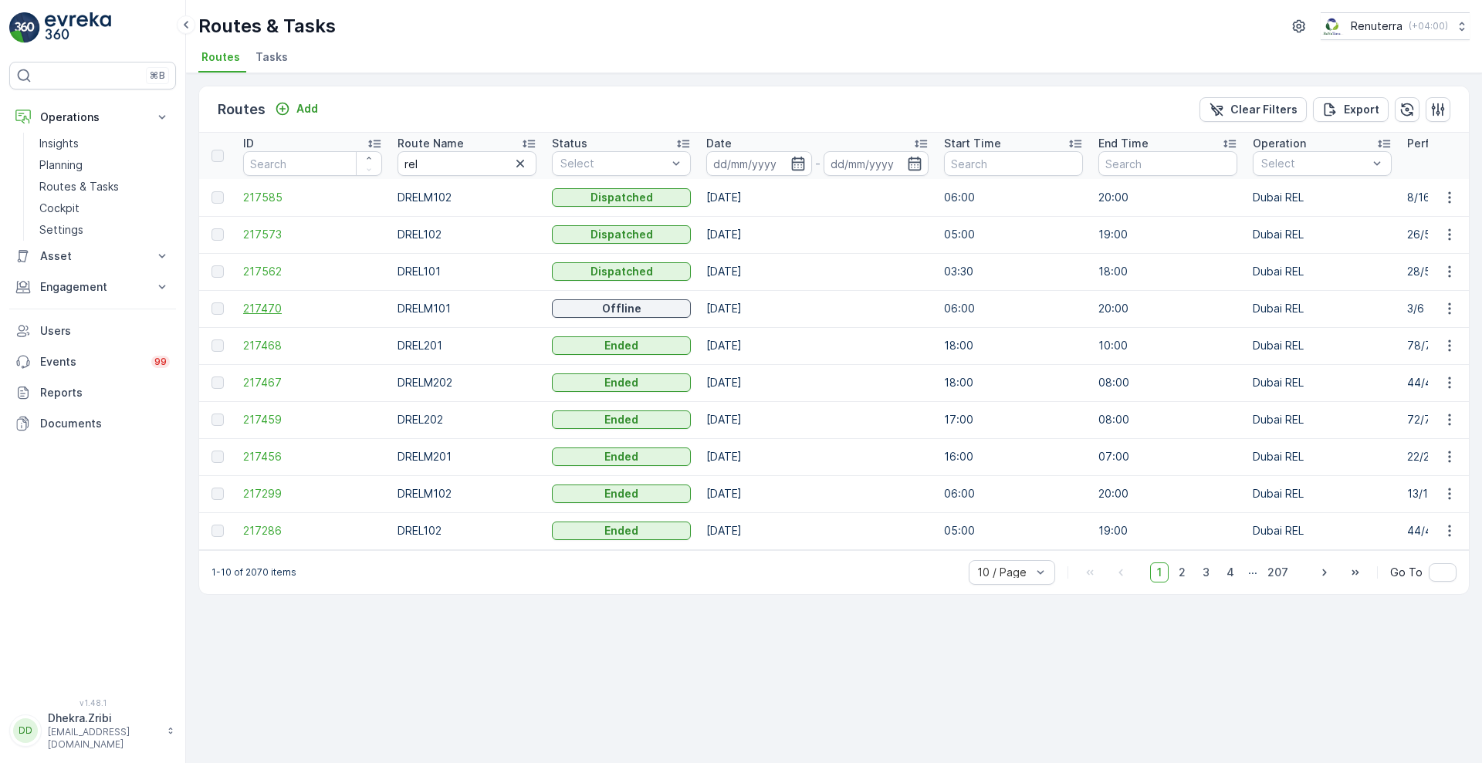
click at [266, 313] on span "217470" at bounding box center [312, 308] width 139 height 15
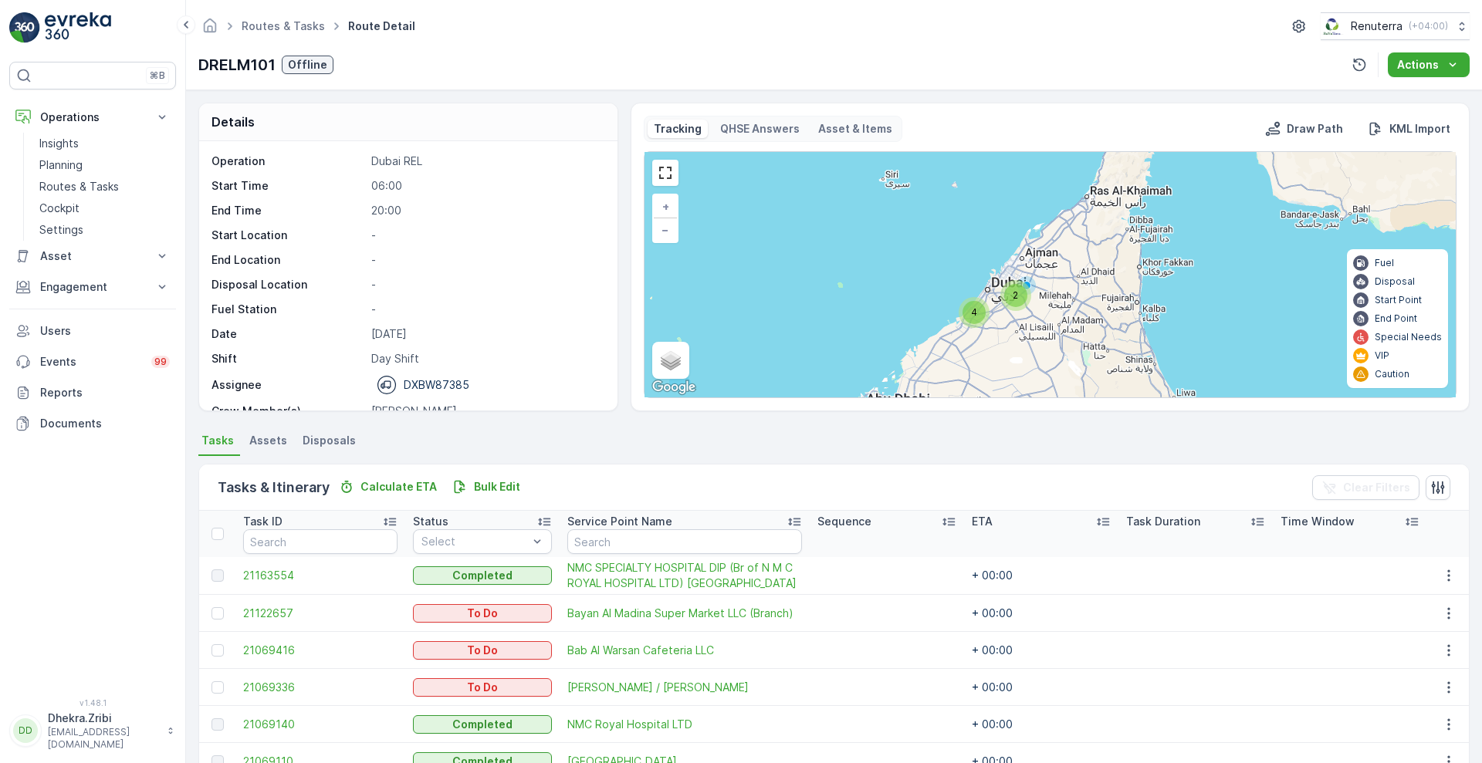
scroll to position [212, 0]
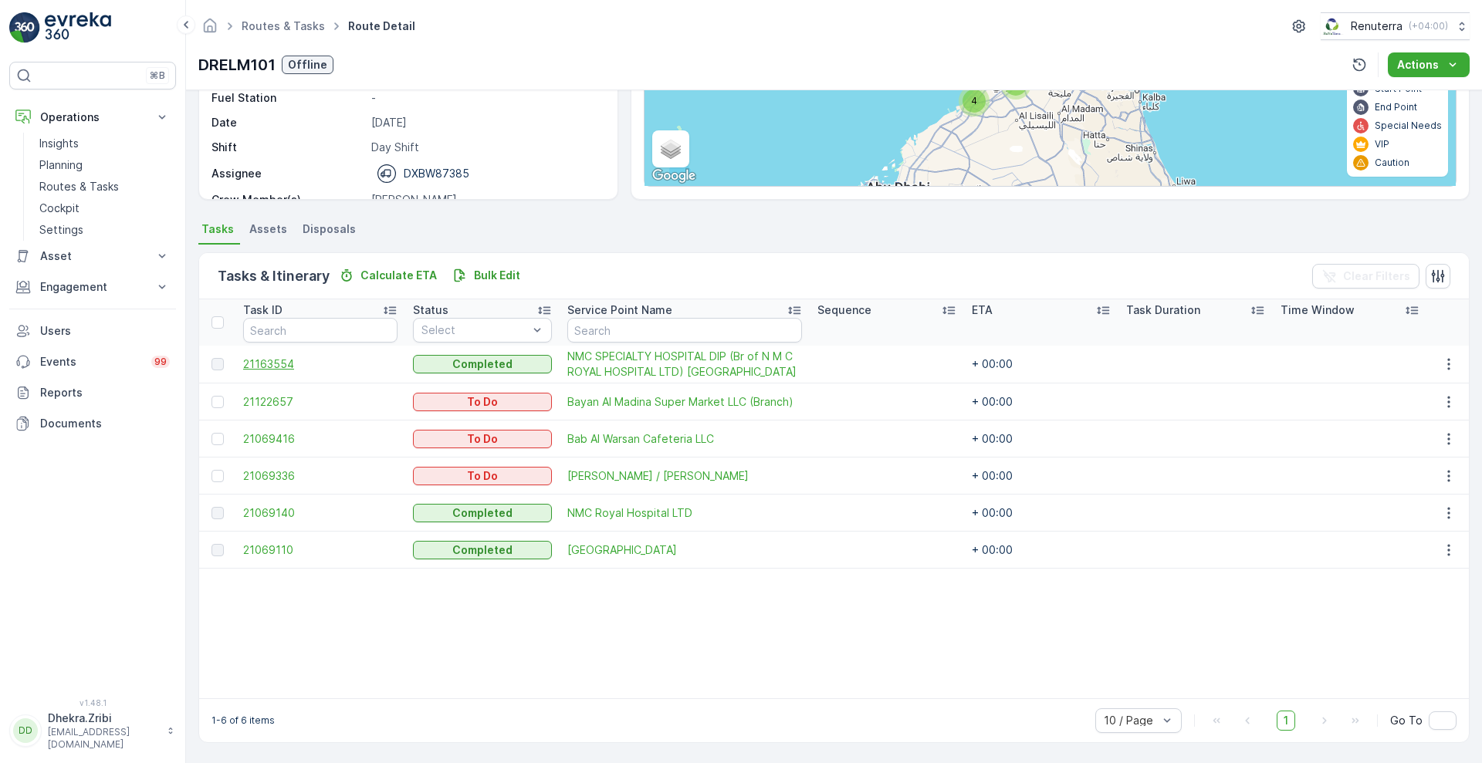
click at [272, 367] on span "21163554" at bounding box center [320, 364] width 154 height 15
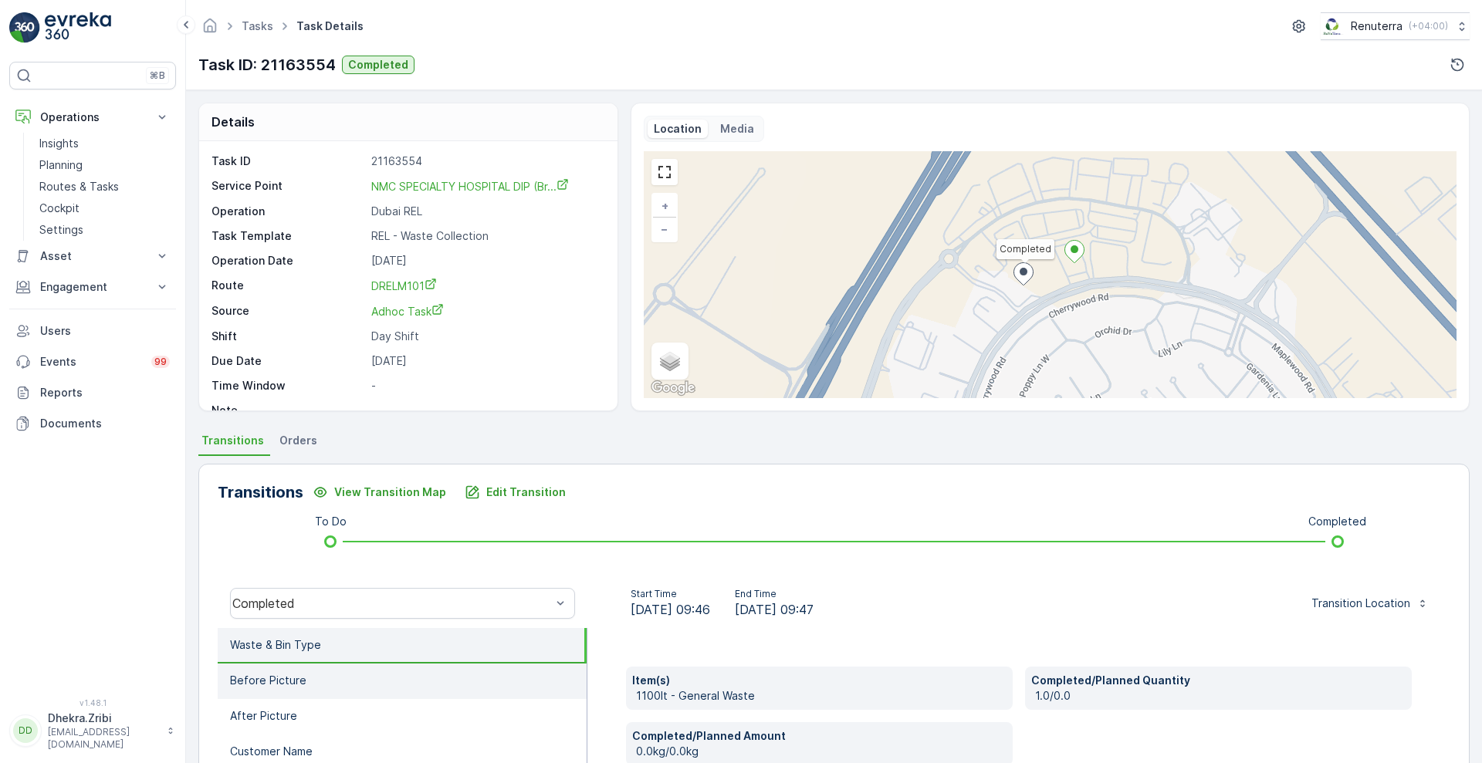
click at [260, 665] on li "Before Picture" at bounding box center [402, 682] width 369 height 36
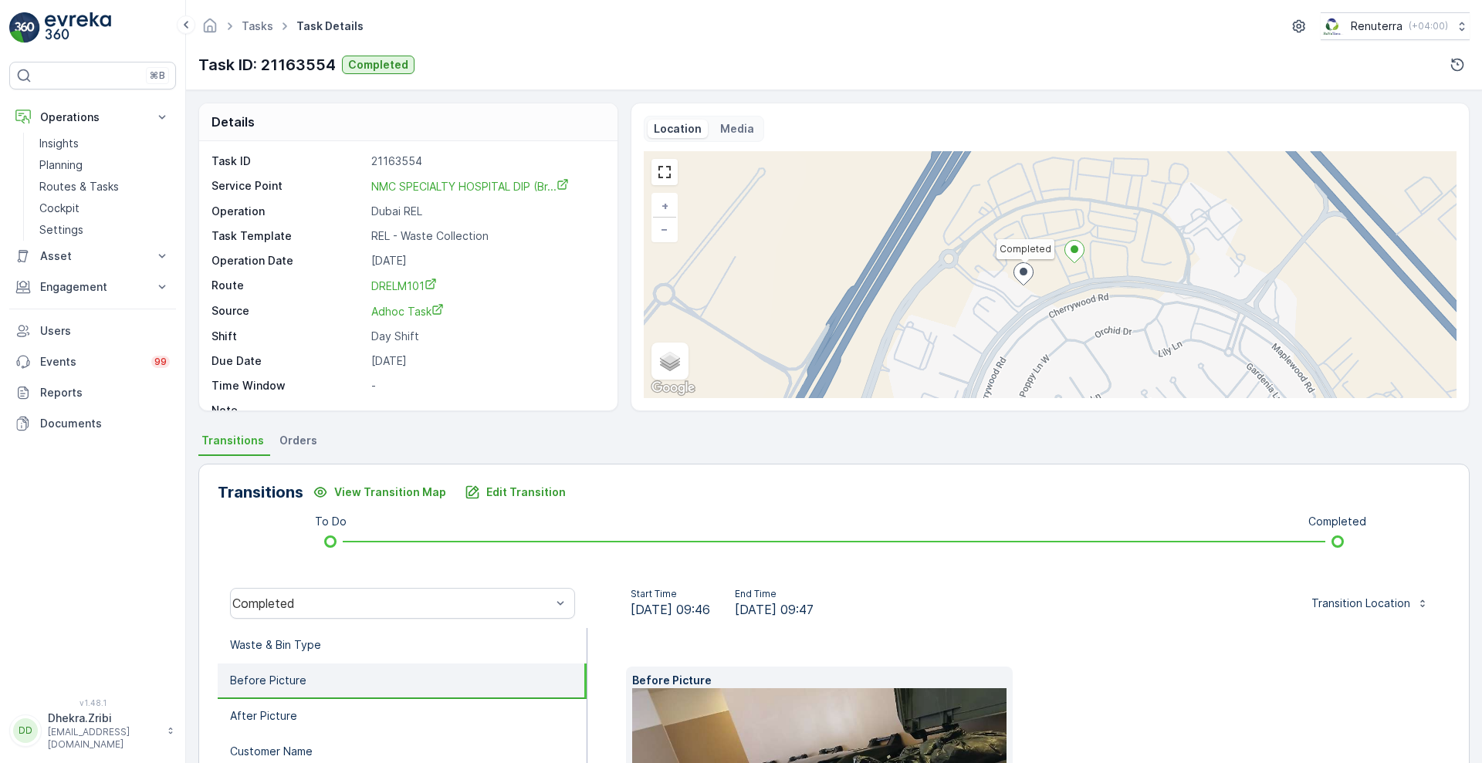
scroll to position [235, 0]
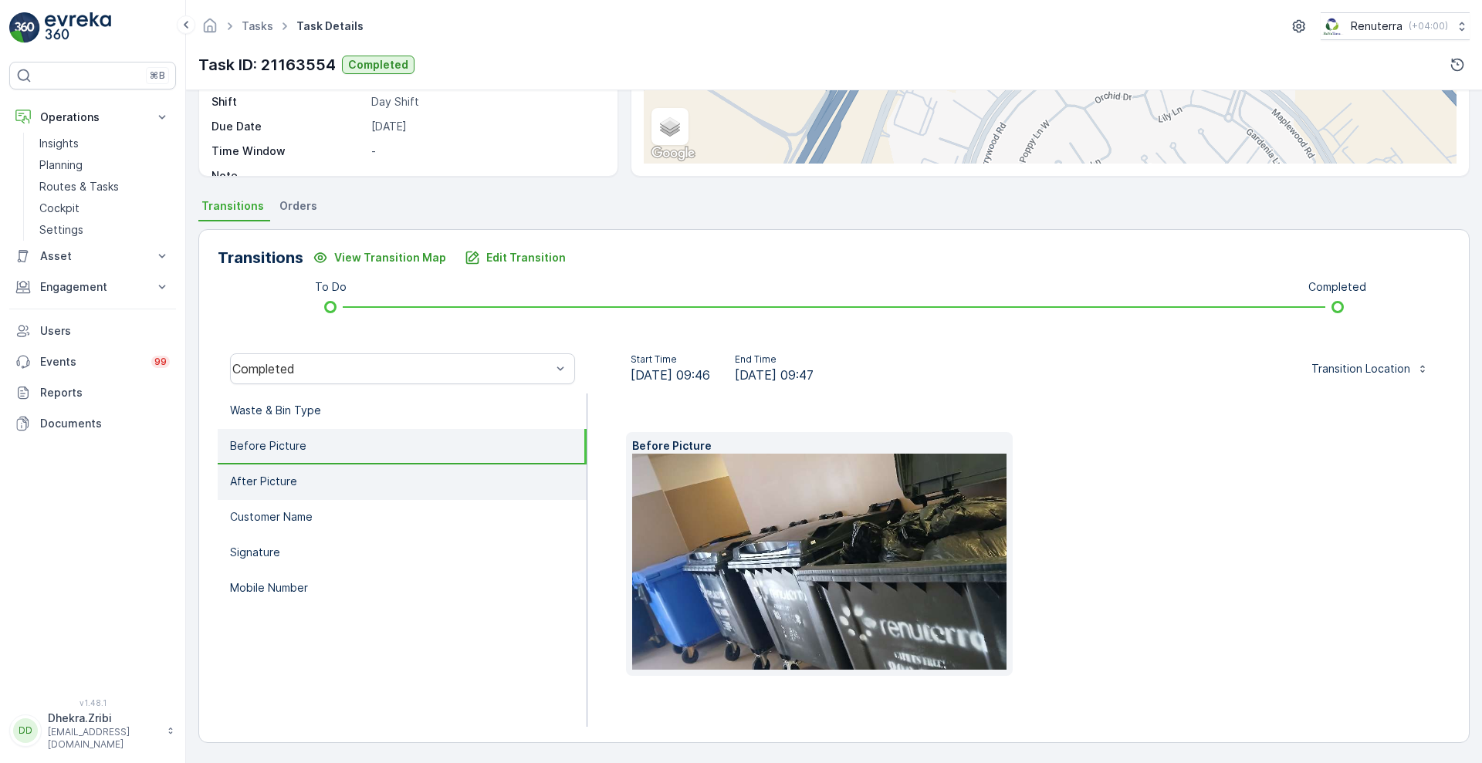
click at [343, 479] on li "After Picture" at bounding box center [402, 483] width 369 height 36
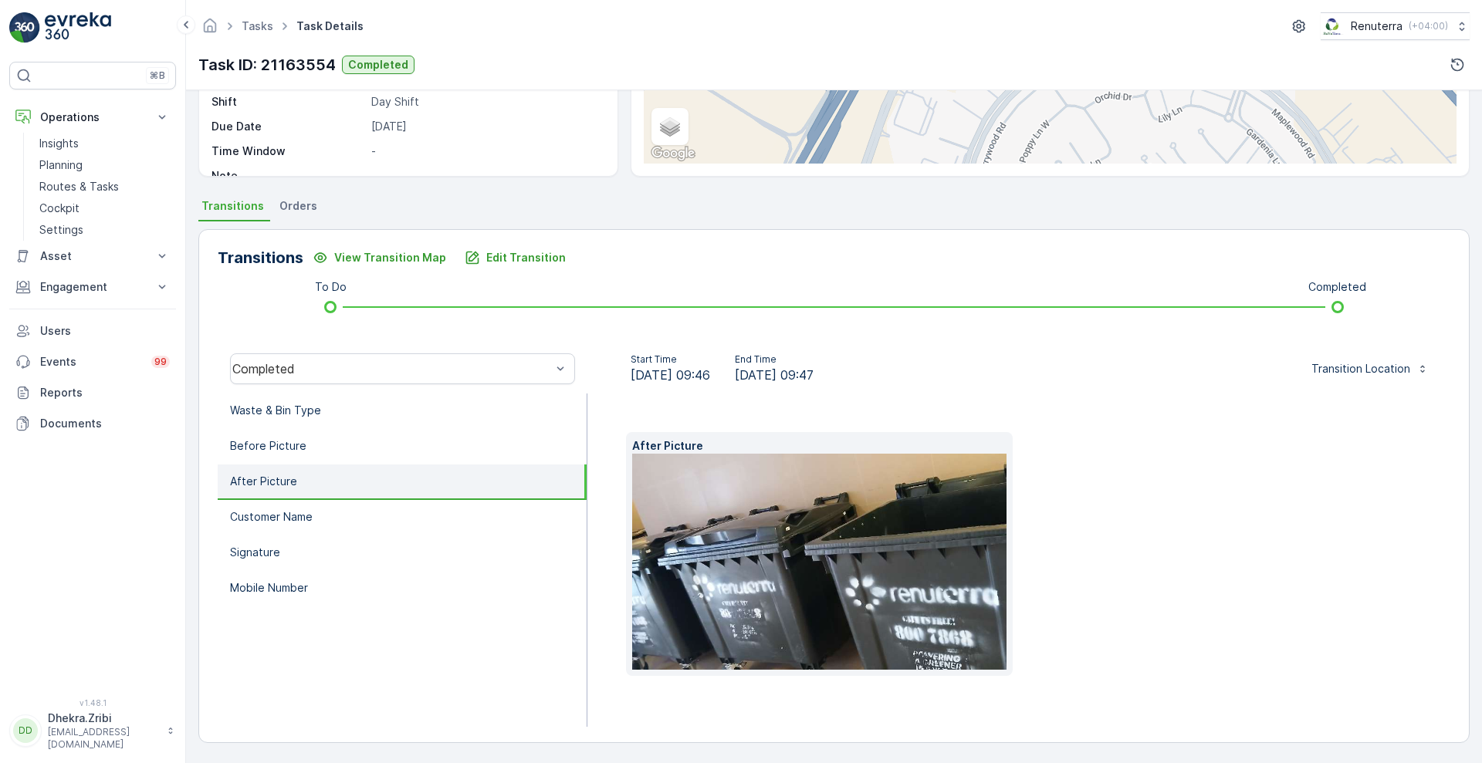
scroll to position [210, 0]
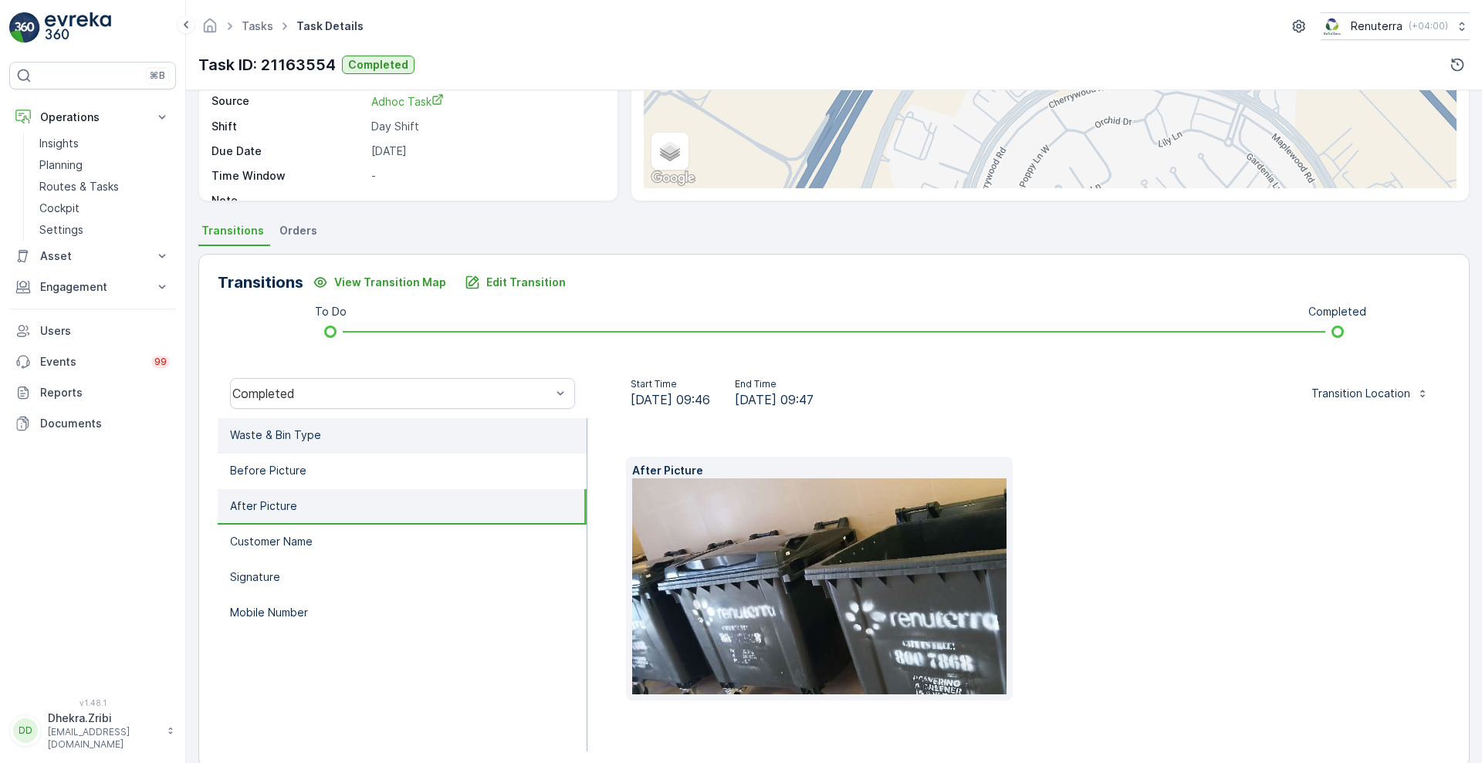
click at [324, 424] on li "Waste & Bin Type" at bounding box center [402, 436] width 369 height 36
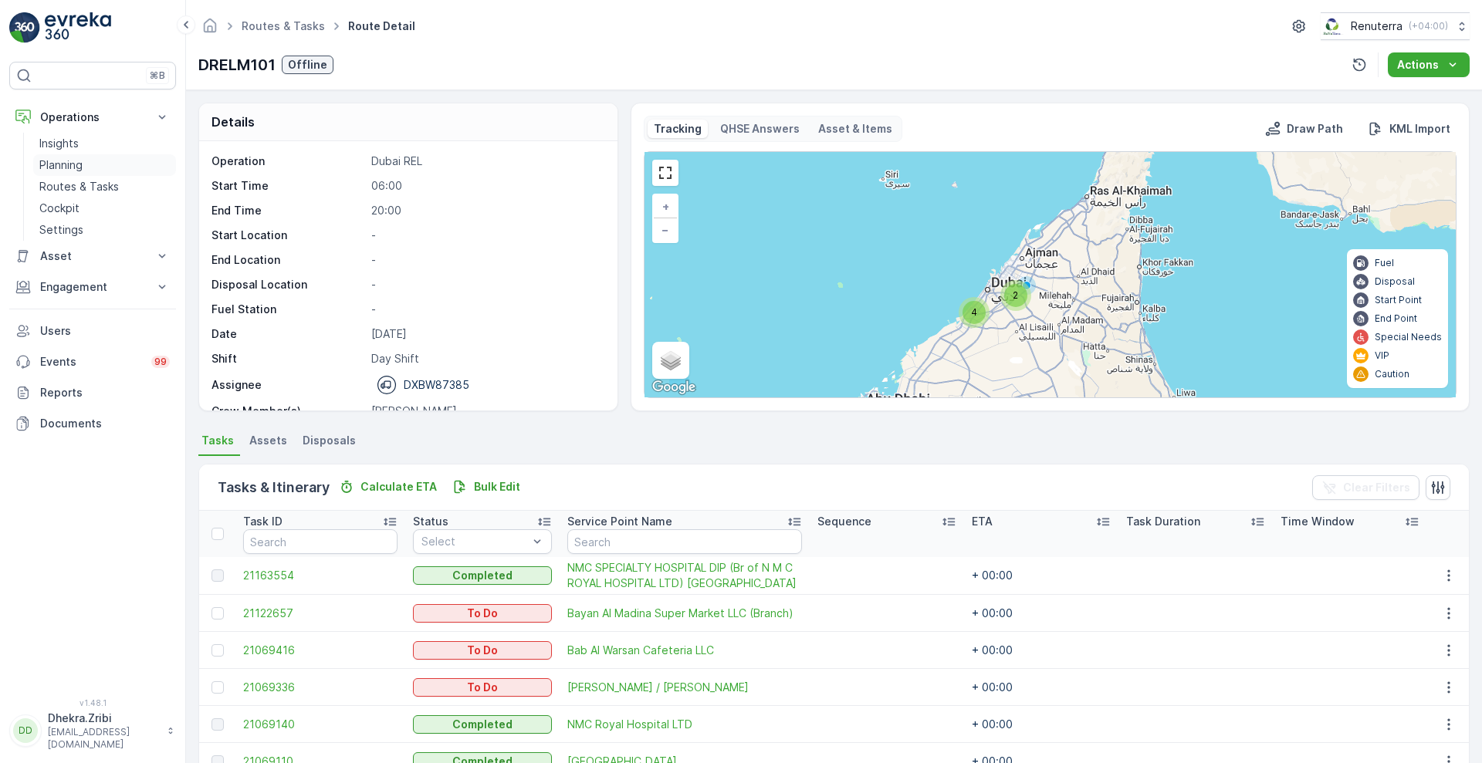
click at [49, 159] on p "Planning" at bounding box center [60, 164] width 43 height 15
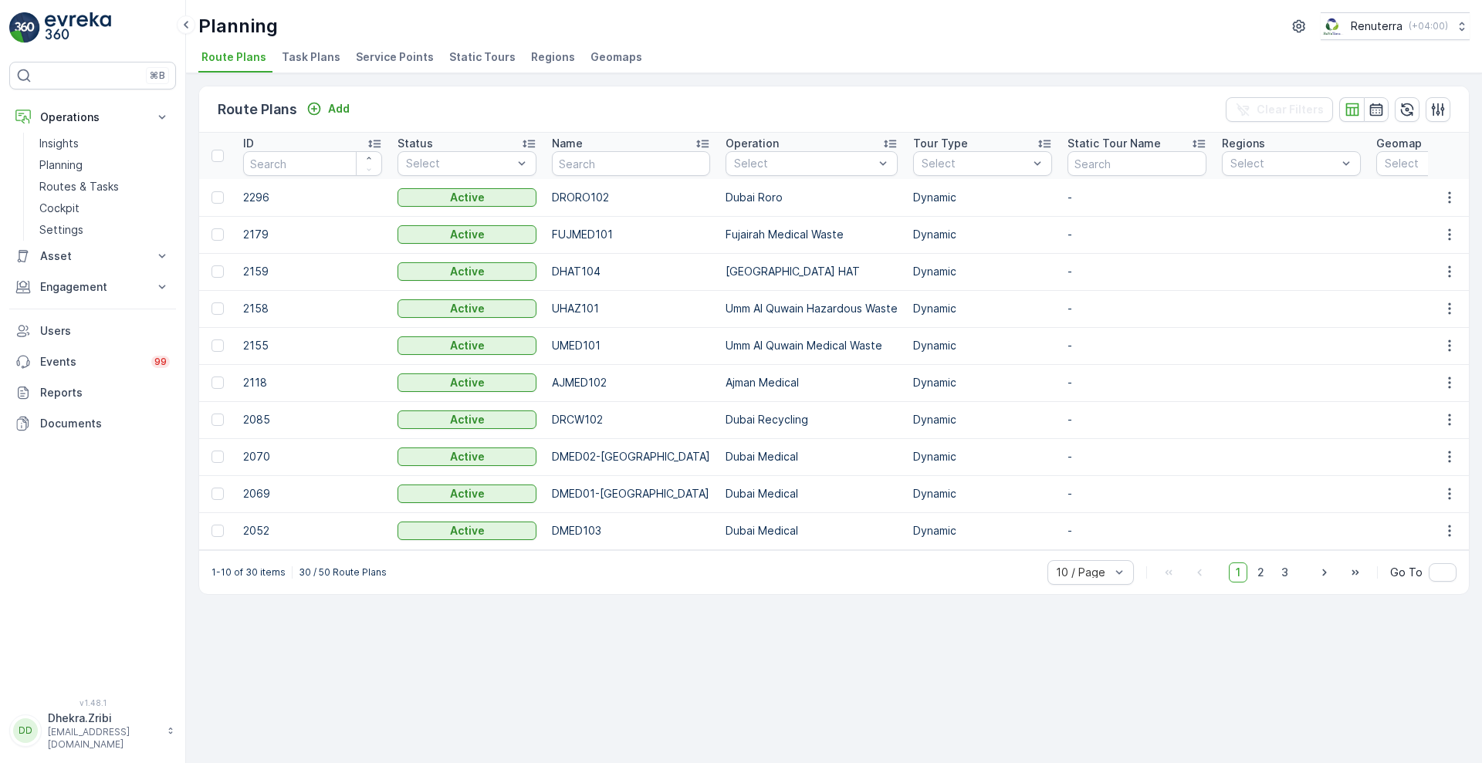
click at [372, 64] on span "Service Points" at bounding box center [395, 56] width 78 height 15
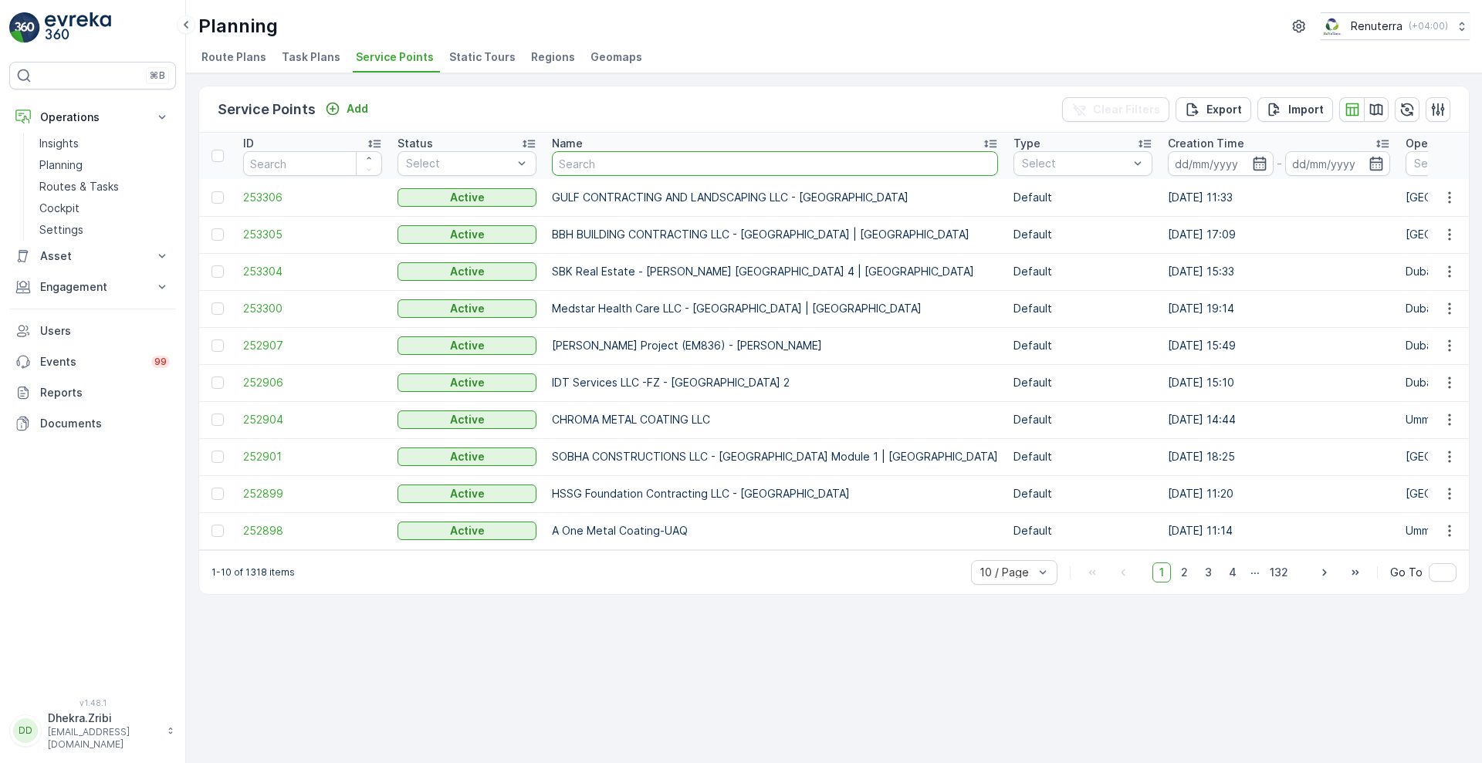
click at [648, 167] on input "text" at bounding box center [775, 163] width 446 height 25
type input "nmc spe"
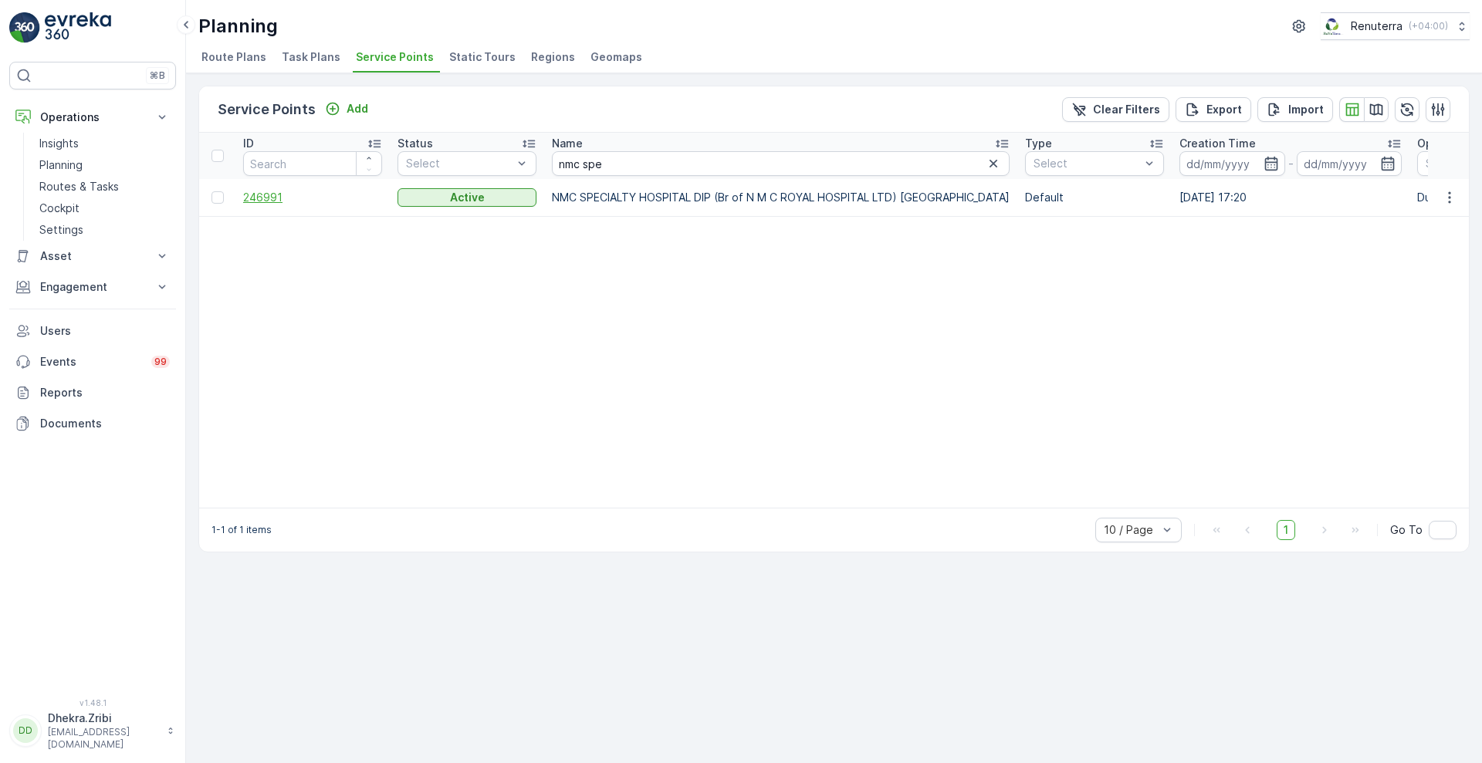
click at [271, 203] on span "246991" at bounding box center [312, 197] width 139 height 15
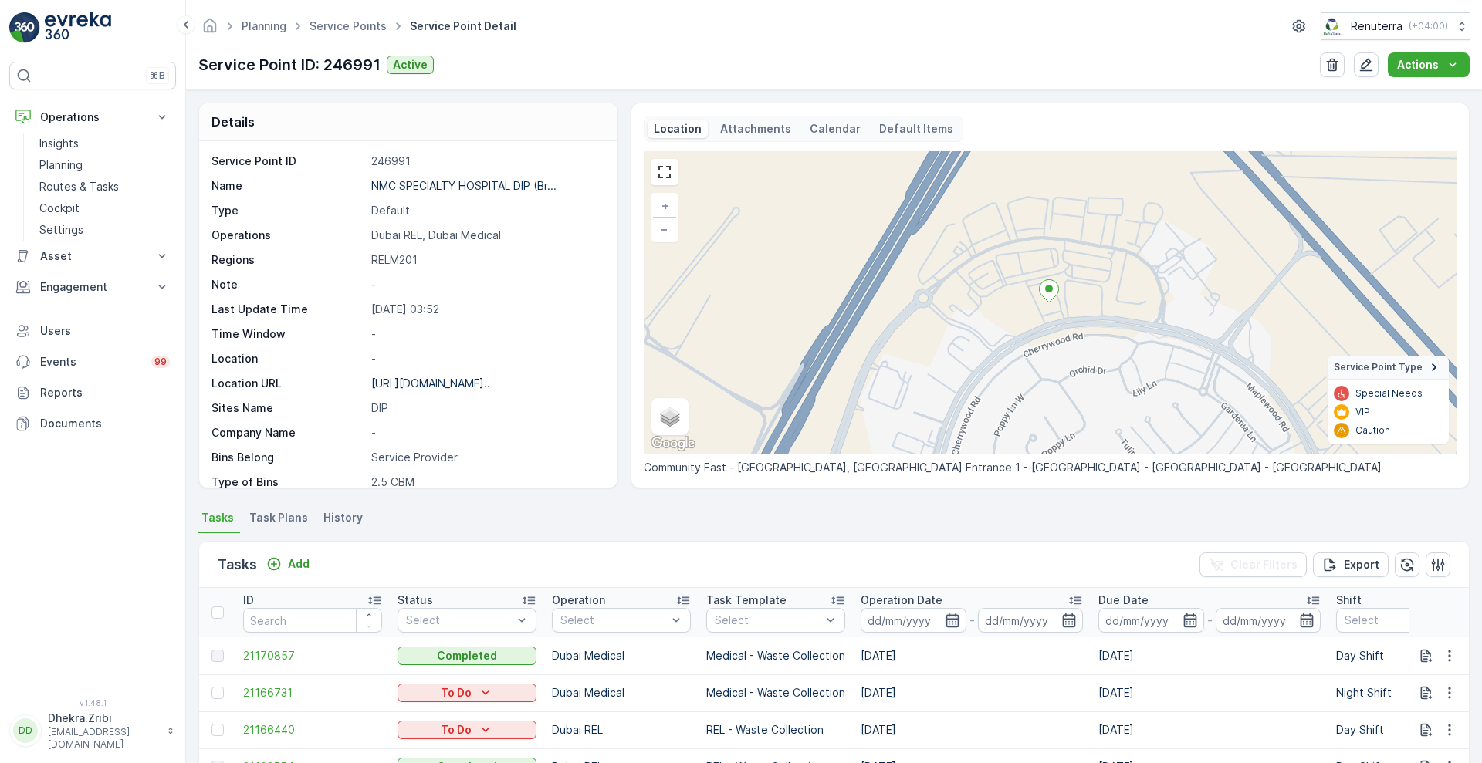
click at [956, 618] on icon "button" at bounding box center [952, 620] width 15 height 15
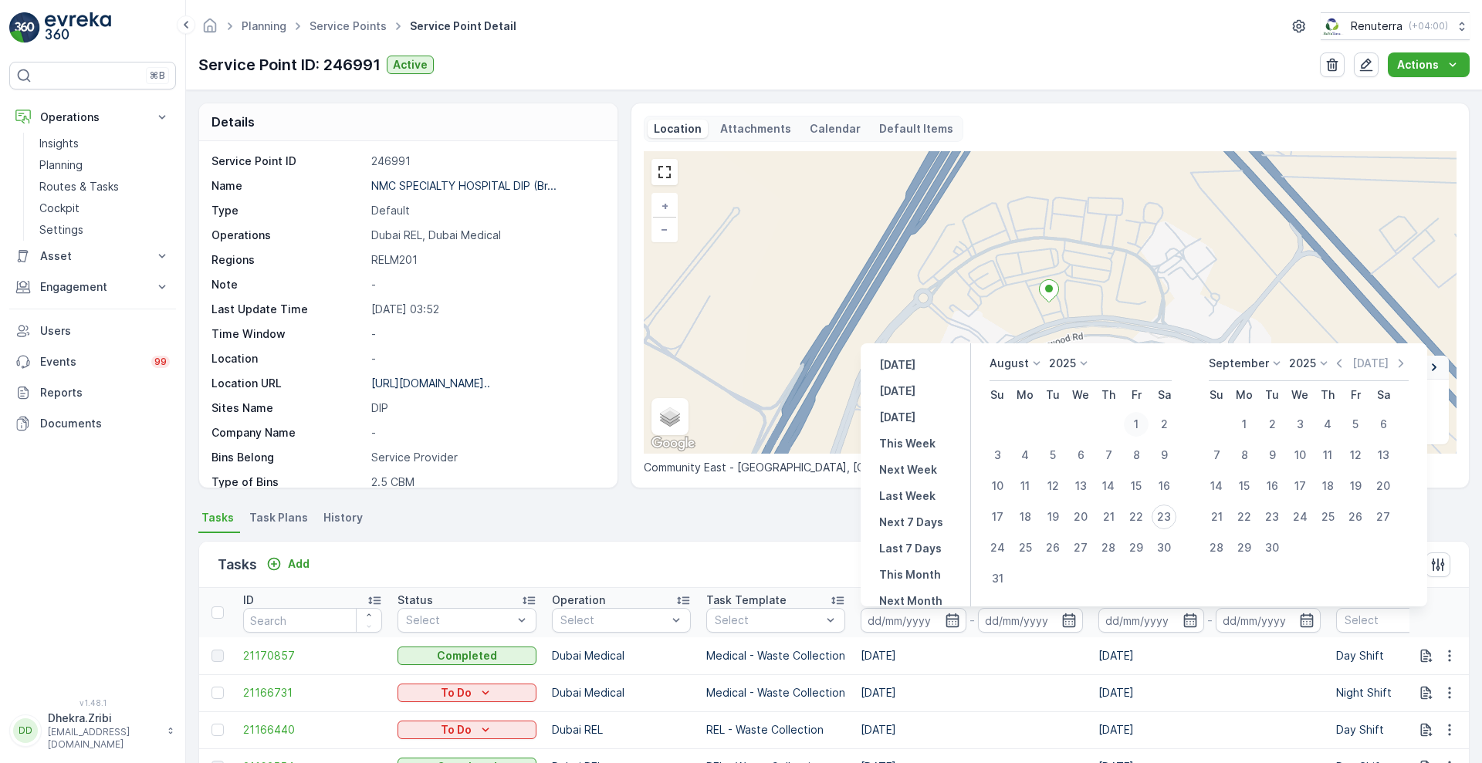
click at [1136, 432] on div "1" at bounding box center [1136, 424] width 25 height 25
type input "01.08.2025"
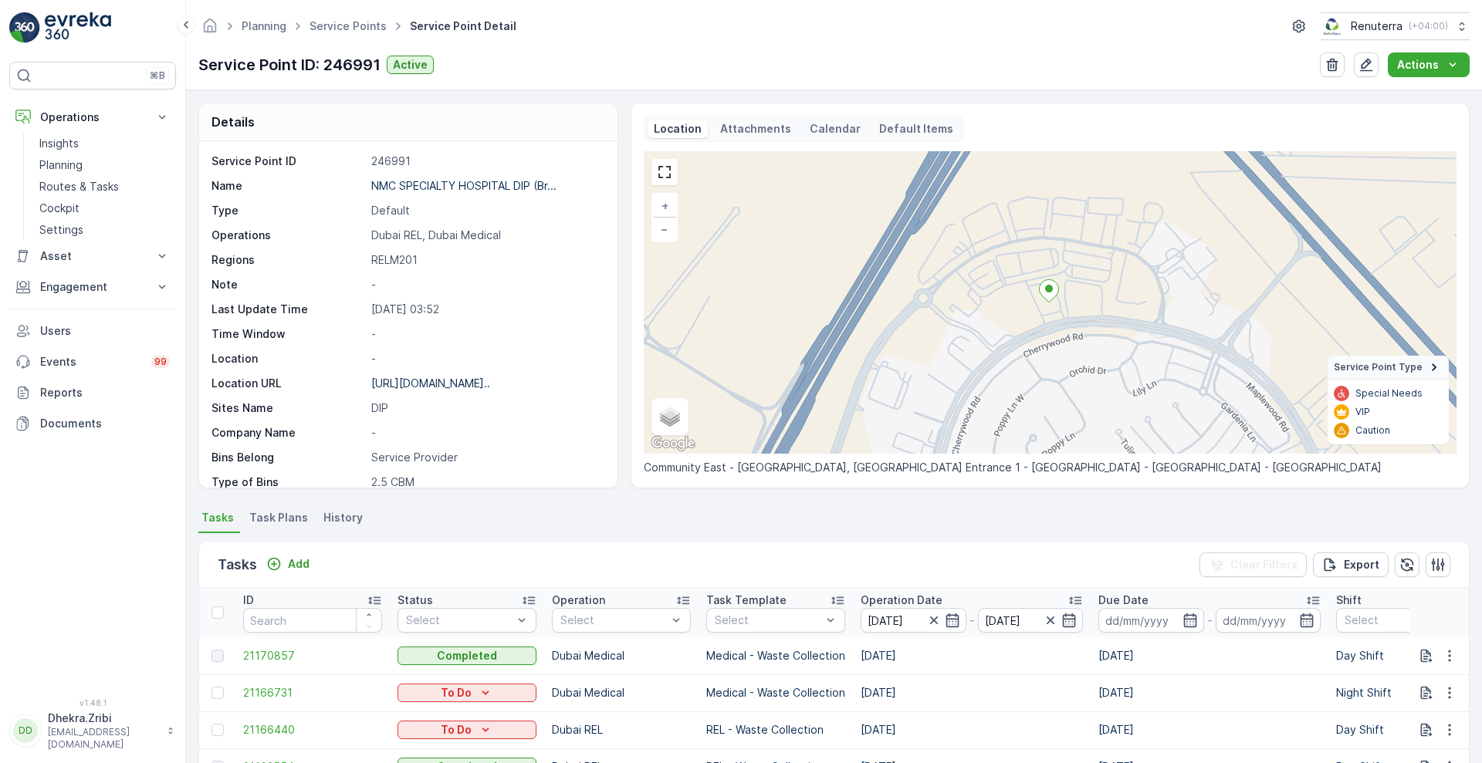
click at [770, 555] on div "Tasks Add Clear Filters Export" at bounding box center [834, 565] width 1270 height 46
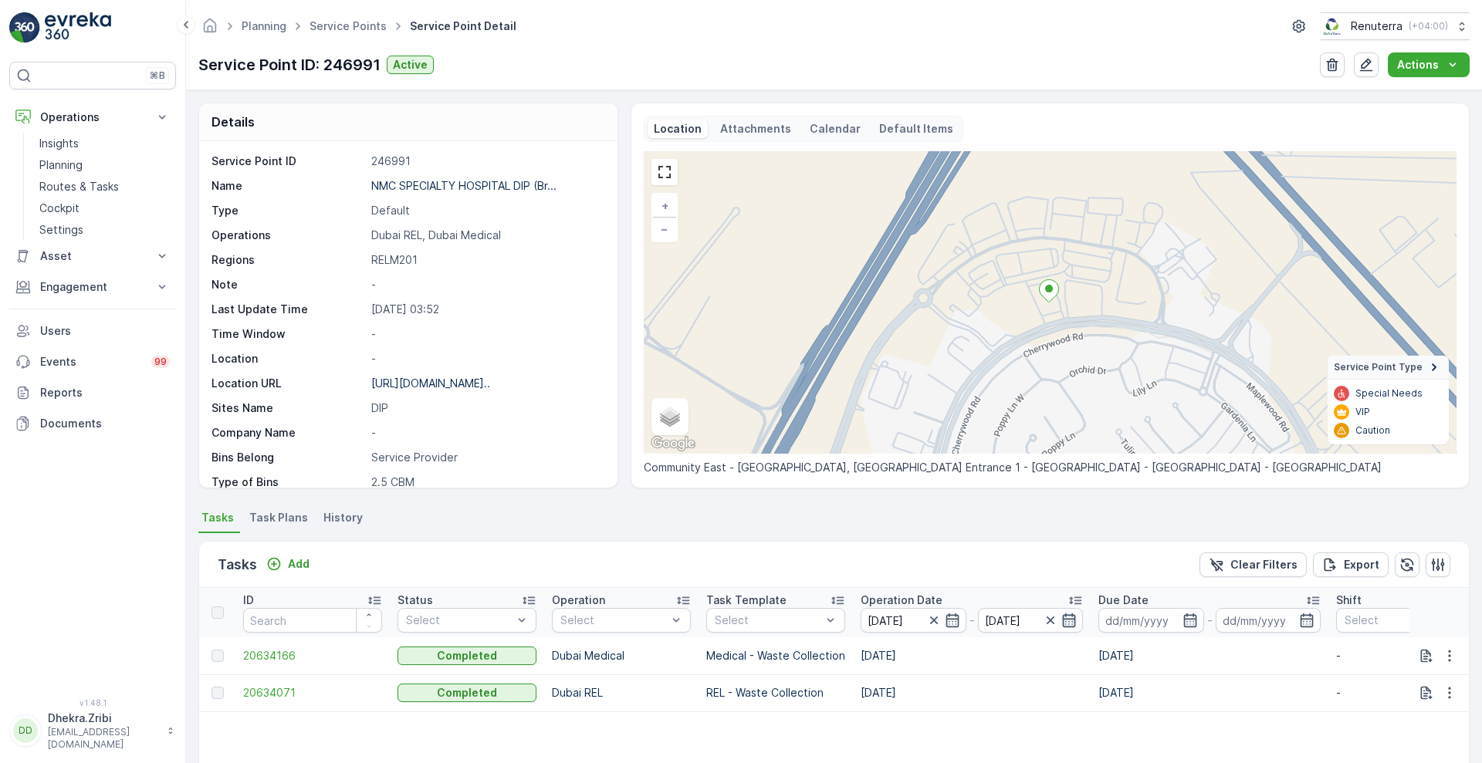
click at [1071, 622] on icon "button" at bounding box center [1068, 620] width 15 height 15
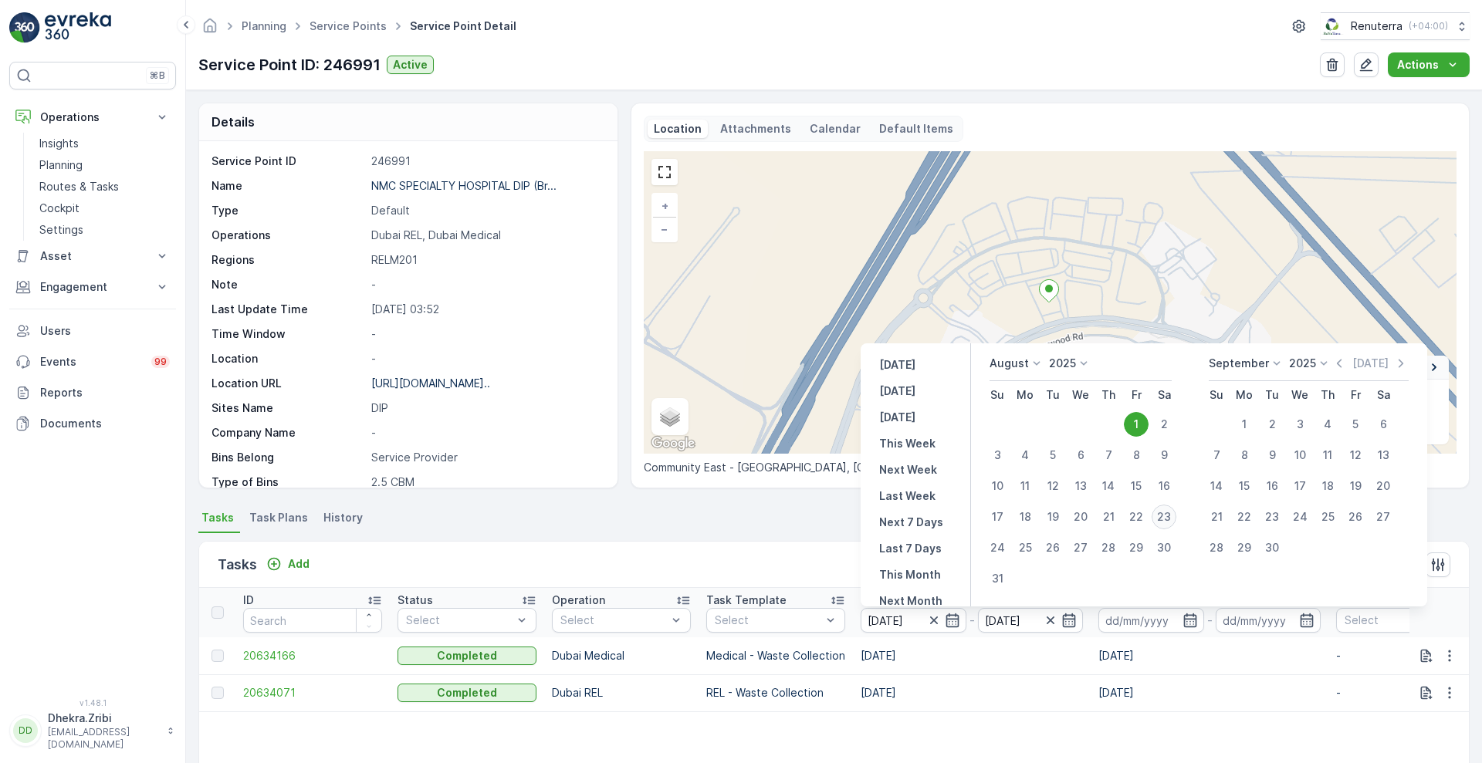
click at [1158, 523] on div "23" at bounding box center [1164, 517] width 25 height 25
type input "[DATE]"
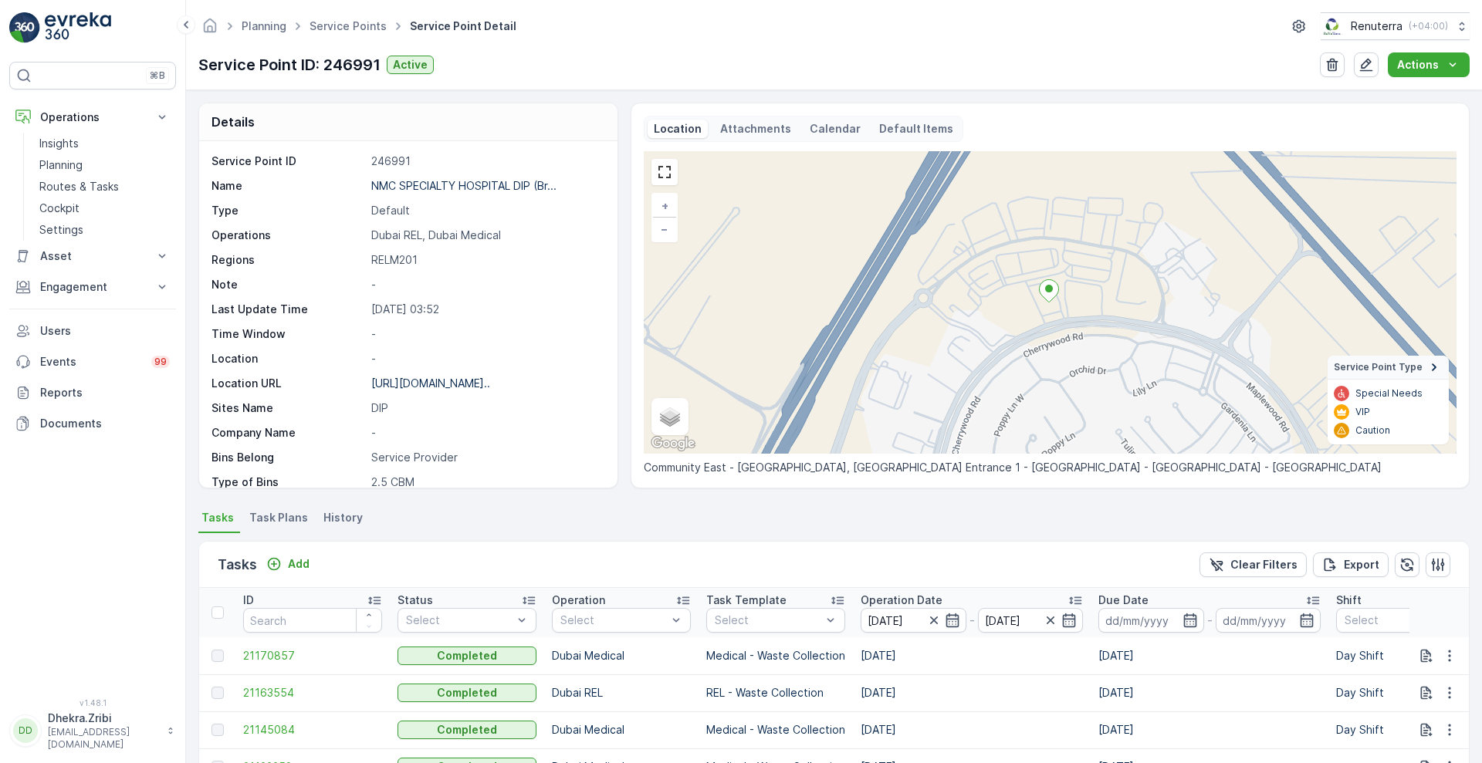
scroll to position [318, 0]
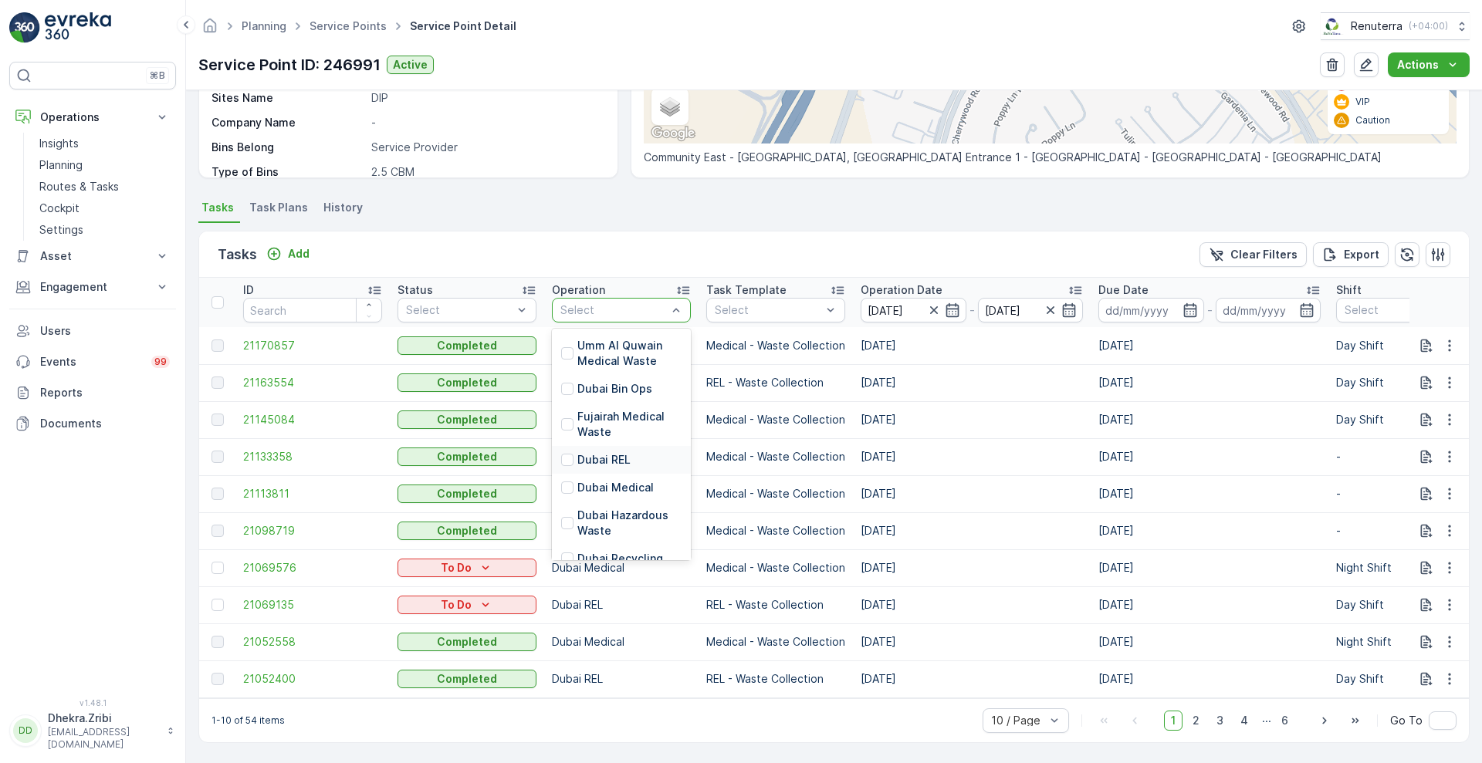
click at [589, 452] on p "Dubai REL" at bounding box center [603, 459] width 53 height 15
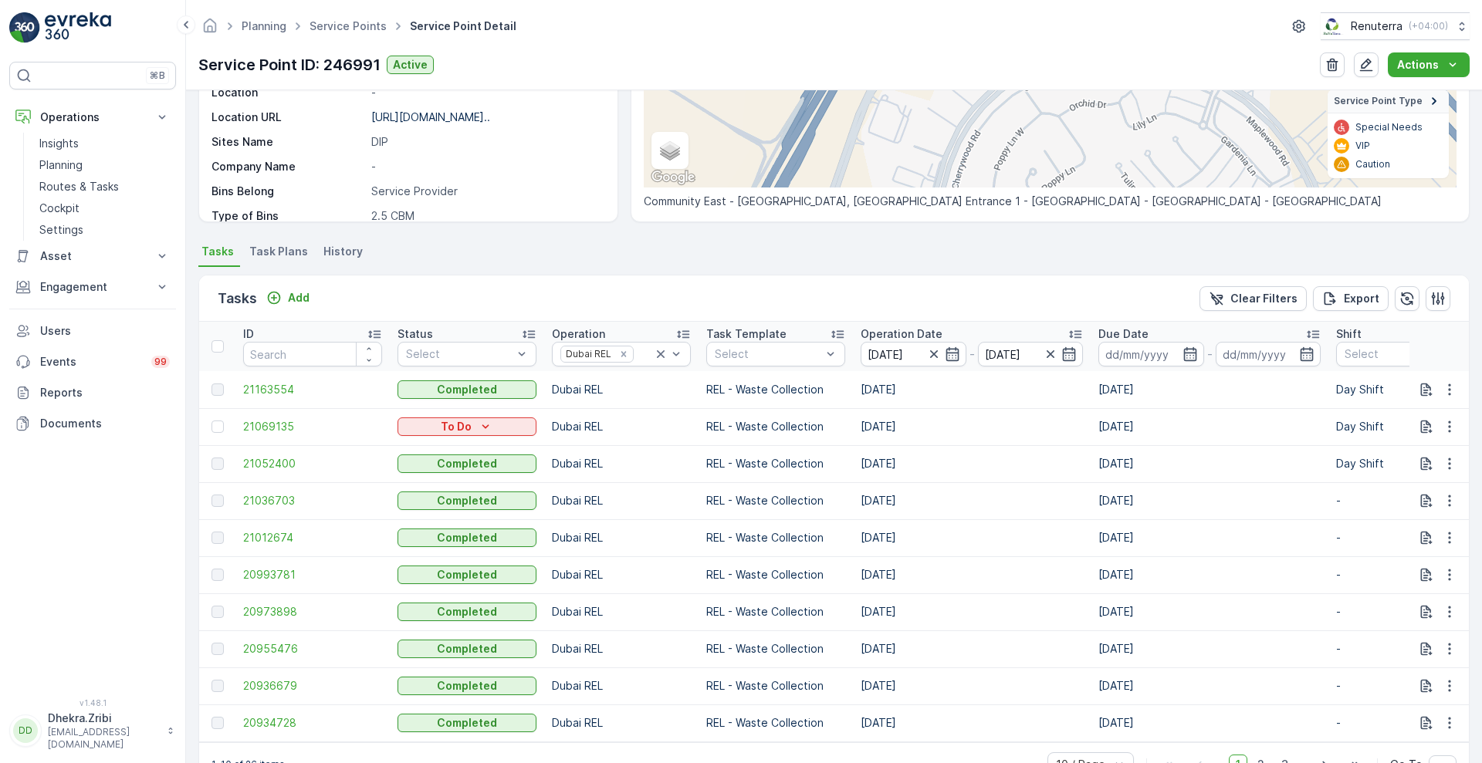
scroll to position [318, 0]
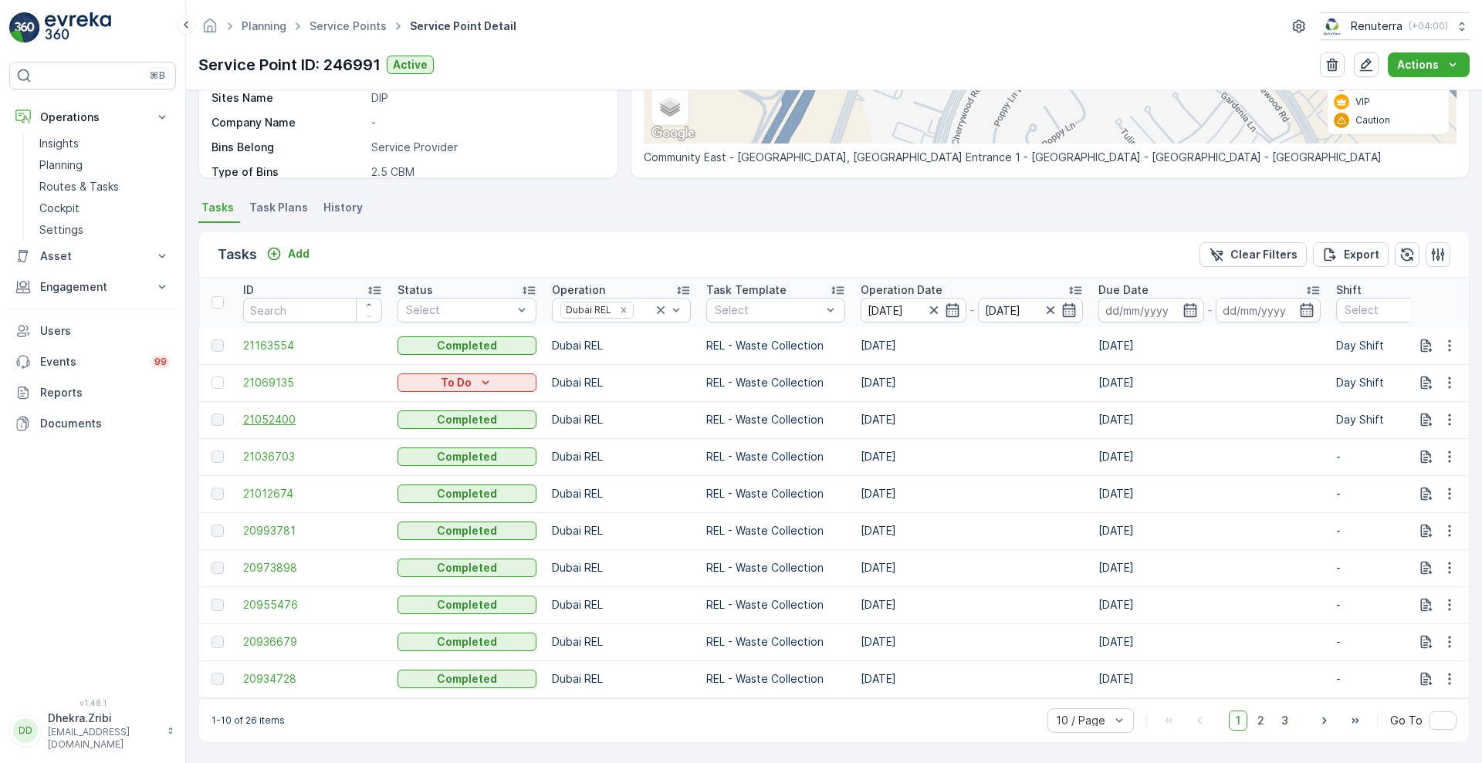
click at [282, 412] on span "21052400" at bounding box center [312, 419] width 139 height 15
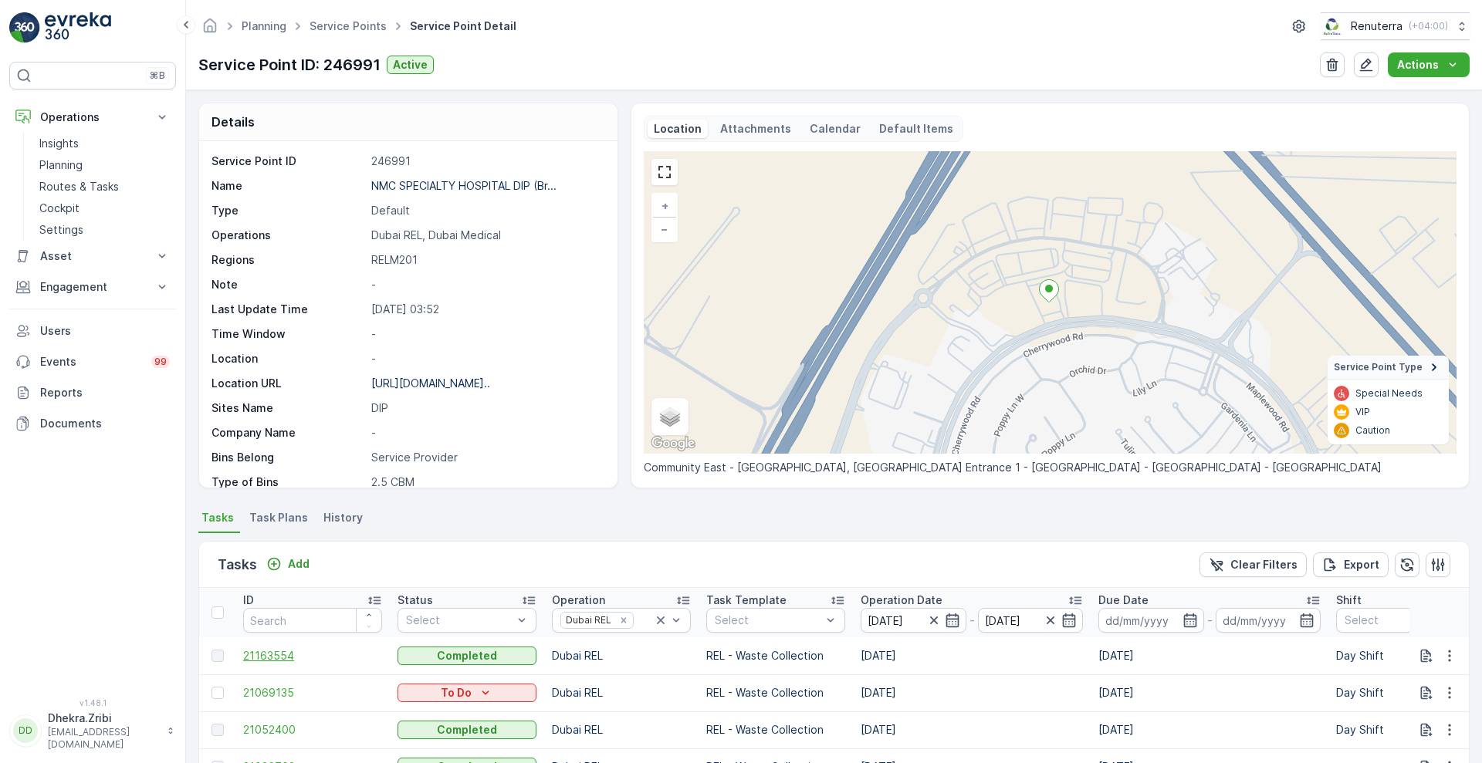
click at [281, 661] on span "21163554" at bounding box center [312, 655] width 139 height 15
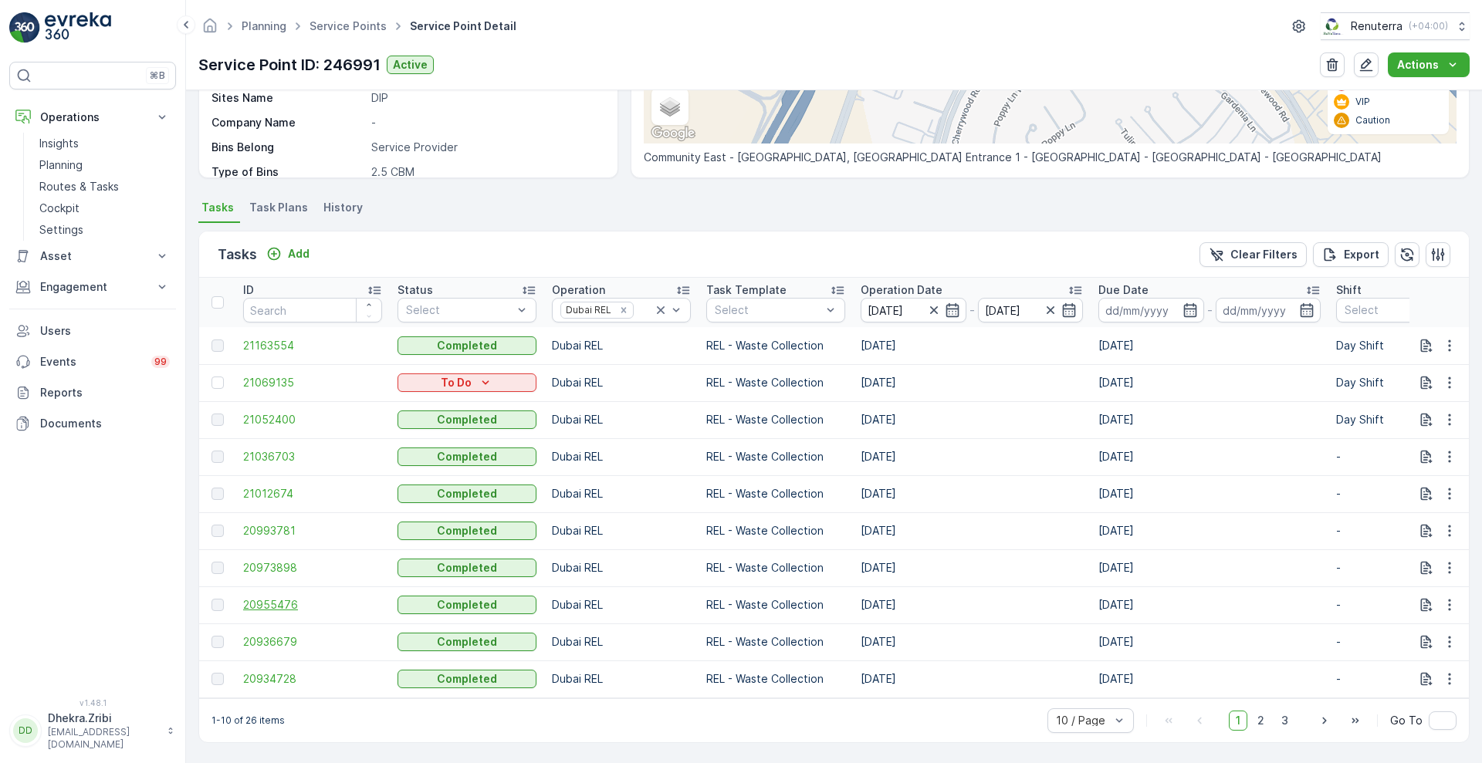
click at [285, 597] on span "20955476" at bounding box center [312, 604] width 139 height 15
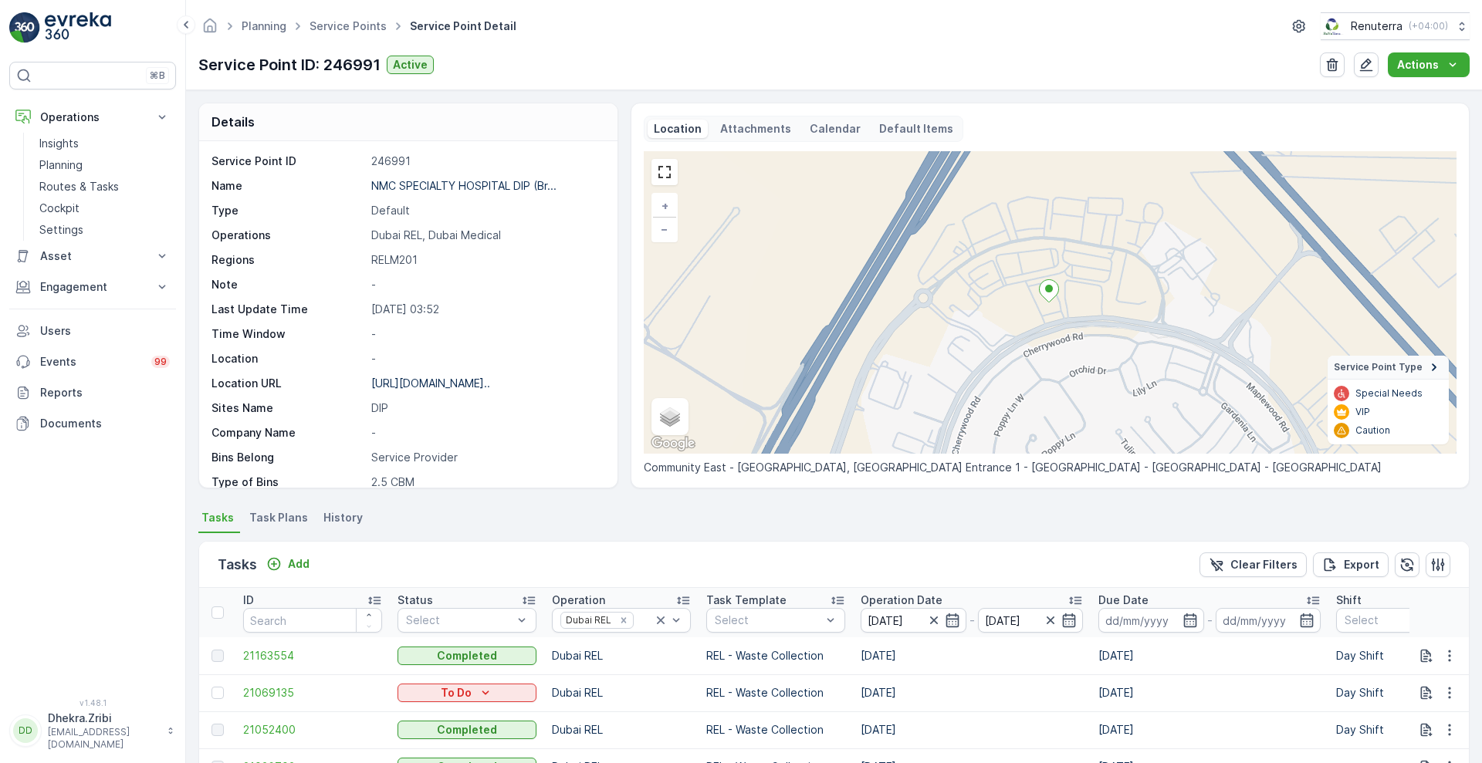
scroll to position [318, 0]
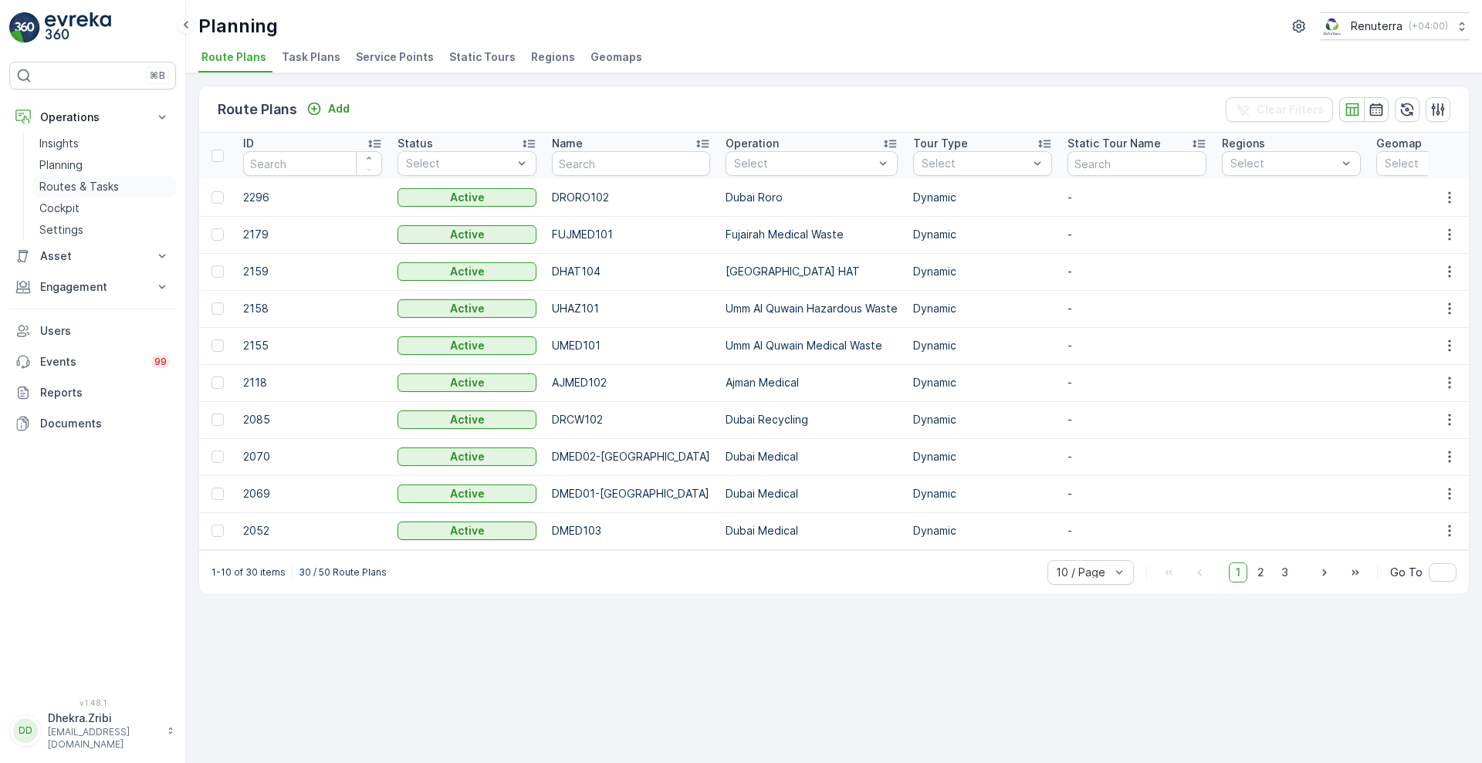
click at [76, 179] on p "Routes & Tasks" at bounding box center [79, 186] width 80 height 15
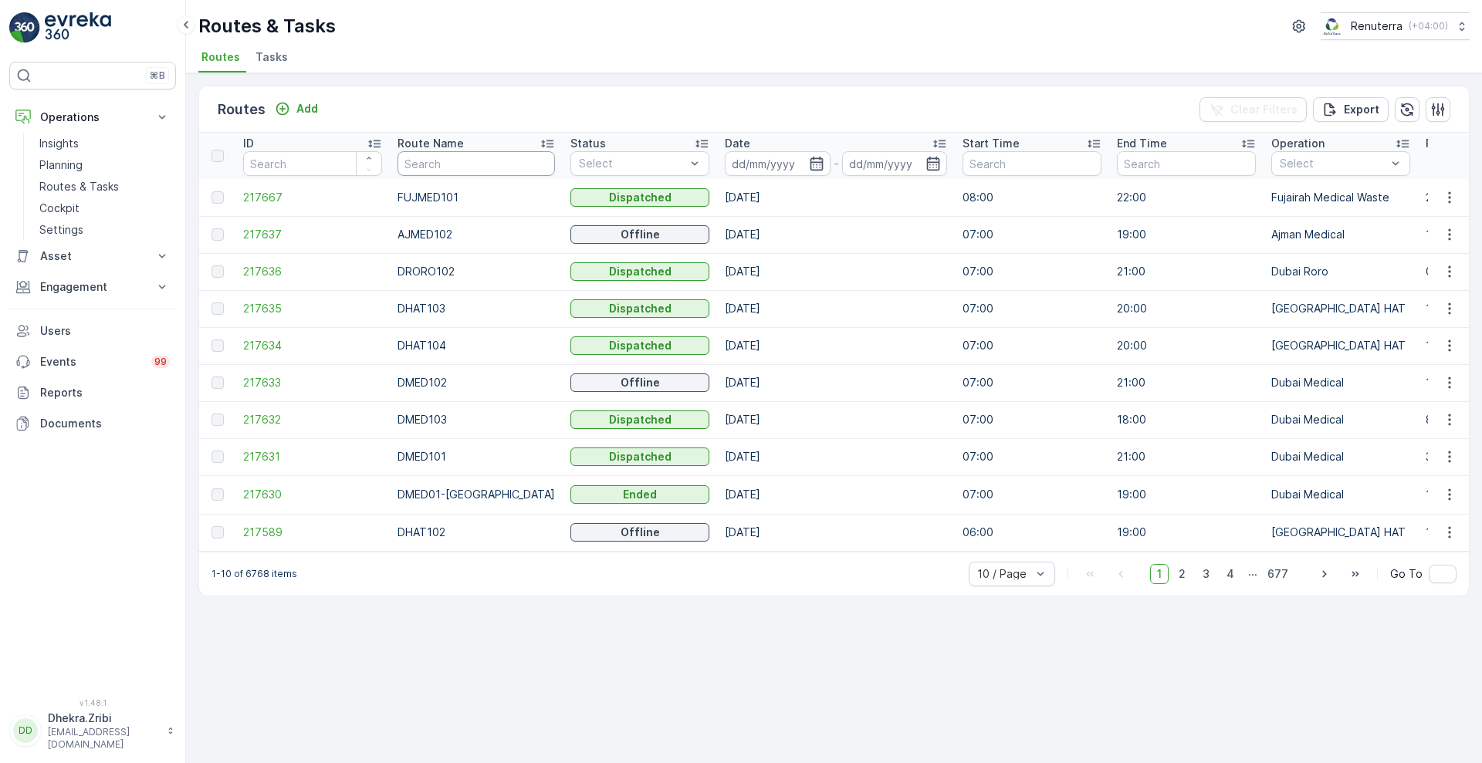
click at [467, 164] on input "text" at bounding box center [476, 163] width 157 height 25
type input "drel"
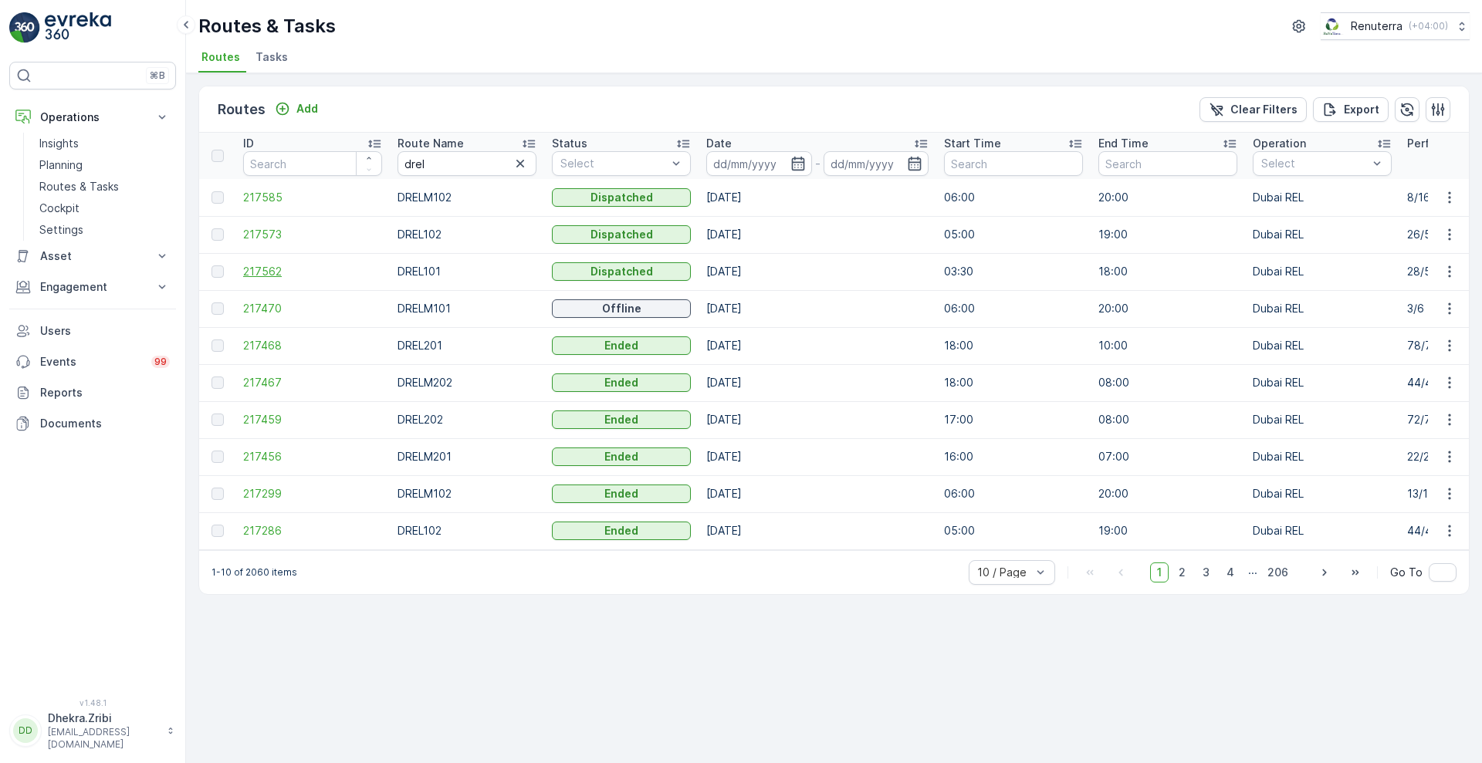
click at [263, 275] on span "217562" at bounding box center [312, 271] width 139 height 15
click at [250, 300] on td "217470" at bounding box center [312, 308] width 154 height 37
click at [265, 312] on span "217470" at bounding box center [312, 308] width 139 height 15
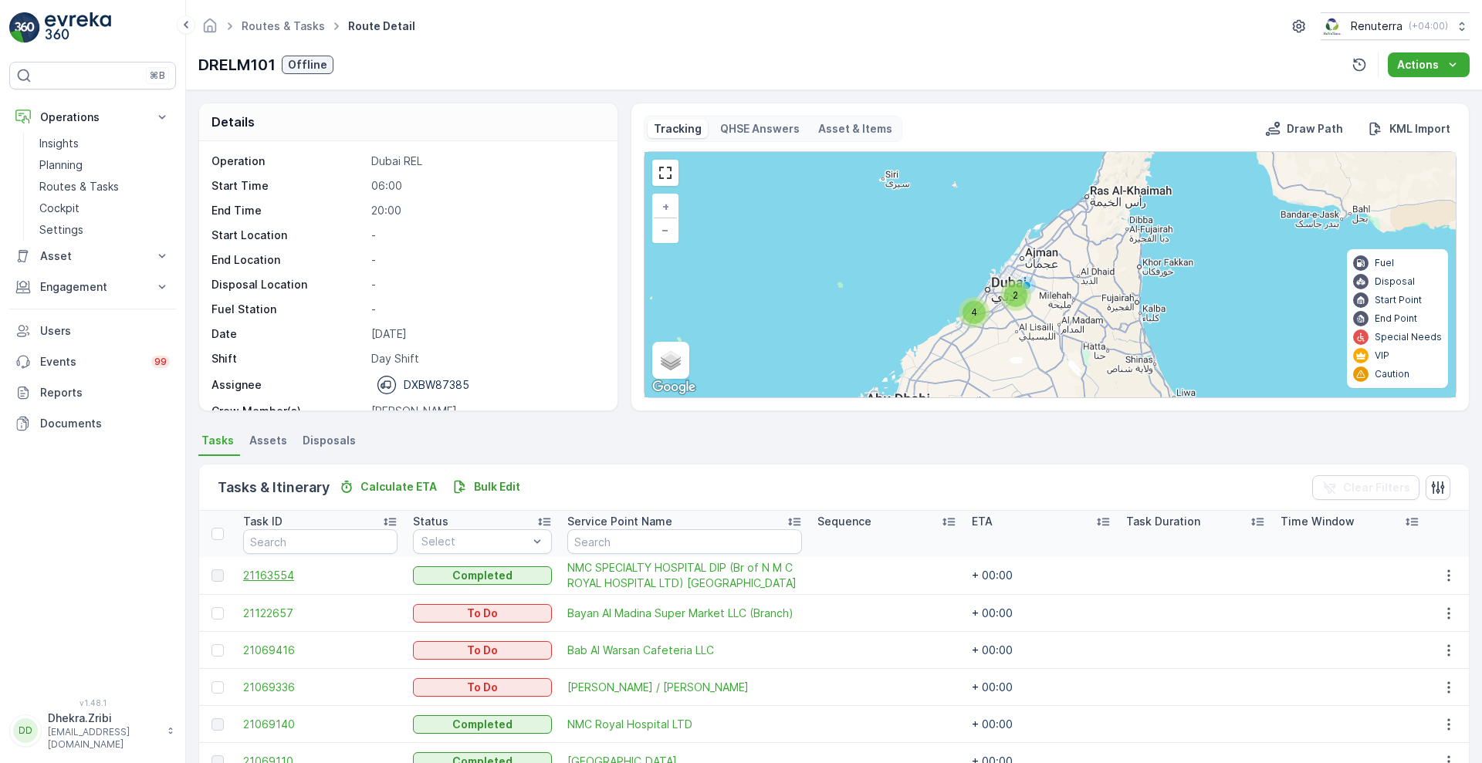
drag, startPoint x: 569, startPoint y: 568, endPoint x: 286, endPoint y: 579, distance: 283.5
click at [286, 579] on span "21163554" at bounding box center [320, 575] width 154 height 15
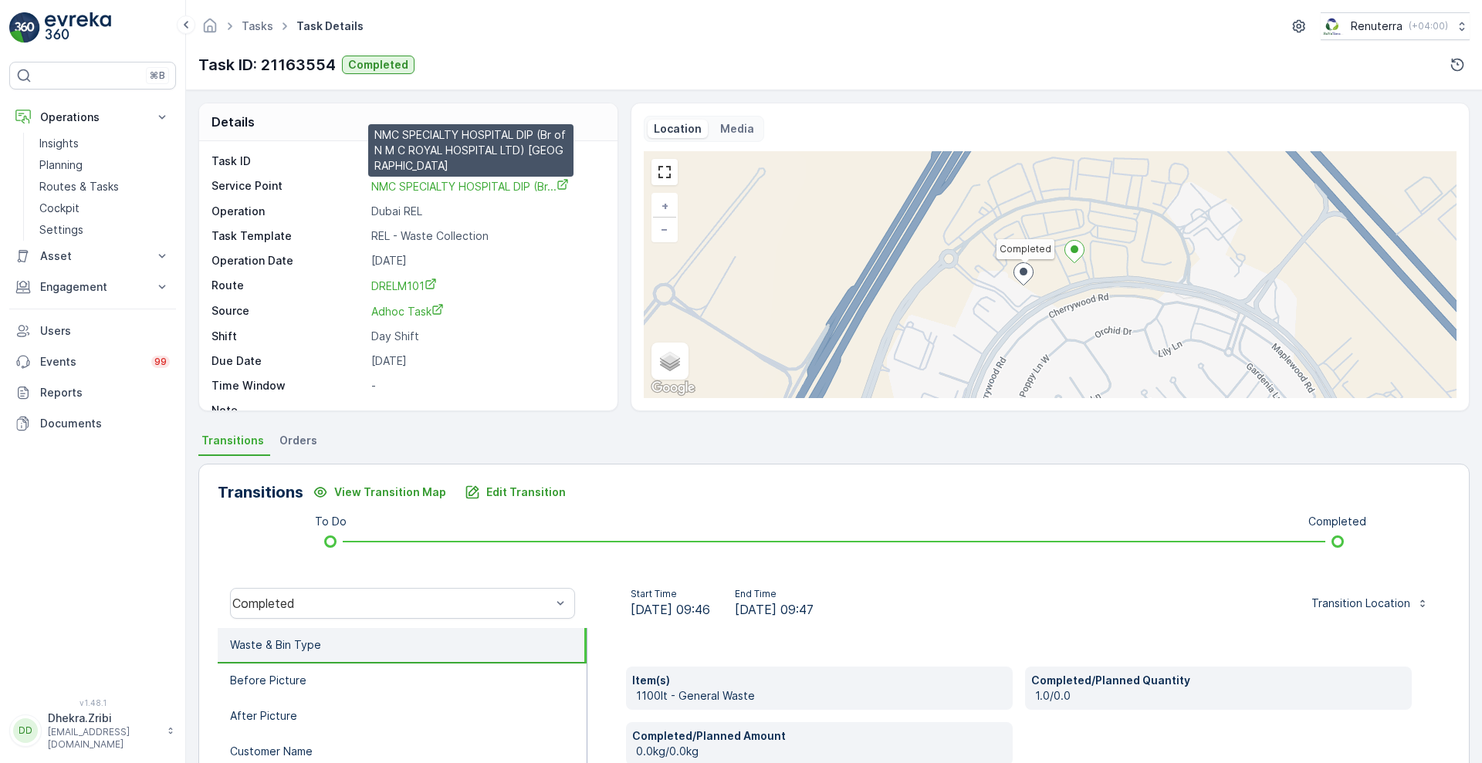
click at [374, 178] on link "NMC SPECIALTY HOSPITAL DIP (Br..." at bounding box center [470, 185] width 198 height 15
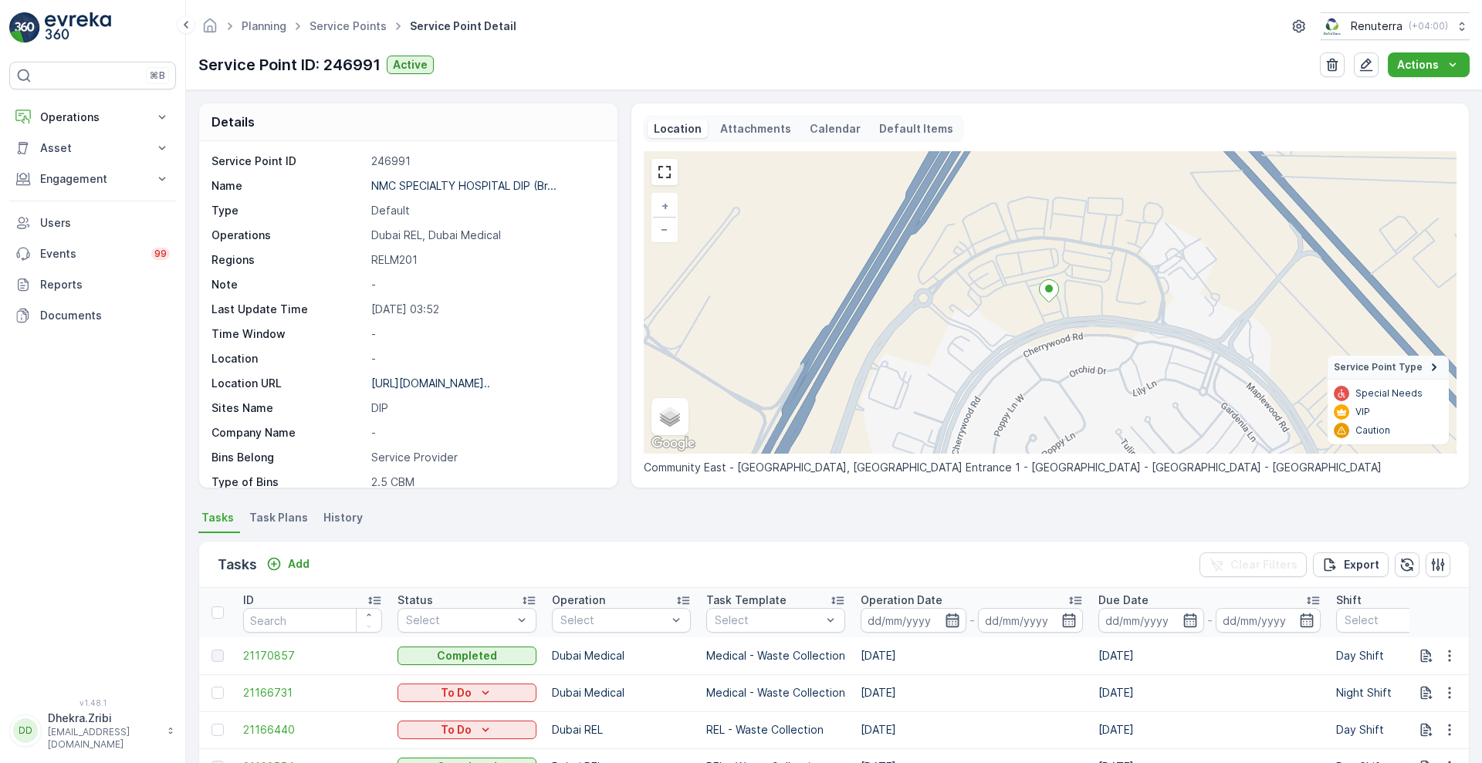
click at [949, 619] on icon "button" at bounding box center [952, 621] width 13 height 14
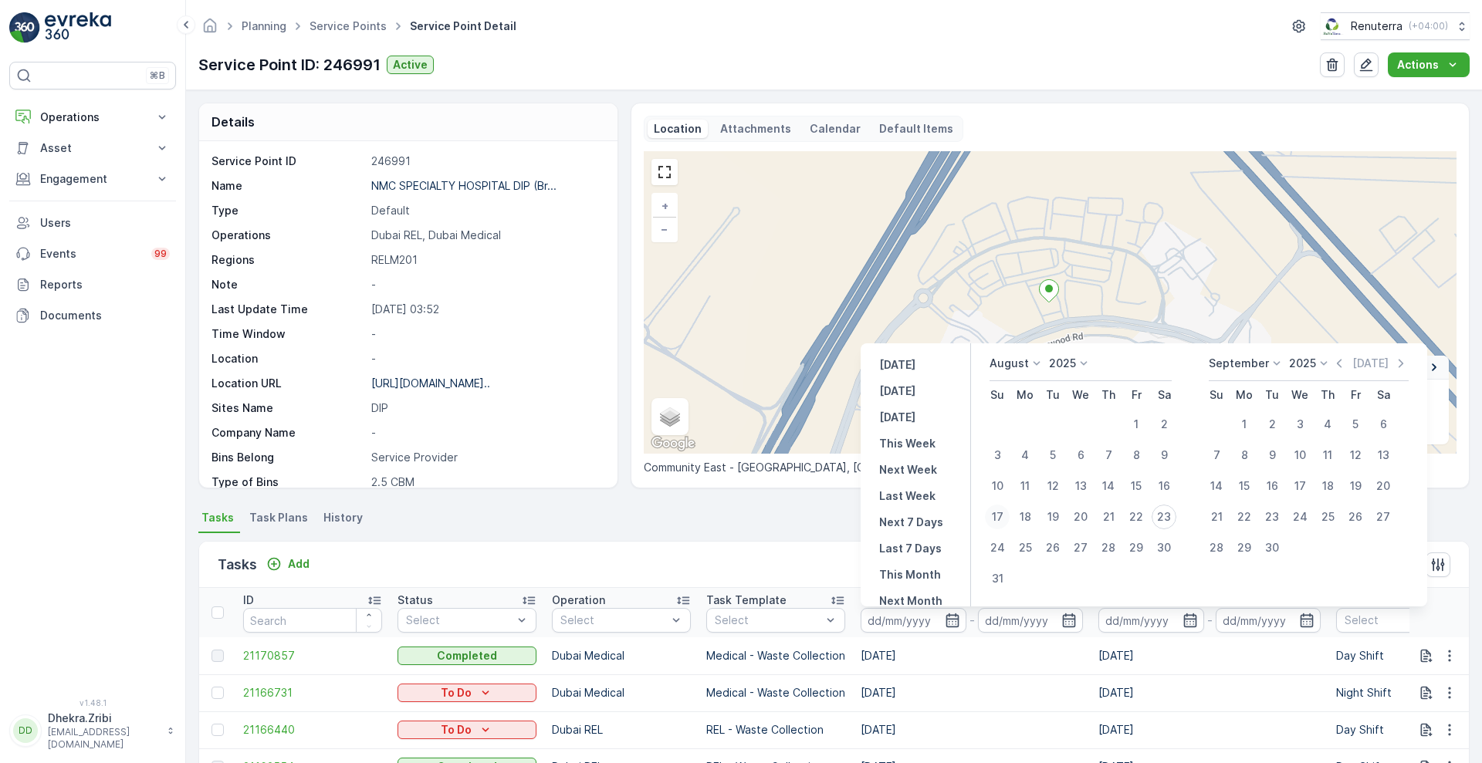
click at [999, 522] on div "17" at bounding box center [997, 517] width 25 height 25
type input "[DATE]"
click at [1164, 510] on div "23" at bounding box center [1164, 517] width 25 height 25
type input "[DATE]"
click at [999, 524] on div "17" at bounding box center [997, 517] width 25 height 25
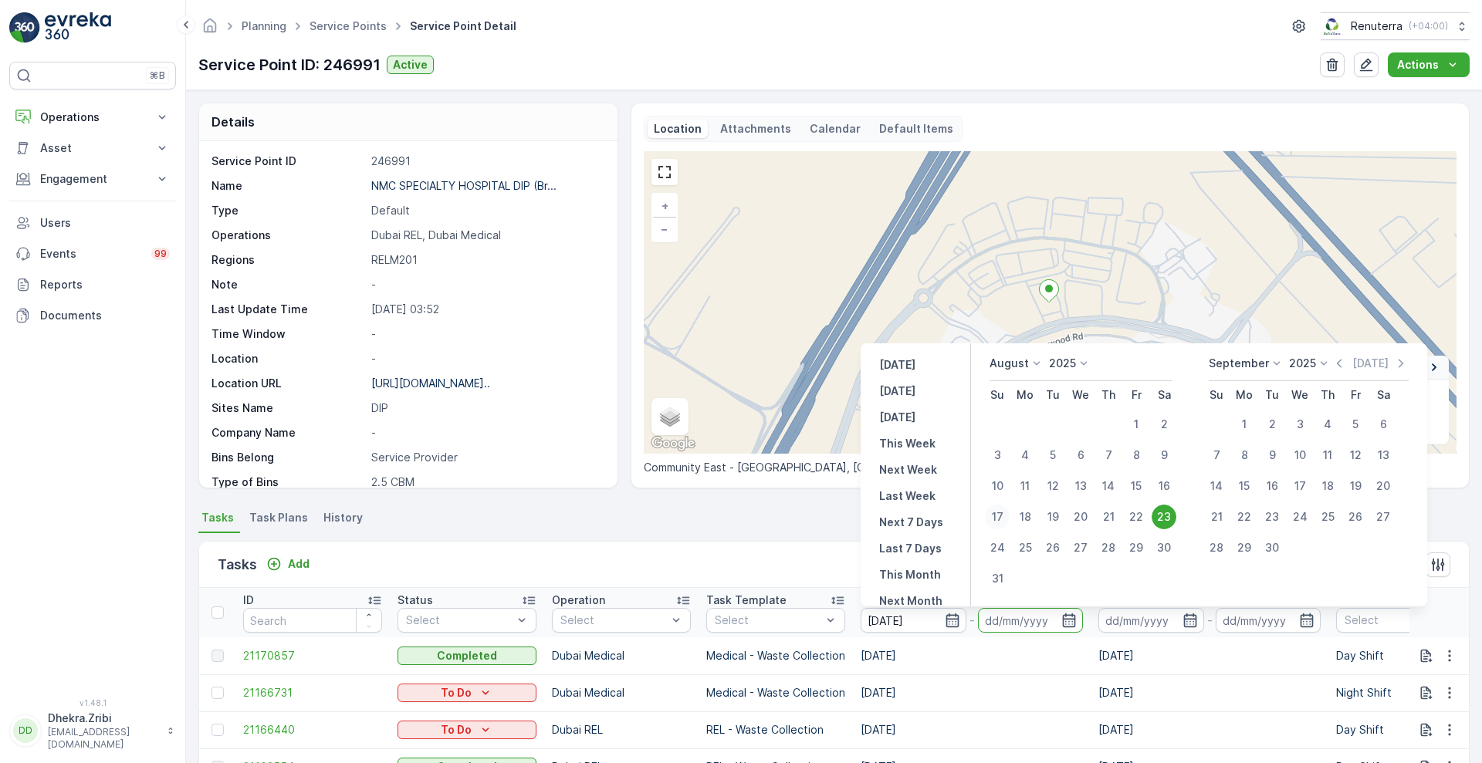
type input "[DATE]"
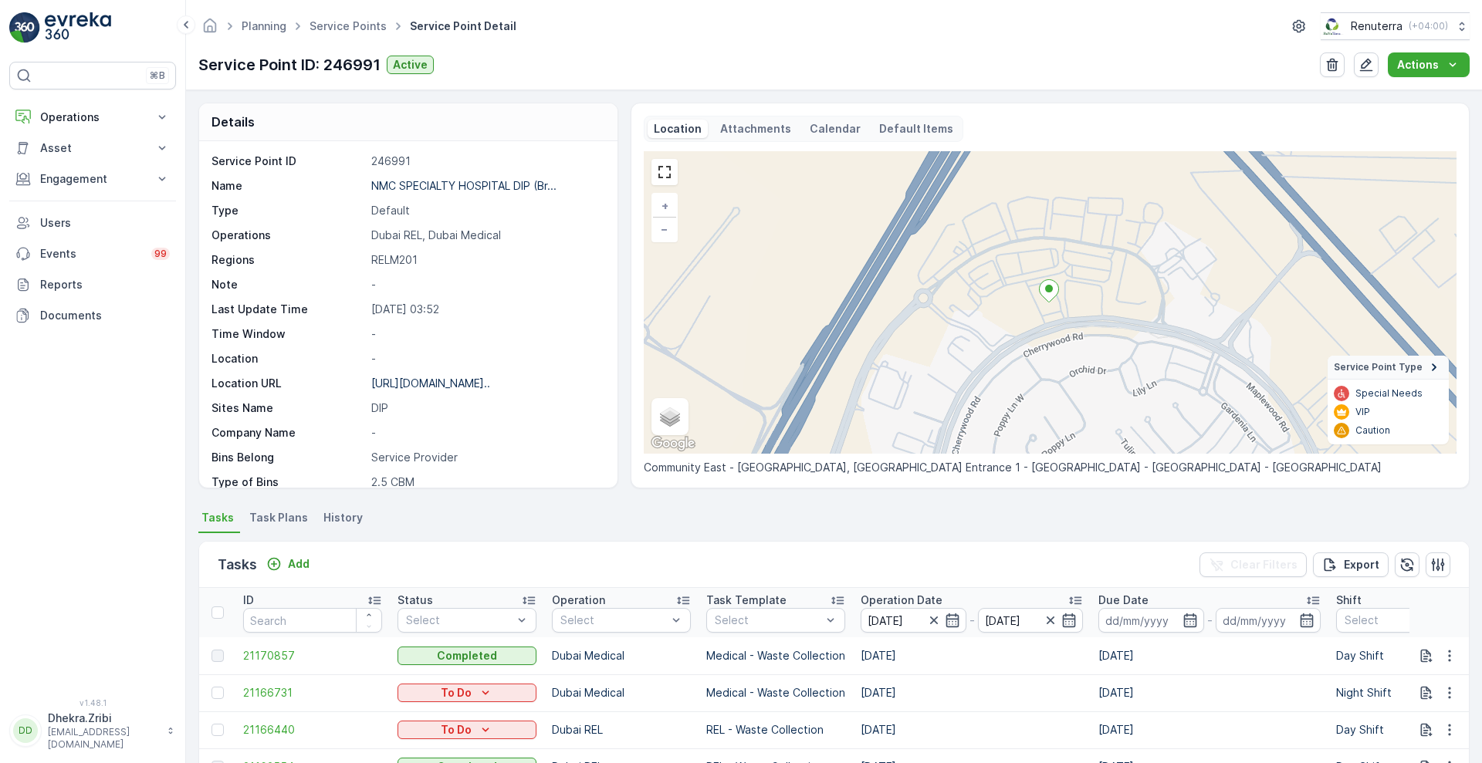
click at [834, 561] on div "Tasks Add Clear Filters Export" at bounding box center [834, 565] width 1270 height 46
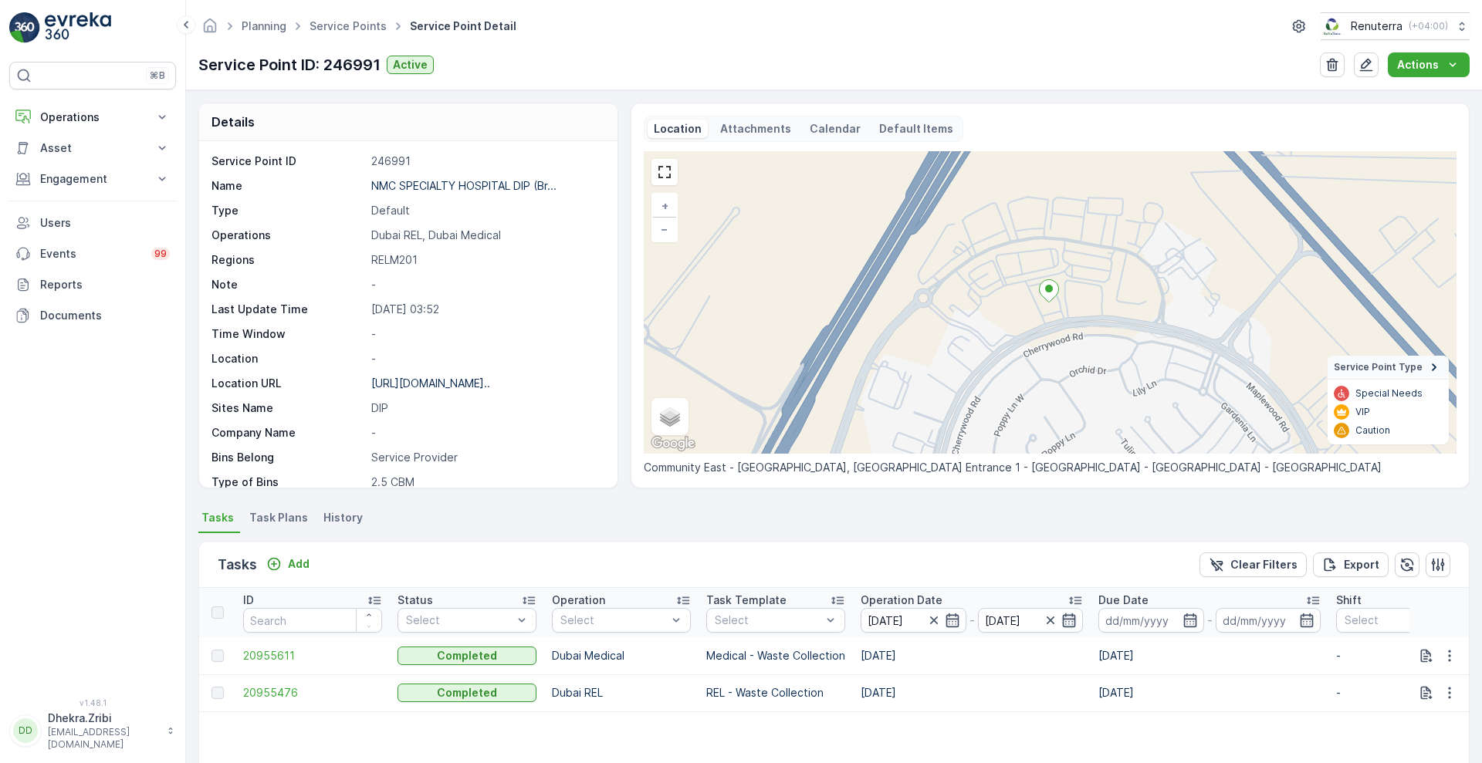
click at [1074, 613] on icon "button" at bounding box center [1068, 620] width 15 height 15
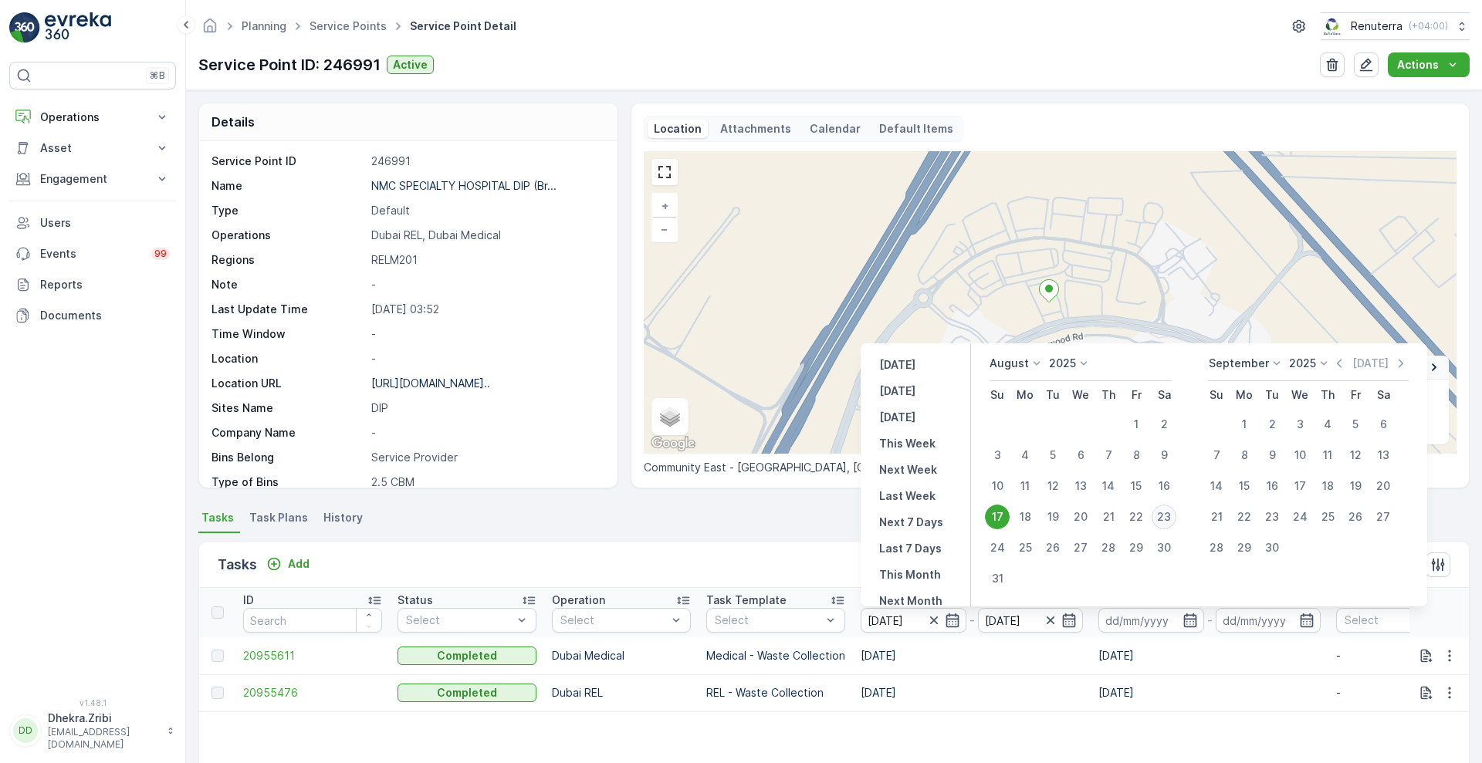
click at [1163, 517] on div "23" at bounding box center [1164, 517] width 25 height 25
type input "[DATE]"
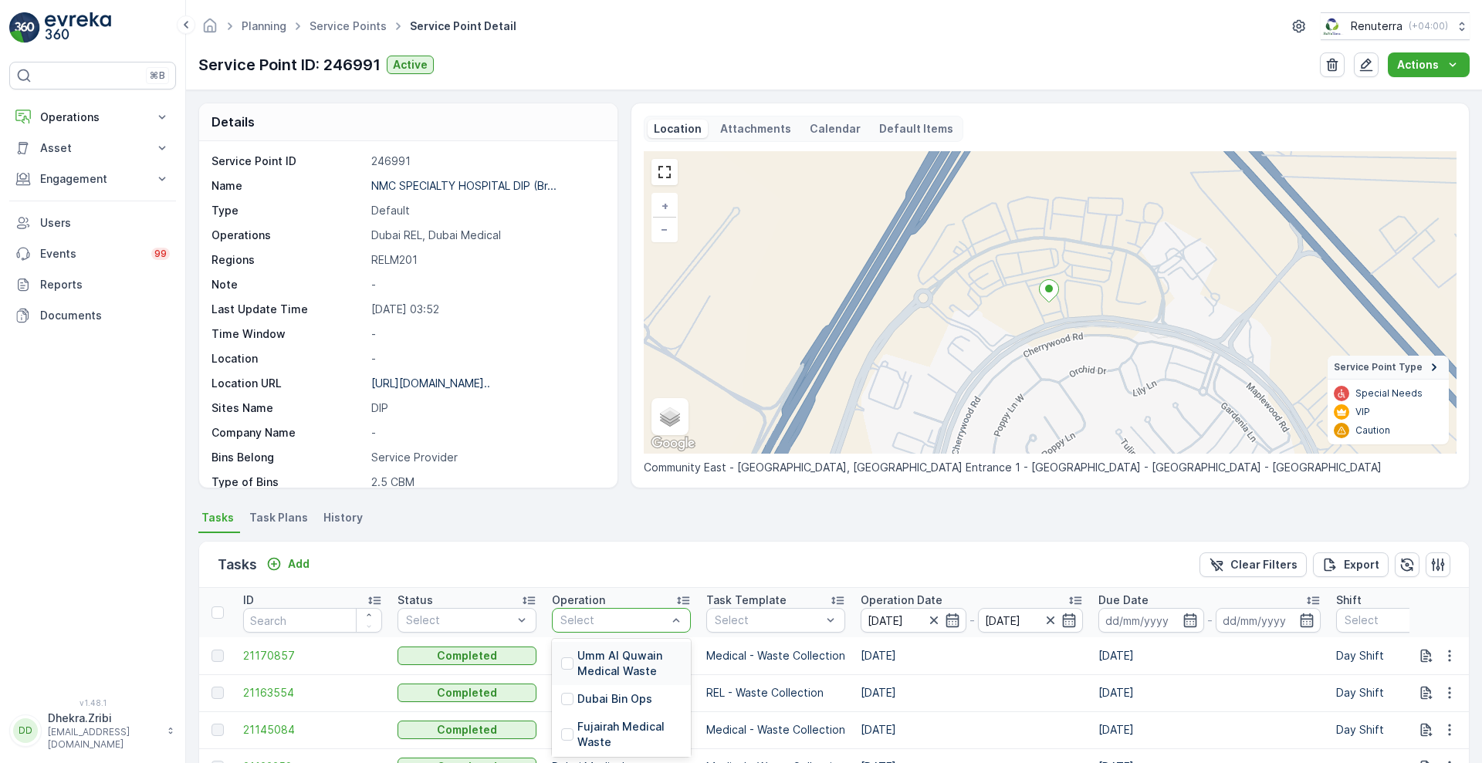
click at [652, 618] on div at bounding box center [614, 620] width 110 height 12
click at [615, 699] on p "Dubai REL" at bounding box center [603, 706] width 53 height 15
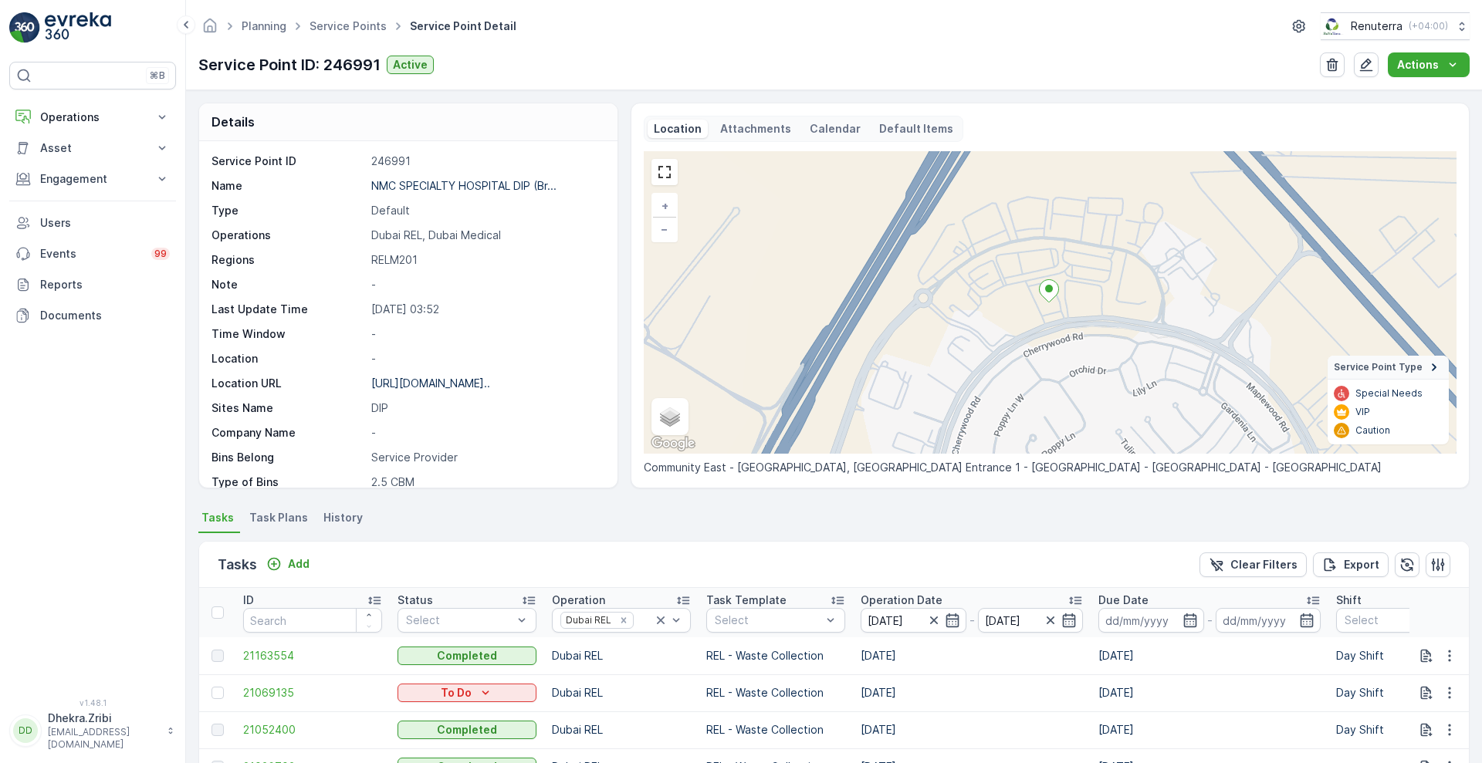
click at [898, 597] on p "Operation Date" at bounding box center [902, 600] width 82 height 15
click at [608, 460] on div "Service Point ID 246991 Name NMC SPECIALTY HOSPITAL DIP (Br... Type Default Ope…" at bounding box center [408, 314] width 418 height 347
click at [603, 482] on div "Service Point ID 246991 Name NMC SPECIALTY HOSPITAL DIP (Br... Type Default Ope…" at bounding box center [408, 314] width 418 height 347
click at [608, 466] on div "Service Point ID 246991 Name NMC SPECIALTY HOSPITAL DIP (Br... Type Default Ope…" at bounding box center [408, 314] width 418 height 347
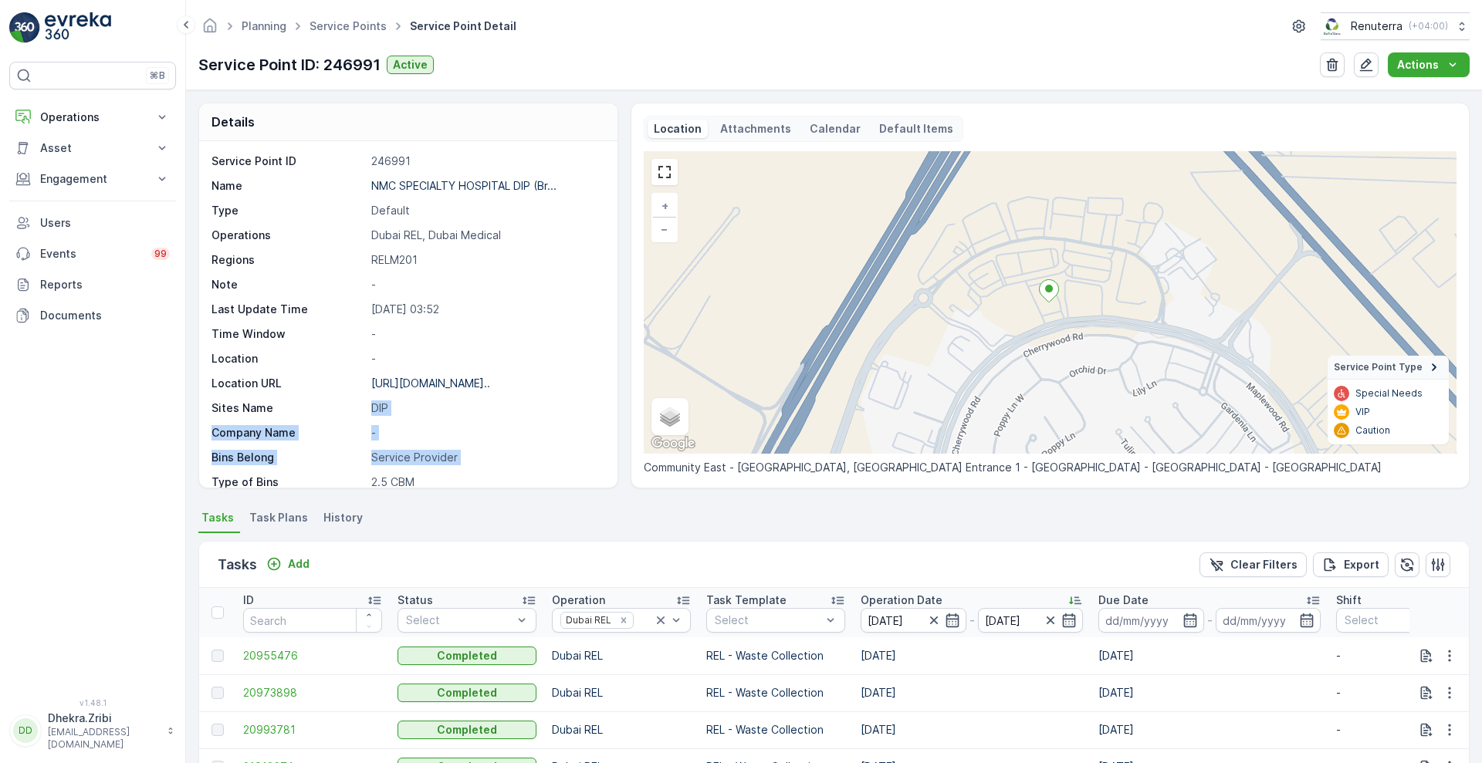
drag, startPoint x: 608, startPoint y: 466, endPoint x: 605, endPoint y: 414, distance: 52.5
click at [605, 414] on div "Service Point ID 246991 Name NMC SPECIALTY HOSPITAL DIP (Br... Type Default Ope…" at bounding box center [408, 314] width 418 height 347
click at [611, 406] on div "Service Point ID 246991 Name NMC SPECIALTY HOSPITAL DIP (Br... Type Default Ope…" at bounding box center [408, 314] width 418 height 347
click at [608, 403] on div "Service Point ID 246991 Name NMC SPECIALTY HOSPITAL DIP (Br... Type Default Ope…" at bounding box center [408, 314] width 418 height 347
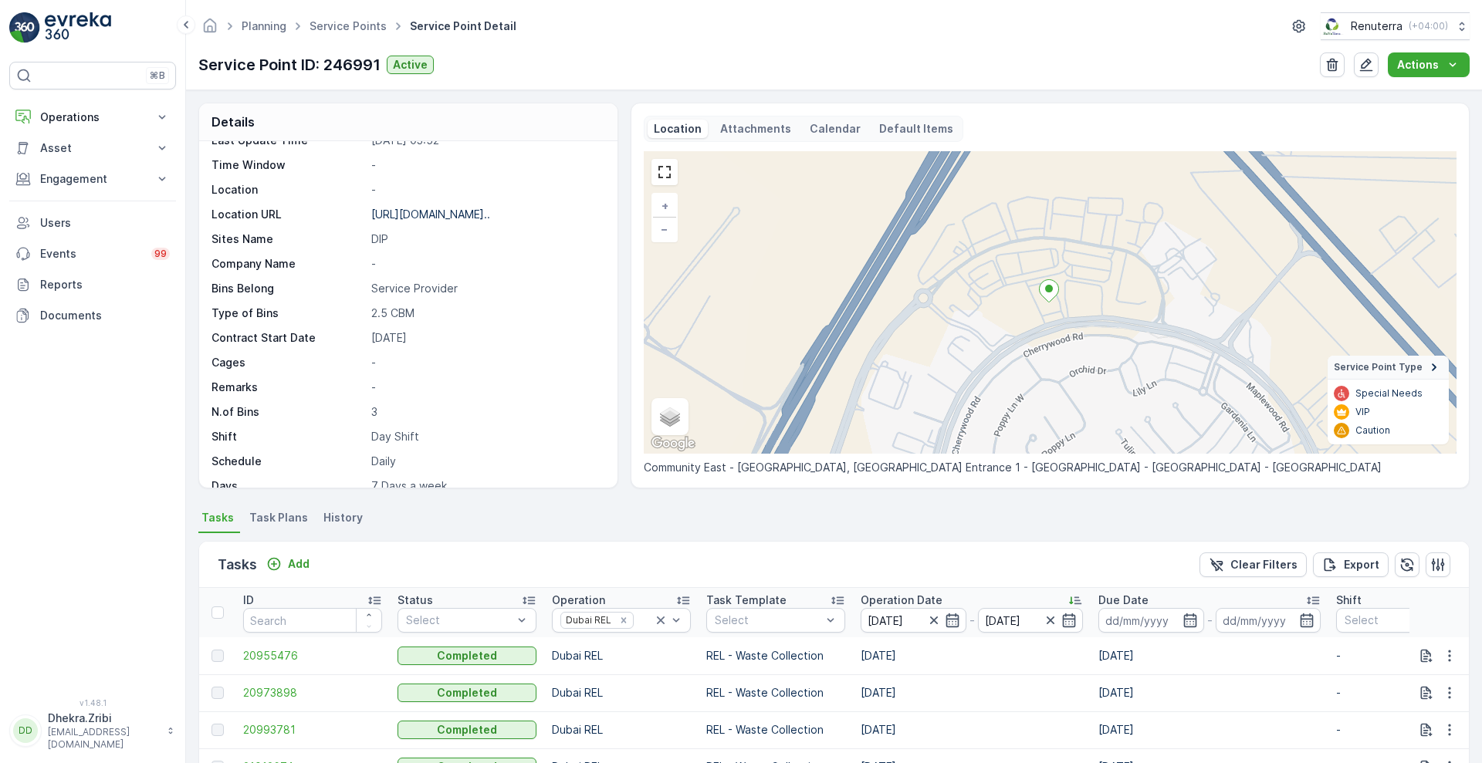
scroll to position [212, 0]
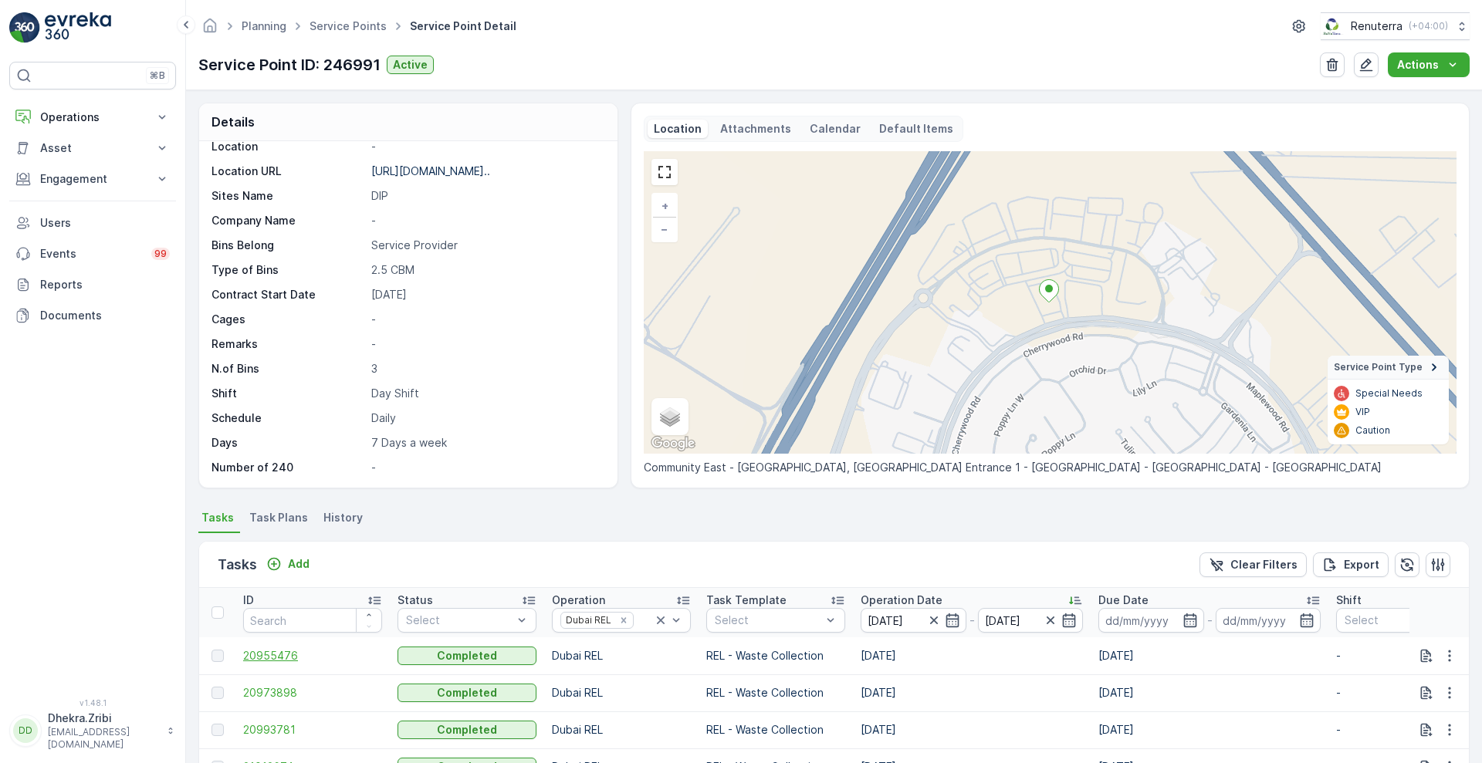
click at [271, 656] on span "20955476" at bounding box center [312, 655] width 139 height 15
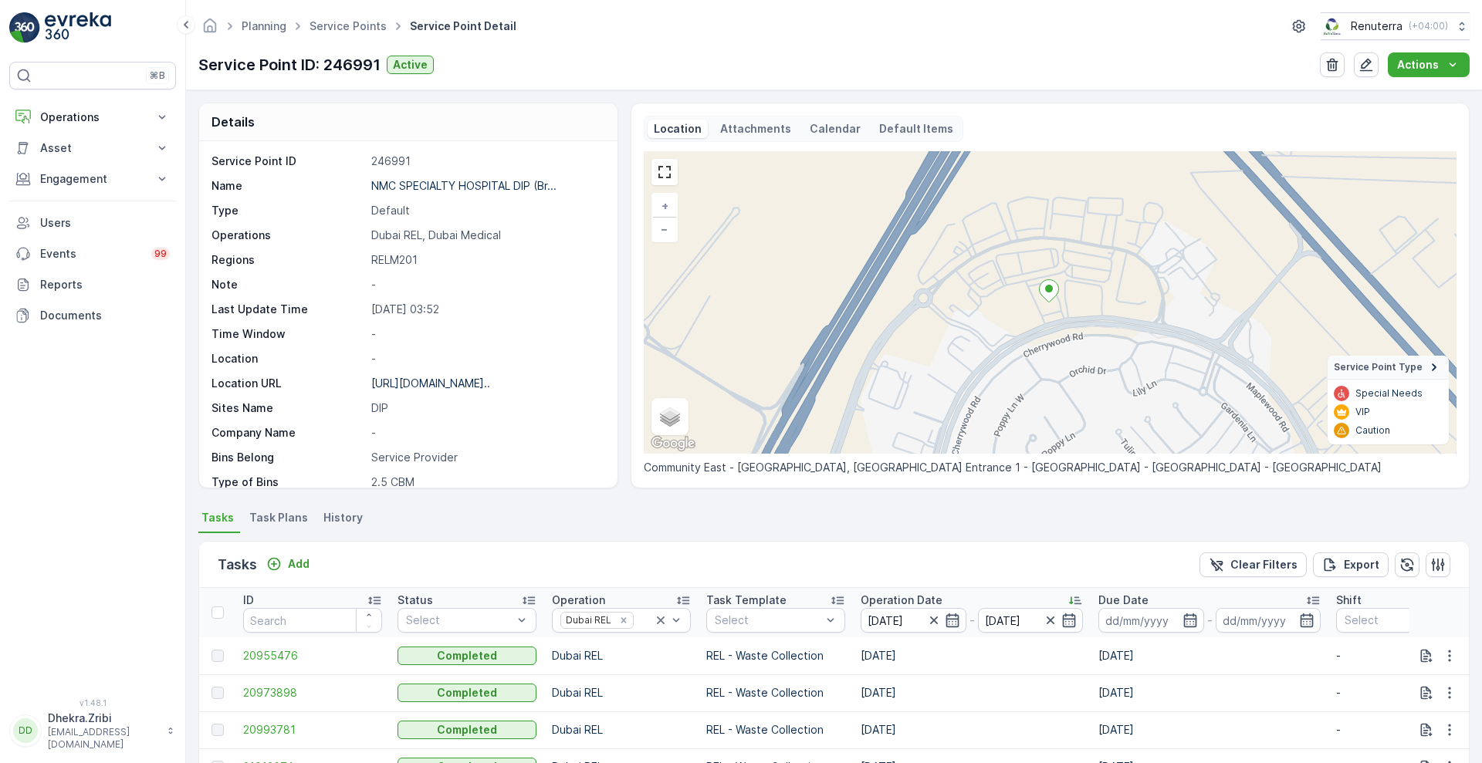
scroll to position [308, 0]
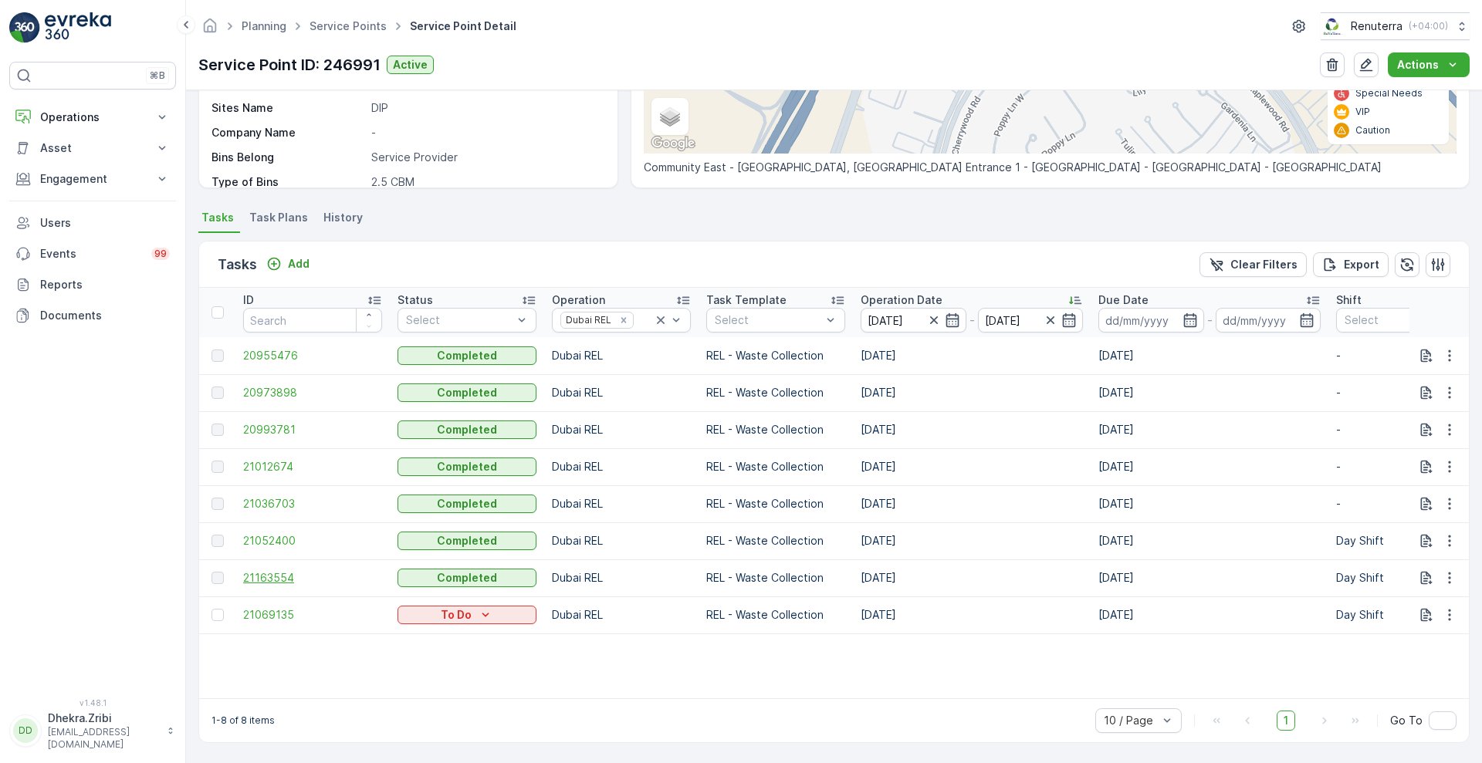
click at [276, 570] on span "21163554" at bounding box center [312, 577] width 139 height 15
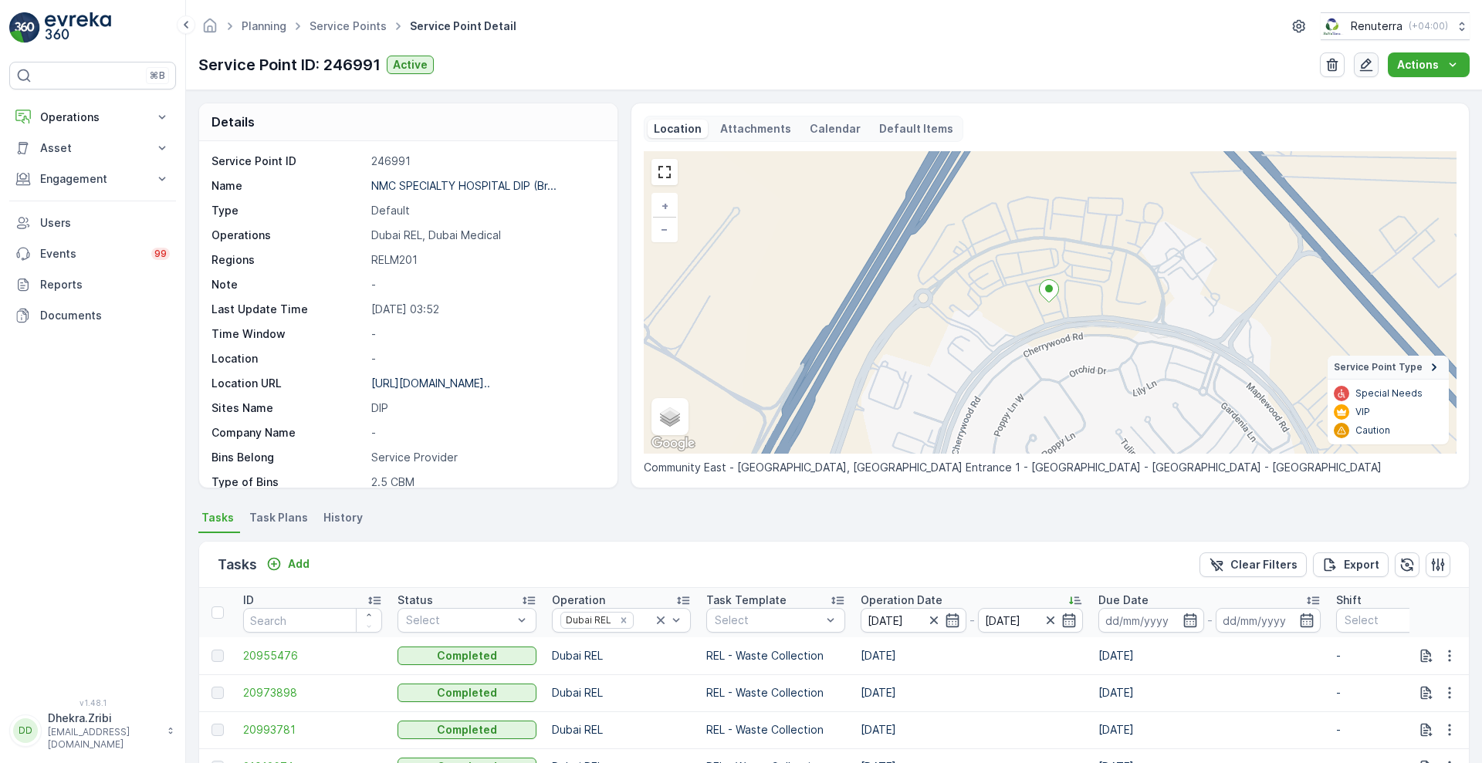
click at [1369, 64] on icon "button" at bounding box center [1366, 65] width 13 height 13
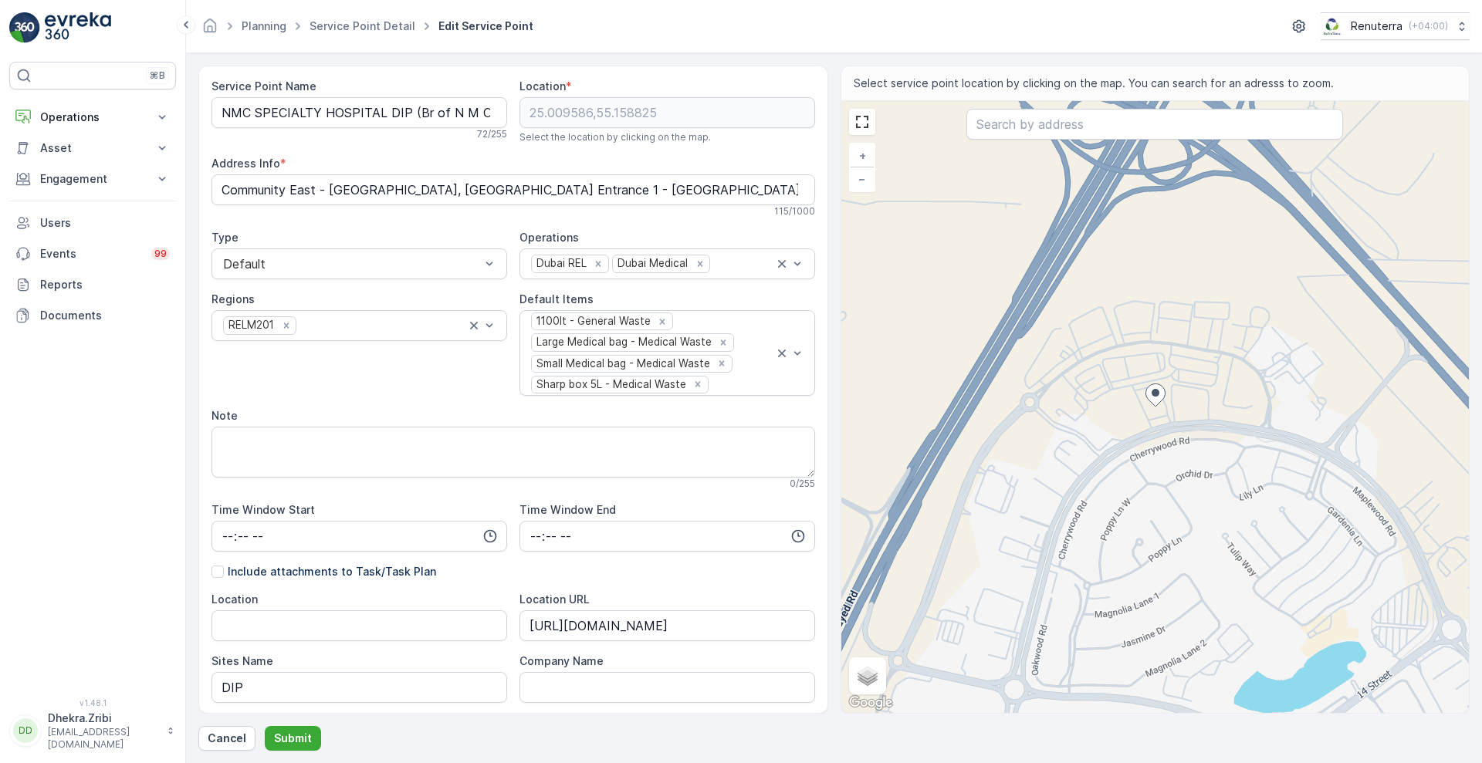
scroll to position [360, 0]
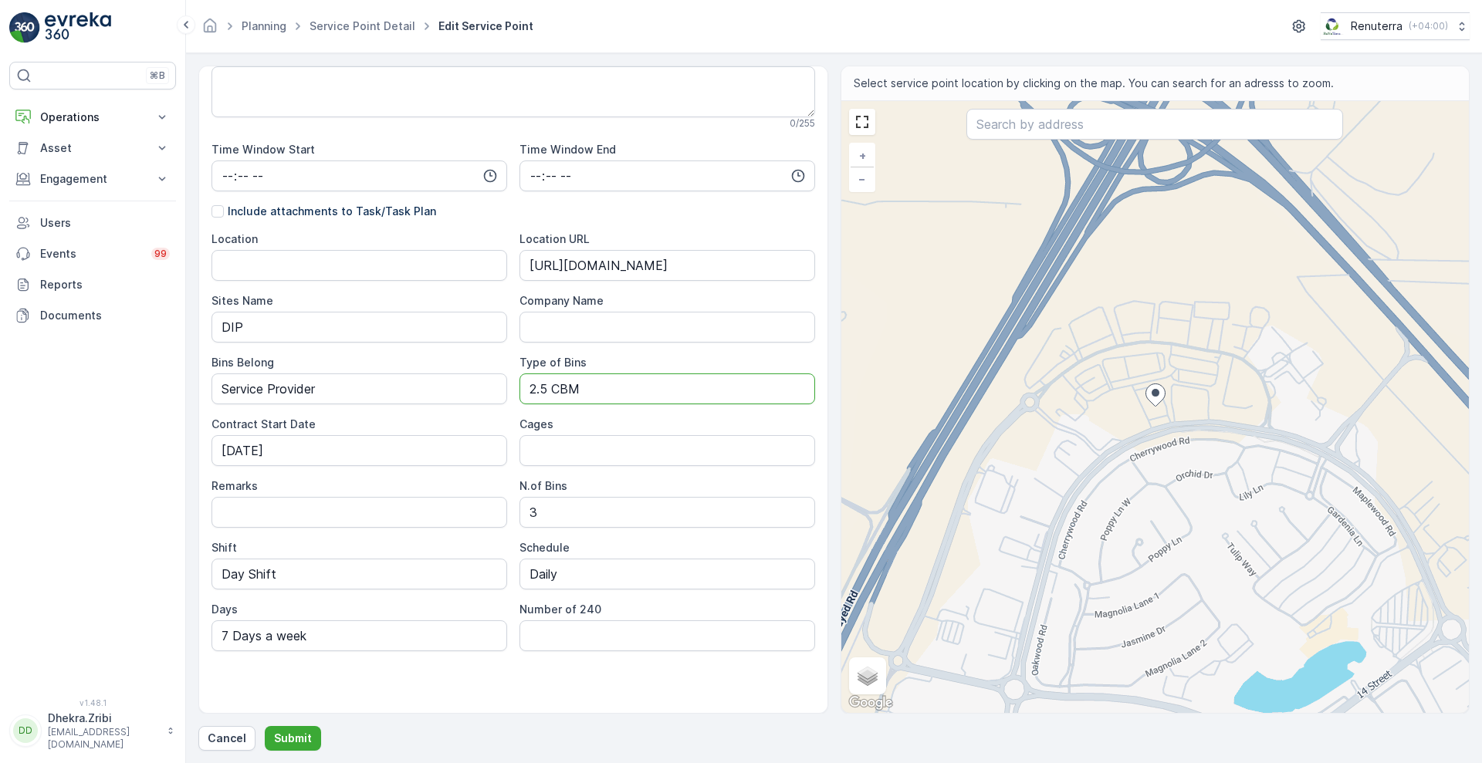
click at [545, 390] on Bins "2.5 CBM" at bounding box center [668, 389] width 296 height 31
click at [594, 392] on Bins "2.5 CBM" at bounding box center [668, 389] width 296 height 31
type Bins "2"
type Bins "1.1 CBM"
click at [284, 734] on p "Submit" at bounding box center [293, 738] width 38 height 15
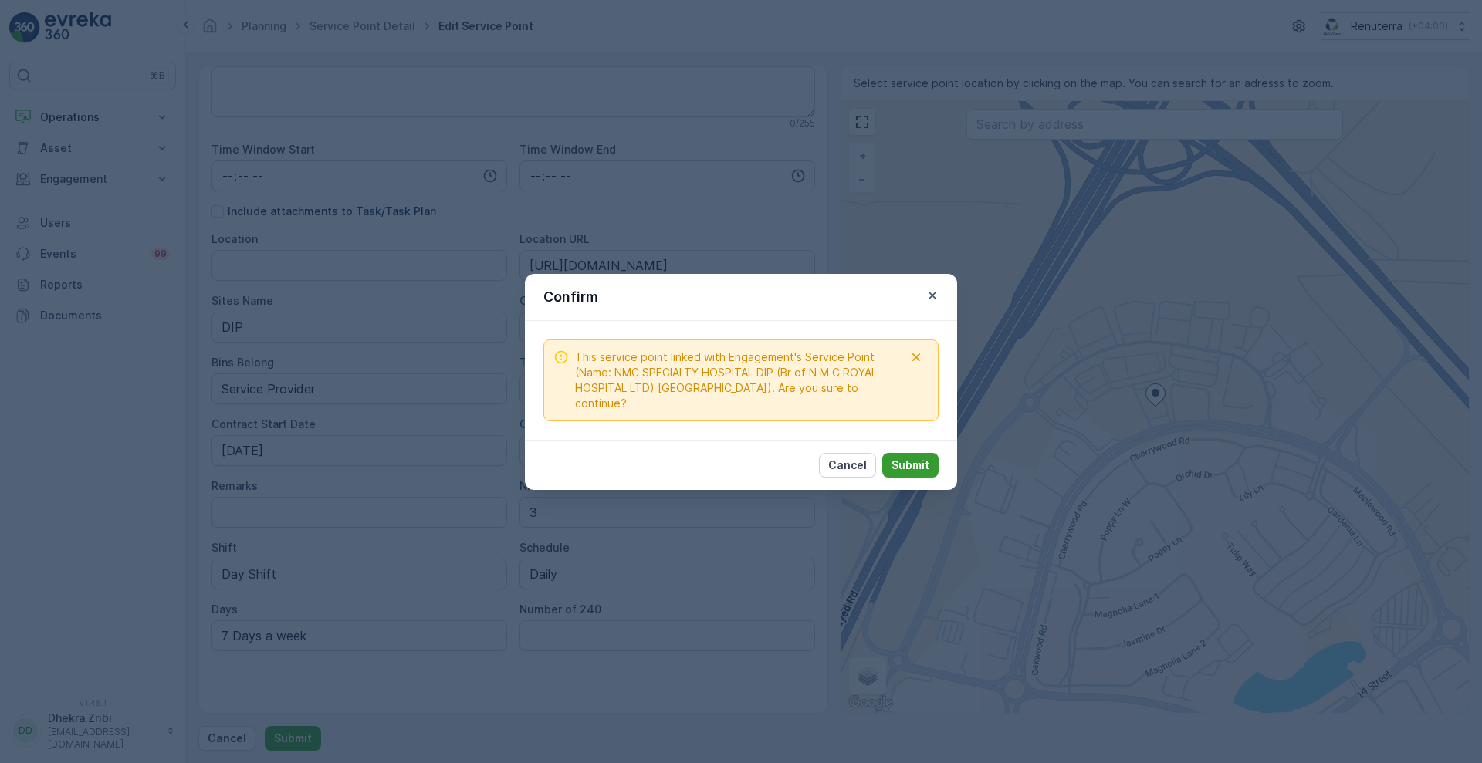
click at [906, 458] on p "Submit" at bounding box center [911, 465] width 38 height 15
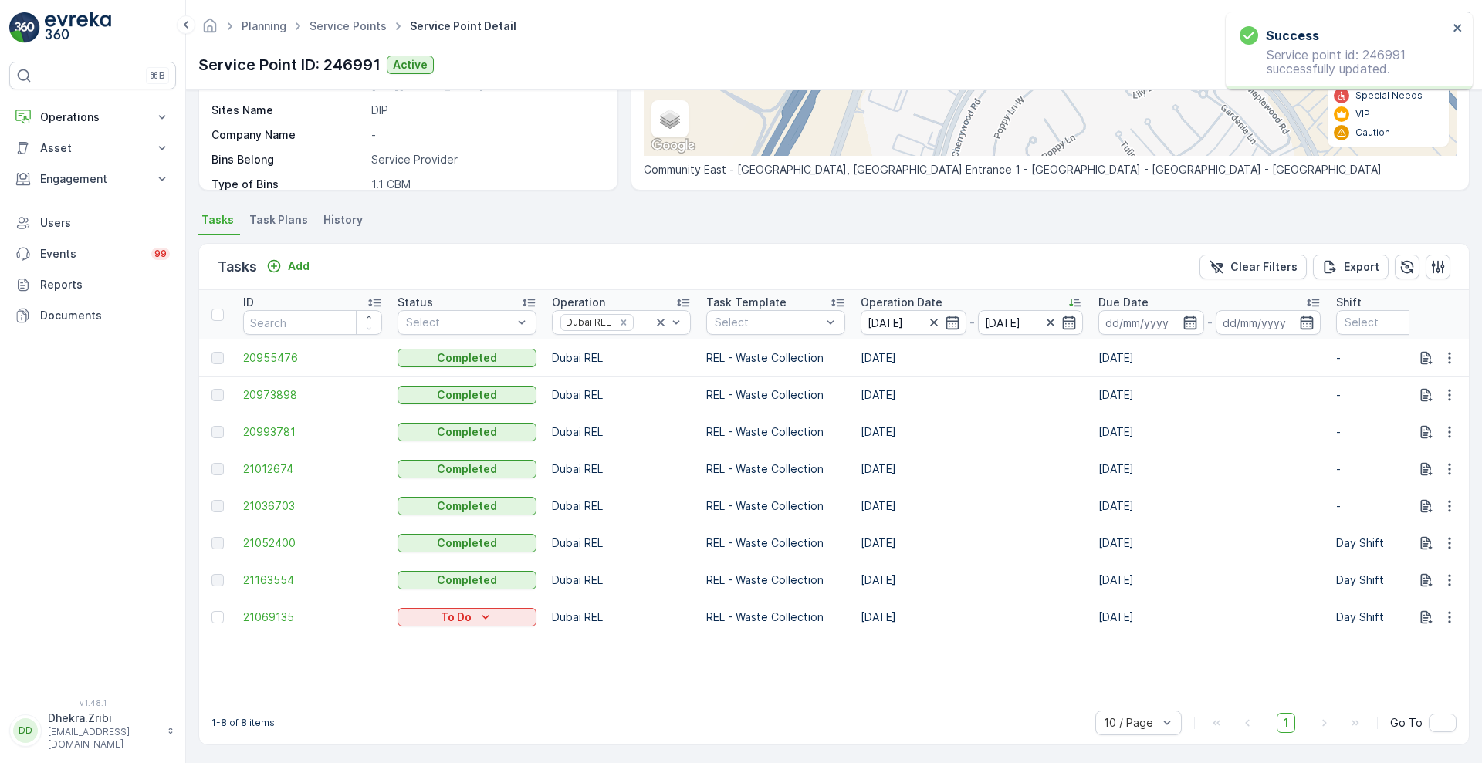
scroll to position [308, 0]
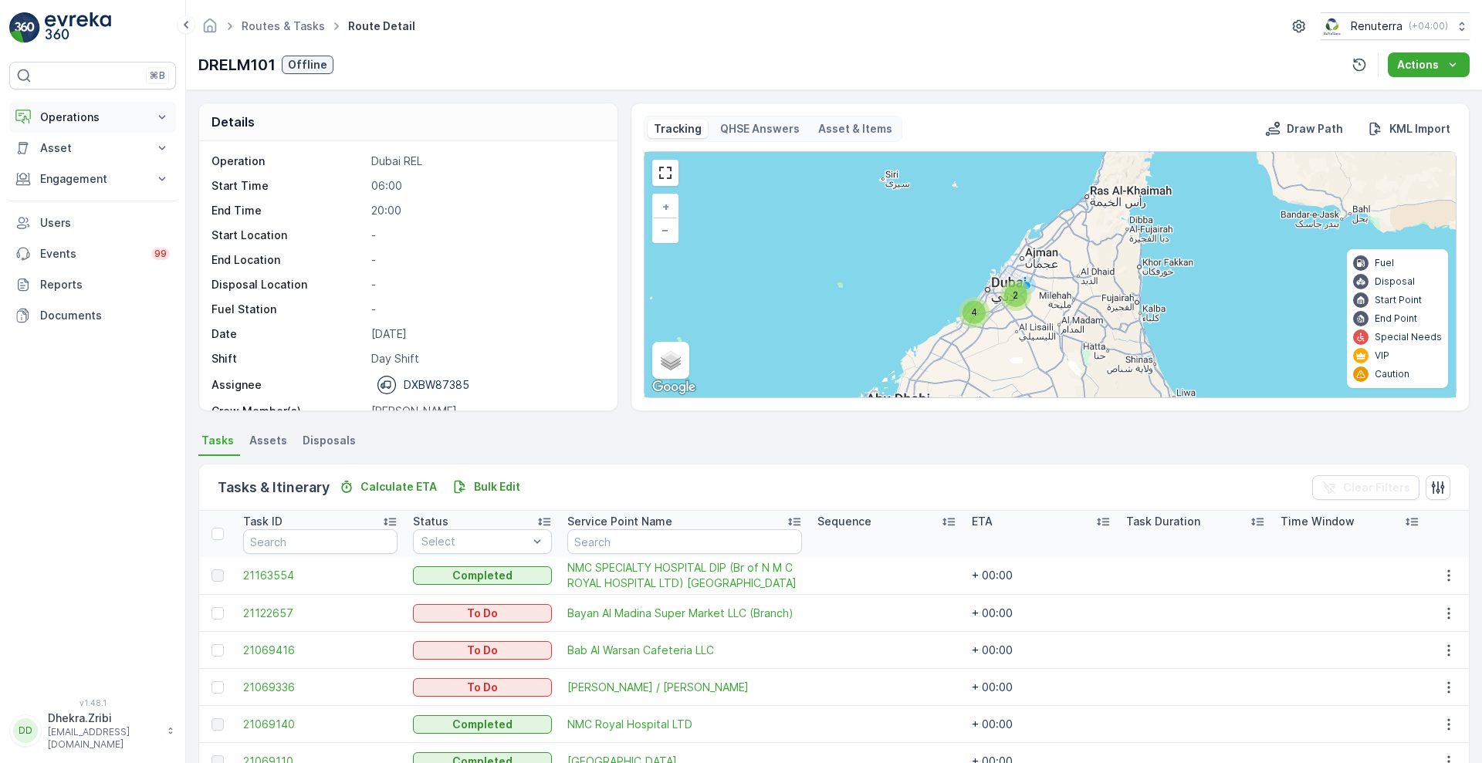
click at [117, 124] on p "Operations" at bounding box center [92, 117] width 105 height 15
click at [86, 165] on link "Planning" at bounding box center [104, 165] width 143 height 22
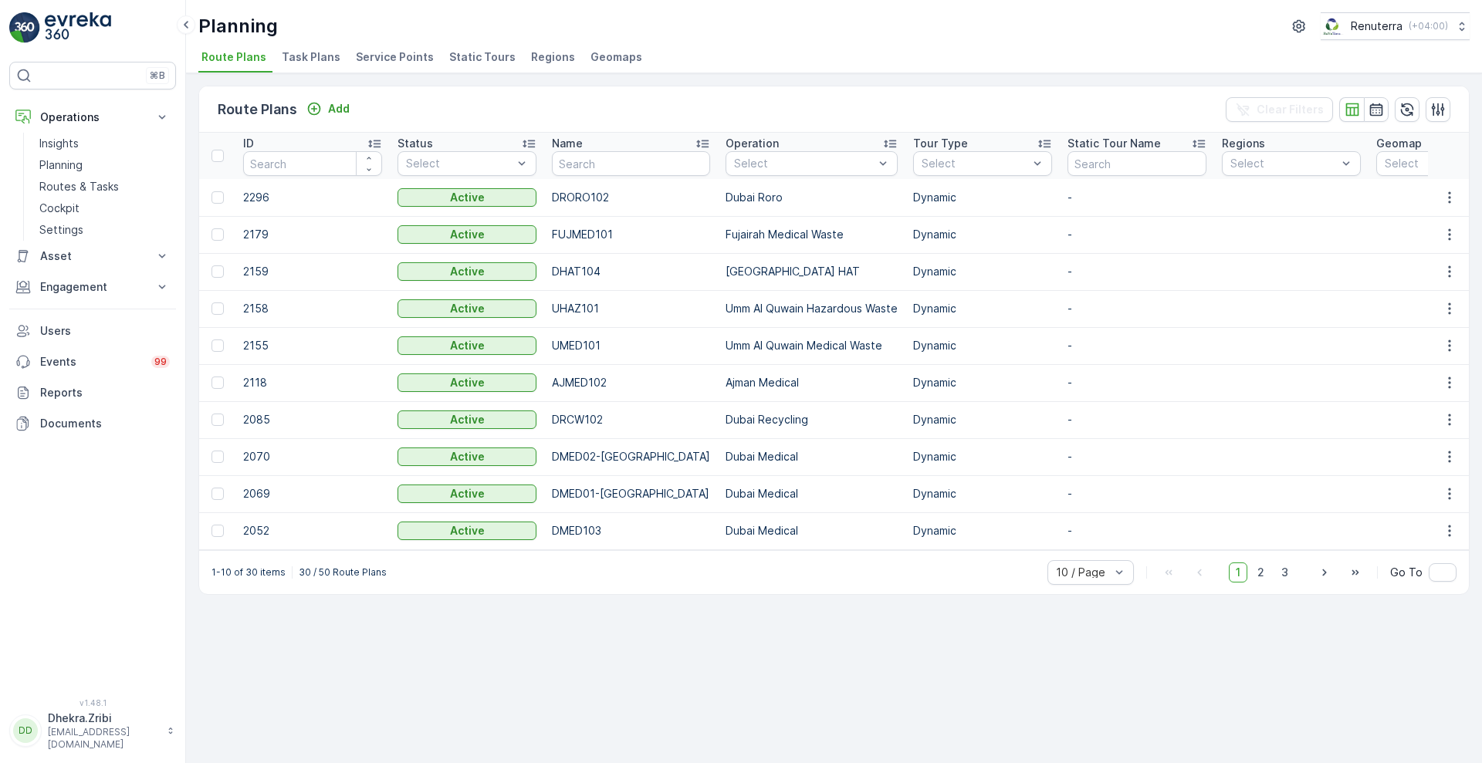
click at [394, 56] on span "Service Points" at bounding box center [395, 56] width 78 height 15
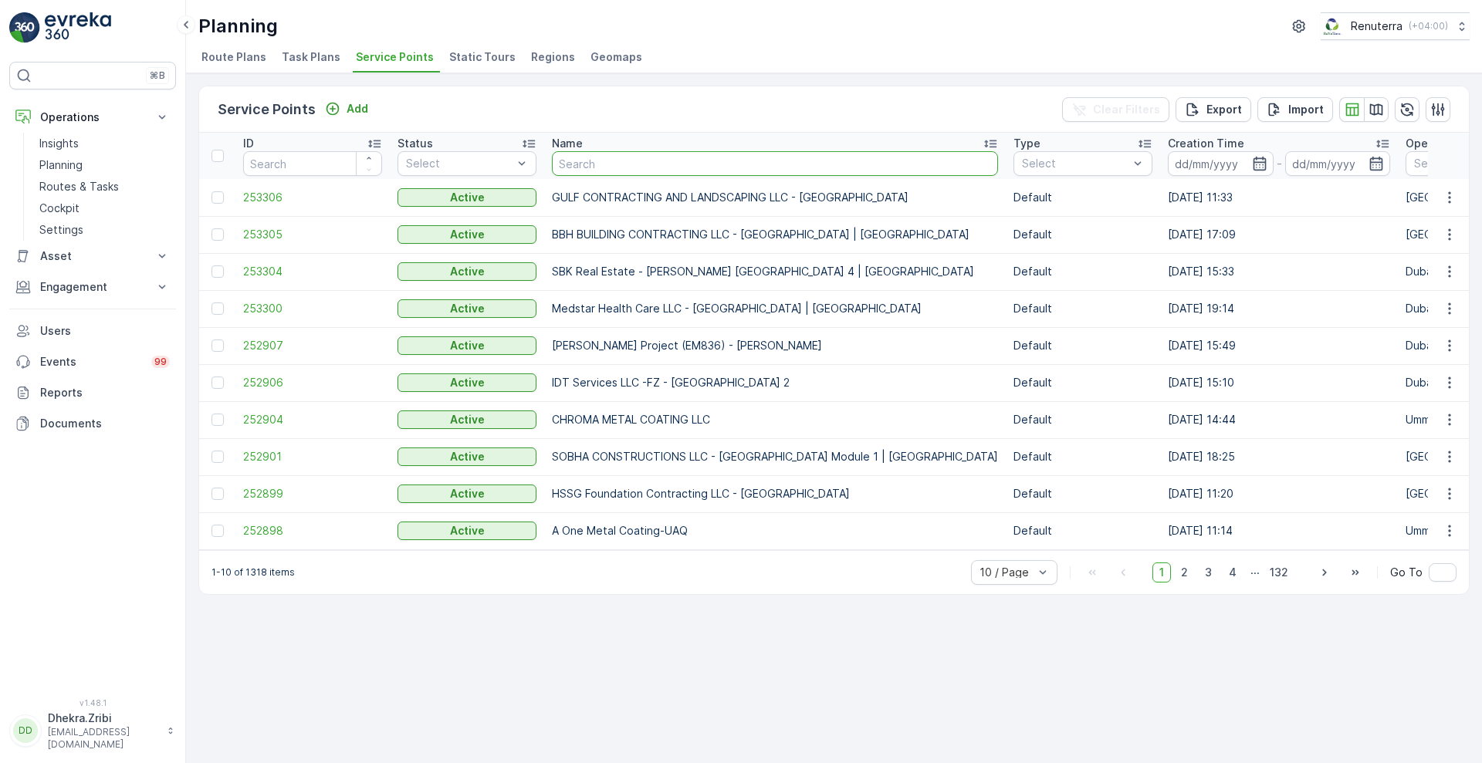
click at [635, 159] on input "text" at bounding box center [775, 163] width 446 height 25
type input "al zahra ki"
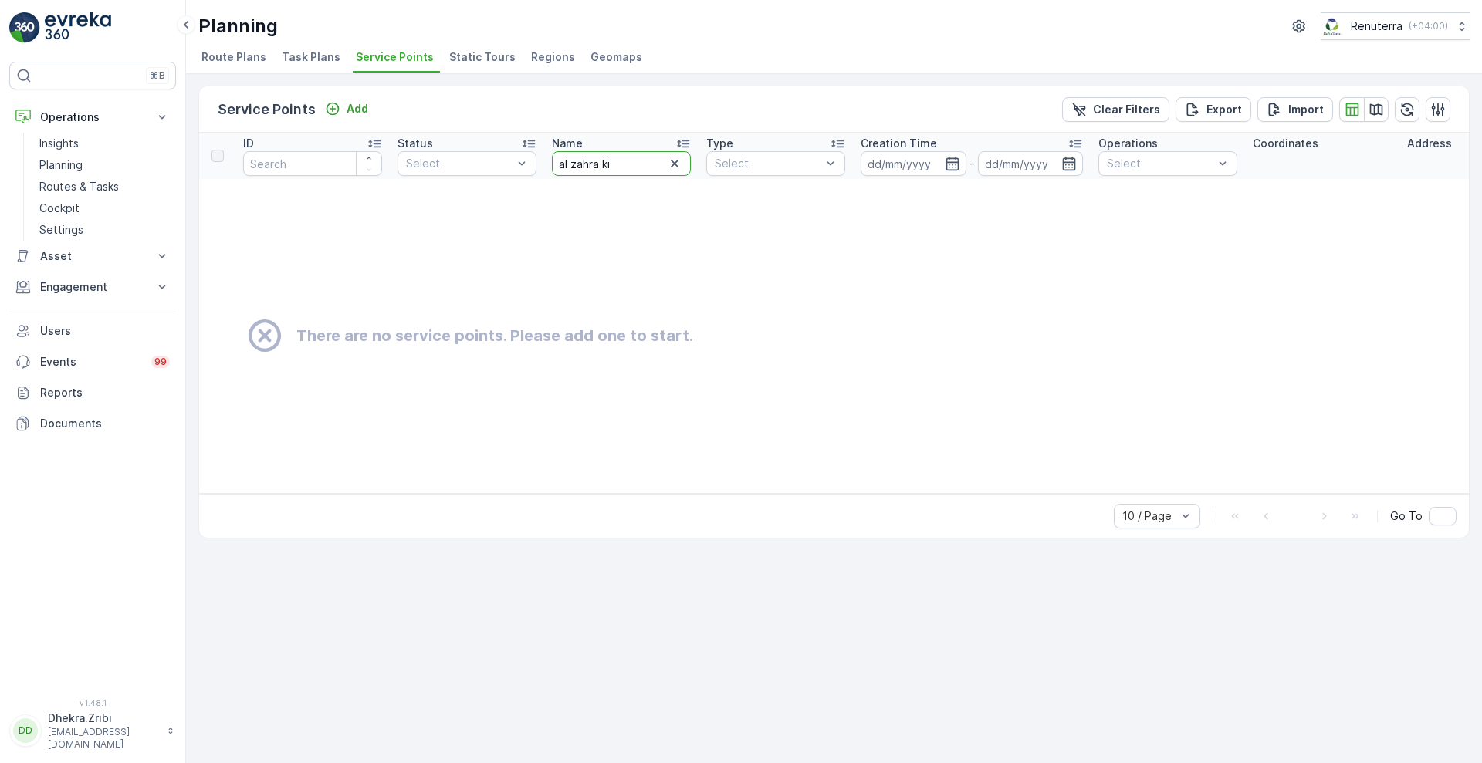
click at [629, 161] on input "al zahra ki" at bounding box center [621, 163] width 139 height 25
type input "a"
type input "kitchen"
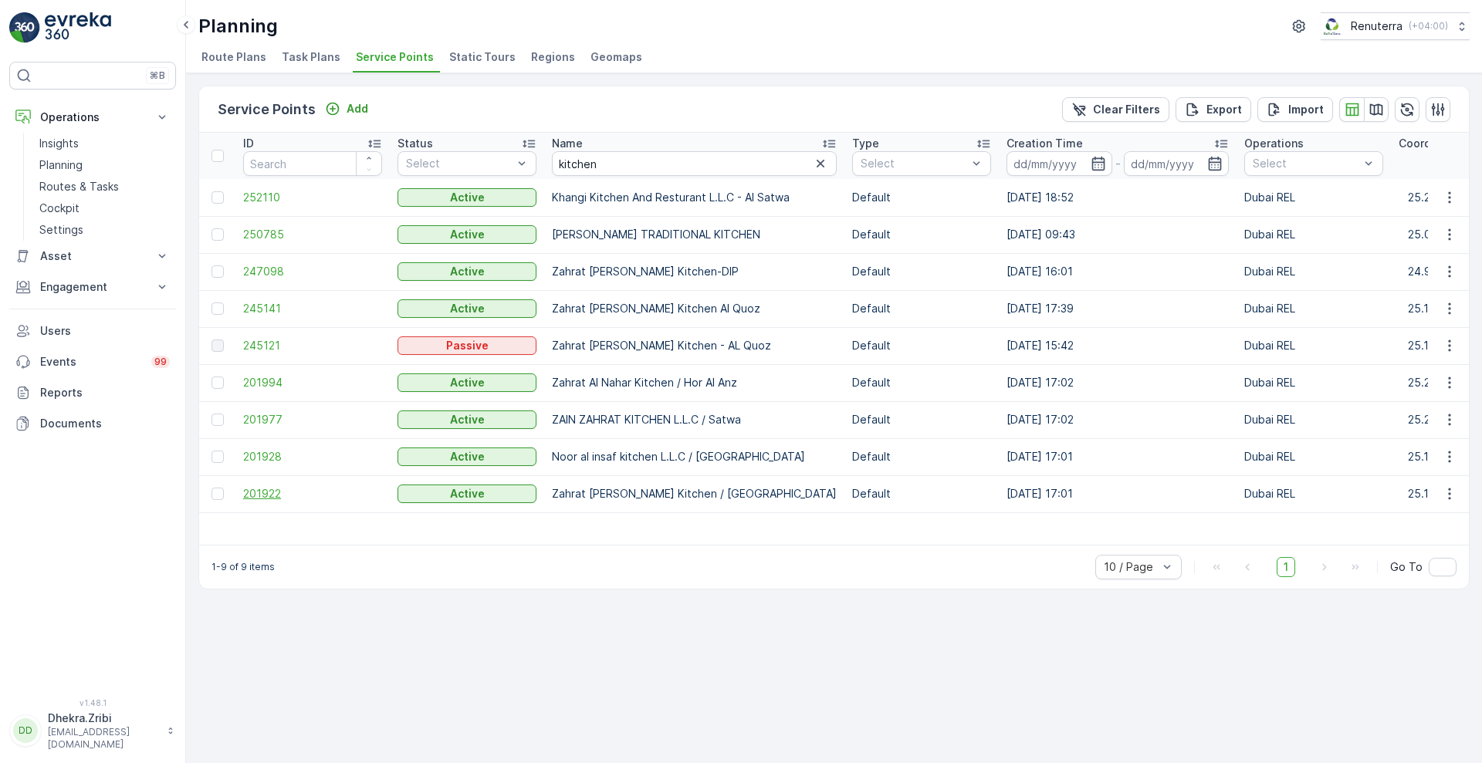
click at [255, 491] on span "201922" at bounding box center [312, 493] width 139 height 15
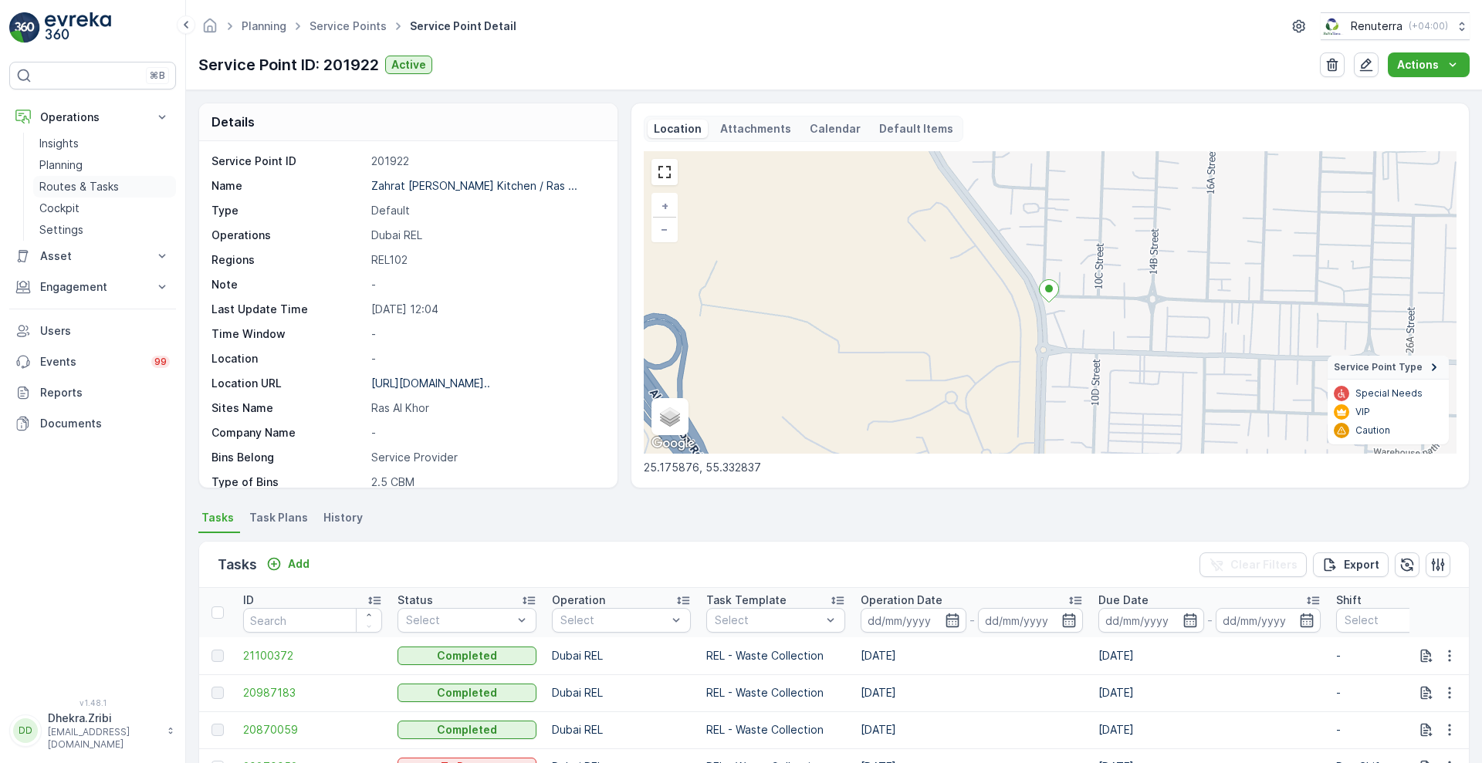
click at [67, 181] on p "Routes & Tasks" at bounding box center [79, 186] width 80 height 15
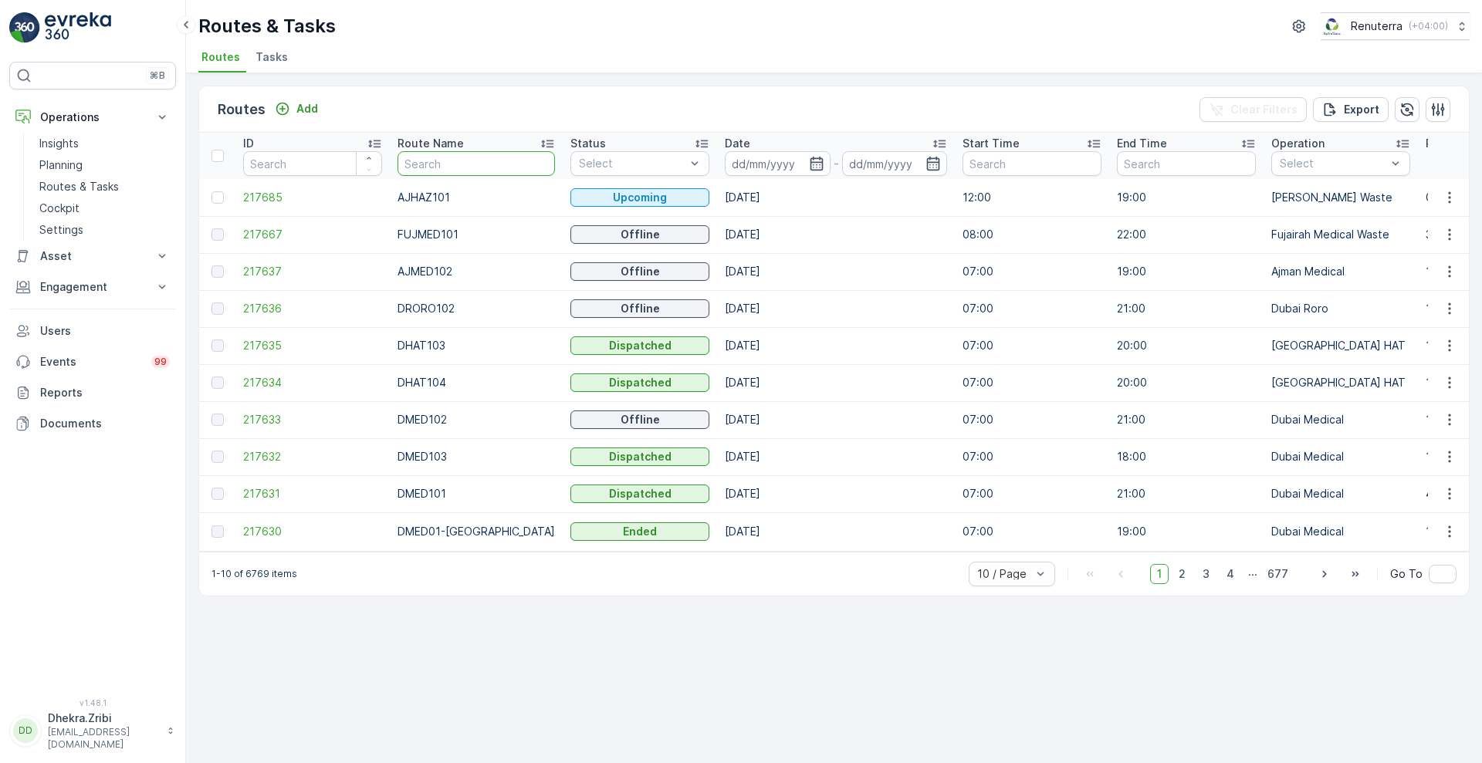
click at [452, 157] on input "text" at bounding box center [476, 163] width 157 height 25
type input "re"
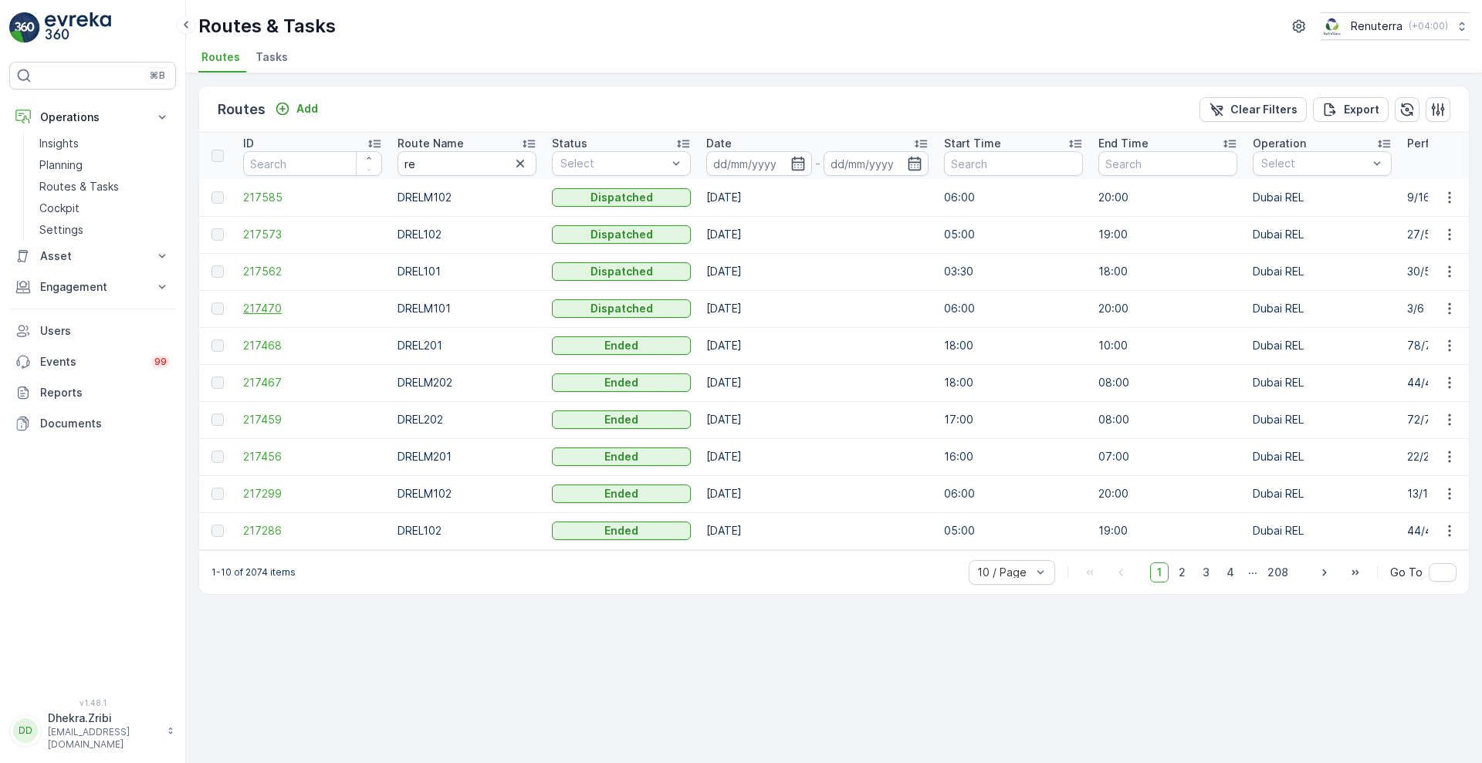
click at [266, 308] on span "217470" at bounding box center [312, 308] width 139 height 15
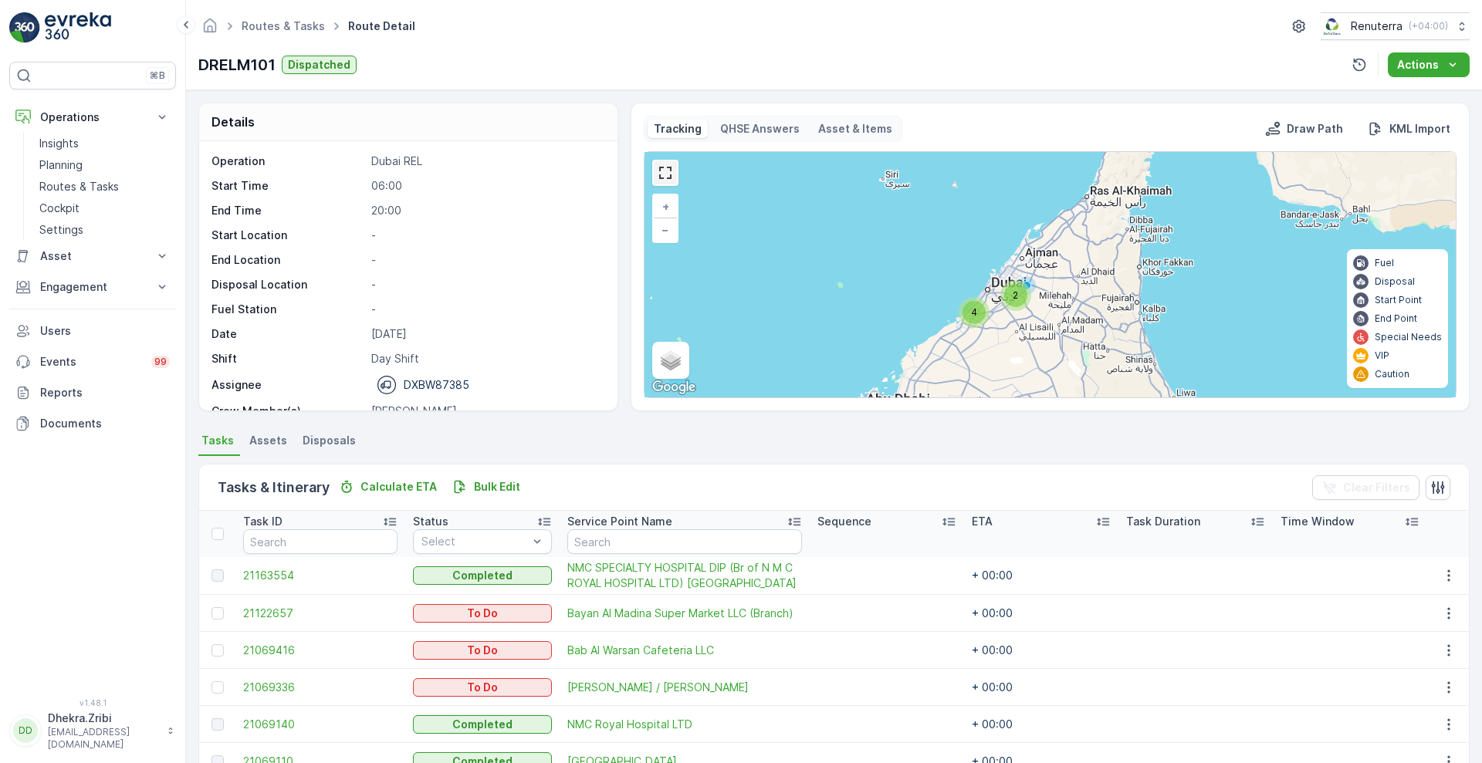
click at [670, 181] on link at bounding box center [665, 172] width 23 height 23
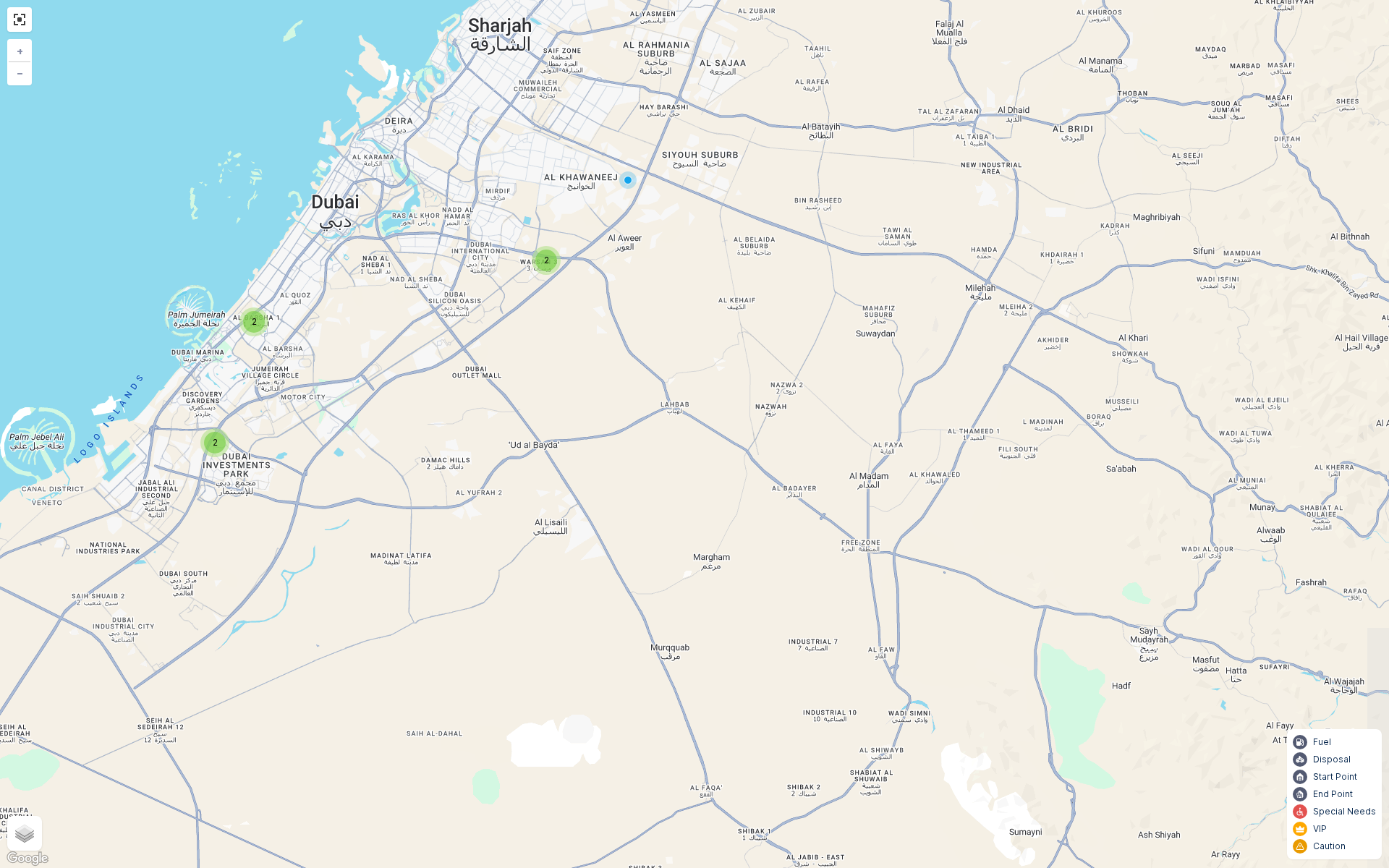
drag, startPoint x: 283, startPoint y: 227, endPoint x: 114, endPoint y: 613, distance: 421.4
click at [114, 613] on div "2 2 2 + − Satellite Roadmap Terrain Hybrid Leaflet Keyboard shortcuts Map Data …" at bounding box center [694, 434] width 1389 height 868
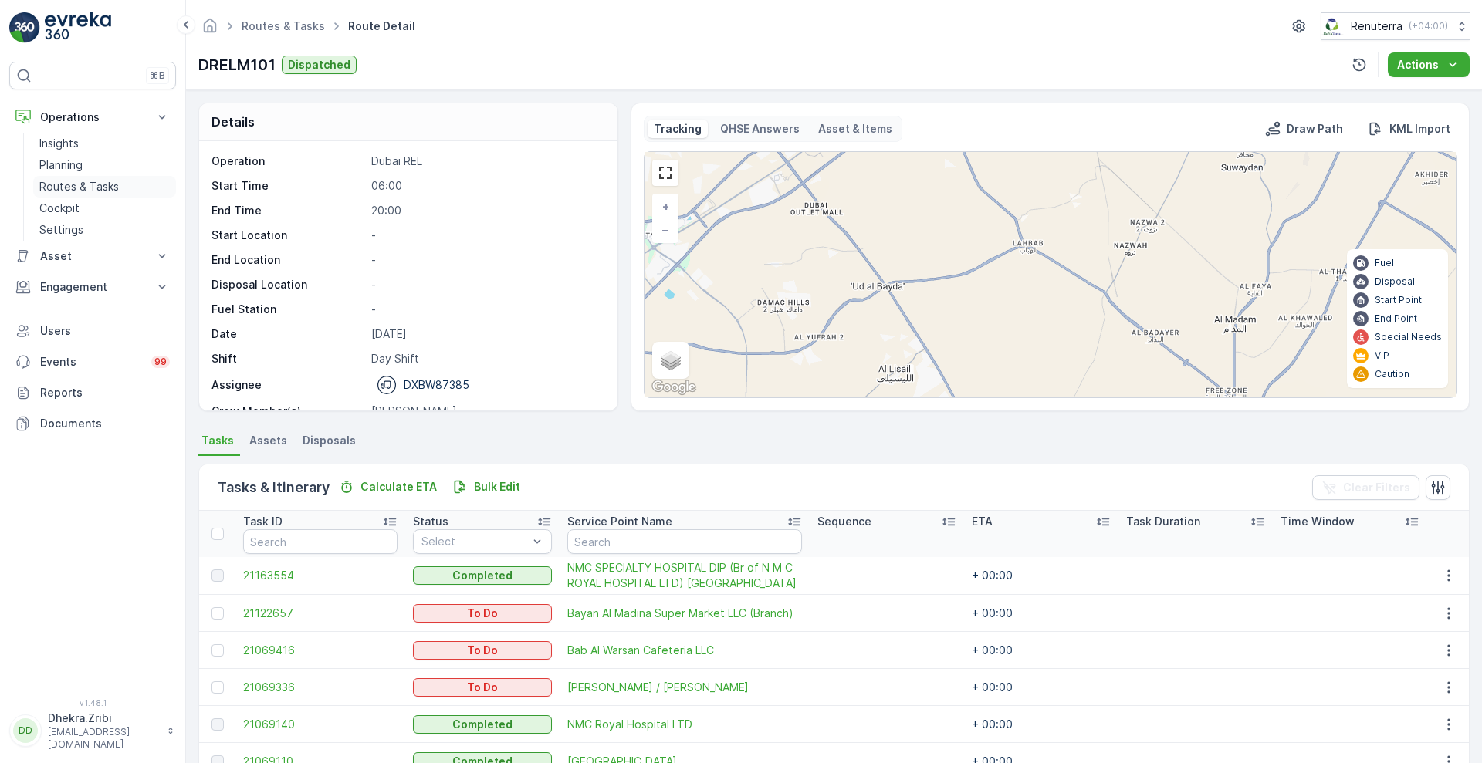
click at [90, 184] on p "Routes & Tasks" at bounding box center [79, 186] width 80 height 15
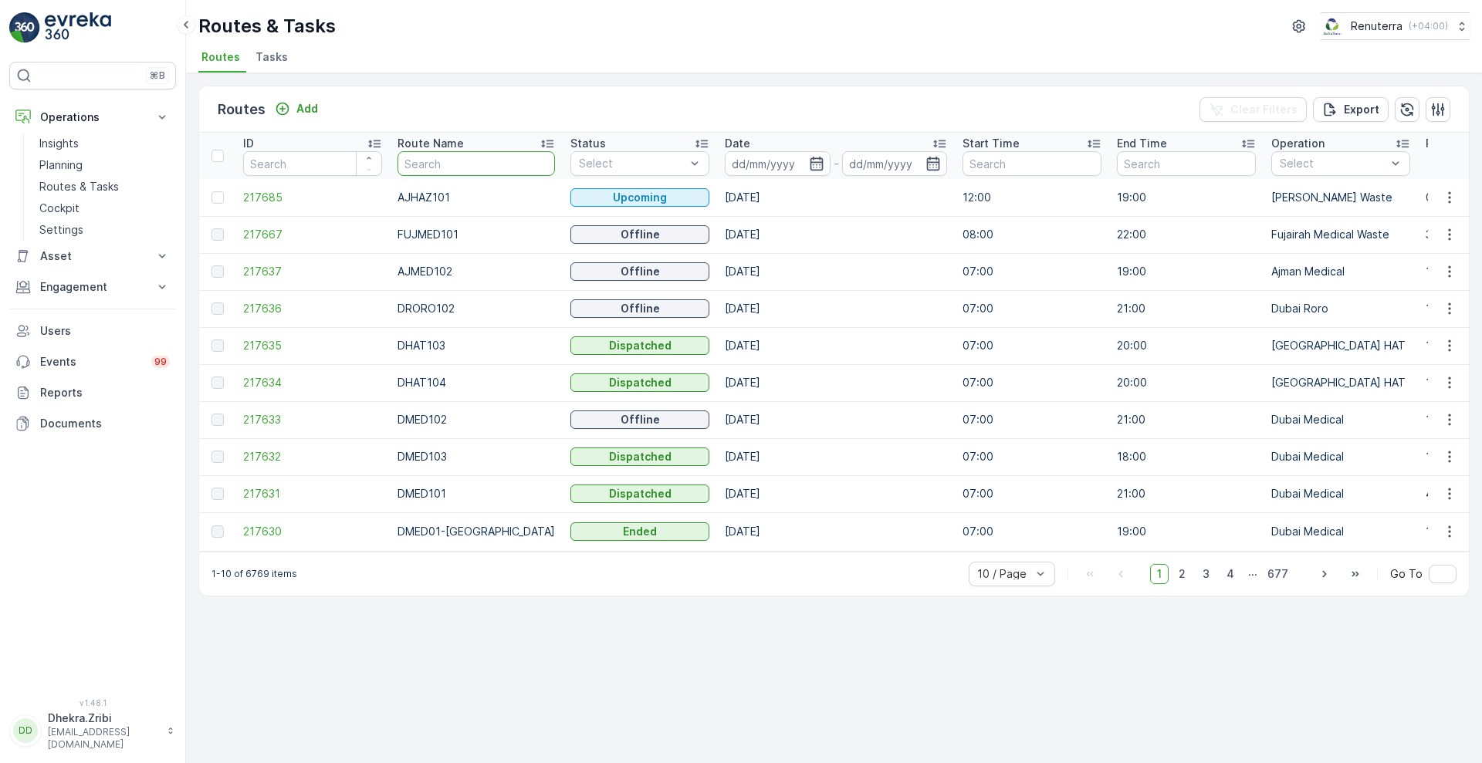
click at [445, 157] on input "text" at bounding box center [476, 163] width 157 height 25
type input "med"
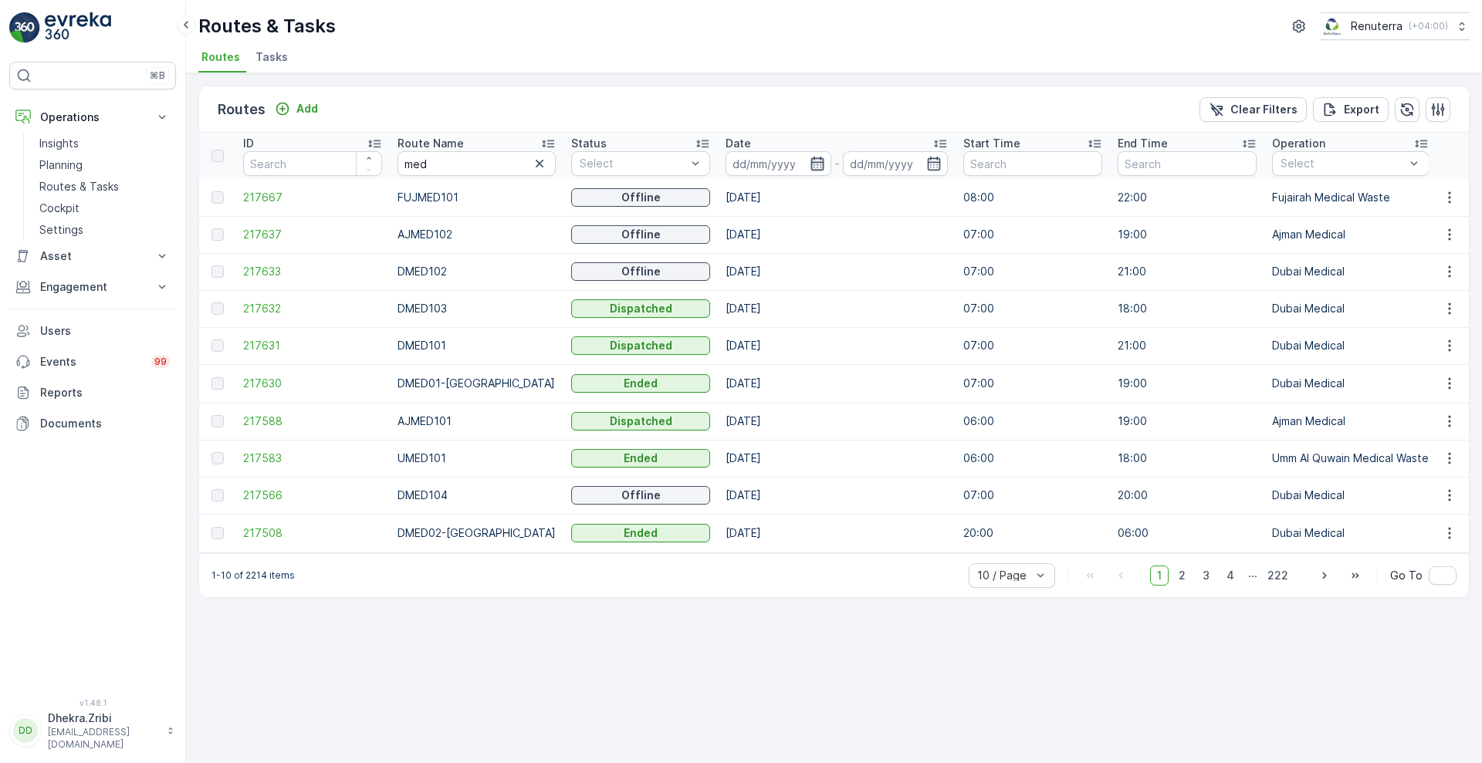
click at [810, 163] on icon "button" at bounding box center [817, 163] width 15 height 15
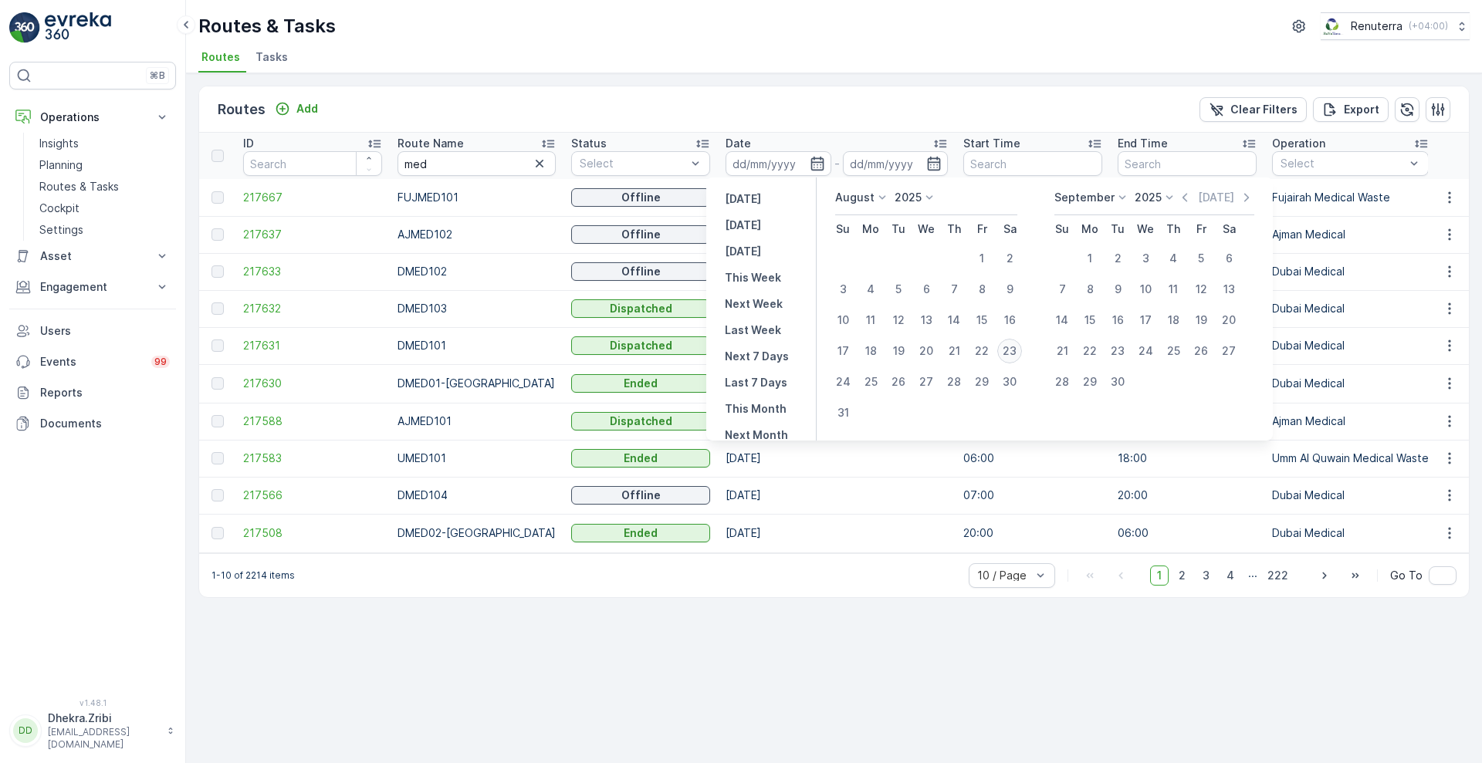
click at [1007, 344] on div "23" at bounding box center [1009, 351] width 25 height 25
type input "[DATE]"
click at [1007, 344] on div "23" at bounding box center [1009, 351] width 25 height 25
type input "[DATE]"
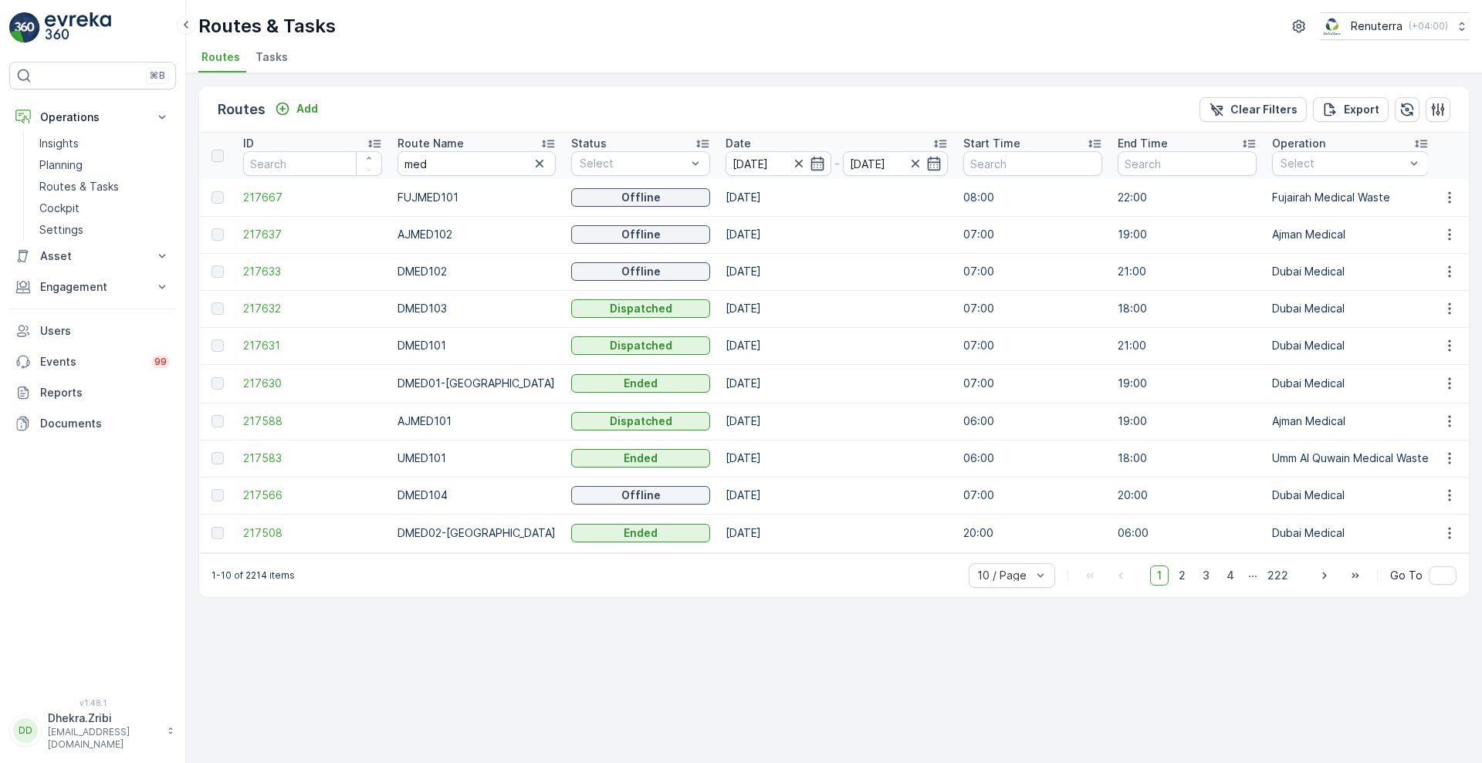
click at [888, 109] on div "Routes Add Clear Filters Export" at bounding box center [834, 109] width 1270 height 46
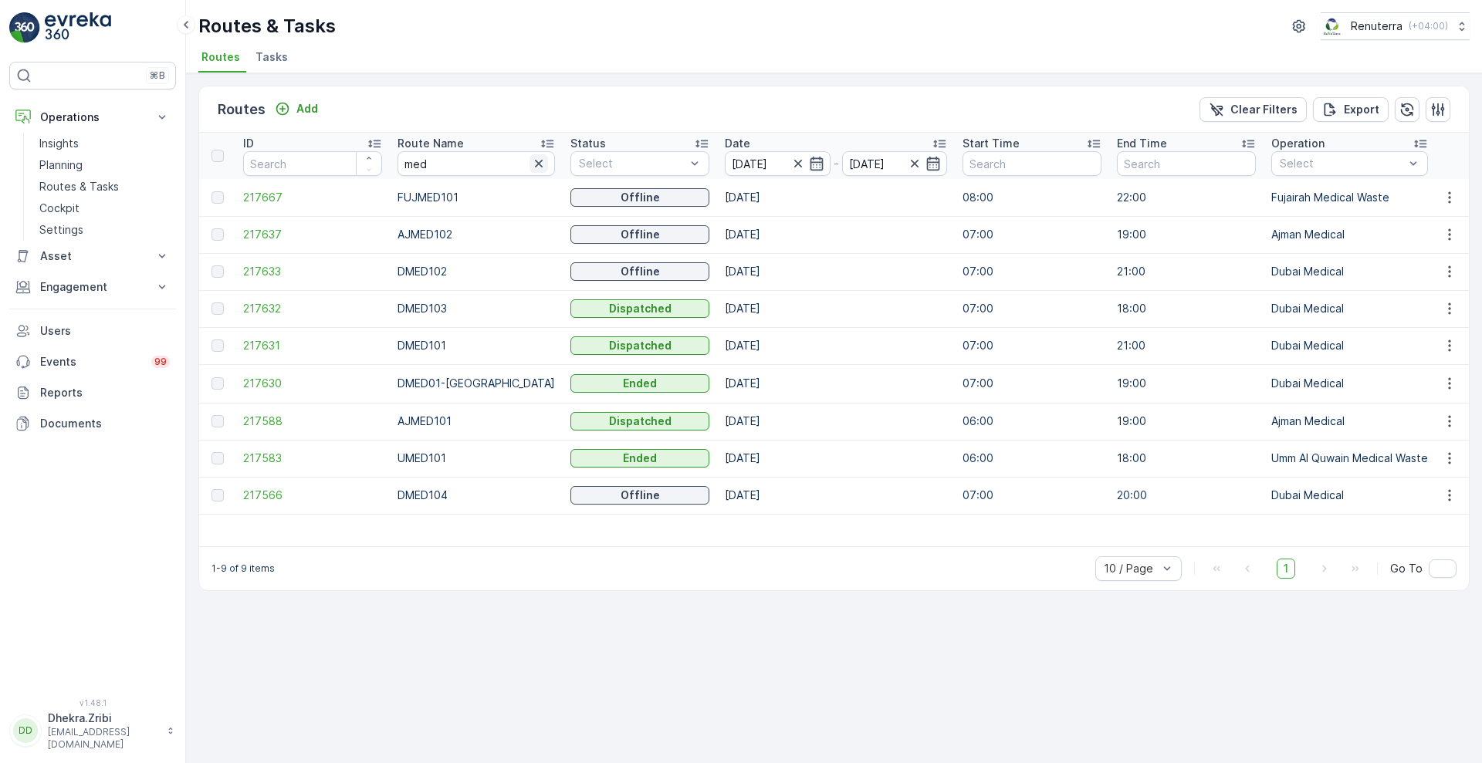
click at [531, 168] on icon "button" at bounding box center [538, 163] width 15 height 15
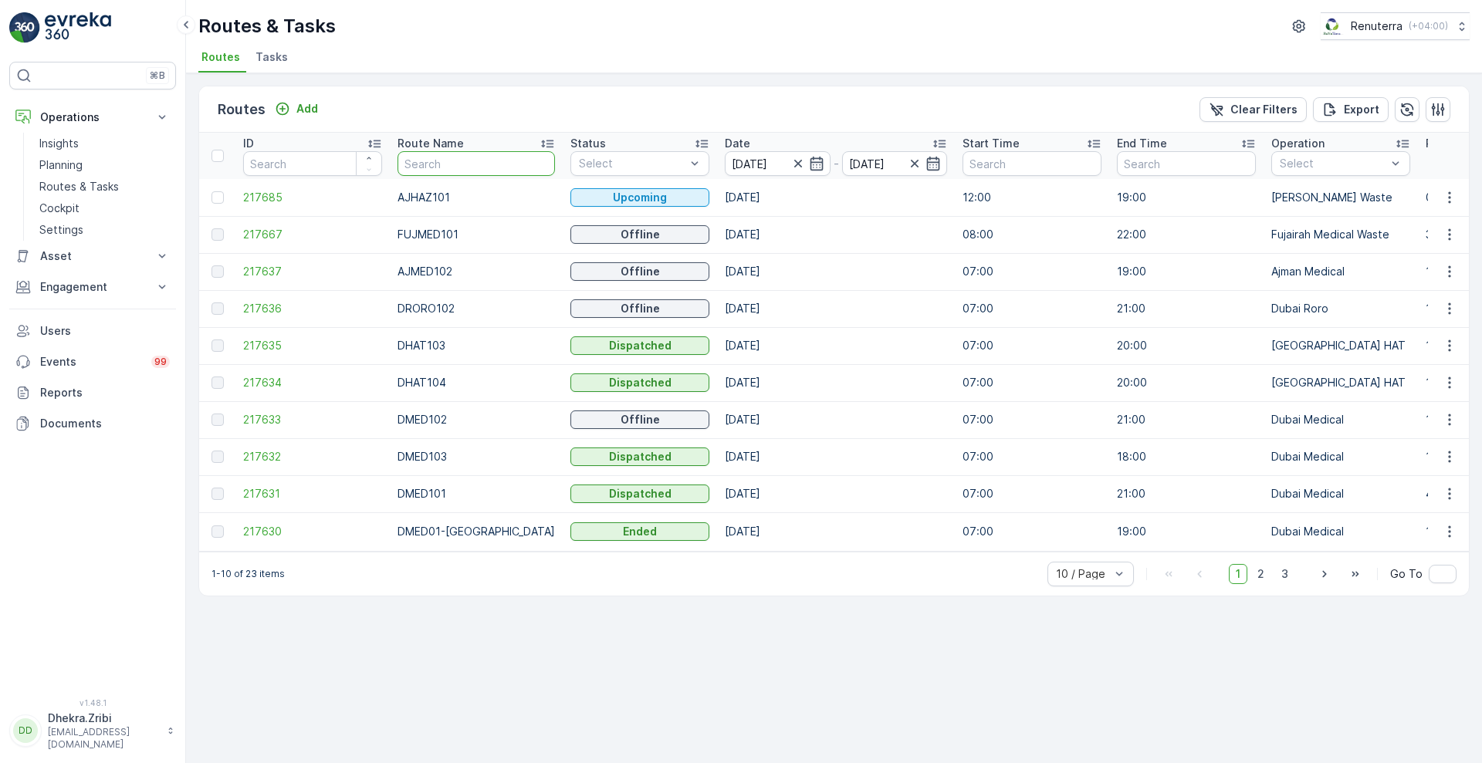
click at [468, 167] on input "text" at bounding box center [476, 163] width 157 height 25
type input "dmed"
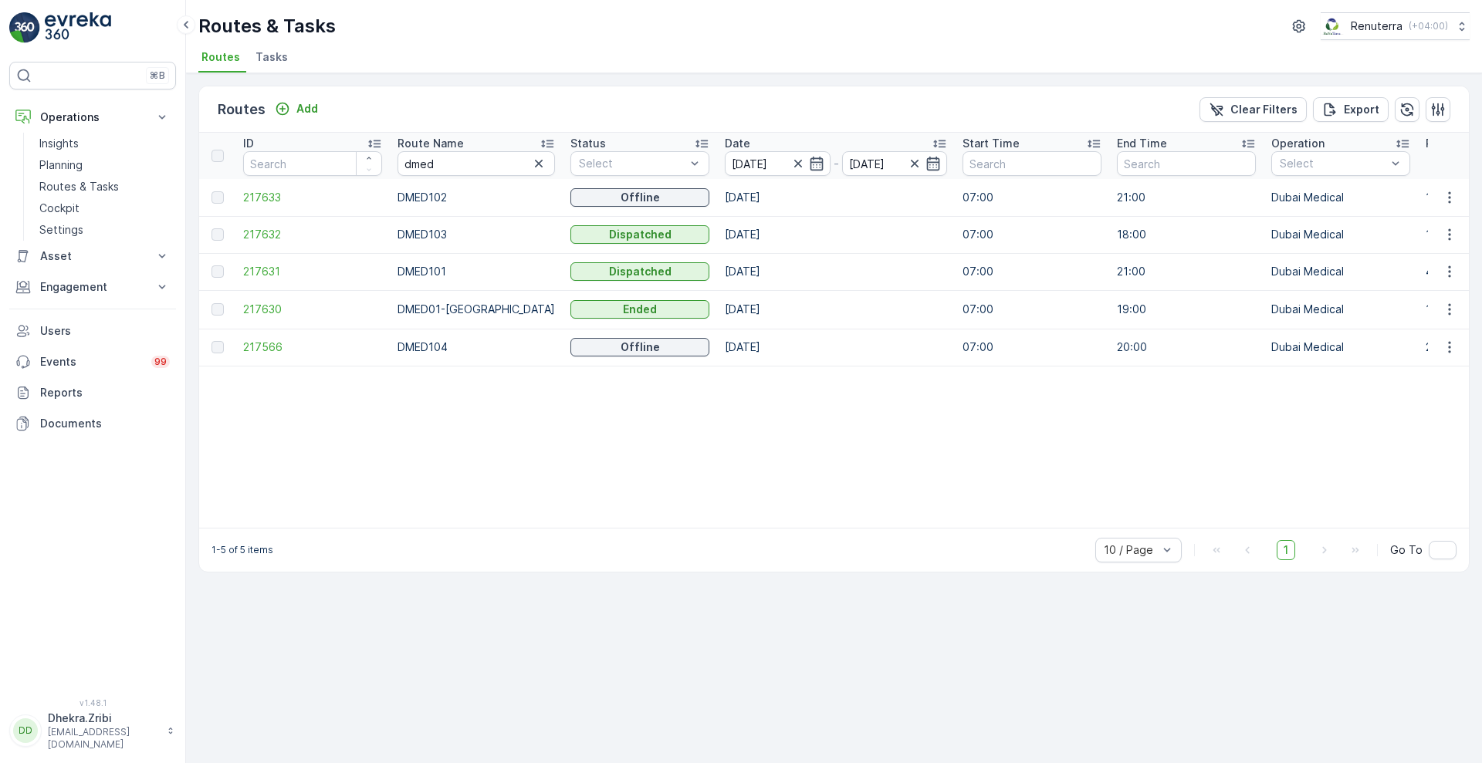
click at [435, 140] on p "Route Name" at bounding box center [431, 143] width 66 height 15
click at [260, 231] on span "217631" at bounding box center [312, 235] width 139 height 15
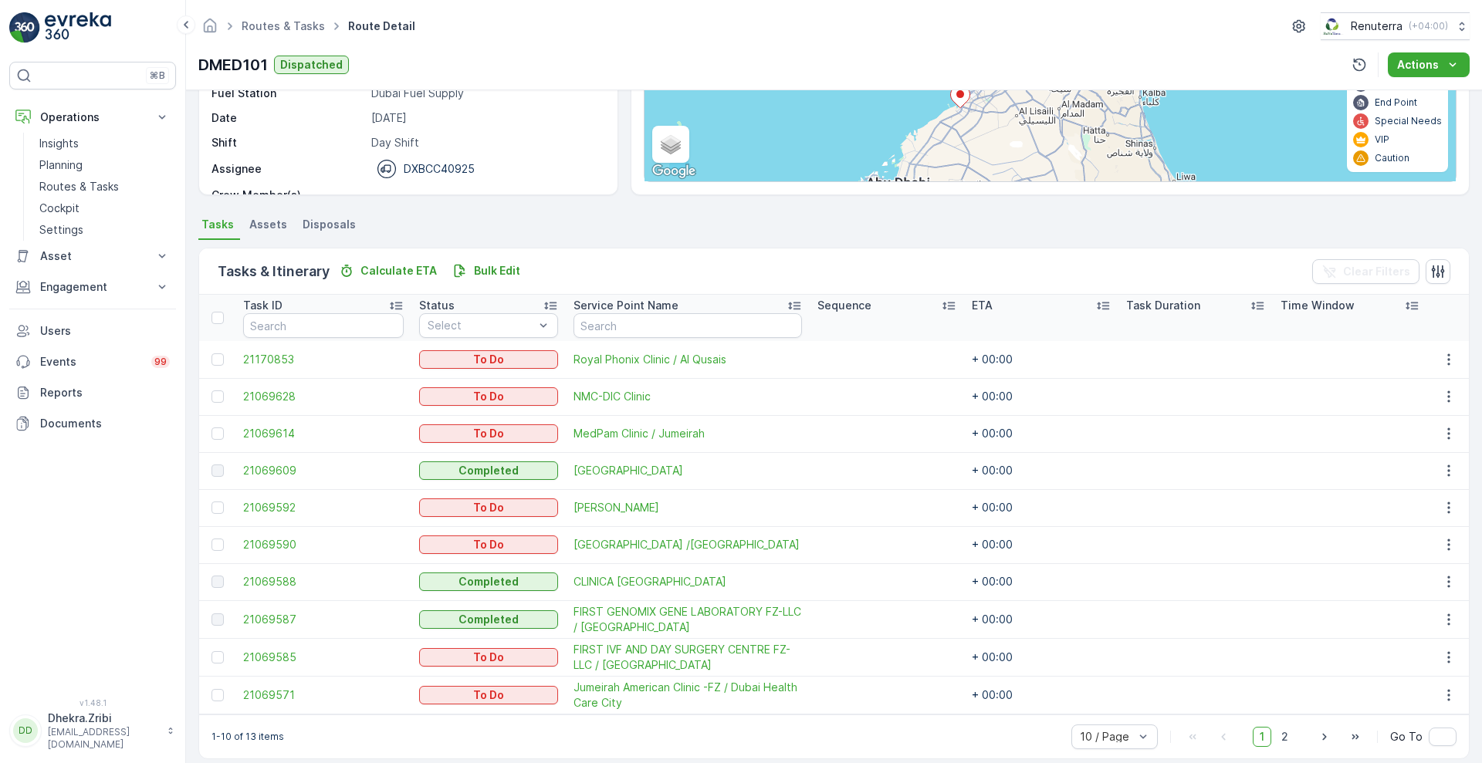
scroll to position [232, 0]
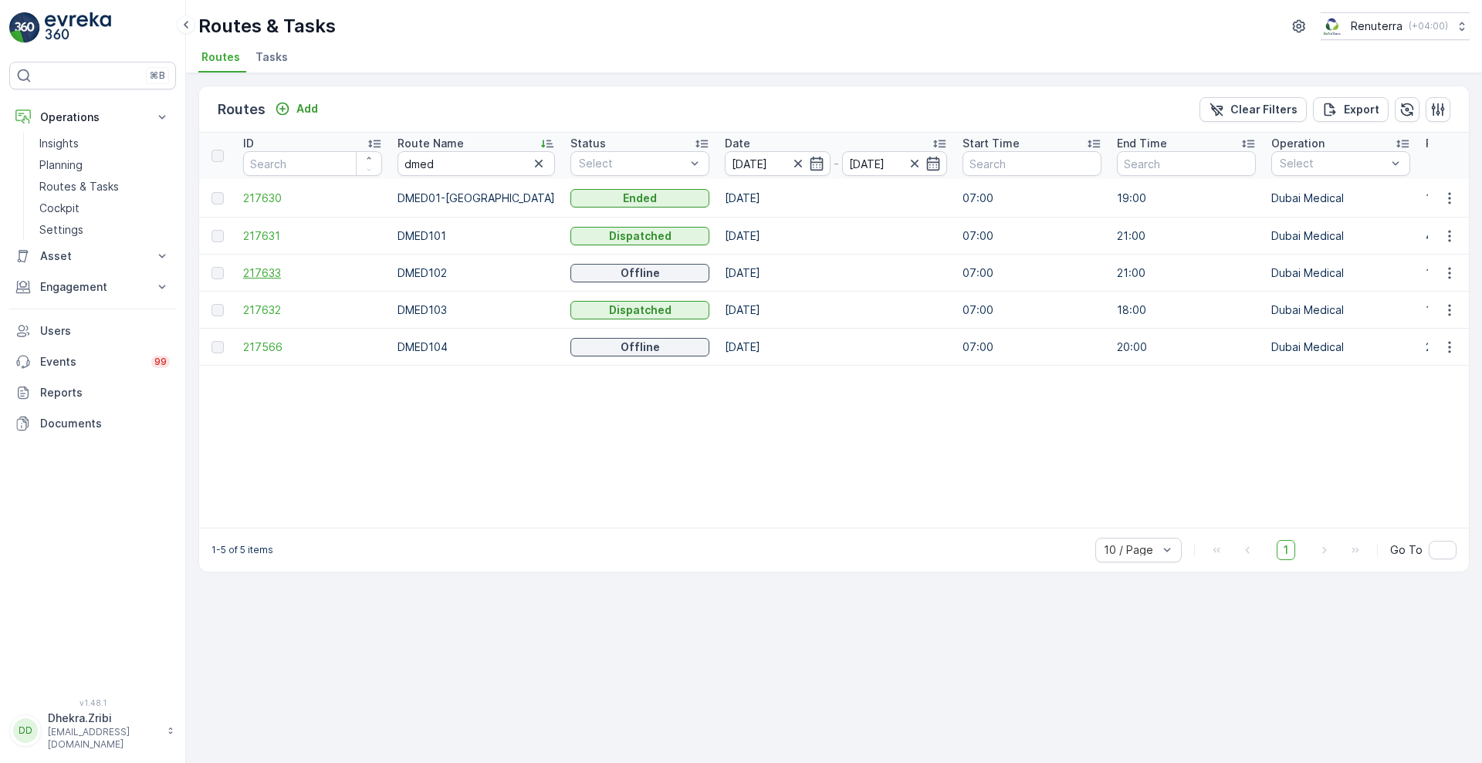
click at [262, 273] on span "217633" at bounding box center [312, 273] width 139 height 15
click at [262, 307] on span "217632" at bounding box center [312, 310] width 139 height 15
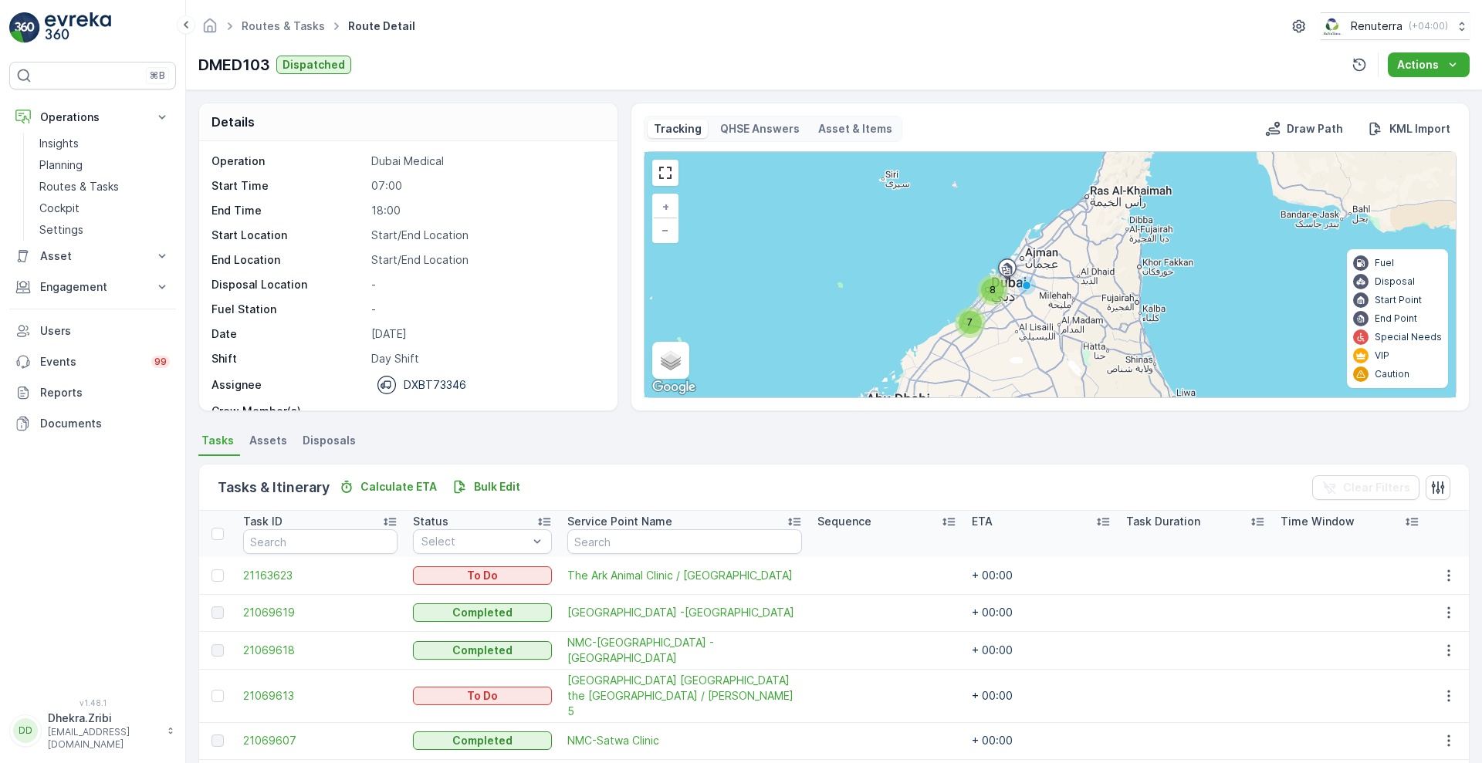
scroll to position [49, 0]
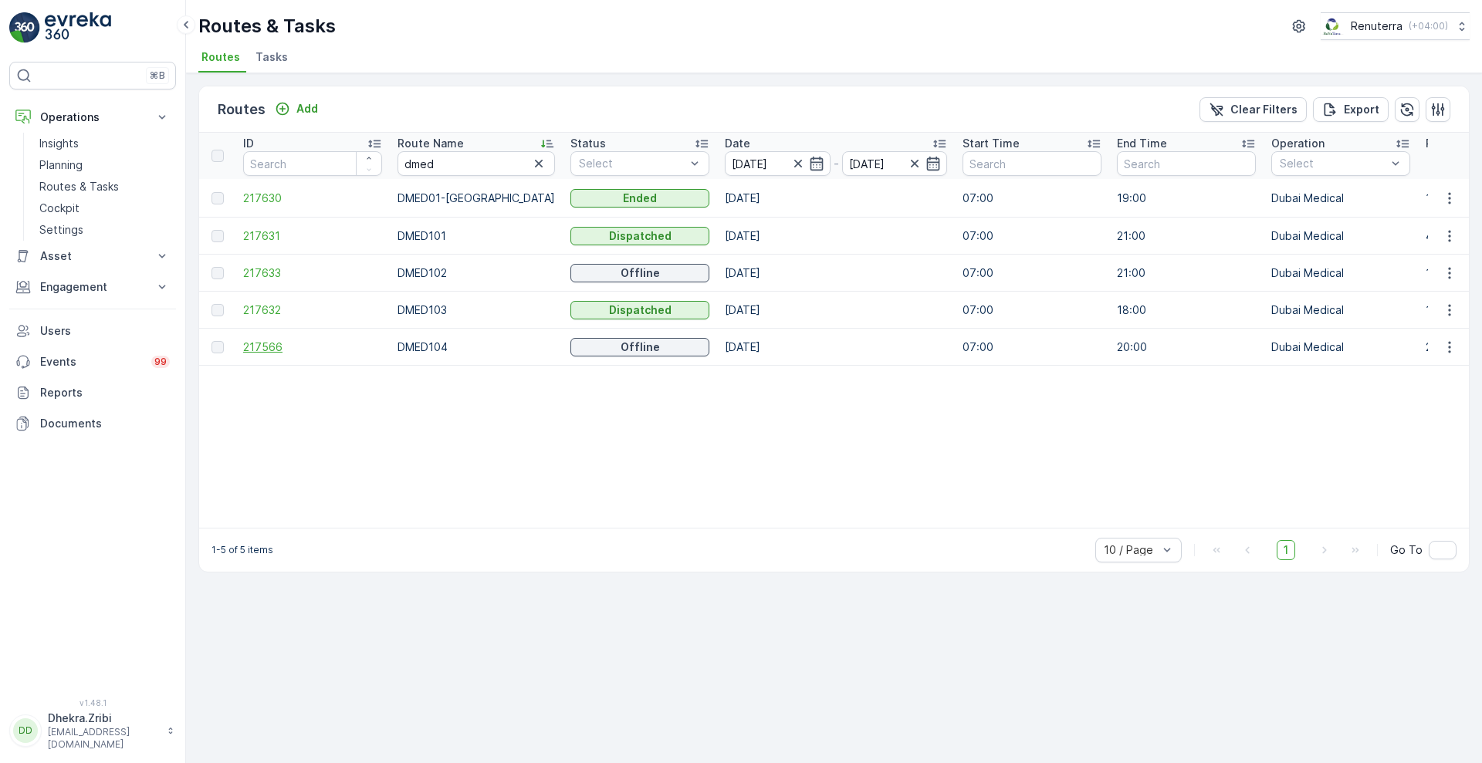
click at [253, 344] on span "217566" at bounding box center [312, 347] width 139 height 15
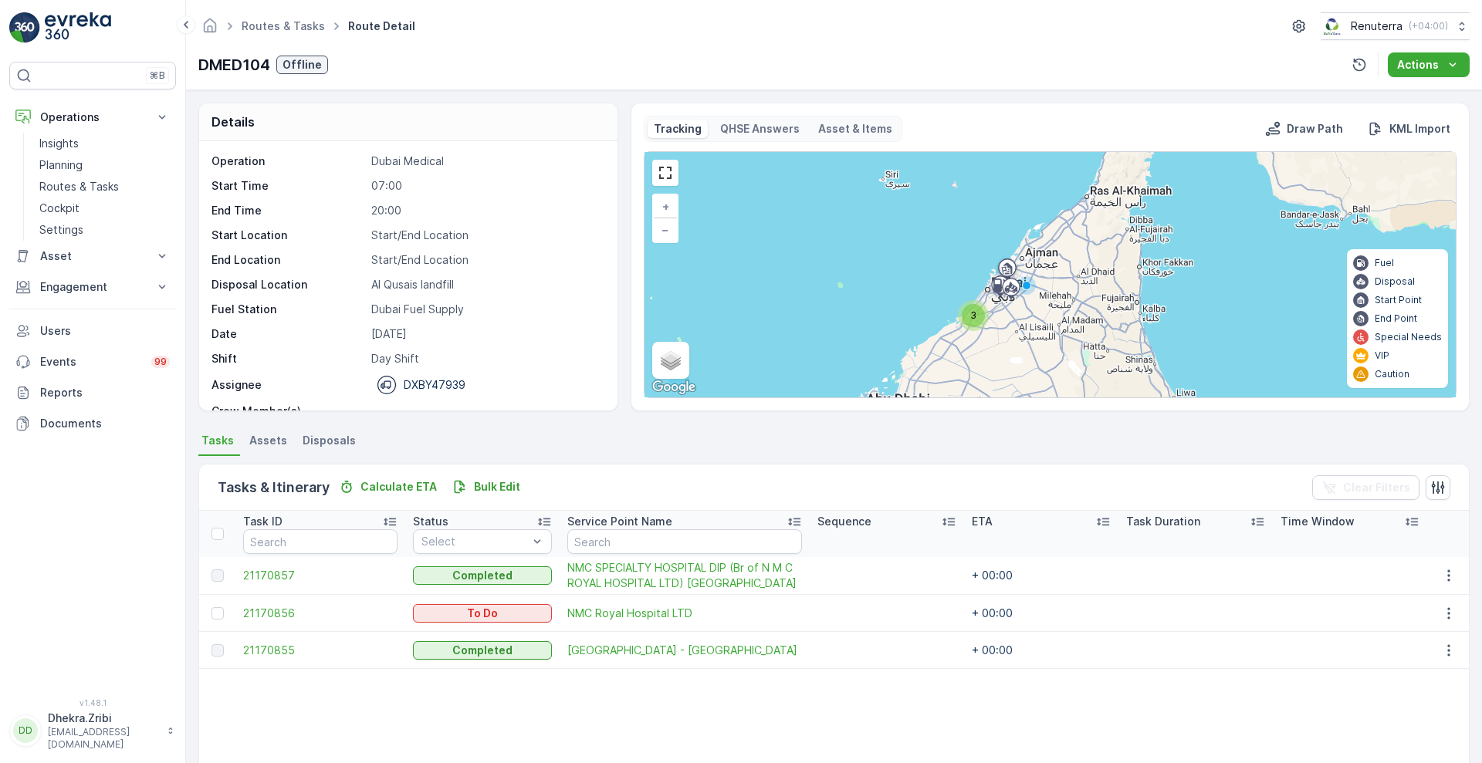
click at [276, 620] on span "21170856" at bounding box center [320, 613] width 154 height 15
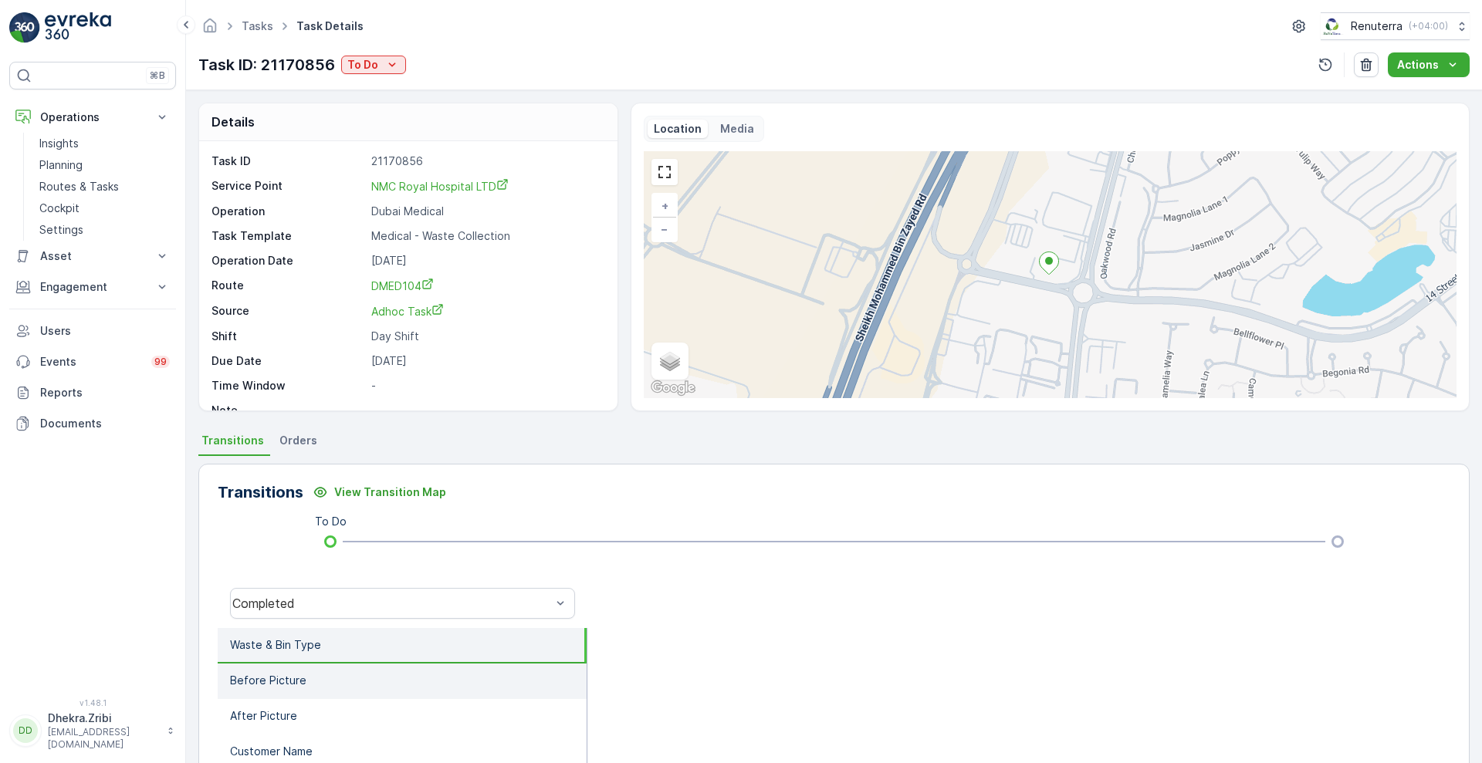
click at [300, 697] on li "Before Picture" at bounding box center [402, 682] width 369 height 36
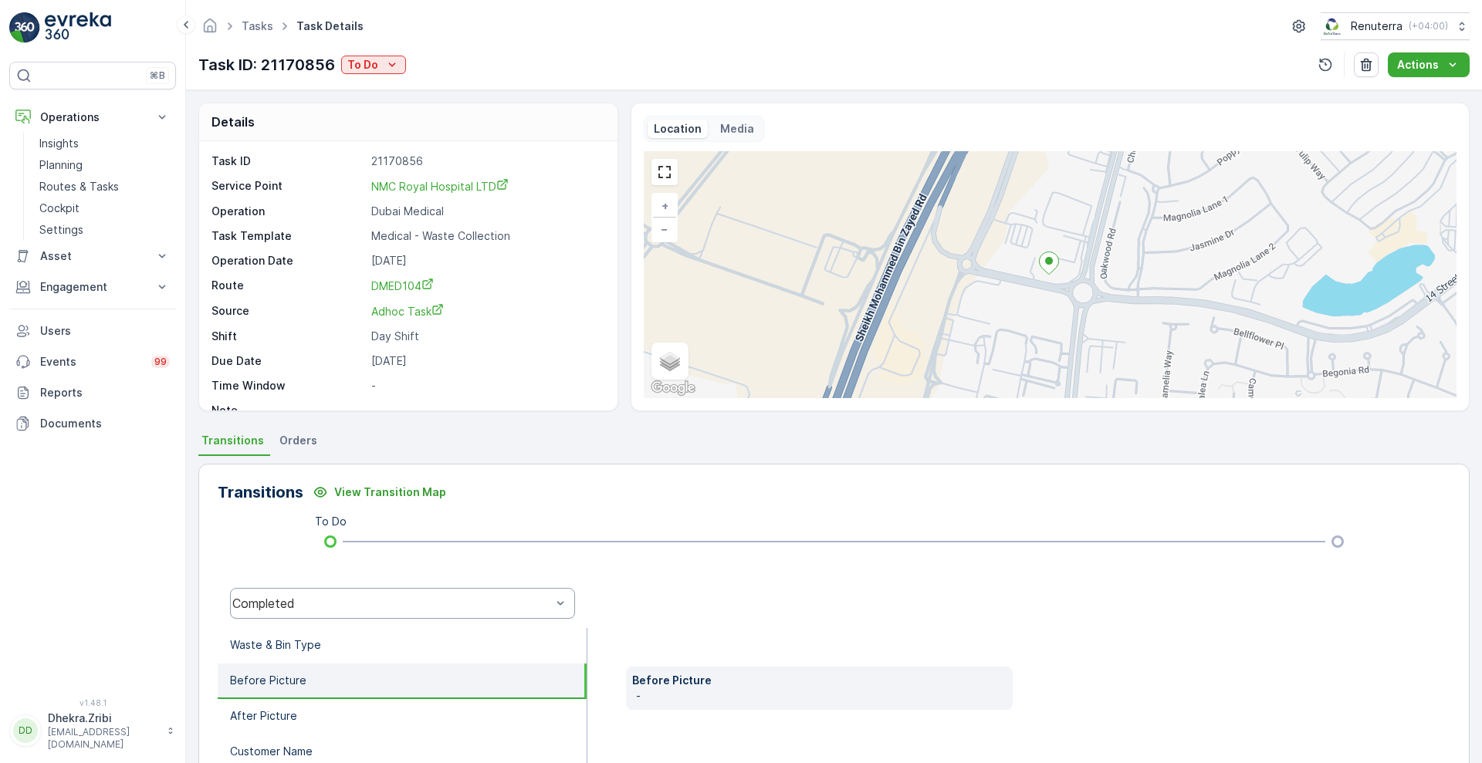
click at [375, 611] on div "Completed" at bounding box center [402, 603] width 345 height 31
click at [718, 593] on div at bounding box center [1018, 603] width 863 height 49
click at [391, 59] on icon "To Do" at bounding box center [391, 64] width 15 height 15
click at [695, 570] on div "Transitions View Transition Map To Do Completed Waste & Bin Type Before Picture…" at bounding box center [833, 708] width 1271 height 489
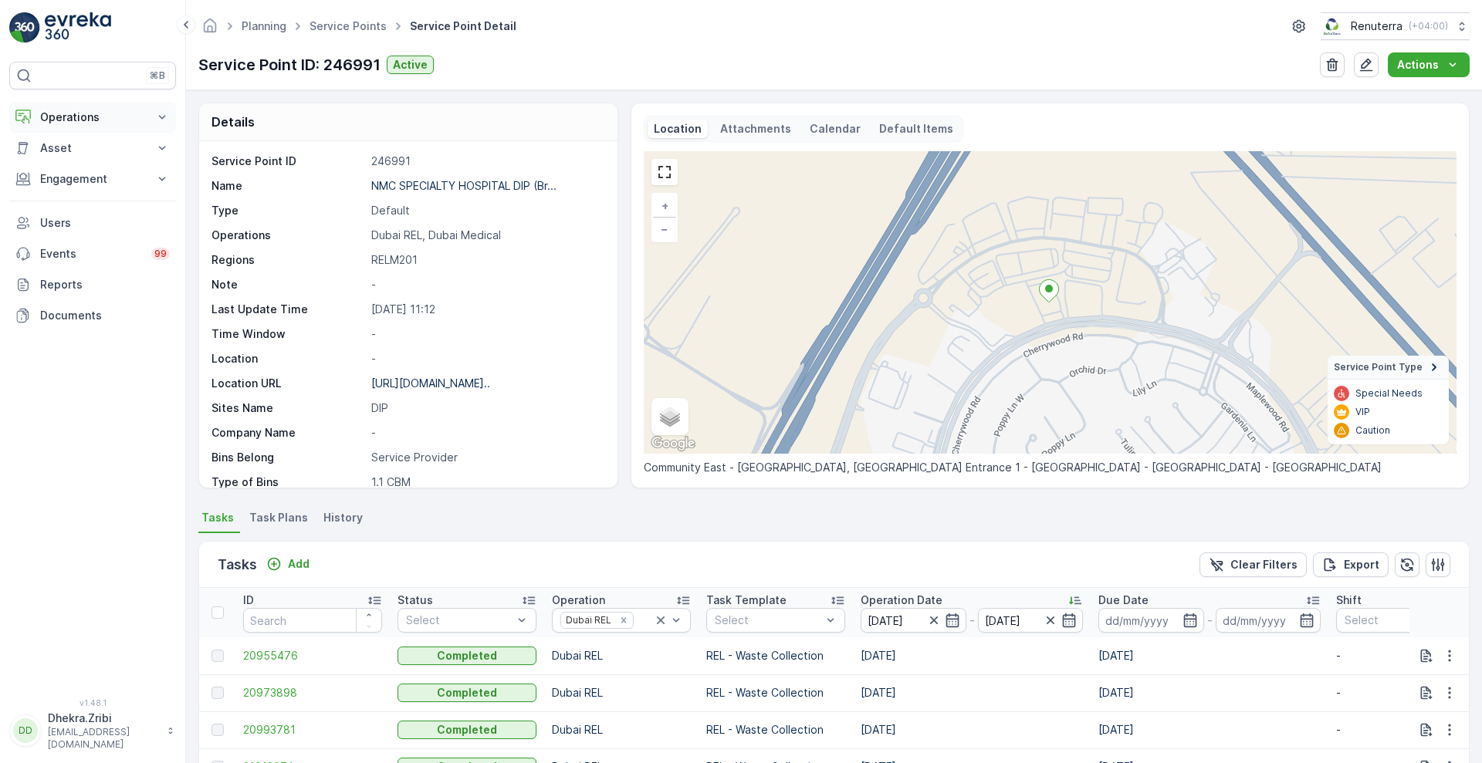
scroll to position [308, 0]
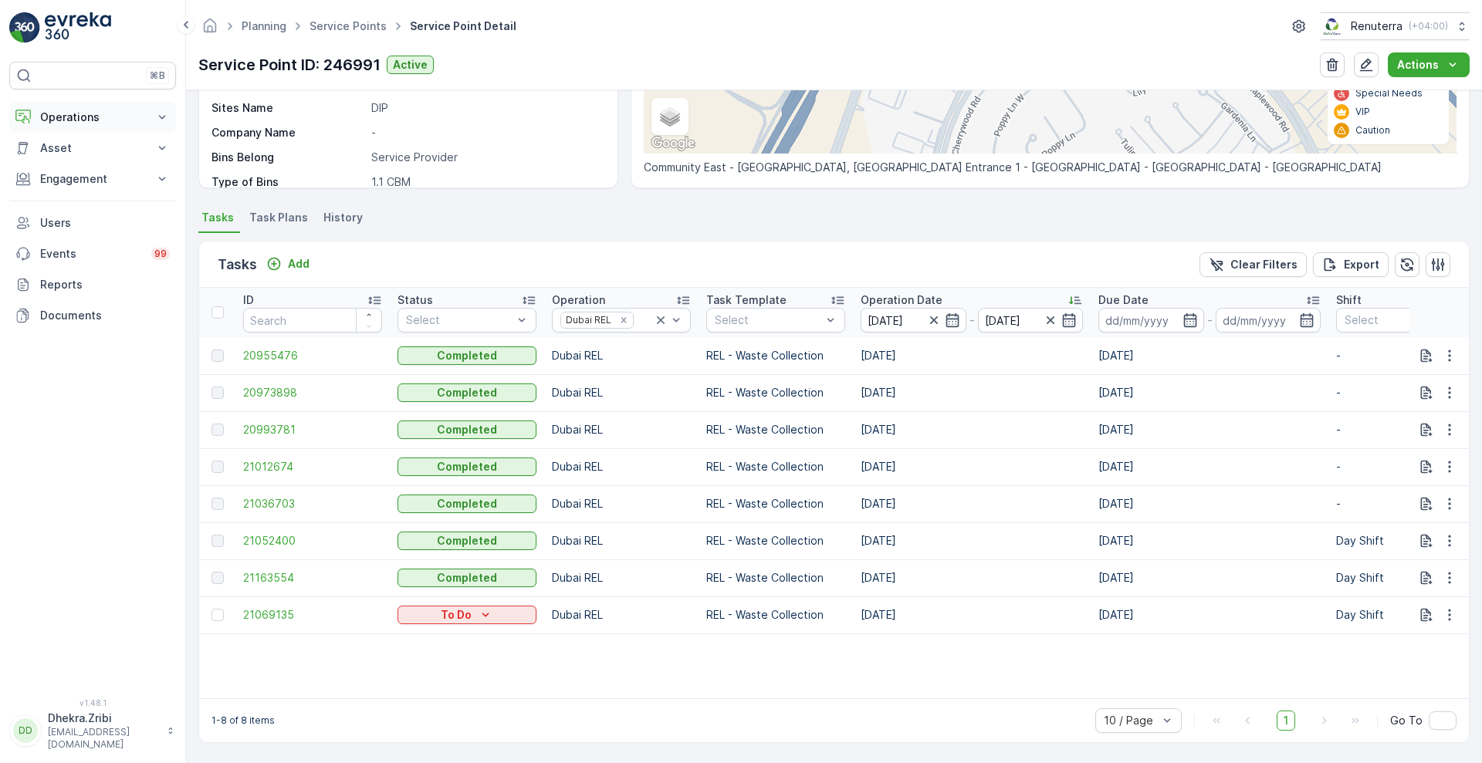
click at [137, 110] on p "Operations" at bounding box center [92, 117] width 105 height 15
click at [73, 186] on p "Routes & Tasks" at bounding box center [79, 186] width 80 height 15
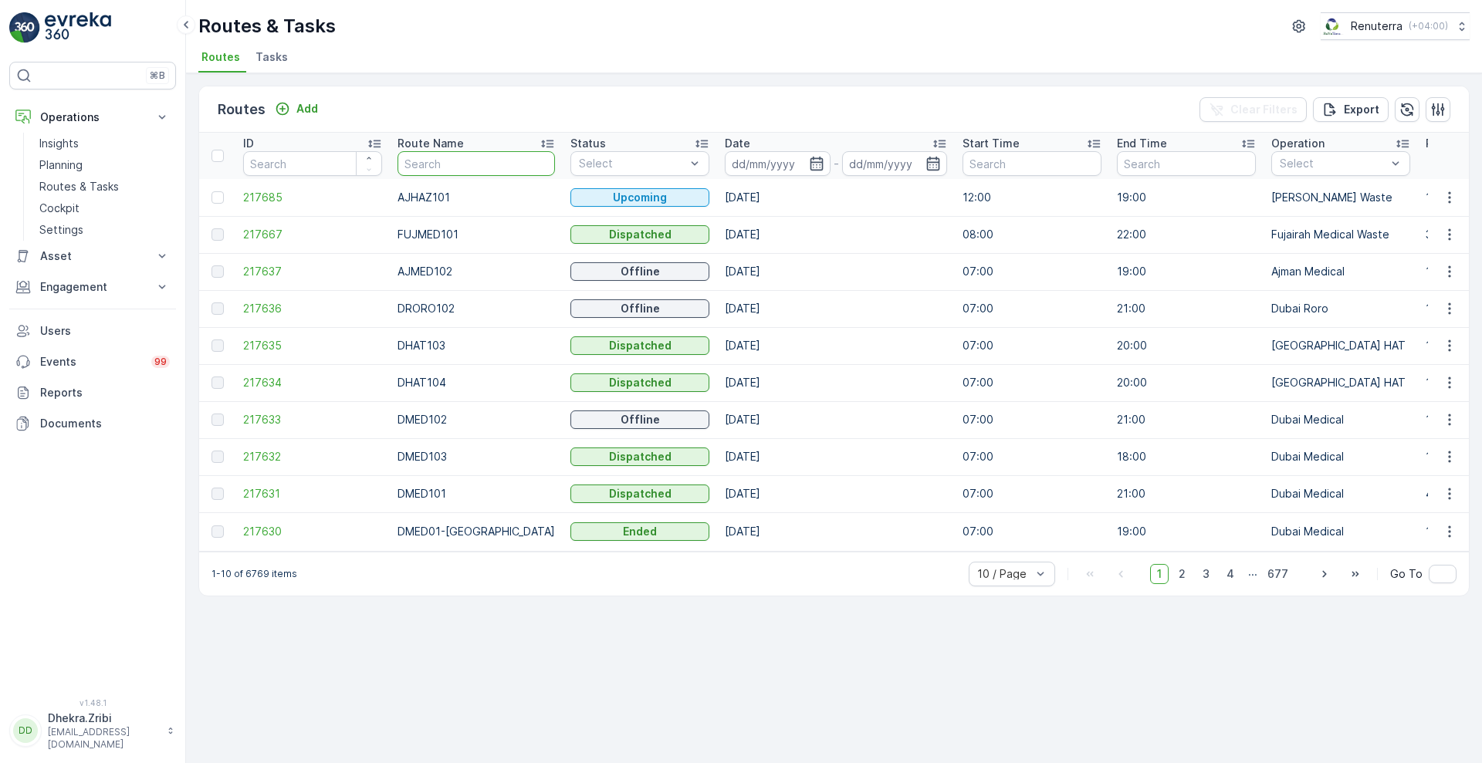
click at [448, 164] on input "text" at bounding box center [476, 163] width 157 height 25
type input "rel"
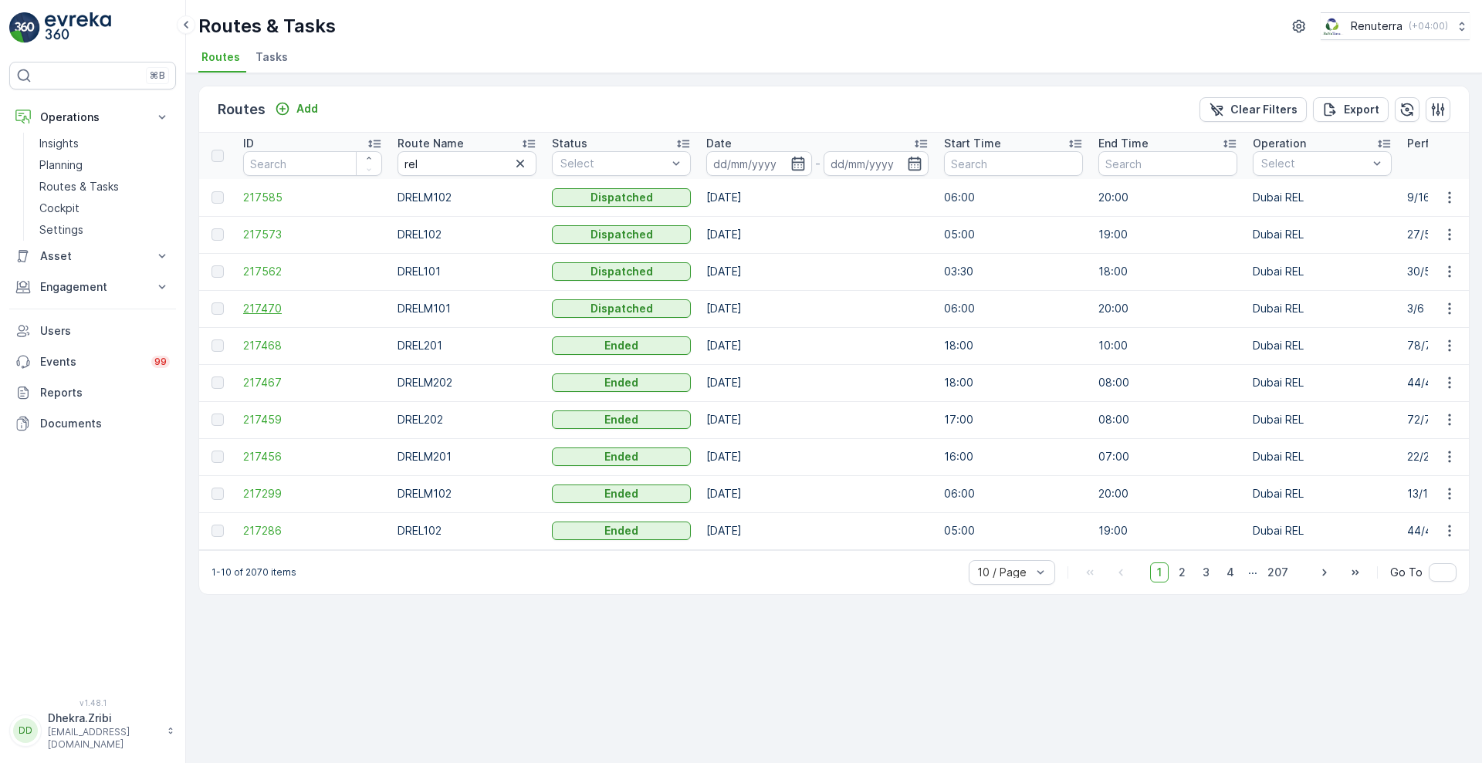
click at [258, 307] on span "217470" at bounding box center [312, 308] width 139 height 15
click at [263, 199] on span "217585" at bounding box center [312, 197] width 139 height 15
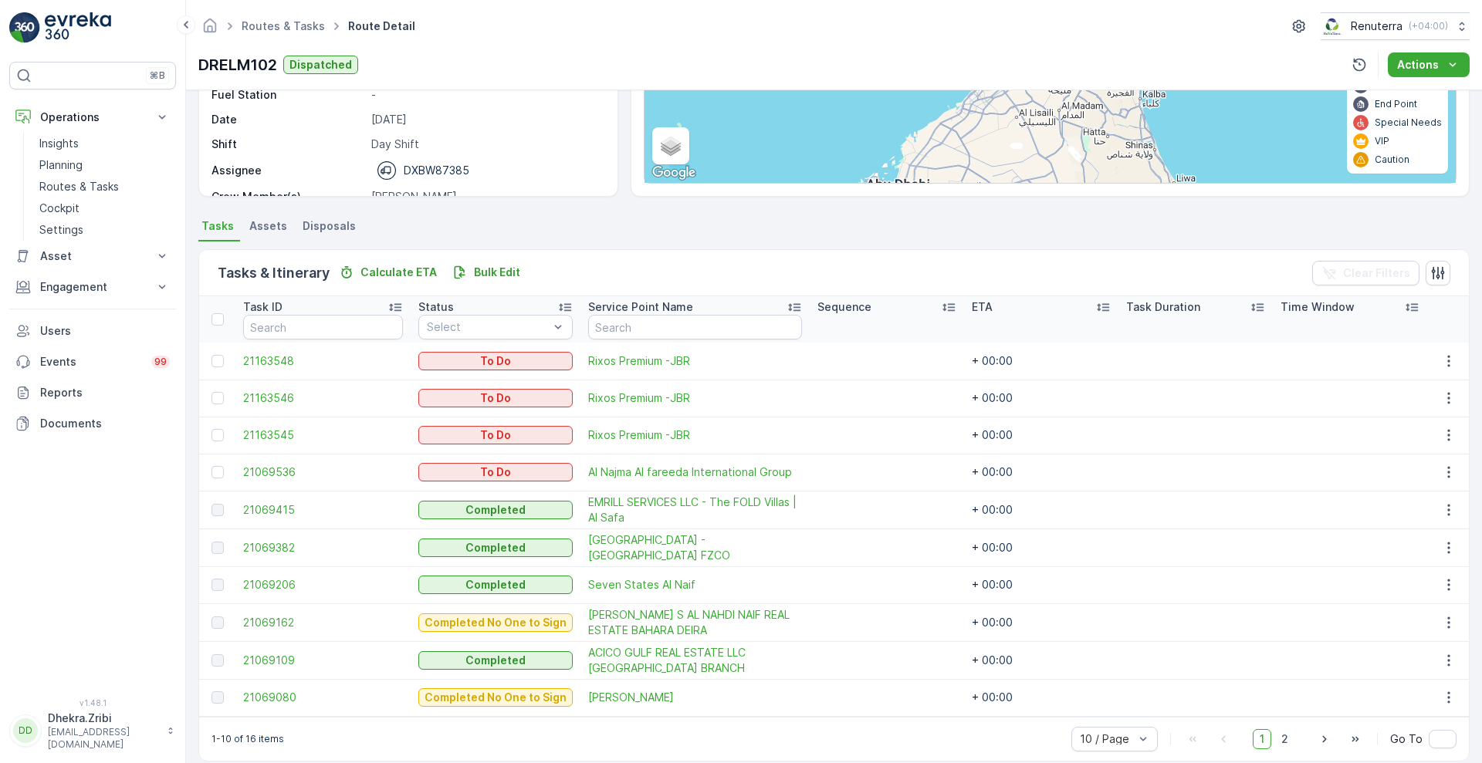
scroll to position [233, 0]
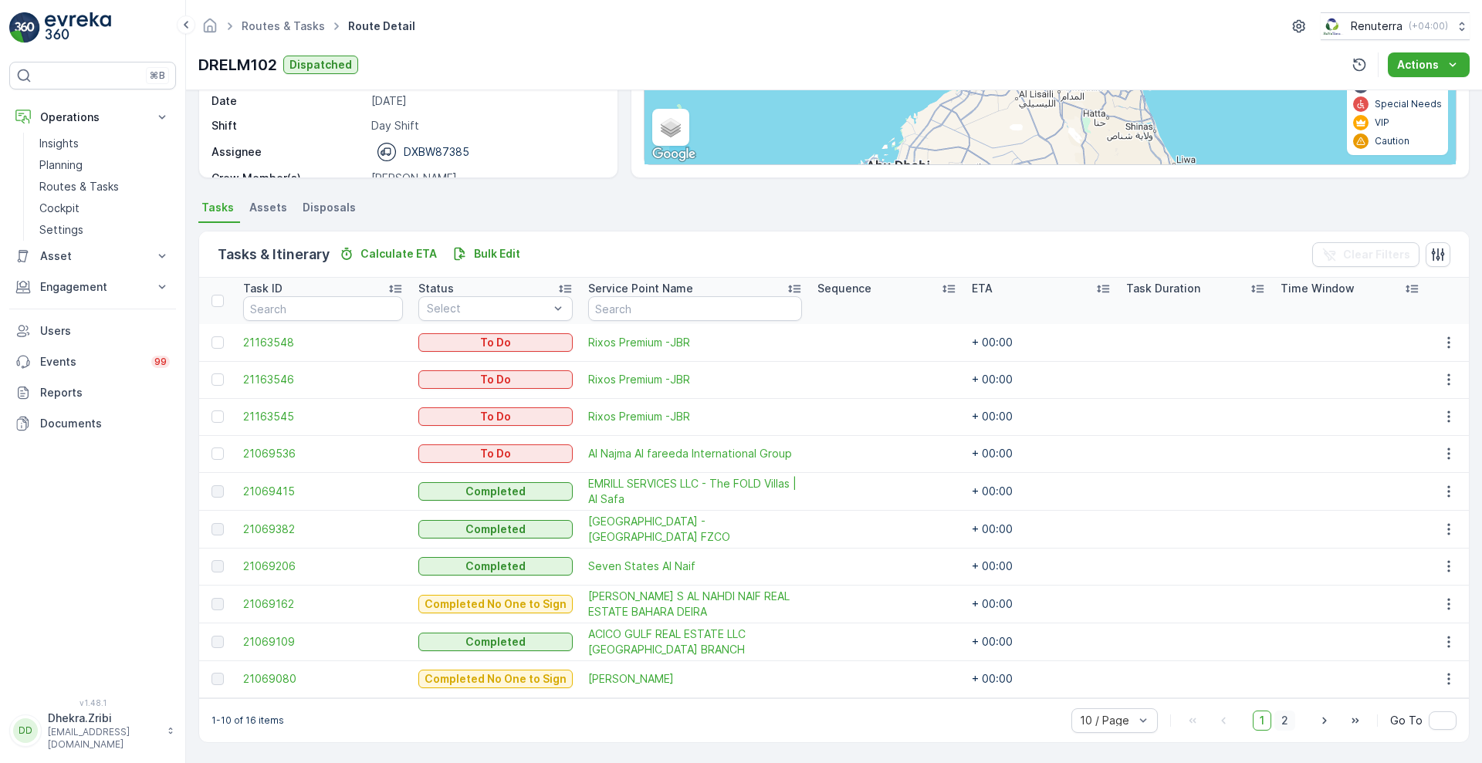
click at [1280, 716] on span "2" at bounding box center [1284, 721] width 21 height 20
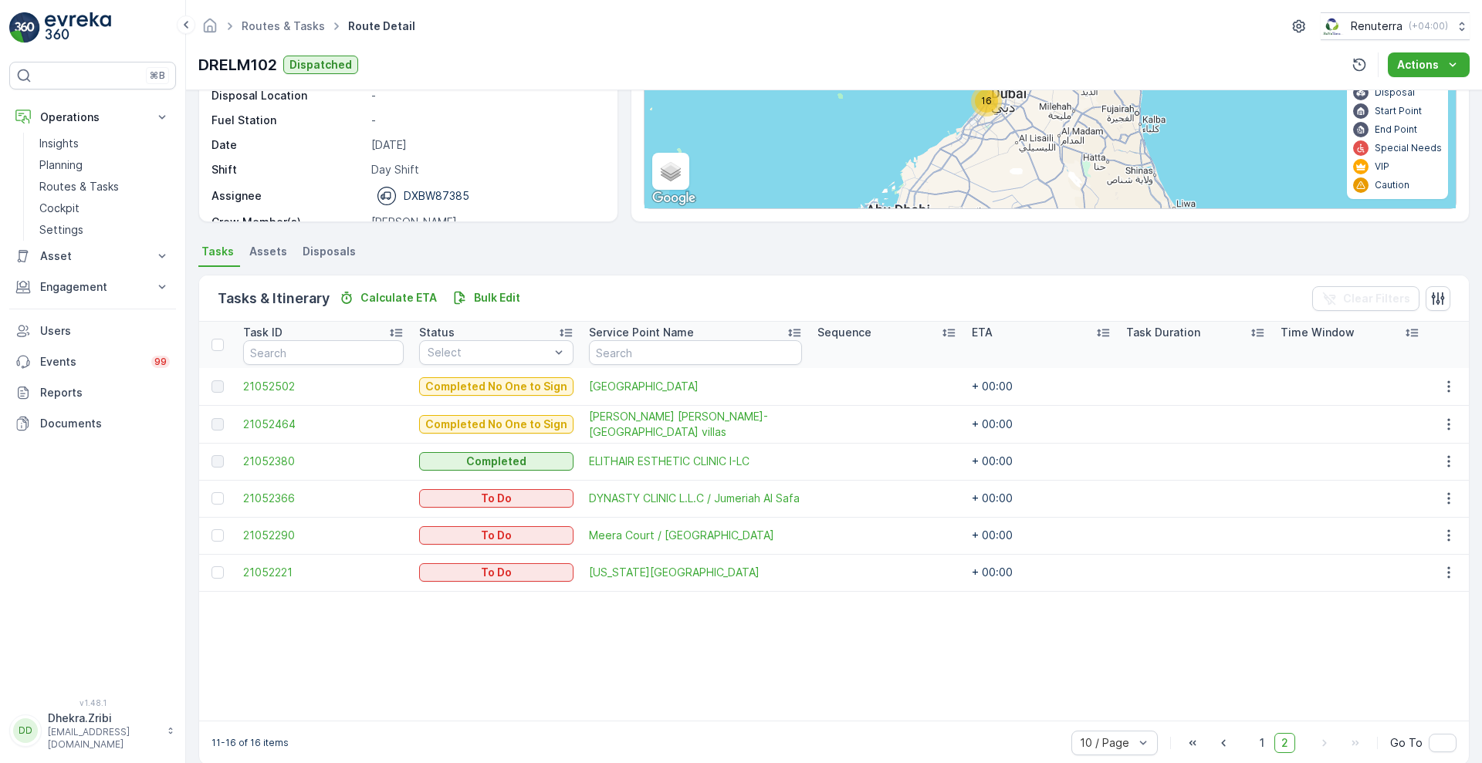
scroll to position [212, 0]
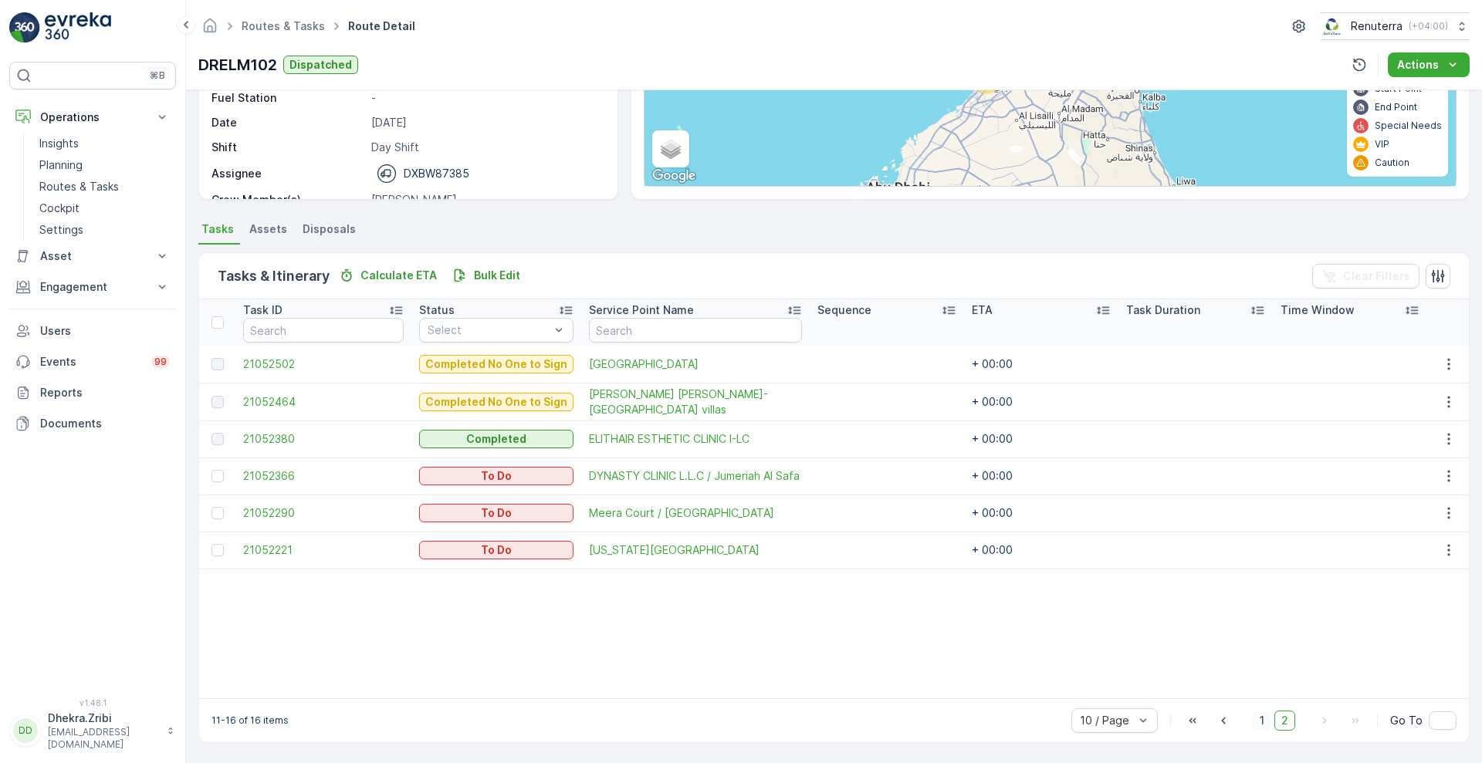
click at [1258, 719] on span "1" at bounding box center [1262, 721] width 19 height 20
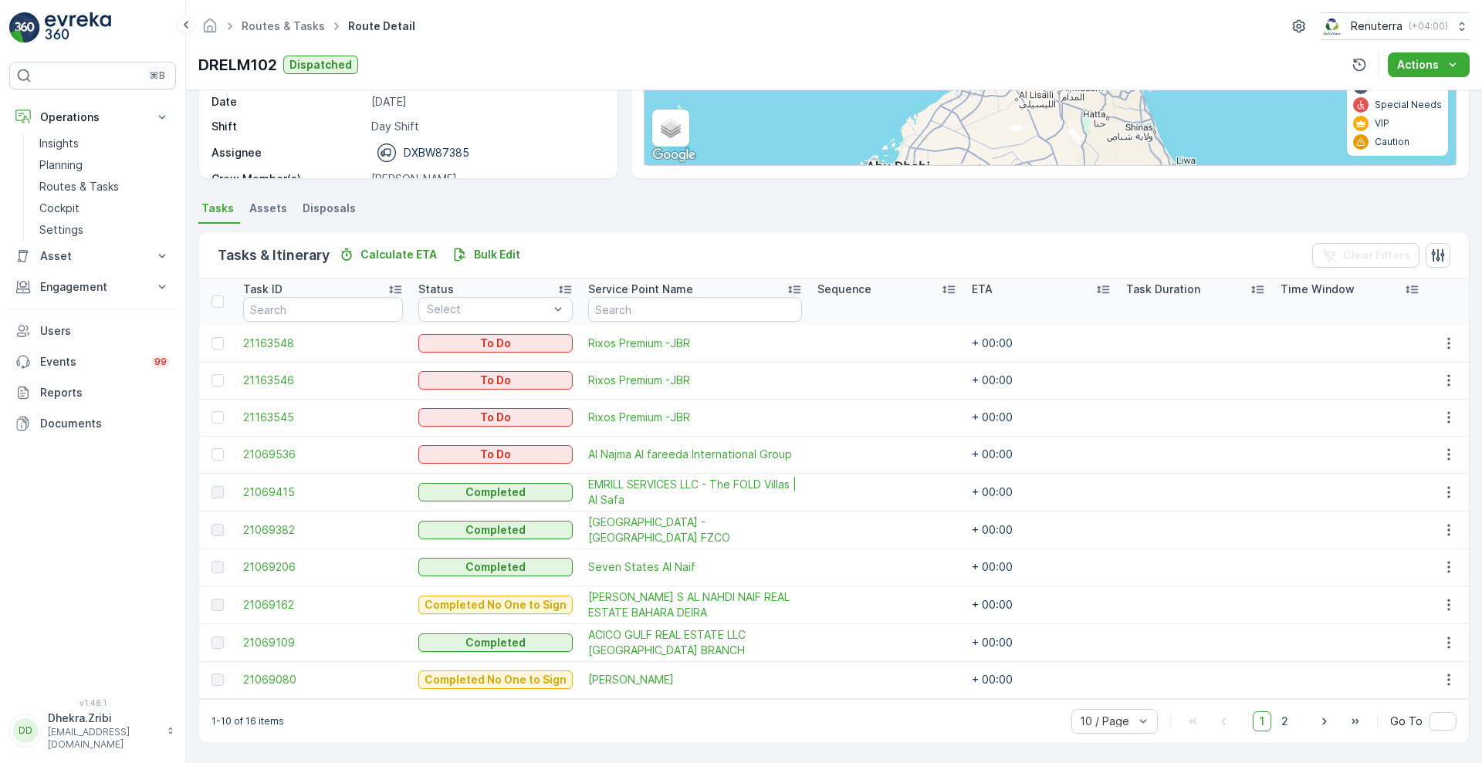
scroll to position [233, 0]
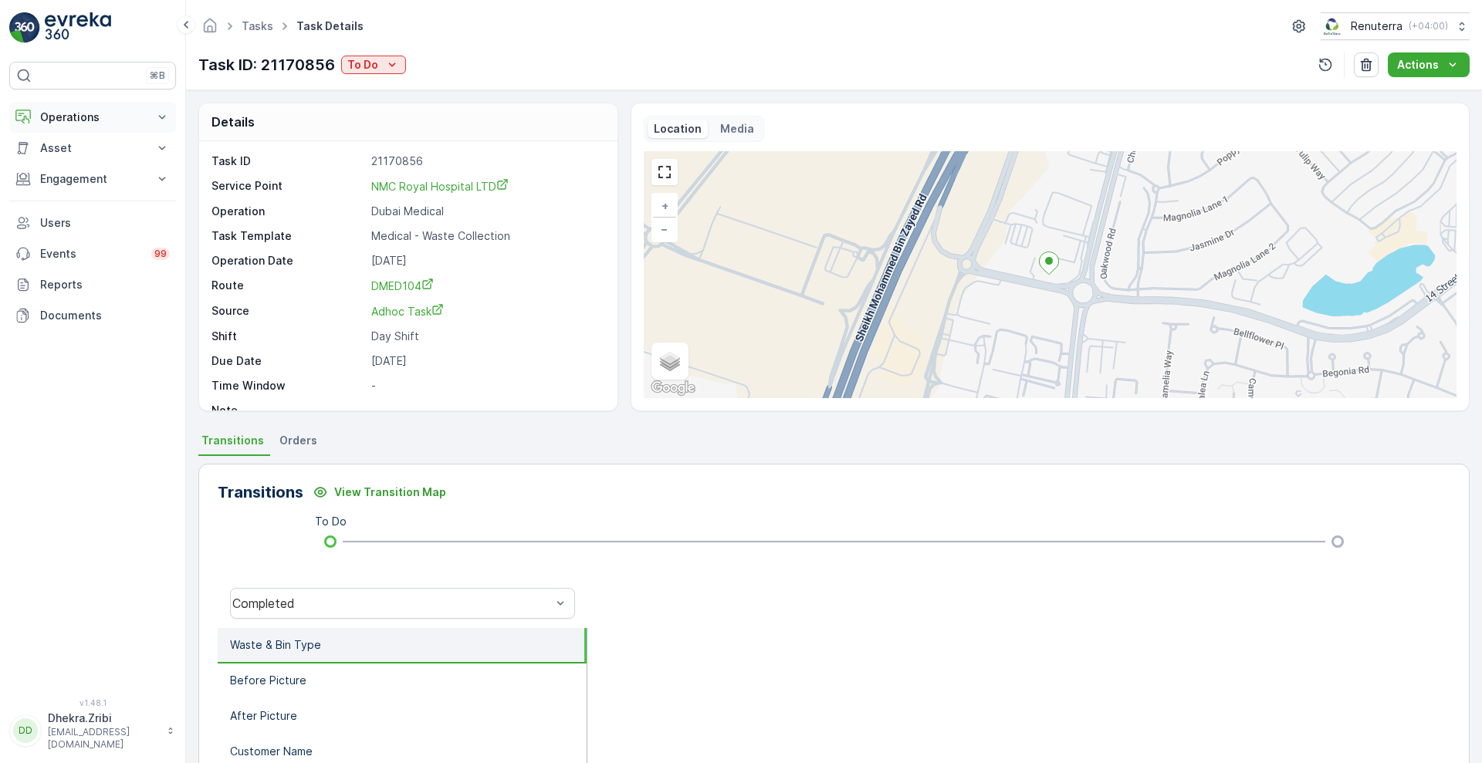
click at [116, 113] on p "Operations" at bounding box center [92, 117] width 105 height 15
click at [76, 186] on p "Routes & Tasks" at bounding box center [79, 186] width 80 height 15
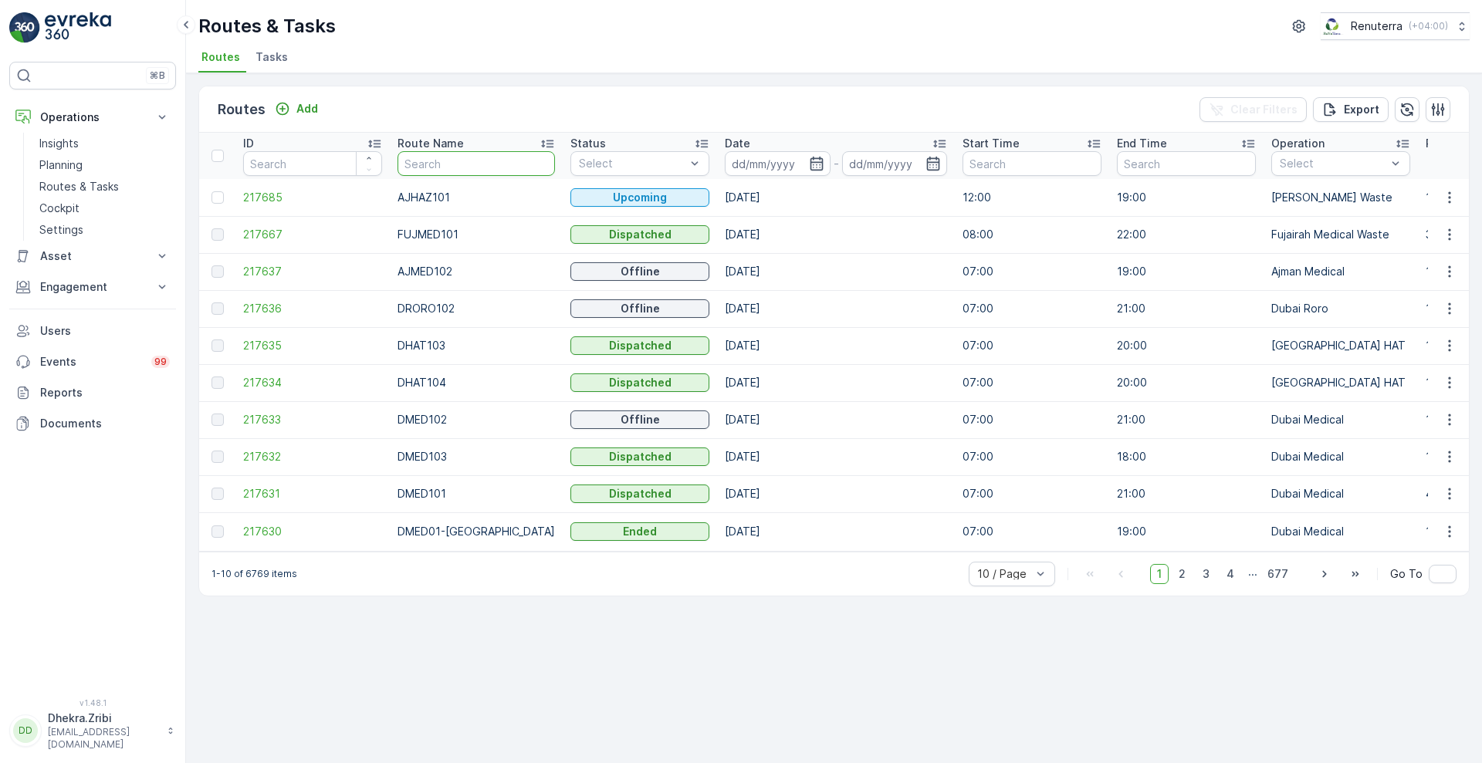
click at [445, 168] on input "text" at bounding box center [476, 163] width 157 height 25
type input "dmed"
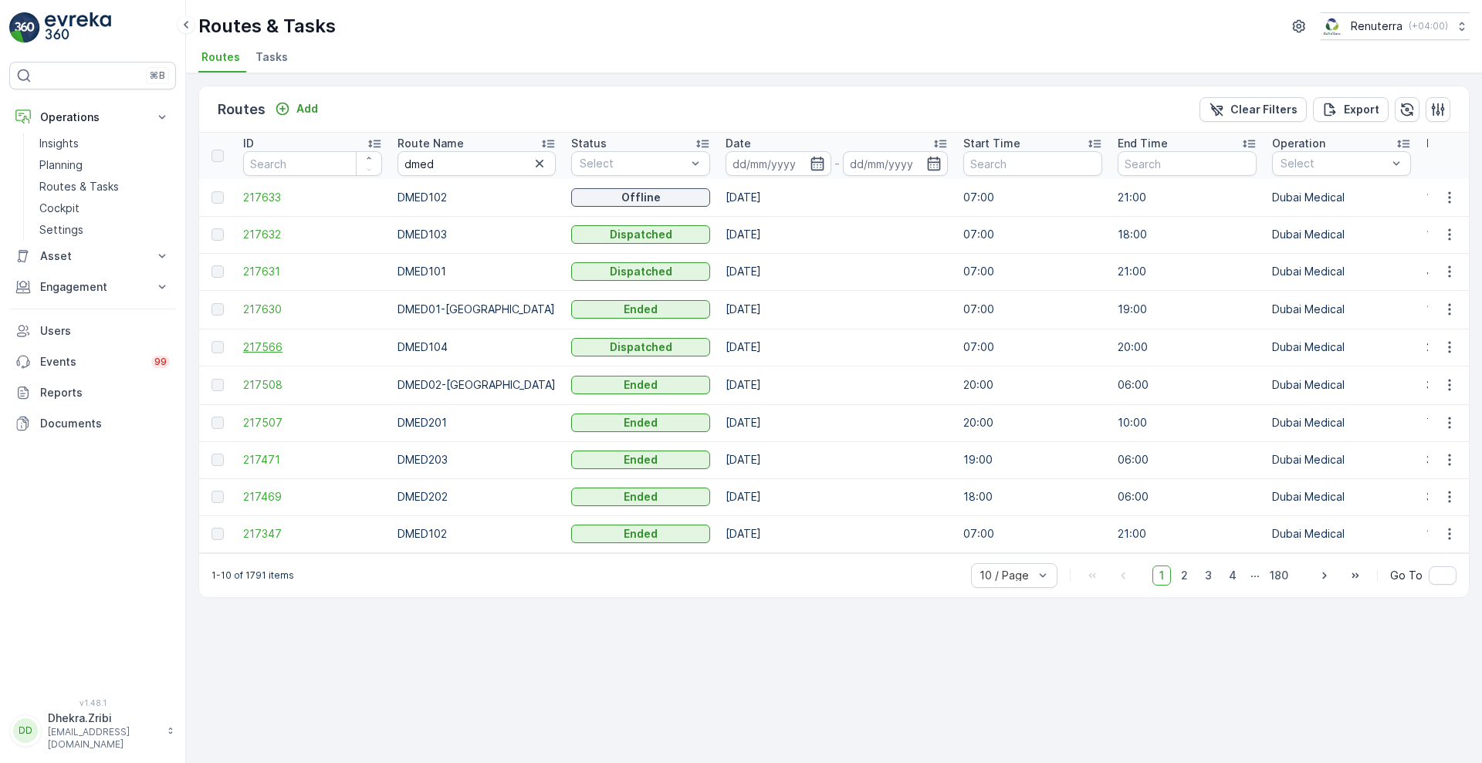
click at [262, 347] on span "217566" at bounding box center [312, 347] width 139 height 15
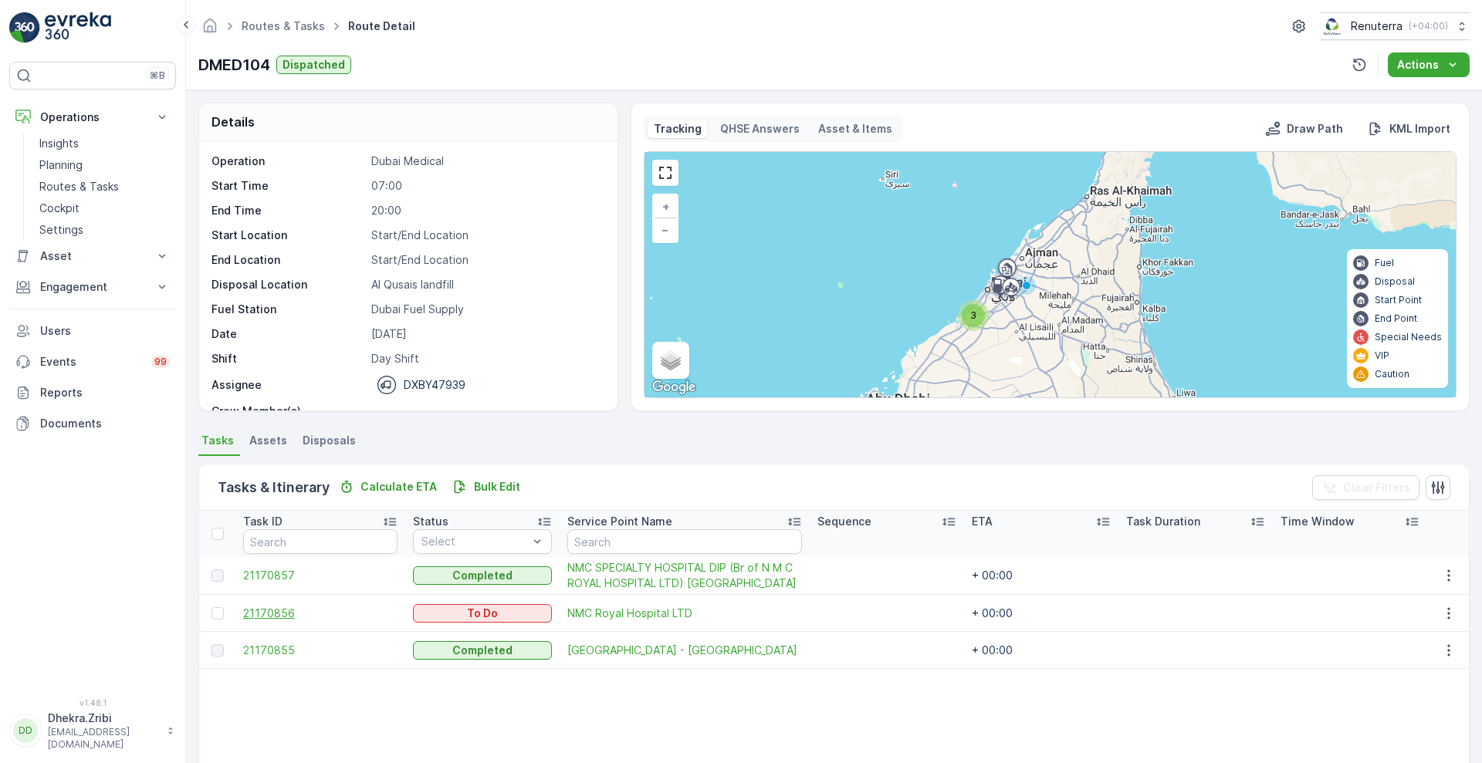
click at [262, 614] on span "21170856" at bounding box center [320, 613] width 154 height 15
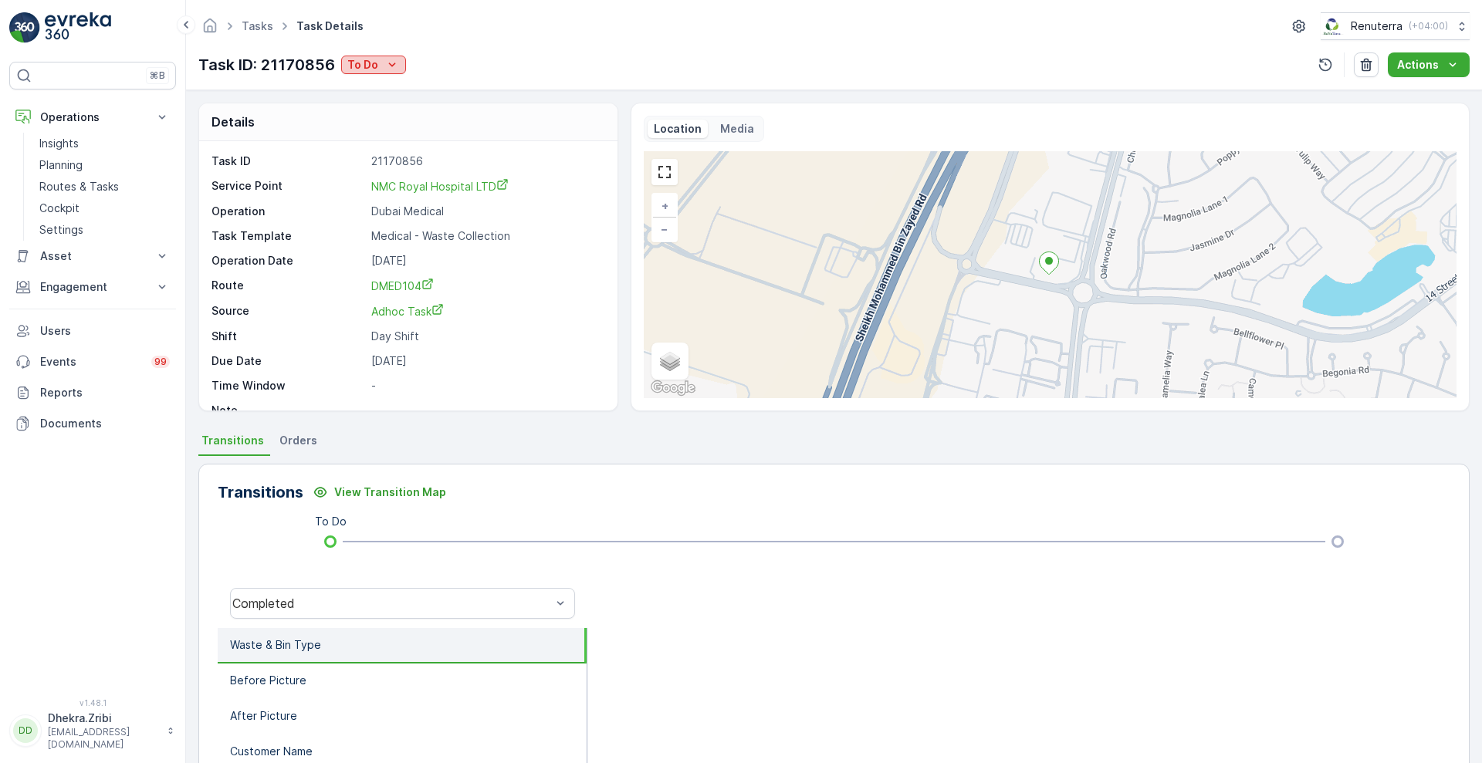
click at [372, 62] on p "To Do" at bounding box center [362, 64] width 31 height 15
click at [491, 54] on div "Task ID: 21170856 To Do Actions" at bounding box center [833, 64] width 1271 height 25
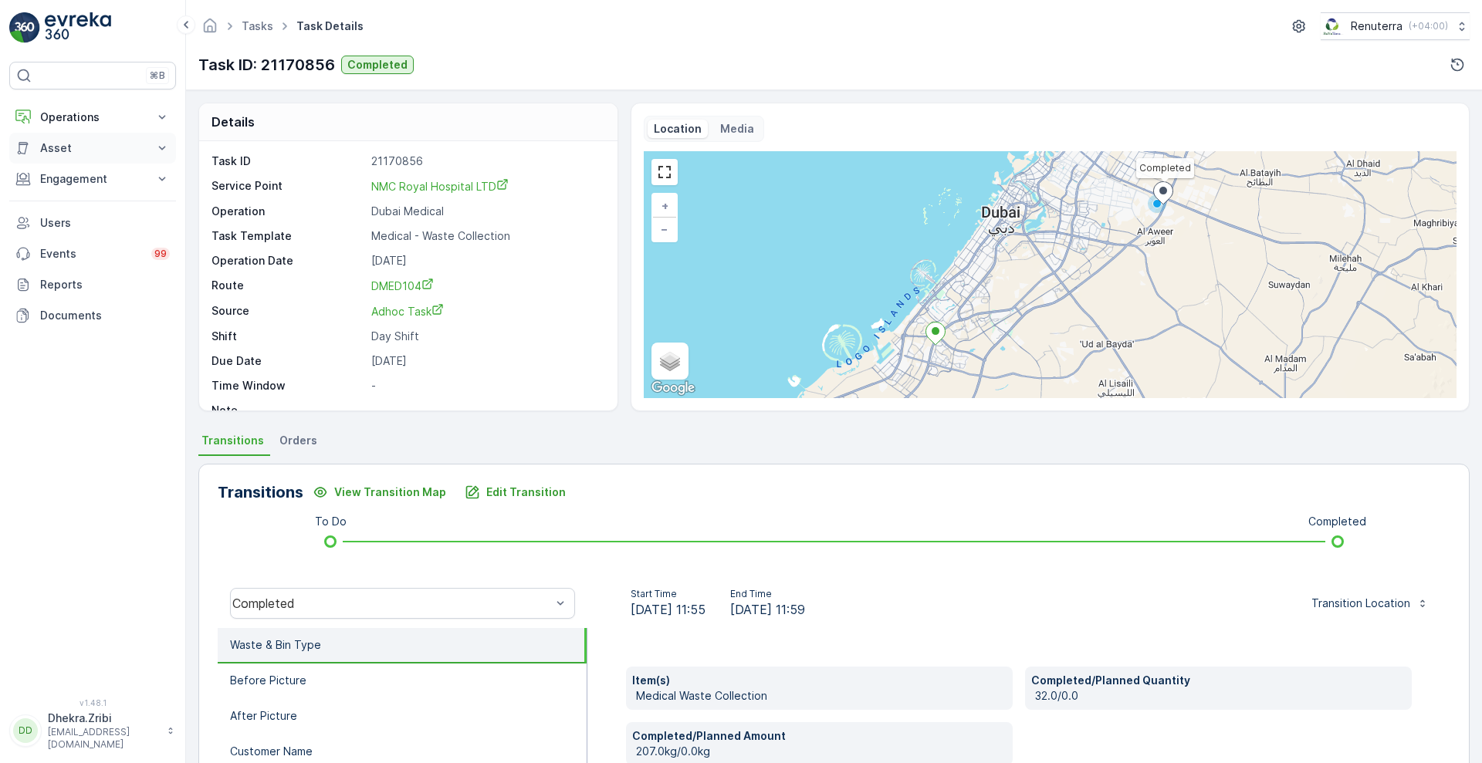
click at [161, 146] on icon at bounding box center [161, 147] width 15 height 15
click at [166, 121] on icon at bounding box center [161, 117] width 15 height 15
click at [69, 169] on p "Planning" at bounding box center [60, 164] width 43 height 15
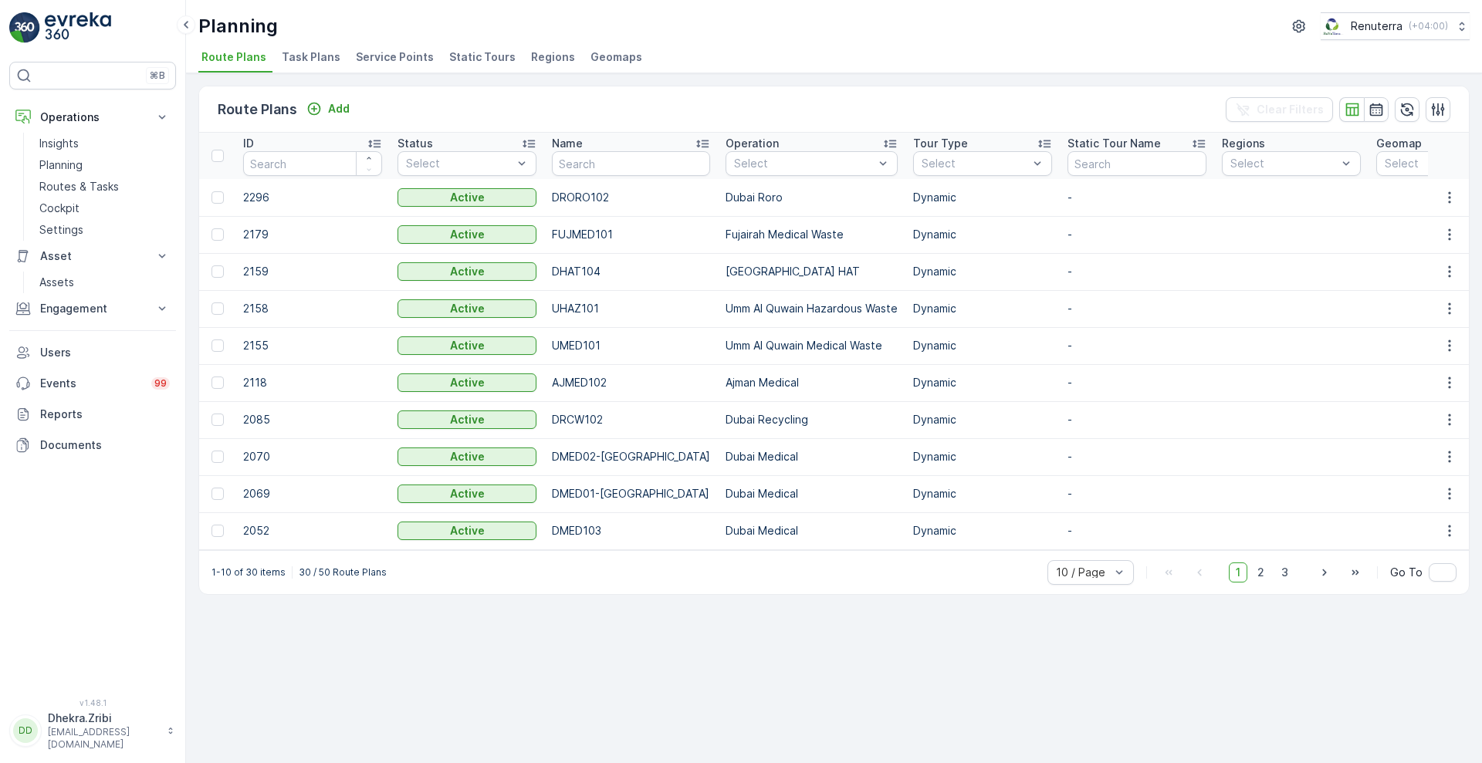
click at [408, 51] on span "Service Points" at bounding box center [395, 56] width 78 height 15
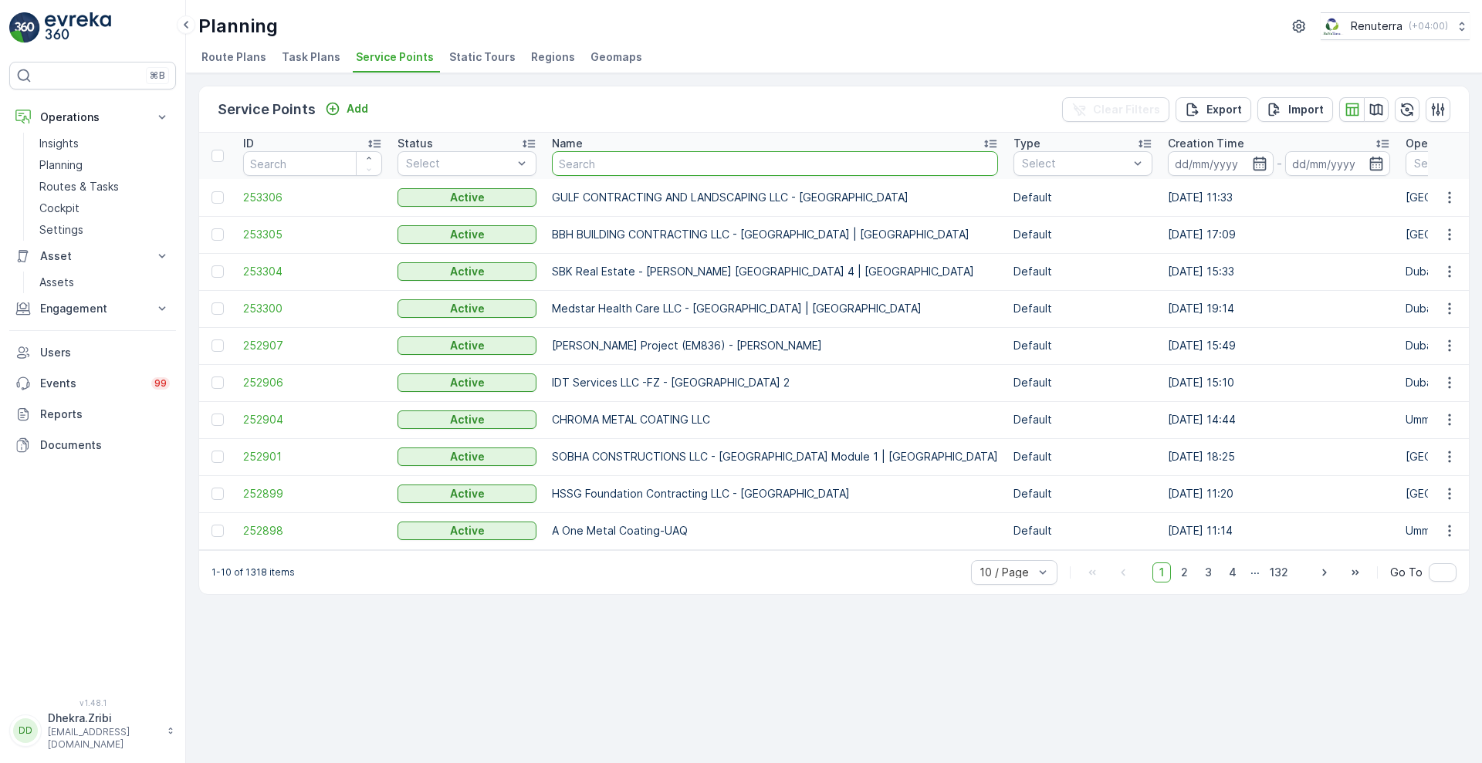
click at [602, 165] on input "text" at bounding box center [775, 163] width 446 height 25
type input "symb"
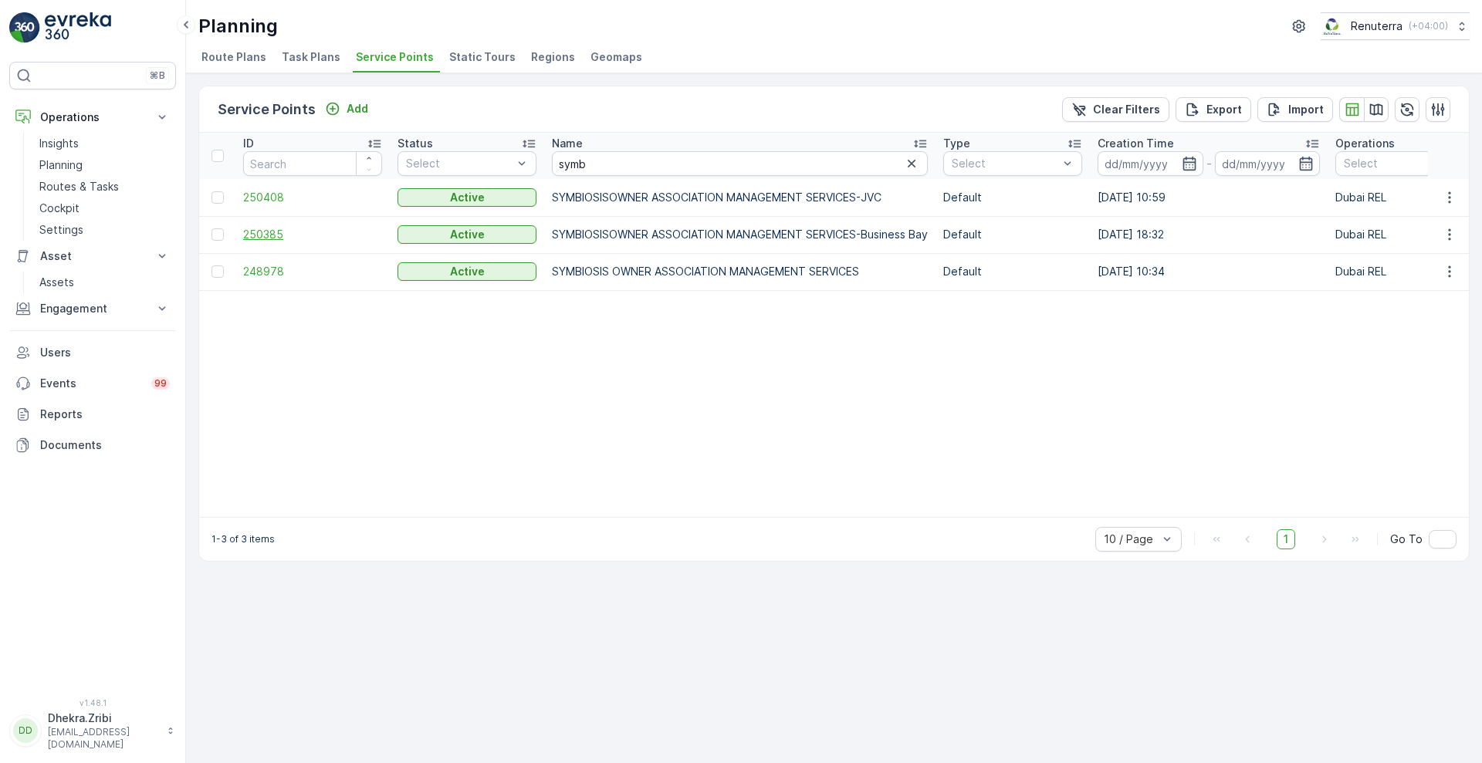
click at [263, 238] on span "250385" at bounding box center [312, 234] width 139 height 15
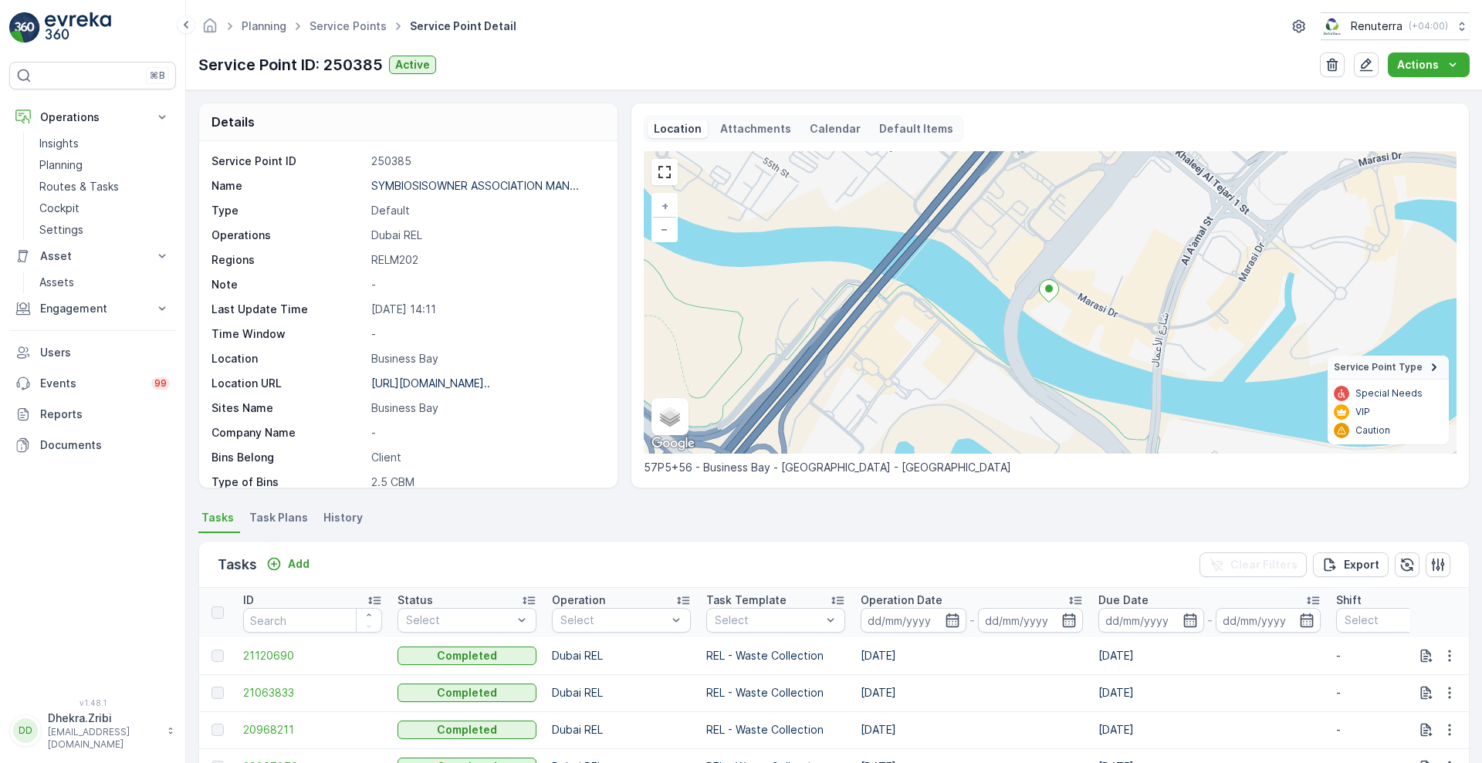
scroll to position [318, 0]
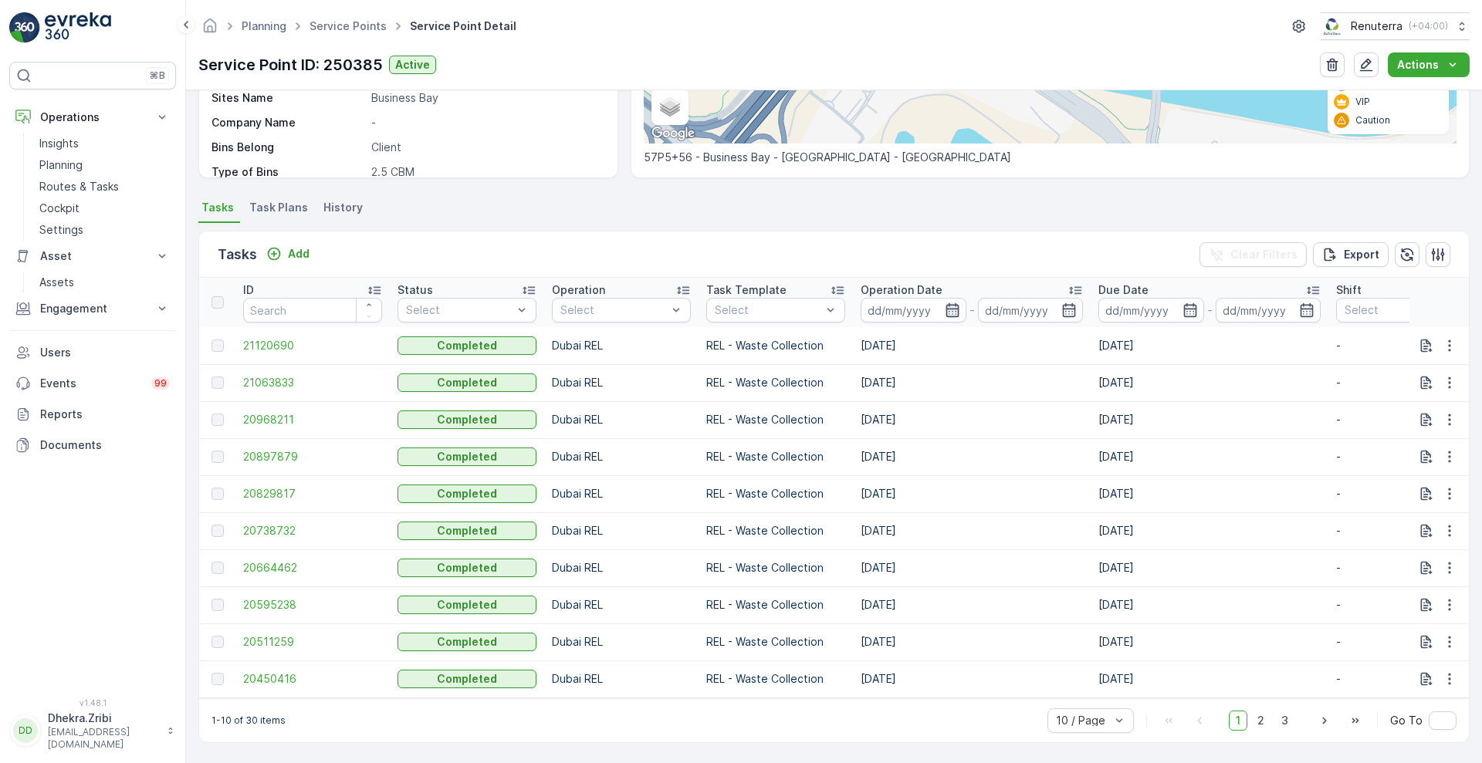
click at [957, 310] on icon "button" at bounding box center [952, 310] width 15 height 15
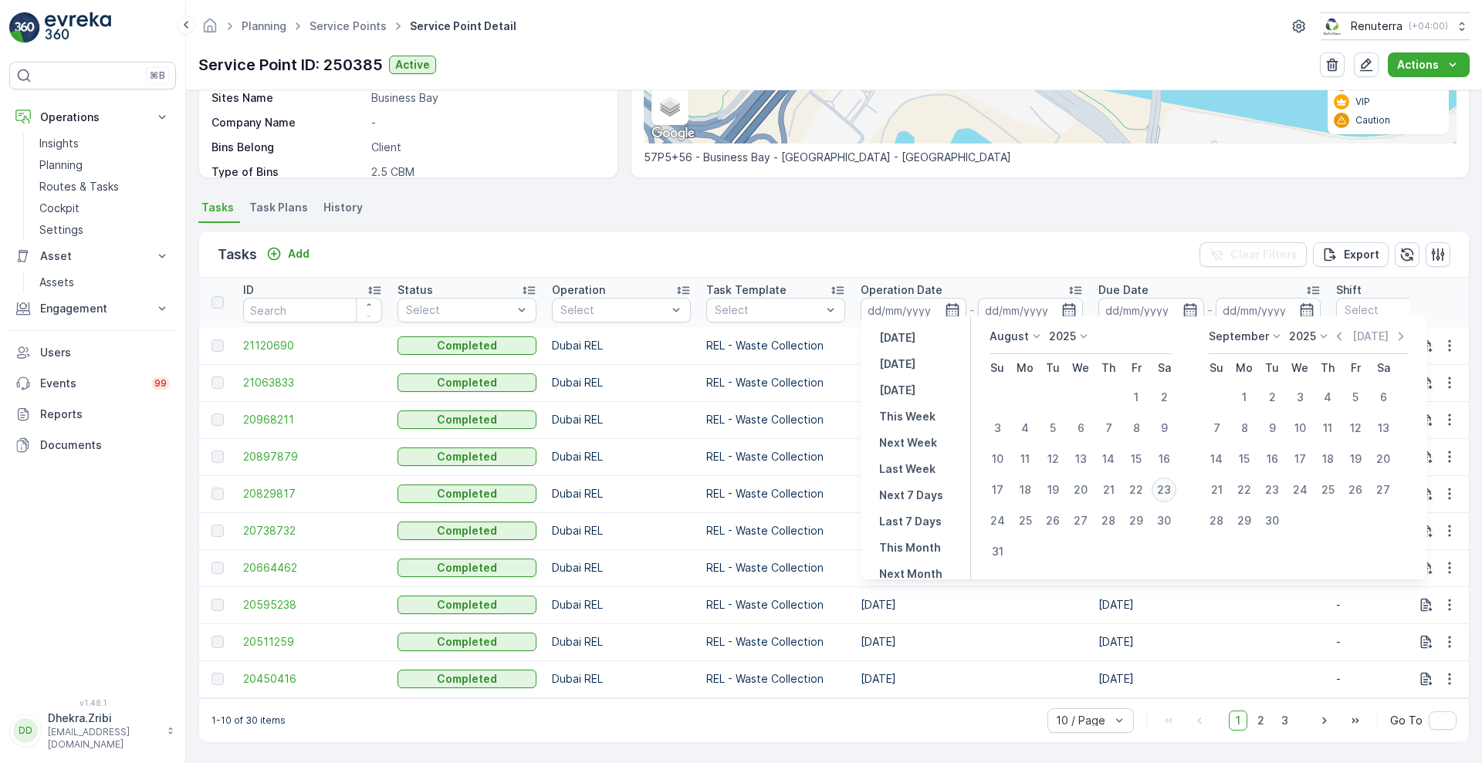
click at [1166, 486] on div "23" at bounding box center [1164, 490] width 25 height 25
type input "[DATE]"
click at [1166, 486] on div "23" at bounding box center [1164, 490] width 25 height 25
type input "[DATE]"
click at [987, 241] on div "Tasks Add Clear Filters Export" at bounding box center [834, 255] width 1270 height 46
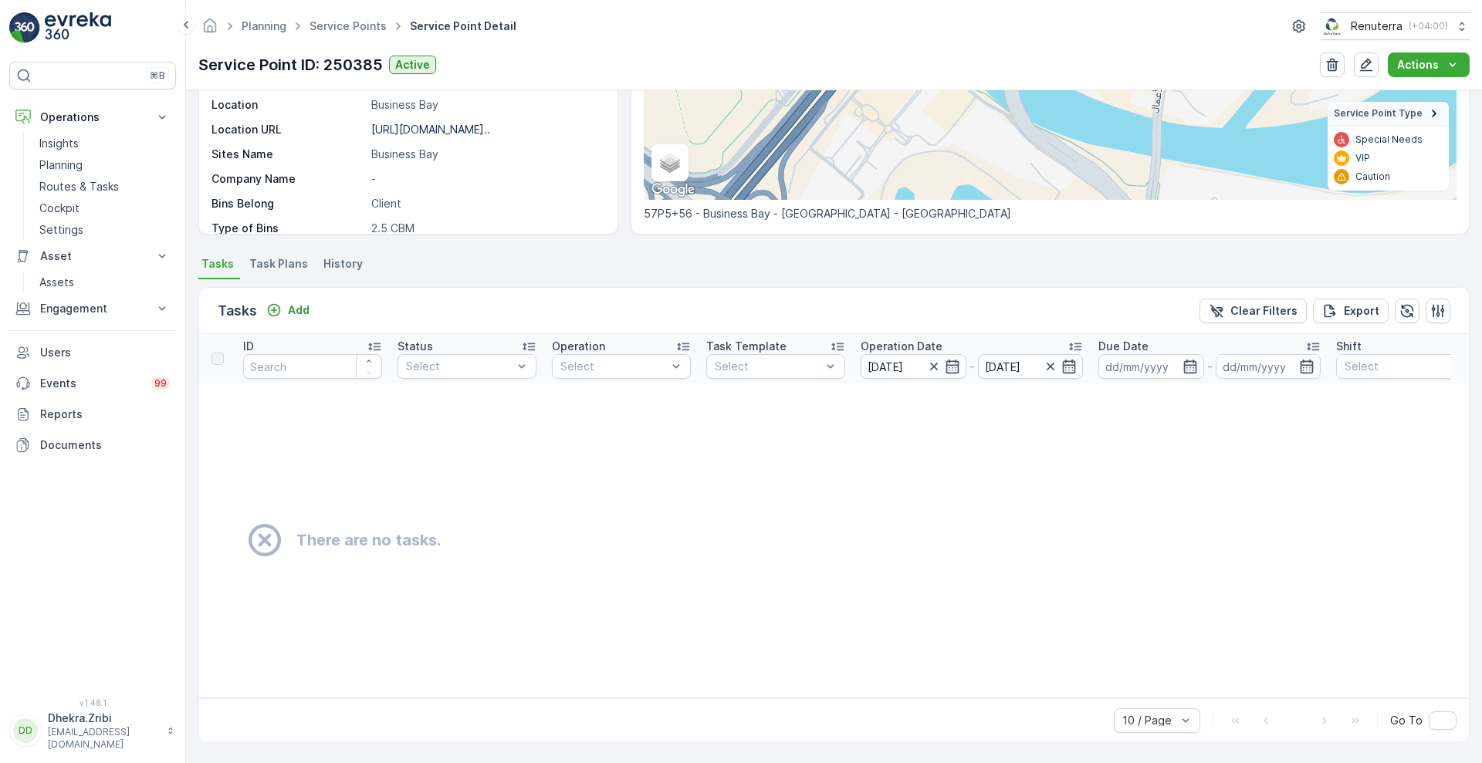
scroll to position [262, 0]
click at [608, 207] on div "Service Point ID 250385 Name SYMBIOSISOWNER ASSOCIATION MAN... Type Default Ope…" at bounding box center [408, 60] width 418 height 347
click at [934, 363] on icon "button" at bounding box center [933, 367] width 8 height 8
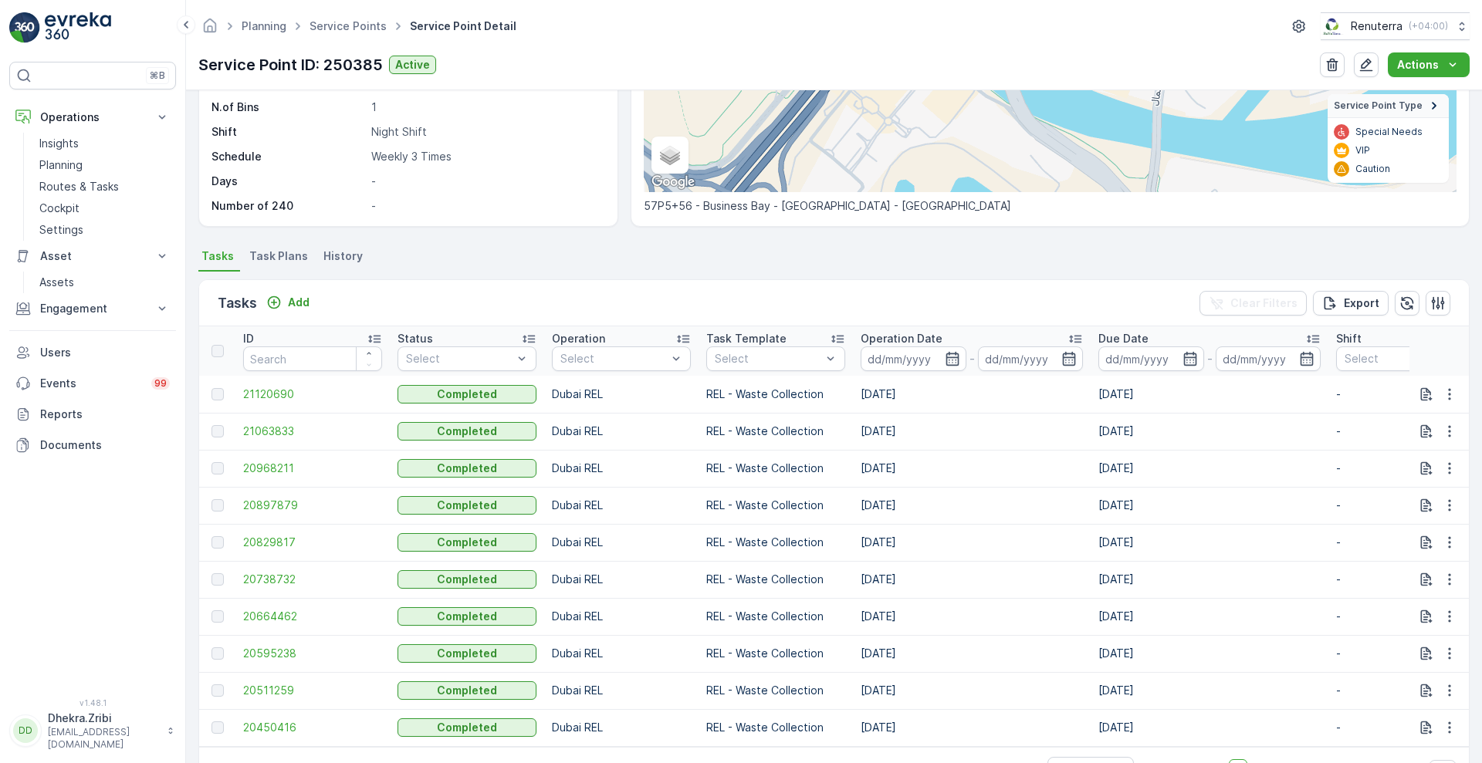
click at [926, 332] on p "Operation Date" at bounding box center [902, 338] width 82 height 15
drag, startPoint x: 924, startPoint y: 329, endPoint x: 903, endPoint y: 337, distance: 22.5
click at [903, 337] on th "Operation Date -" at bounding box center [972, 351] width 238 height 49
click at [903, 337] on p "Operation Date" at bounding box center [902, 338] width 82 height 15
click at [256, 258] on span "Task Plans" at bounding box center [278, 256] width 59 height 15
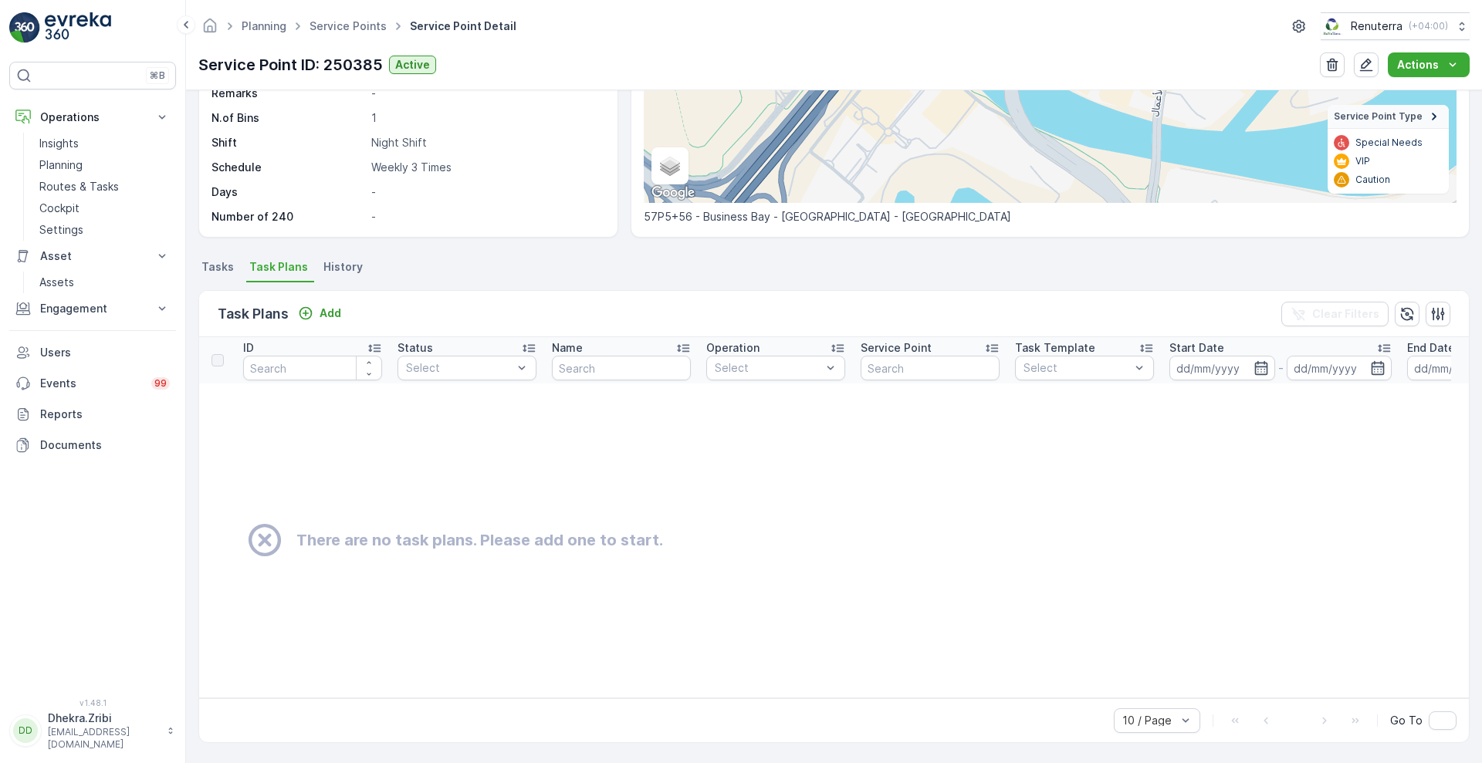
scroll to position [259, 0]
click at [222, 262] on span "Tasks" at bounding box center [217, 266] width 32 height 15
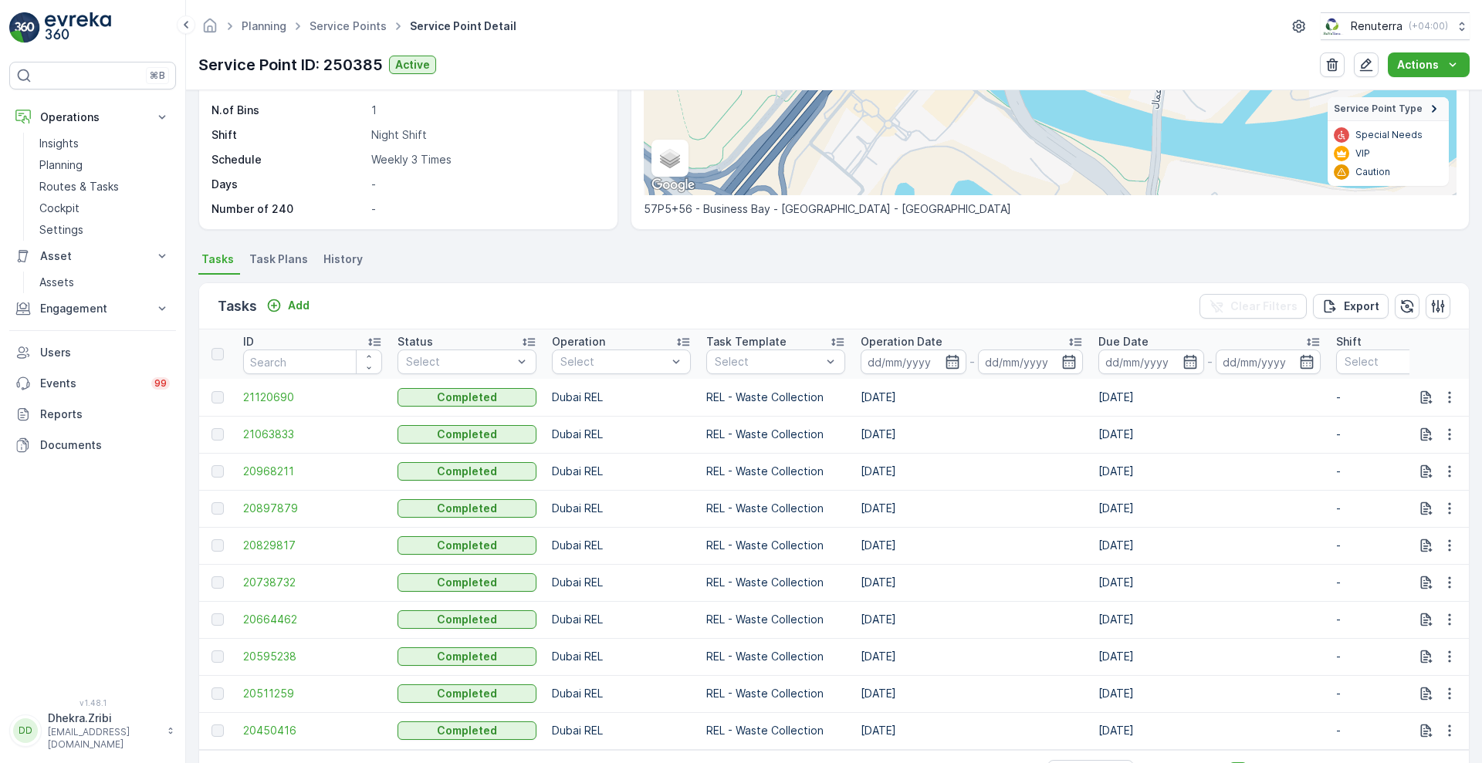
scroll to position [214, 0]
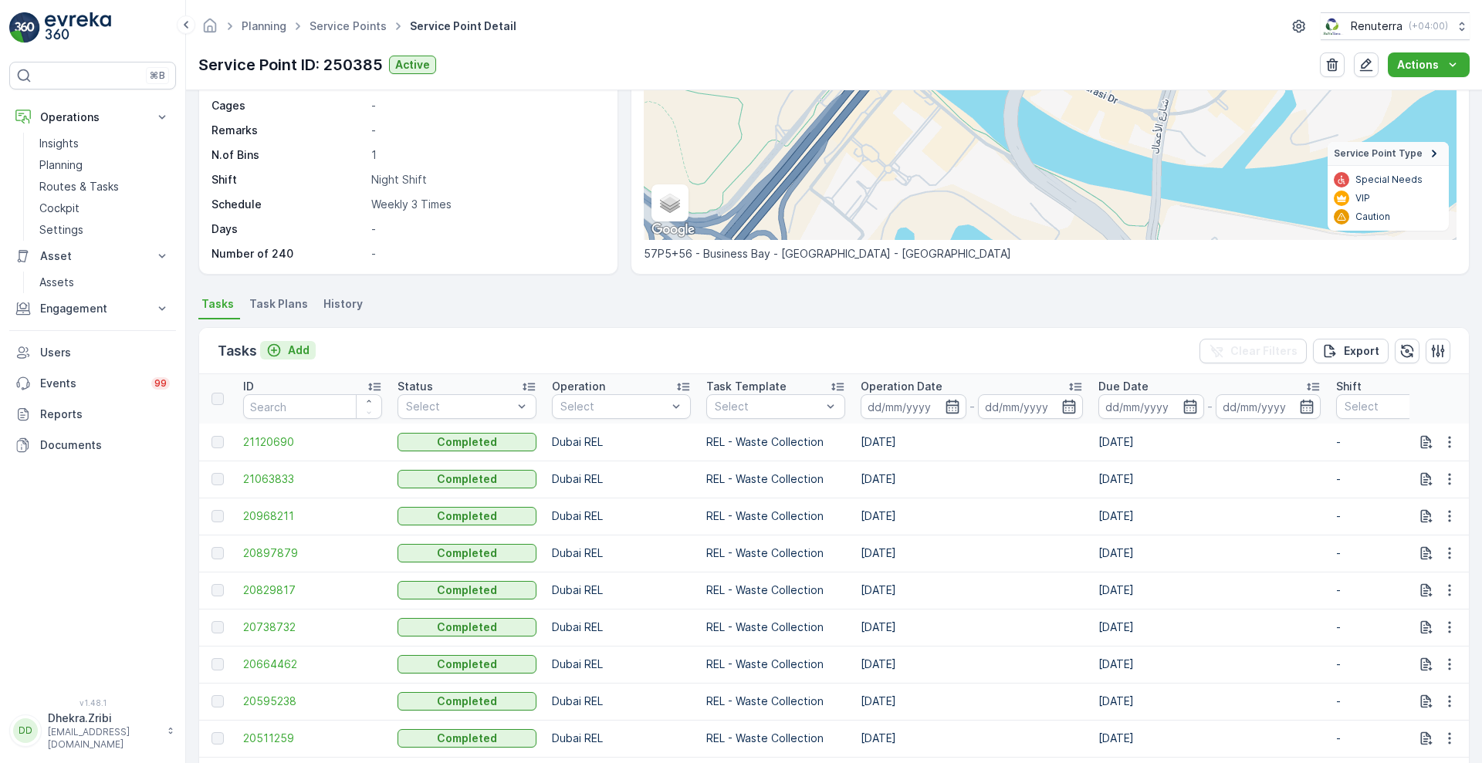
click at [306, 353] on p "Add" at bounding box center [299, 350] width 22 height 15
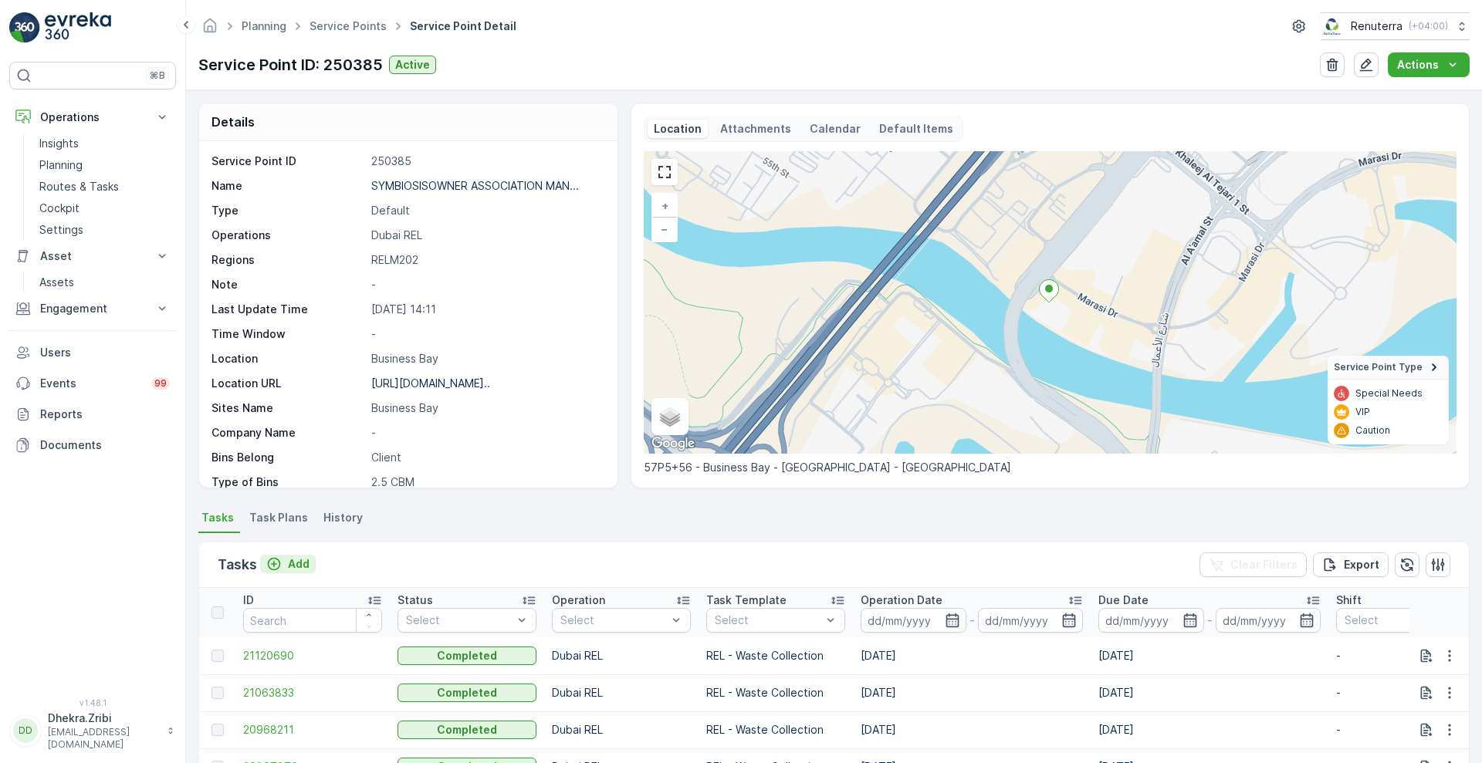
click at [293, 567] on p "Add" at bounding box center [299, 564] width 22 height 15
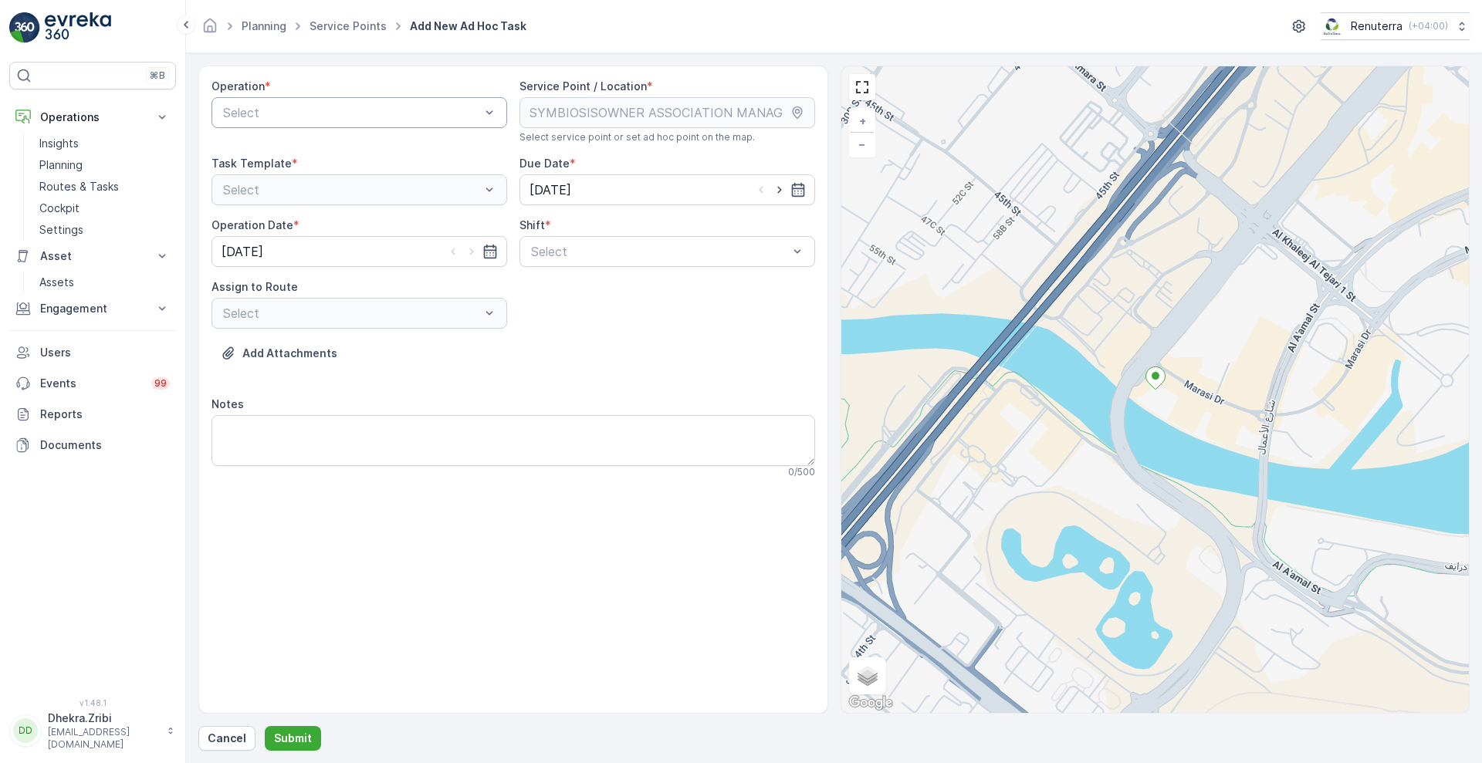
click at [351, 124] on div "Select" at bounding box center [360, 112] width 296 height 31
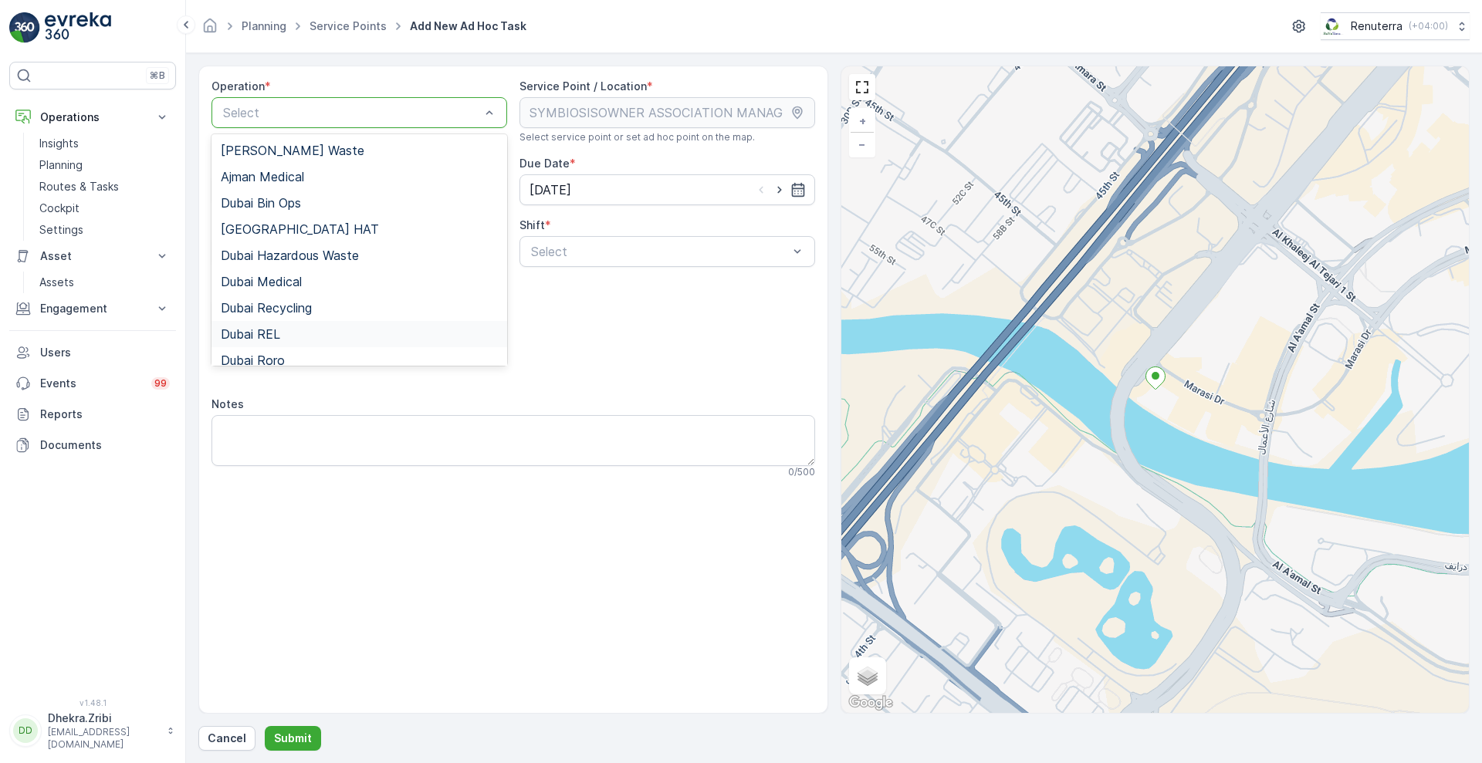
click at [240, 332] on span "Dubai REL" at bounding box center [250, 334] width 59 height 14
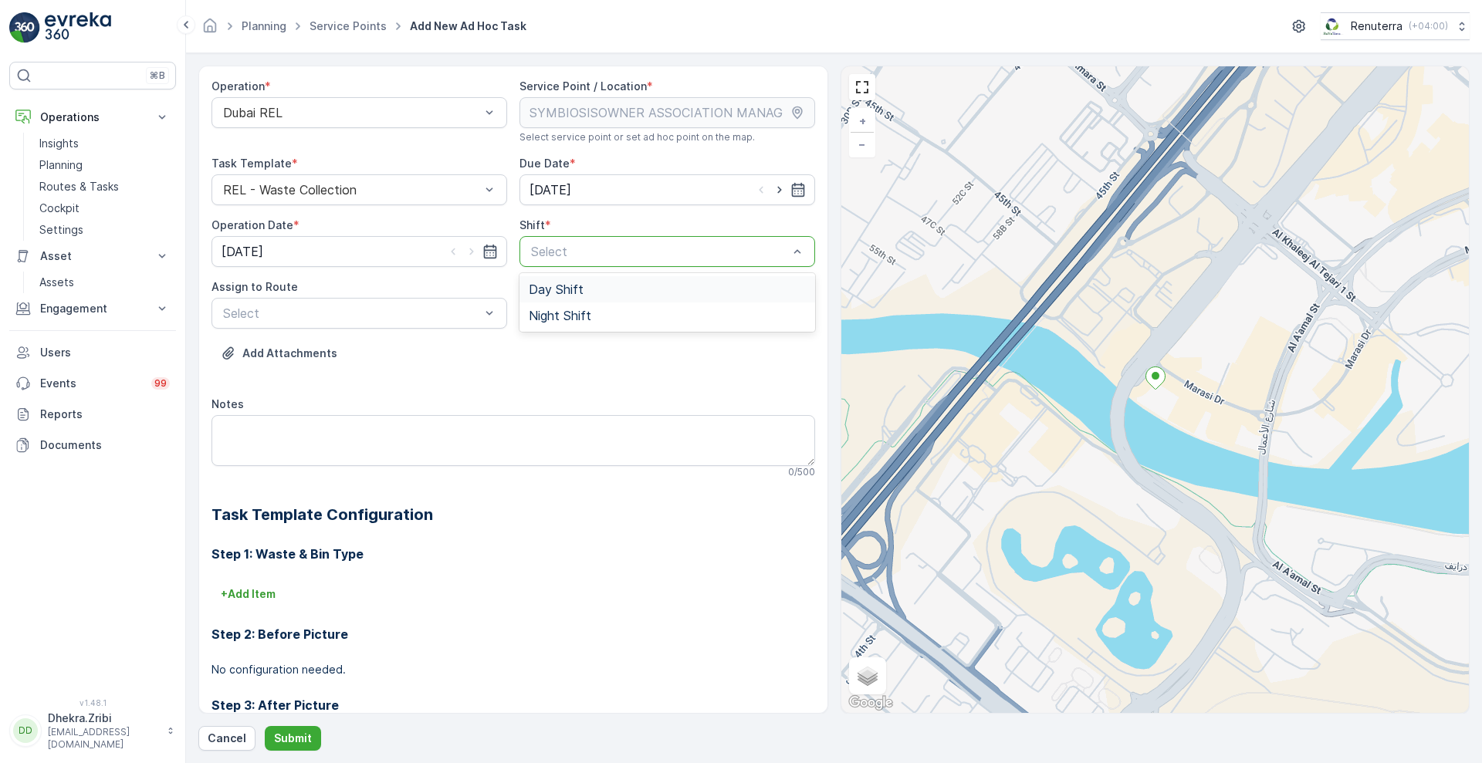
click at [632, 262] on div "Select" at bounding box center [668, 251] width 296 height 31
click at [547, 309] on span "Night Shift" at bounding box center [560, 316] width 63 height 14
click at [400, 314] on div at bounding box center [352, 313] width 260 height 14
click at [225, 742] on p "Cancel" at bounding box center [227, 738] width 39 height 15
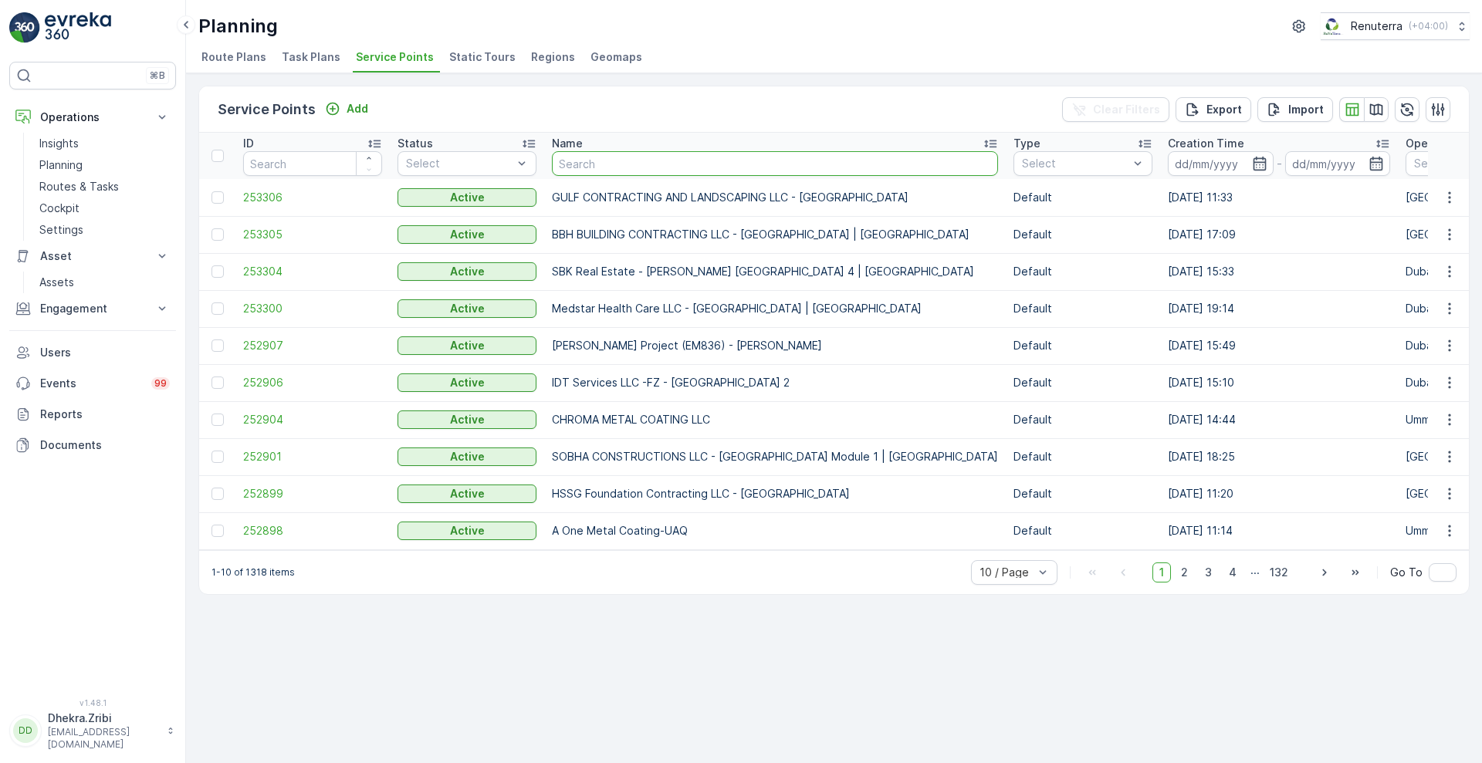
click at [648, 164] on input "text" at bounding box center [775, 163] width 446 height 25
type input "sym"
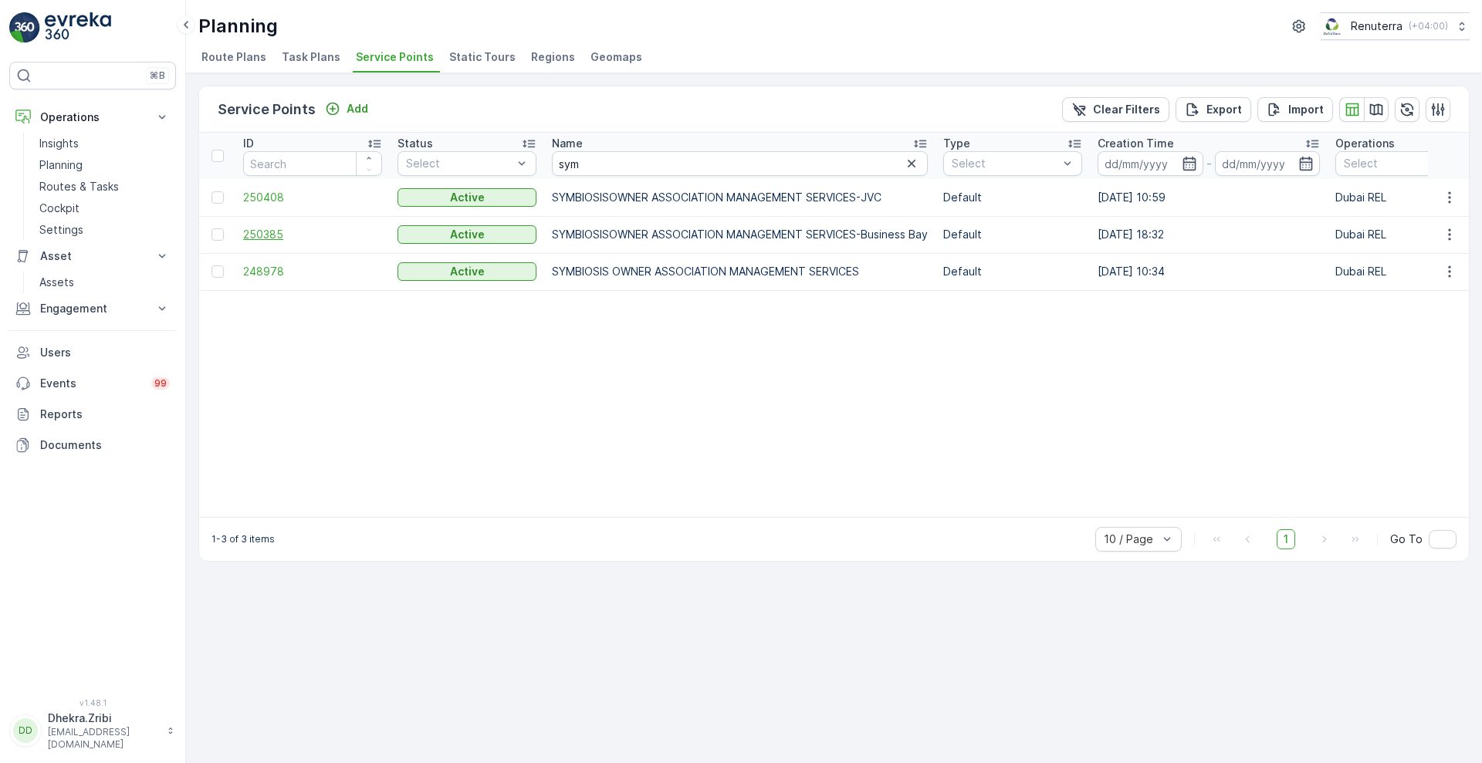
click at [259, 235] on span "250385" at bounding box center [312, 234] width 139 height 15
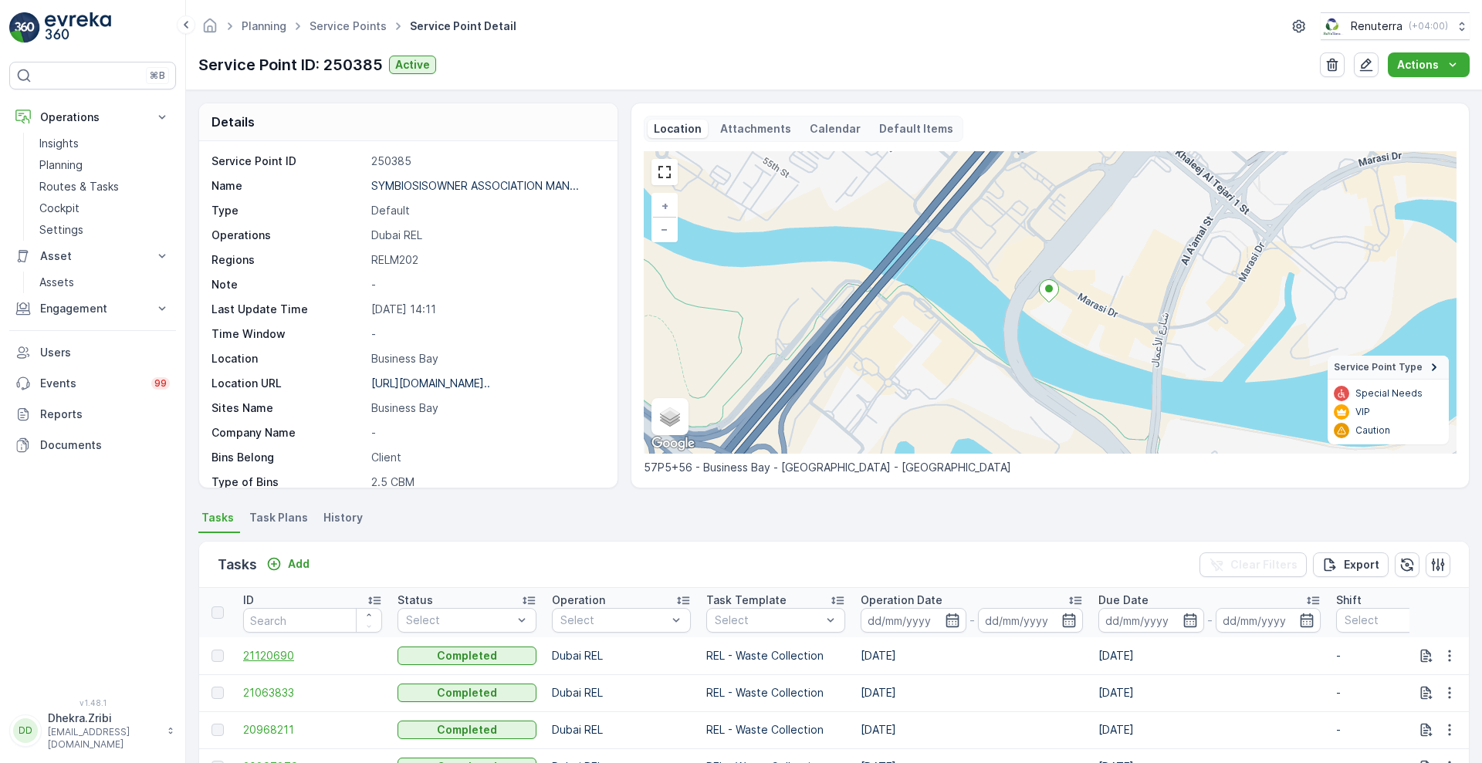
click at [279, 656] on span "21120690" at bounding box center [312, 655] width 139 height 15
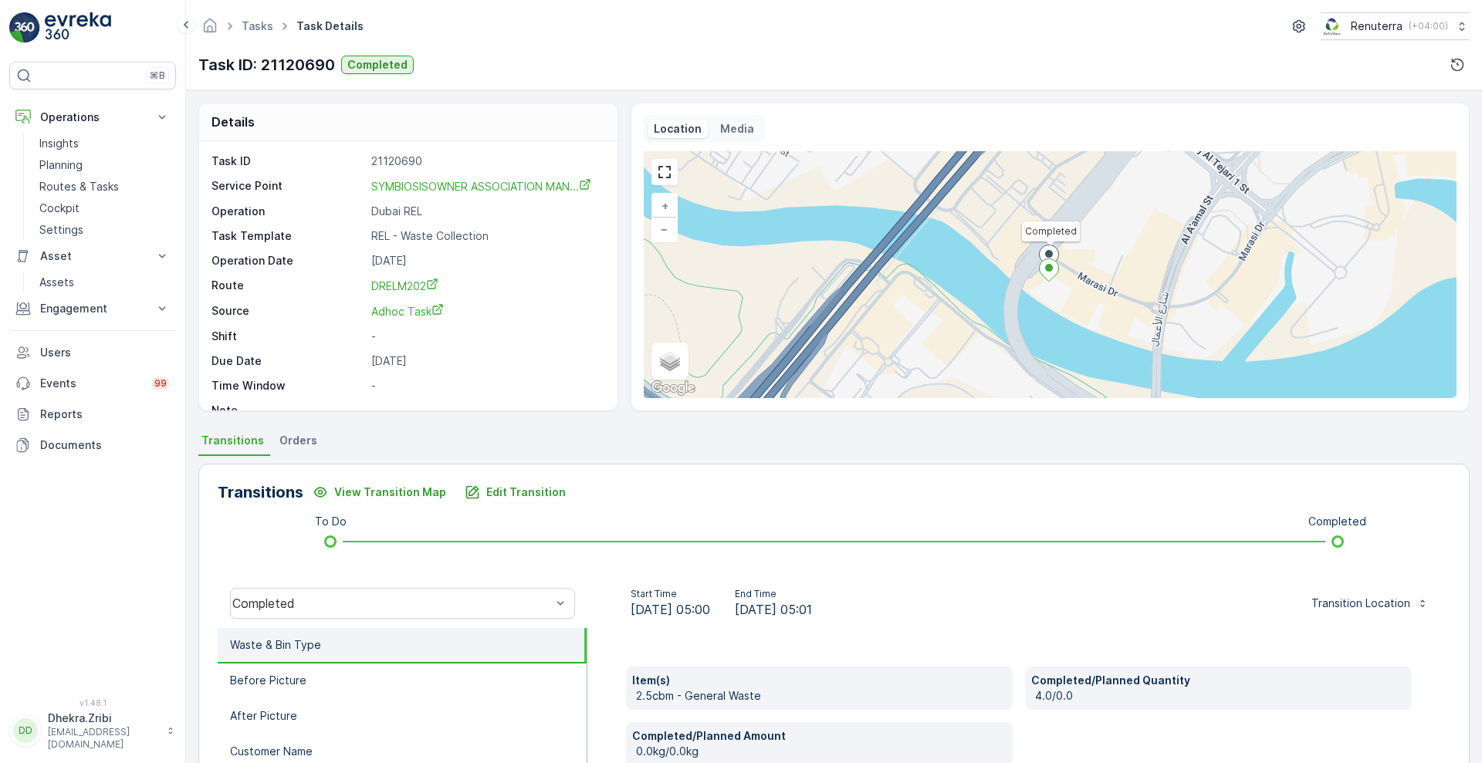
scroll to position [20, 0]
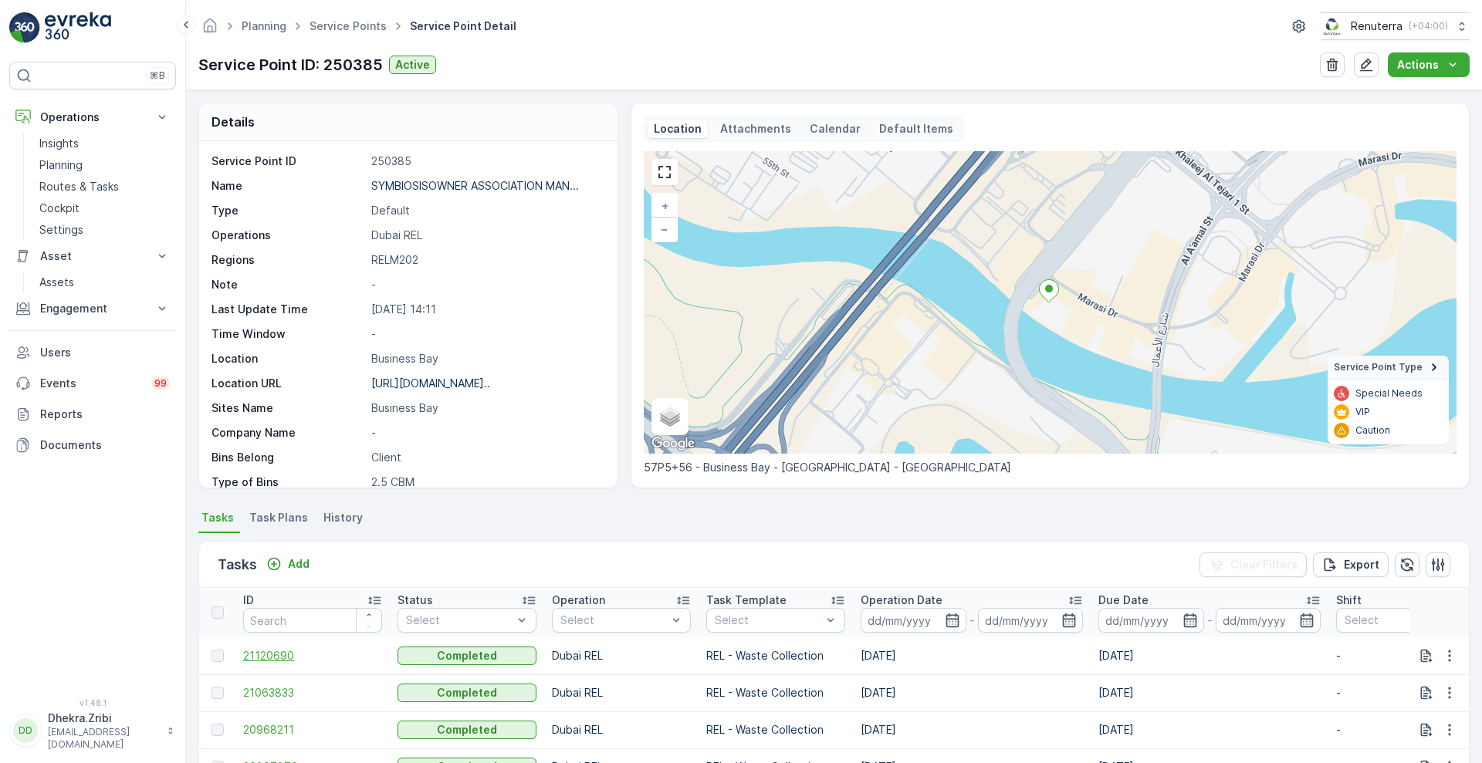
click at [266, 662] on span "21120690" at bounding box center [312, 655] width 139 height 15
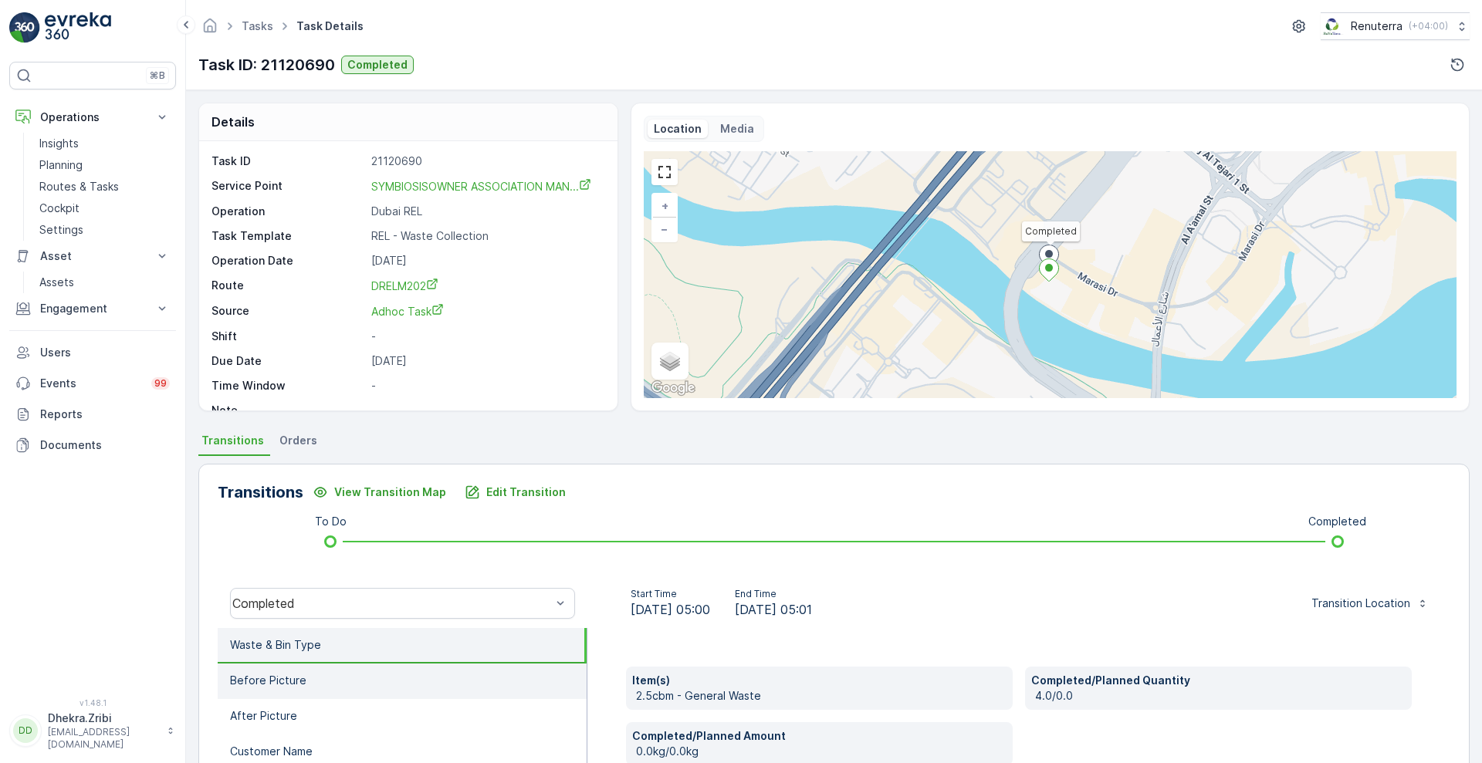
click at [283, 685] on p "Before Picture" at bounding box center [268, 680] width 76 height 15
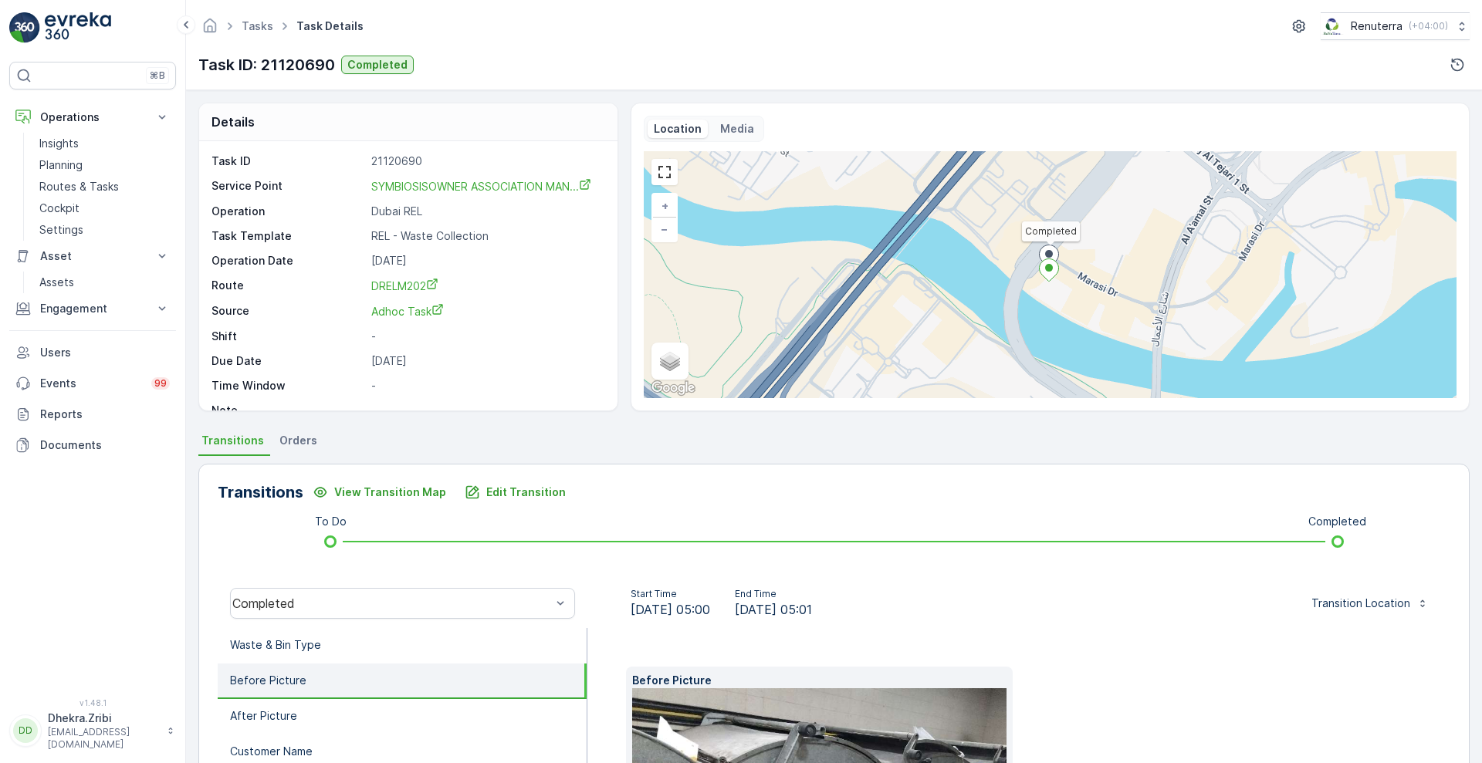
scroll to position [235, 0]
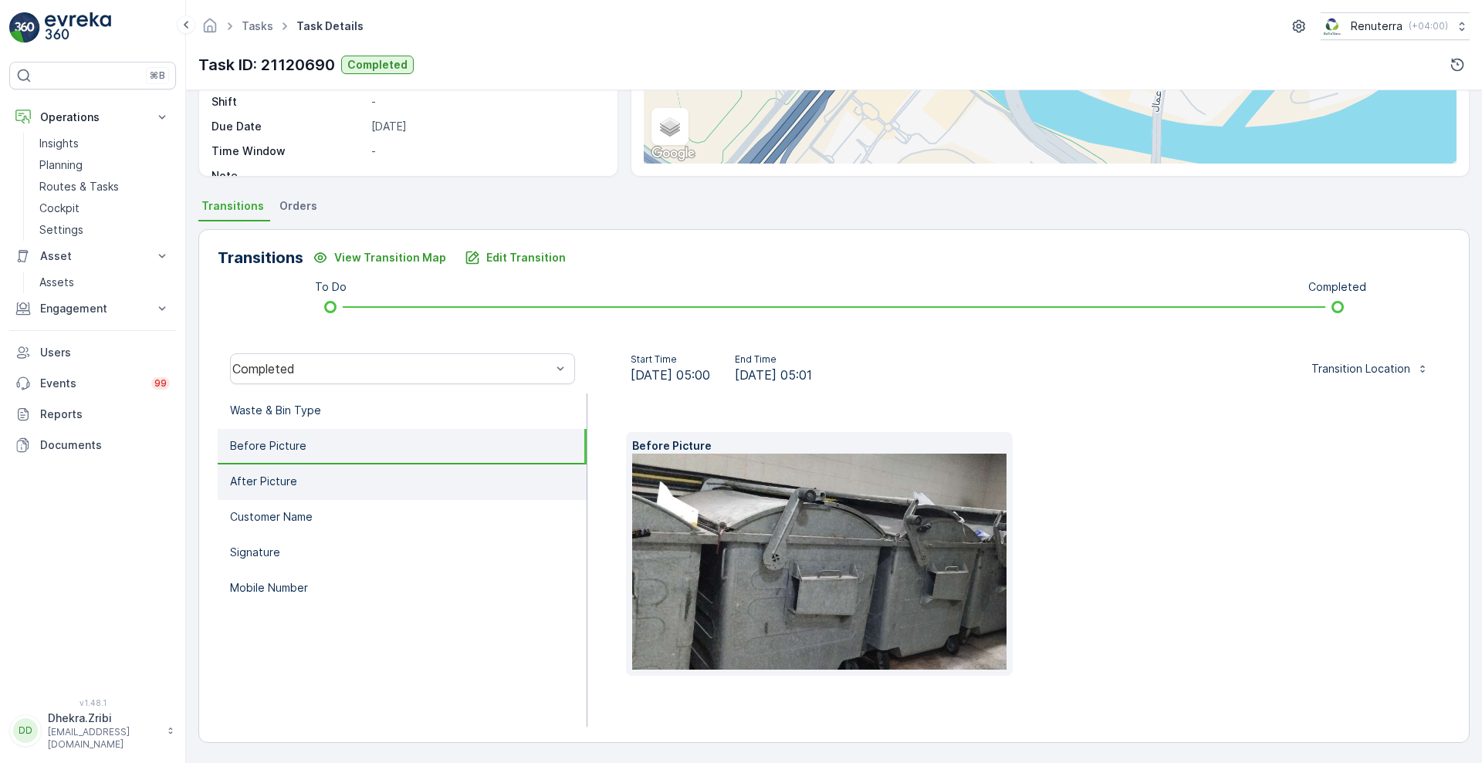
click at [316, 476] on li "After Picture" at bounding box center [402, 483] width 369 height 36
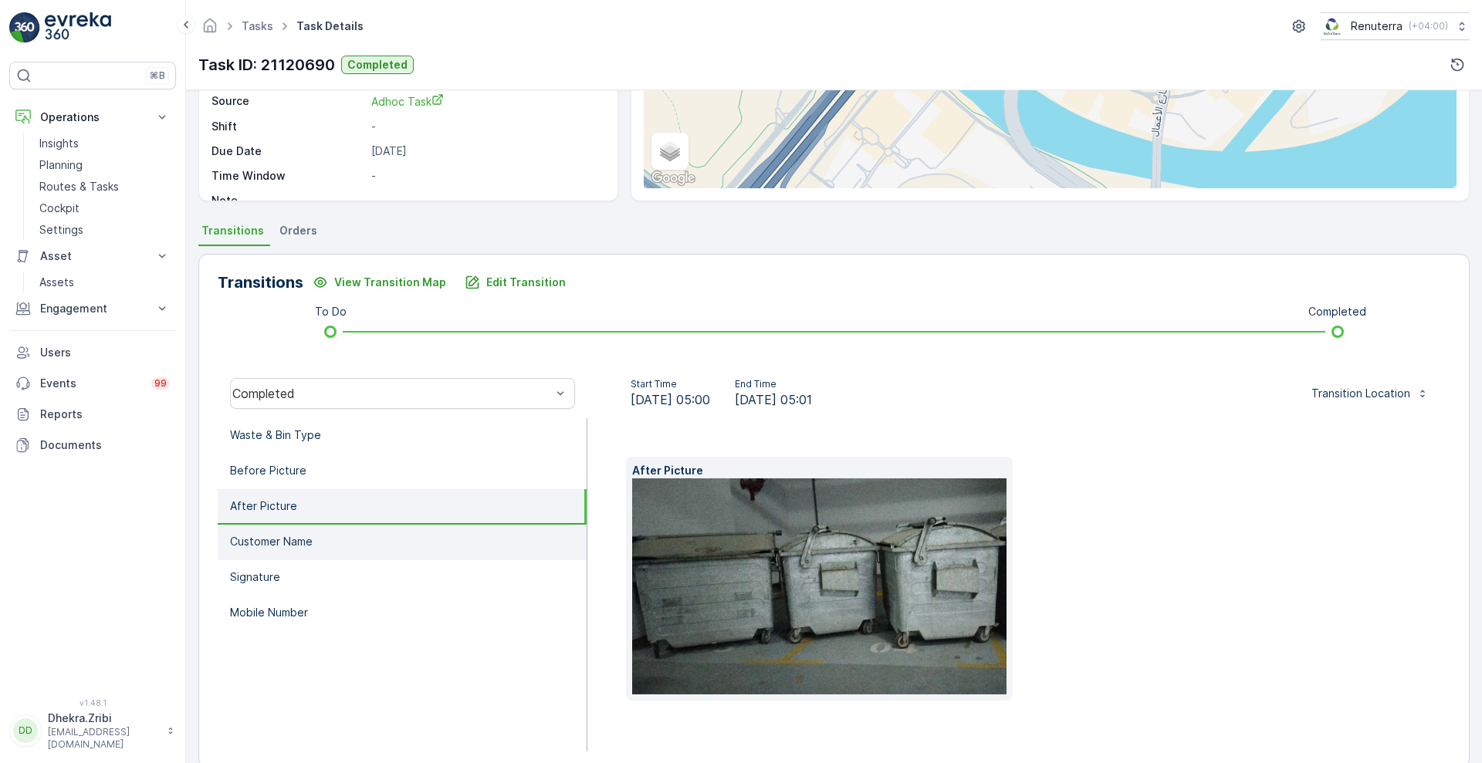
click at [266, 542] on p "Customer Name" at bounding box center [271, 541] width 83 height 15
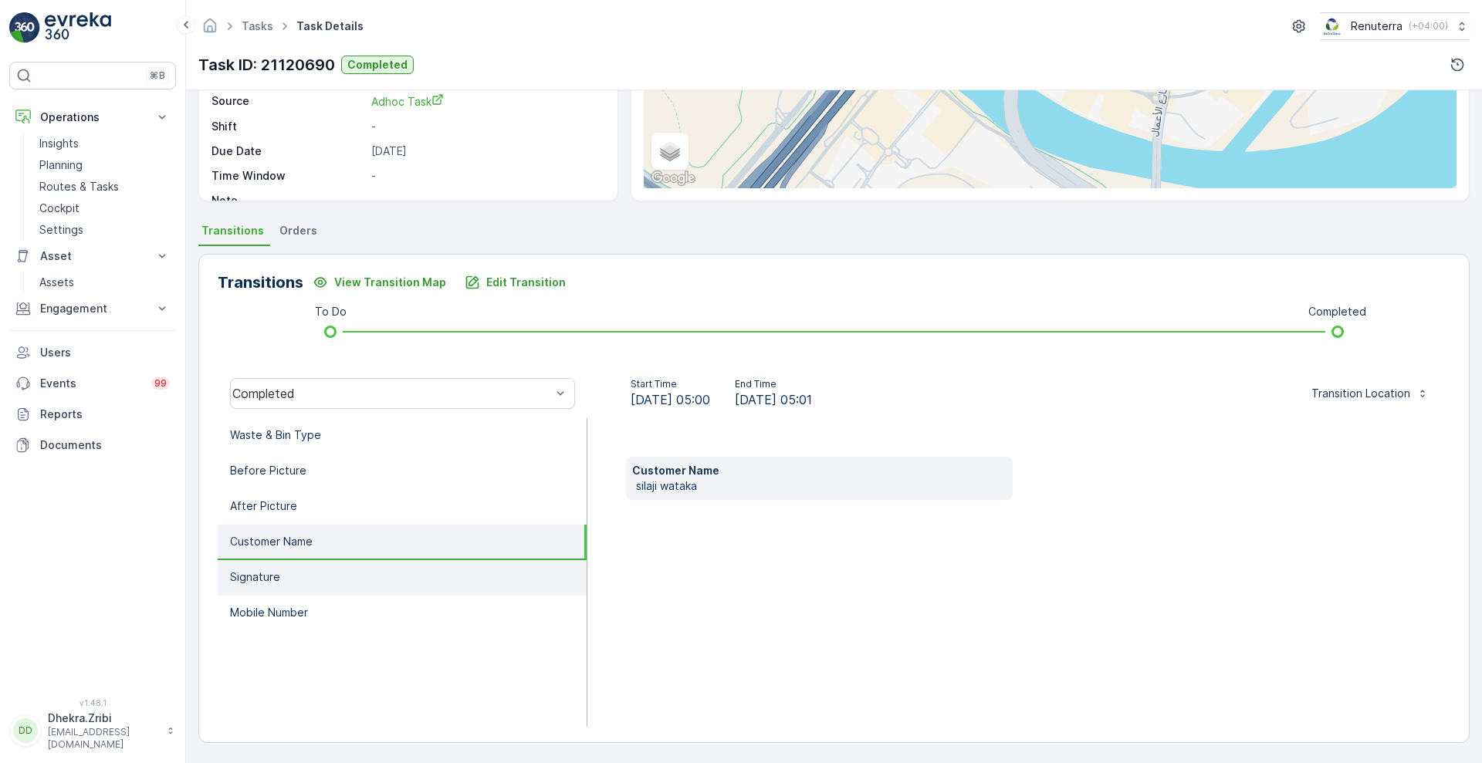
click at [261, 581] on p "Signature" at bounding box center [255, 577] width 50 height 15
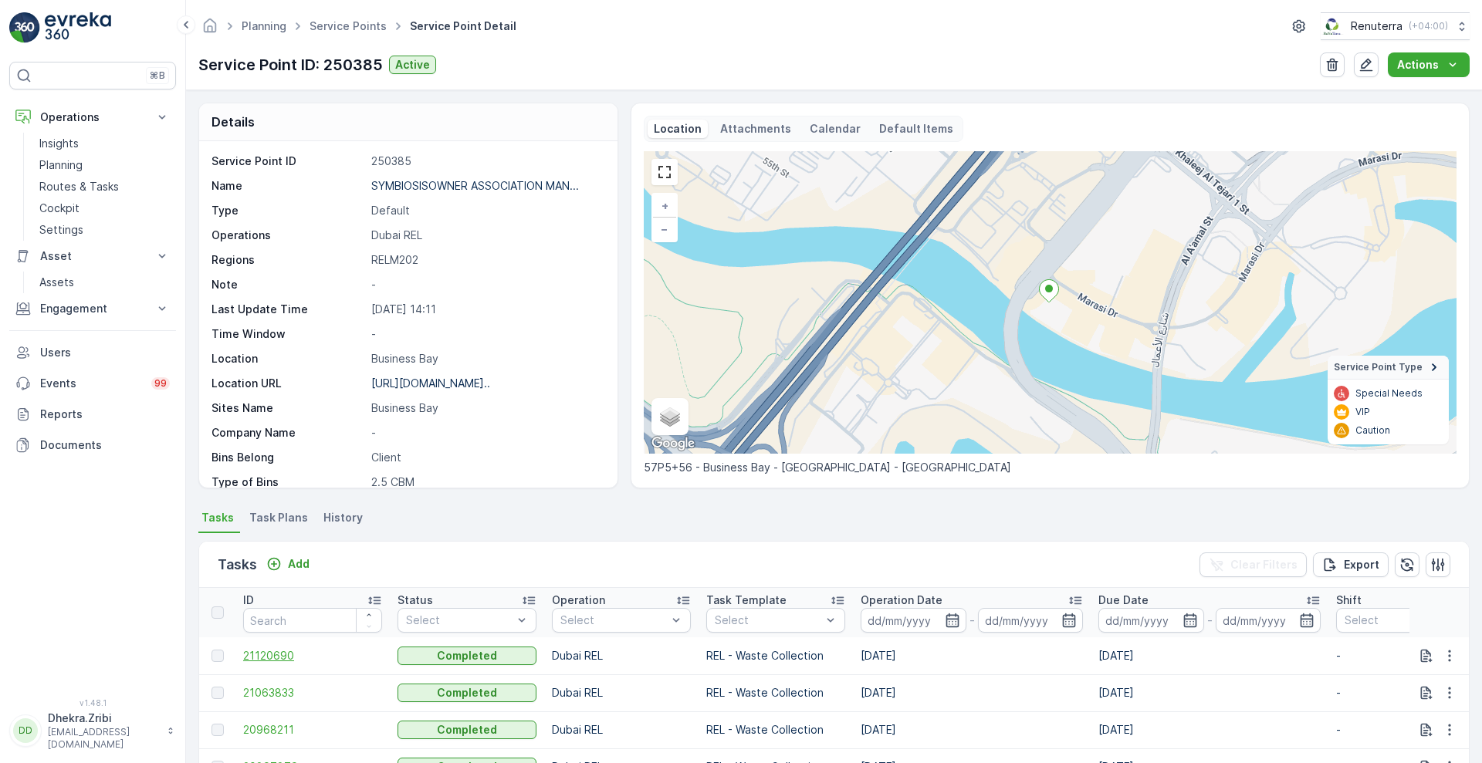
click at [272, 657] on span "21120690" at bounding box center [312, 655] width 139 height 15
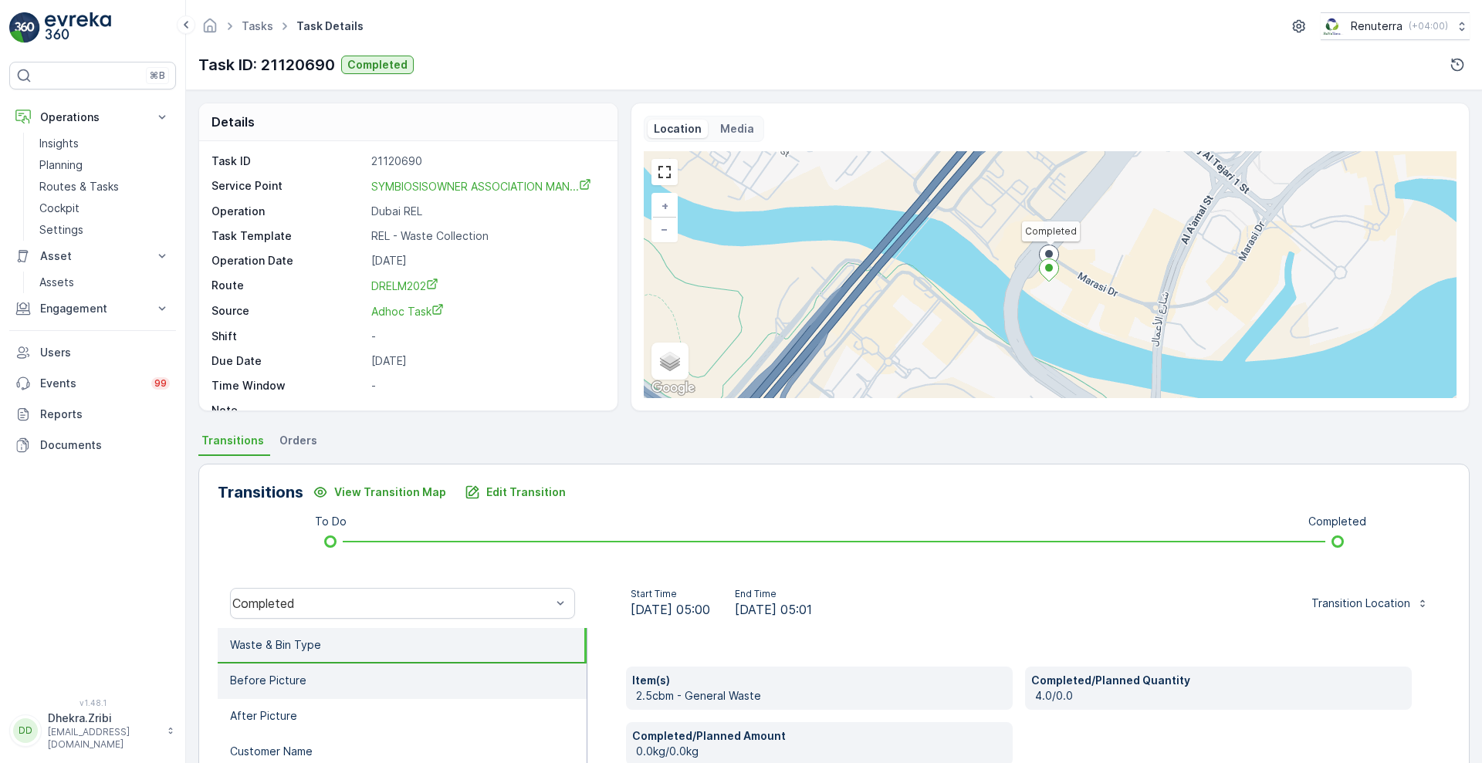
click at [250, 679] on p "Before Picture" at bounding box center [268, 680] width 76 height 15
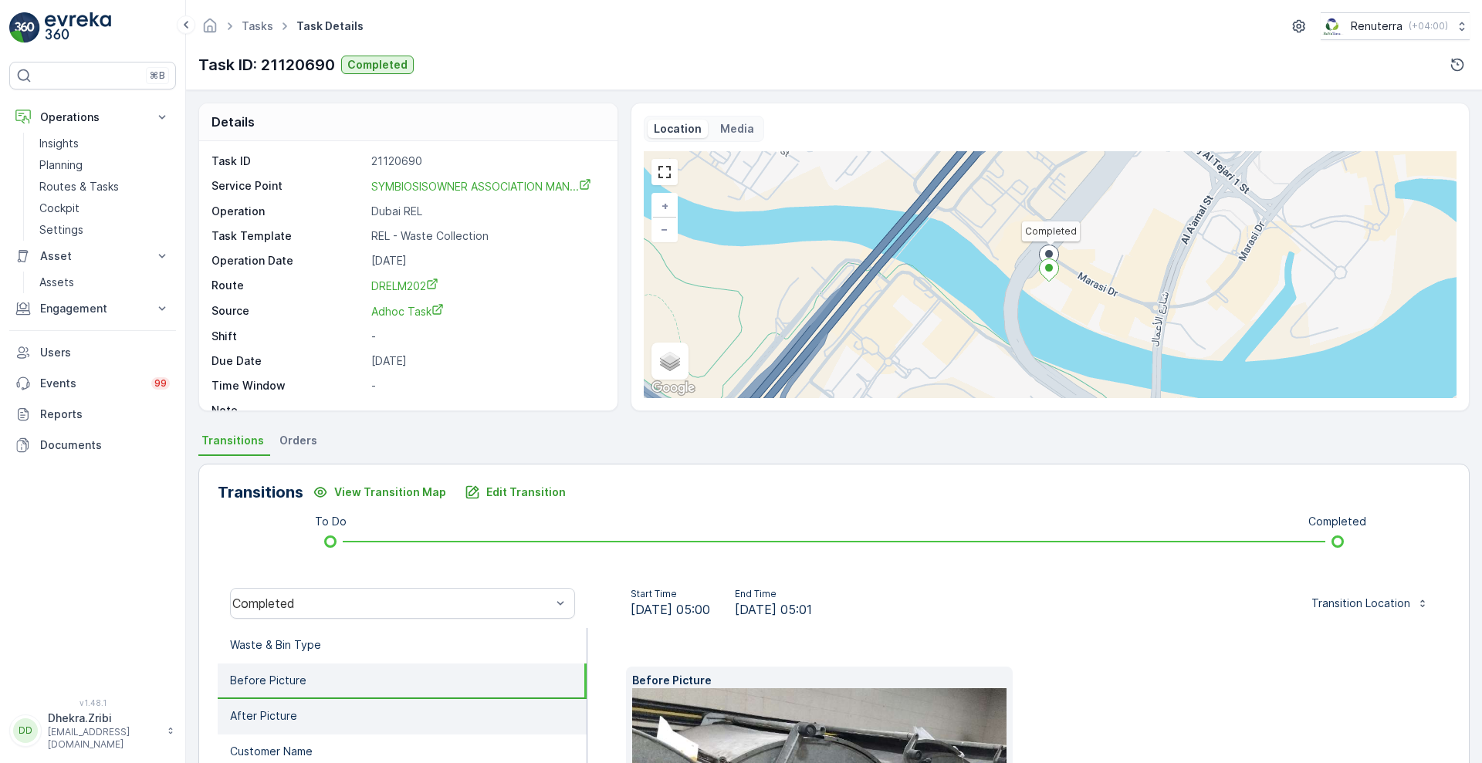
click at [284, 717] on p "After Picture" at bounding box center [263, 716] width 67 height 15
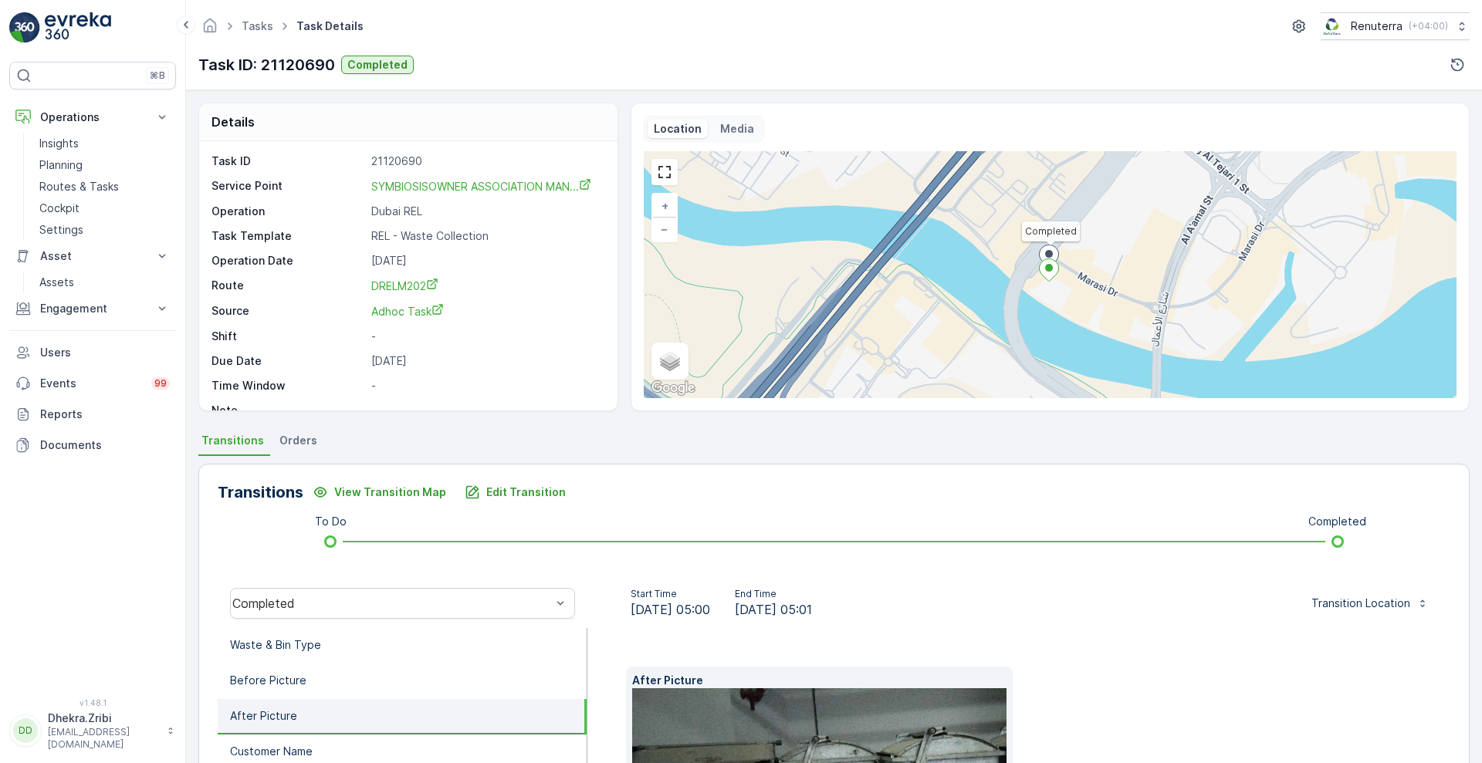
scroll to position [235, 0]
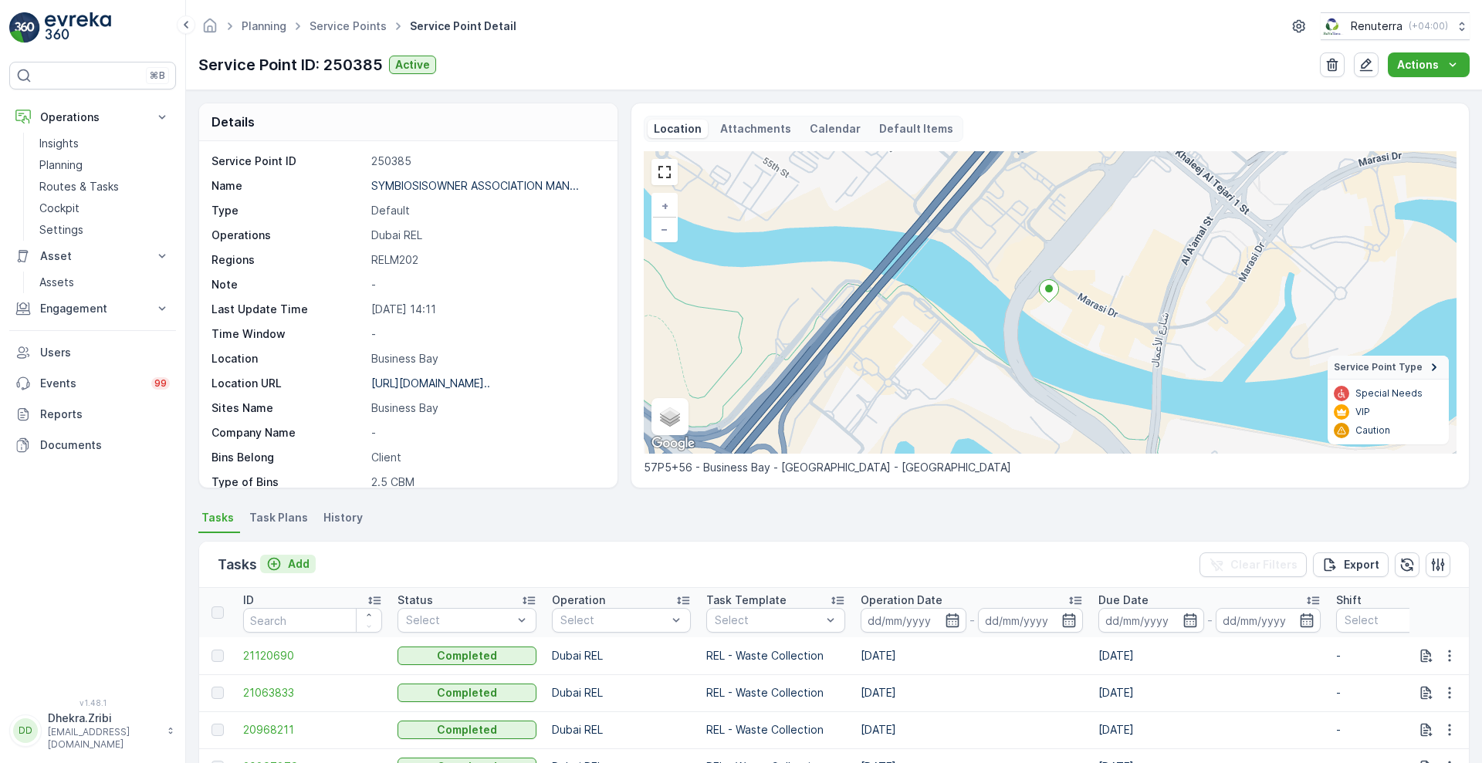
click at [288, 566] on p "Add" at bounding box center [299, 564] width 22 height 15
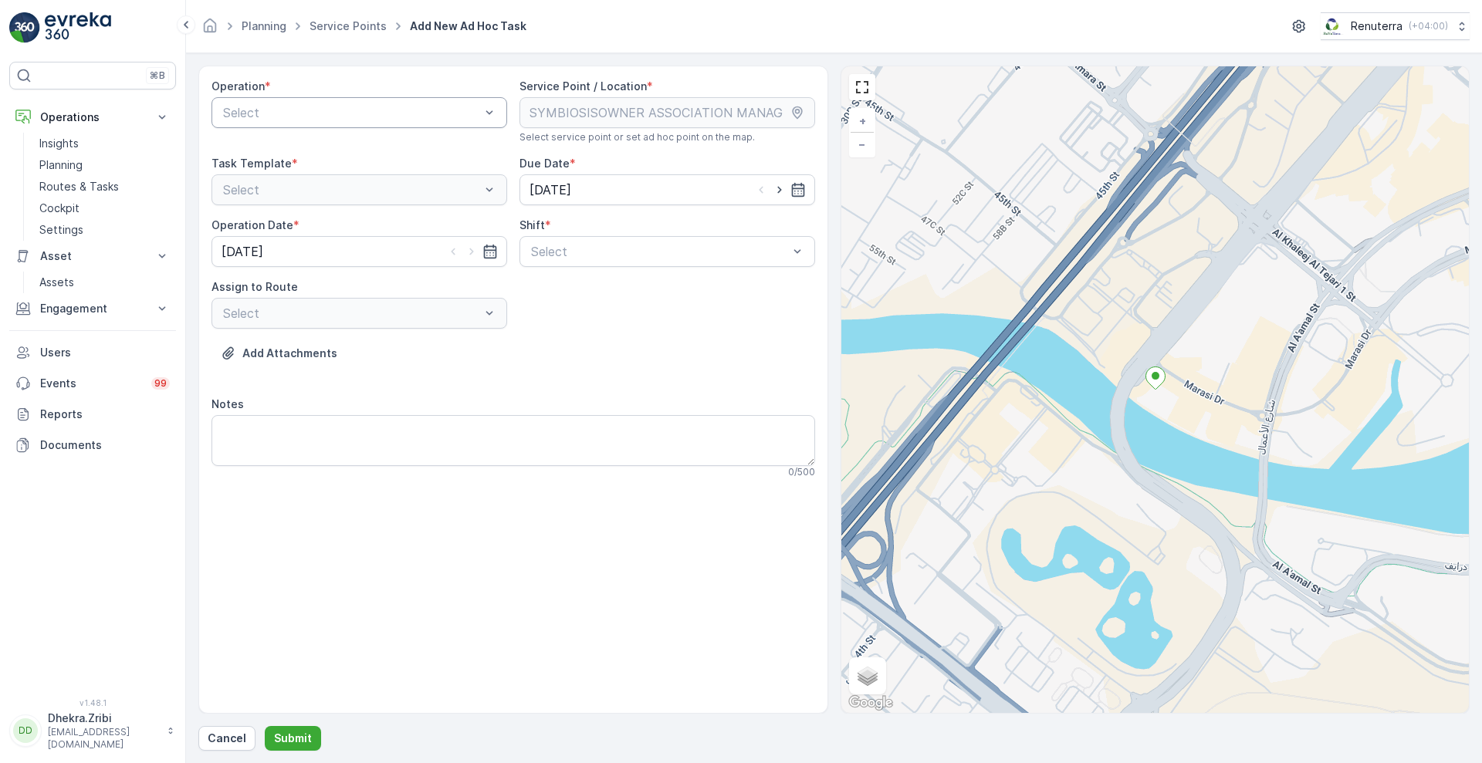
click at [383, 119] on div at bounding box center [352, 113] width 260 height 14
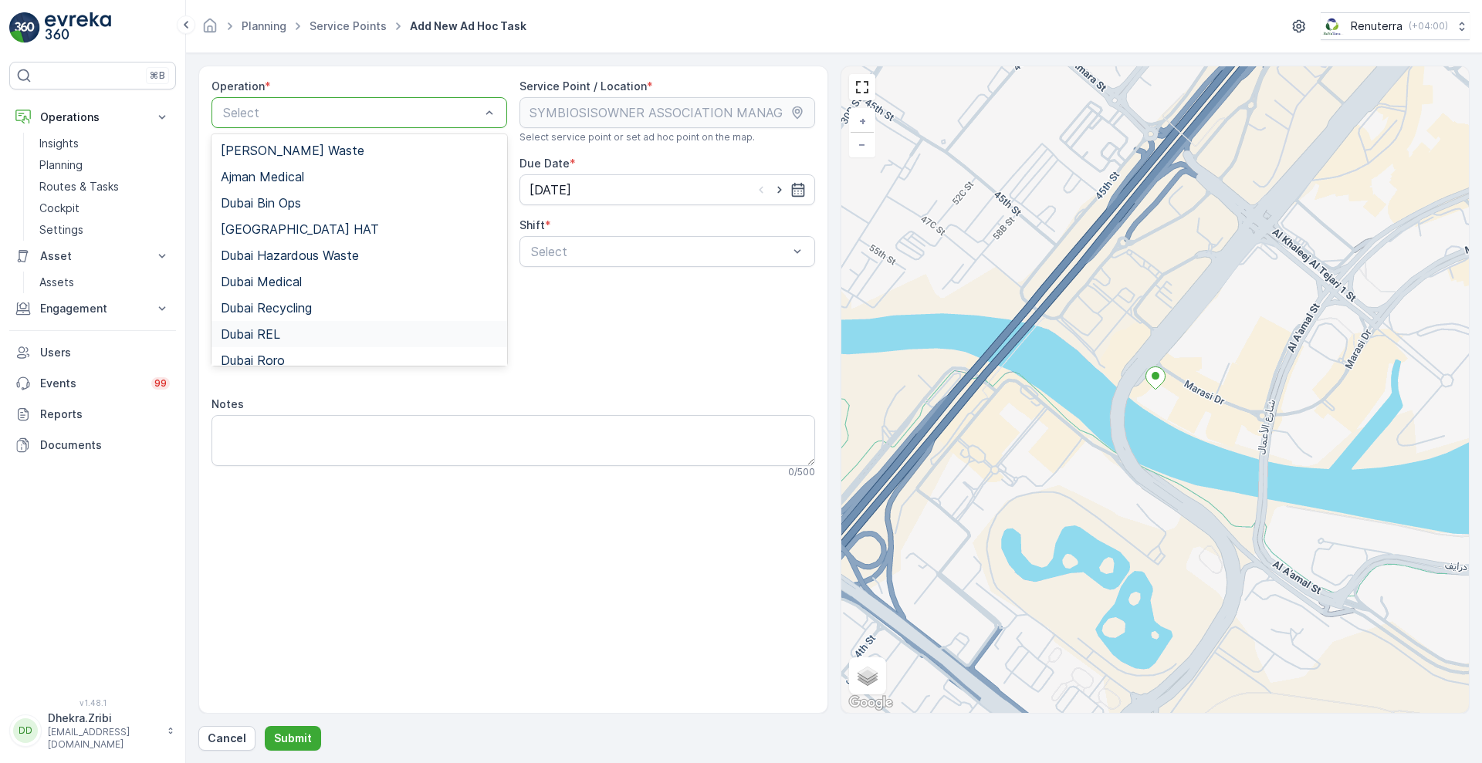
click at [256, 327] on span "Dubai REL" at bounding box center [250, 334] width 59 height 14
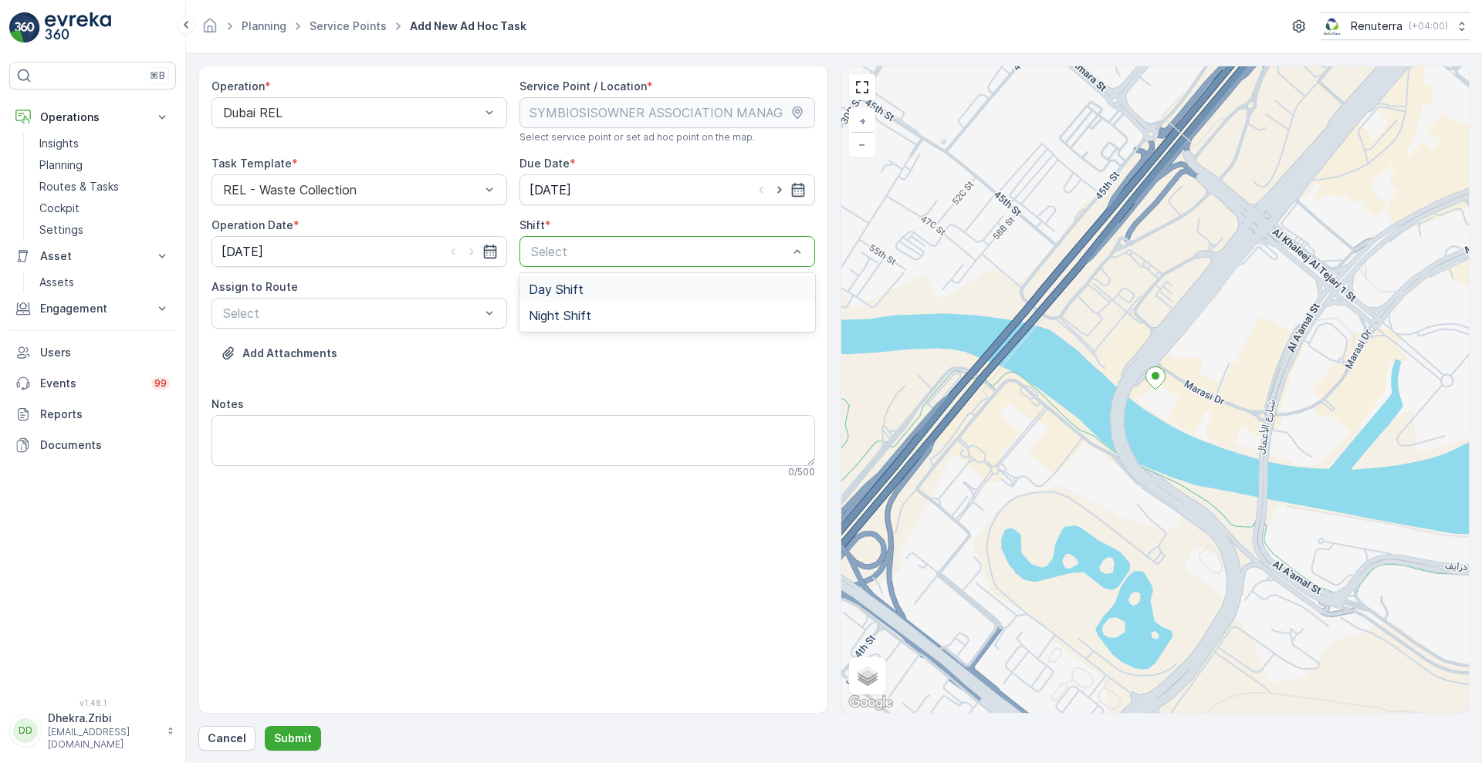
click at [614, 251] on div at bounding box center [660, 252] width 260 height 14
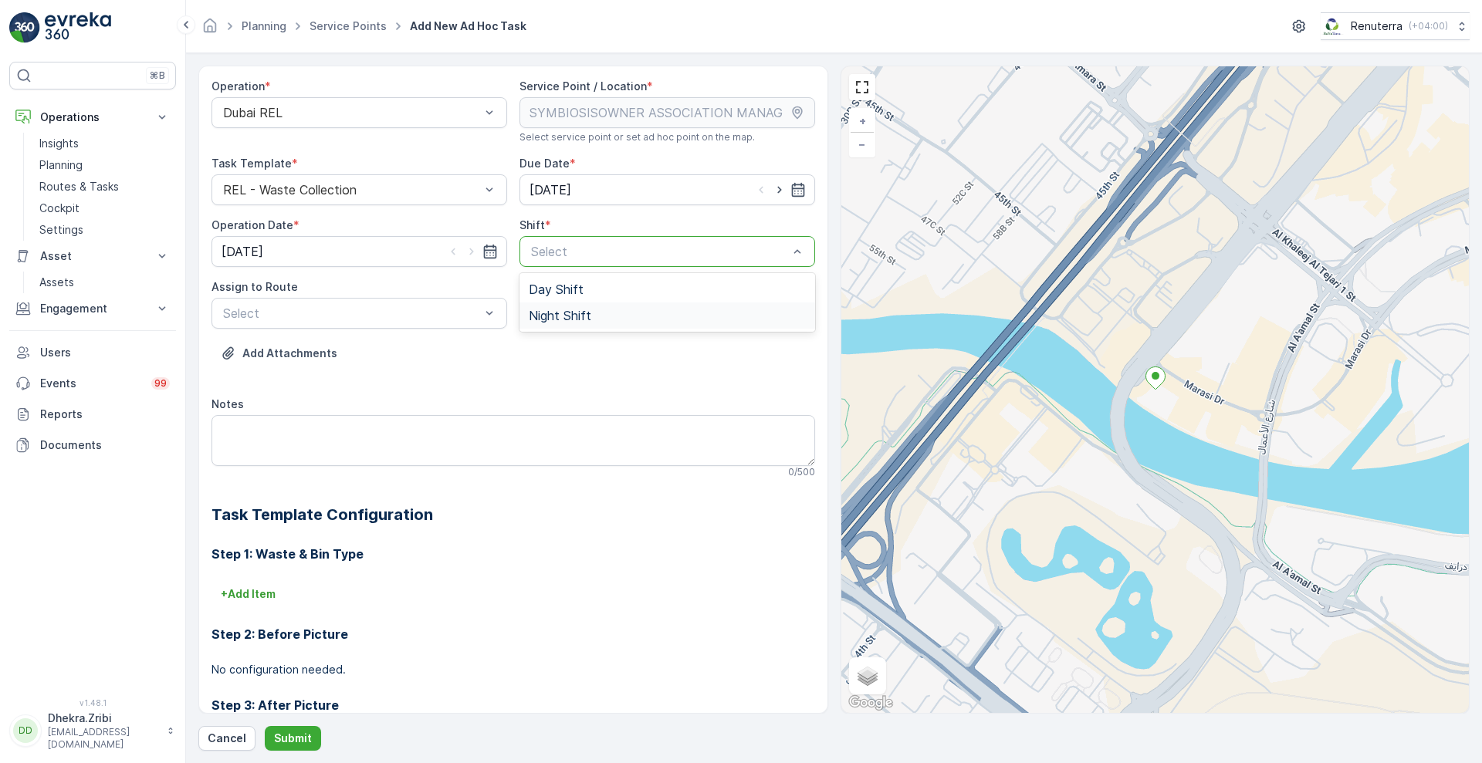
click at [541, 321] on span "Night Shift" at bounding box center [560, 316] width 63 height 14
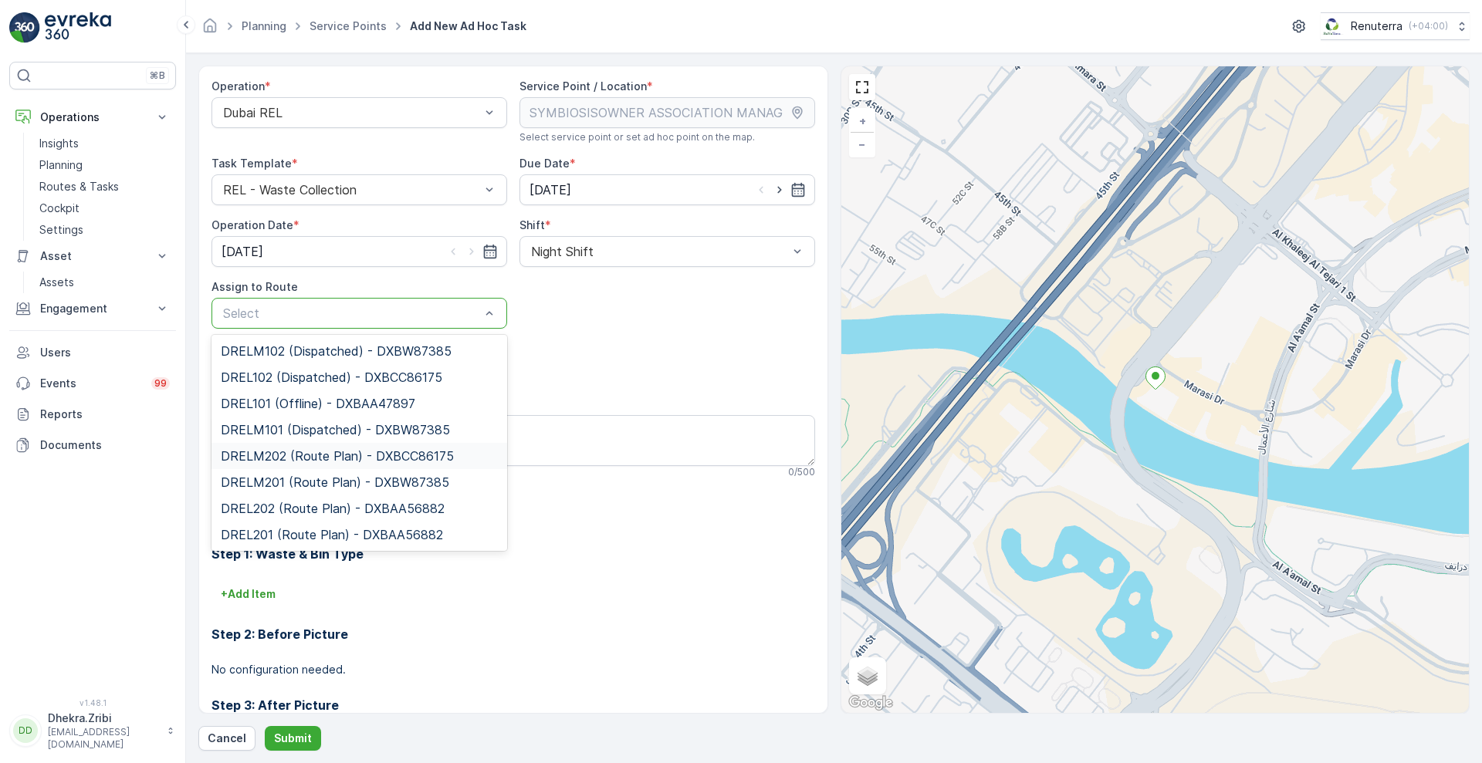
click at [279, 451] on span "DRELM202 (Route Plan) - DXBCC86175" at bounding box center [337, 456] width 233 height 14
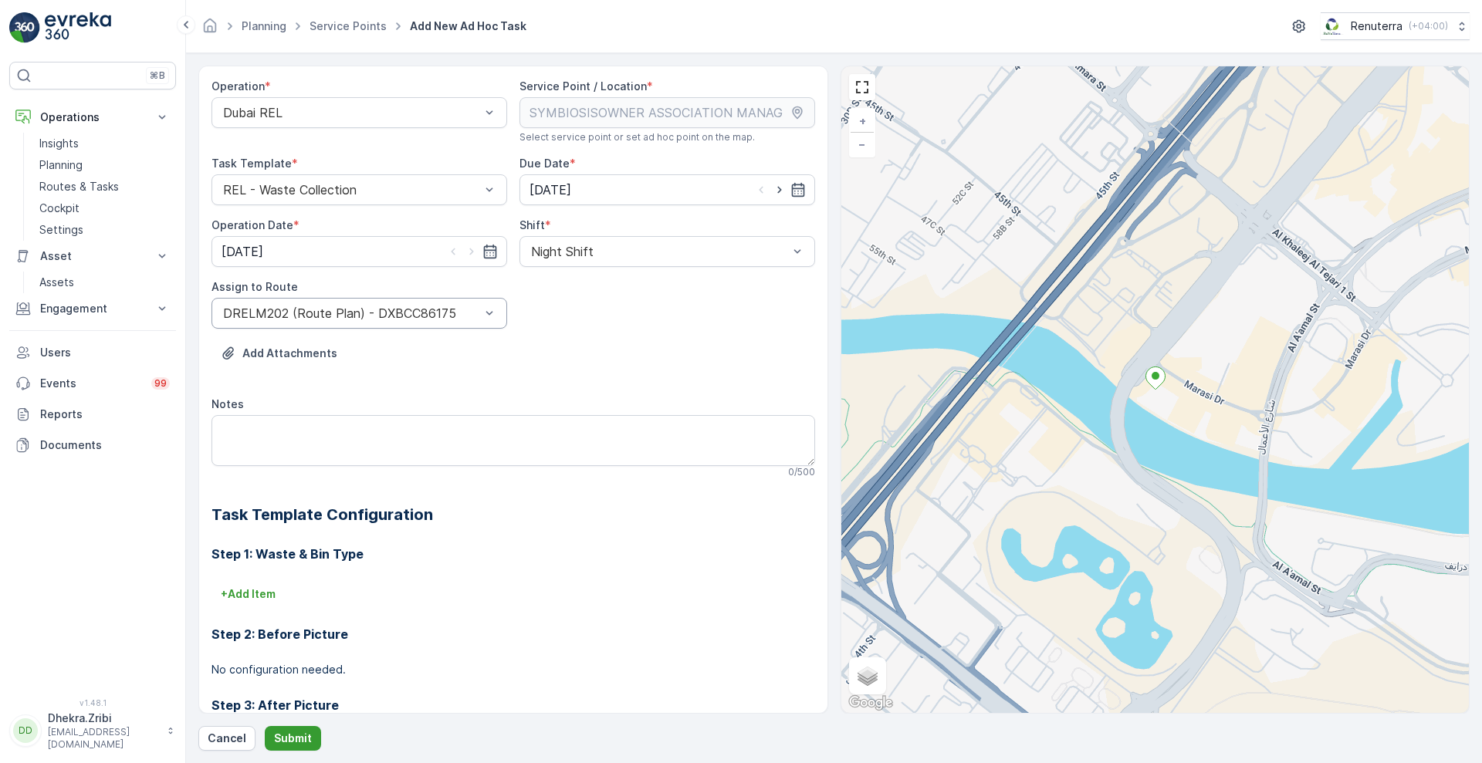
click at [283, 737] on p "Submit" at bounding box center [293, 738] width 38 height 15
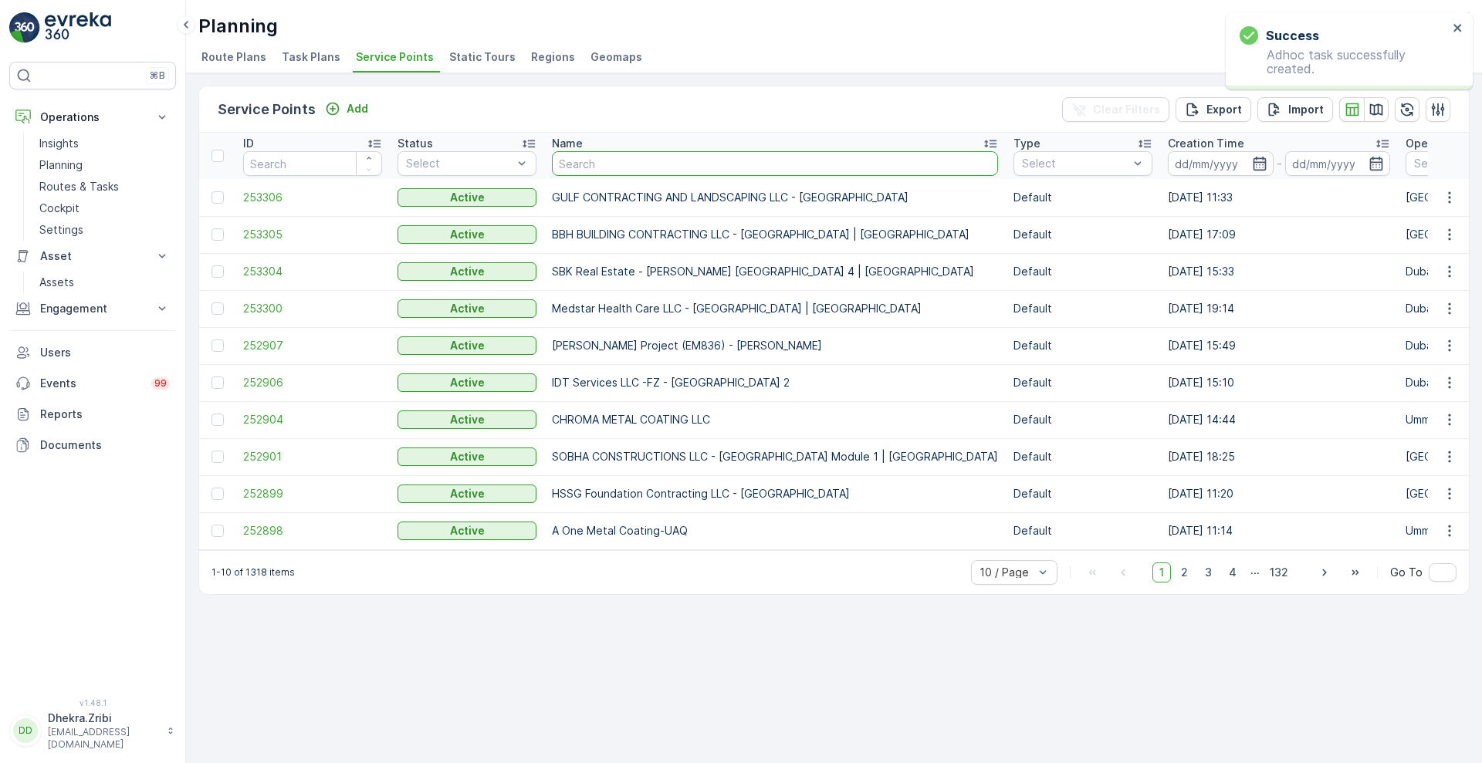
click at [615, 161] on input "text" at bounding box center [775, 163] width 446 height 25
type input "sym"
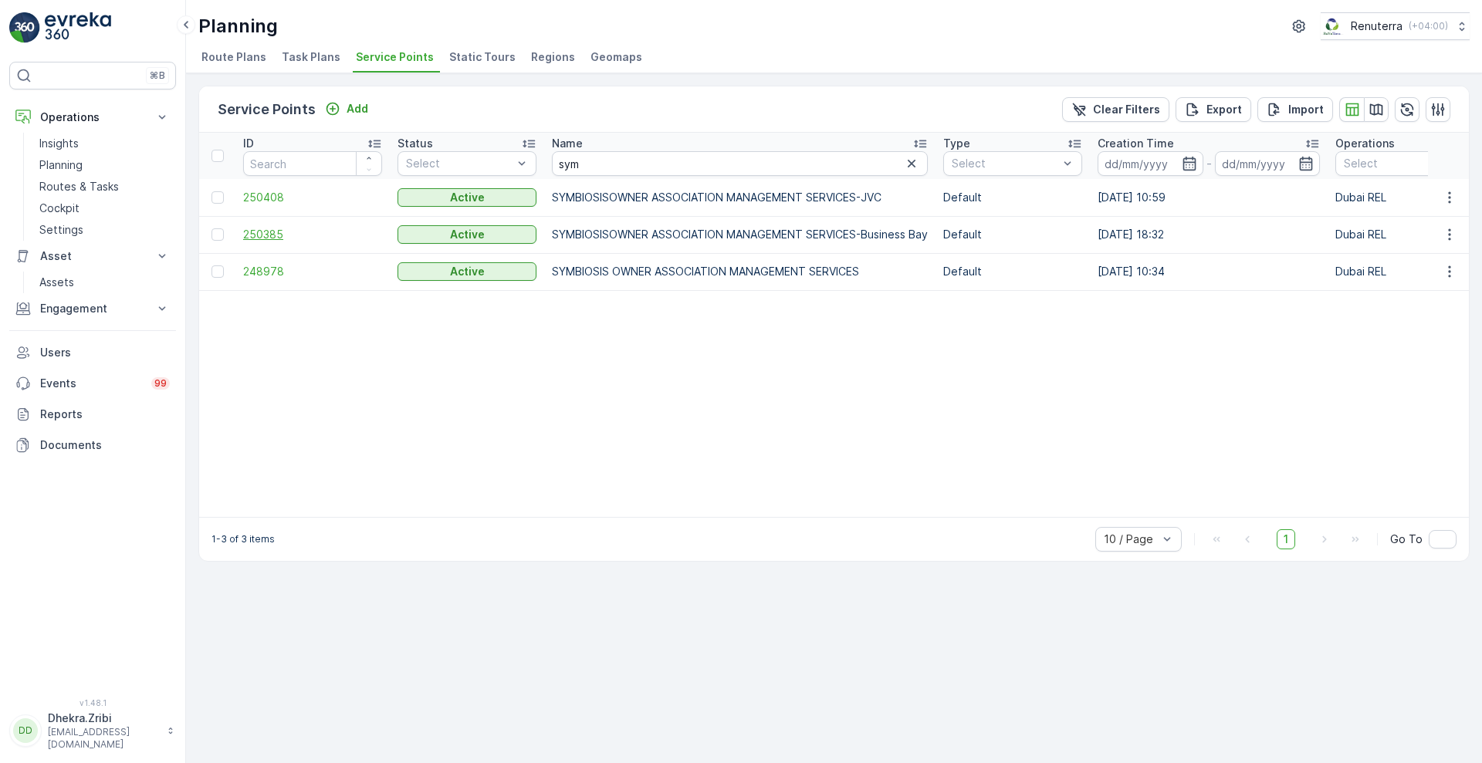
click at [249, 235] on span "250385" at bounding box center [312, 234] width 139 height 15
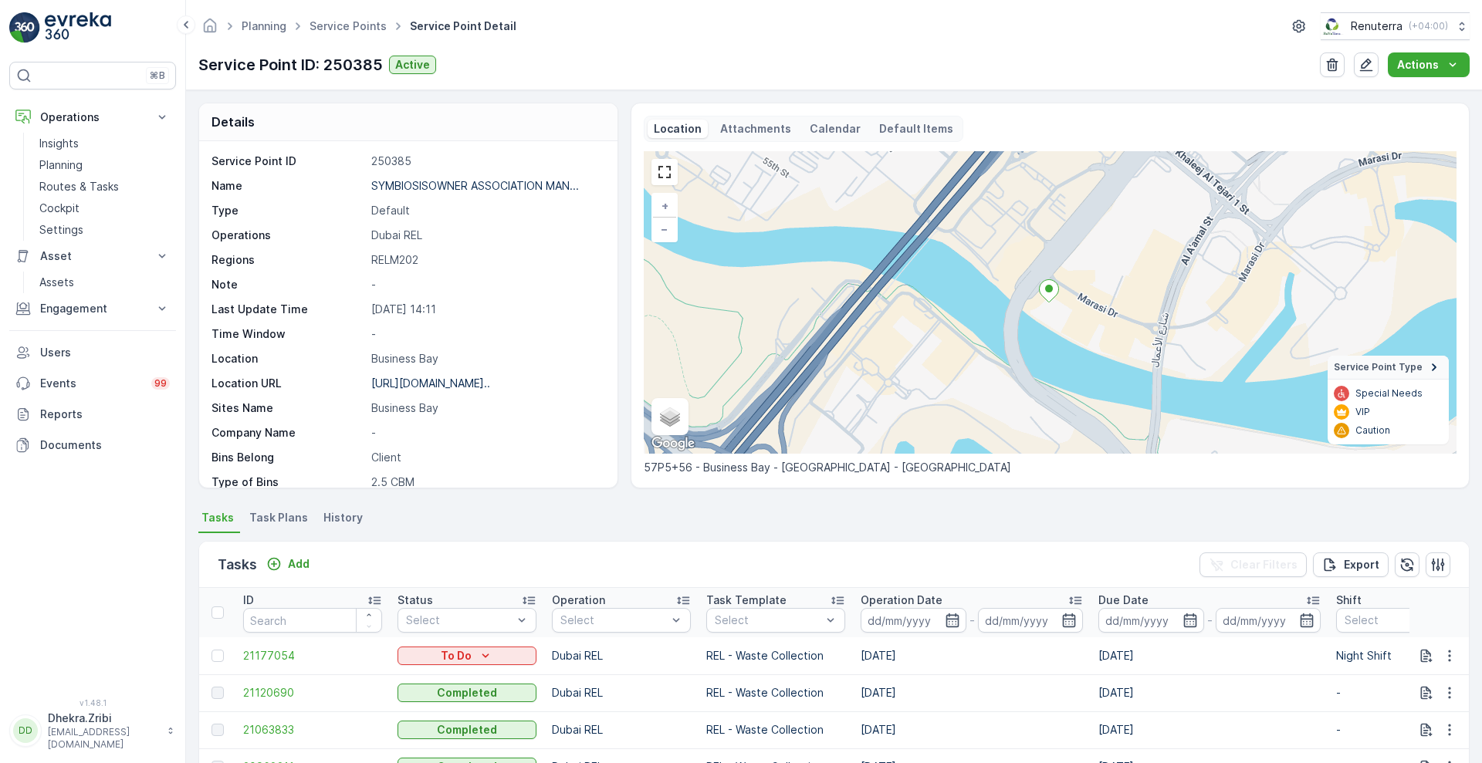
scroll to position [318, 0]
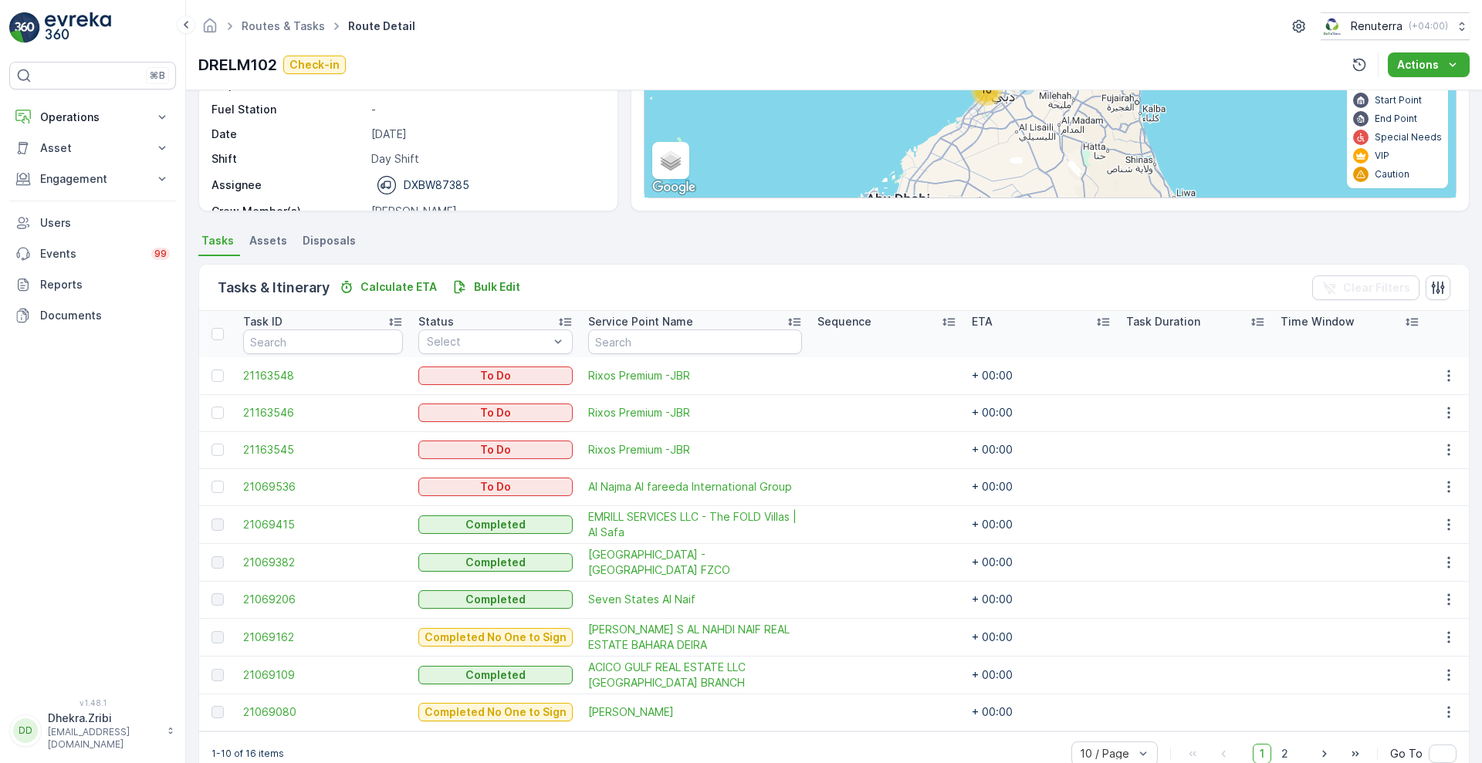
scroll to position [233, 0]
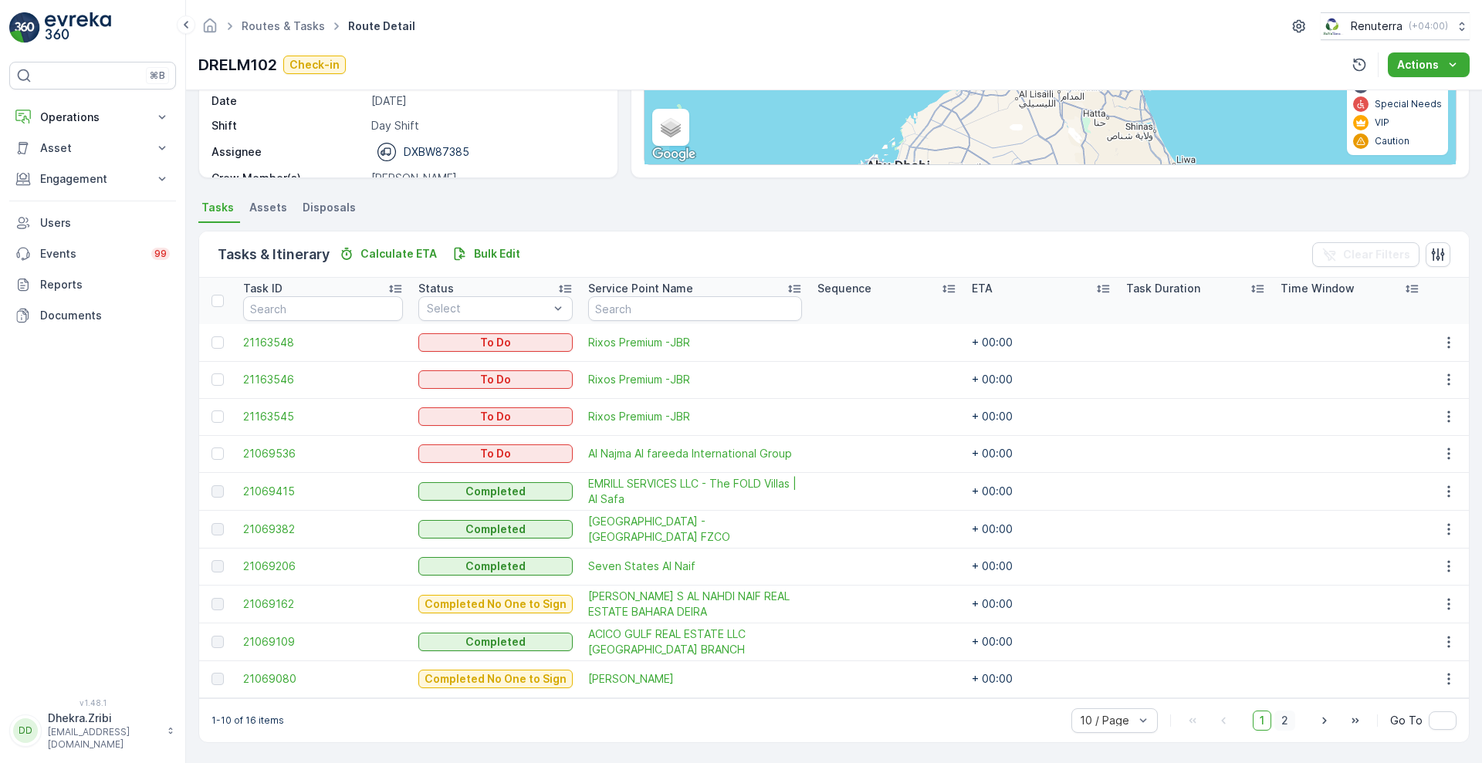
click at [1282, 719] on span "2" at bounding box center [1284, 721] width 21 height 20
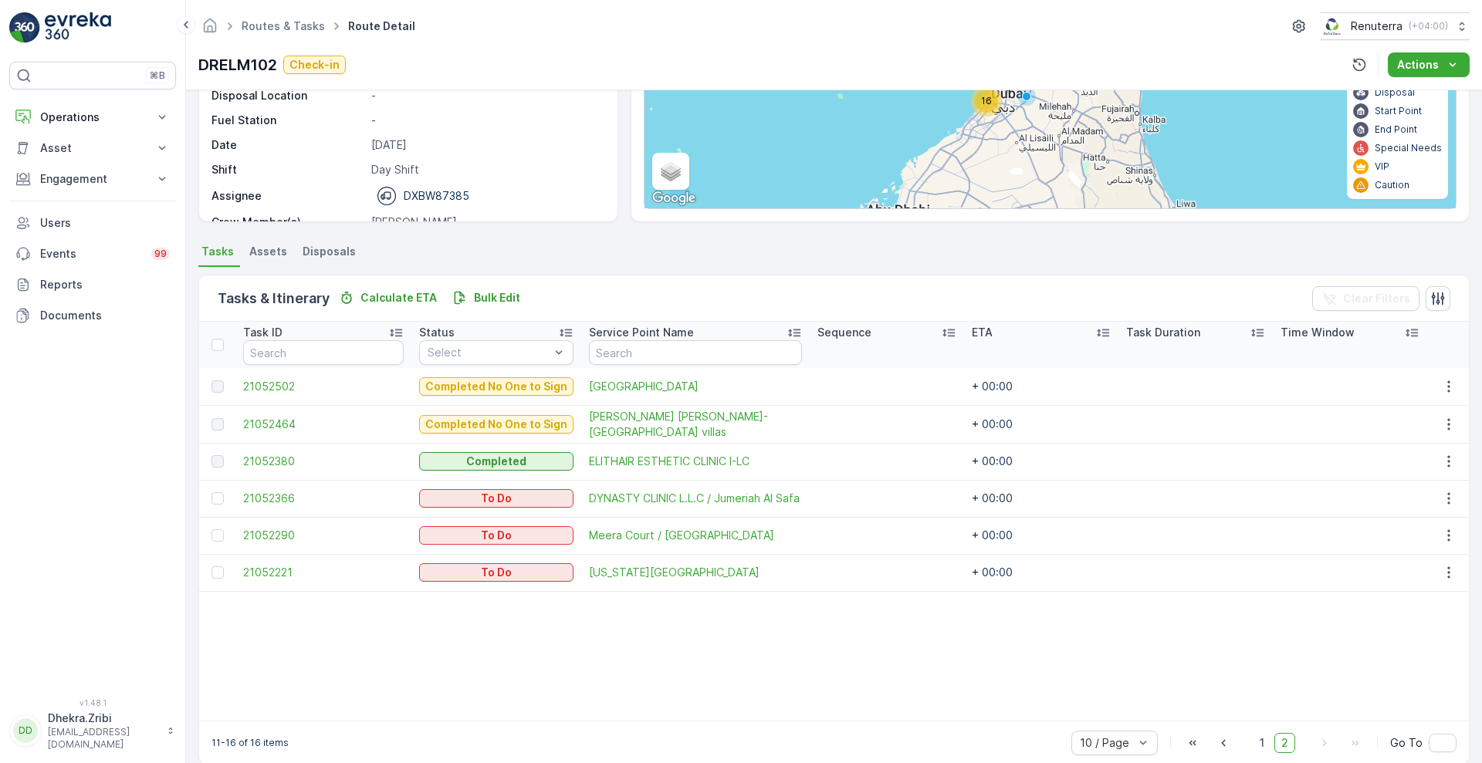
scroll to position [212, 0]
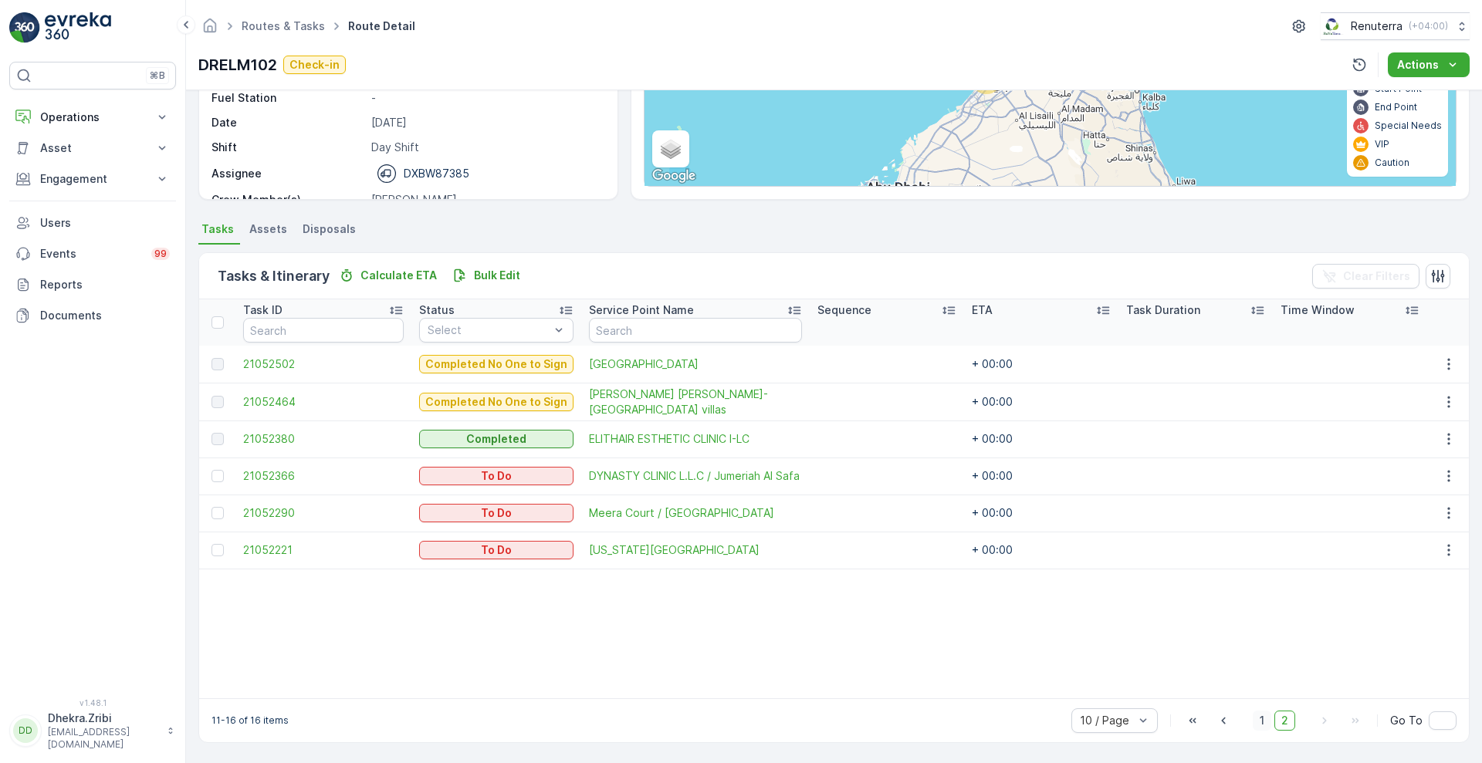
click at [1255, 718] on span "1" at bounding box center [1262, 721] width 19 height 20
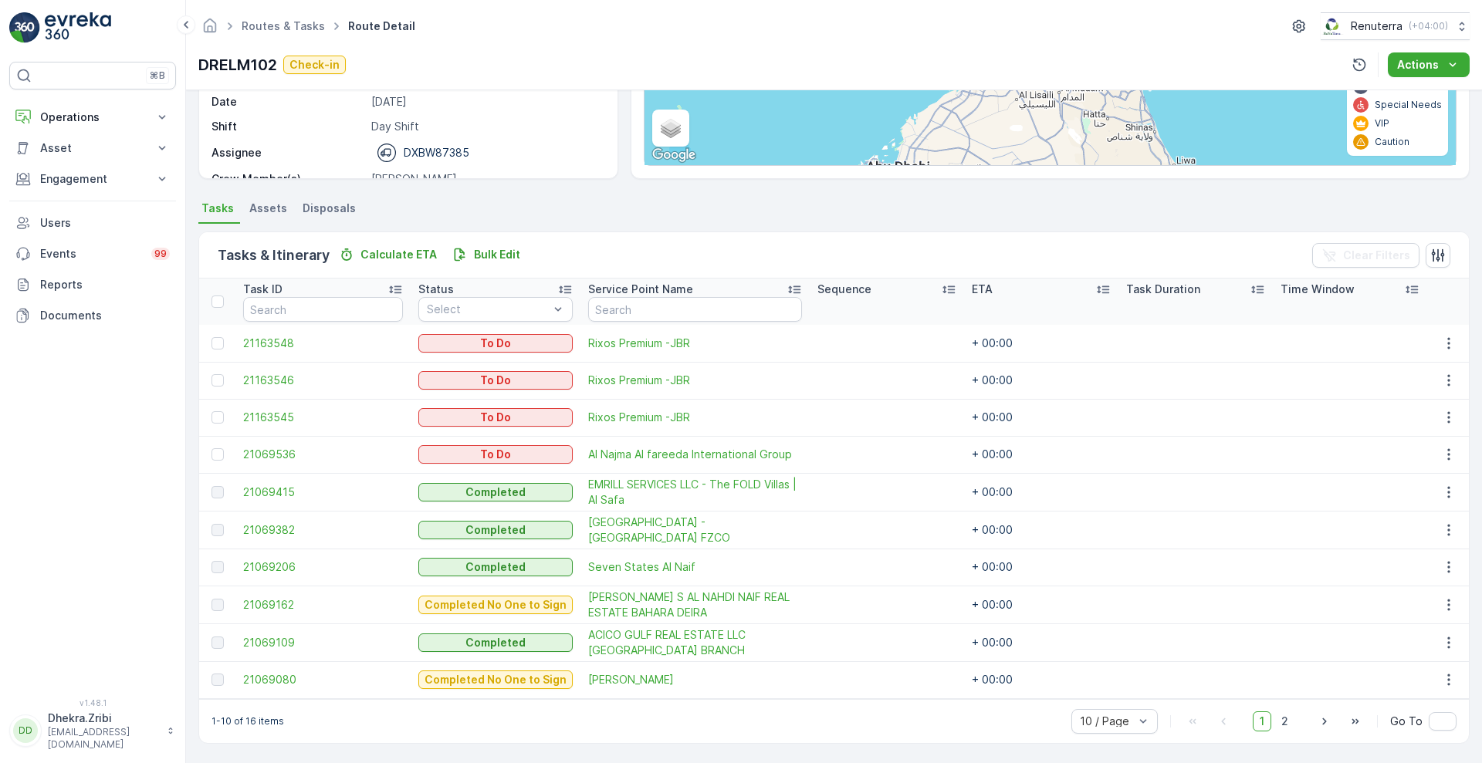
scroll to position [233, 0]
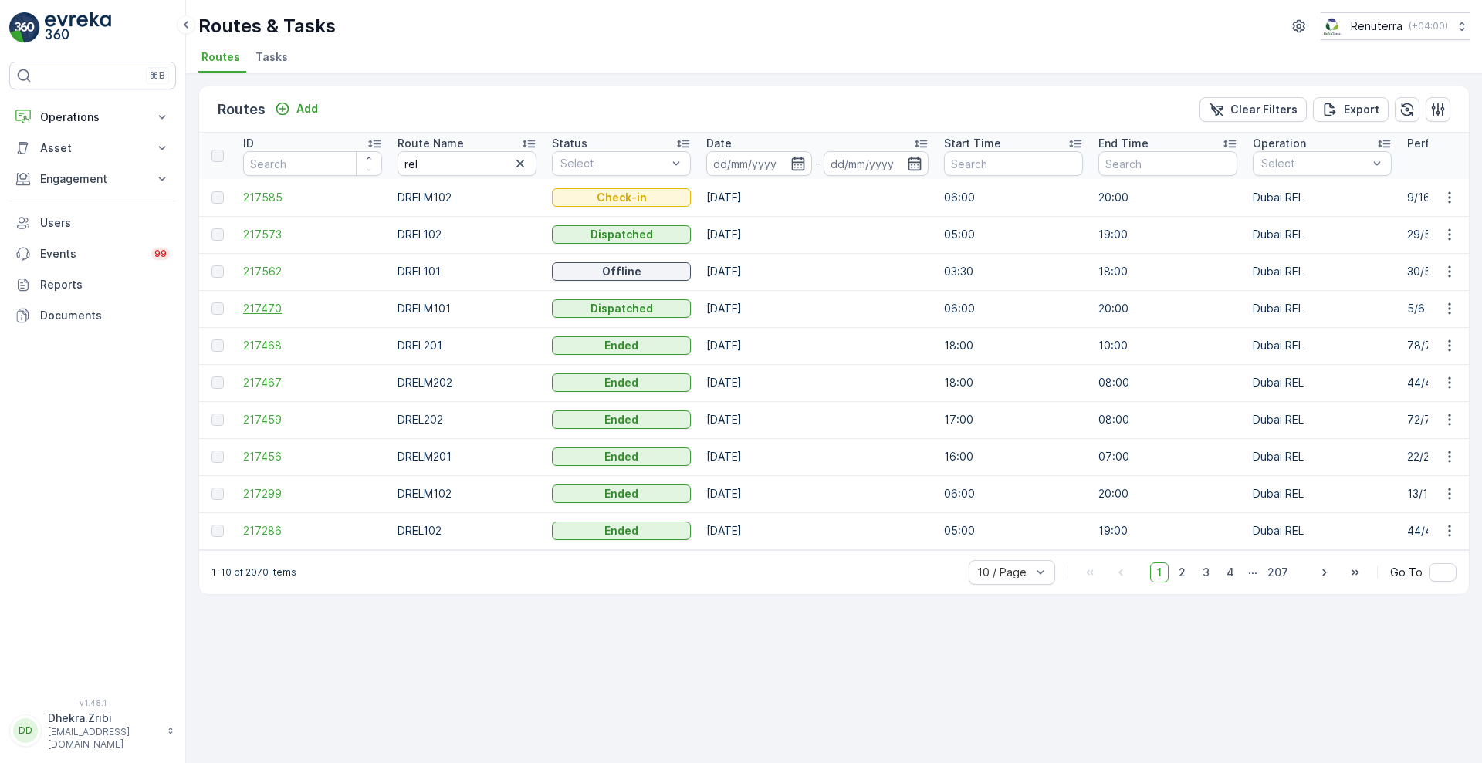
click at [266, 303] on span "217470" at bounding box center [312, 308] width 139 height 15
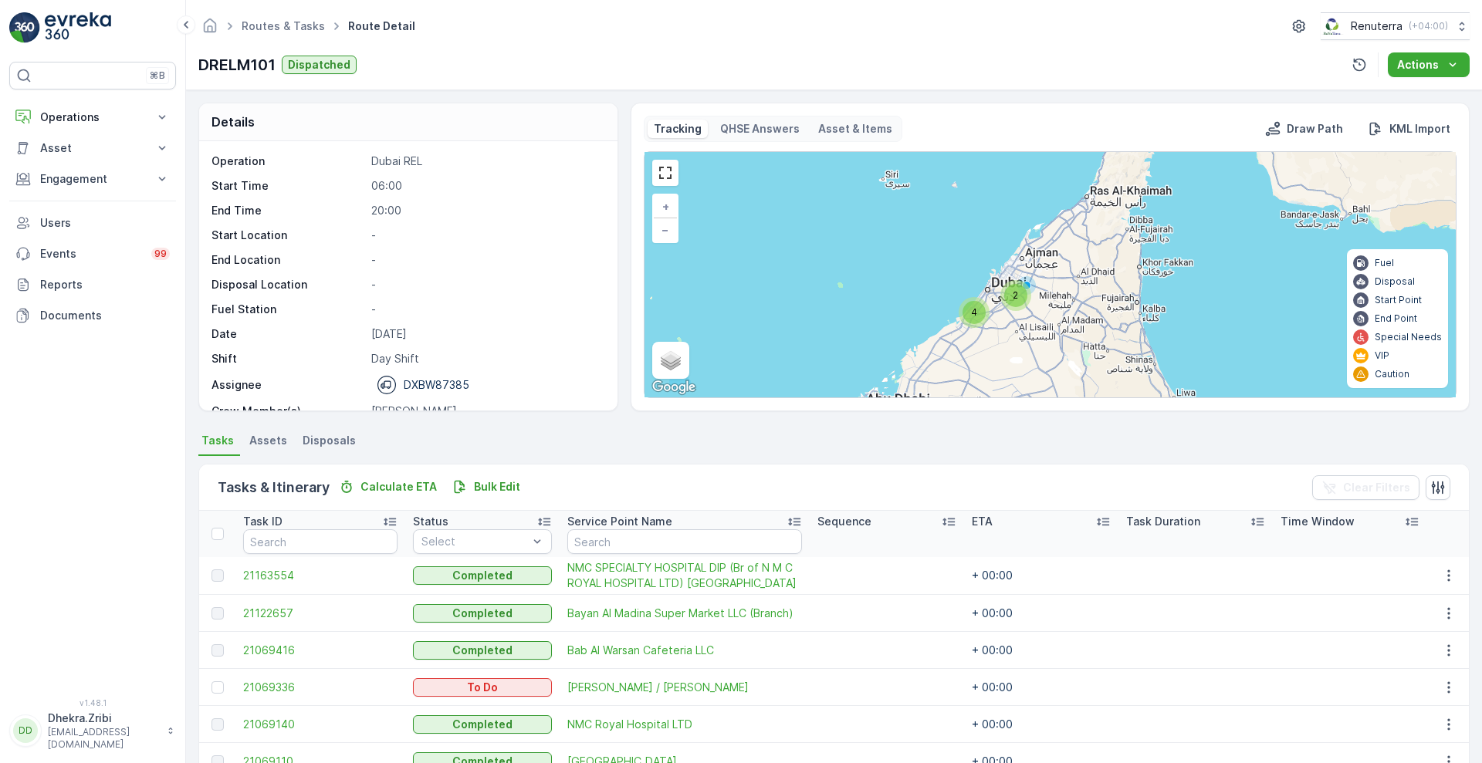
scroll to position [212, 0]
